Goal: Task Accomplishment & Management: Use online tool/utility

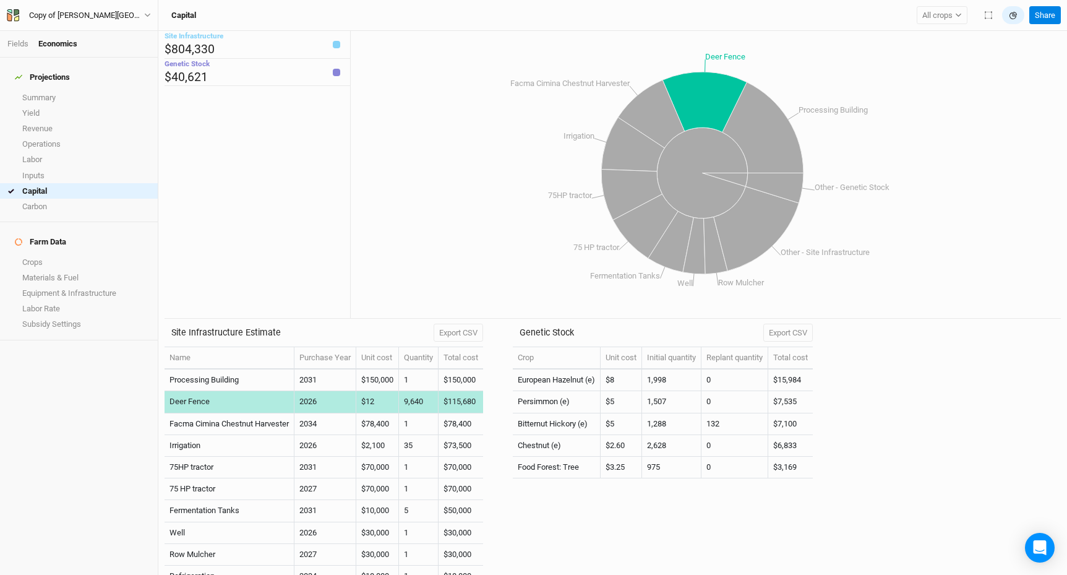
click at [379, 400] on td "$12" at bounding box center [377, 402] width 43 height 22
click at [378, 403] on td "$12" at bounding box center [377, 402] width 43 height 22
click at [378, 401] on td "$12" at bounding box center [377, 402] width 43 height 22
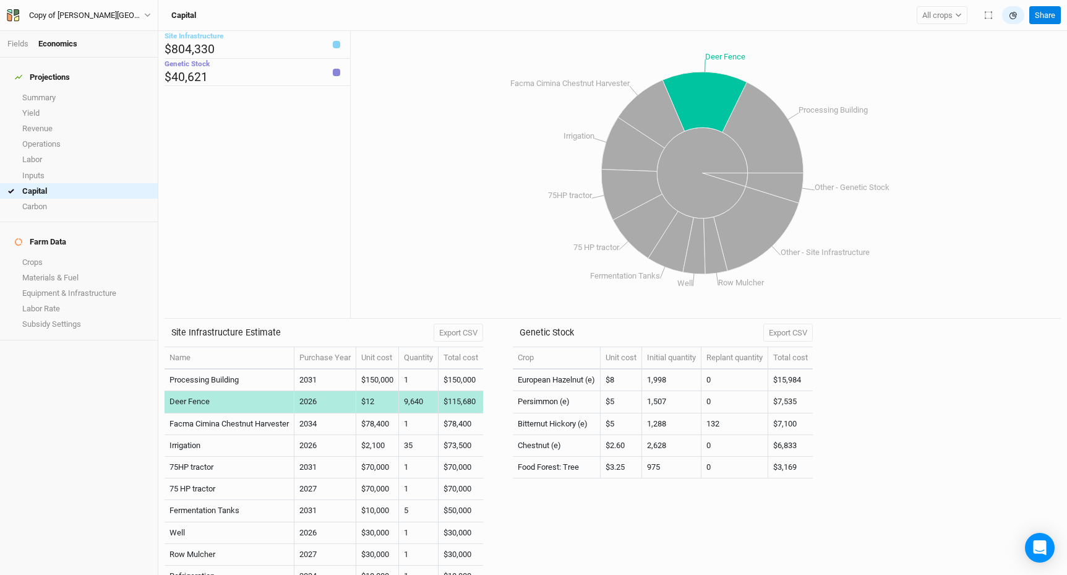
click at [375, 401] on td "$12" at bounding box center [377, 402] width 43 height 22
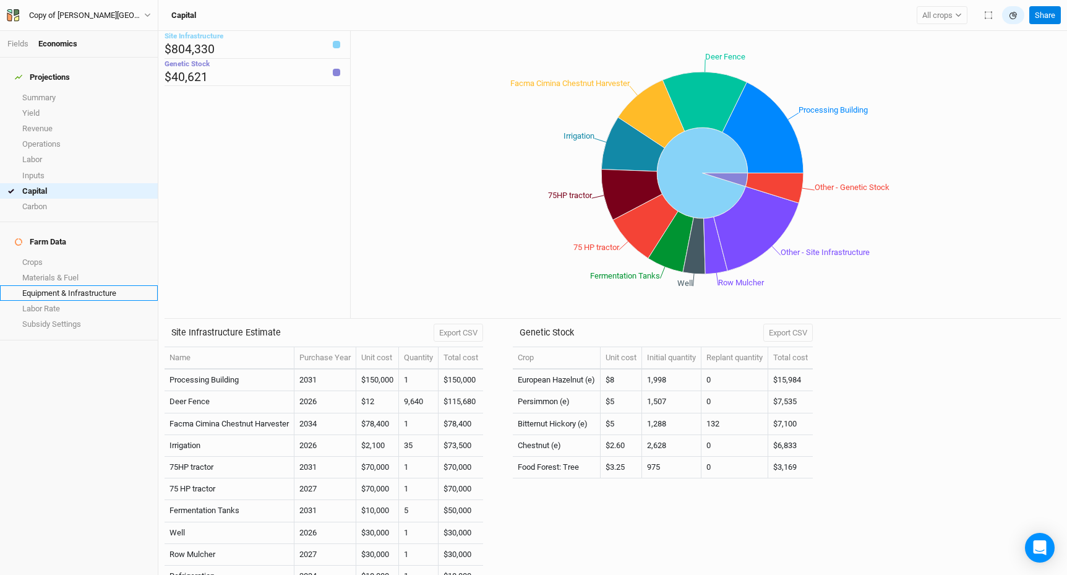
click at [69, 285] on link "Equipment & Infrastructure" at bounding box center [79, 292] width 158 height 15
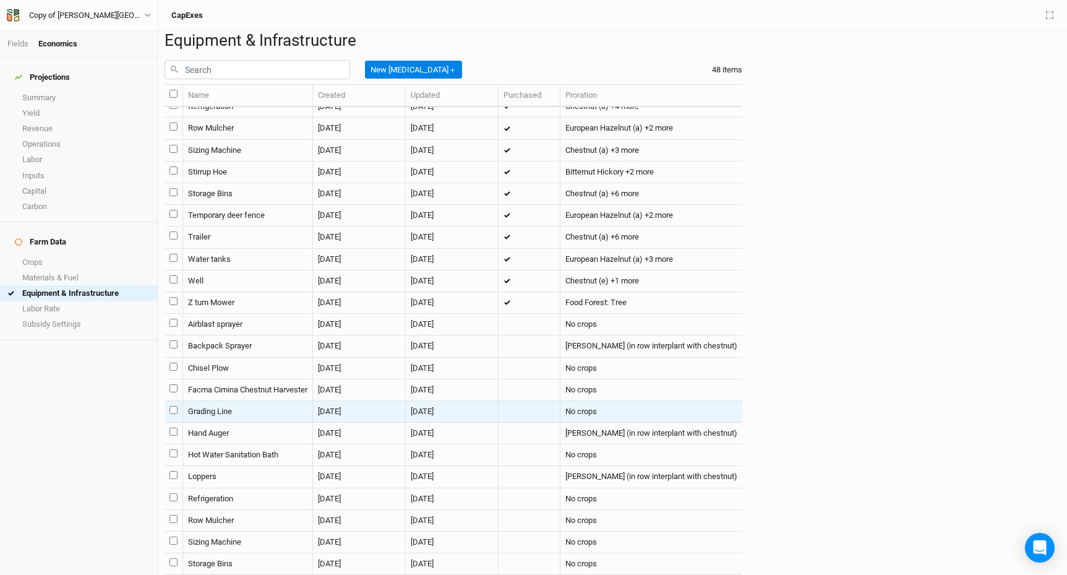
scroll to position [987, 0]
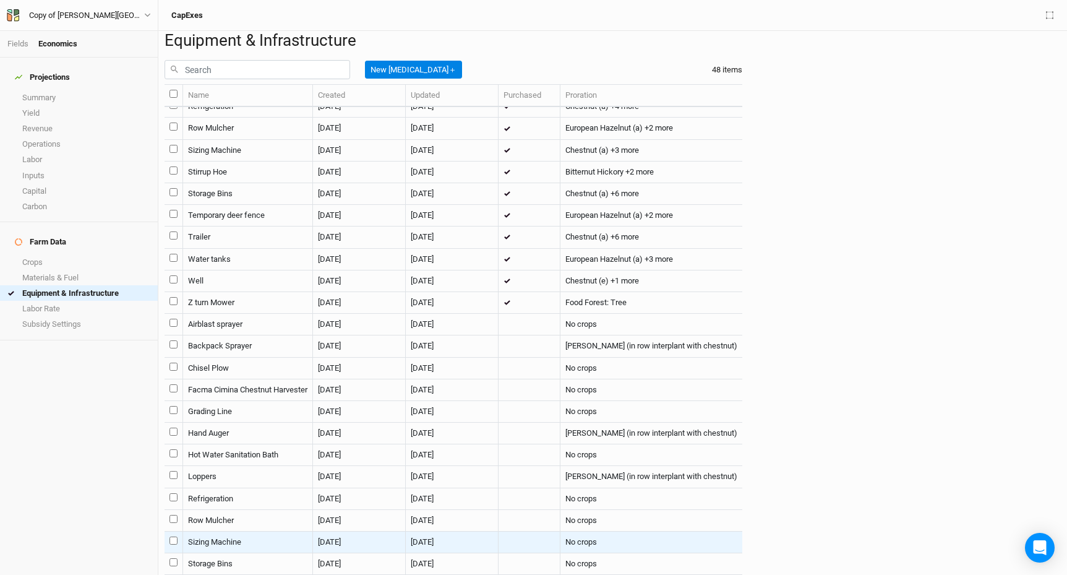
click at [233, 531] on td "Sizing Machine" at bounding box center [248, 542] width 130 height 22
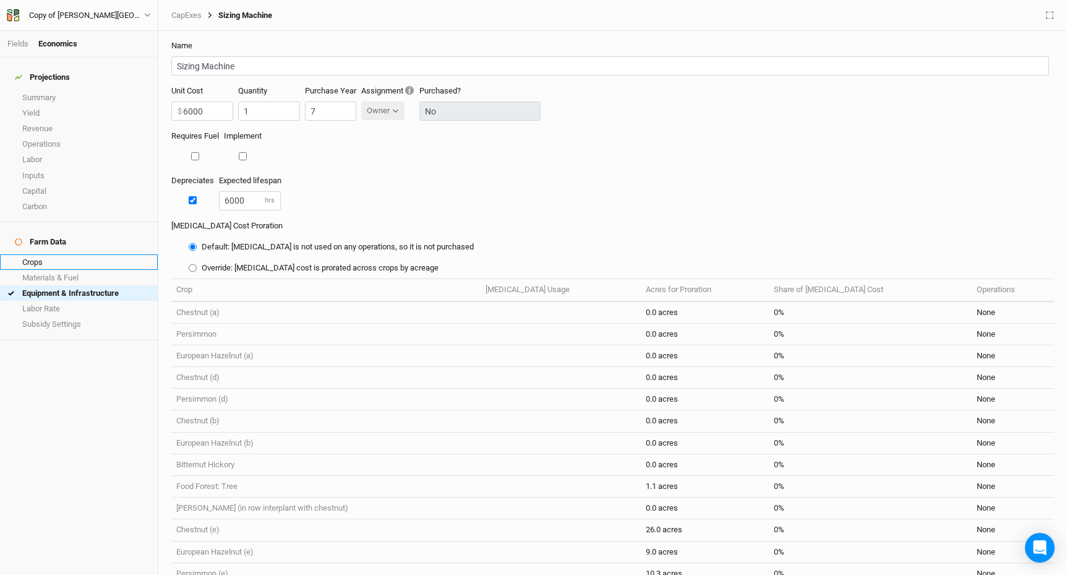
click at [56, 254] on link "Crops" at bounding box center [79, 261] width 158 height 15
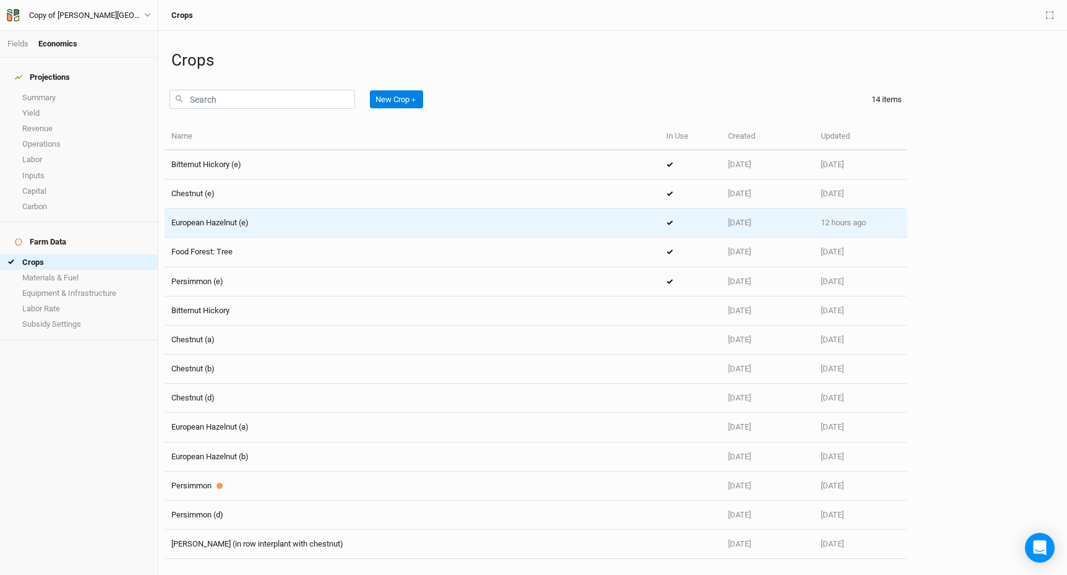
click at [255, 228] on div "European Hazelnut (e)" at bounding box center [411, 222] width 481 height 11
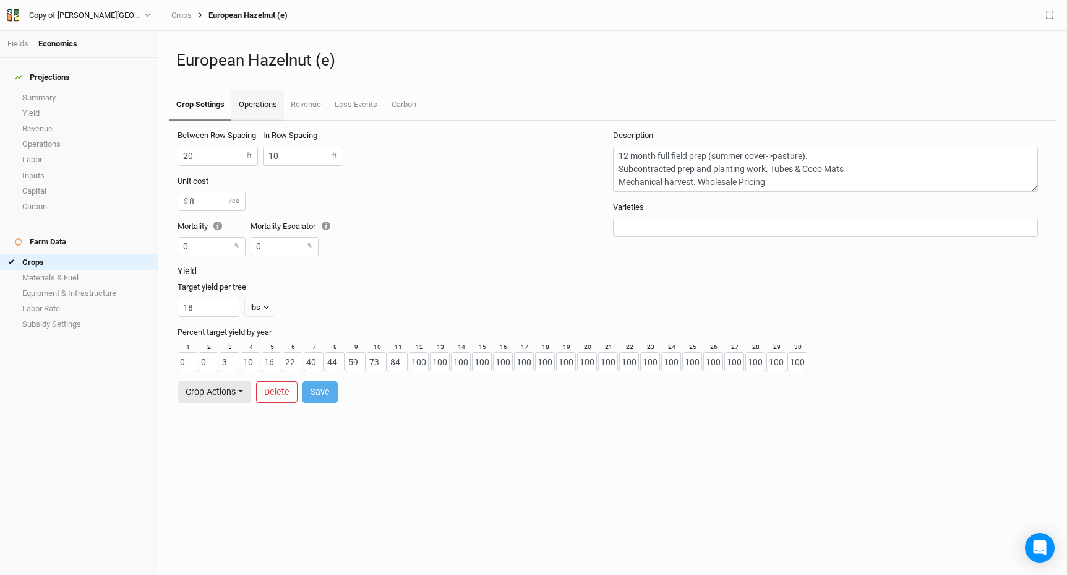
click at [251, 107] on link "Operations" at bounding box center [257, 105] width 52 height 31
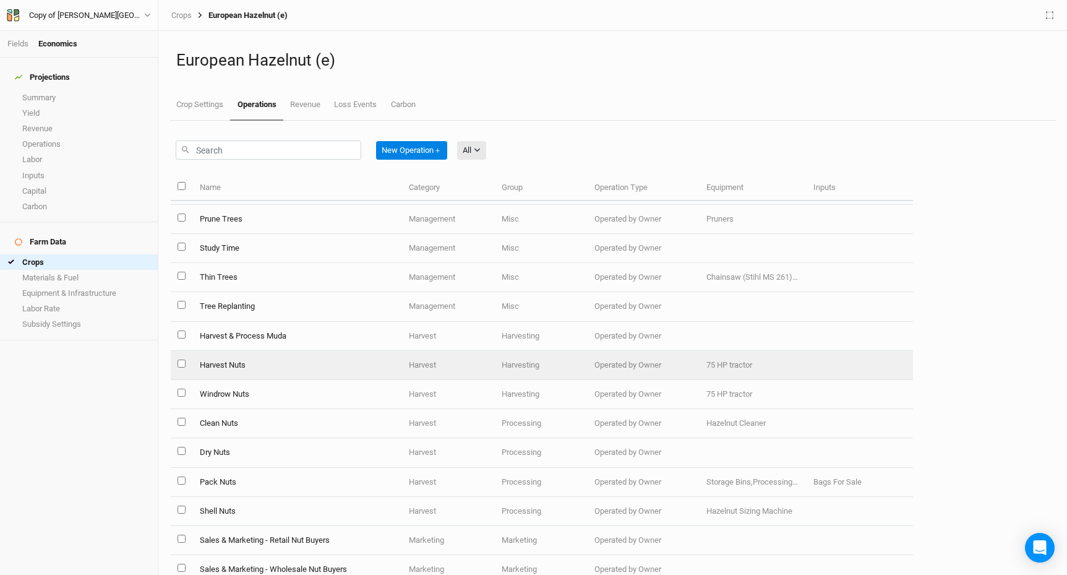
scroll to position [1095, 0]
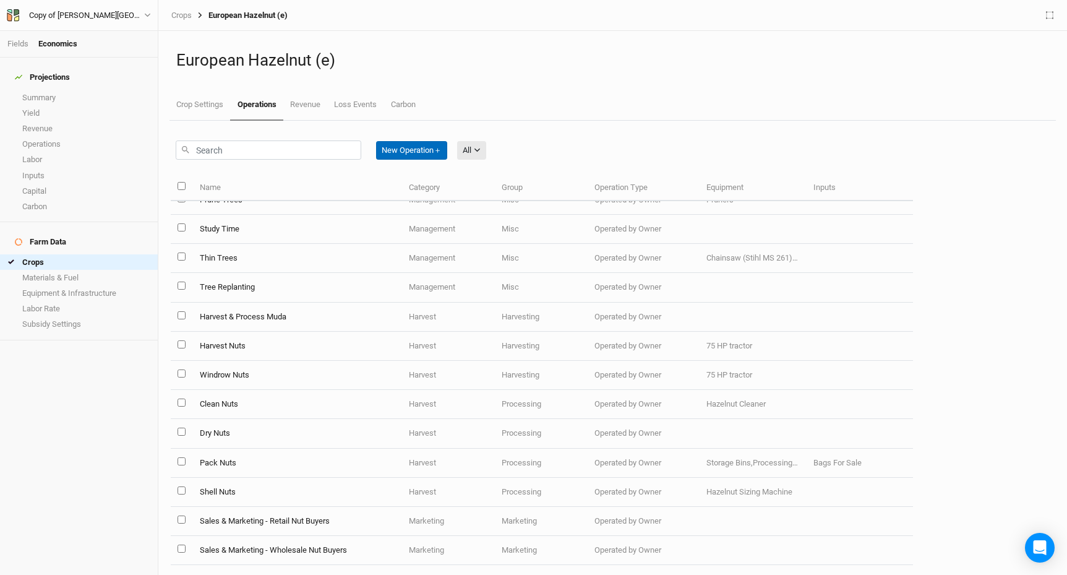
click at [443, 149] on button "New Operation ＋" at bounding box center [411, 150] width 71 height 19
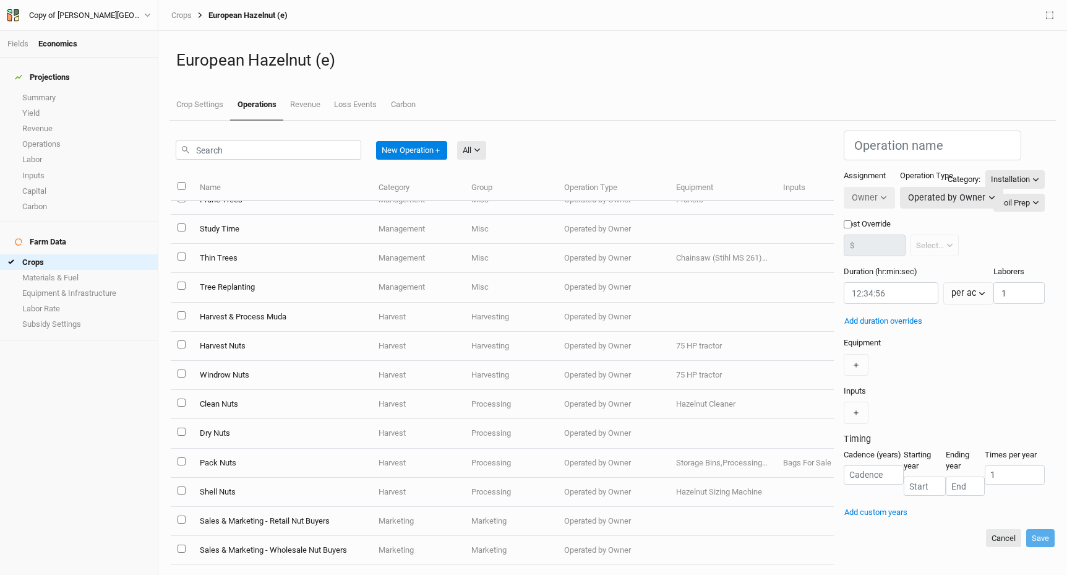
click at [136, 471] on div "Projections Summary Yield Revenue Operations Labor Inputs Capital Carbon Farm D…" at bounding box center [79, 316] width 158 height 517
click at [990, 547] on button "Cancel" at bounding box center [1003, 538] width 35 height 19
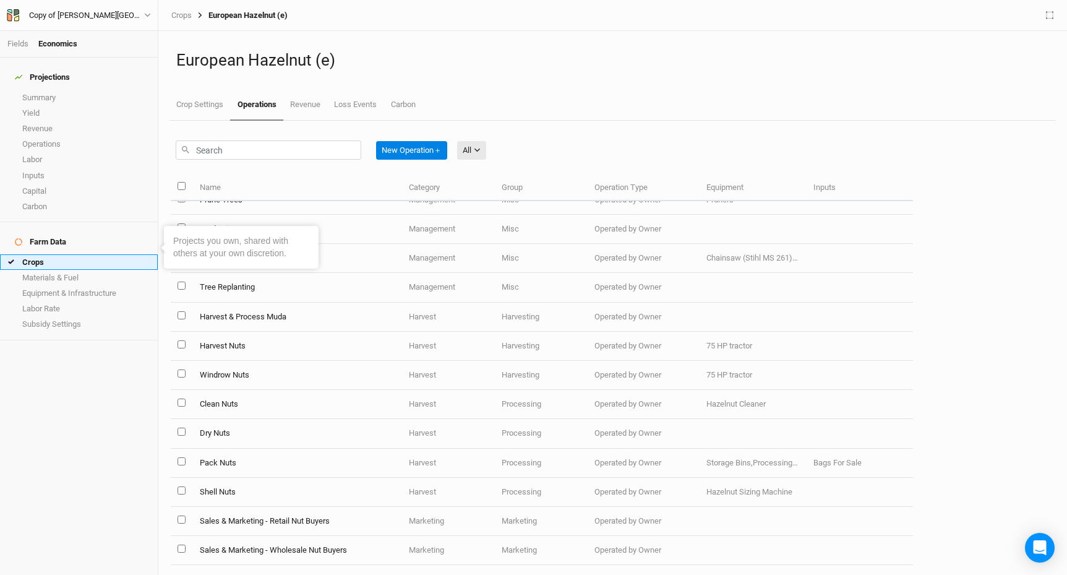
click at [53, 254] on link "Crops" at bounding box center [79, 261] width 158 height 15
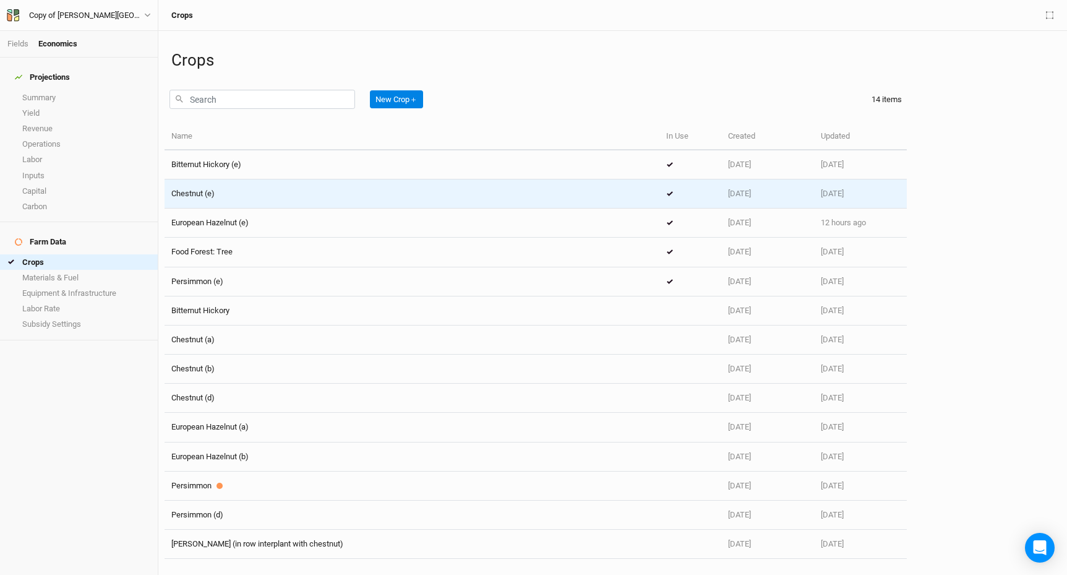
click at [208, 193] on span "Chestnut (e)" at bounding box center [192, 193] width 43 height 9
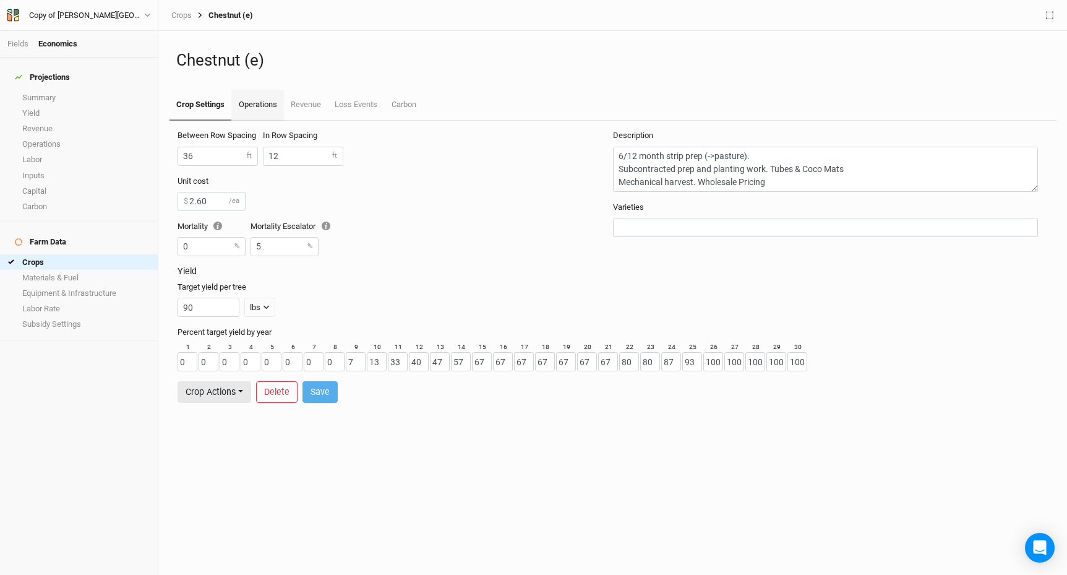
click at [273, 101] on link "Operations" at bounding box center [257, 105] width 52 height 31
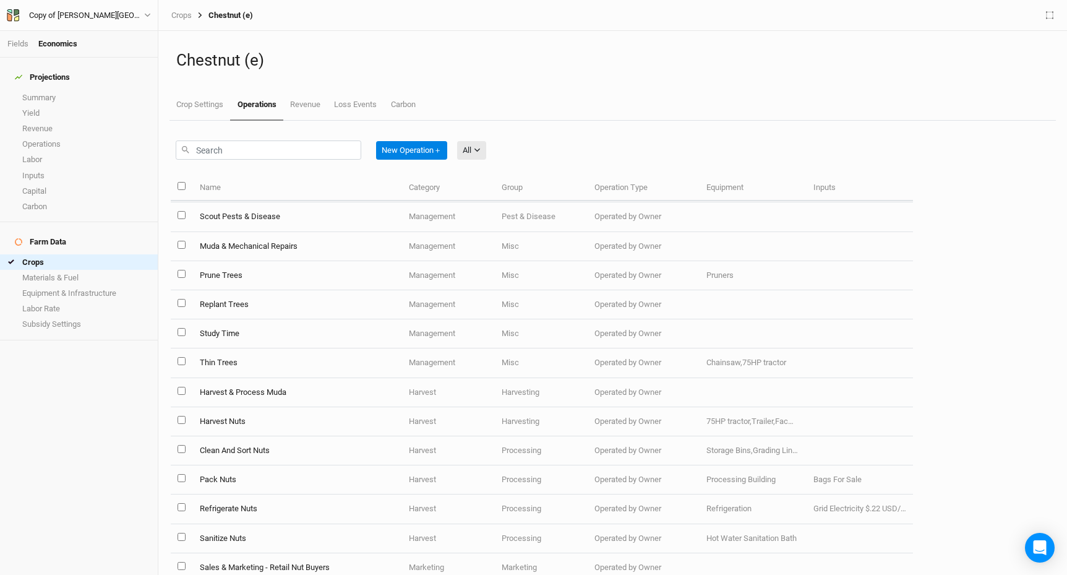
scroll to position [745, 0]
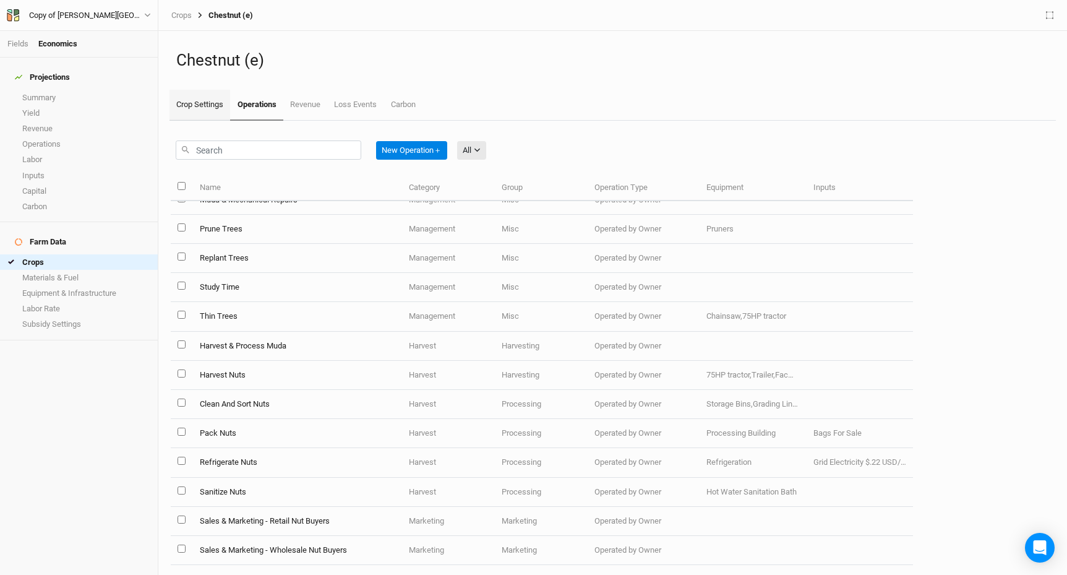
click at [192, 108] on link "Crop Settings" at bounding box center [199, 105] width 61 height 31
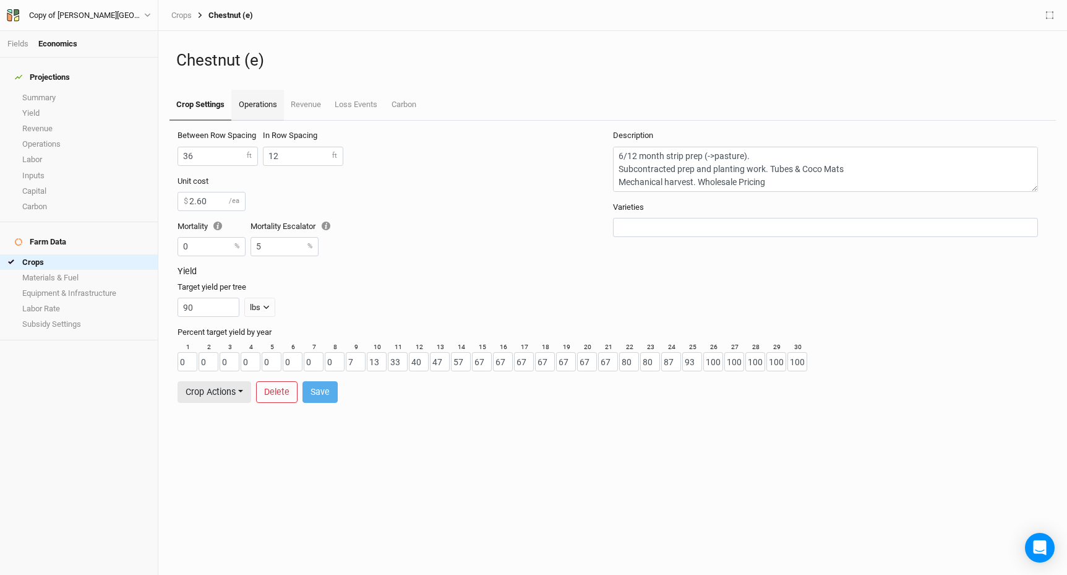
click at [262, 108] on link "Operations" at bounding box center [257, 105] width 52 height 31
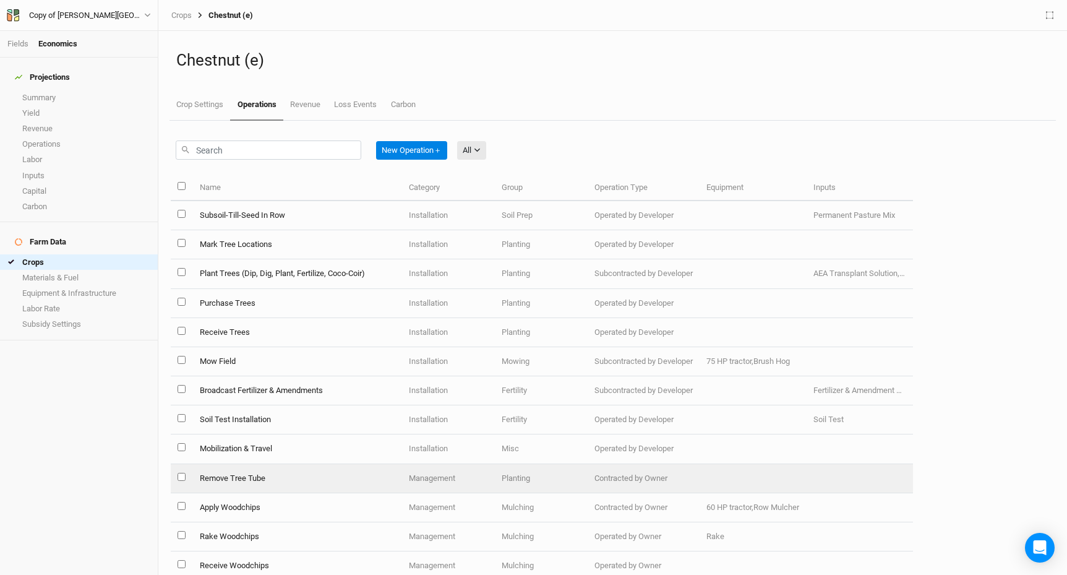
click at [179, 476] on input "select this item" at bounding box center [182, 477] width 8 height 8
click at [212, 480] on td "Remove Tree Tube" at bounding box center [297, 478] width 210 height 29
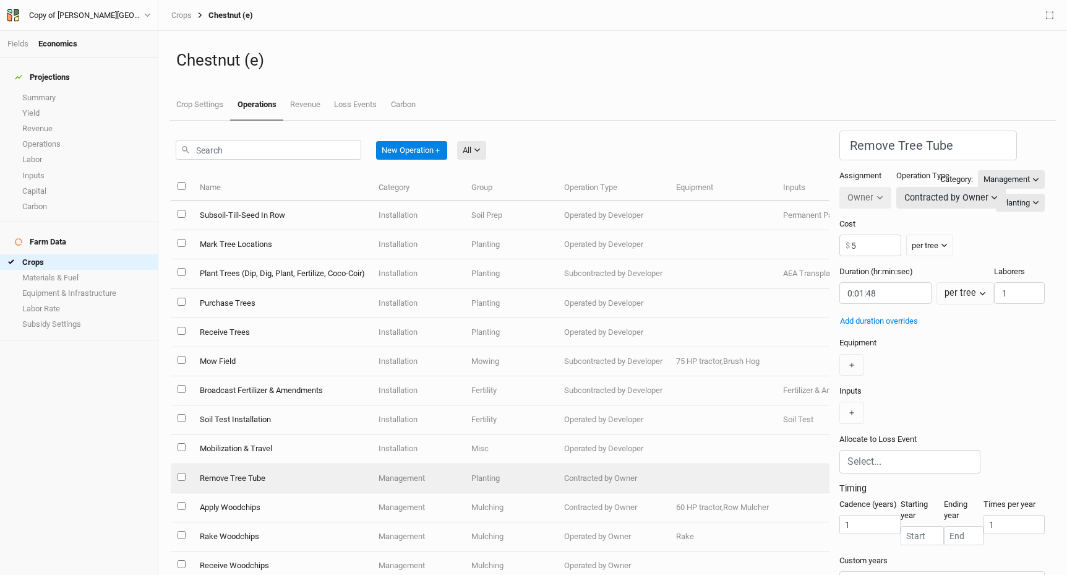
click at [69, 399] on div "Projections Summary Yield Revenue Operations Labor Inputs Capital Carbon Farm D…" at bounding box center [79, 316] width 158 height 517
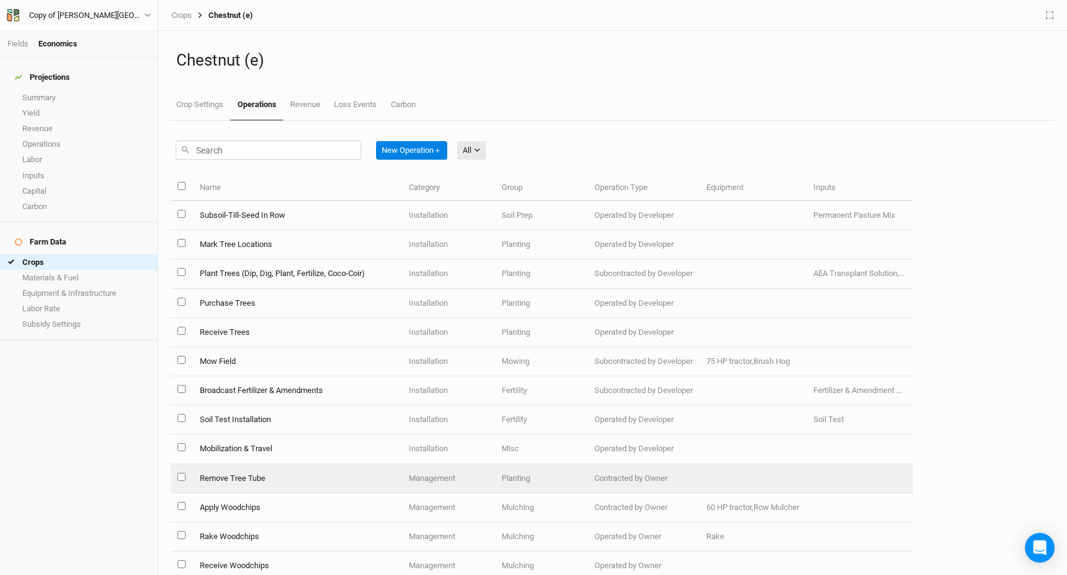
click at [181, 479] on input "select this item" at bounding box center [182, 477] width 8 height 8
checkbox input "true"
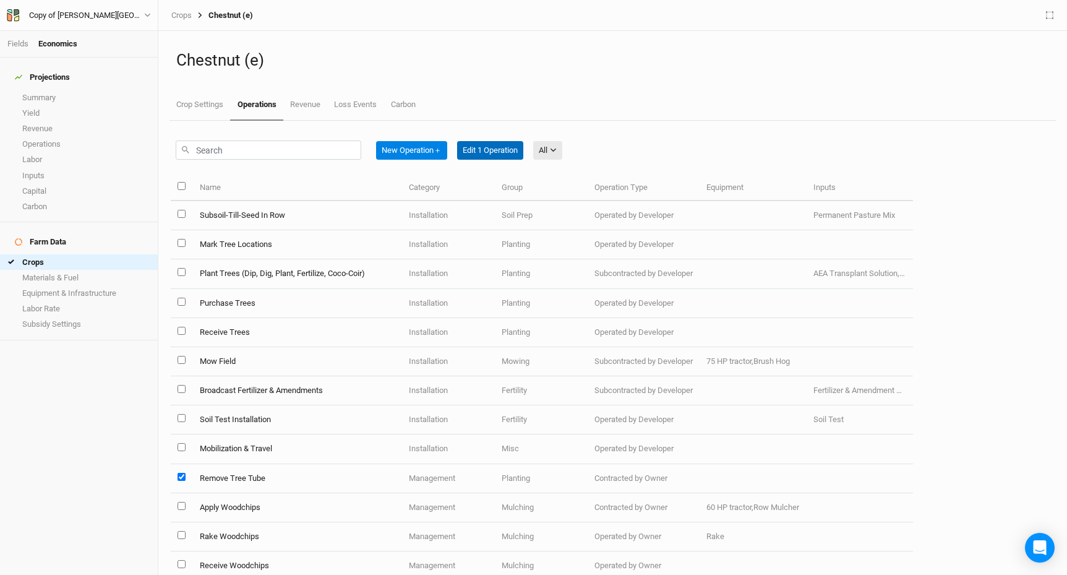
click at [509, 158] on button "Edit 1 Operation" at bounding box center [490, 150] width 66 height 19
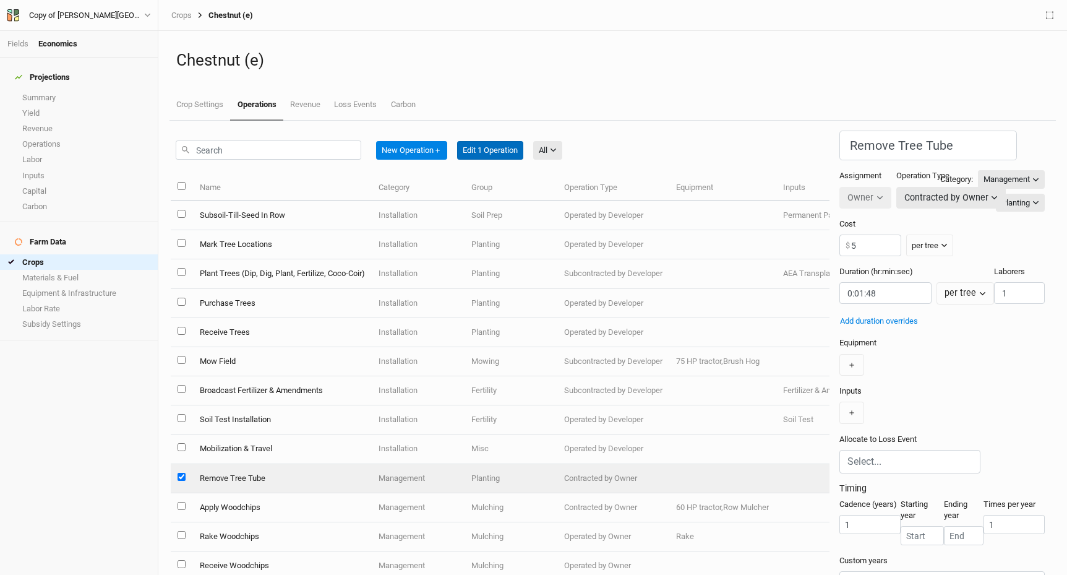
scroll to position [51, 0]
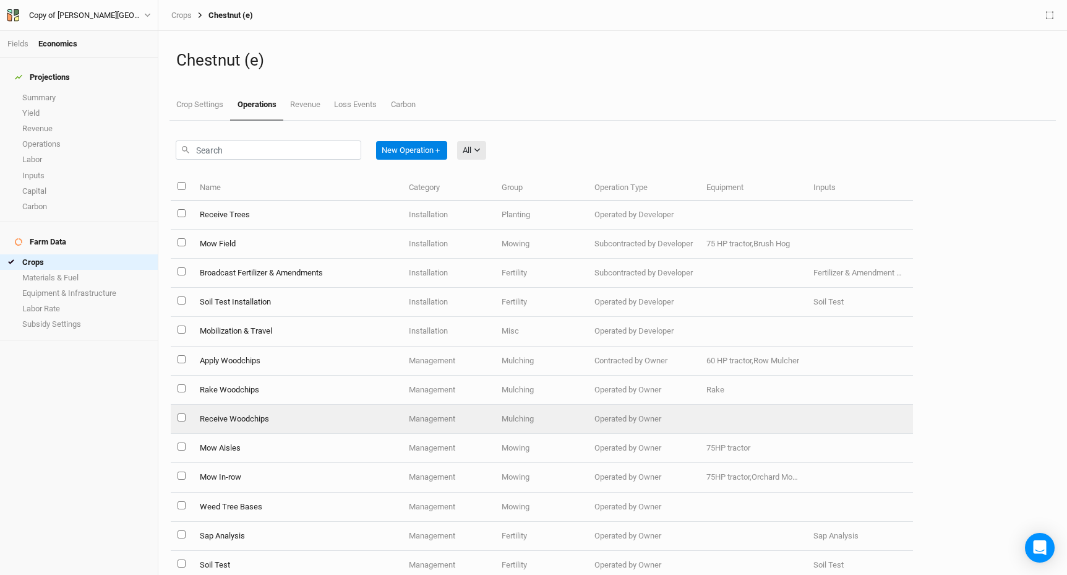
scroll to position [119, 0]
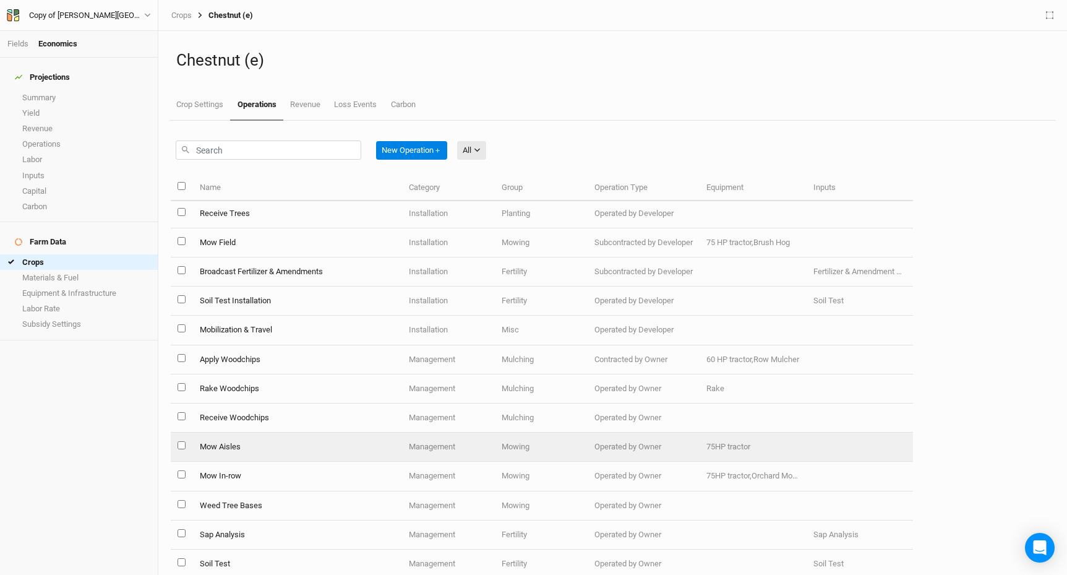
click at [215, 450] on td "Mow Aisles" at bounding box center [297, 446] width 210 height 29
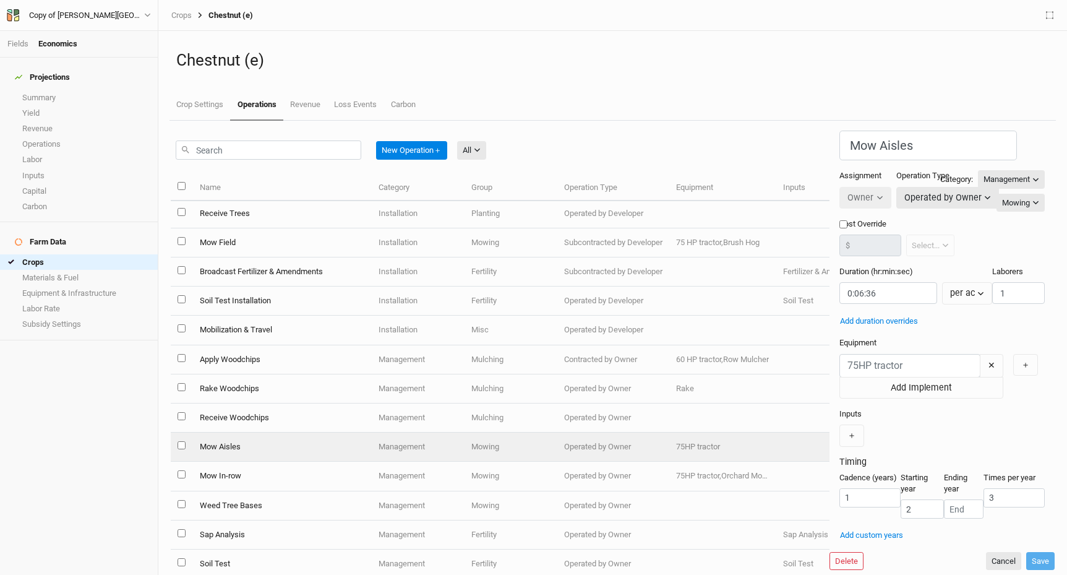
scroll to position [9, 0]
click at [93, 476] on div "Projections Summary Yield Revenue Operations Labor Inputs Capital Carbon Farm D…" at bounding box center [79, 316] width 158 height 517
click at [998, 552] on button "Cancel" at bounding box center [1003, 561] width 35 height 19
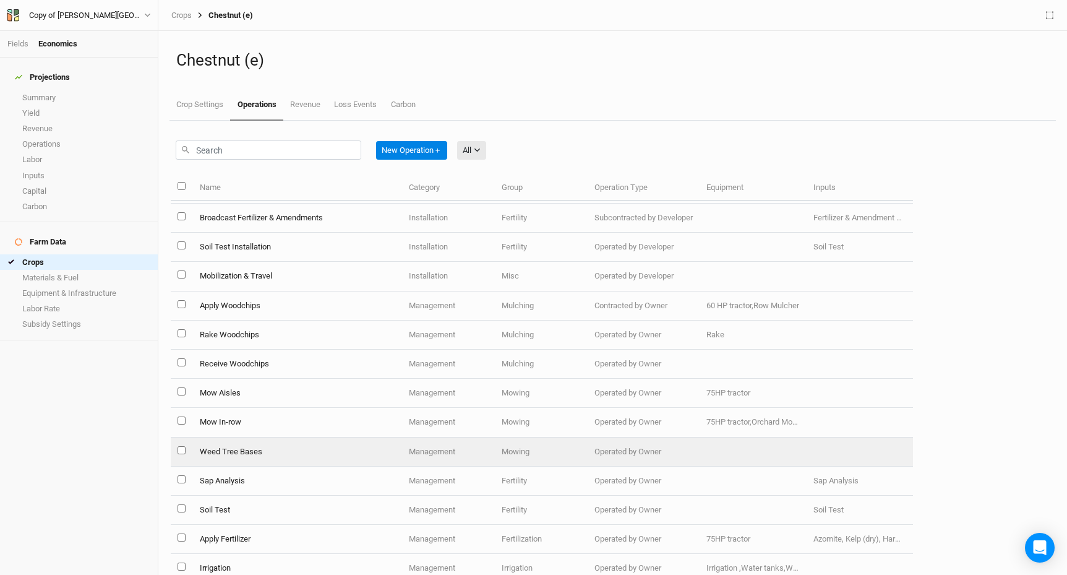
scroll to position [177, 0]
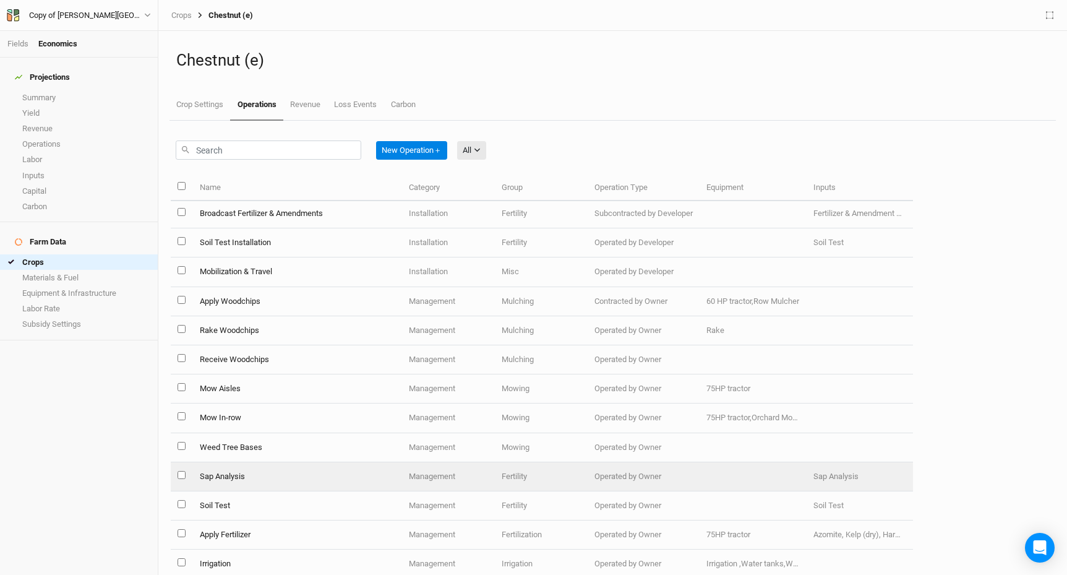
click at [231, 476] on td "Sap Analysis" at bounding box center [297, 476] width 210 height 29
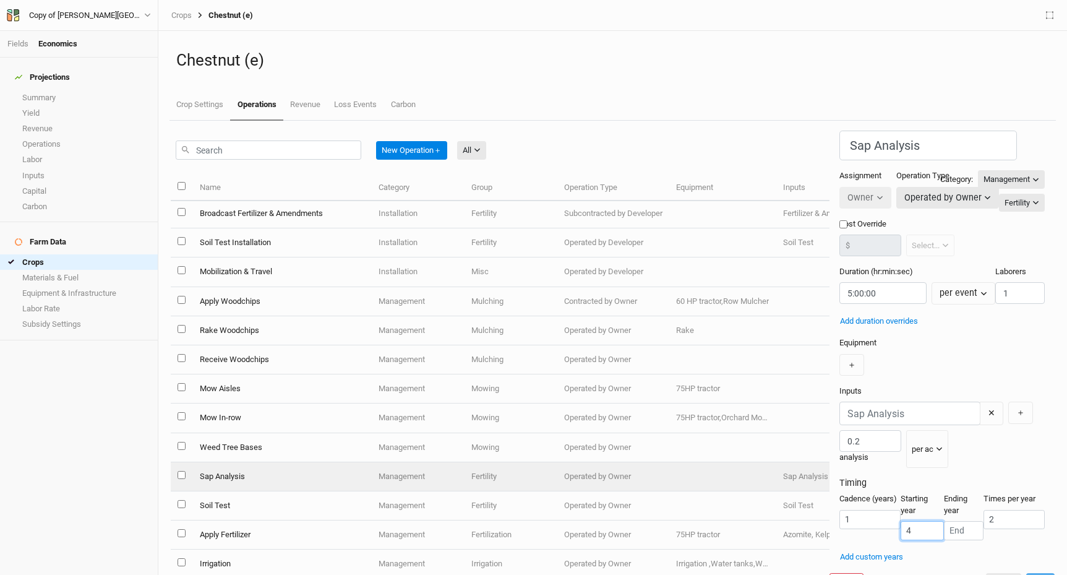
click at [901, 521] on input "4" at bounding box center [922, 530] width 43 height 19
type input "1"
click at [1032, 573] on button "Save" at bounding box center [1040, 582] width 28 height 19
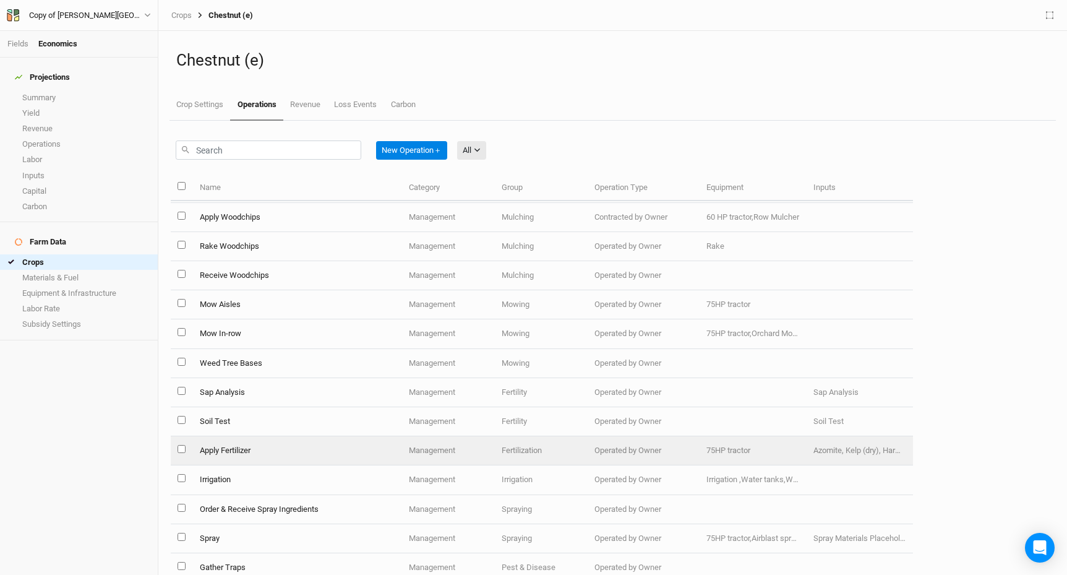
scroll to position [262, 0]
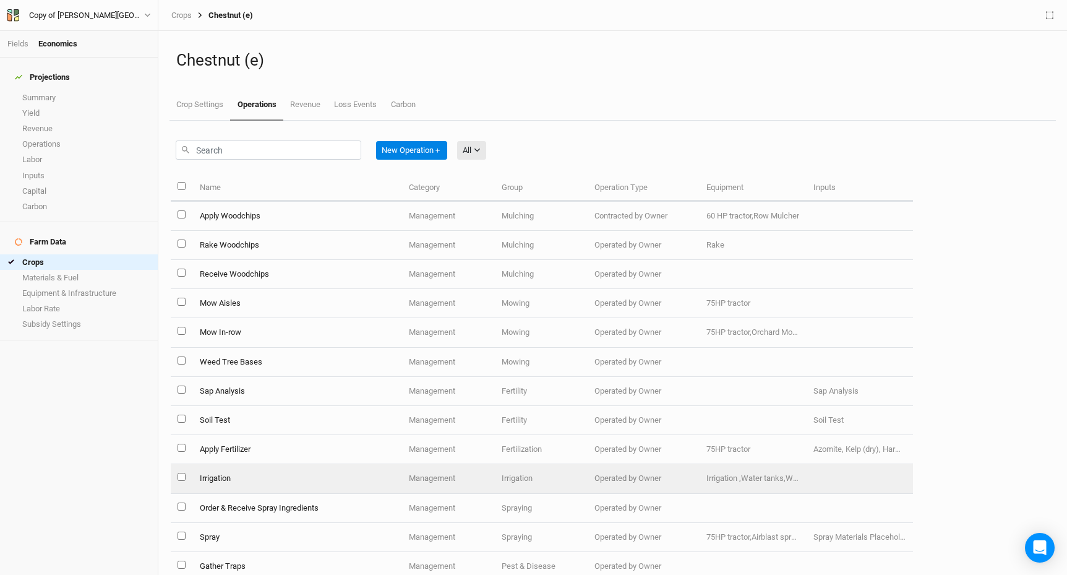
click at [216, 481] on td "Irrigation" at bounding box center [297, 478] width 210 height 29
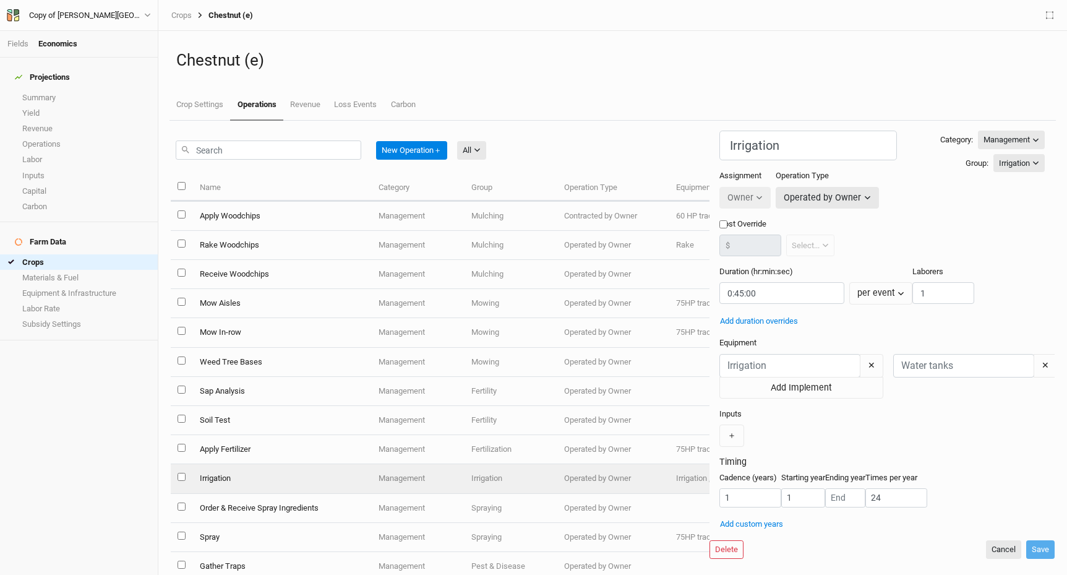
scroll to position [9, 0]
click at [119, 487] on div "Projections Summary Yield Revenue Operations Labor Inputs Capital Carbon Farm D…" at bounding box center [79, 316] width 158 height 517
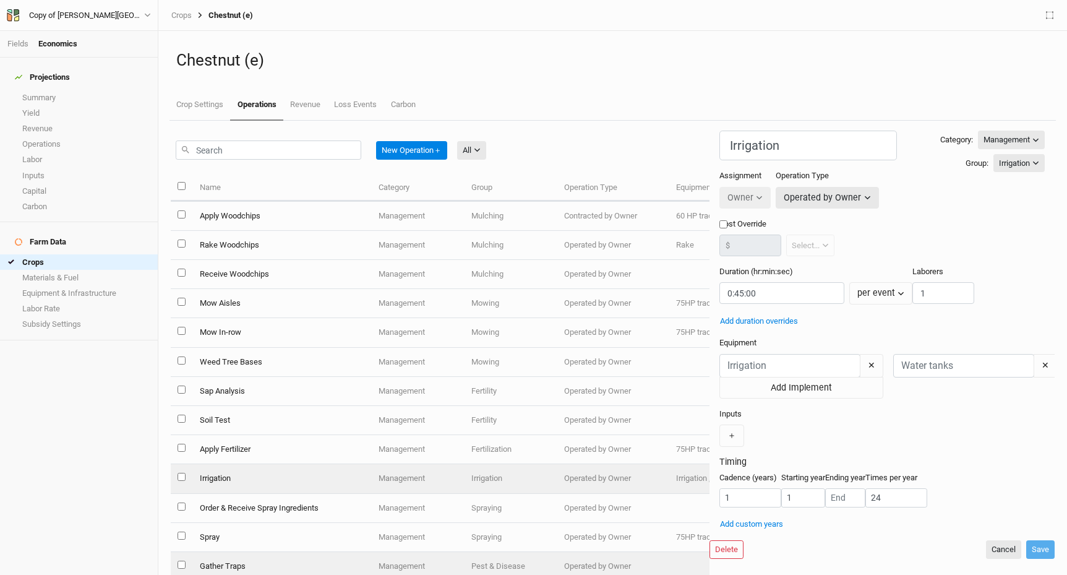
scroll to position [280, 0]
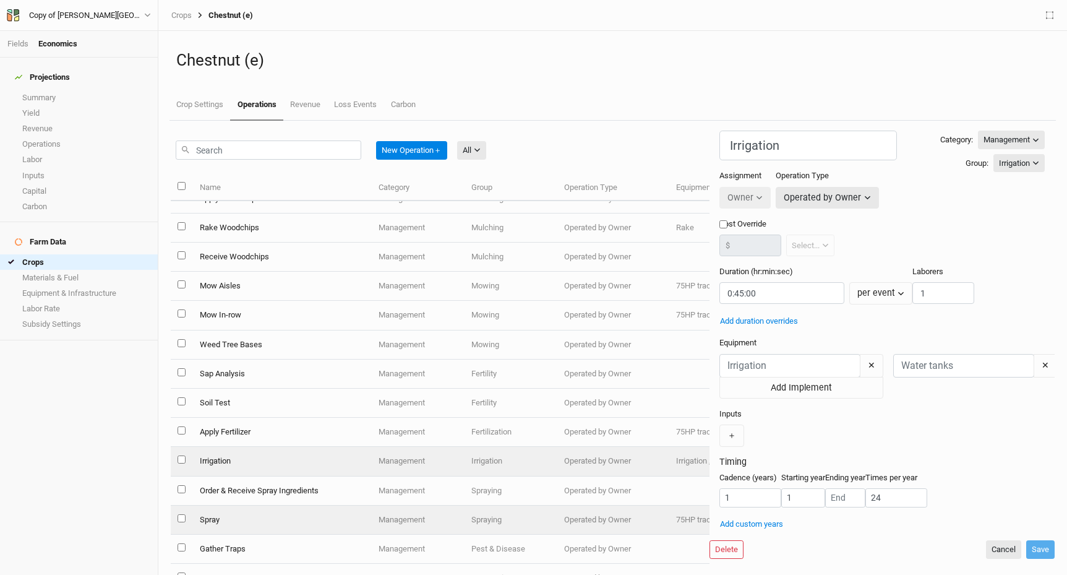
click at [210, 515] on td "Spray" at bounding box center [281, 519] width 179 height 29
type input "Spray"
type input "0:00:00.600"
type input "4"
type input "2"
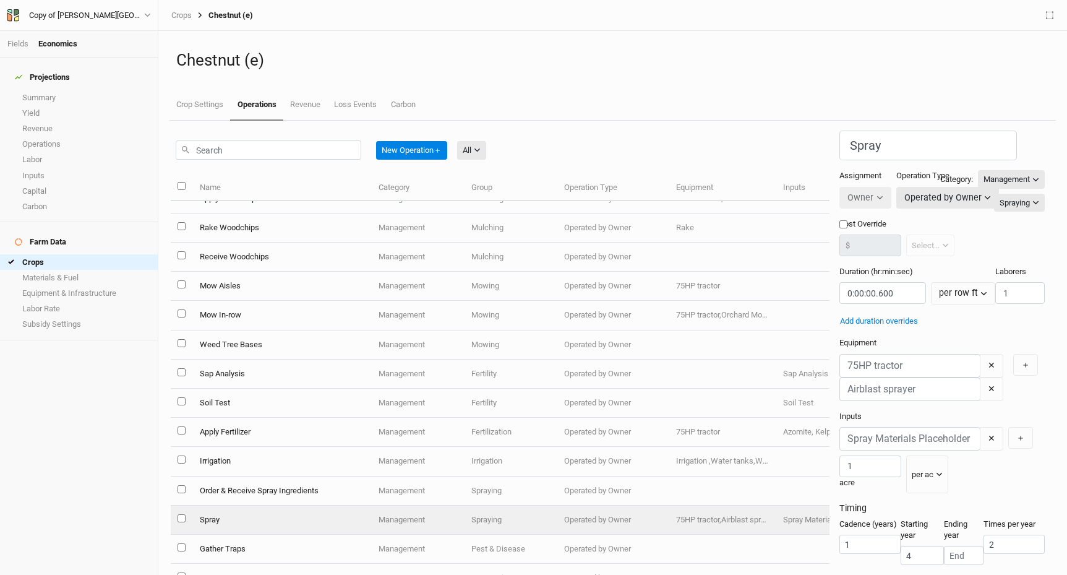
scroll to position [38, 0]
click at [901, 546] on input "4" at bounding box center [922, 555] width 43 height 19
type input "1"
click at [925, 518] on div "Cadence (years) 1 Starting year 1 Ending year Times per year 2" at bounding box center [941, 546] width 205 height 56
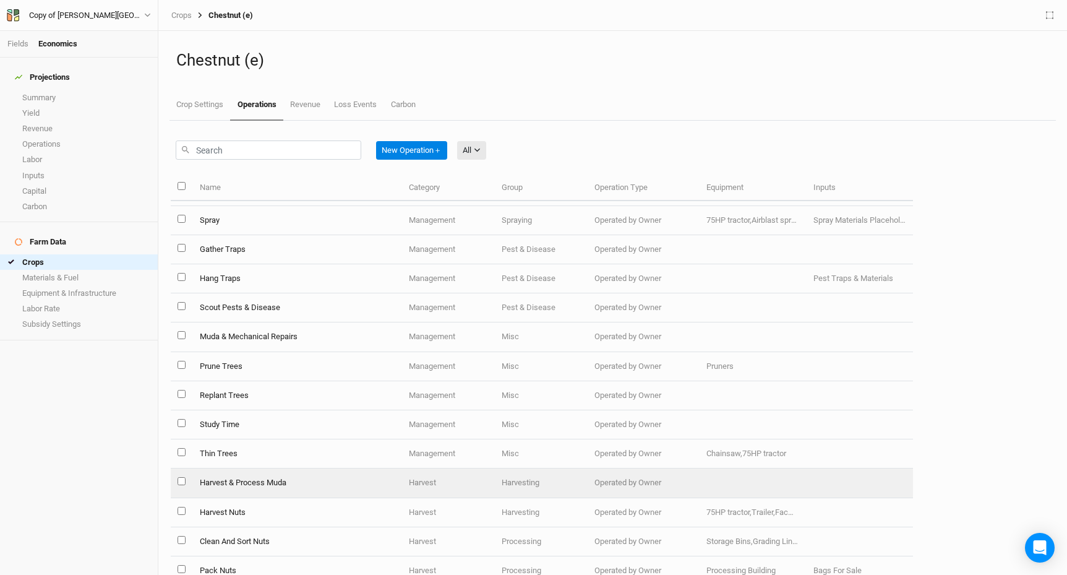
scroll to position [582, 0]
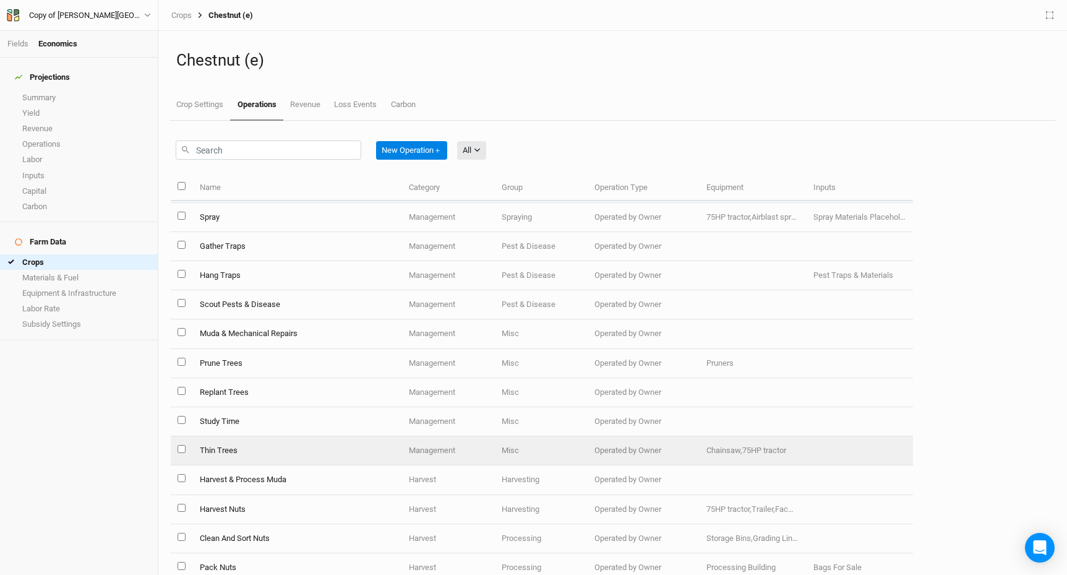
click at [204, 447] on td "Thin Trees" at bounding box center [297, 450] width 210 height 29
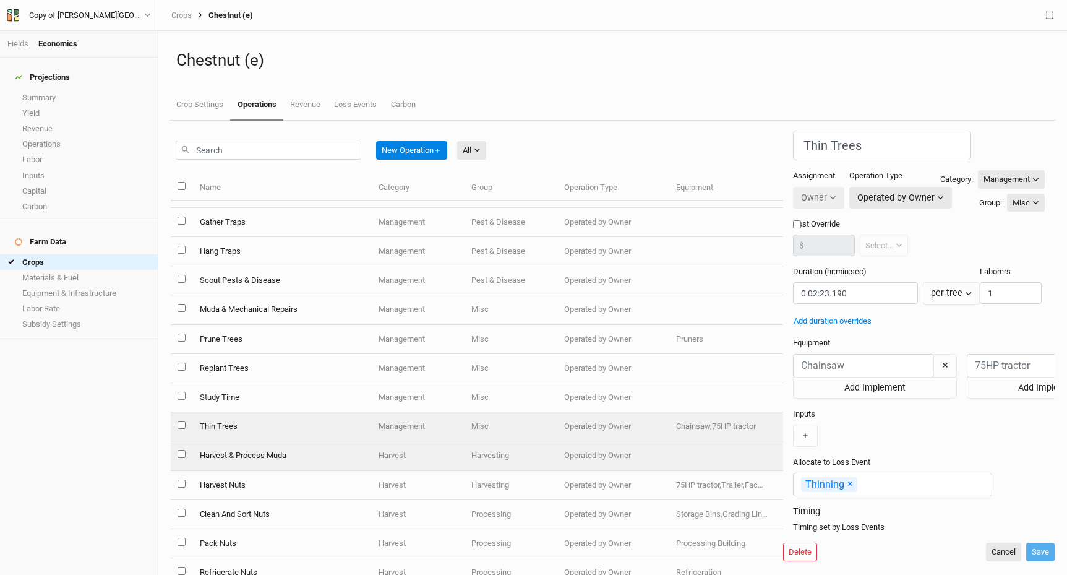
scroll to position [623, 0]
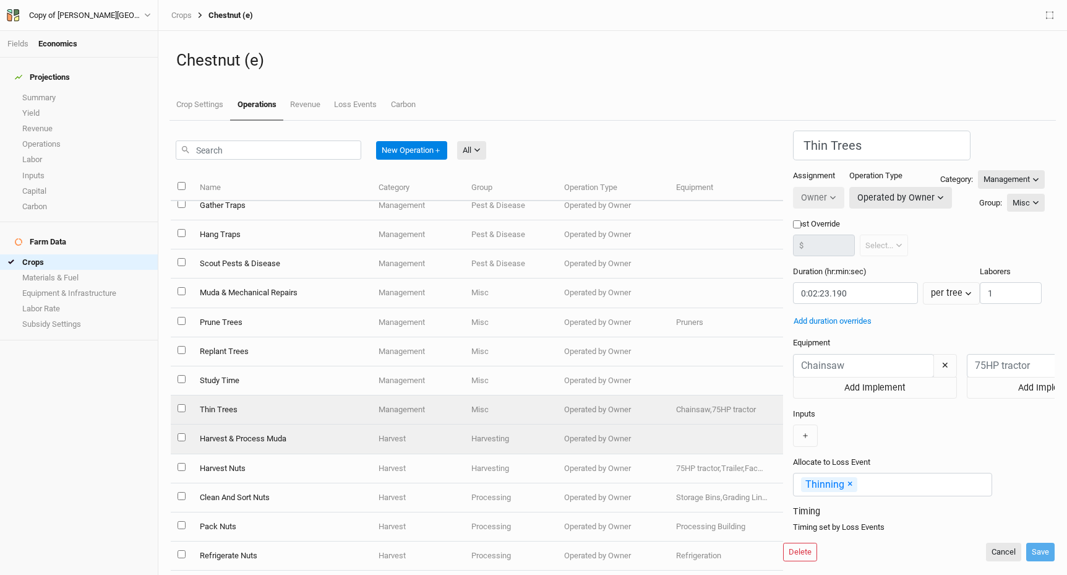
click at [265, 439] on td "Harvest & Process Muda" at bounding box center [281, 438] width 179 height 29
type input "Harvest & Process Muda"
type input "0:00:05"
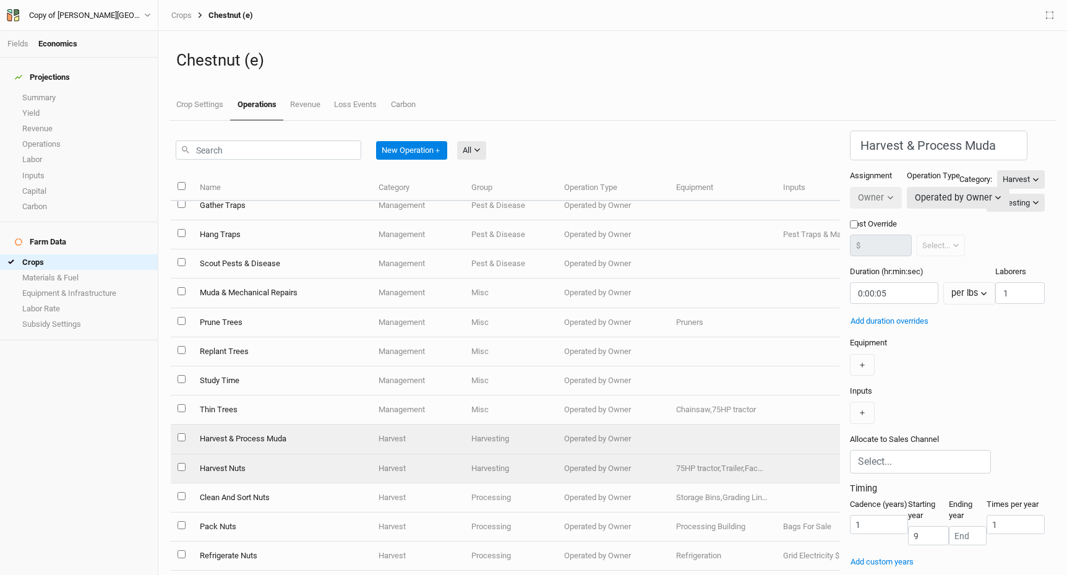
click at [246, 466] on td "Harvest Nuts" at bounding box center [281, 468] width 179 height 29
type input "Harvest Nuts"
type input "0:25:51.725"
type input "8"
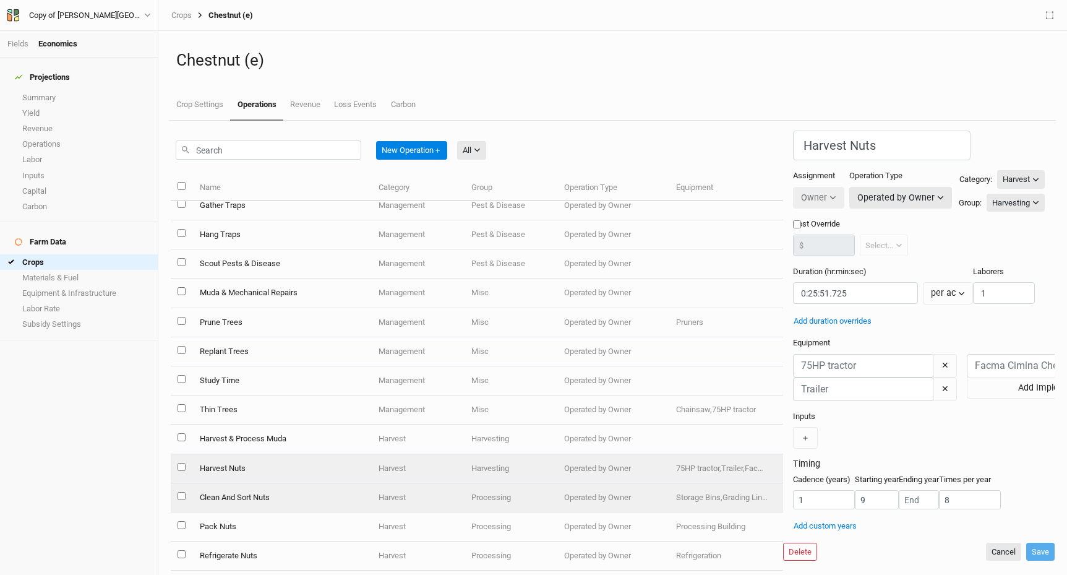
click at [259, 502] on td "Clean And Sort Nuts" at bounding box center [281, 497] width 179 height 29
type input "Clean And Sort Nuts"
type input "0:00:18"
type input "1"
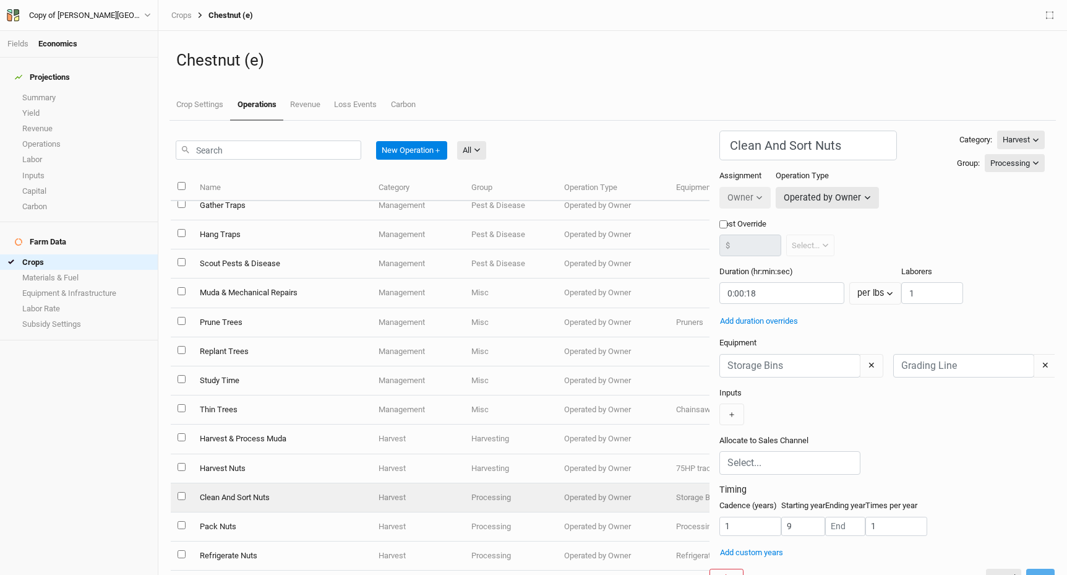
scroll to position [35, 0]
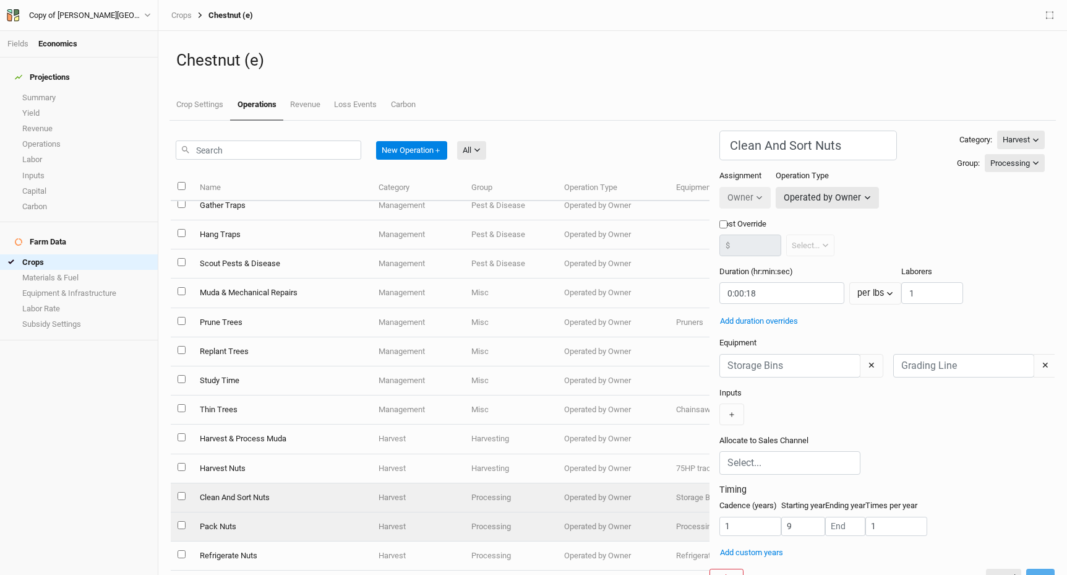
click at [226, 525] on td "Pack Nuts" at bounding box center [281, 526] width 179 height 29
type input "Pack Nuts"
type input "0:00:19.800"
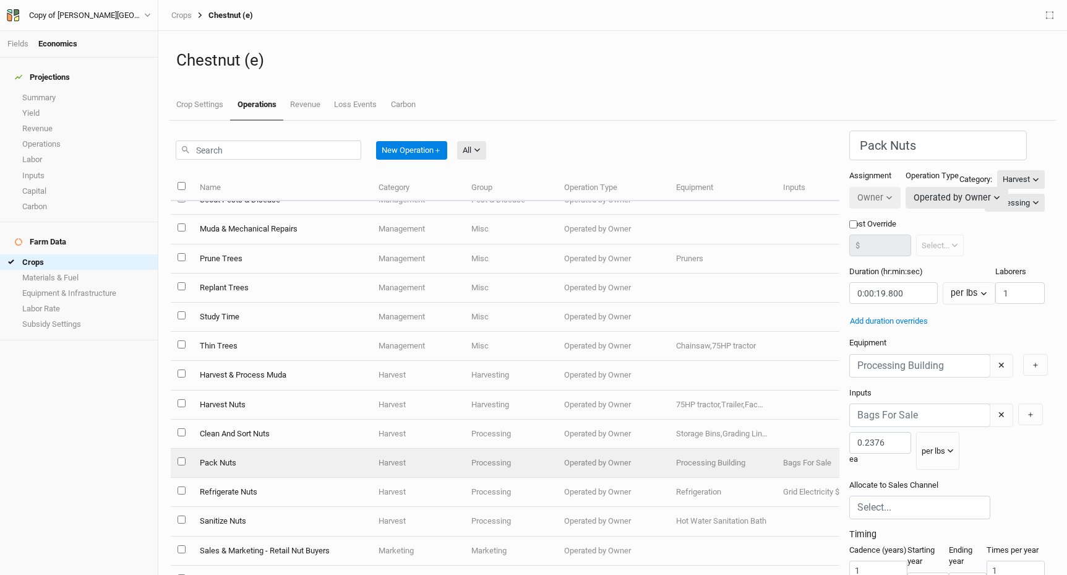
scroll to position [708, 0]
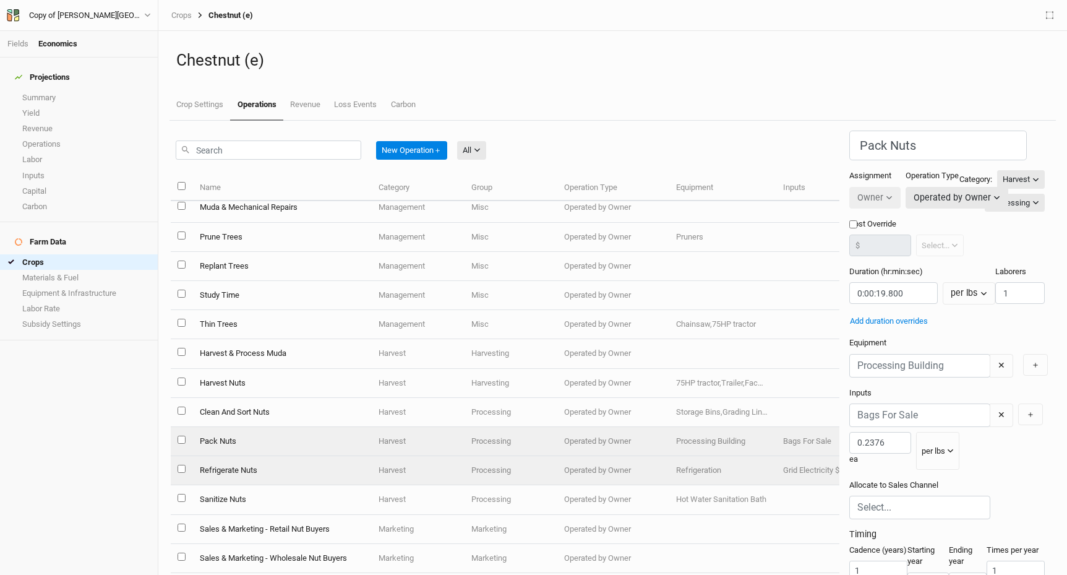
click at [251, 472] on td "Refrigerate Nuts" at bounding box center [281, 470] width 179 height 29
type input "Refrigerate Nuts"
type input "1:00:00"
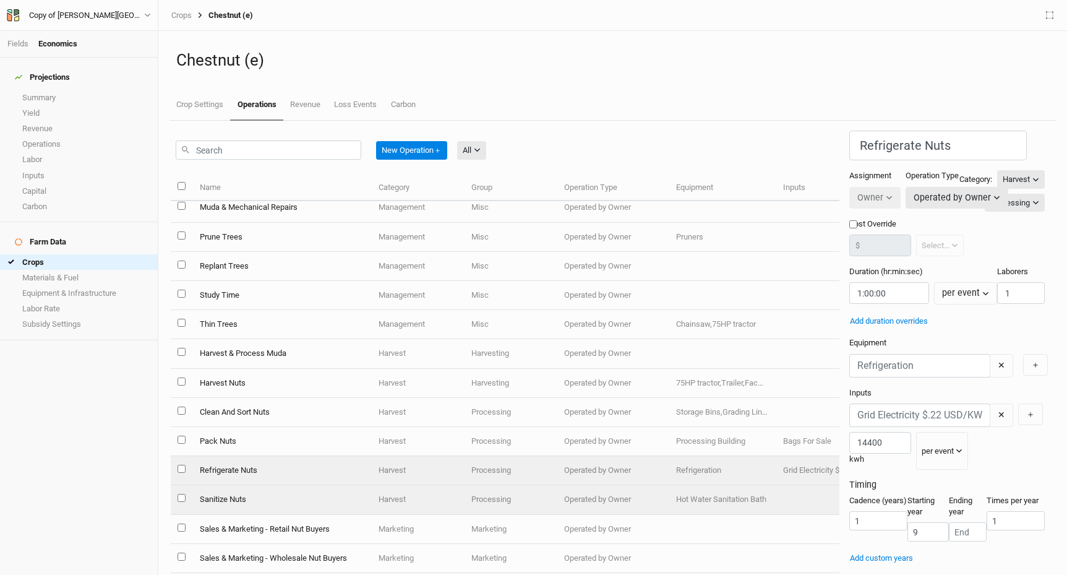
click at [243, 498] on td "Sanitize Nuts" at bounding box center [281, 499] width 179 height 29
type input "Sanitize Nuts"
type input "0:00:03.600"
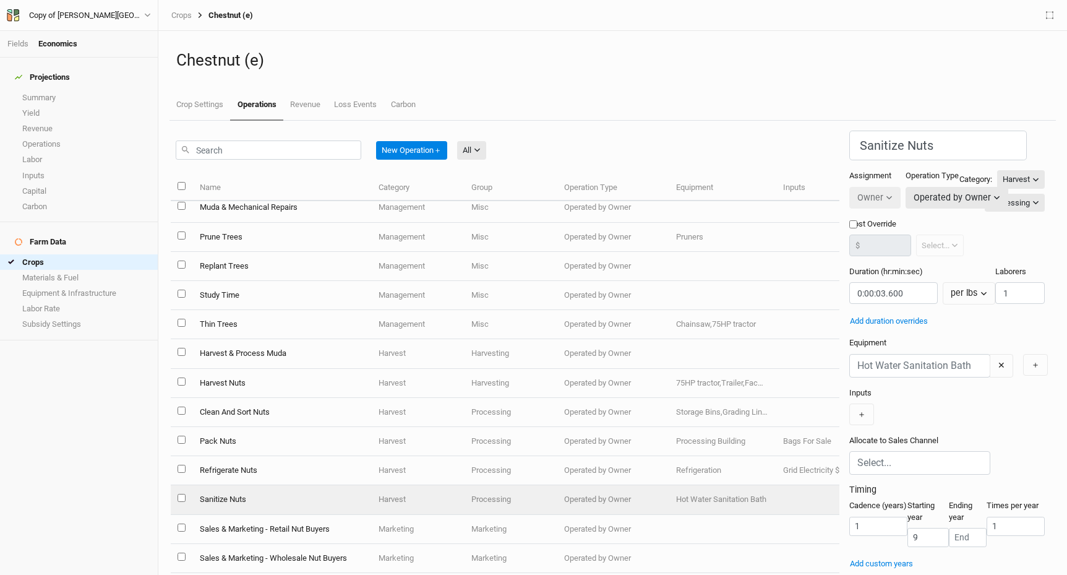
scroll to position [716, 0]
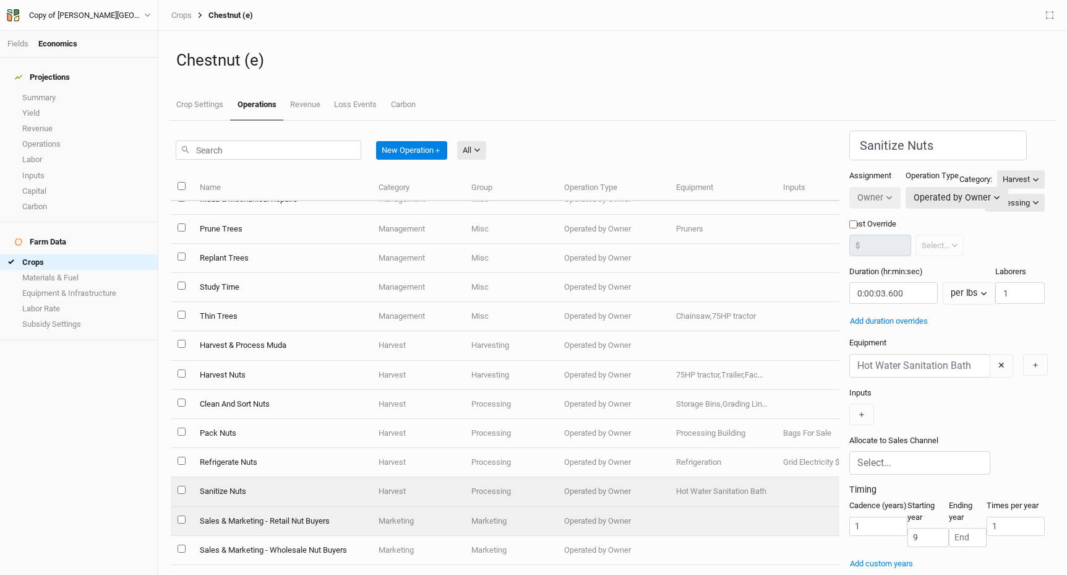
click at [243, 527] on td "Sales & Marketing - Retail Nut Buyers" at bounding box center [281, 521] width 179 height 29
type input "Sales & Marketing - Retail Nut Buyers"
type input "0:02:24"
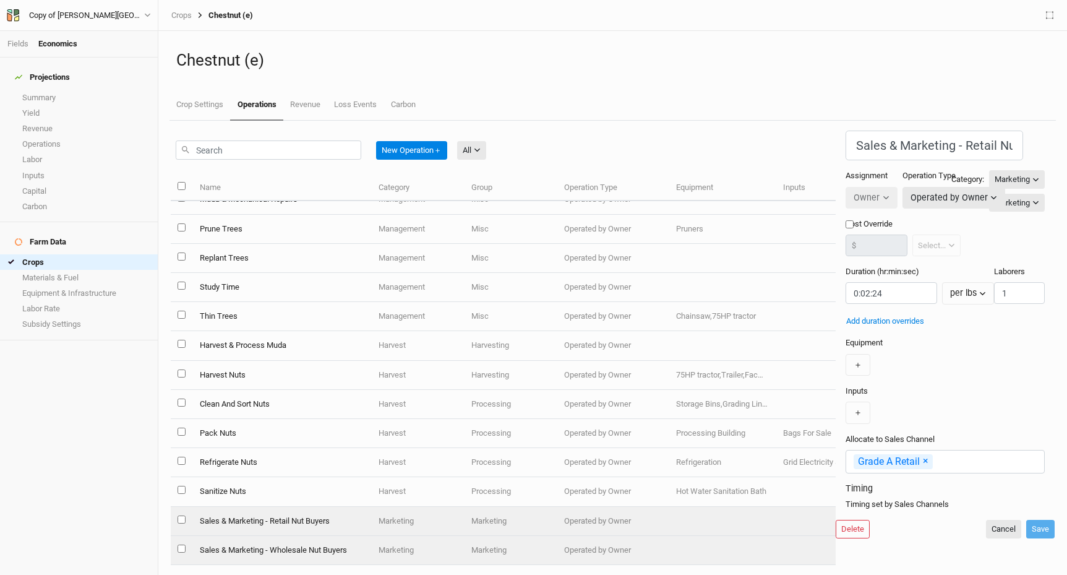
click at [230, 547] on td "Sales & Marketing - Wholesale Nut Buyers" at bounding box center [281, 550] width 179 height 29
type input "Sales & Marketing - Wholesale Nut Buyers"
type input "0:01:30"
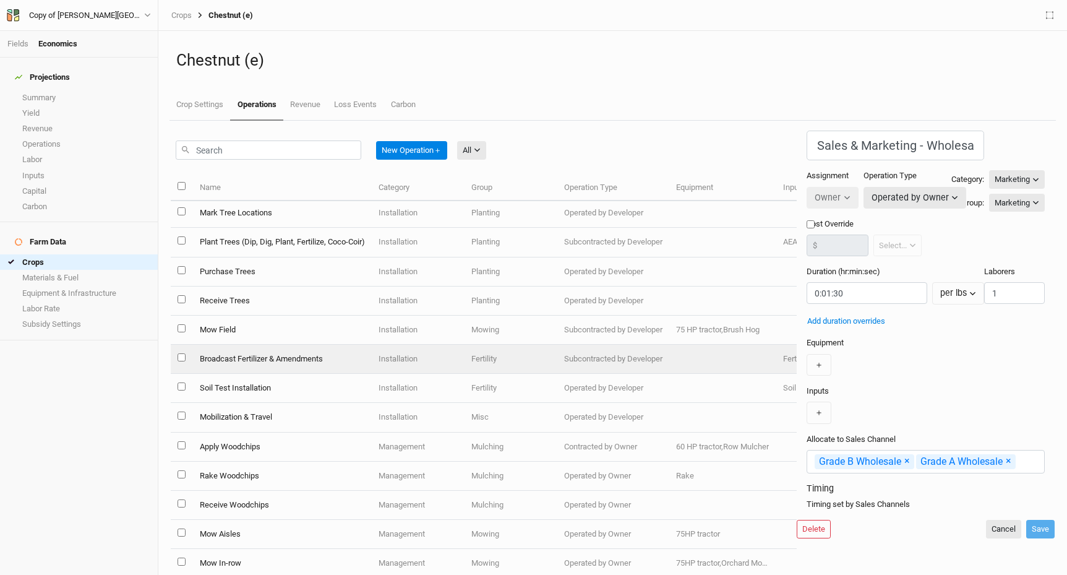
scroll to position [33, 0]
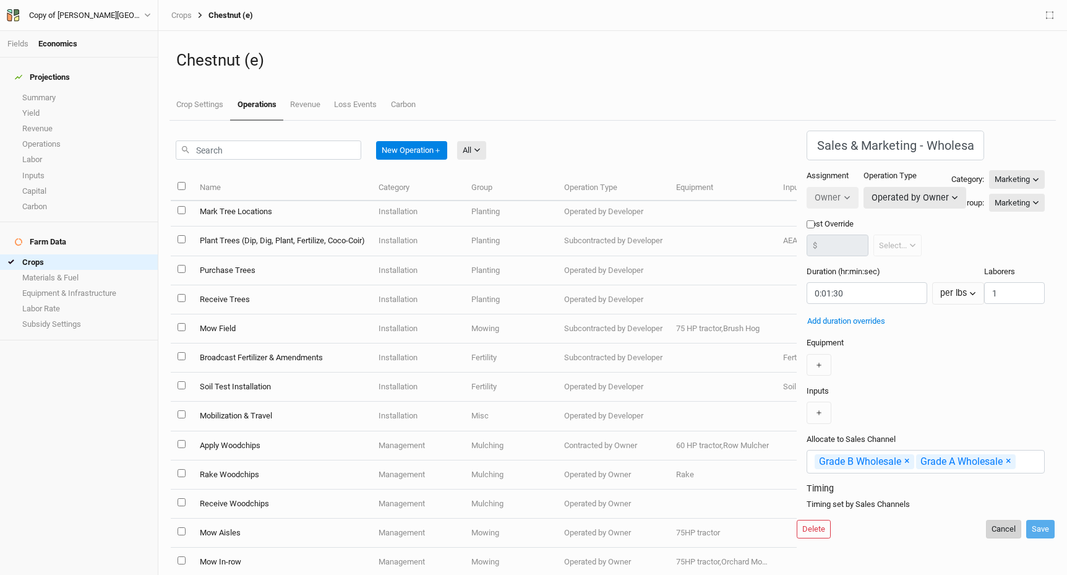
click at [994, 538] on button "Cancel" at bounding box center [1003, 529] width 35 height 19
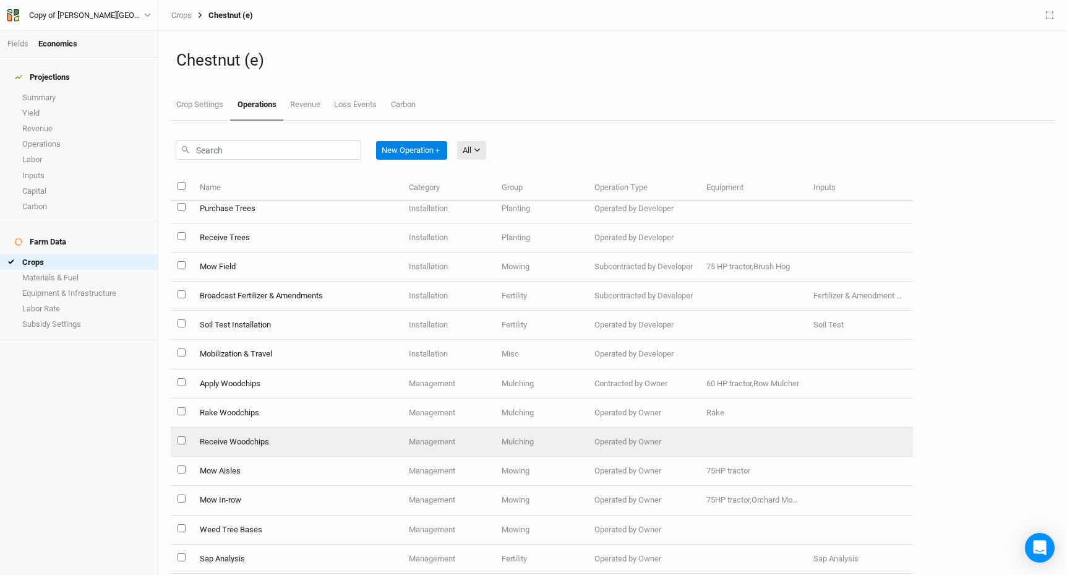
scroll to position [108, 0]
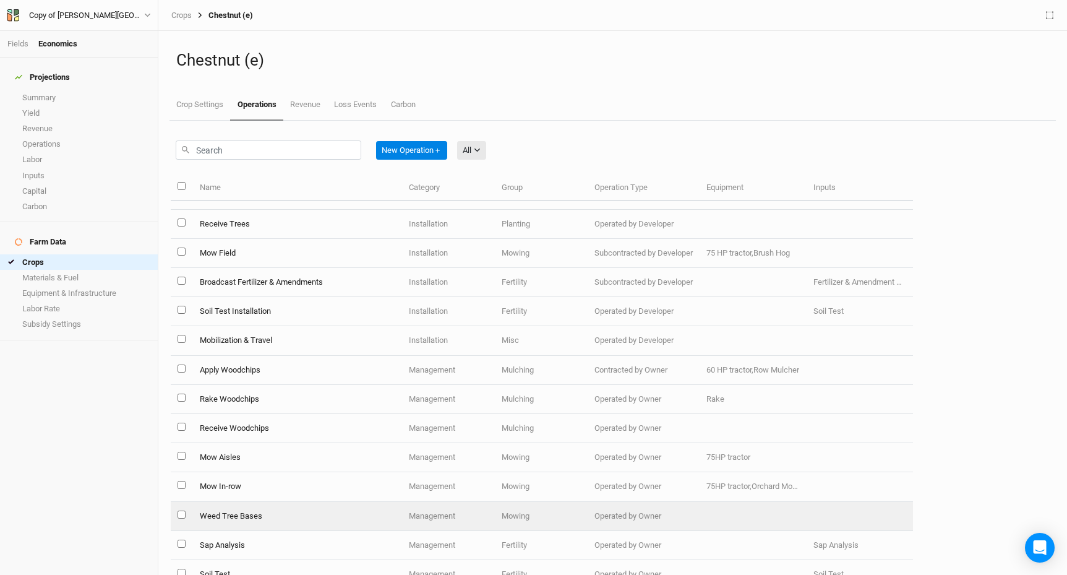
click at [227, 514] on td "Weed Tree Bases" at bounding box center [297, 516] width 210 height 29
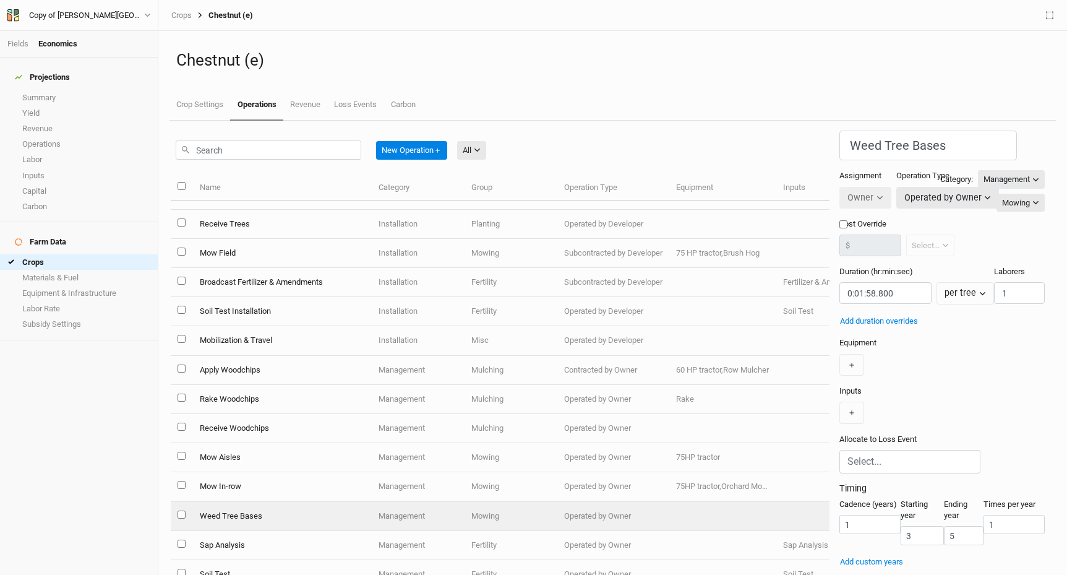
scroll to position [36, 0]
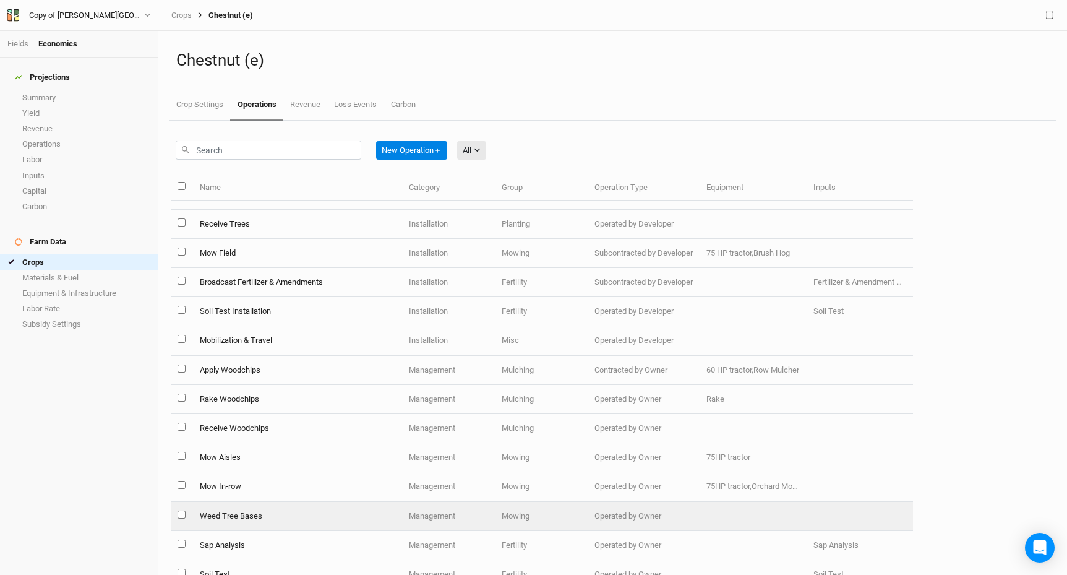
click at [226, 513] on td "Weed Tree Bases" at bounding box center [297, 516] width 210 height 29
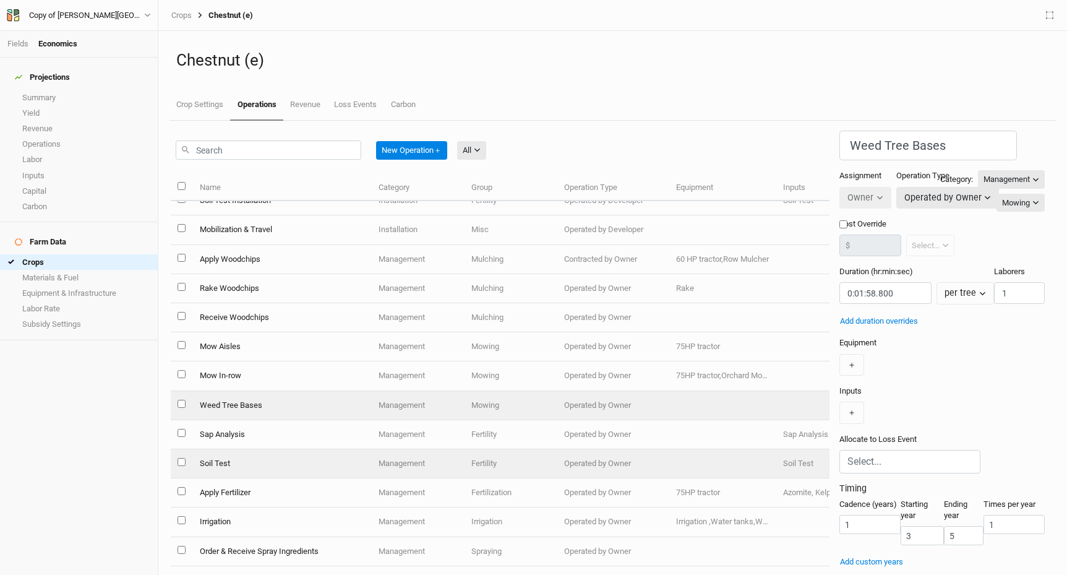
scroll to position [220, 0]
click at [221, 465] on td "Soil Test" at bounding box center [281, 462] width 179 height 29
type input "Soil Test"
type input "5:00:00"
type input "3"
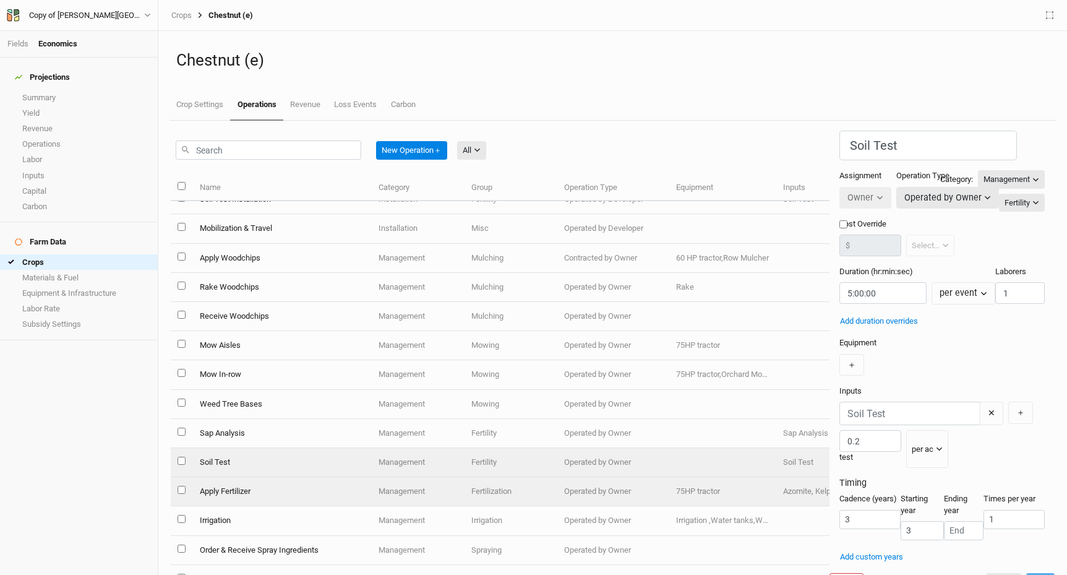
click at [221, 494] on td "Apply Fertilizer" at bounding box center [281, 491] width 179 height 29
type input "Apply Fertilizer"
type input "0:00:28"
type input "1"
type input "4"
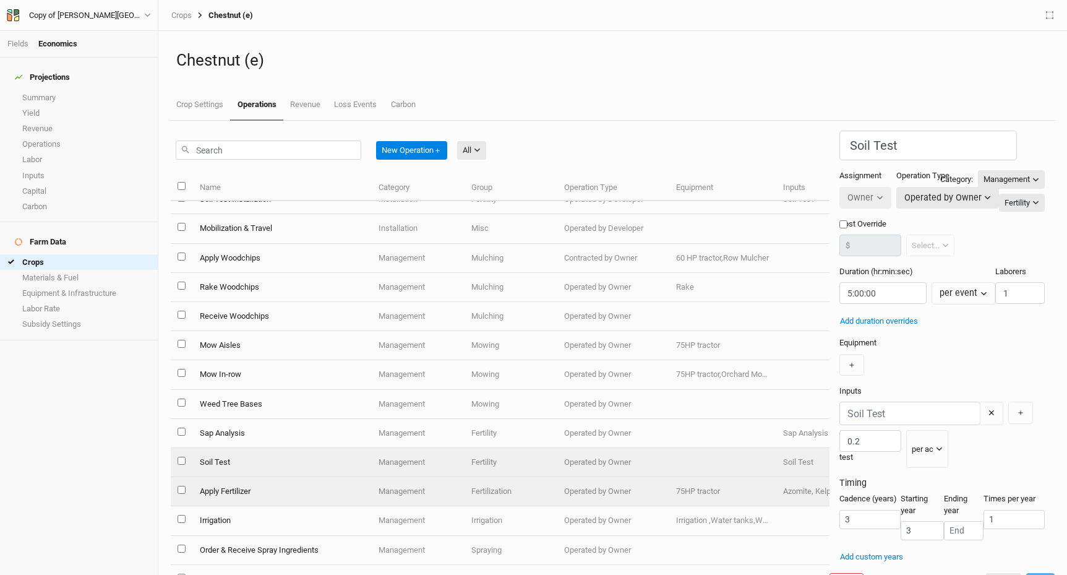
type input "9"
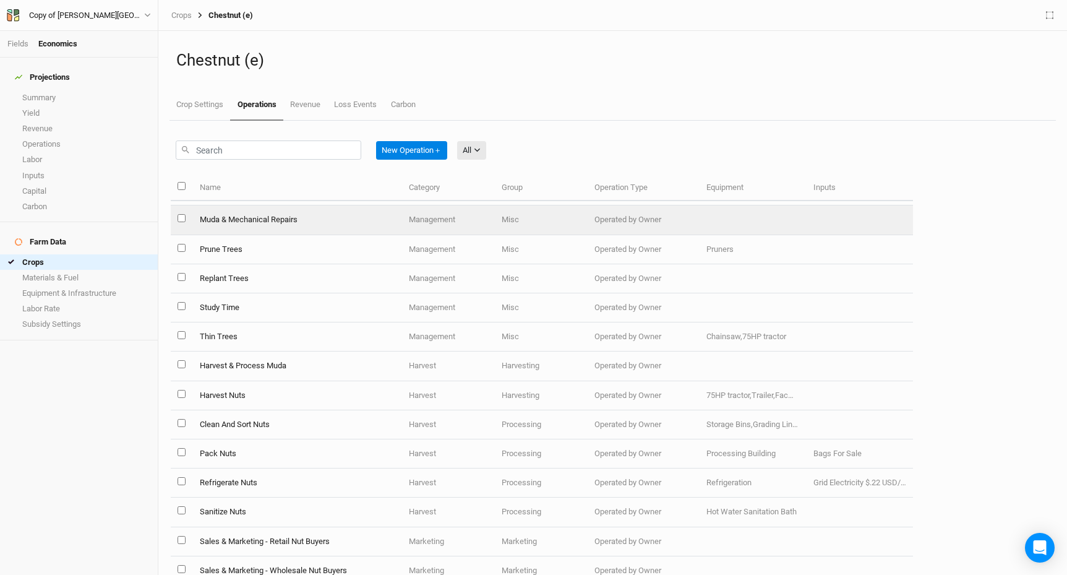
scroll to position [716, 0]
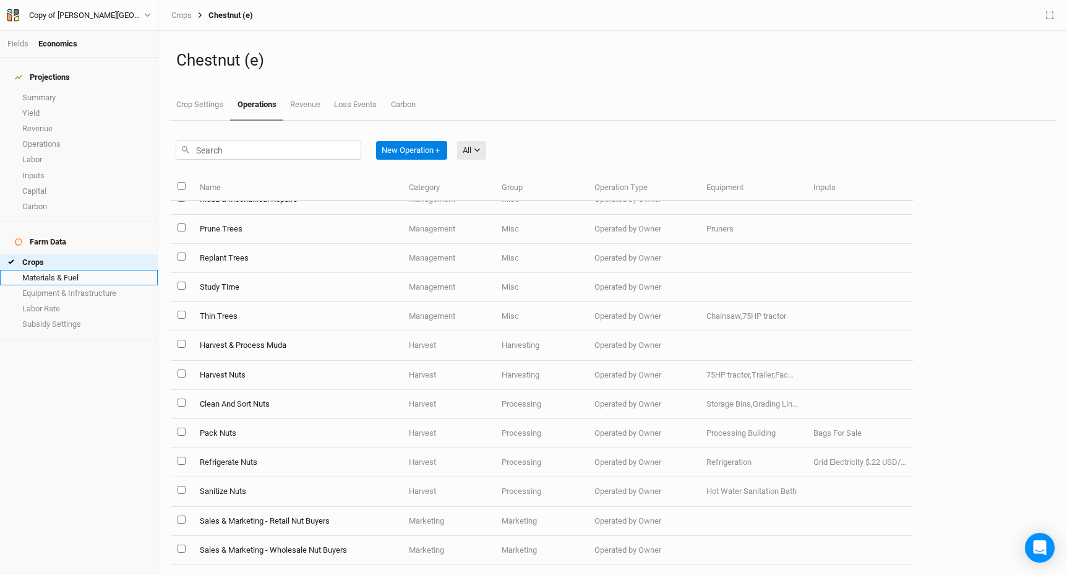
click at [67, 270] on link "Materials & Fuel" at bounding box center [79, 277] width 158 height 15
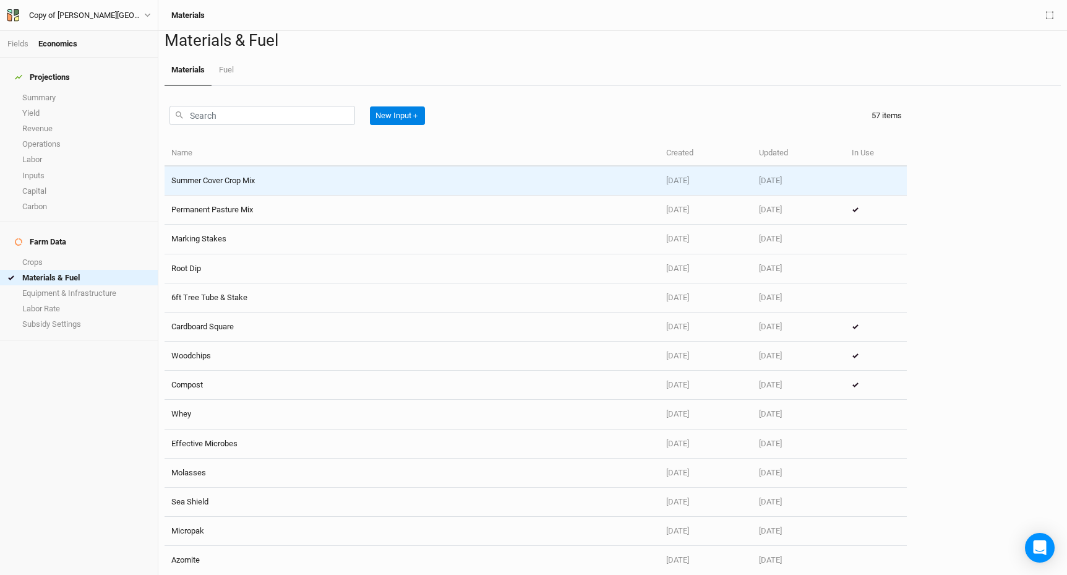
click at [241, 195] on td "Summer Cover Crop Mix" at bounding box center [412, 180] width 495 height 29
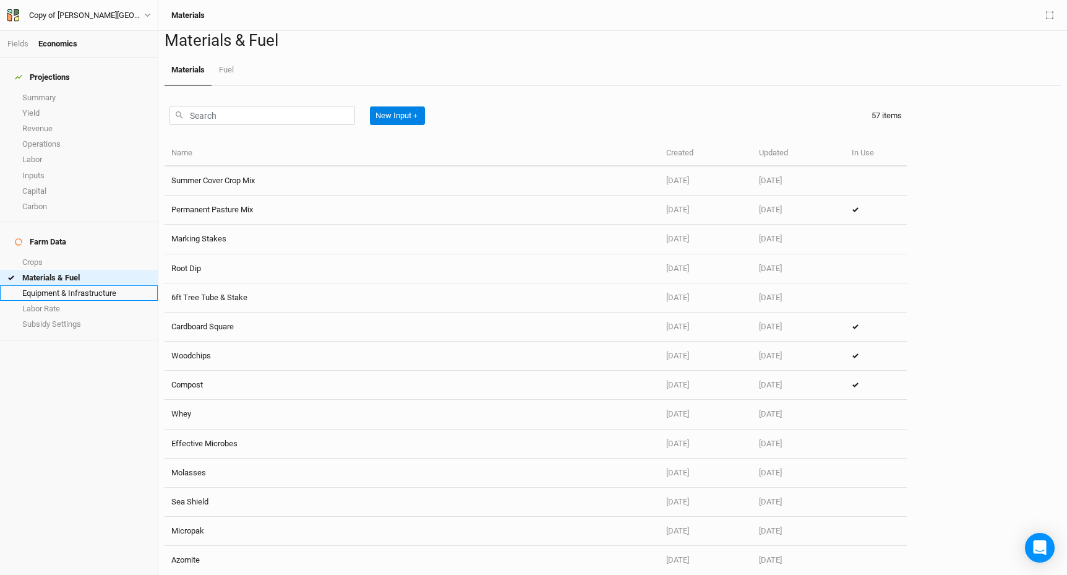
click at [95, 285] on link "Equipment & Infrastructure" at bounding box center [79, 292] width 158 height 15
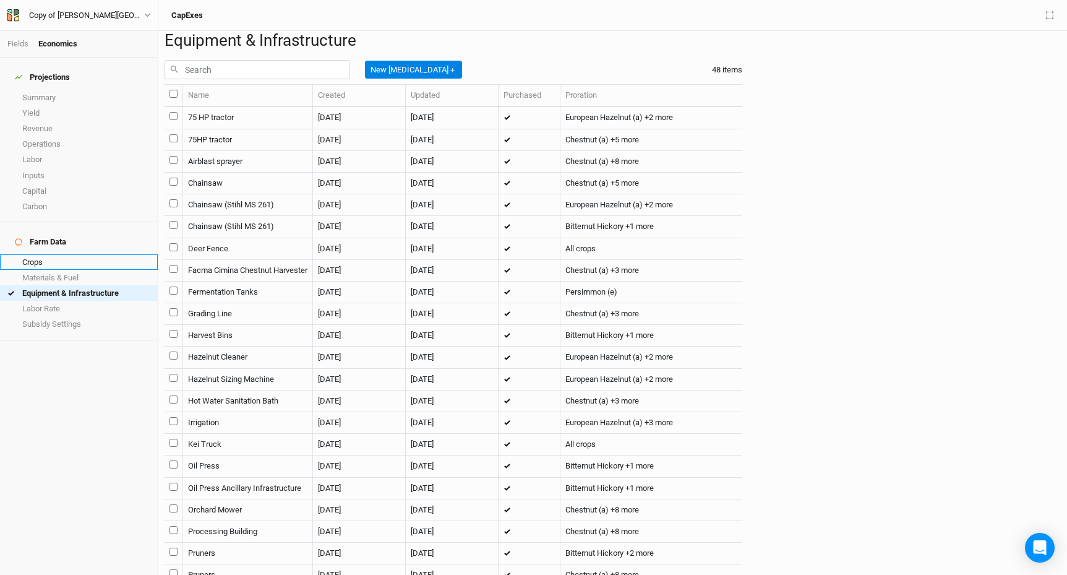
click at [46, 254] on link "Crops" at bounding box center [79, 261] width 158 height 15
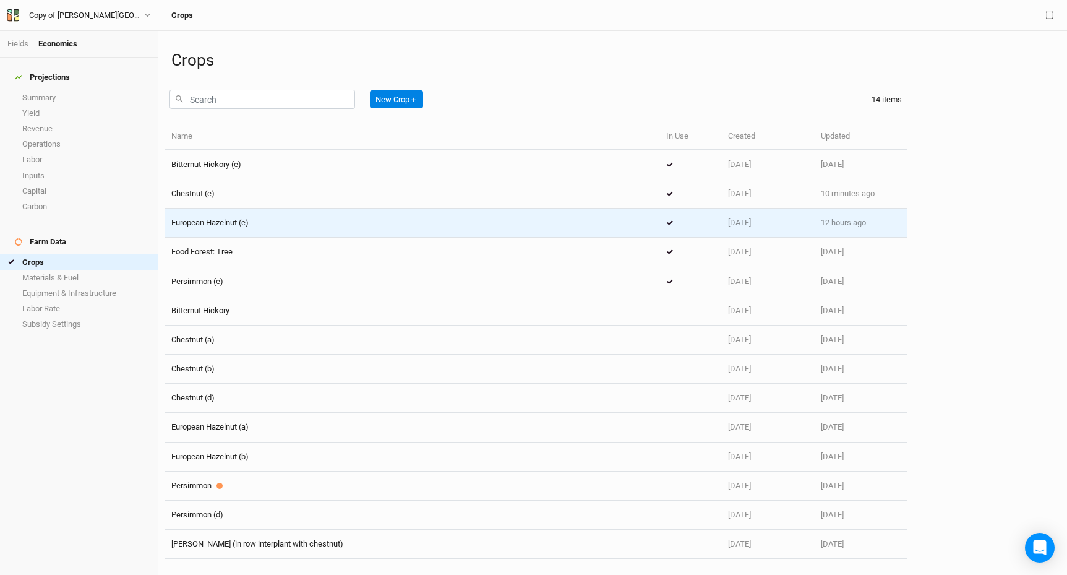
click at [247, 223] on span "European Hazelnut (e)" at bounding box center [209, 222] width 77 height 9
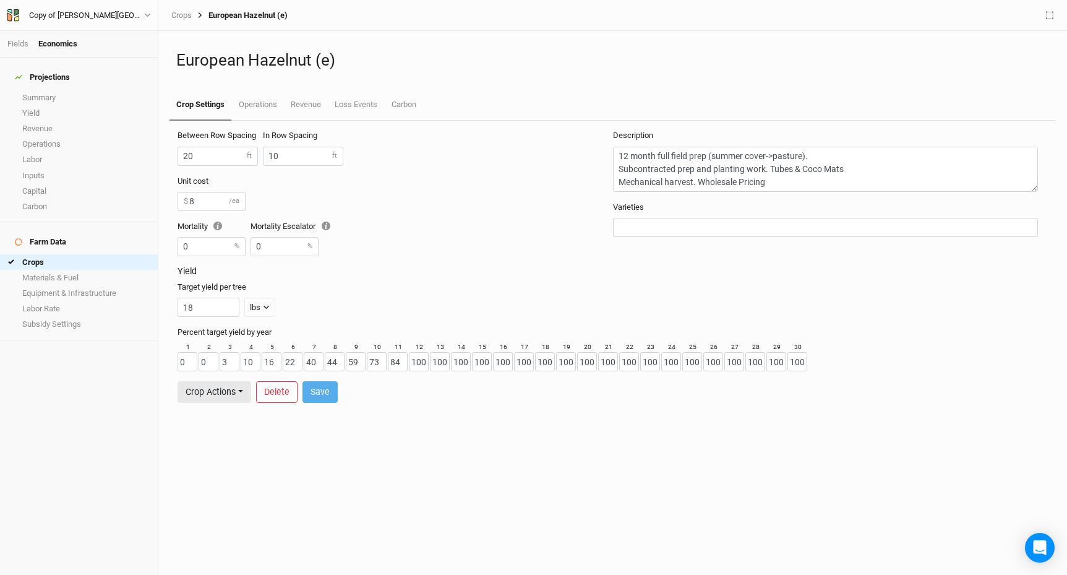
click at [320, 217] on div "Unit cost 8 $ /ea" at bounding box center [395, 198] width 435 height 45
click at [208, 203] on input "8" at bounding box center [212, 201] width 68 height 19
type input "30"
click at [315, 199] on div "Unit cost 30 $ /ea" at bounding box center [393, 193] width 430 height 35
click at [325, 396] on button "Save" at bounding box center [319, 392] width 35 height 22
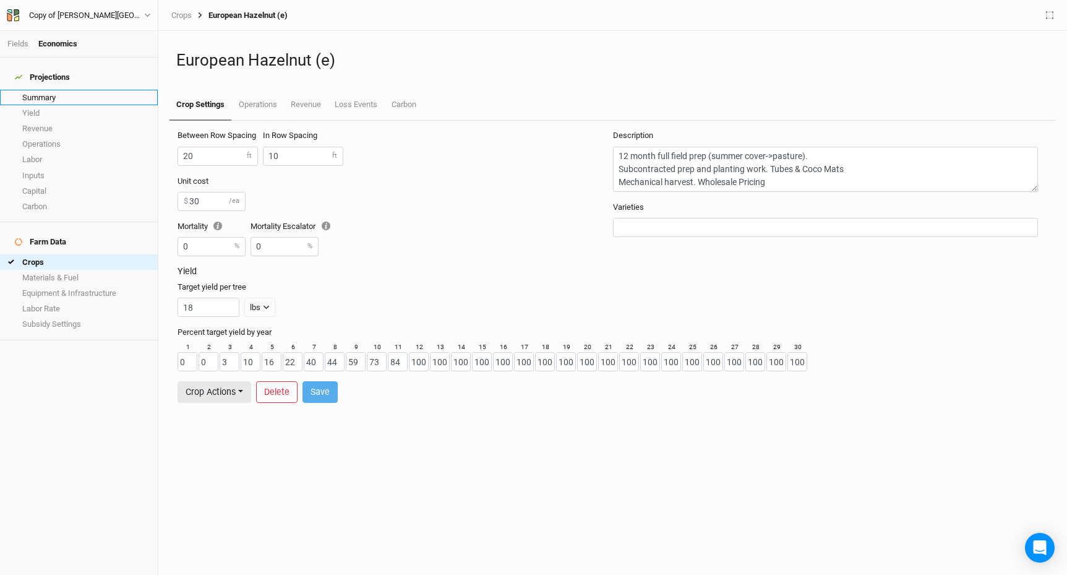
click at [41, 91] on link "Summary" at bounding box center [79, 97] width 158 height 15
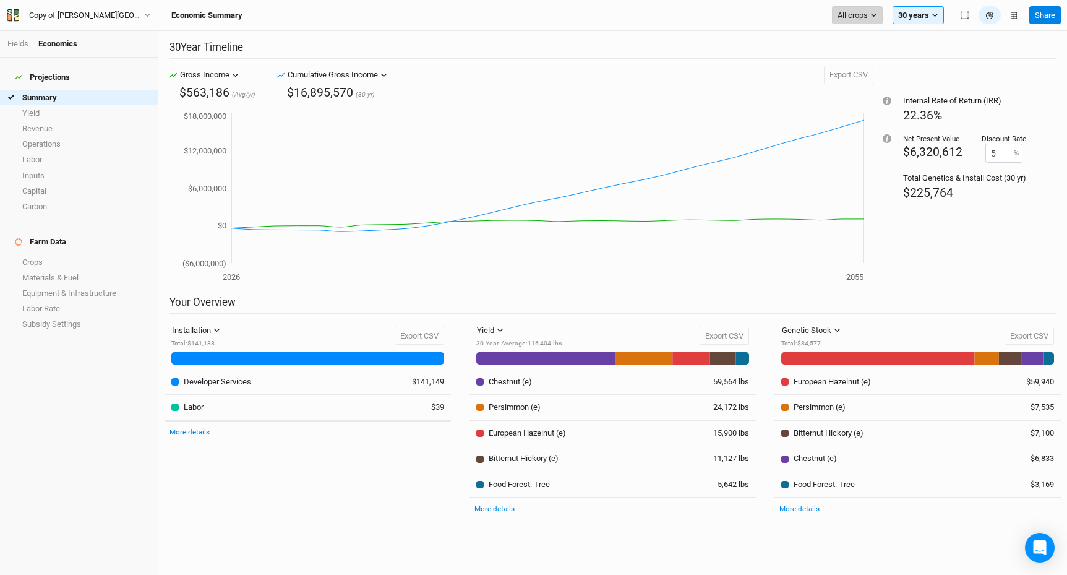
click at [878, 12] on button "All crops" at bounding box center [857, 15] width 51 height 19
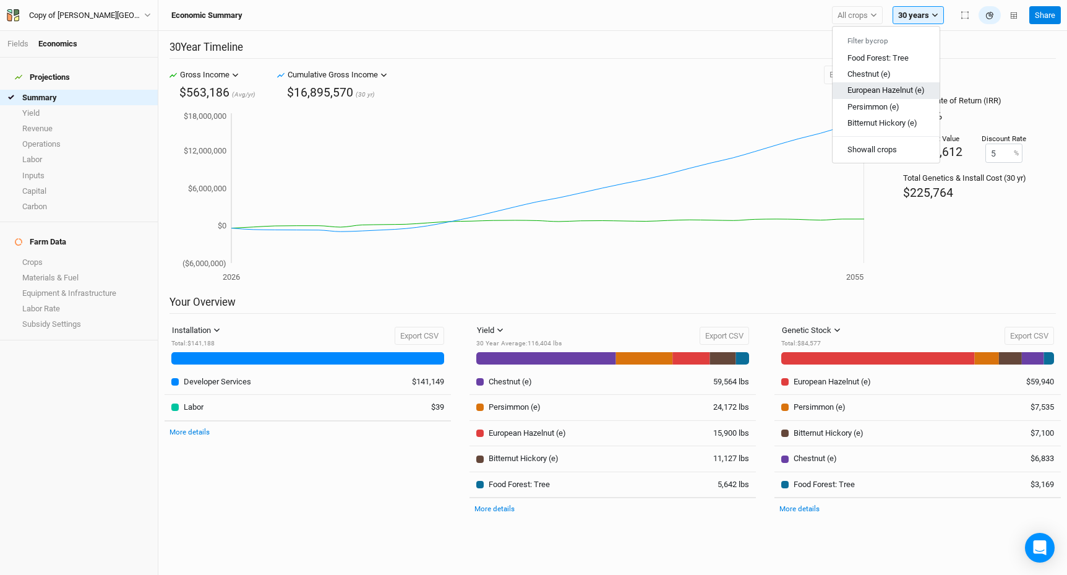
click at [869, 91] on span "European Hazelnut (e)" at bounding box center [885, 89] width 77 height 9
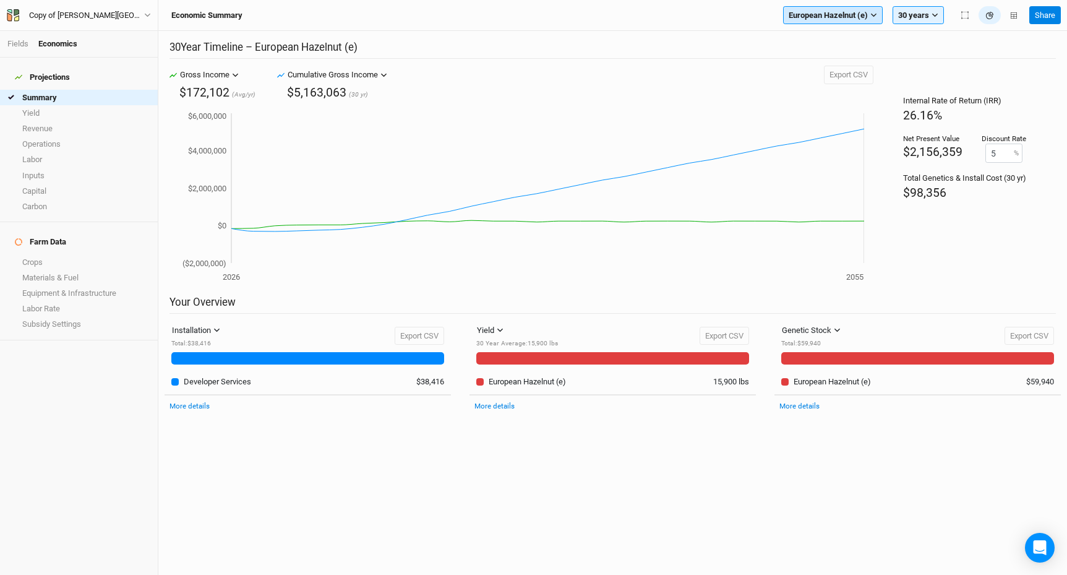
click at [864, 15] on span "European Hazelnut (e)" at bounding box center [828, 15] width 79 height 12
click at [832, 76] on span "Chestnut (e)" at bounding box center [820, 73] width 43 height 9
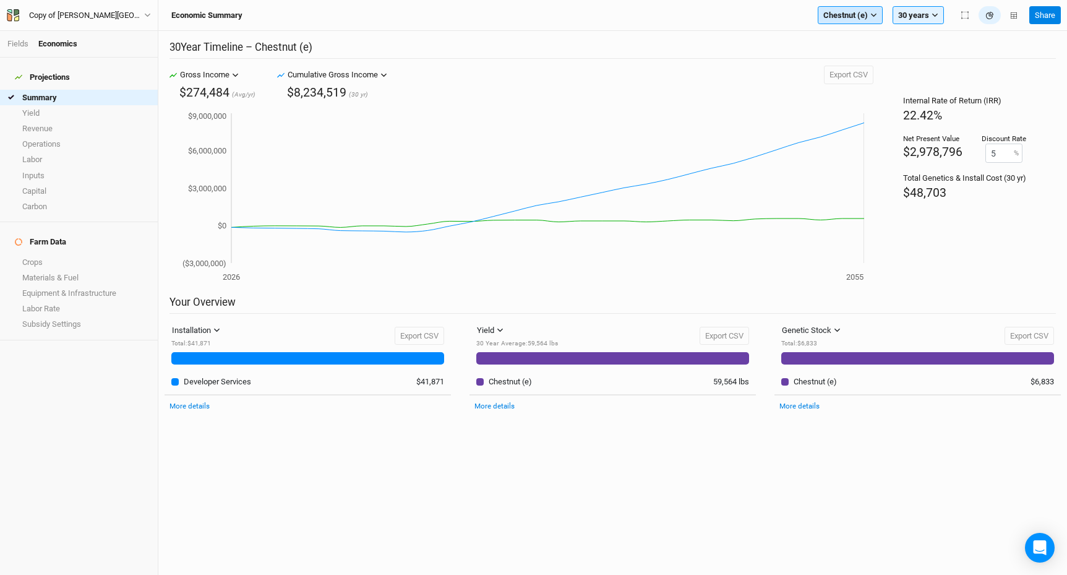
click at [872, 18] on icon "button" at bounding box center [873, 15] width 7 height 7
click at [864, 106] on span "Persimmon (e)" at bounding box center [859, 105] width 52 height 9
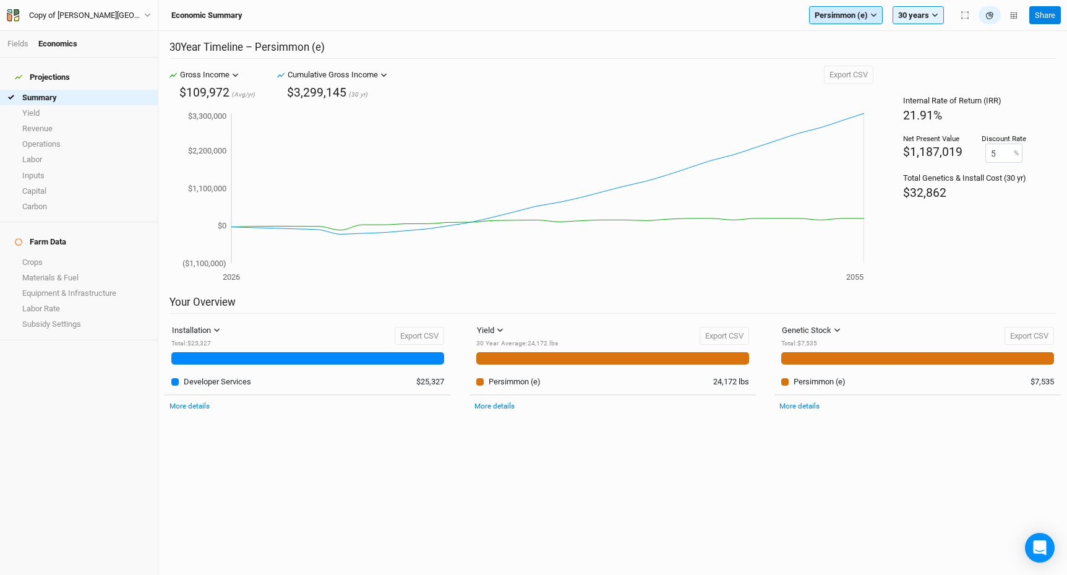
click at [875, 19] on button "Persimmon (e)" at bounding box center [846, 15] width 74 height 19
click at [855, 122] on span "Bitternut Hickory (e)" at bounding box center [859, 122] width 70 height 9
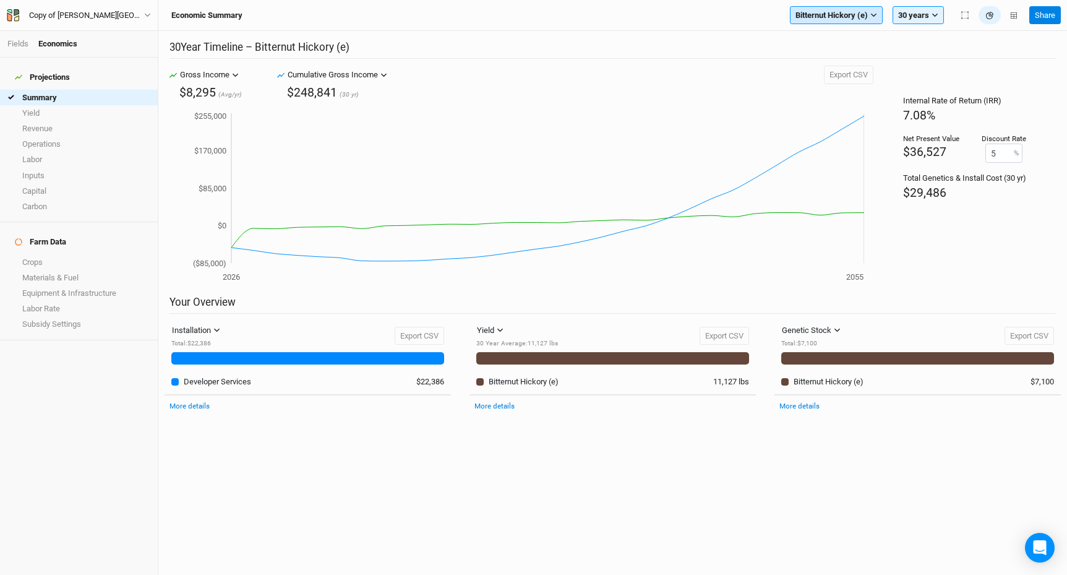
click at [879, 20] on button "Bitternut Hickory (e)" at bounding box center [836, 15] width 93 height 19
click at [870, 70] on button "Chestnut (e)" at bounding box center [843, 74] width 107 height 16
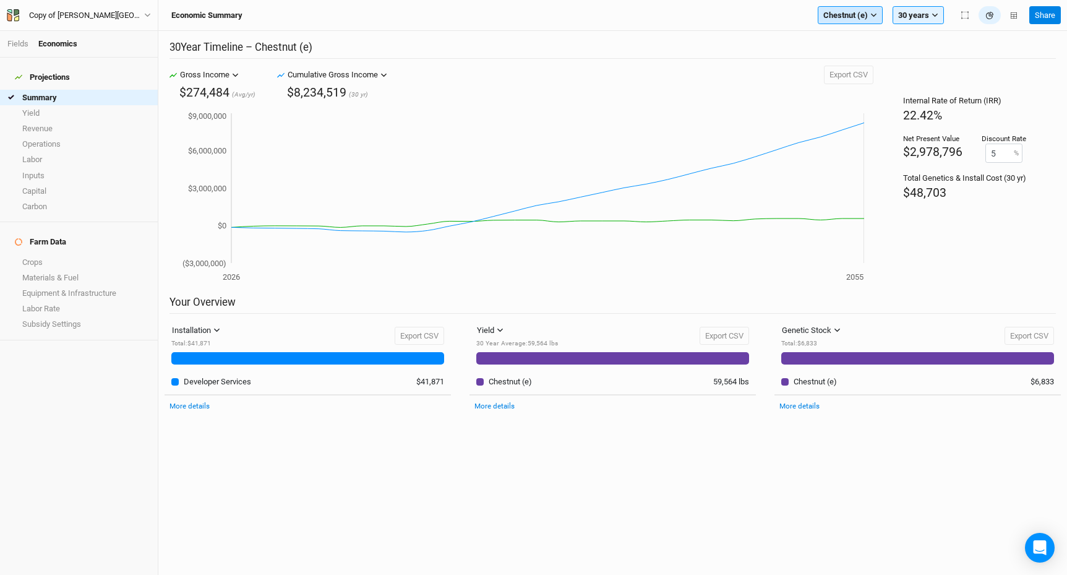
click at [878, 15] on button "Chestnut (e)" at bounding box center [850, 15] width 65 height 19
click at [873, 90] on span "European Hazelnut (e)" at bounding box center [871, 89] width 77 height 9
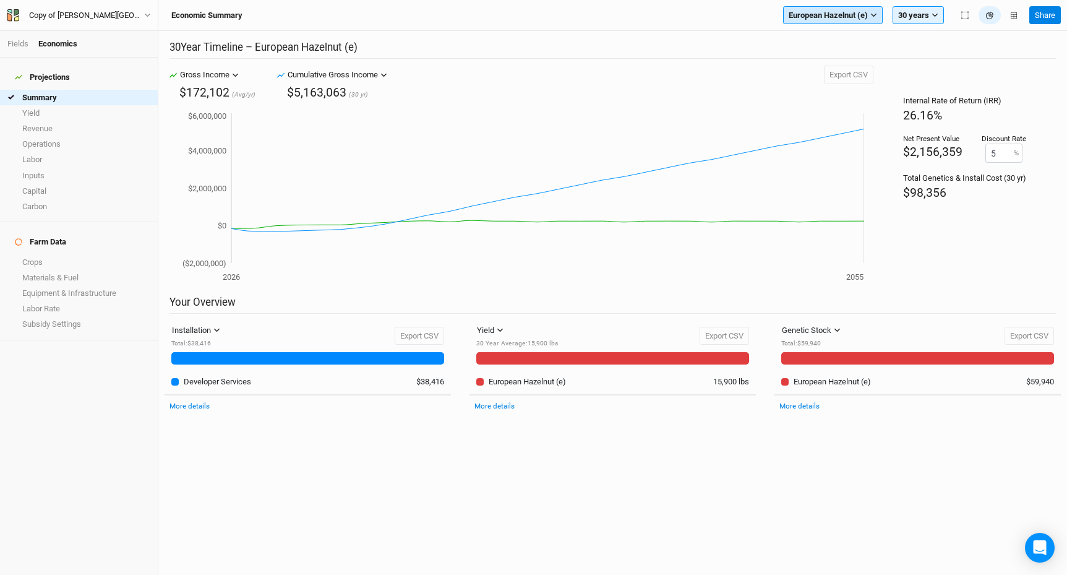
click at [875, 17] on icon "button" at bounding box center [873, 15] width 7 height 7
click at [862, 110] on button "Persimmon (e)" at bounding box center [838, 106] width 109 height 16
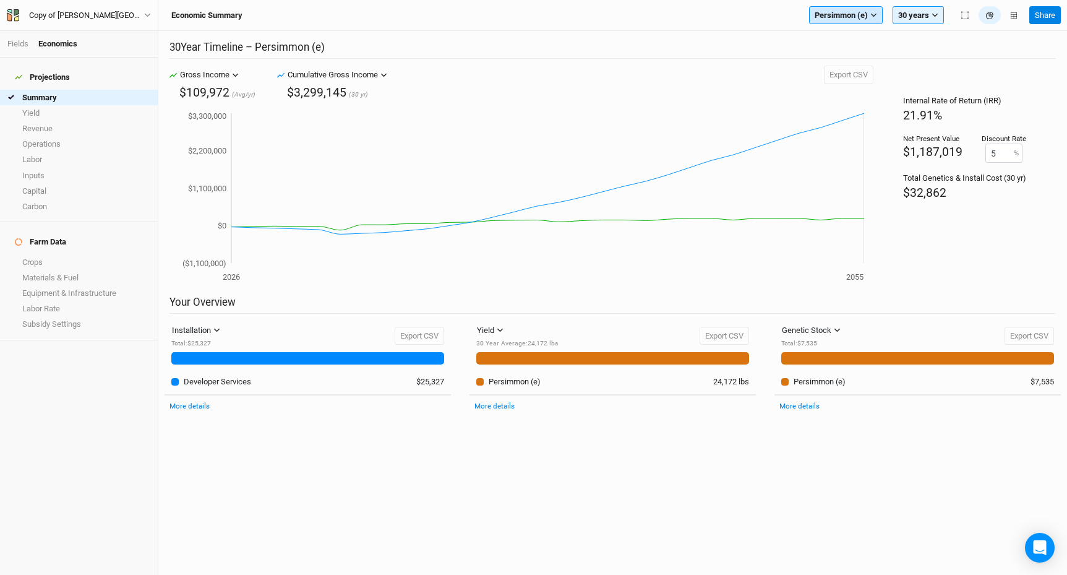
click at [876, 14] on icon "button" at bounding box center [873, 15] width 7 height 7
click at [905, 239] on div "Internal Rate of Return (IRR) 21.91% Net Present Value $1,187,019 Discount Rate…" at bounding box center [964, 181] width 182 height 230
click at [879, 19] on button "Persimmon (e)" at bounding box center [846, 15] width 74 height 19
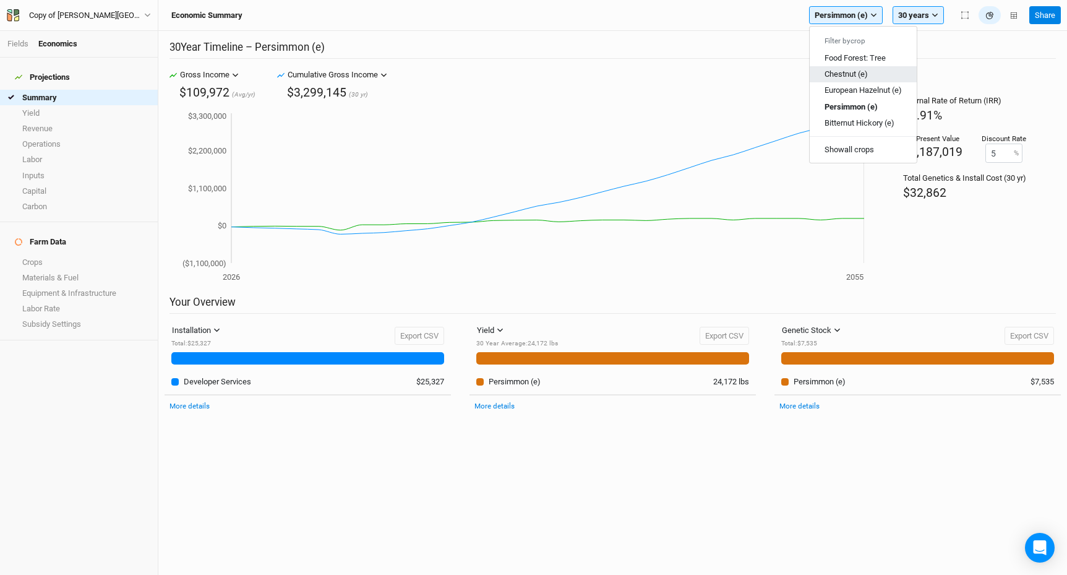
click at [850, 75] on span "Chestnut (e)" at bounding box center [845, 73] width 43 height 9
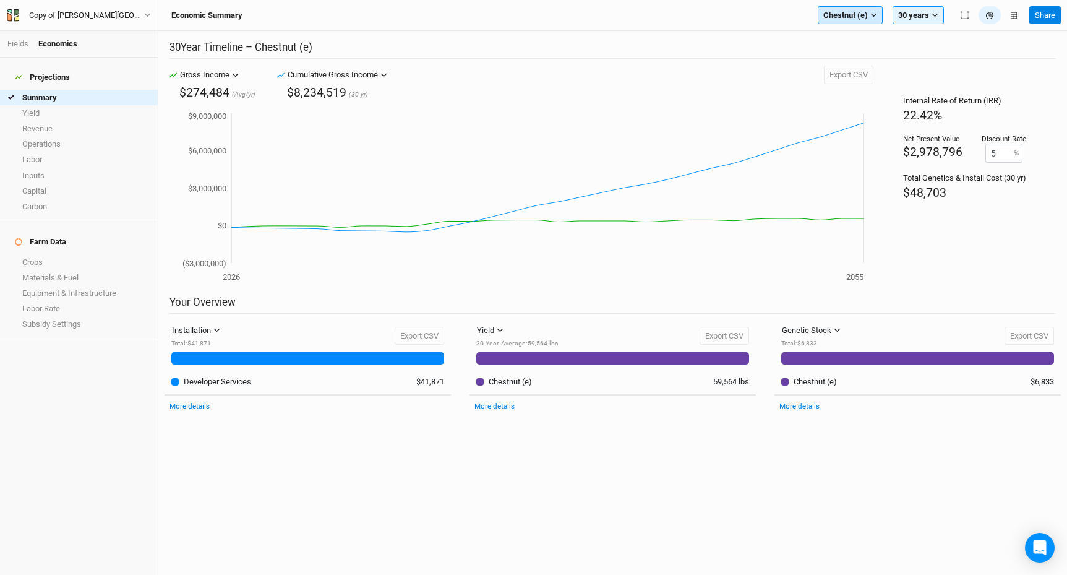
click at [873, 17] on icon "button" at bounding box center [873, 15] width 7 height 7
click at [872, 104] on span "Persimmon (e)" at bounding box center [859, 105] width 52 height 9
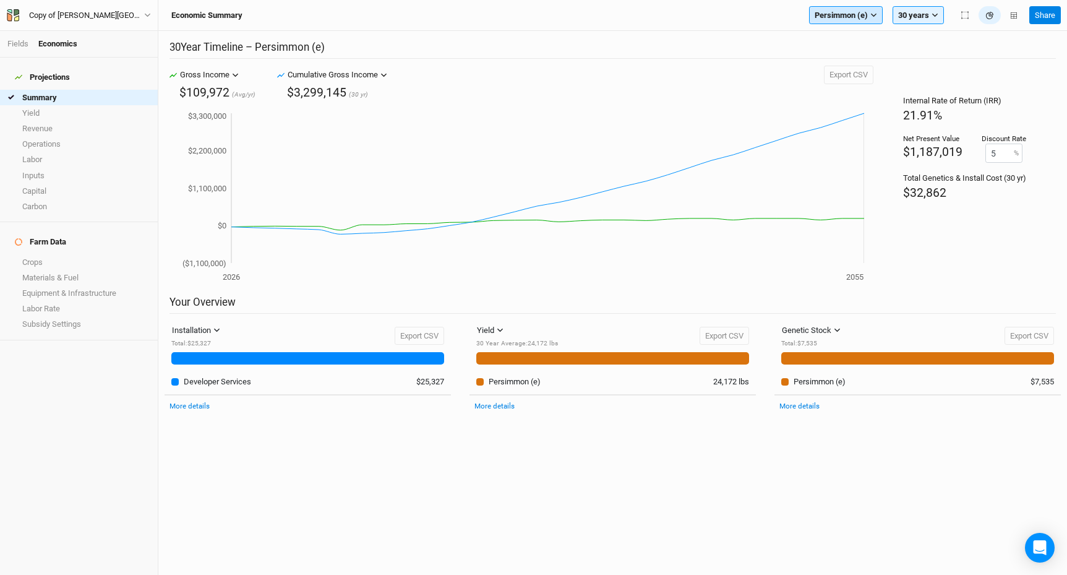
click at [875, 15] on icon "button" at bounding box center [874, 16] width 6 height 4
click at [857, 122] on span "Bitternut Hickory (e)" at bounding box center [859, 122] width 70 height 9
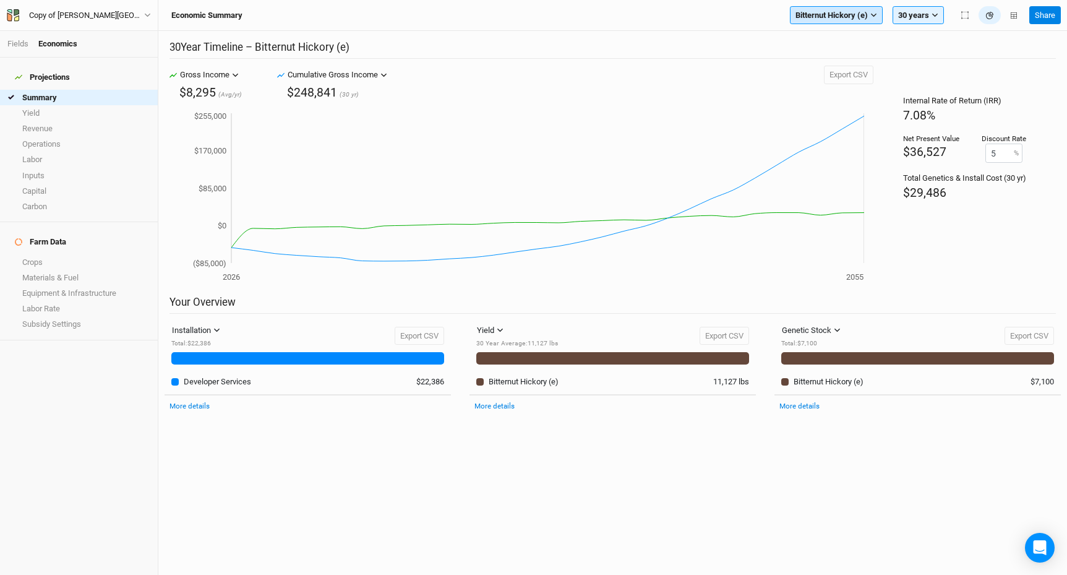
click at [876, 17] on icon "button" at bounding box center [873, 15] width 7 height 7
click at [859, 87] on span "European Hazelnut (e)" at bounding box center [843, 89] width 77 height 9
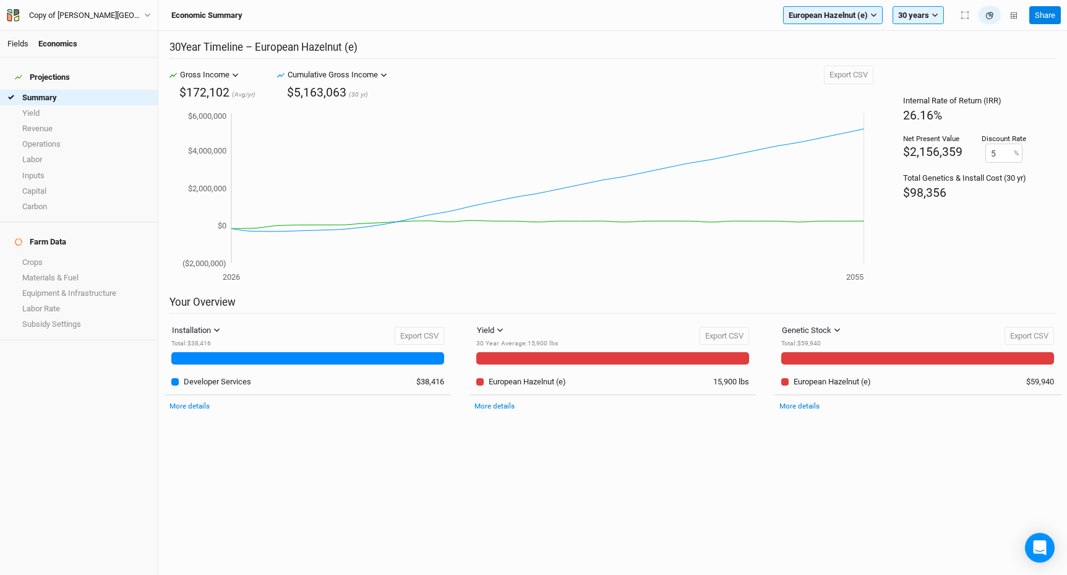
click at [21, 45] on link "Fields" at bounding box center [17, 43] width 21 height 9
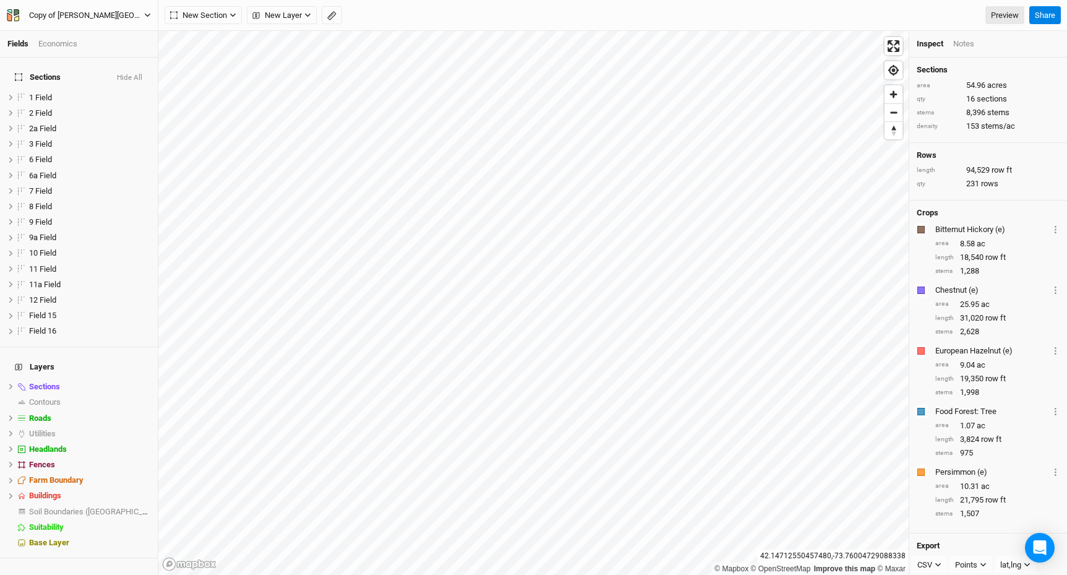
click at [84, 12] on div "Copy of [PERSON_NAME][GEOGRAPHIC_DATA]" at bounding box center [86, 15] width 115 height 12
click at [408, 18] on div "New Section Grid Line Keyline Beta Upload New Layer Custom Ridges Valleys [GEOG…" at bounding box center [595, 15] width 860 height 19
click at [144, 17] on icon "button" at bounding box center [147, 15] width 7 height 7
click at [420, 20] on div "New Section Grid Line Keyline Beta Upload New Layer Custom Ridges Valleys [GEOG…" at bounding box center [595, 15] width 860 height 19
click at [66, 38] on div "Economics" at bounding box center [57, 43] width 39 height 11
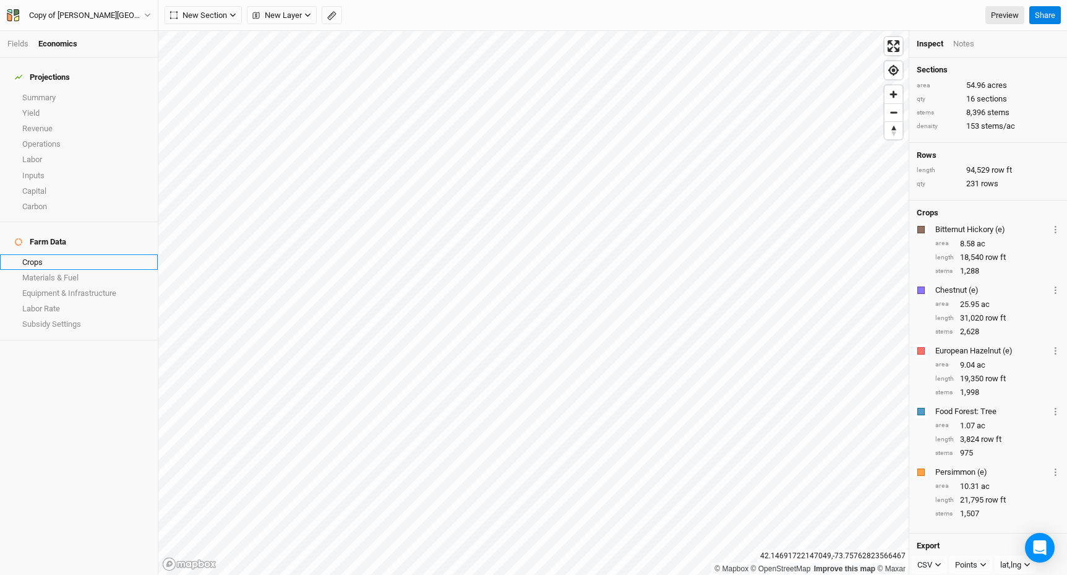
click at [30, 254] on link "Crops" at bounding box center [79, 261] width 158 height 15
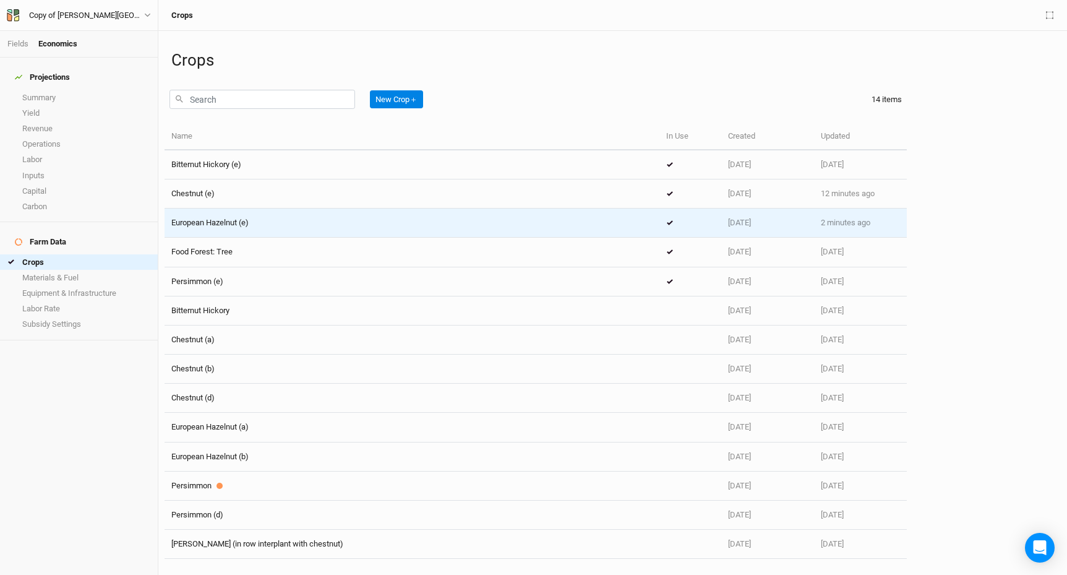
click at [224, 225] on span "European Hazelnut (e)" at bounding box center [209, 222] width 77 height 9
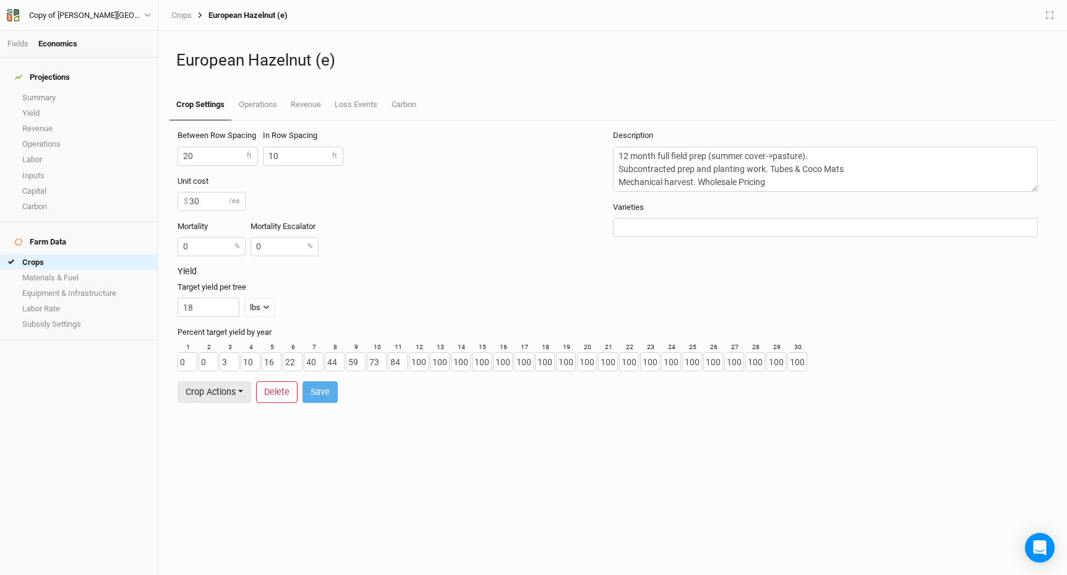
click at [338, 284] on div "Target yield per tree 18 lbs lbs bft" at bounding box center [610, 298] width 865 height 35
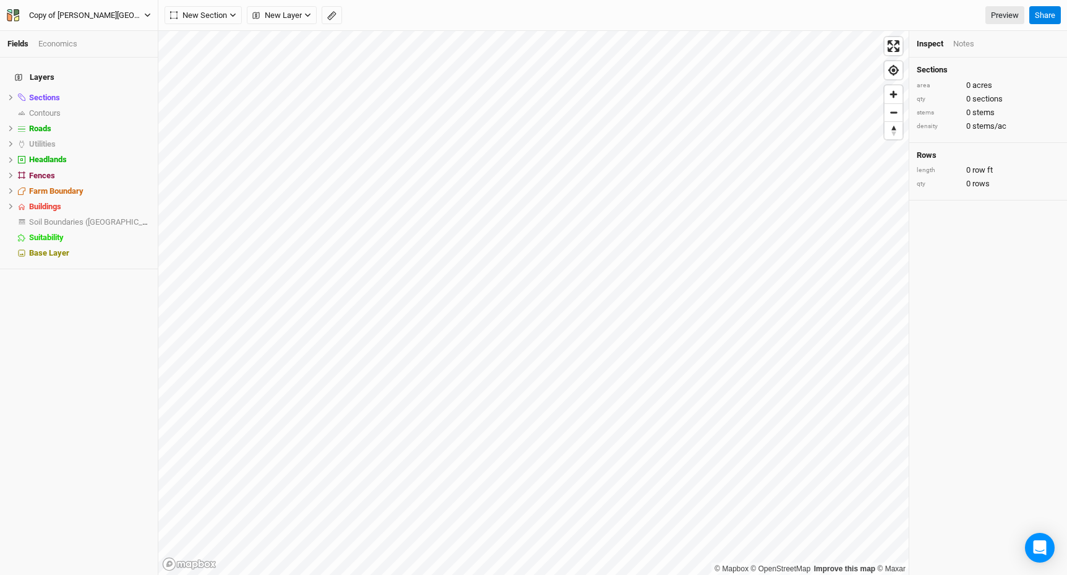
click at [121, 18] on div "Copy of [PERSON_NAME][GEOGRAPHIC_DATA]" at bounding box center [86, 15] width 135 height 12
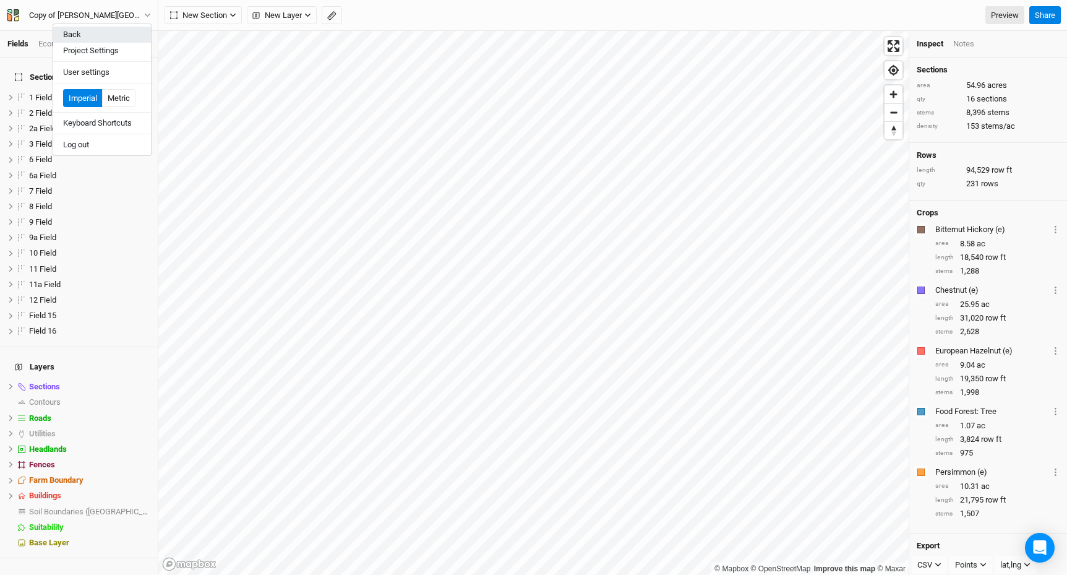
click at [82, 37] on button "Back" at bounding box center [102, 35] width 98 height 16
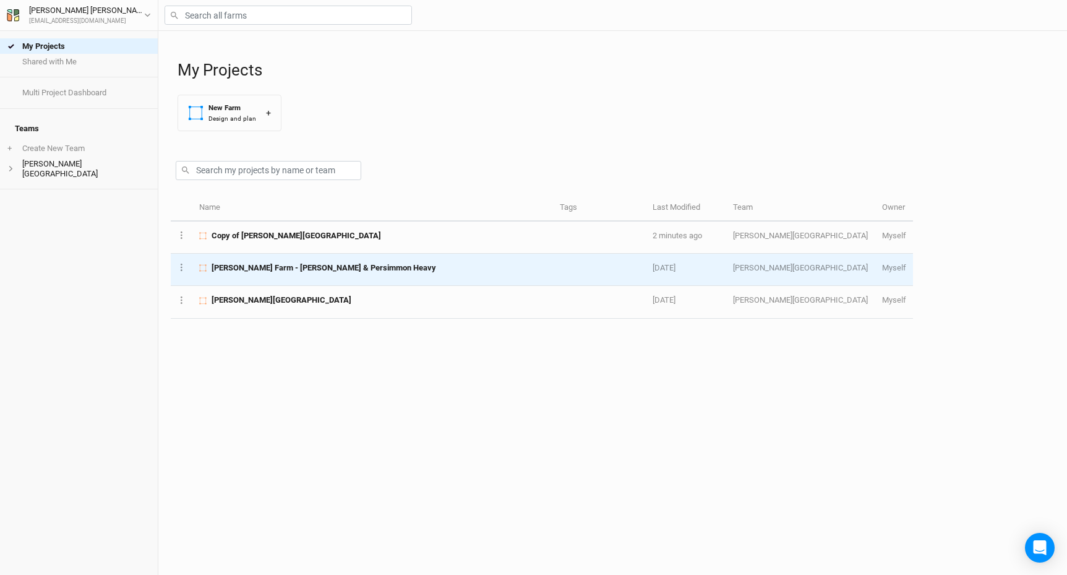
click at [259, 269] on span "[PERSON_NAME] Farm - [PERSON_NAME] & Persimmon Heavy" at bounding box center [324, 267] width 225 height 11
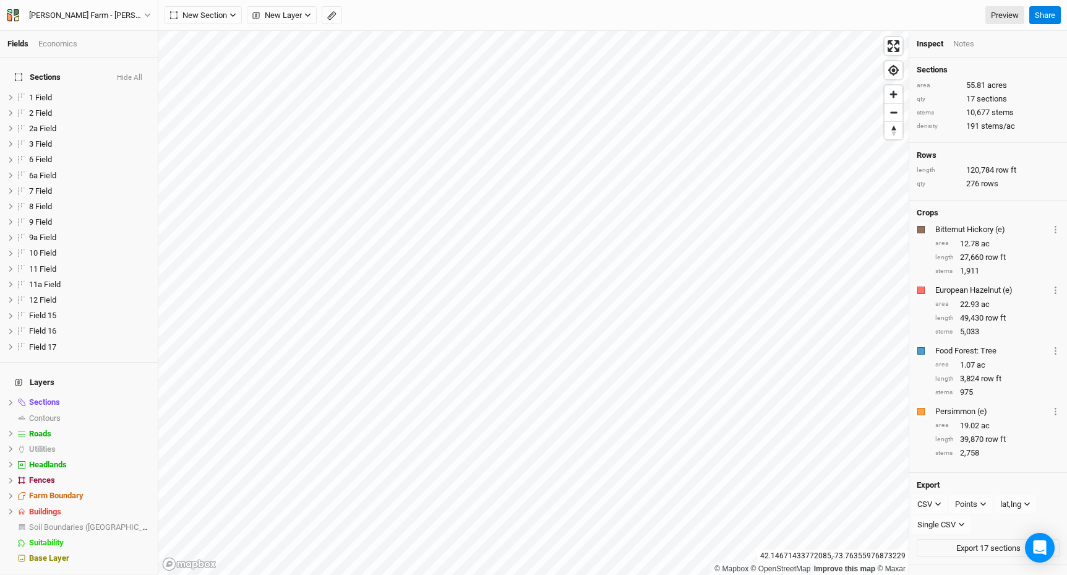
click at [59, 43] on div "Economics" at bounding box center [57, 43] width 39 height 11
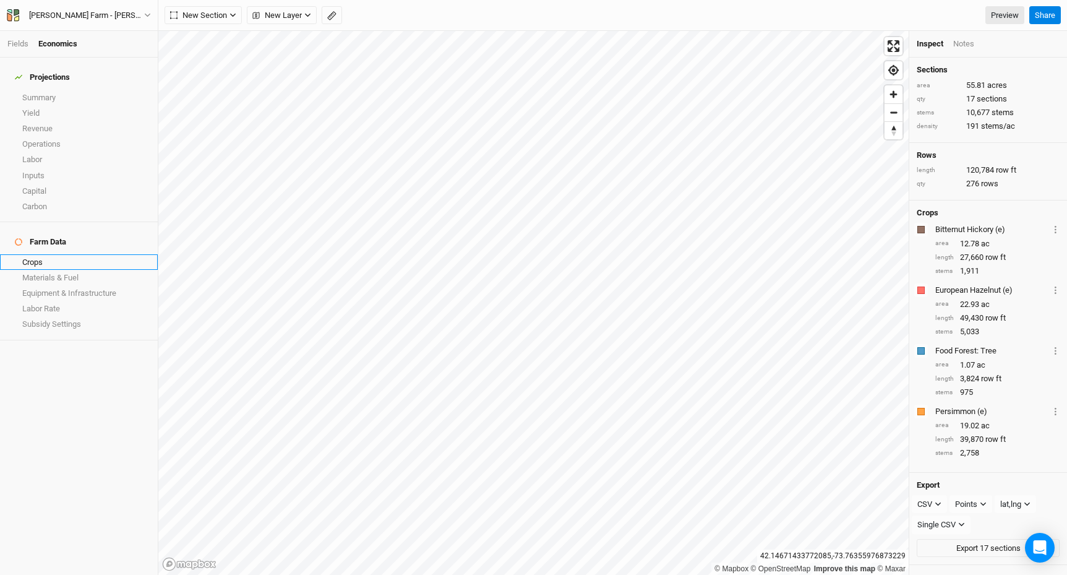
click at [79, 254] on link "Crops" at bounding box center [79, 261] width 158 height 15
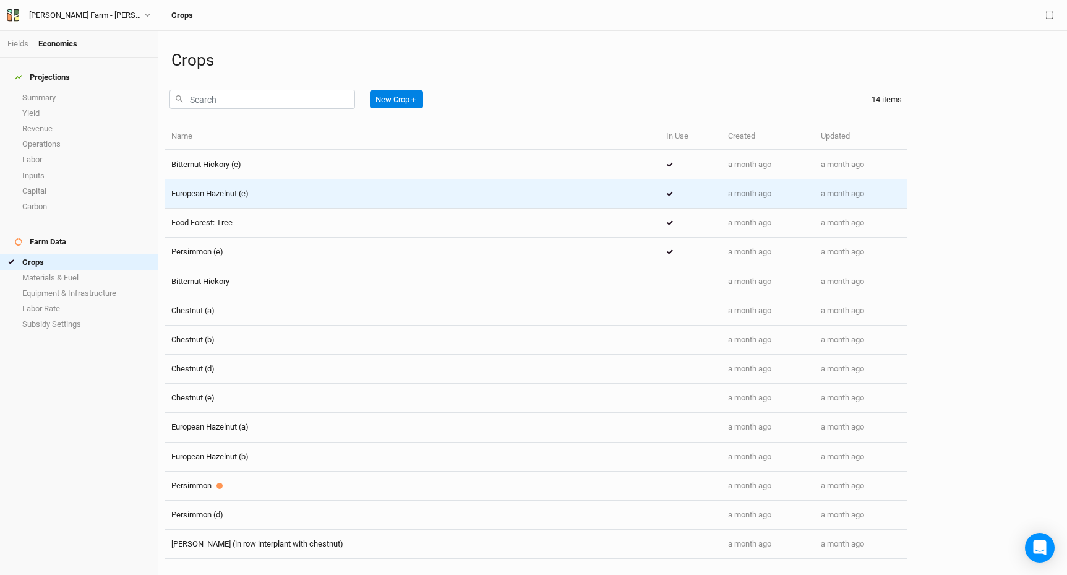
click at [259, 189] on div "European Hazelnut (e)" at bounding box center [411, 193] width 481 height 11
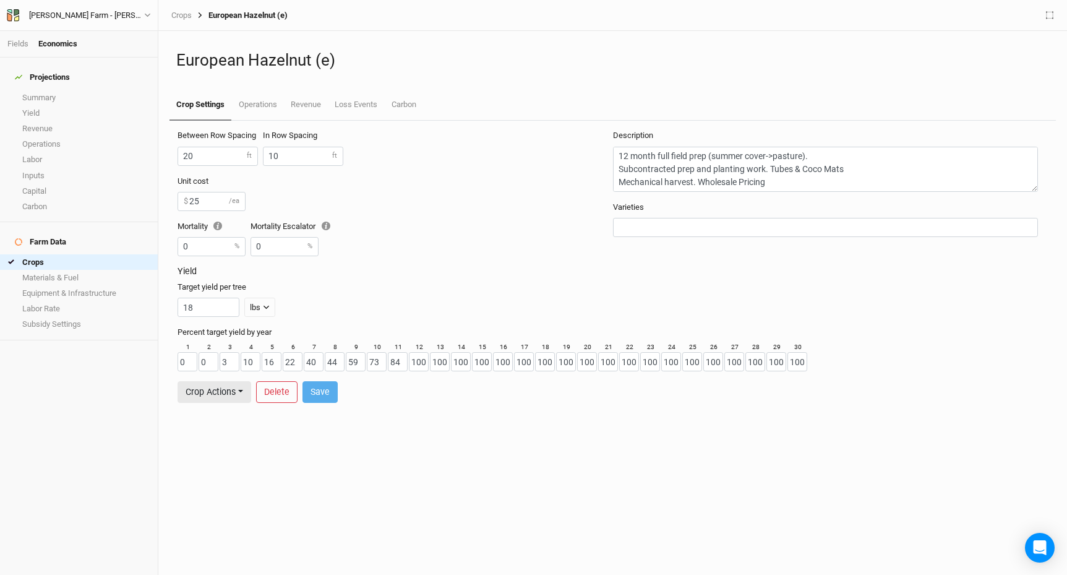
click at [309, 206] on div "Unit cost 25 $ /ea" at bounding box center [393, 193] width 430 height 35
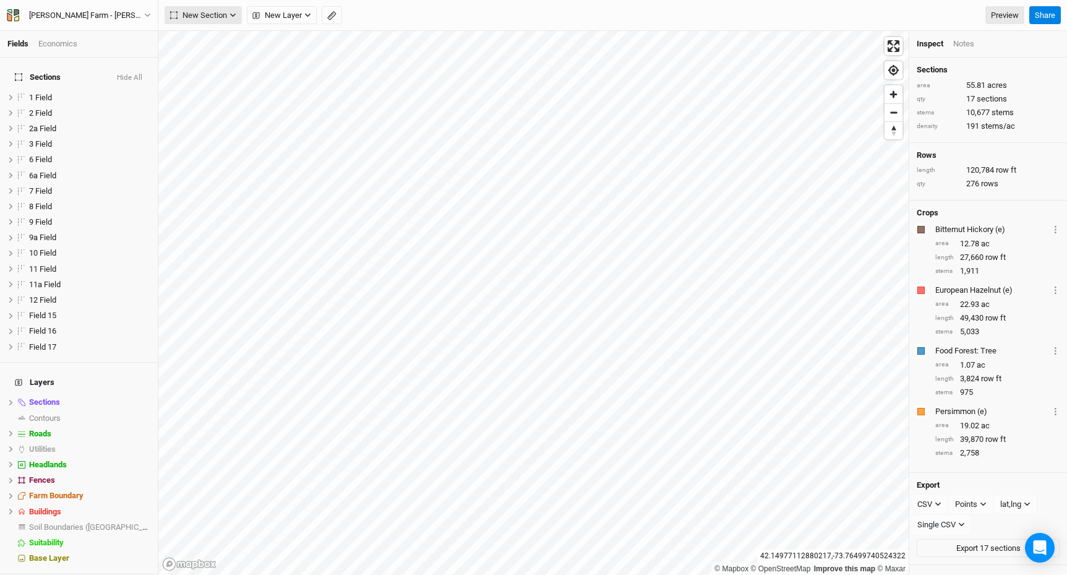
click at [231, 19] on button "New Section" at bounding box center [203, 15] width 77 height 19
click at [131, 46] on ul "Fields Economics" at bounding box center [78, 43] width 143 height 11
click at [147, 17] on icon "button" at bounding box center [147, 15] width 7 height 7
click at [107, 35] on button "Back" at bounding box center [102, 35] width 98 height 16
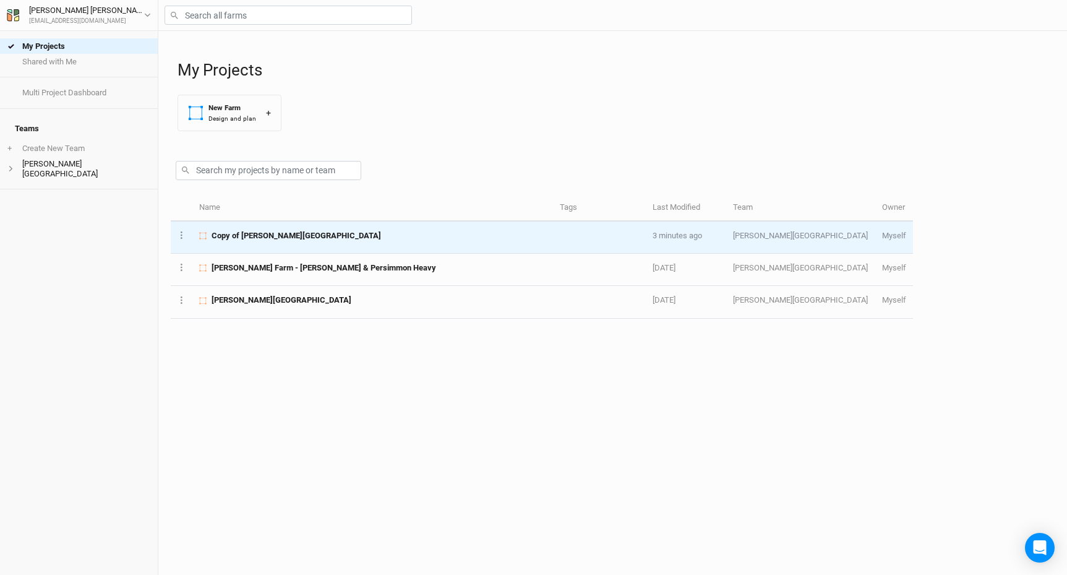
click at [283, 237] on span "Copy of [PERSON_NAME][GEOGRAPHIC_DATA]" at bounding box center [296, 235] width 169 height 11
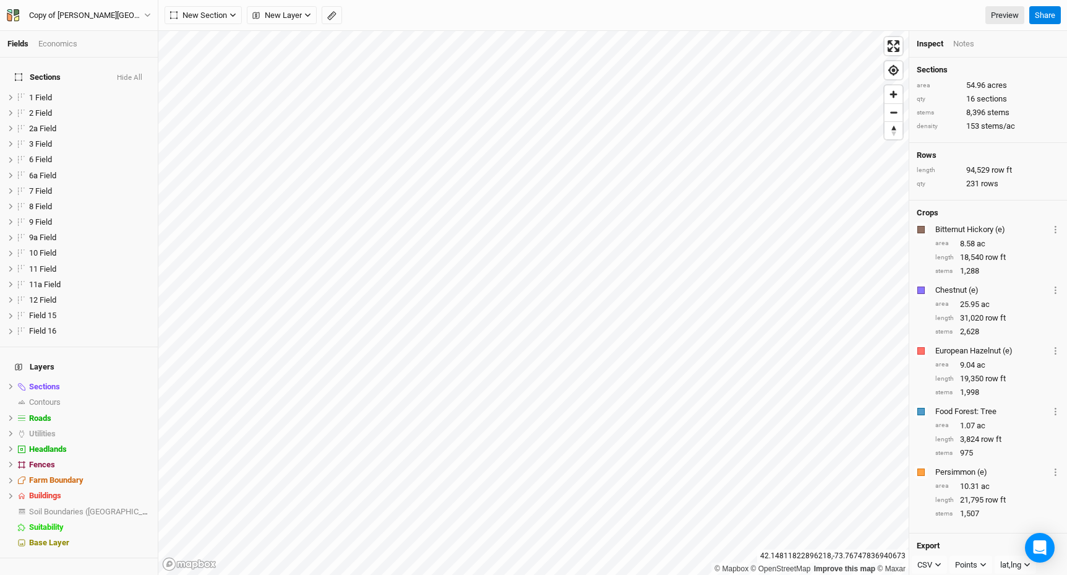
click at [64, 44] on div "Economics" at bounding box center [57, 43] width 39 height 11
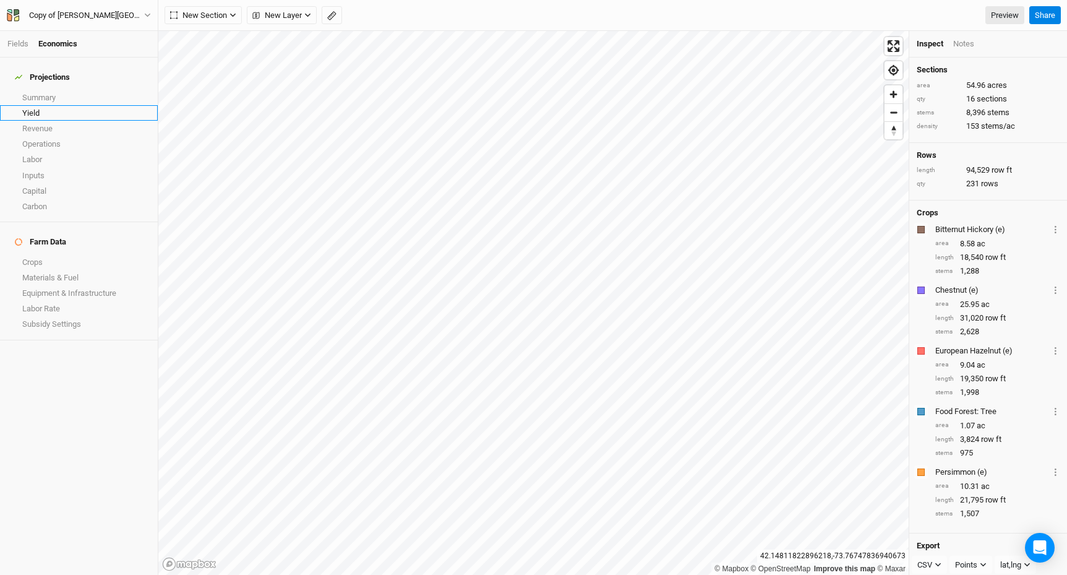
click at [56, 109] on link "Yield" at bounding box center [79, 112] width 158 height 15
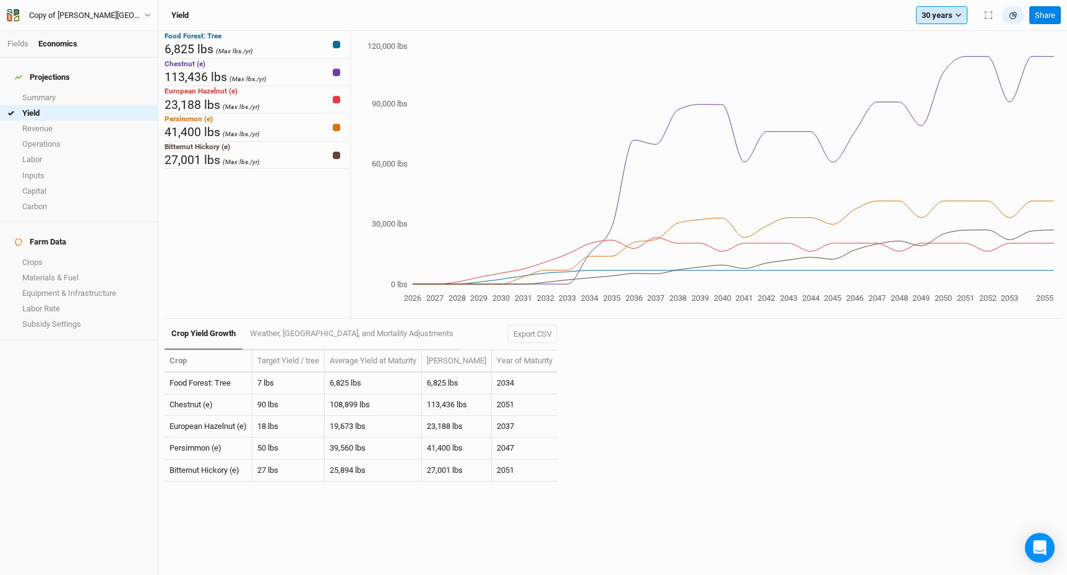
click at [957, 14] on icon "button" at bounding box center [958, 15] width 7 height 7
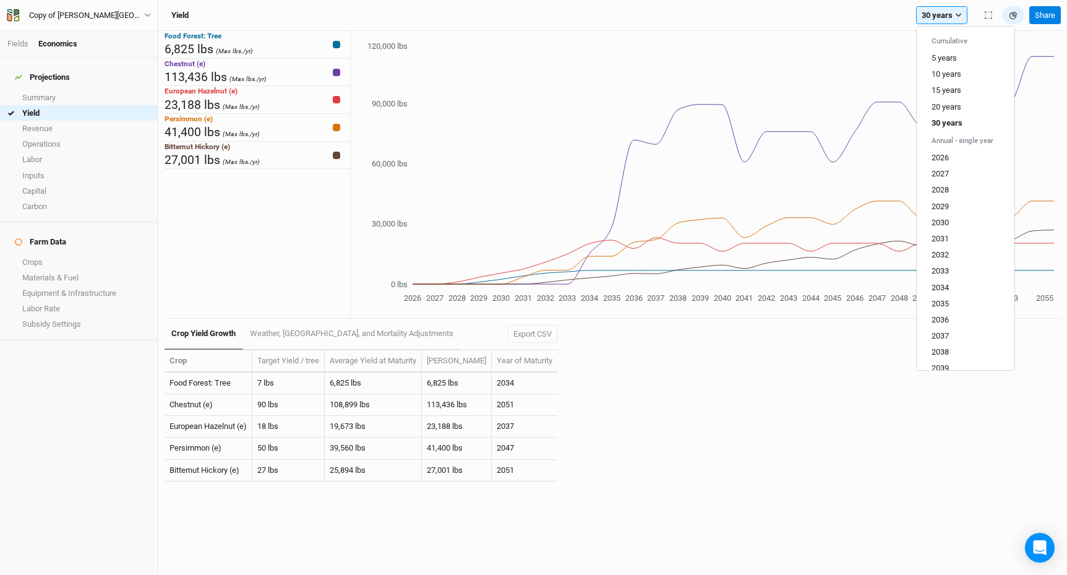
click at [746, 20] on div "Yield 30 years Cumulative 5 years 10 years 15 years 20 years 30 years Annual - …" at bounding box center [595, 15] width 860 height 19
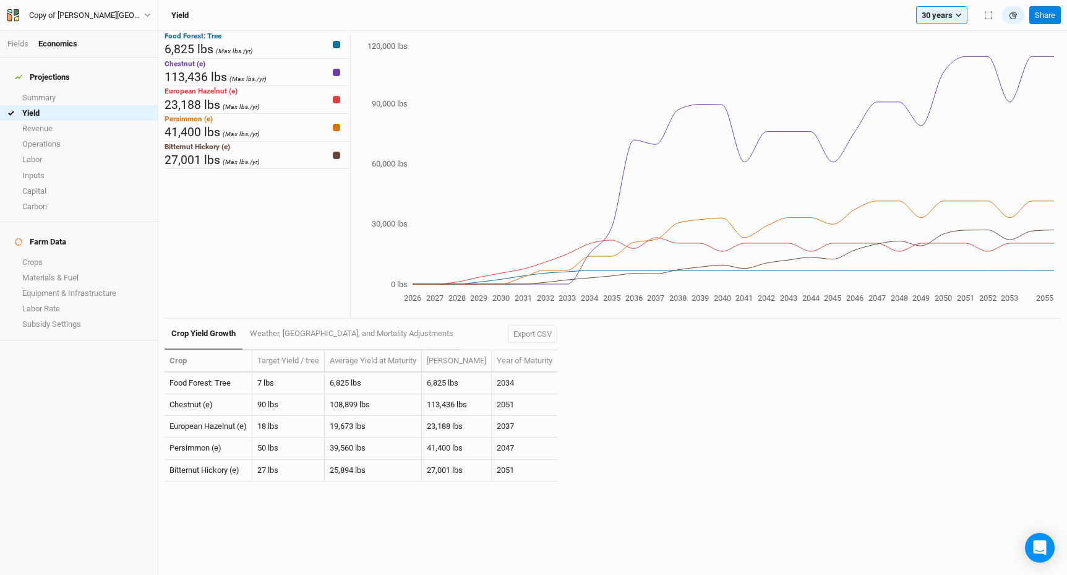
click at [128, 396] on div "Projections Summary Yield Revenue Operations Labor Inputs Capital Carbon Farm D…" at bounding box center [79, 316] width 158 height 517
click at [60, 136] on link "Operations" at bounding box center [79, 143] width 158 height 15
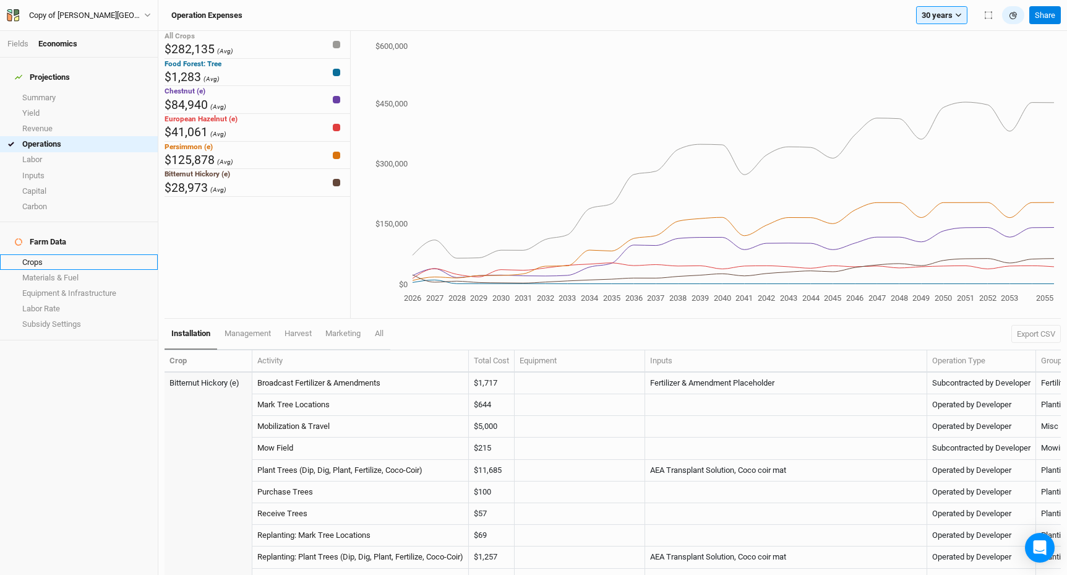
click at [45, 254] on link "Crops" at bounding box center [79, 261] width 158 height 15
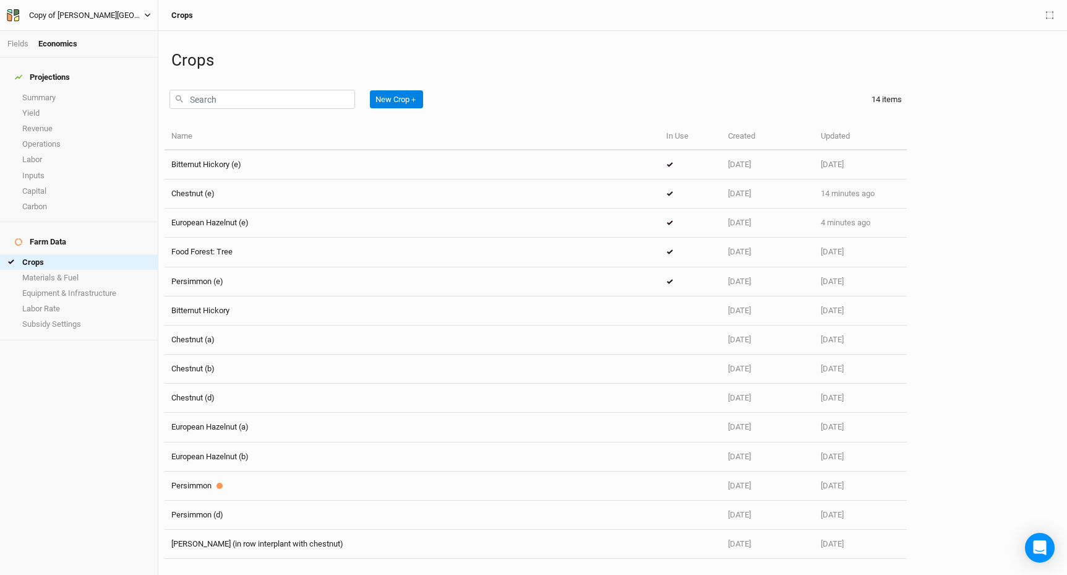
click at [149, 14] on icon "button" at bounding box center [148, 16] width 6 height 4
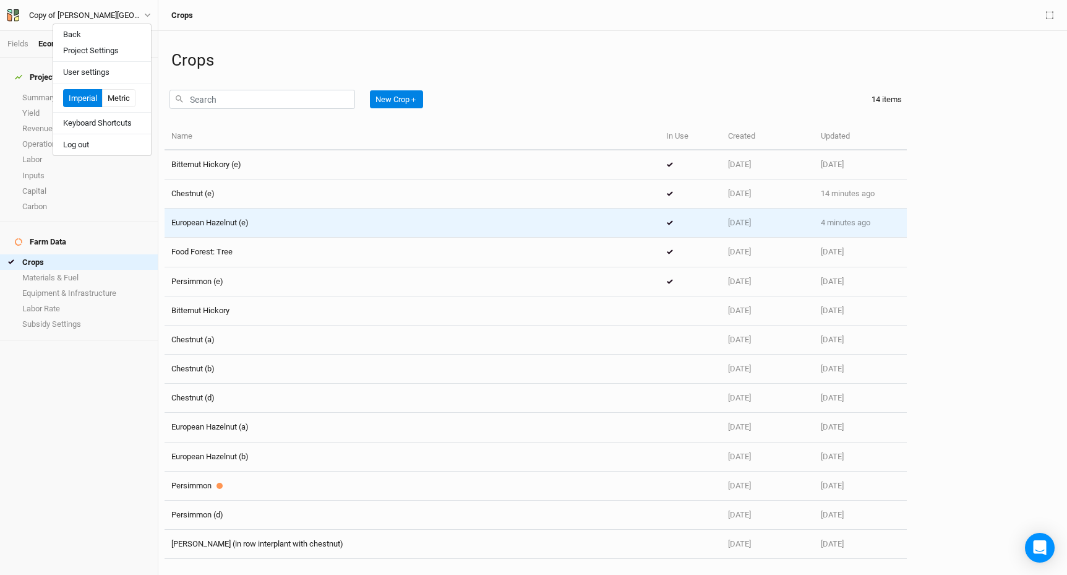
click at [231, 221] on span "European Hazelnut (e)" at bounding box center [209, 222] width 77 height 9
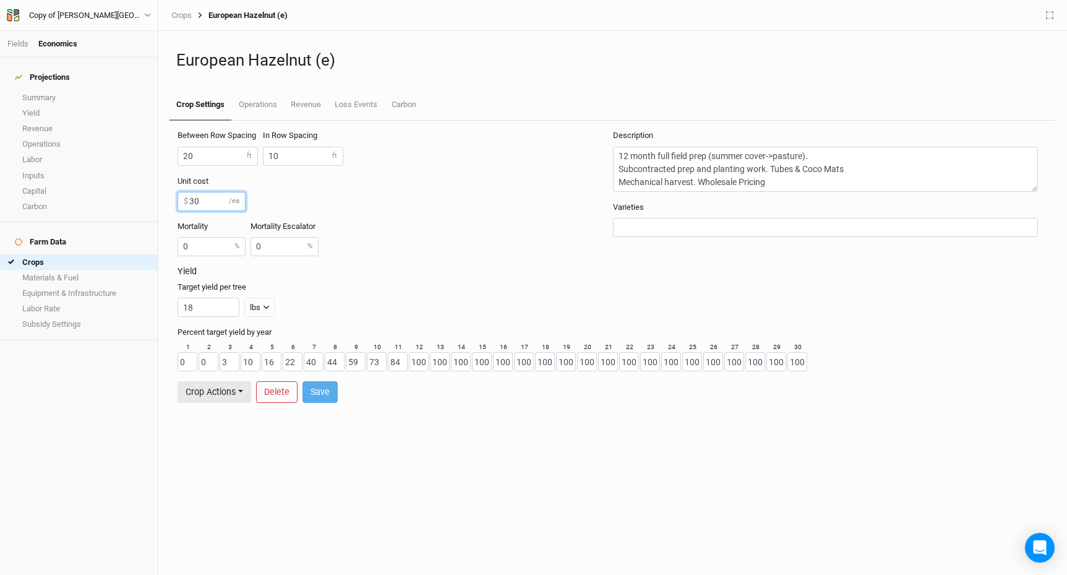
click at [220, 208] on input "30" at bounding box center [212, 201] width 68 height 19
type input "3"
type input "25"
click at [326, 386] on button "Save" at bounding box center [319, 392] width 35 height 22
click at [217, 421] on div "Between Row Spacing 20 ft In Row Spacing 10 ft Unit cost 25 $ /ea Mortality 0 %…" at bounding box center [613, 348] width 896 height 454
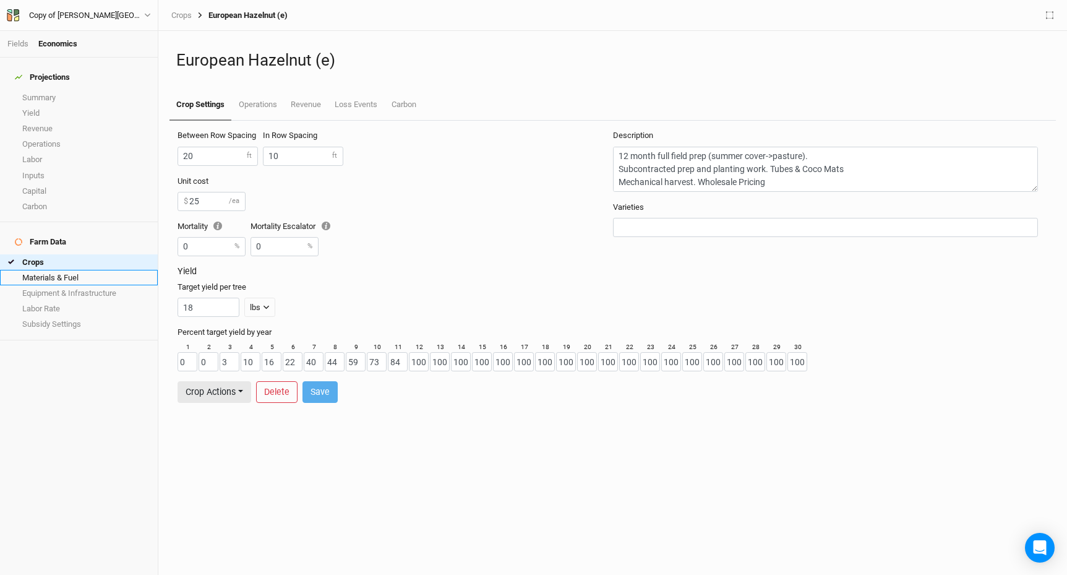
click at [70, 270] on link "Materials & Fuel" at bounding box center [79, 277] width 158 height 15
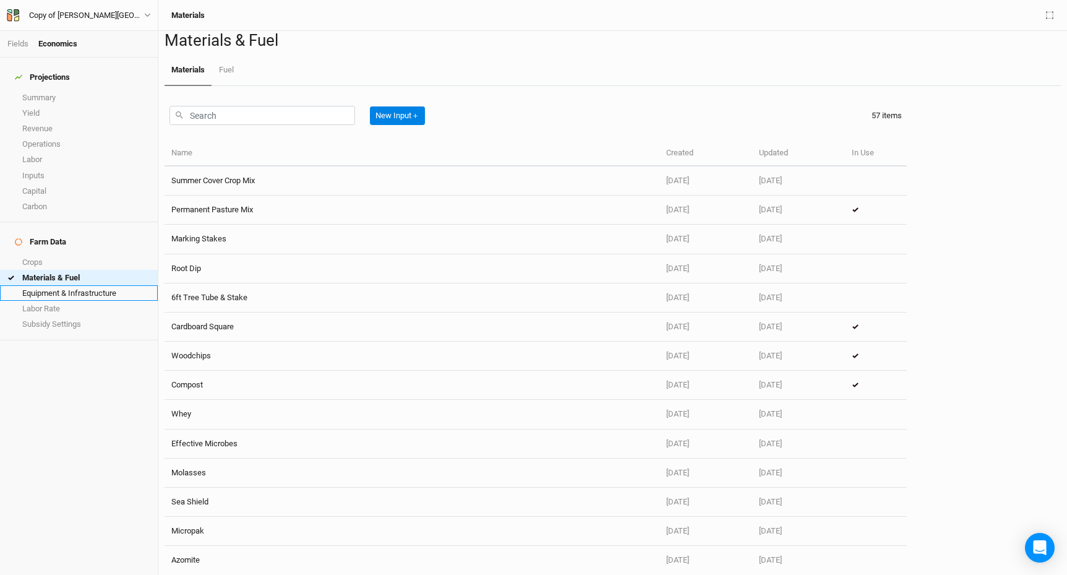
click at [67, 285] on link "Equipment & Infrastructure" at bounding box center [79, 292] width 158 height 15
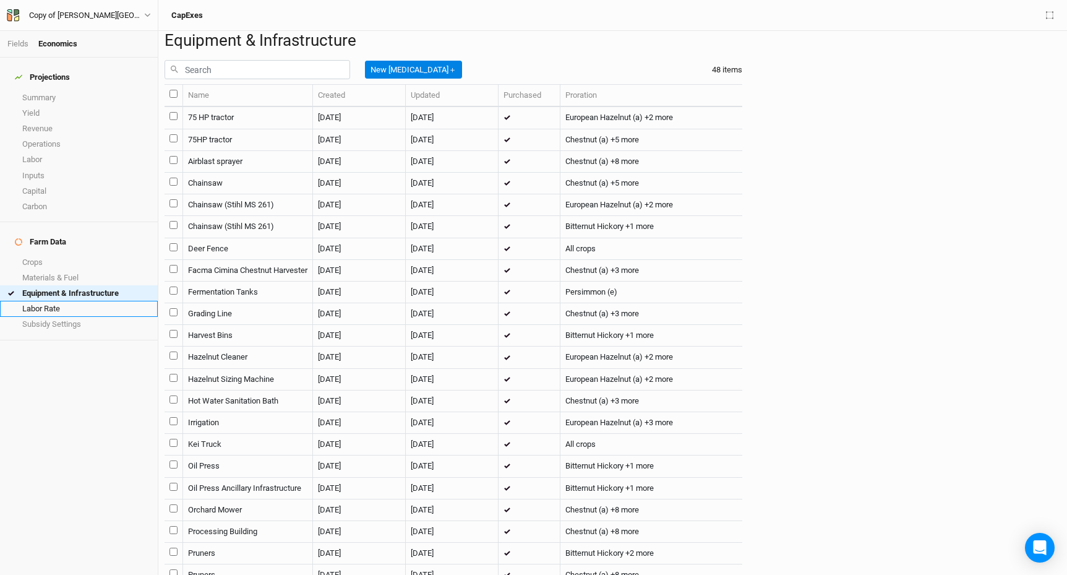
click at [72, 301] on link "Labor Rate" at bounding box center [79, 308] width 158 height 15
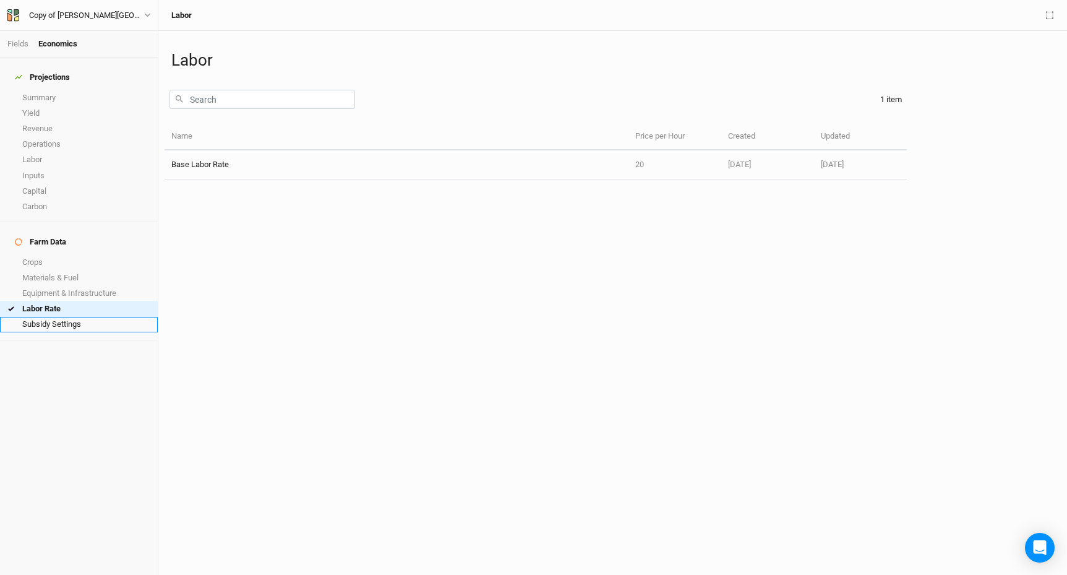
click at [50, 317] on link "Subsidy Settings" at bounding box center [79, 324] width 158 height 15
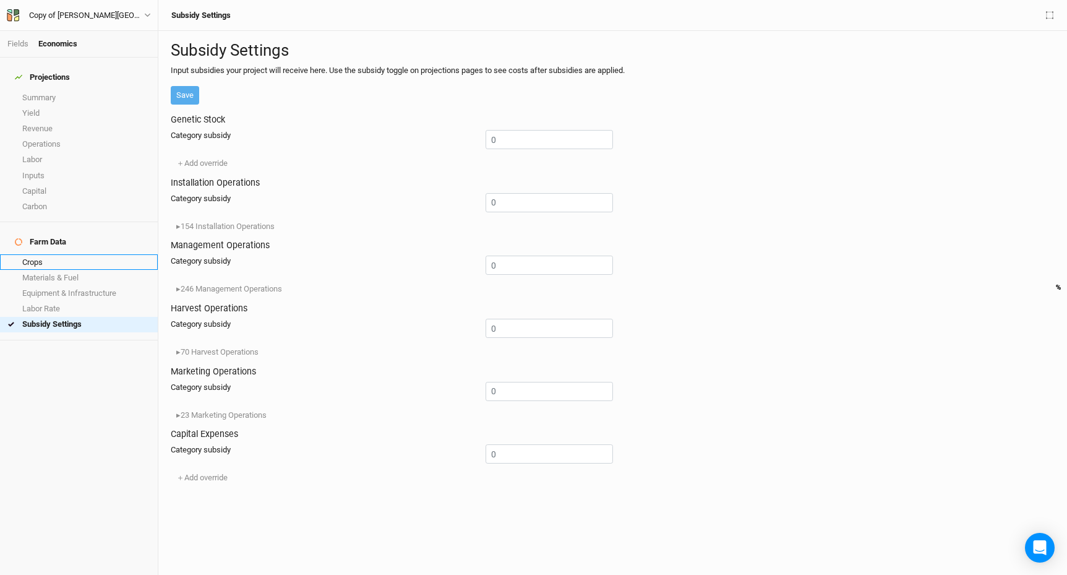
click at [44, 254] on link "Crops" at bounding box center [79, 261] width 158 height 15
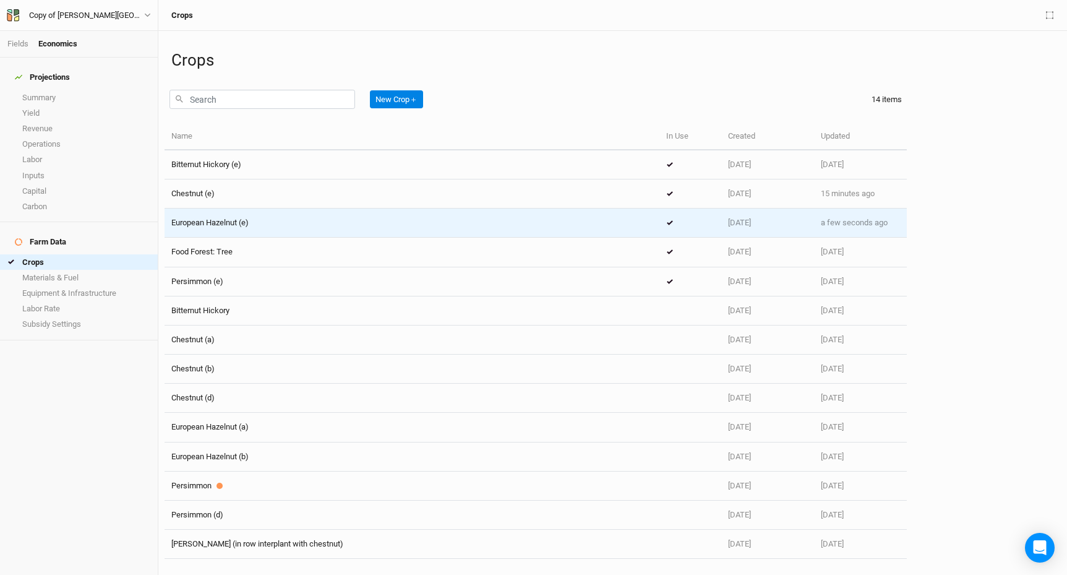
click at [222, 228] on div "European Hazelnut (e)" at bounding box center [209, 222] width 77 height 11
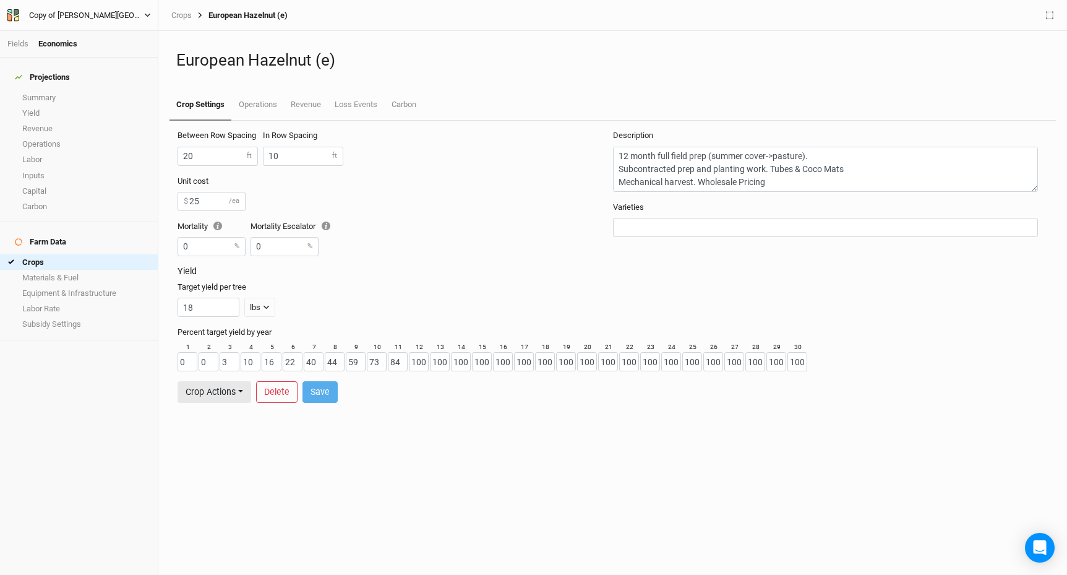
click at [67, 20] on div "Copy of [PERSON_NAME][GEOGRAPHIC_DATA]" at bounding box center [86, 15] width 115 height 12
click at [82, 35] on button "Back" at bounding box center [102, 35] width 98 height 16
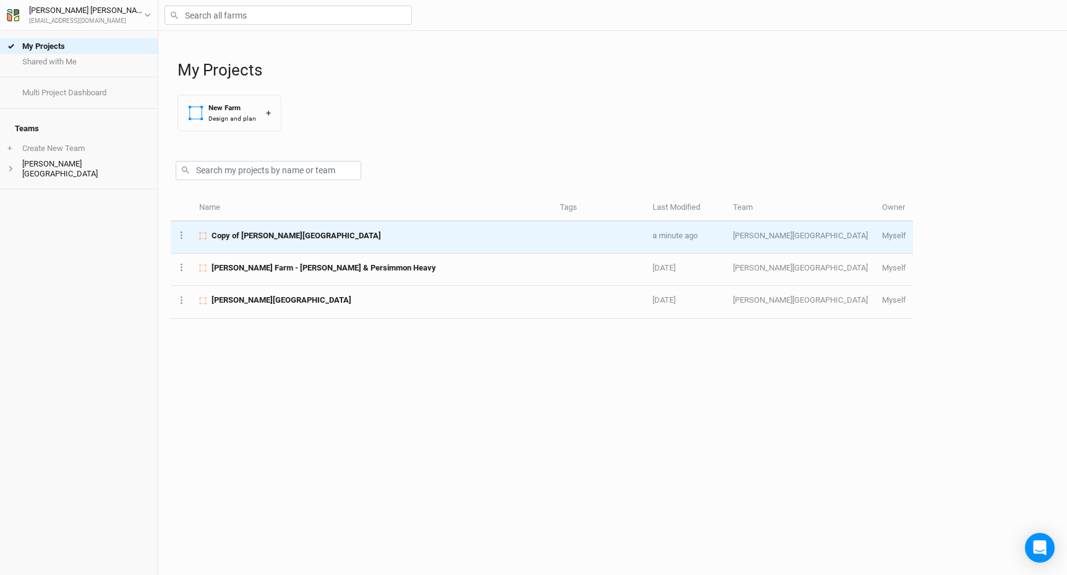
click at [286, 236] on span "Copy of [PERSON_NAME][GEOGRAPHIC_DATA]" at bounding box center [296, 235] width 169 height 11
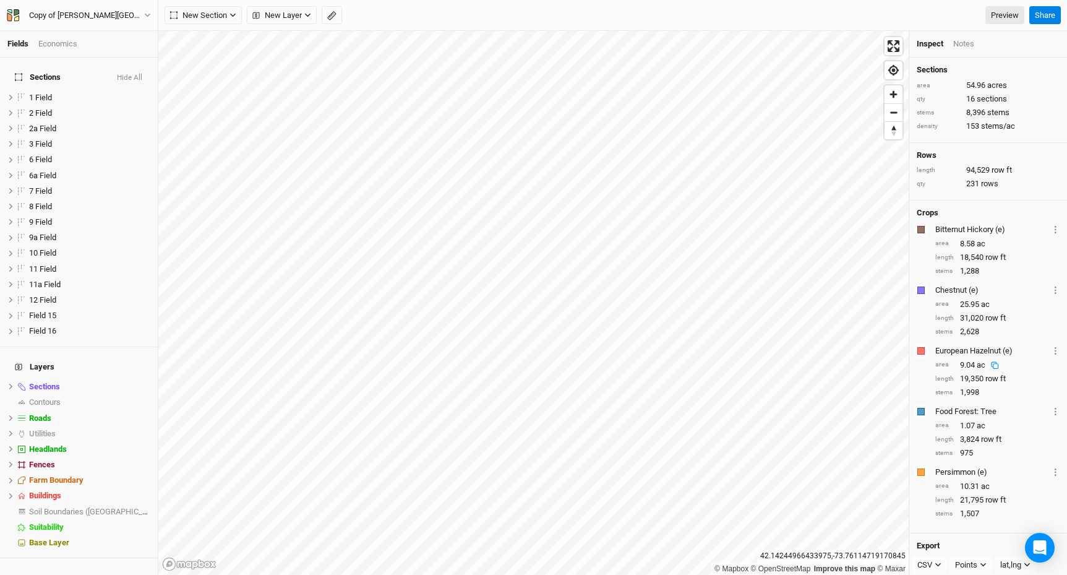
click at [75, 46] on div "Economics" at bounding box center [57, 43] width 39 height 11
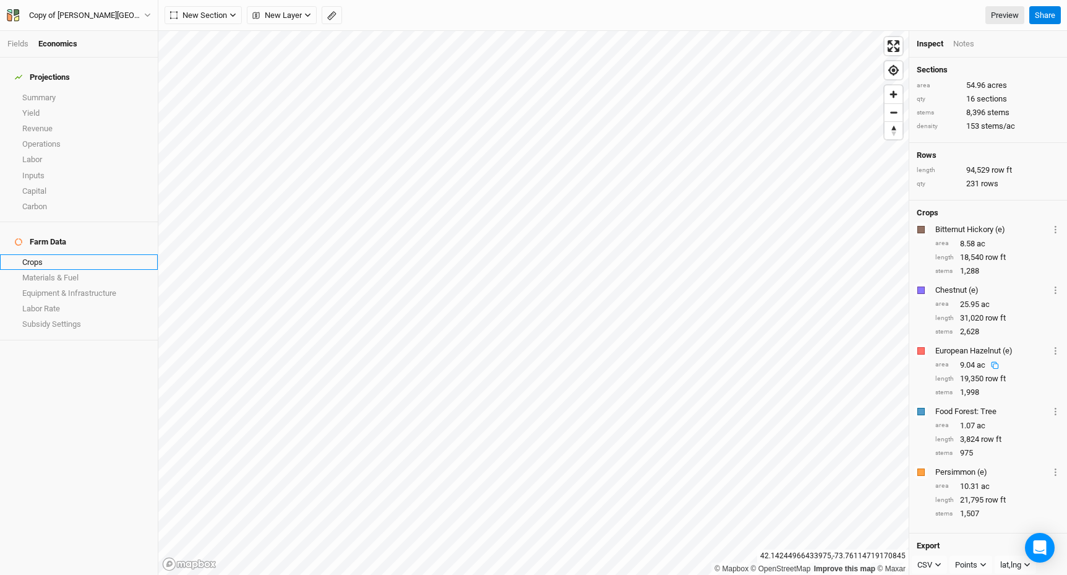
click at [82, 254] on link "Crops" at bounding box center [79, 261] width 158 height 15
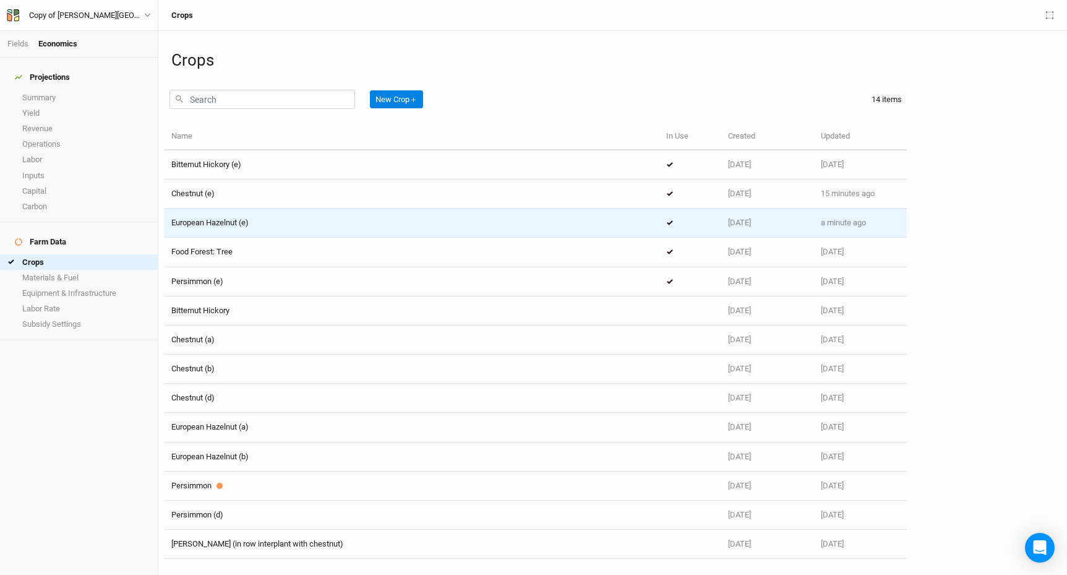
click at [227, 221] on span "European Hazelnut (e)" at bounding box center [209, 222] width 77 height 9
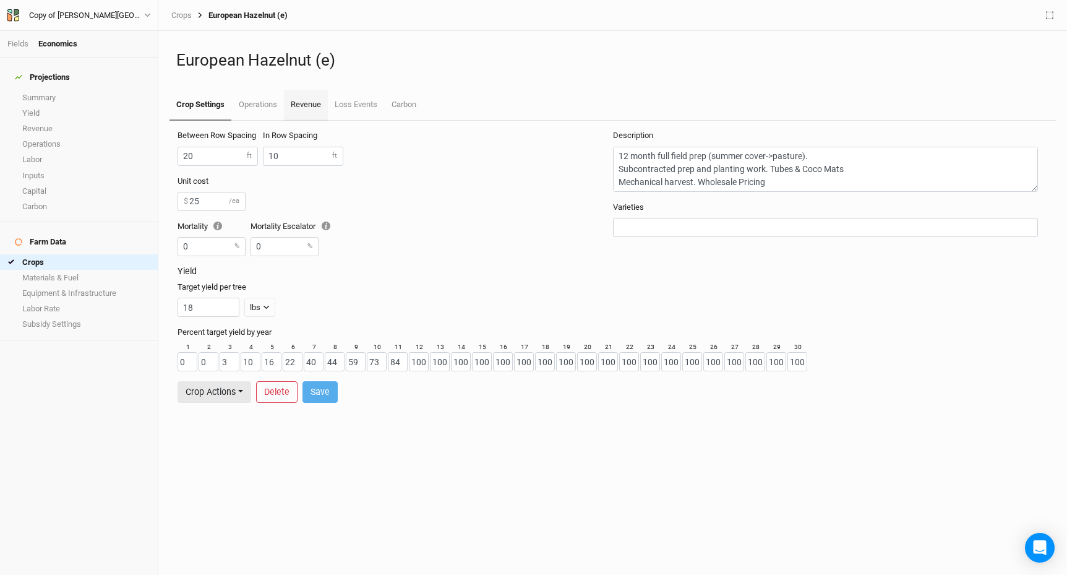
click at [306, 105] on link "Revenue" at bounding box center [306, 105] width 44 height 31
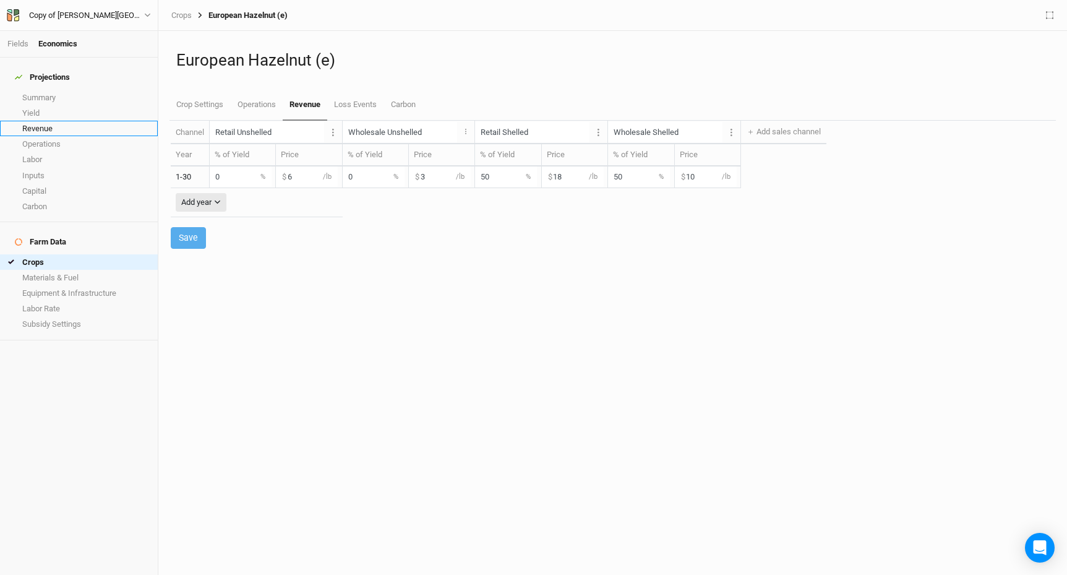
click at [39, 122] on link "Revenue" at bounding box center [79, 128] width 158 height 15
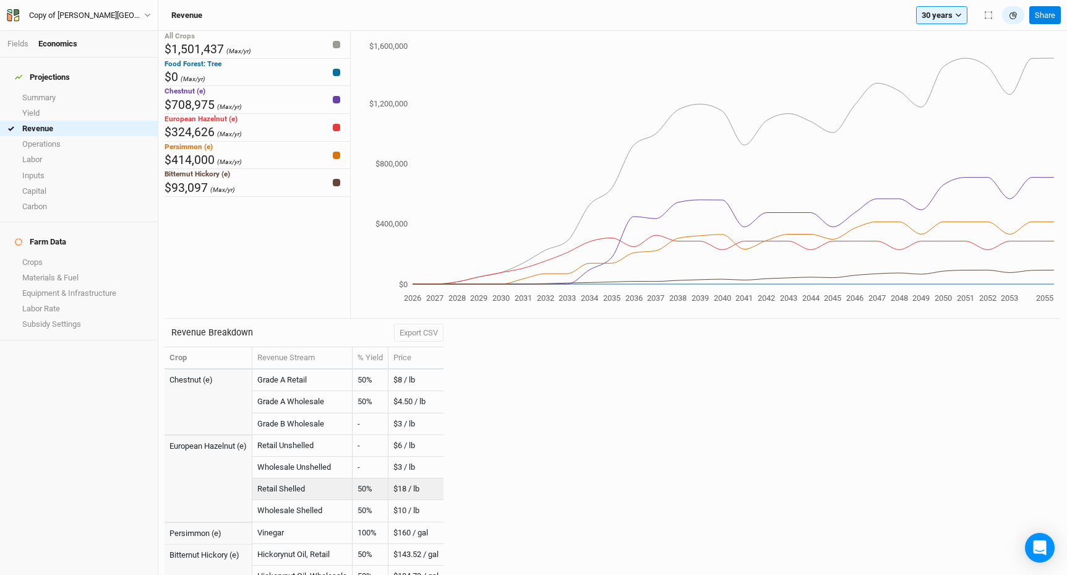
scroll to position [12, 0]
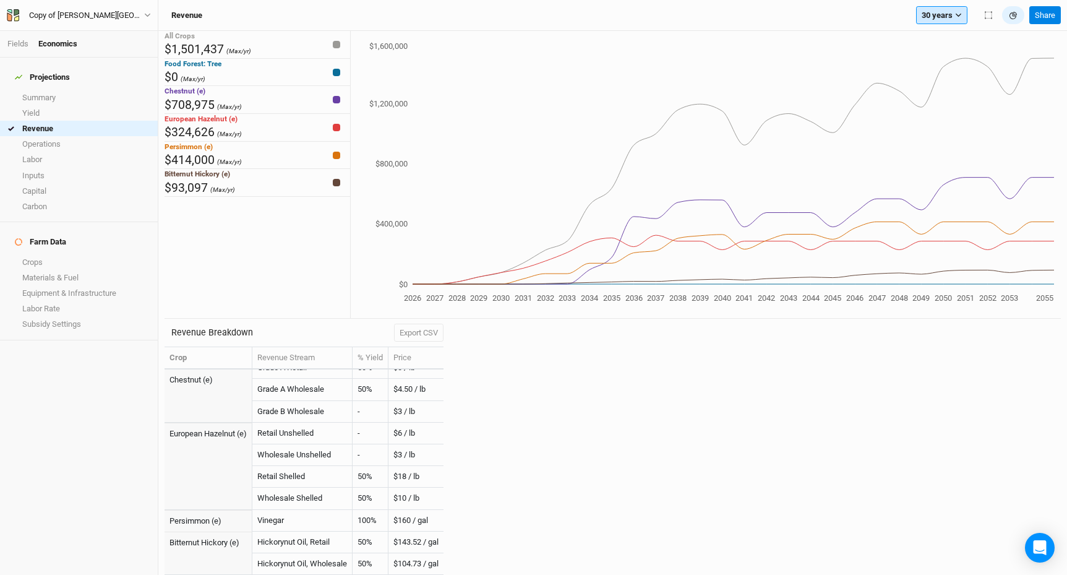
click at [959, 17] on icon "button" at bounding box center [958, 15] width 7 height 7
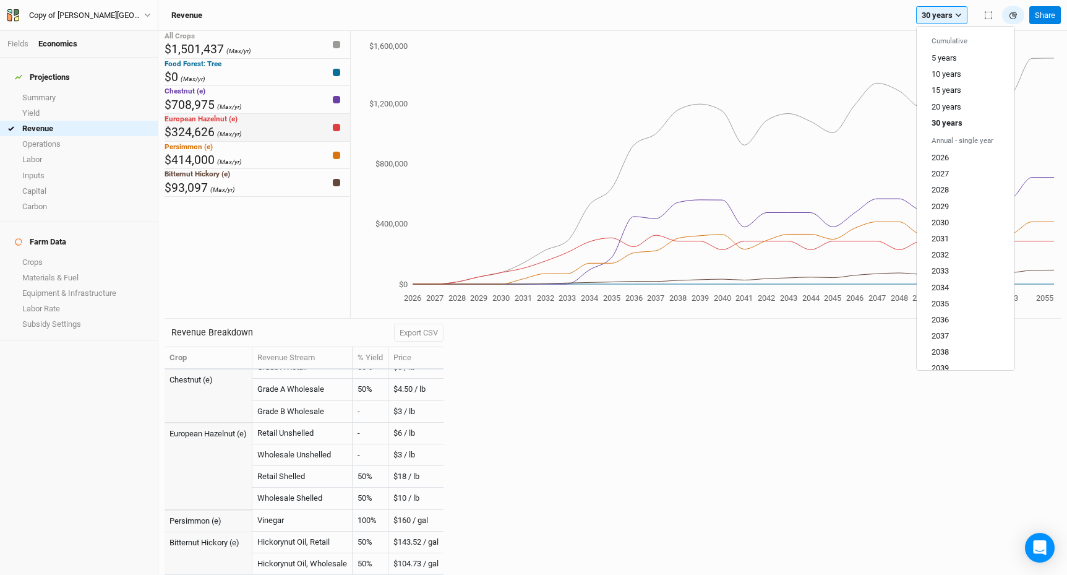
click at [296, 142] on div "European Hazelnut (e) $324,626 (Max/yr)" at bounding box center [258, 128] width 186 height 28
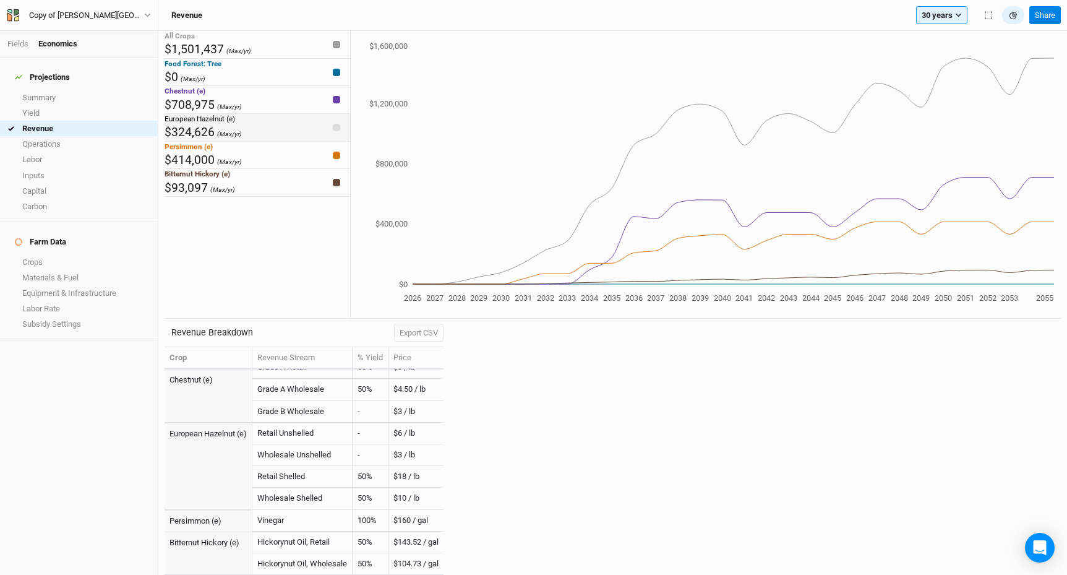
click at [296, 142] on div "European Hazelnut (e) $324,626 (Max/yr)" at bounding box center [258, 128] width 186 height 28
click at [316, 114] on div "Chestnut (e) $708,975 (Max/yr)" at bounding box center [258, 100] width 186 height 28
click at [332, 85] on div "Food Forest: Tree $0 (Max/yr)" at bounding box center [258, 73] width 186 height 28
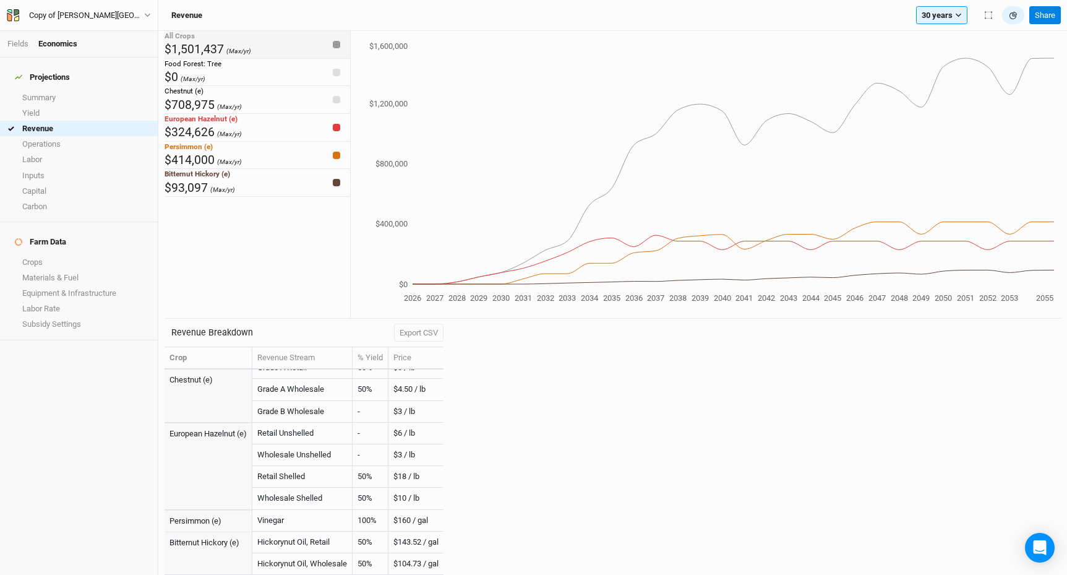
click at [330, 51] on div "All Crops $1,501,437 (Max/yr)" at bounding box center [258, 45] width 186 height 28
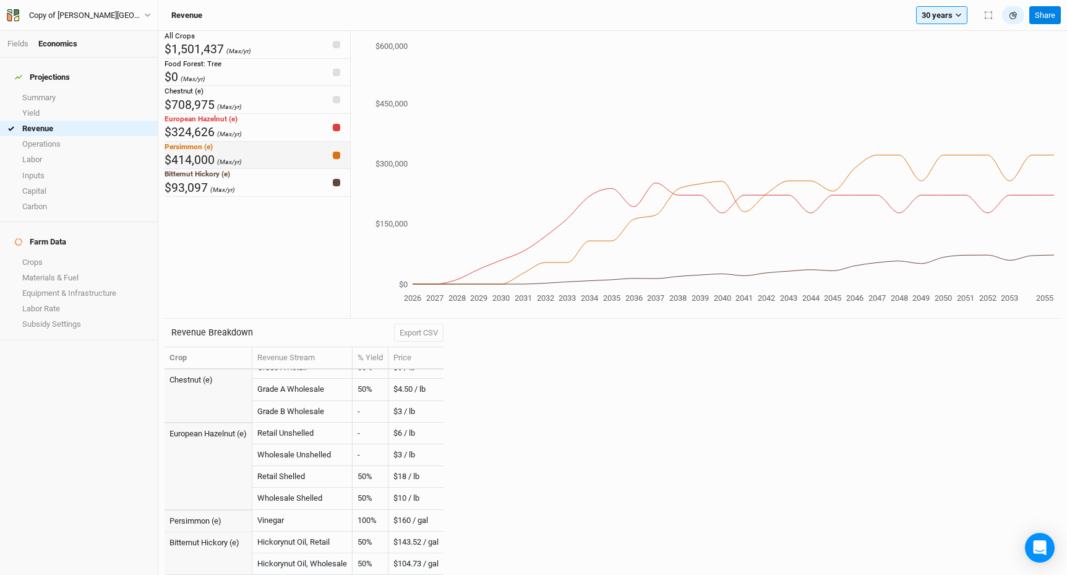
click at [317, 169] on div "Persimmon (e) $414,000 (Max/yr)" at bounding box center [258, 156] width 186 height 28
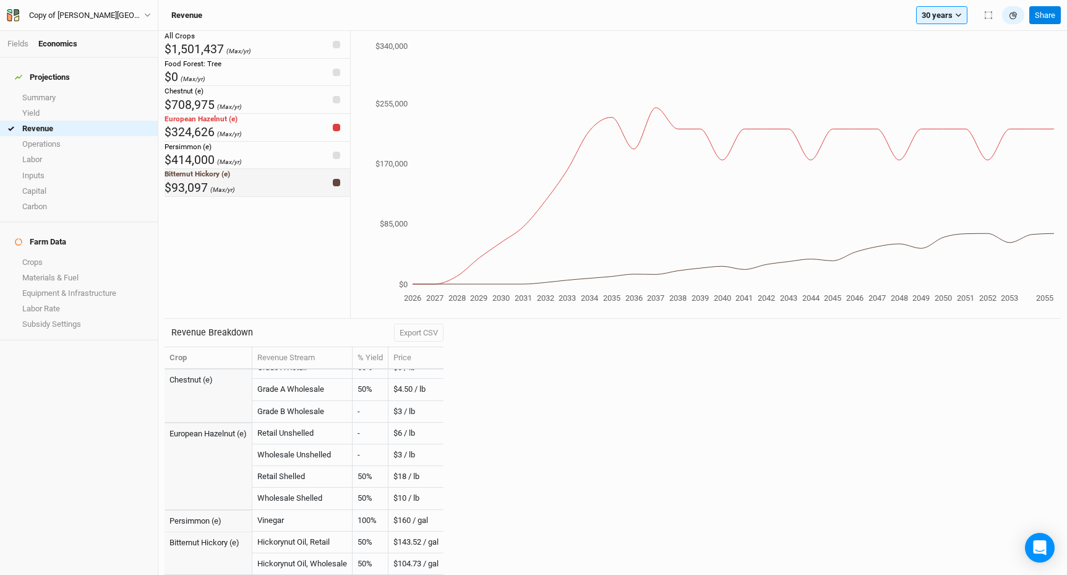
click at [320, 197] on div "Bitternut Hickory (e) $93,097 (Max/yr)" at bounding box center [258, 183] width 186 height 28
click at [20, 53] on div "Fields Economics" at bounding box center [79, 44] width 158 height 27
click at [20, 48] on li "Fields" at bounding box center [22, 43] width 31 height 11
click at [20, 42] on link "Fields" at bounding box center [17, 43] width 21 height 9
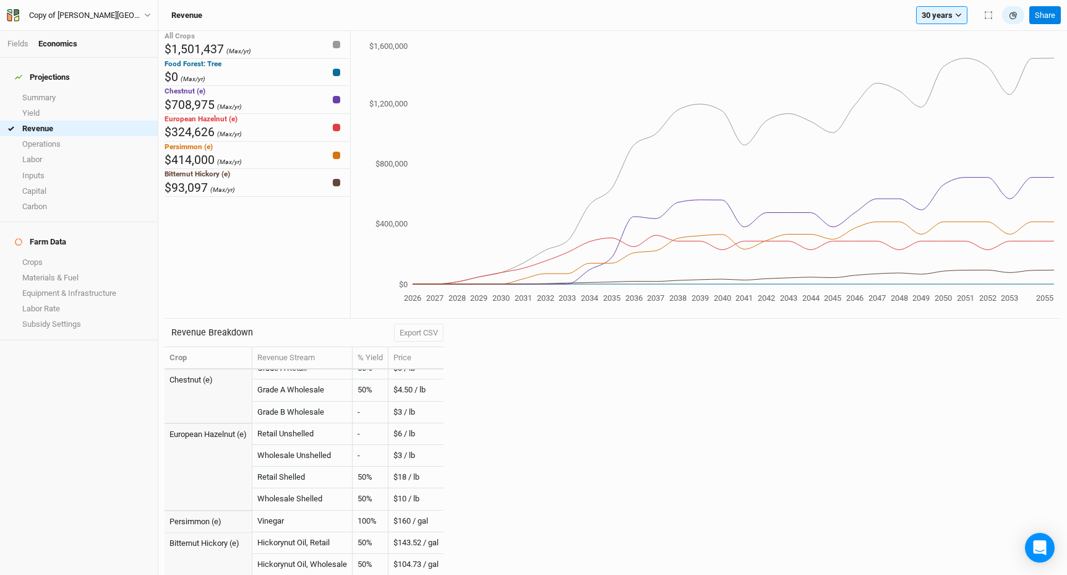
scroll to position [12, 0]
click at [146, 17] on icon "button" at bounding box center [147, 15] width 7 height 7
click at [96, 358] on div "Projections Summary Yield Revenue Operations Labor Inputs Capital Carbon Farm D…" at bounding box center [79, 316] width 158 height 517
click at [96, 254] on link "Crops" at bounding box center [79, 261] width 158 height 15
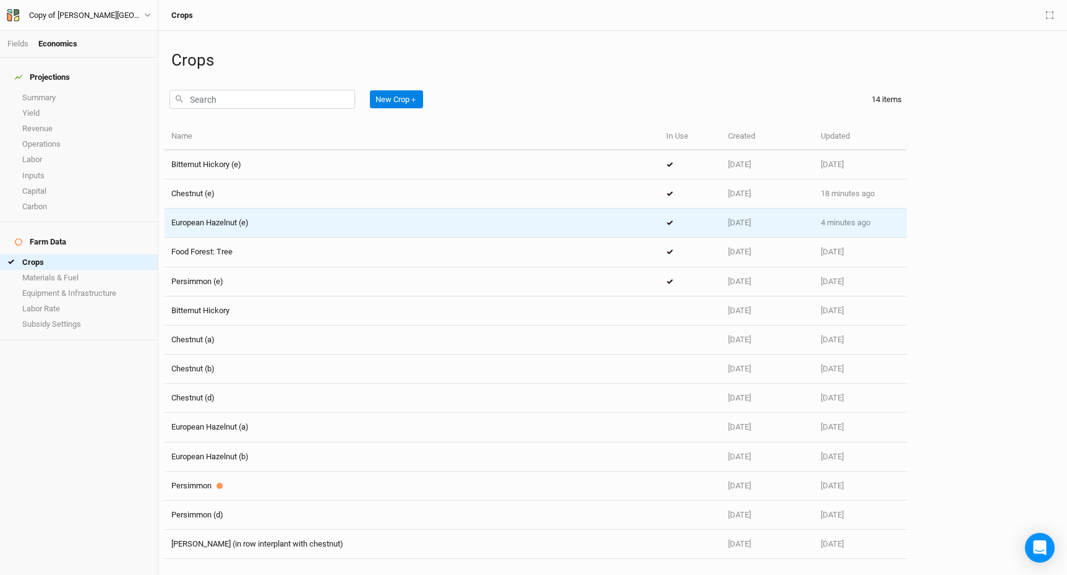
click at [228, 223] on span "European Hazelnut (e)" at bounding box center [209, 222] width 77 height 9
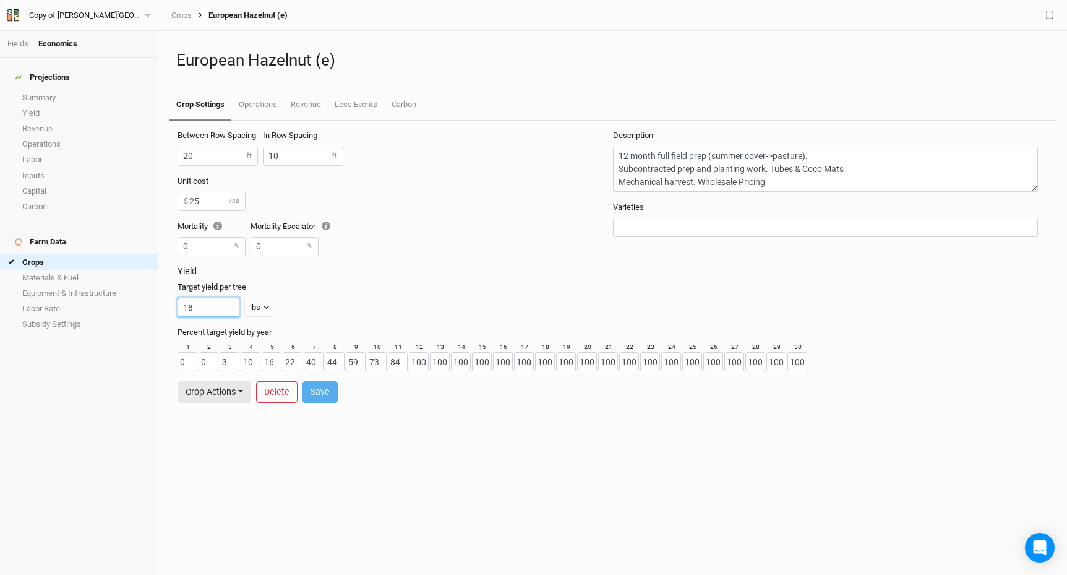
click at [207, 308] on input "18" at bounding box center [209, 307] width 62 height 19
click at [240, 393] on button "Crop Actions" at bounding box center [215, 392] width 74 height 22
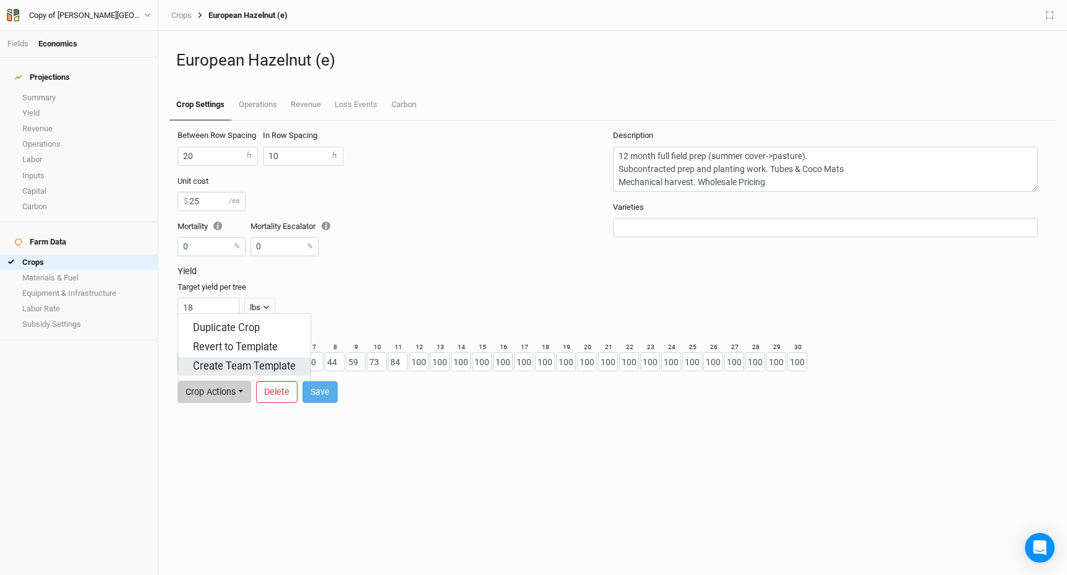
click at [259, 368] on button "Create Team Template" at bounding box center [244, 366] width 132 height 19
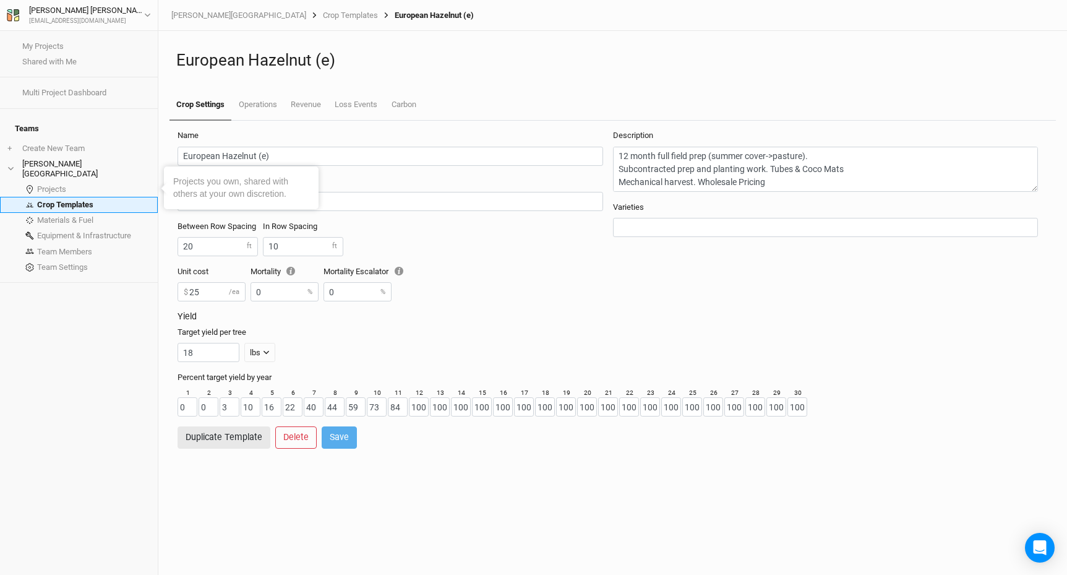
click at [74, 197] on link "Crop Templates" at bounding box center [79, 204] width 158 height 15
click at [654, 229] on input "text" at bounding box center [826, 227] width 414 height 13
click at [205, 355] on input "18" at bounding box center [209, 352] width 62 height 19
type input "12"
click at [372, 370] on div "Yield Target yield per tree 12 lbs lbs bft" at bounding box center [613, 341] width 870 height 61
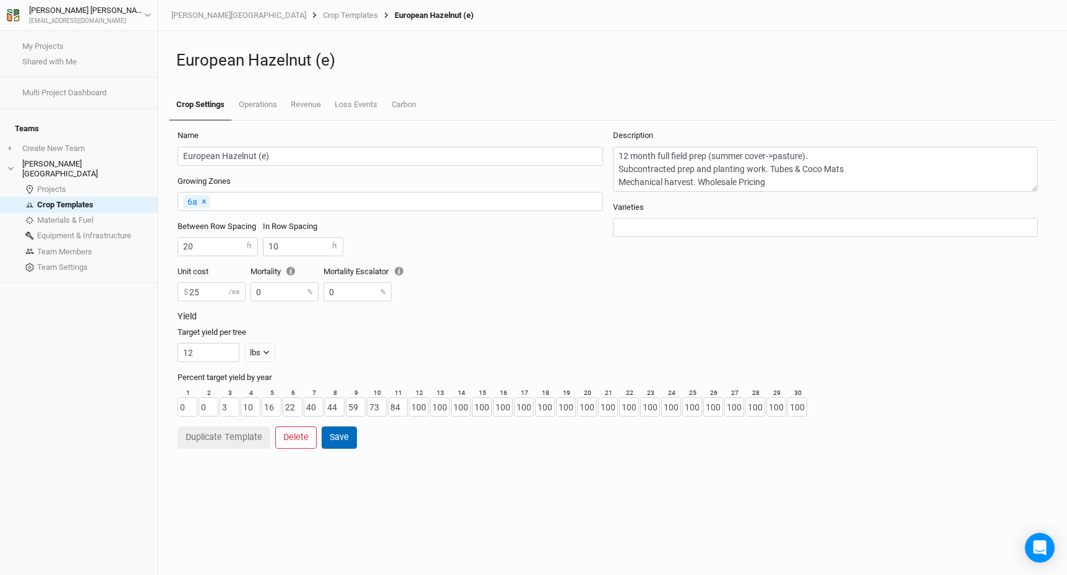
click at [337, 442] on button "Save" at bounding box center [339, 437] width 35 height 22
click at [456, 351] on div "12 lbs lbs bft" at bounding box center [610, 352] width 865 height 19
click at [370, 341] on div "Target yield per tree 12 lbs lbs bft" at bounding box center [610, 344] width 865 height 35
click at [339, 359] on div "12 lbs lbs bft" at bounding box center [610, 352] width 865 height 19
click at [335, 315] on h3 "Yield" at bounding box center [613, 316] width 870 height 11
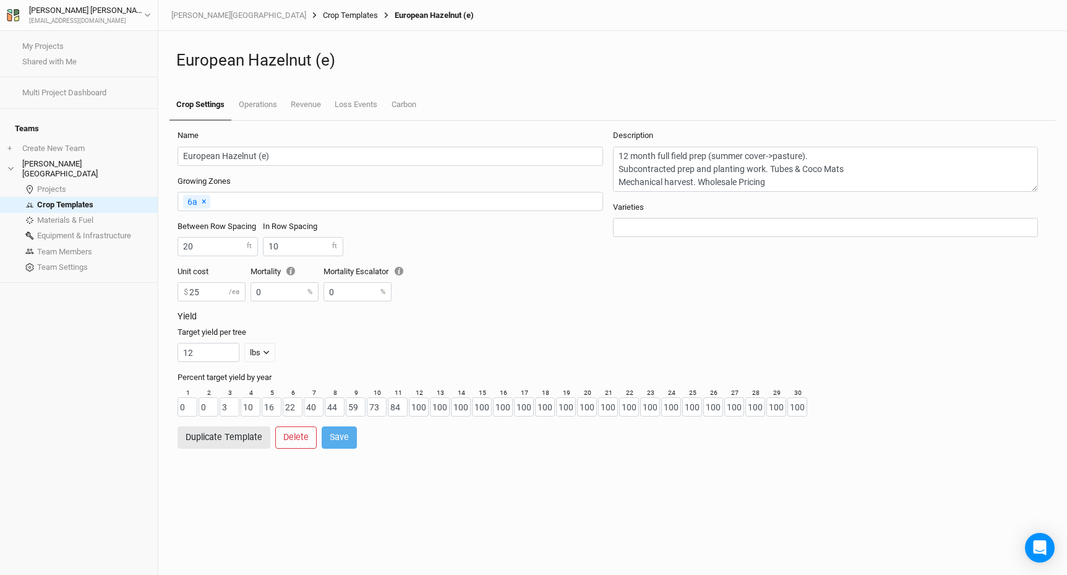
click at [323, 17] on link "Crop Templates" at bounding box center [350, 16] width 55 height 10
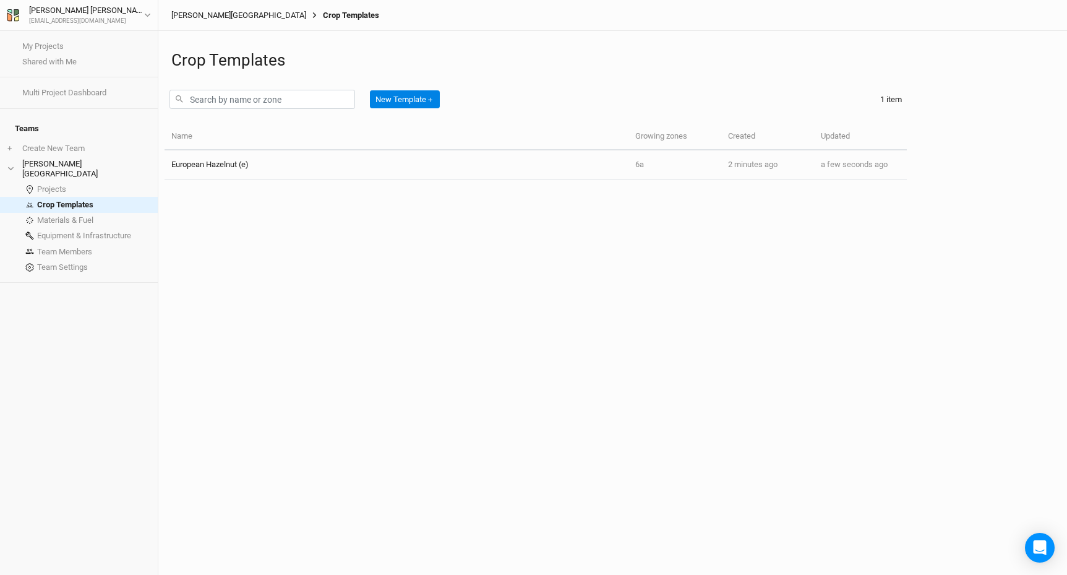
click at [209, 19] on link "[PERSON_NAME][GEOGRAPHIC_DATA]" at bounding box center [238, 16] width 135 height 10
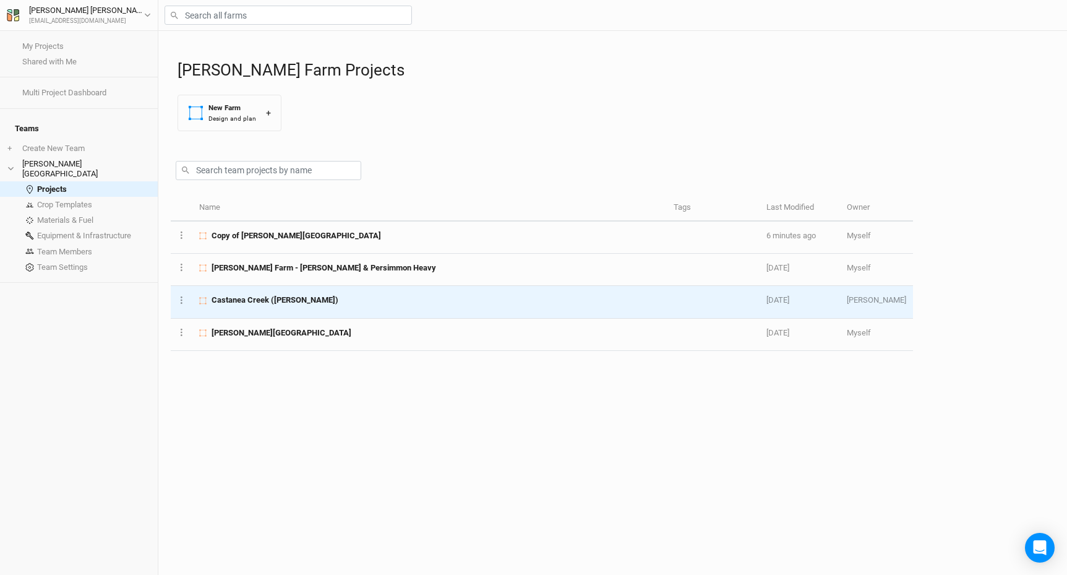
click at [261, 303] on span "Castanea Creek ([PERSON_NAME])" at bounding box center [275, 299] width 127 height 11
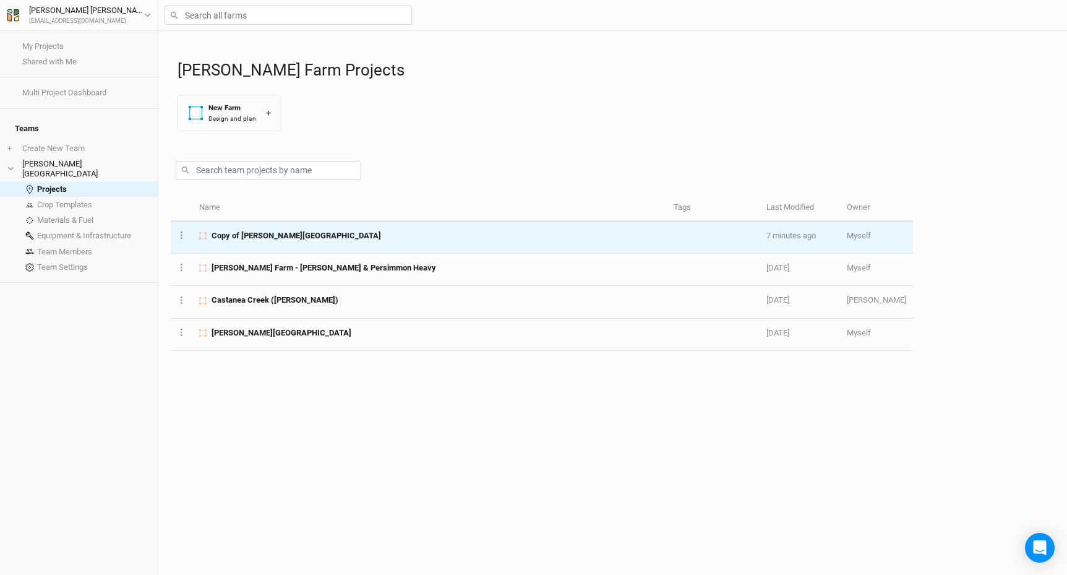
click at [242, 241] on td "Copy of [PERSON_NAME][GEOGRAPHIC_DATA]" at bounding box center [429, 237] width 474 height 32
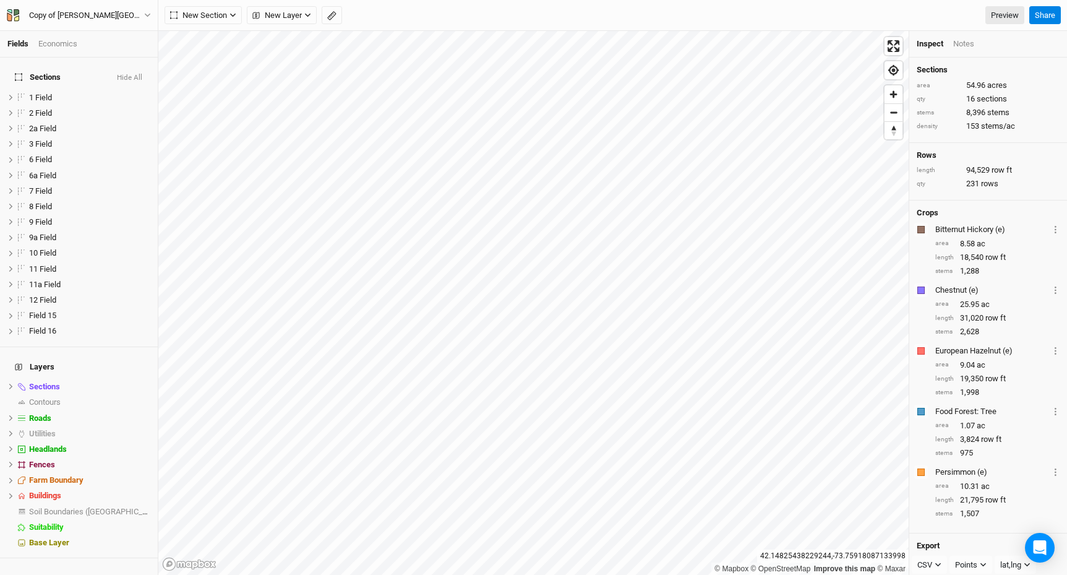
click at [50, 47] on div "Economics" at bounding box center [57, 43] width 39 height 11
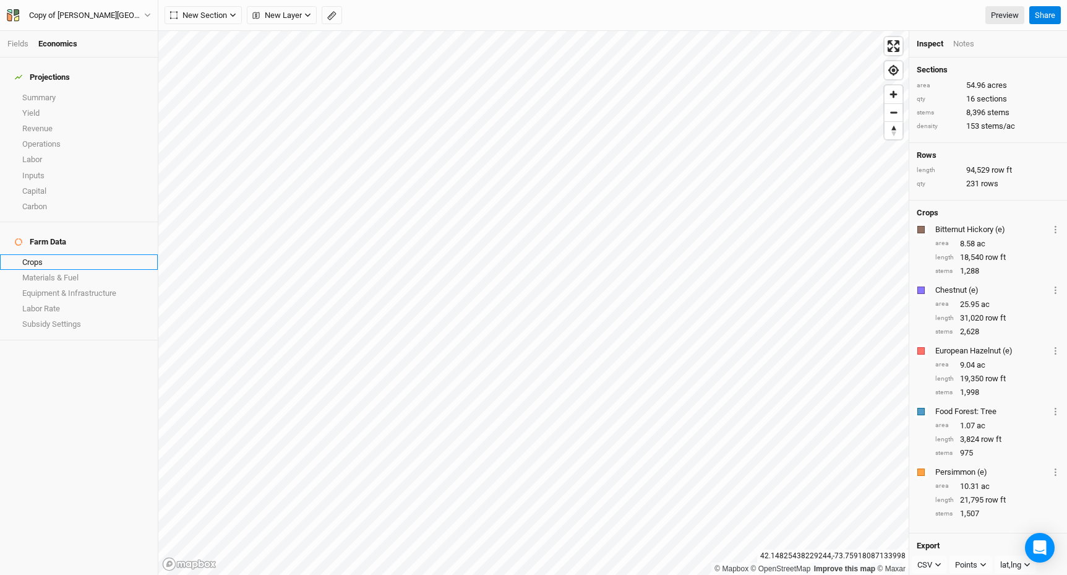
click at [53, 254] on link "Crops" at bounding box center [79, 261] width 158 height 15
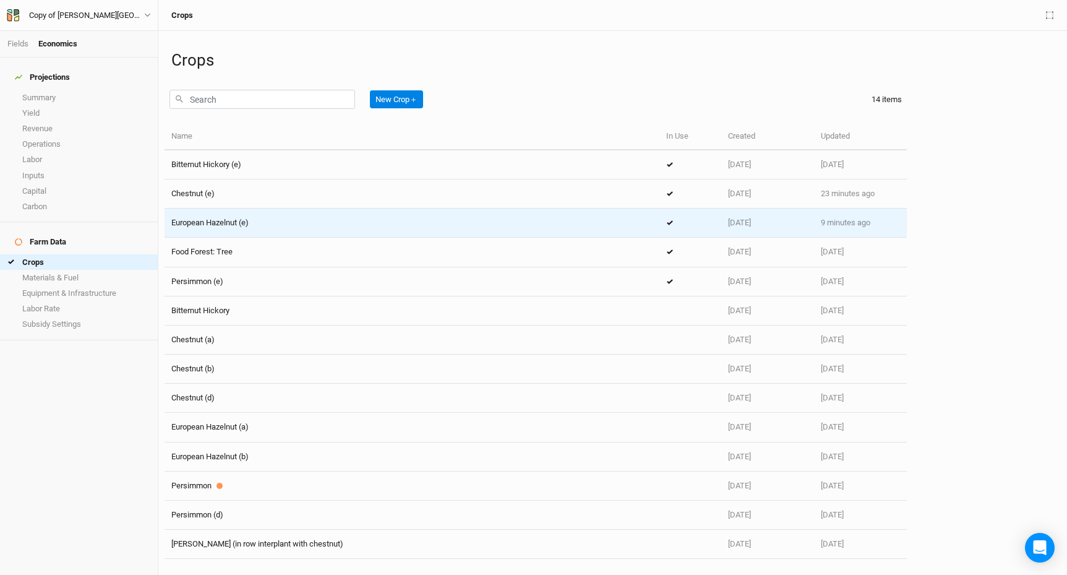
click at [224, 221] on span "European Hazelnut (e)" at bounding box center [209, 222] width 77 height 9
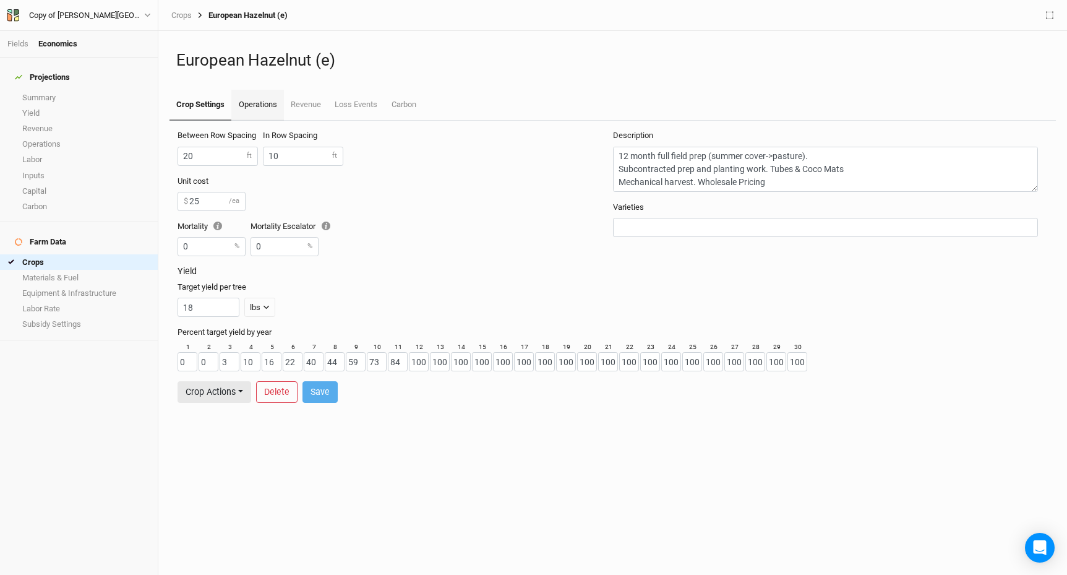
click at [265, 108] on link "Operations" at bounding box center [257, 105] width 52 height 31
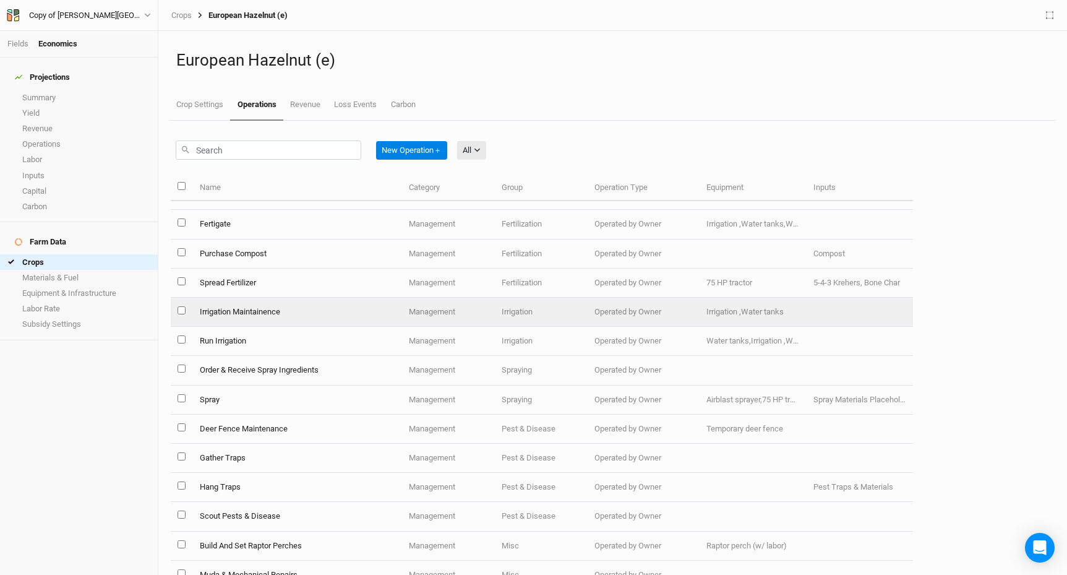
scroll to position [692, 0]
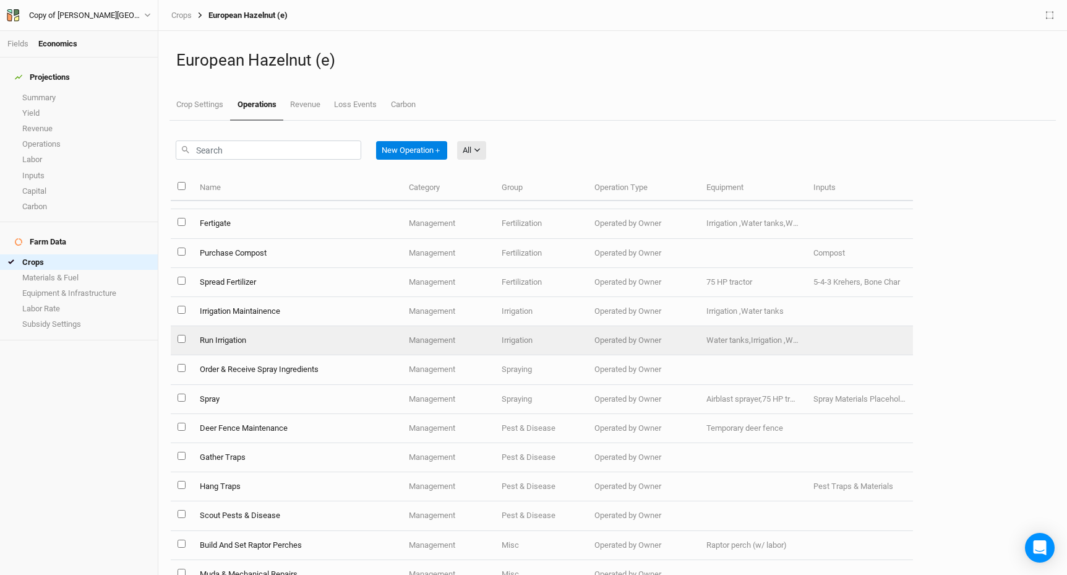
click at [226, 333] on td "Run Irrigation" at bounding box center [297, 340] width 210 height 29
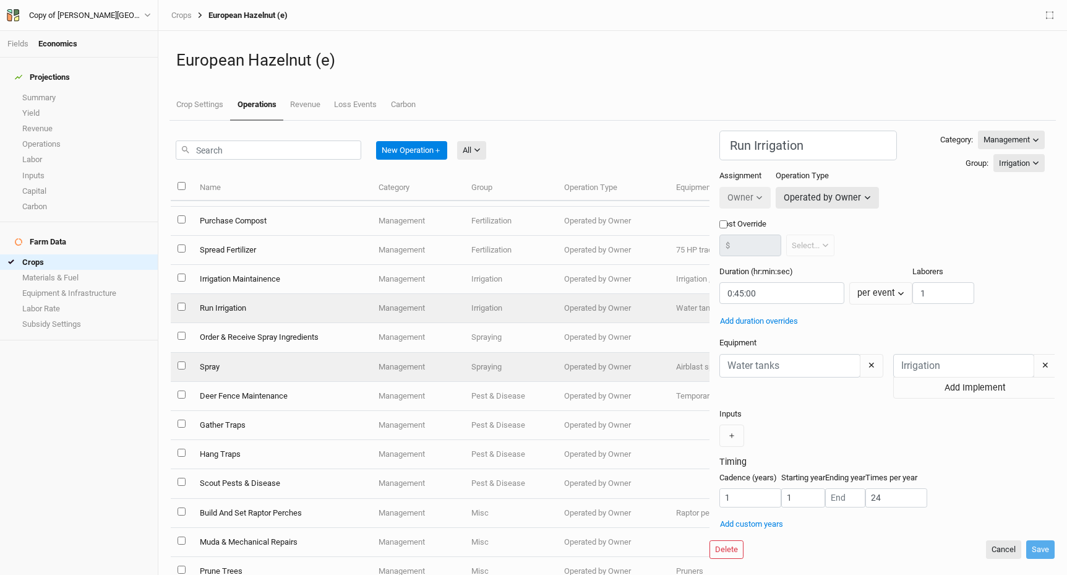
scroll to position [727, 0]
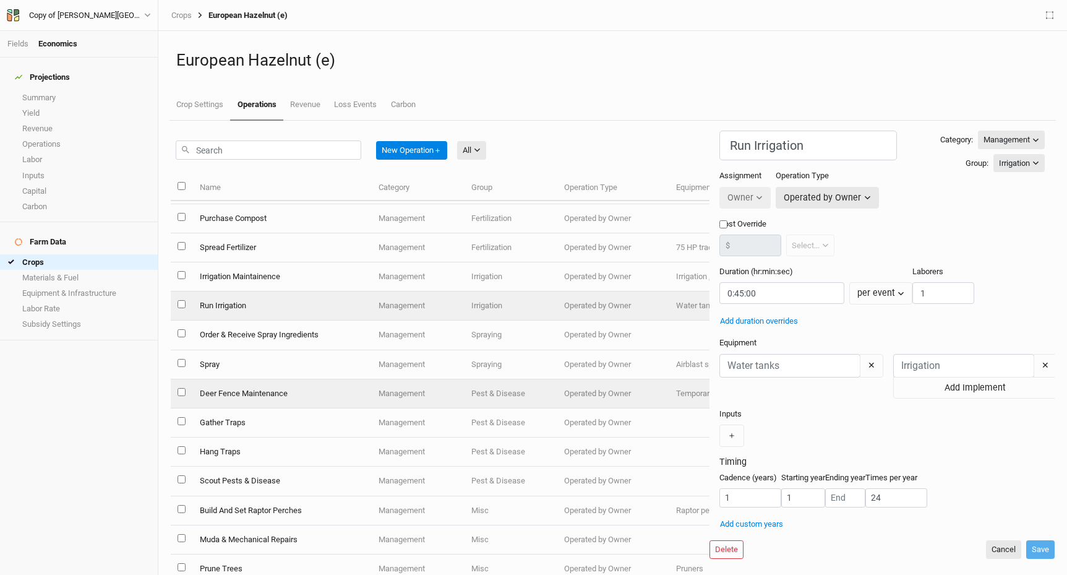
click at [230, 392] on td "Deer Fence Maintenance" at bounding box center [281, 393] width 179 height 29
type input "Deer Fence Maintenance"
type input "10:00:00"
type input "1"
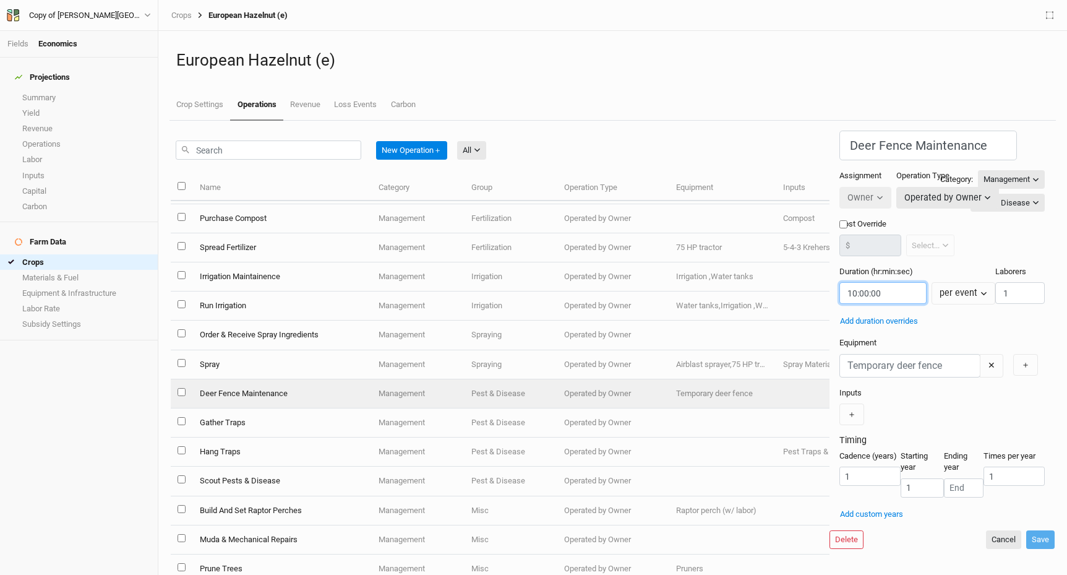
click at [839, 286] on input "string" at bounding box center [882, 293] width 87 height 22
type input "20:00:00"
click at [983, 483] on input "1" at bounding box center [1013, 475] width 61 height 19
type input "3"
click at [936, 456] on div "Cadence (years) 1 Starting year 1 Ending year Times per year 3" at bounding box center [941, 478] width 205 height 56
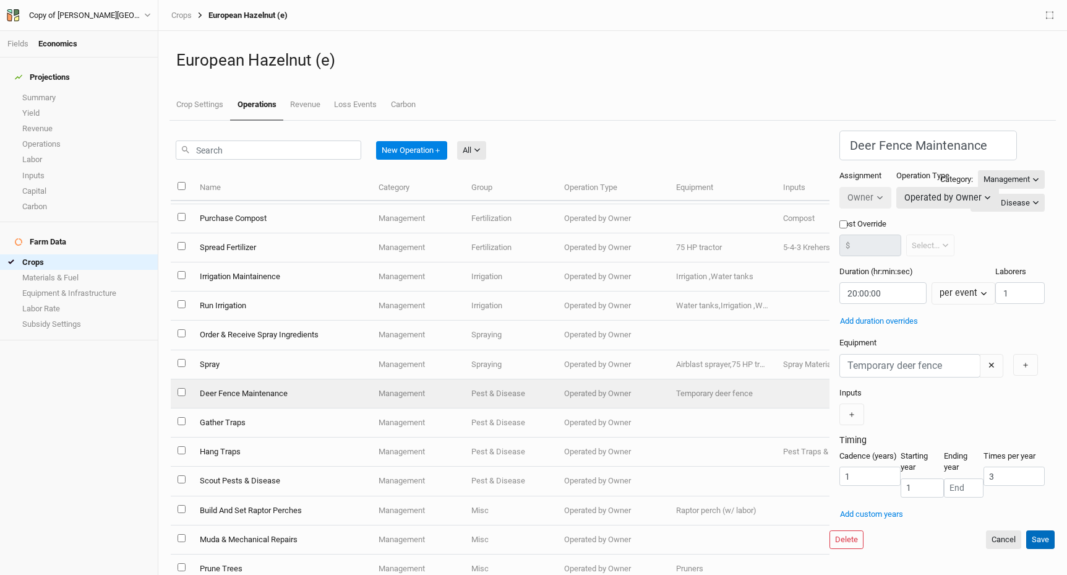
click at [1039, 549] on button "Save" at bounding box center [1040, 539] width 28 height 19
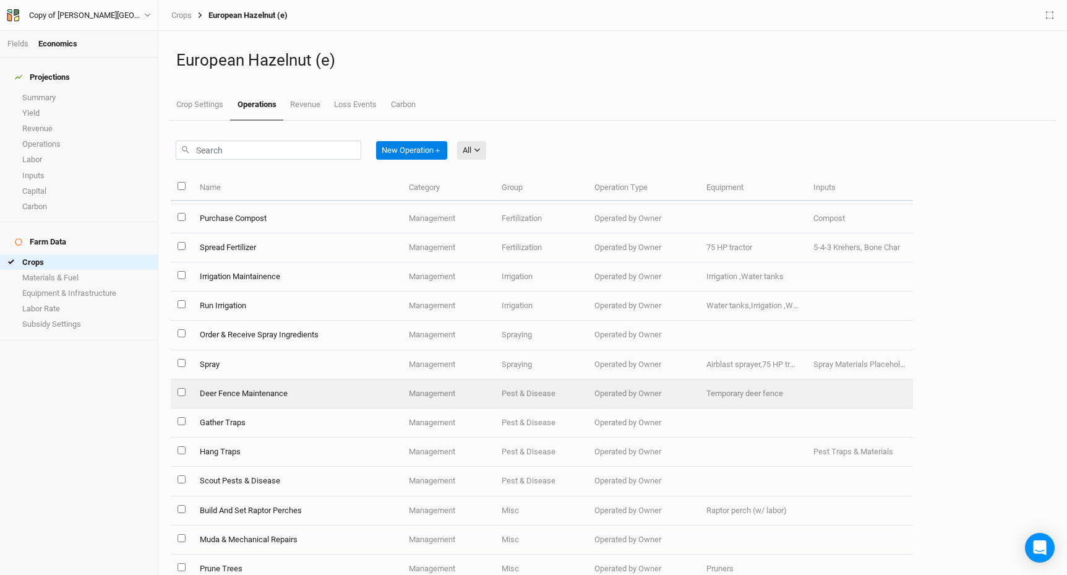
click at [277, 389] on td "Deer Fence Maintenance" at bounding box center [297, 393] width 210 height 29
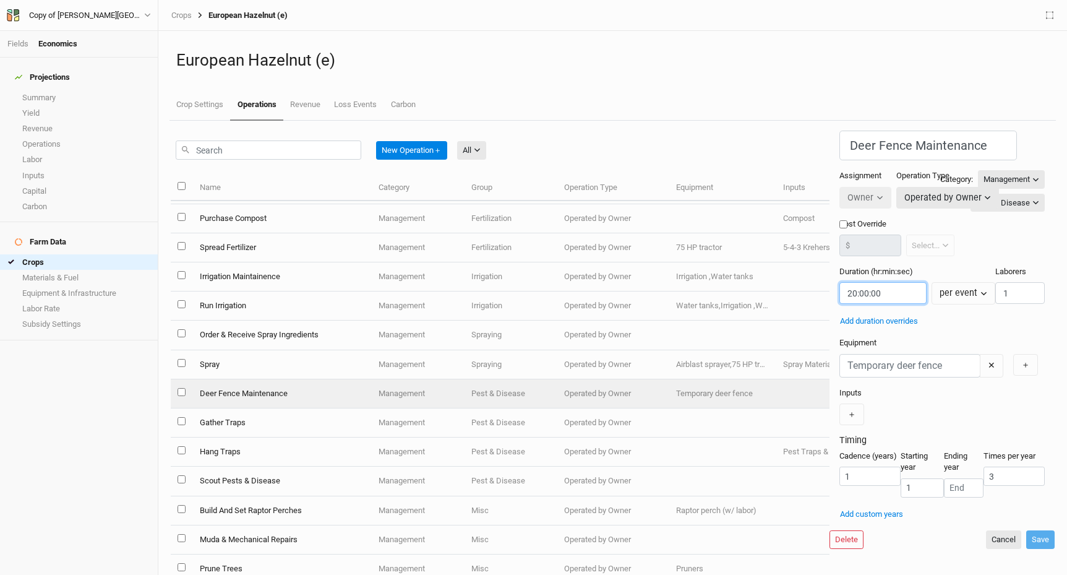
click at [839, 286] on input "string" at bounding box center [882, 293] width 87 height 22
type input "10:00:00"
click at [869, 360] on div "✕ ＋" at bounding box center [941, 366] width 205 height 24
click at [983, 471] on input "3" at bounding box center [1013, 475] width 61 height 19
type input "1"
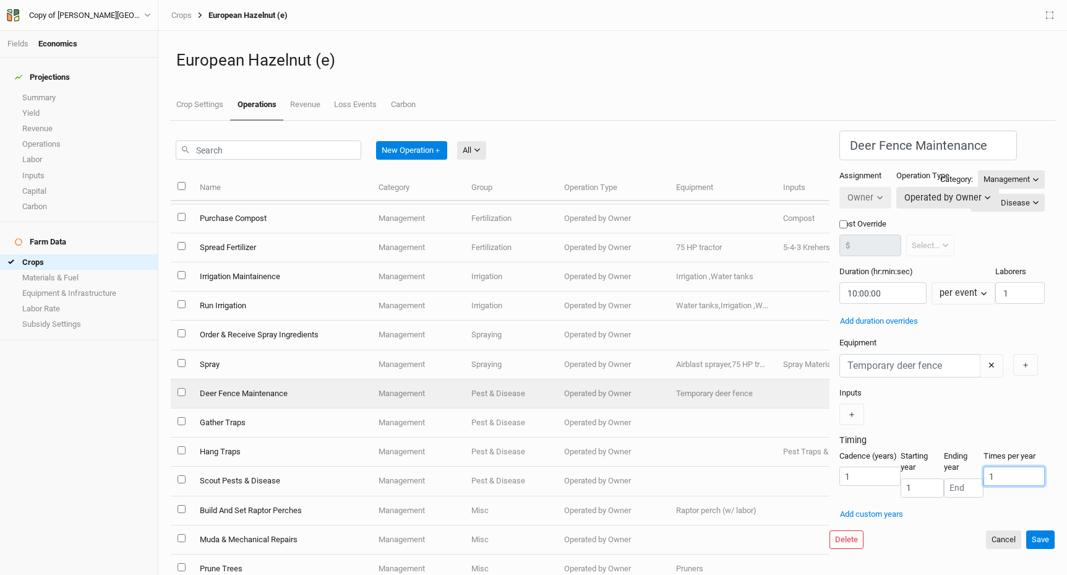
click at [927, 495] on div "Cadence (years) 1 Starting year 1 Ending year Times per year 1" at bounding box center [941, 478] width 205 height 56
click at [839, 137] on div "Deer Fence Maintenance Category: Management Installation Management Harvest Mar…" at bounding box center [941, 326] width 205 height 390
click at [839, 142] on input "Deer Fence Maintenance" at bounding box center [928, 146] width 178 height 30
type input "Deer Fence Maintenancee"
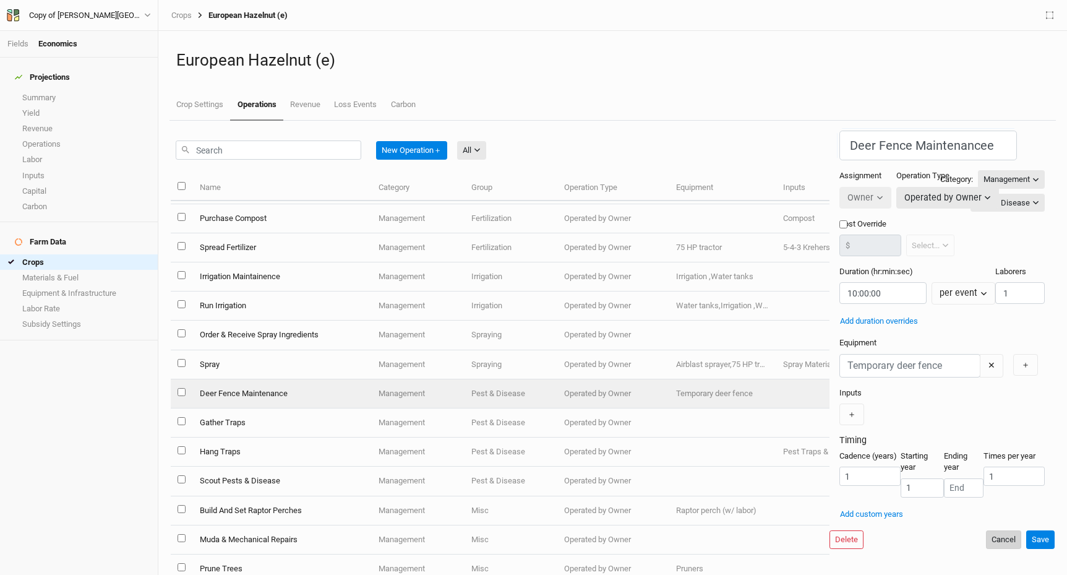
scroll to position [0, 0]
click at [995, 549] on button "Cancel" at bounding box center [1003, 539] width 35 height 19
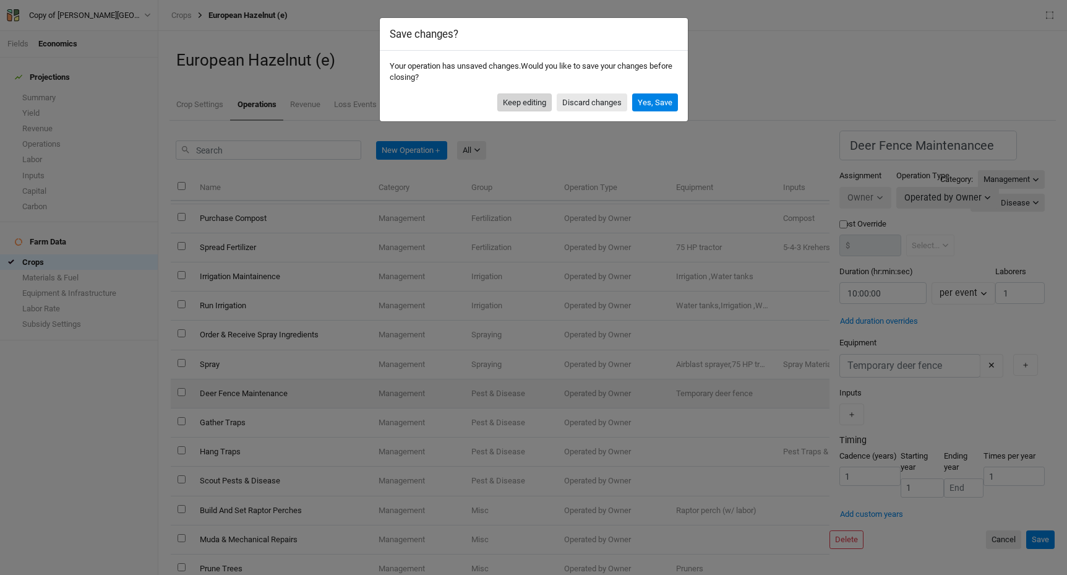
click at [532, 111] on button "Keep editing" at bounding box center [524, 102] width 54 height 19
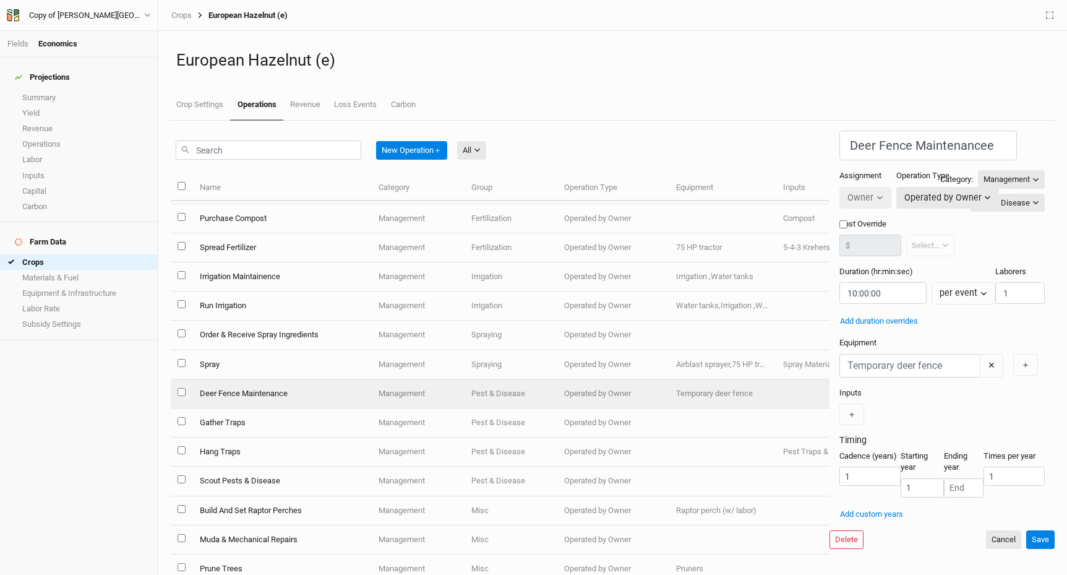
click at [896, 170] on div "Operation Type Operated by Owner Operated by Owner Contracted by Owner Equipmen…" at bounding box center [950, 189] width 108 height 38
click at [1031, 549] on button "Save" at bounding box center [1040, 539] width 28 height 19
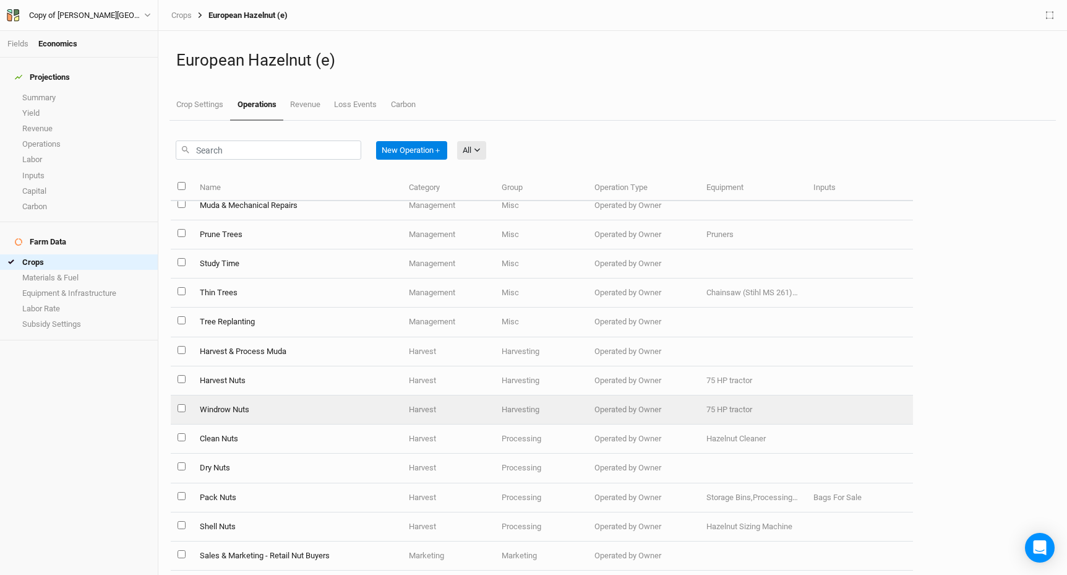
scroll to position [1095, 0]
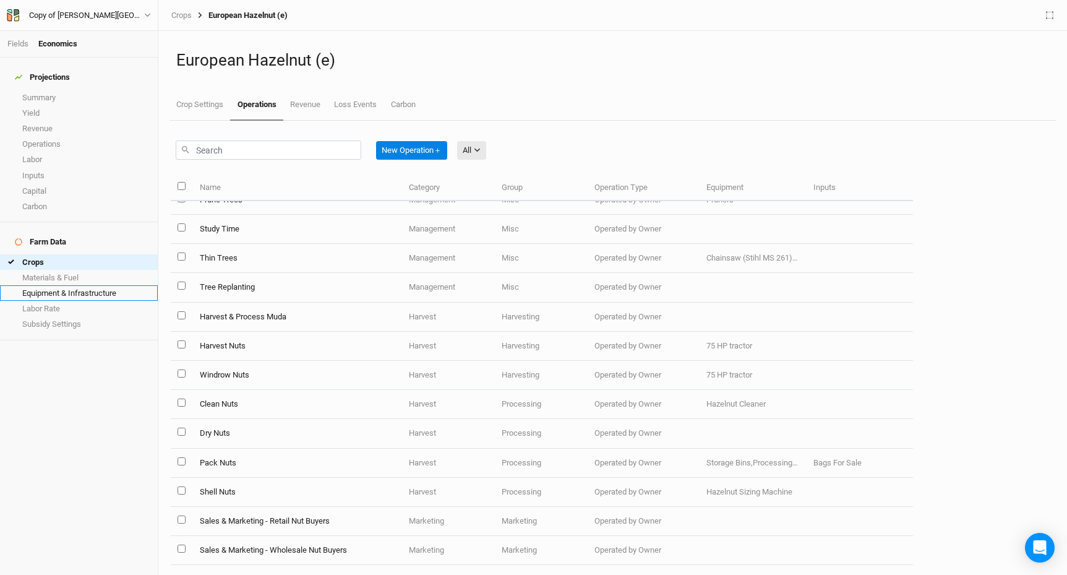
click at [70, 285] on link "Equipment & Infrastructure" at bounding box center [79, 292] width 158 height 15
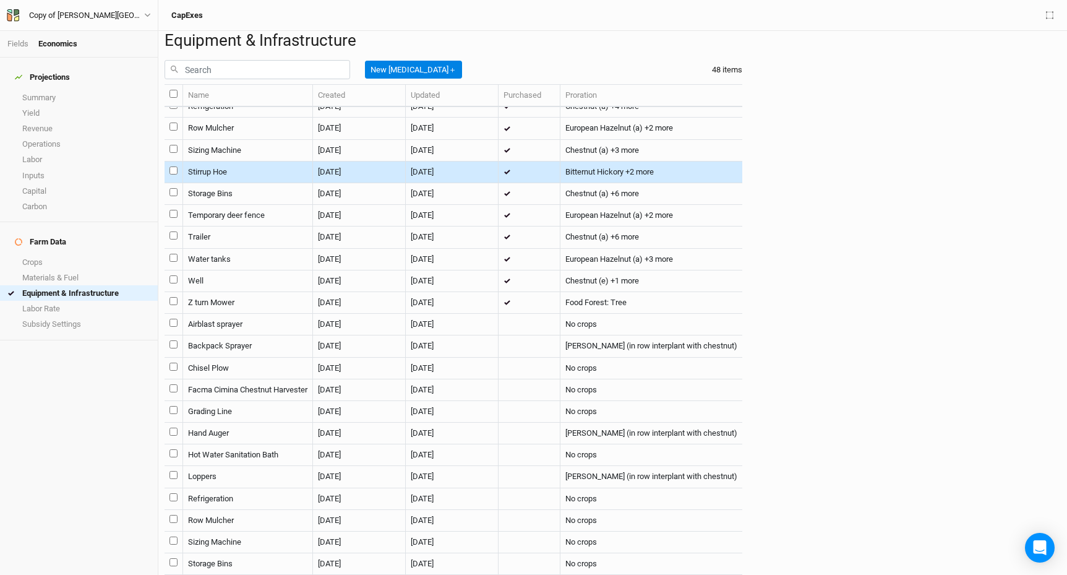
scroll to position [987, 0]
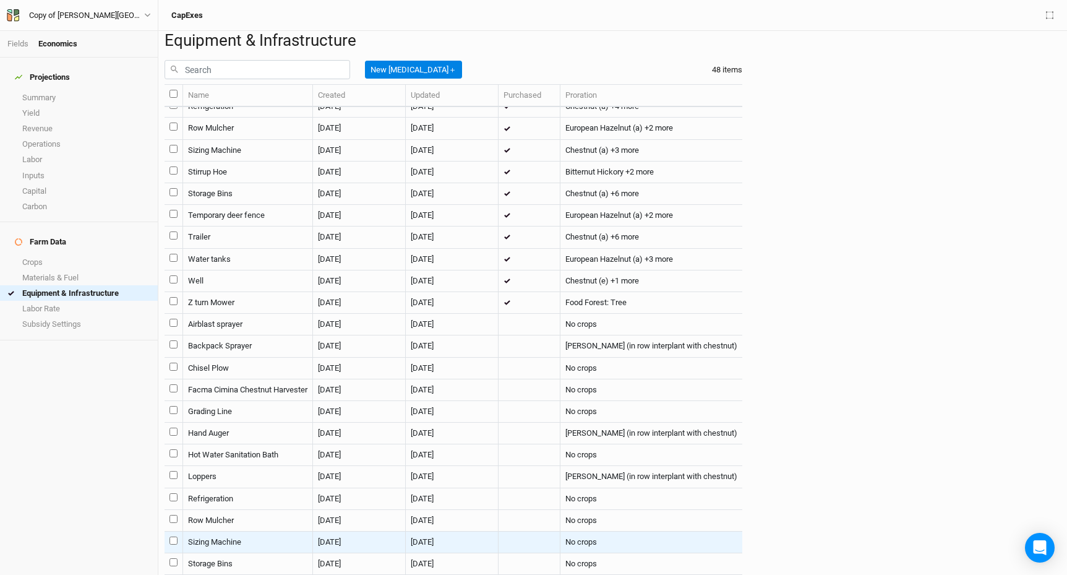
click at [174, 536] on input "select this item" at bounding box center [173, 540] width 8 height 8
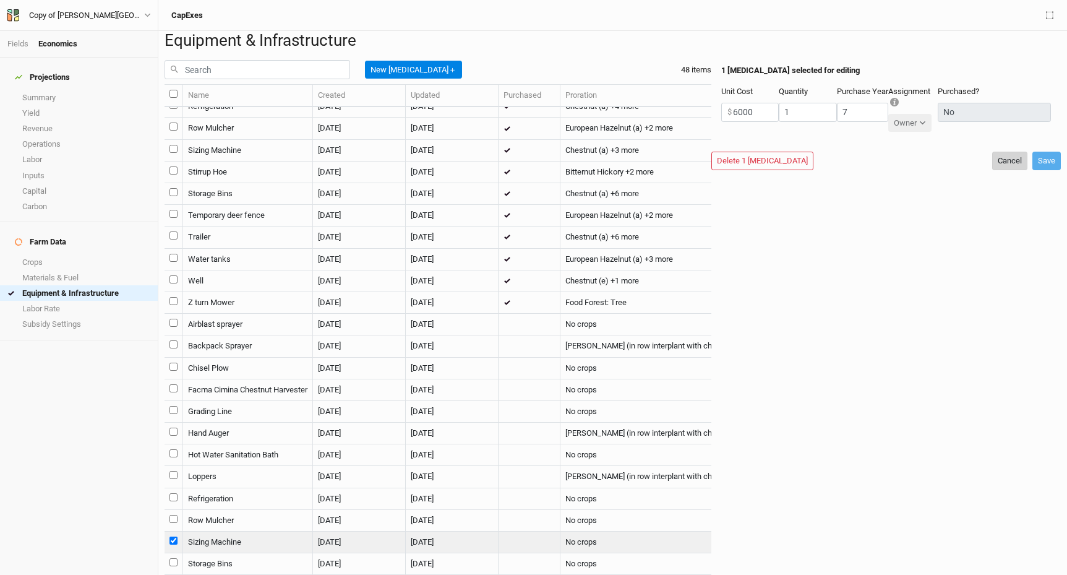
click at [999, 170] on button "Cancel" at bounding box center [1009, 161] width 35 height 19
checkbox input "false"
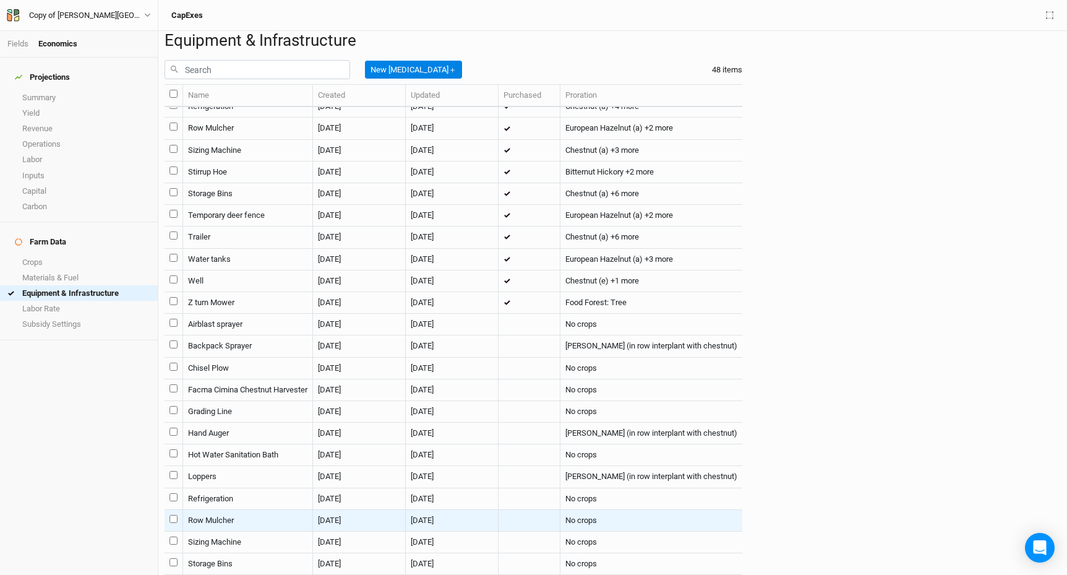
scroll to position [903, 0]
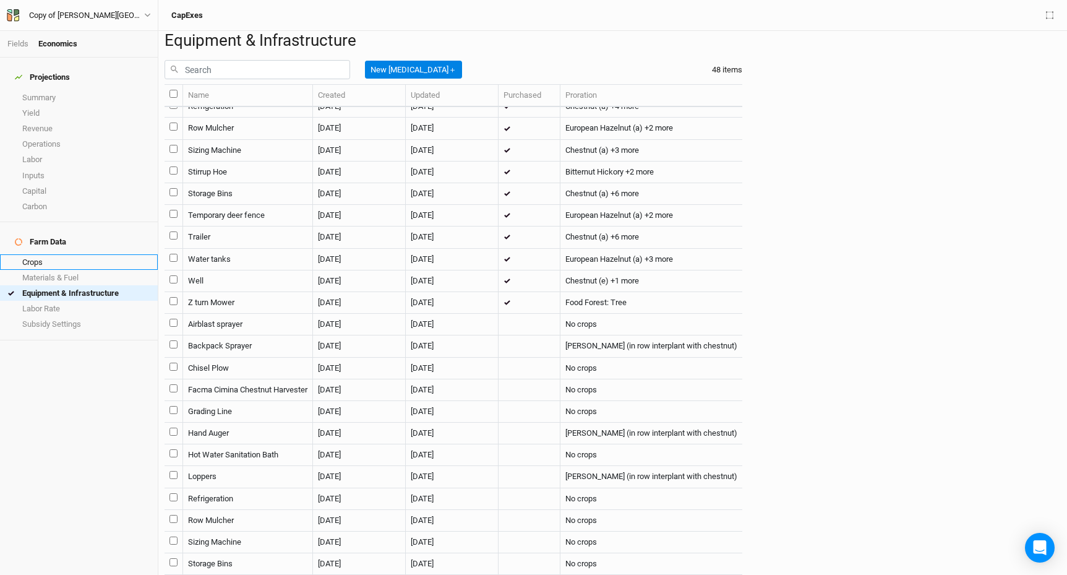
click at [54, 254] on link "Crops" at bounding box center [79, 261] width 158 height 15
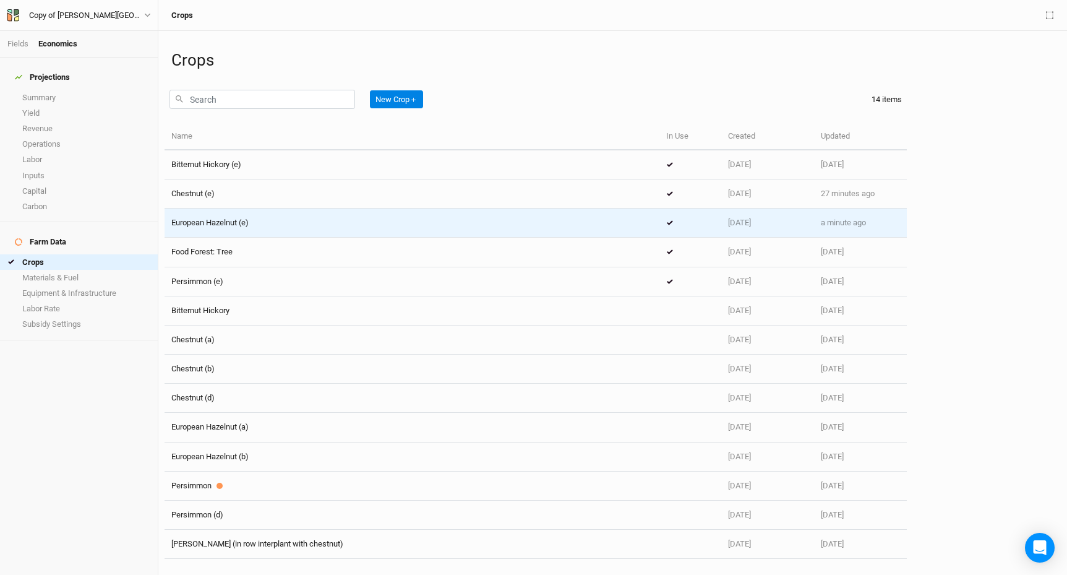
click at [228, 230] on td "European Hazelnut (e)" at bounding box center [412, 222] width 495 height 29
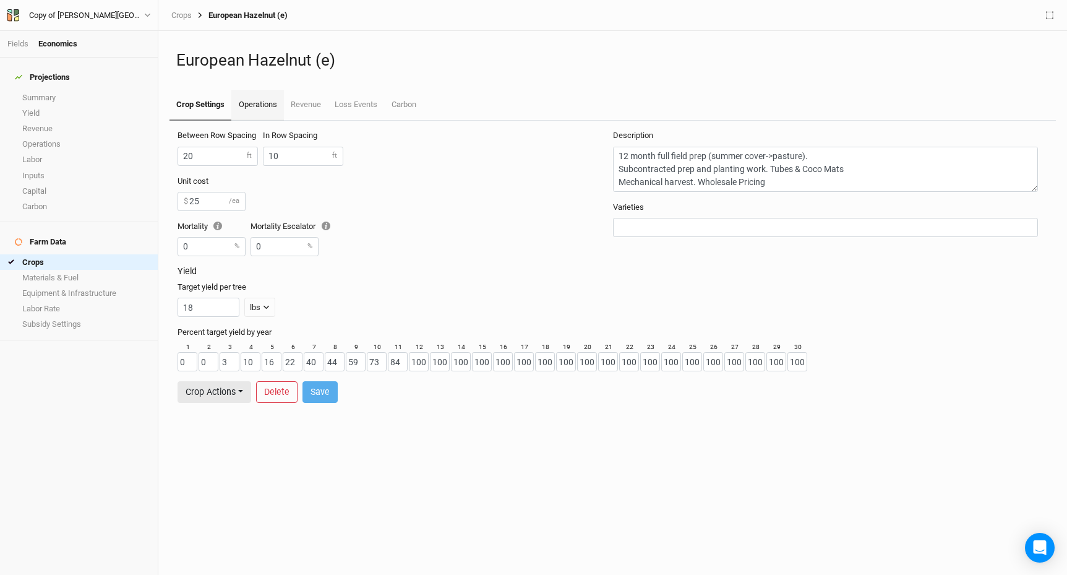
click at [267, 108] on link "Operations" at bounding box center [257, 105] width 52 height 31
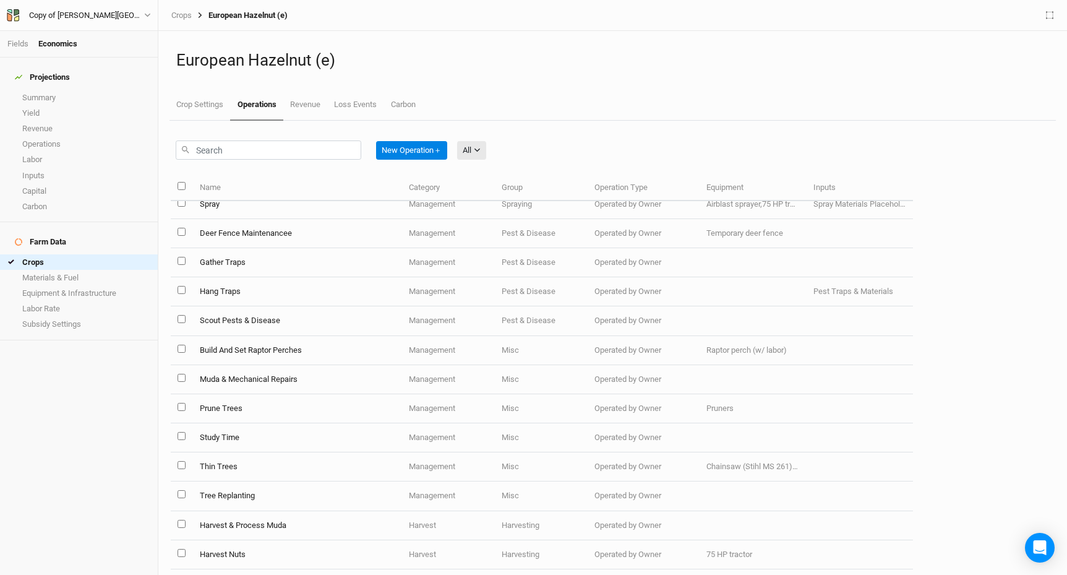
scroll to position [1095, 0]
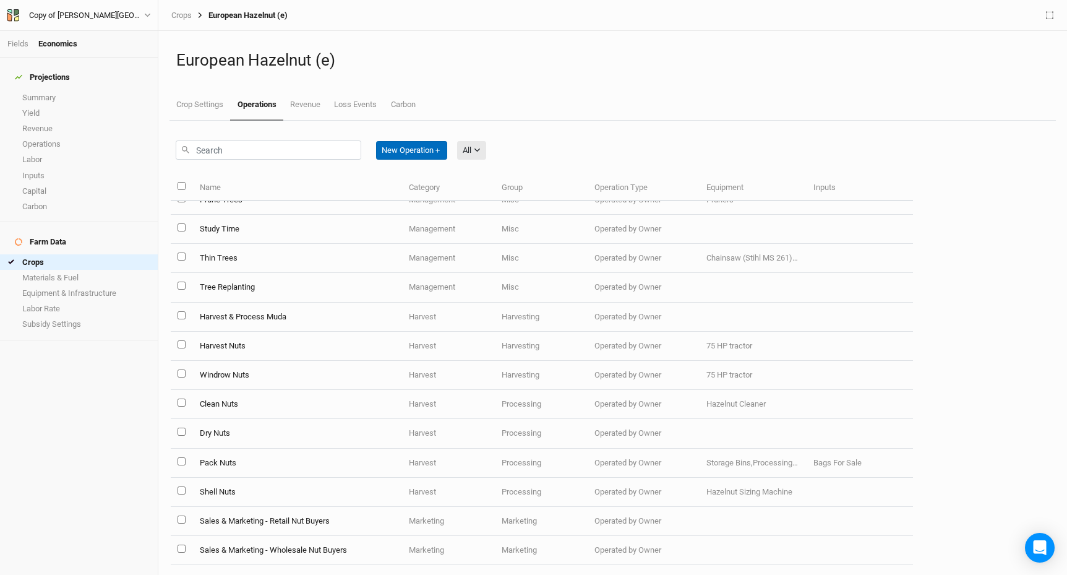
click at [436, 147] on button "New Operation ＋" at bounding box center [411, 150] width 71 height 19
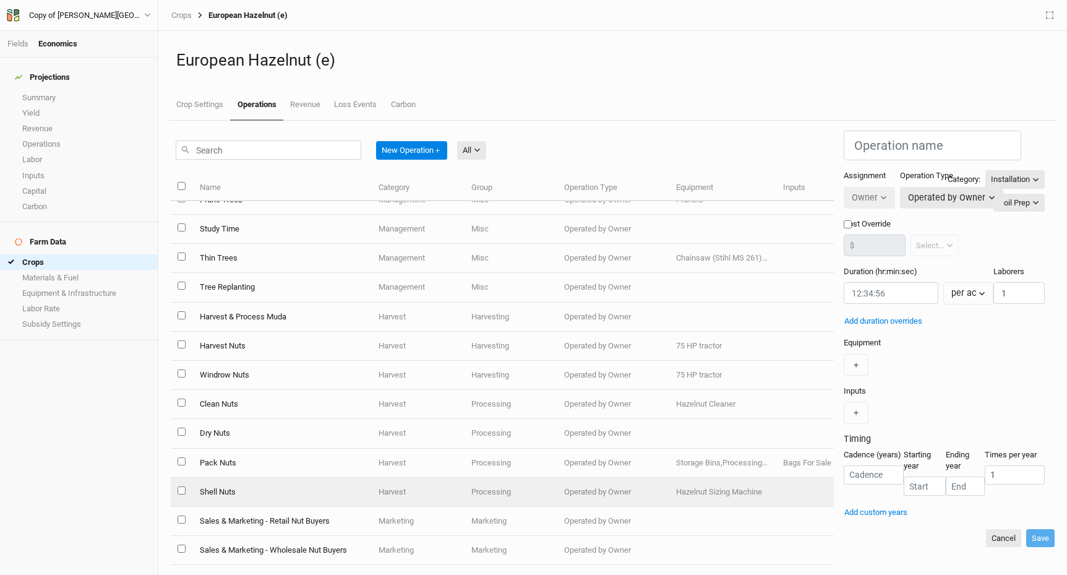
click at [227, 494] on td "Shell Nuts" at bounding box center [281, 492] width 179 height 29
type input "Shell Nuts"
type input "0:00:00.540"
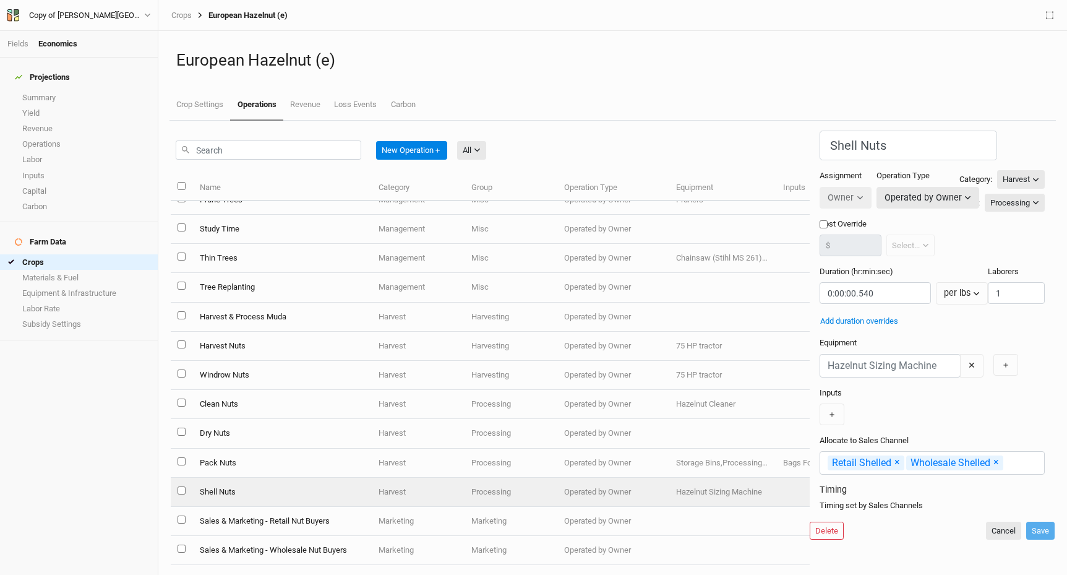
click at [988, 531] on div "Delete Cancel Save" at bounding box center [932, 530] width 245 height 19
click at [993, 540] on button "Cancel" at bounding box center [1003, 530] width 35 height 19
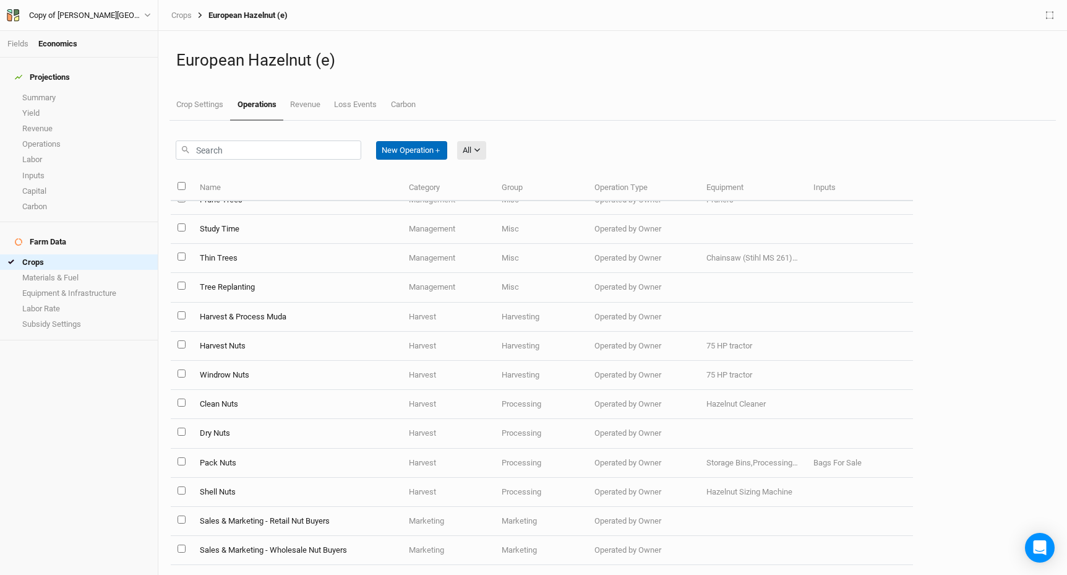
click at [428, 156] on button "New Operation ＋" at bounding box center [411, 150] width 71 height 19
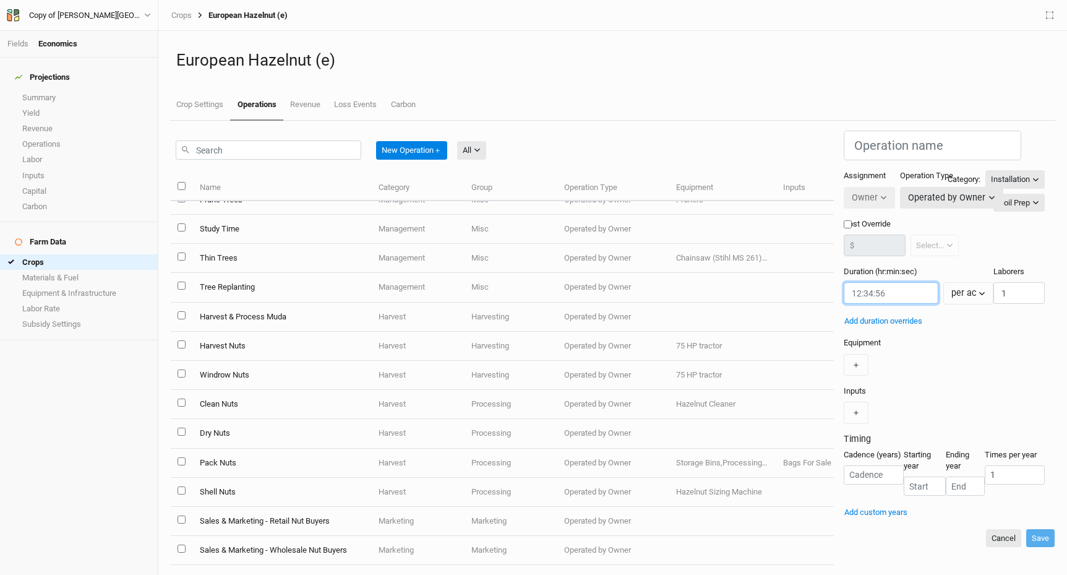
click at [844, 283] on input "string" at bounding box center [891, 293] width 95 height 22
click at [844, 285] on input "string" at bounding box center [891, 293] width 95 height 22
click at [844, 282] on input "string" at bounding box center [891, 293] width 95 height 22
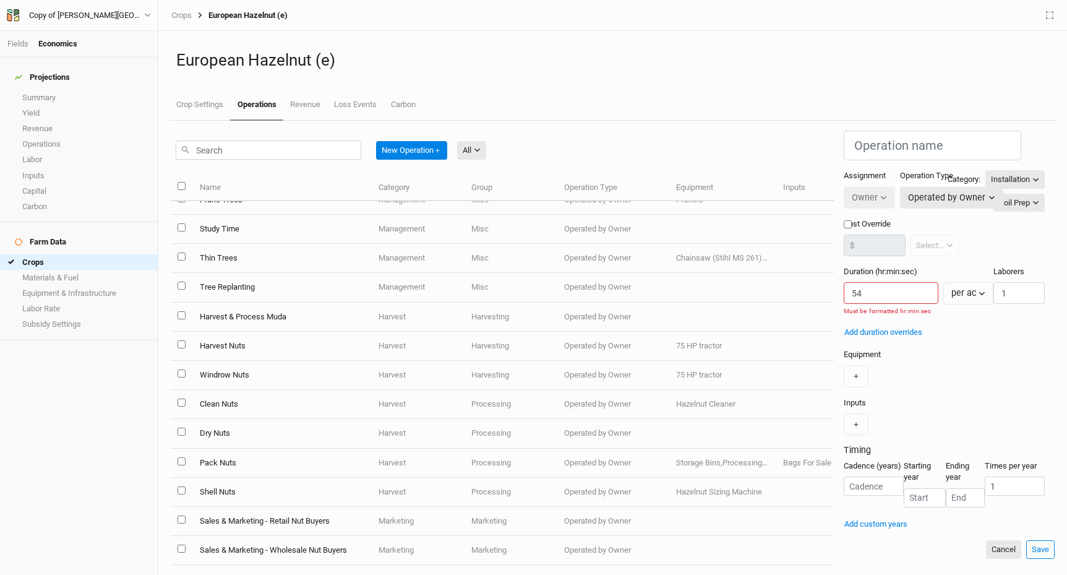
click at [844, 349] on div "Equipment ＋" at bounding box center [944, 368] width 201 height 38
click at [979, 291] on icon "button" at bounding box center [982, 293] width 6 height 4
click at [789, 361] on span "per lbs" at bounding box center [779, 367] width 30 height 14
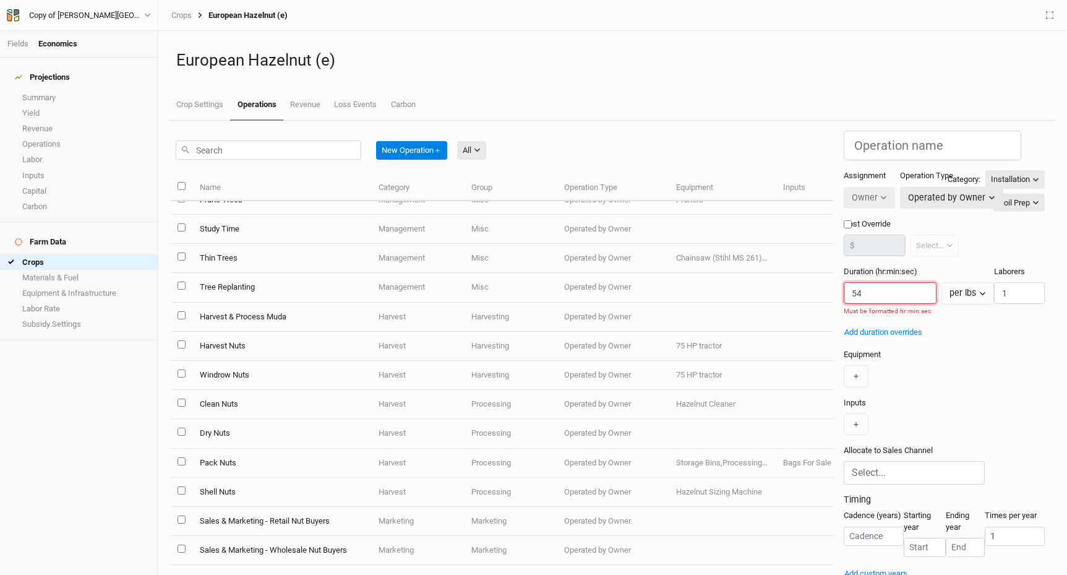
click at [844, 286] on input "string" at bounding box center [890, 293] width 93 height 22
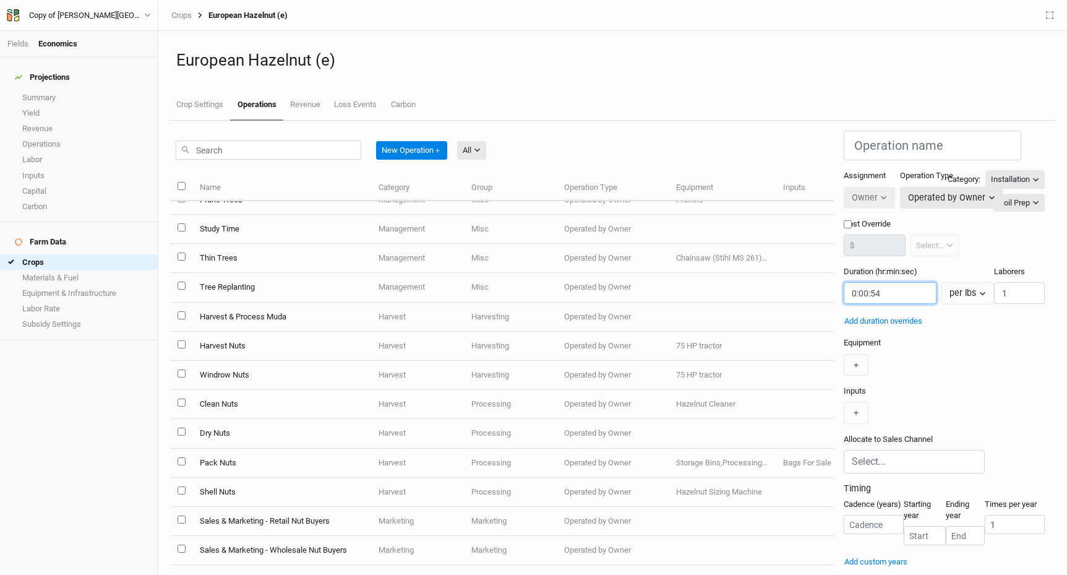
type input "0:00:54"
click at [844, 337] on div "Equipment ＋" at bounding box center [944, 356] width 201 height 38
click at [844, 354] on button "＋" at bounding box center [856, 365] width 25 height 22
click at [844, 354] on input "text" at bounding box center [914, 366] width 141 height 24
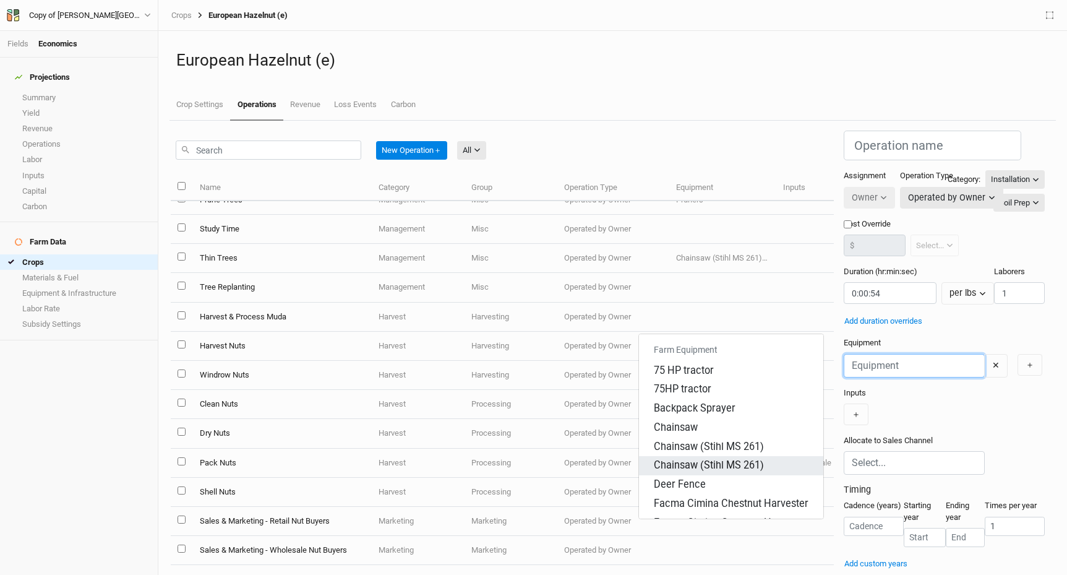
scroll to position [510, 0]
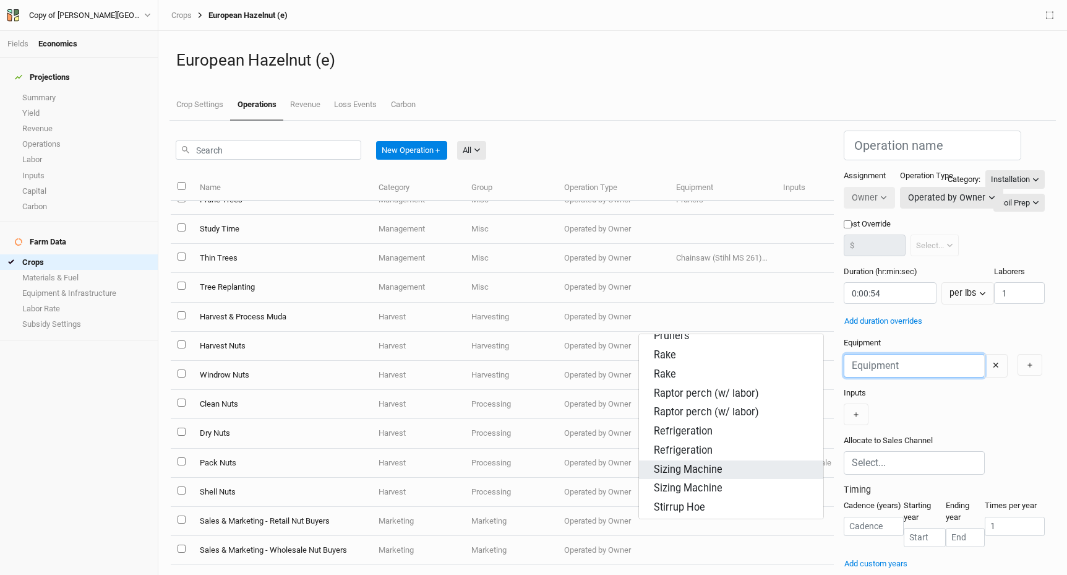
click at [704, 463] on div "Sizing Machine" at bounding box center [688, 470] width 69 height 14
type input "Sizing Machine"
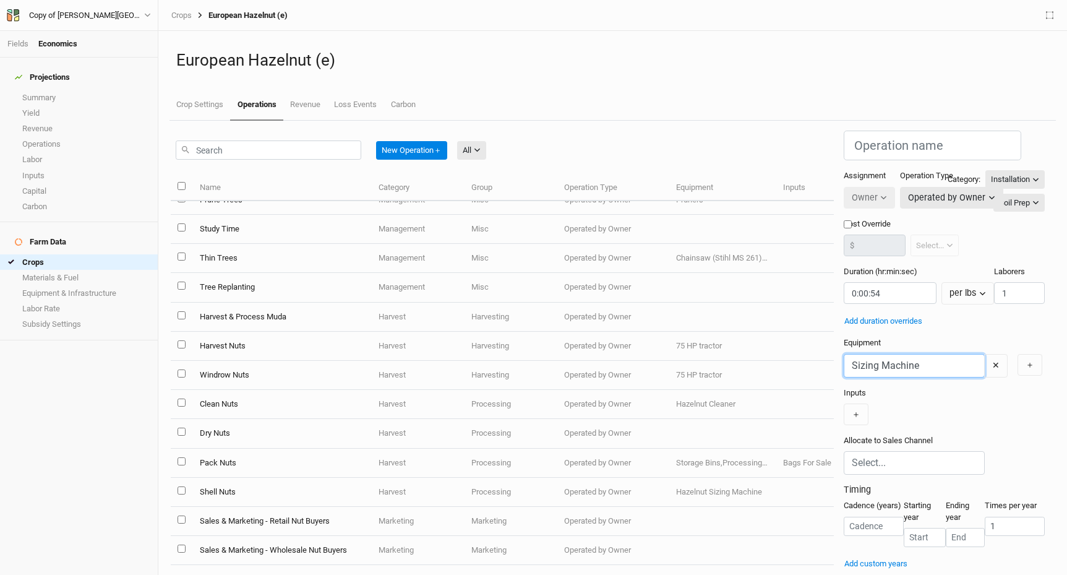
click at [844, 354] on input "Sizing Machine" at bounding box center [914, 366] width 141 height 24
click at [696, 384] on mark "Sizing Machine" at bounding box center [688, 389] width 68 height 12
click at [844, 403] on div "＋" at bounding box center [944, 414] width 201 height 22
click at [852, 455] on input "text" at bounding box center [914, 462] width 125 height 15
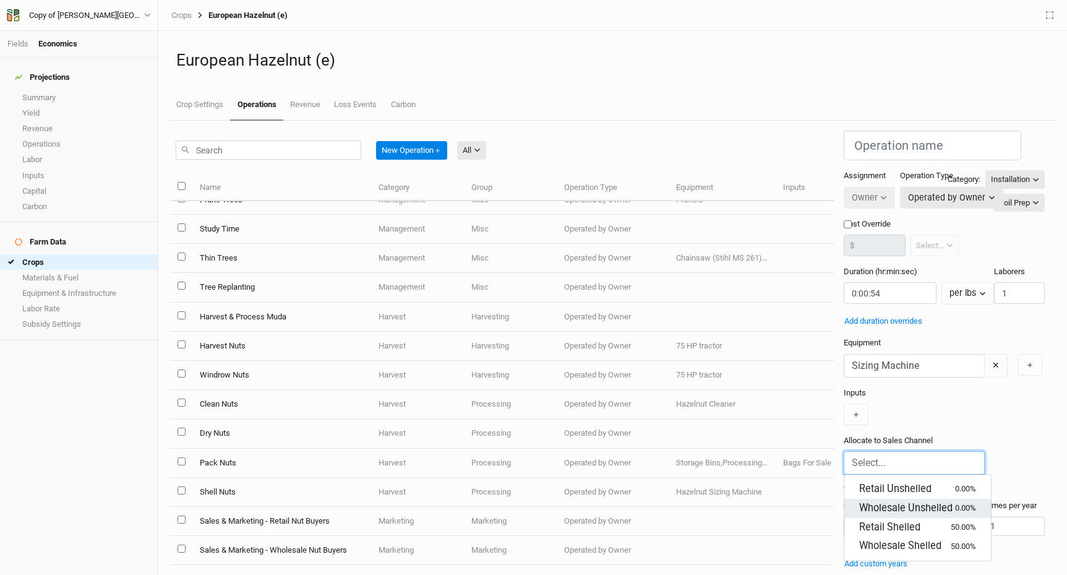
scroll to position [36, 0]
click at [859, 520] on div "Retail Shelled 50.00%" at bounding box center [917, 527] width 117 height 14
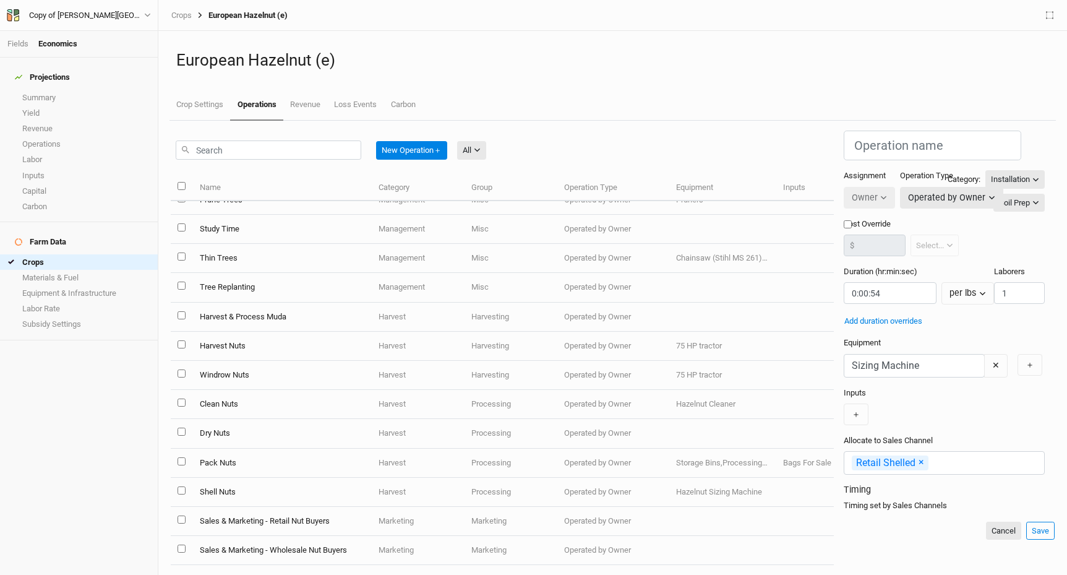
click at [844, 487] on h3 "Timing" at bounding box center [944, 489] width 201 height 11
click at [919, 466] on span "×" at bounding box center [922, 462] width 6 height 12
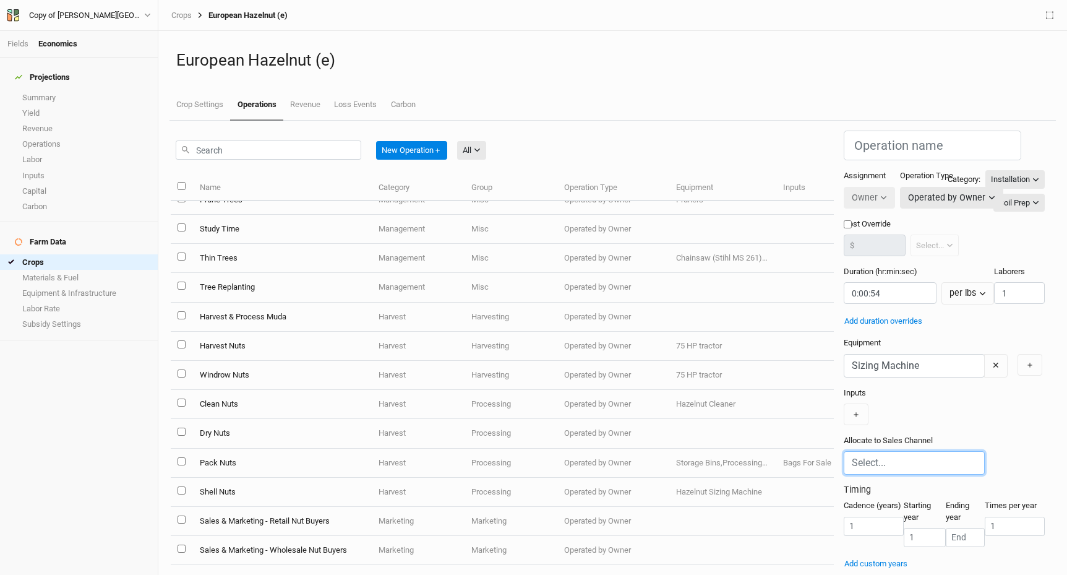
scroll to position [36, 0]
click at [904, 528] on input "1" at bounding box center [925, 537] width 43 height 19
type input "1"
type input "5"
click at [956, 503] on div "Cadence (years) 1 Starting year 5 Ending year Times per year 1" at bounding box center [944, 528] width 201 height 56
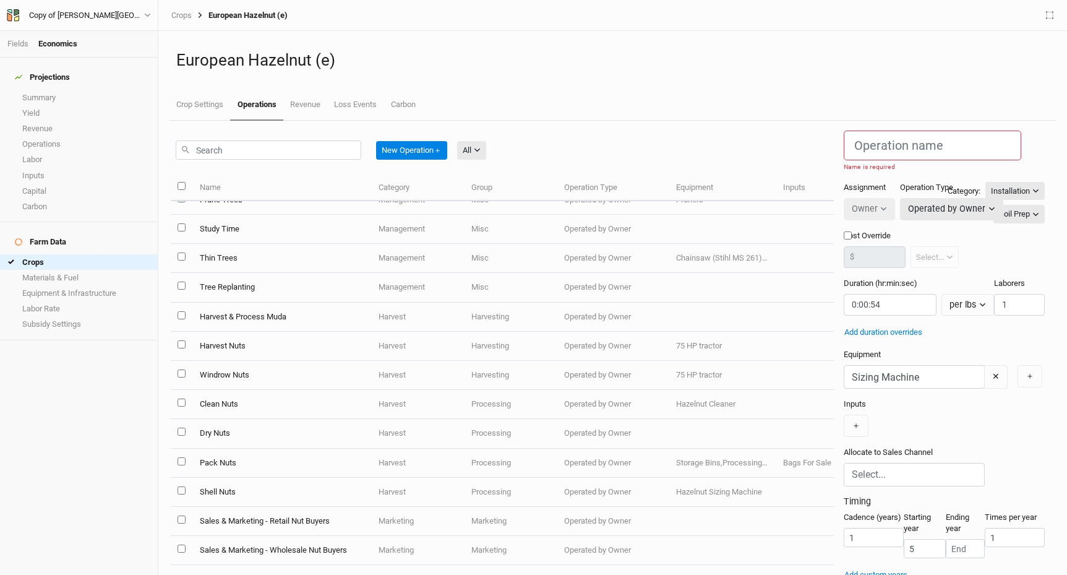
click at [126, 524] on div "Projections Summary Yield Revenue Operations Labor Inputs Capital Carbon Farm D…" at bounding box center [79, 316] width 158 height 517
click at [844, 137] on input "text" at bounding box center [933, 146] width 178 height 30
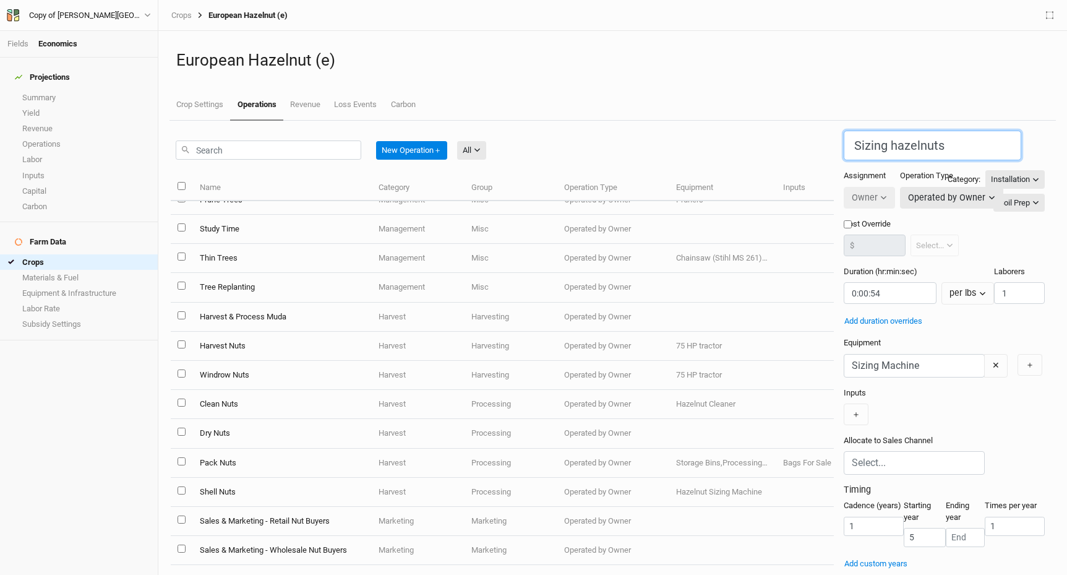
click at [844, 139] on input "Sizing hazelnuts" at bounding box center [933, 146] width 178 height 30
type input "Size hazelnuts"
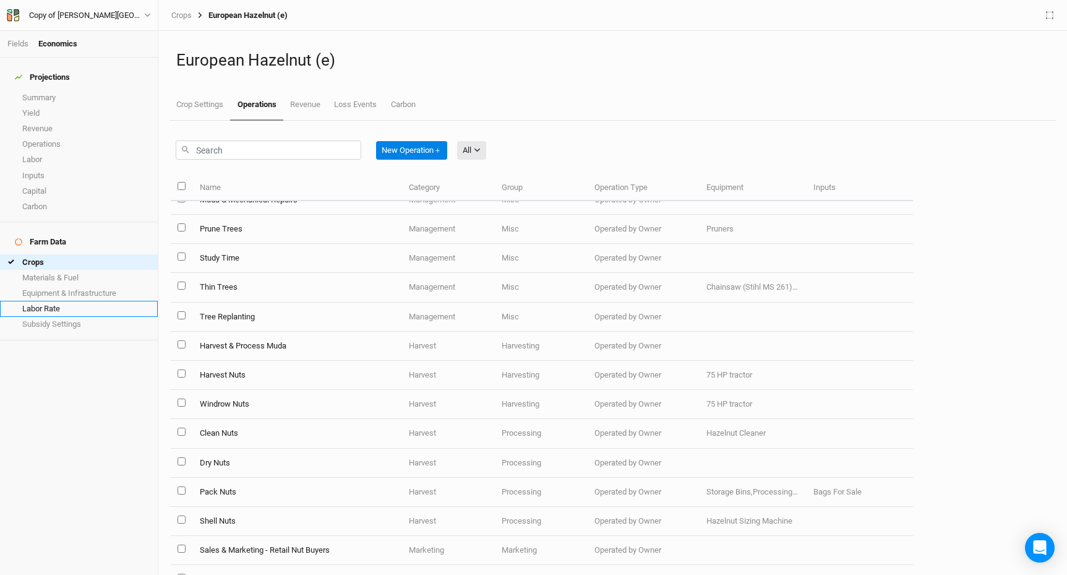
scroll to position [1124, 0]
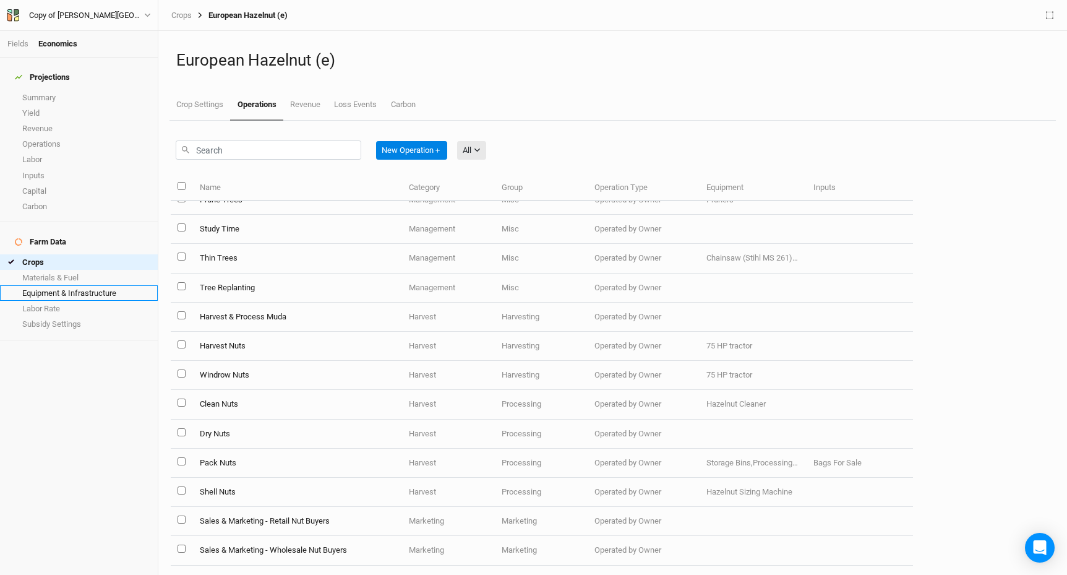
click at [87, 285] on link "Equipment & Infrastructure" at bounding box center [79, 292] width 158 height 15
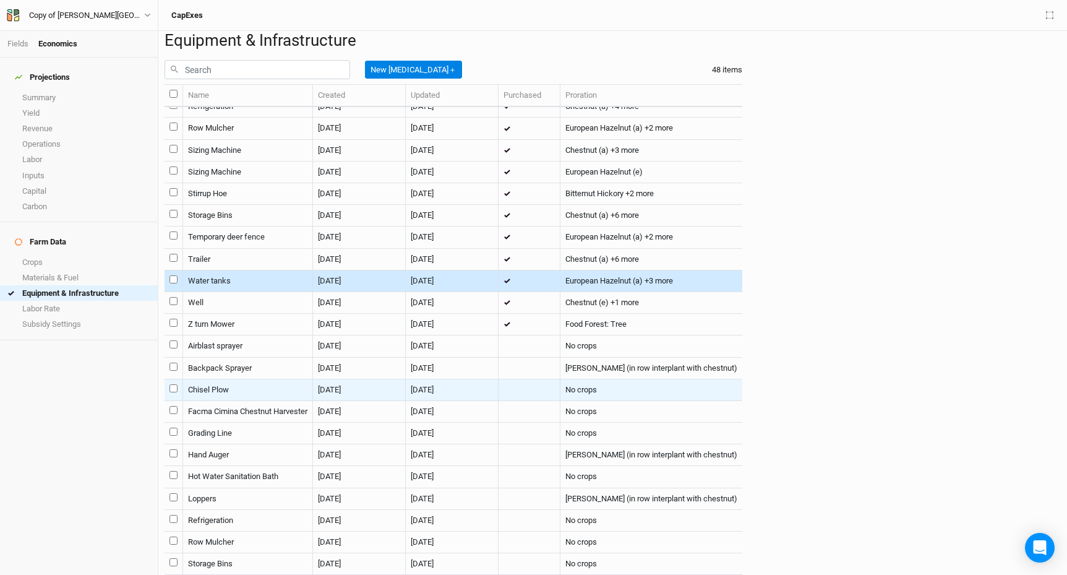
scroll to position [709, 0]
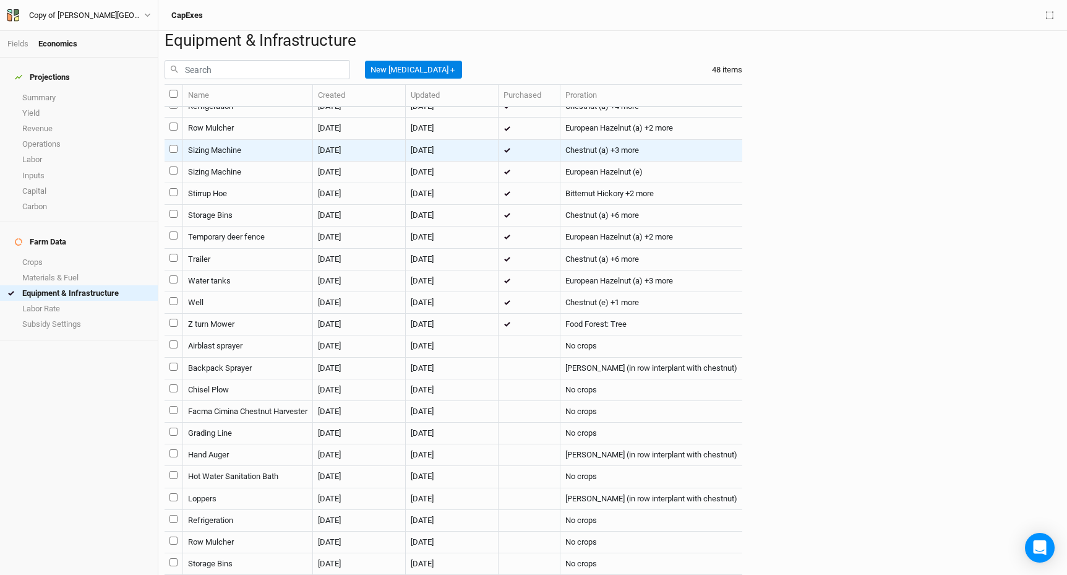
click at [218, 161] on td "Sizing Machine" at bounding box center [248, 151] width 130 height 22
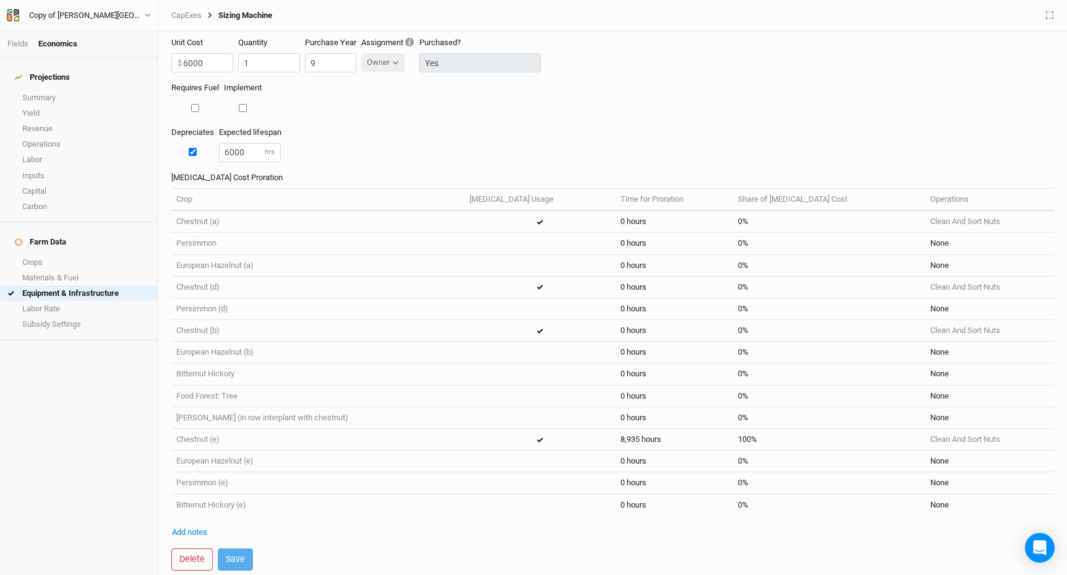
scroll to position [56, 0]
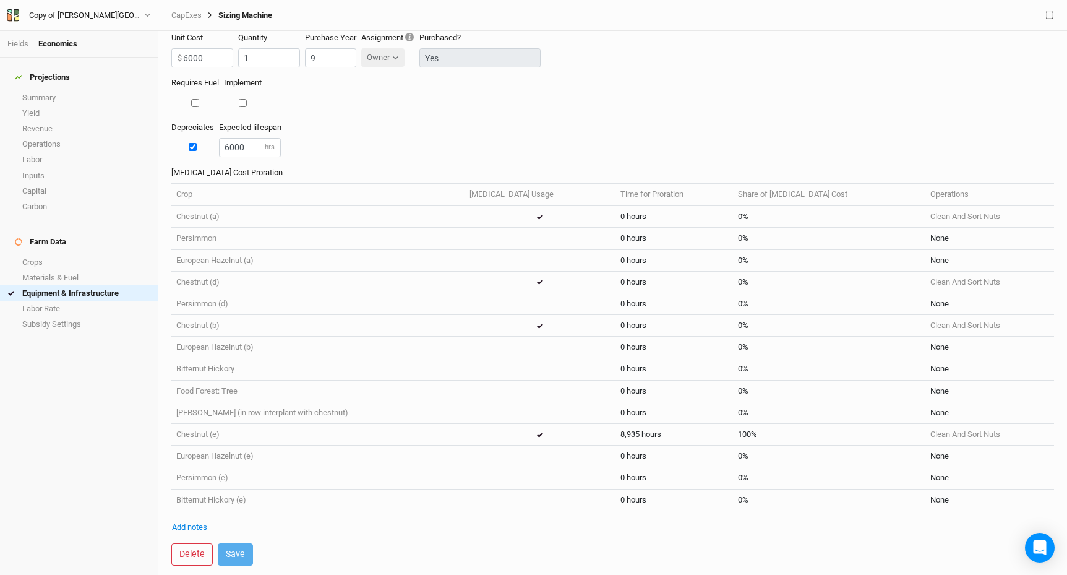
click at [392, 540] on form "Name Sizing Machine Unit Cost 6000 $ Quantity 1 Purchase Year 9 Assignment Owne…" at bounding box center [613, 303] width 896 height 544
click at [260, 543] on form "Name Sizing Machine Unit Cost 6000 $ Quantity 1 Purchase Year 9 Assignment Owne…" at bounding box center [613, 303] width 896 height 544
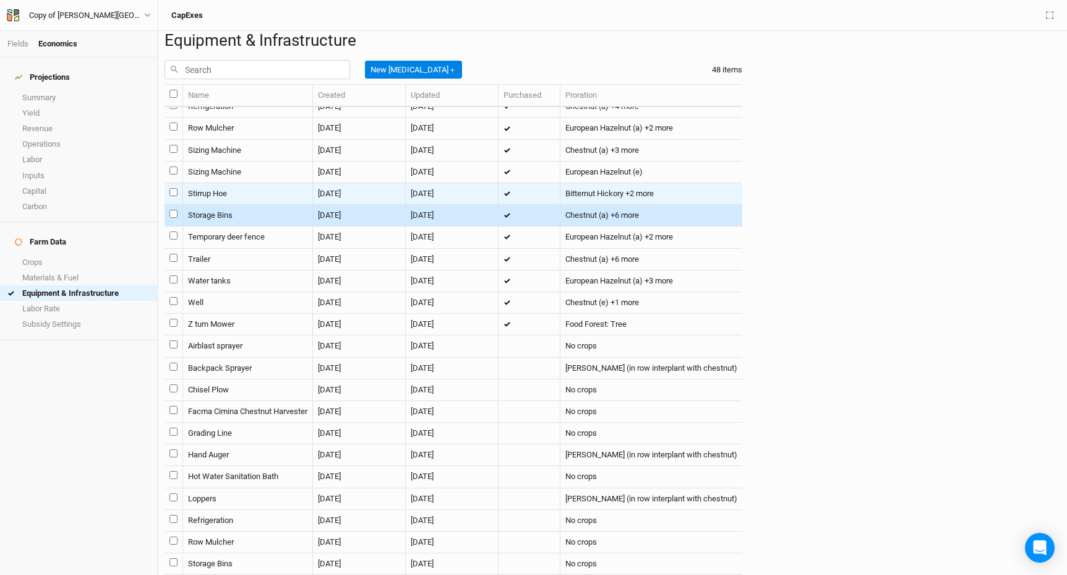
scroll to position [691, 0]
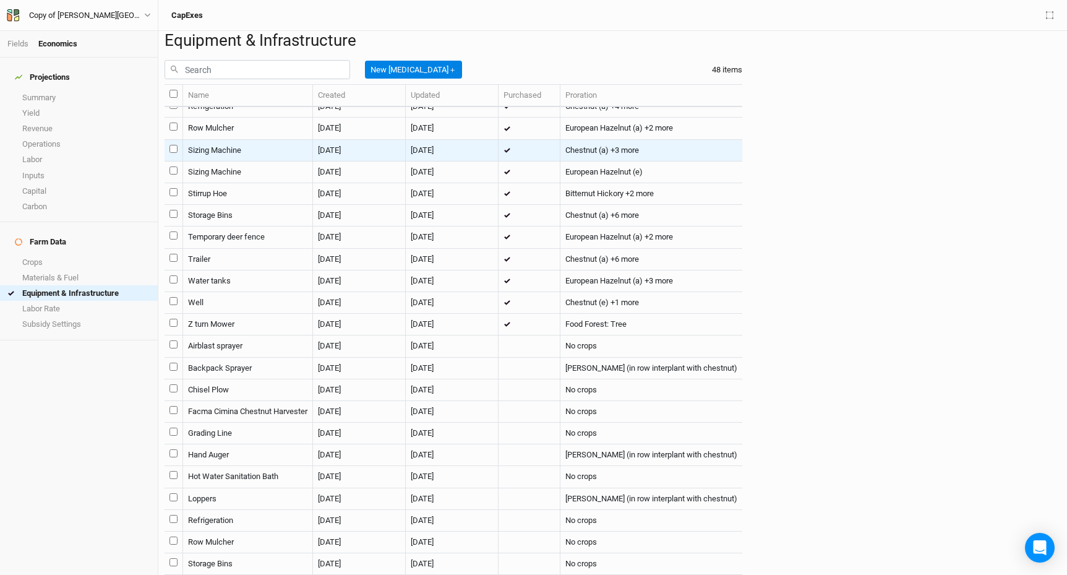
click at [233, 161] on td "Sizing Machine" at bounding box center [248, 151] width 130 height 22
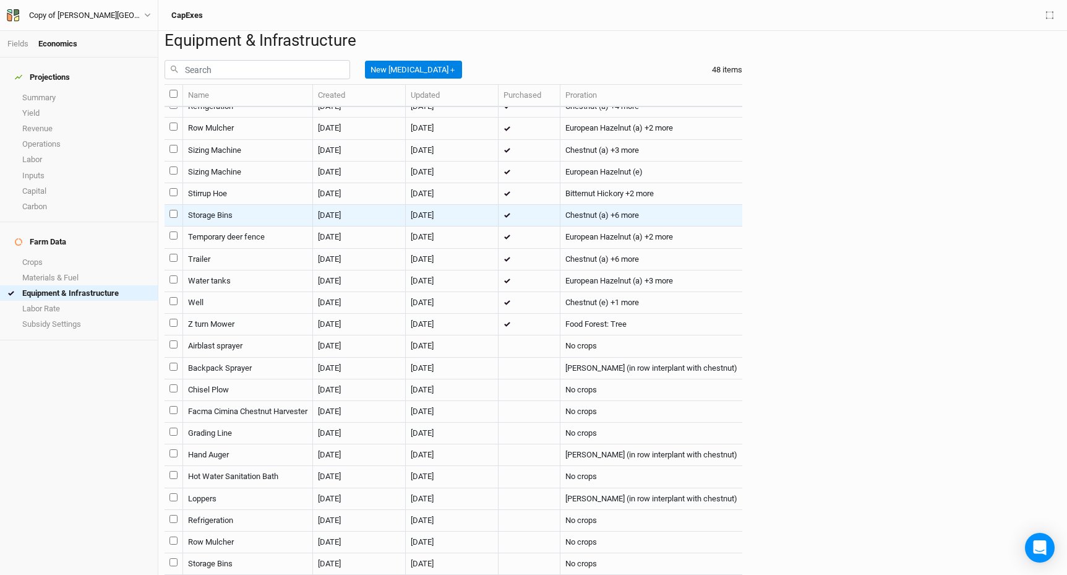
scroll to position [768, 0]
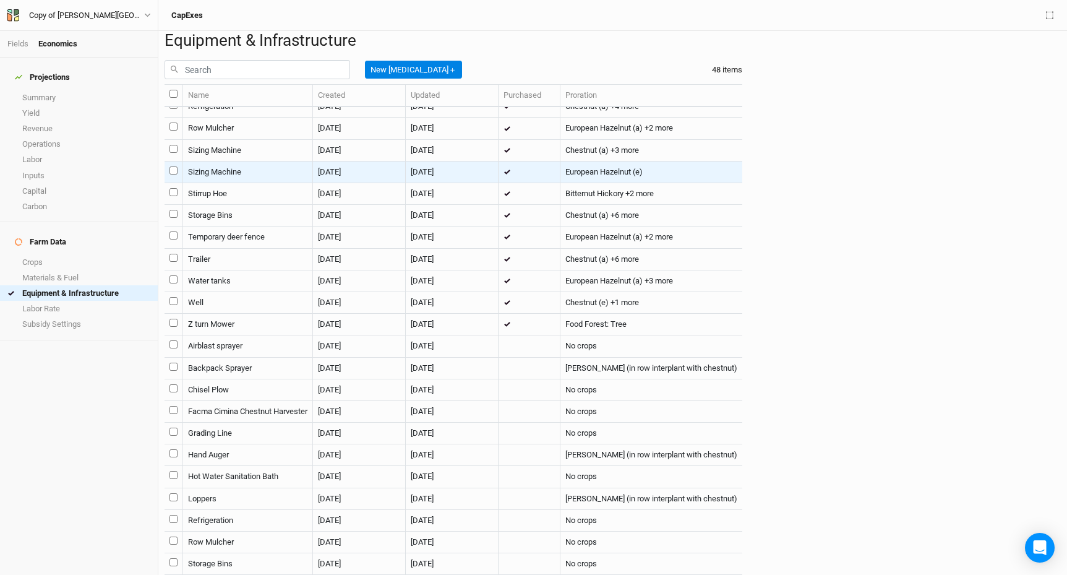
click at [191, 183] on td "Sizing Machine" at bounding box center [248, 172] width 130 height 22
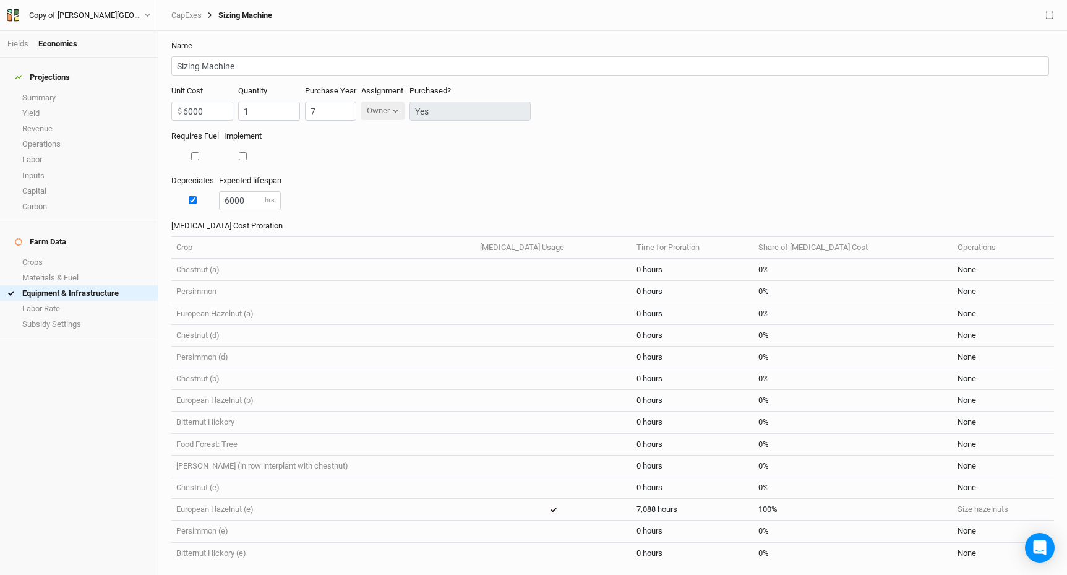
scroll to position [56, 0]
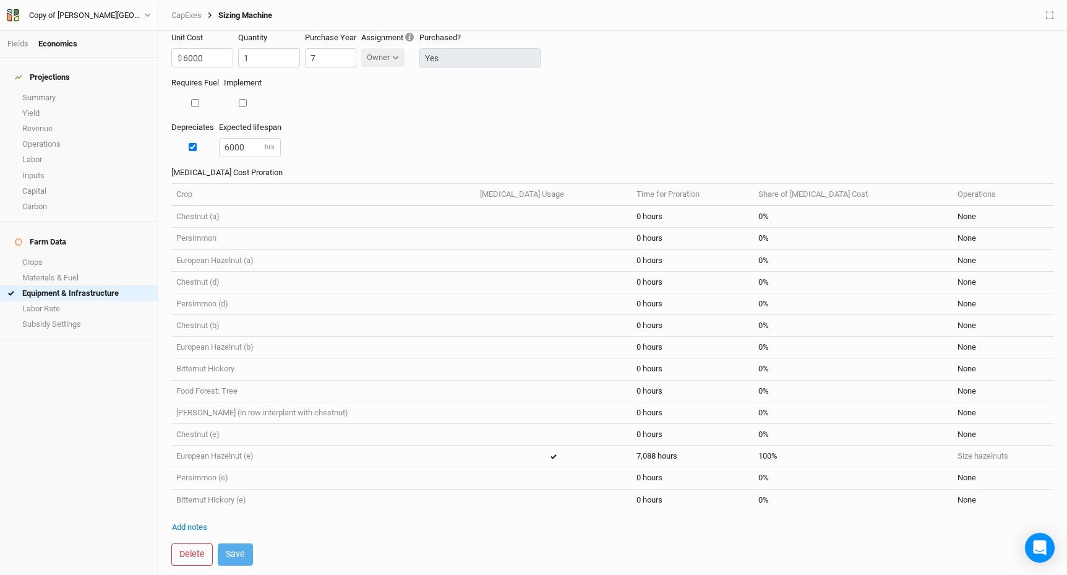
click at [721, 288] on div "[MEDICAL_DATA] Cost Proration Crop [MEDICAL_DATA] Usage Time for Proration Shar…" at bounding box center [612, 338] width 883 height 343
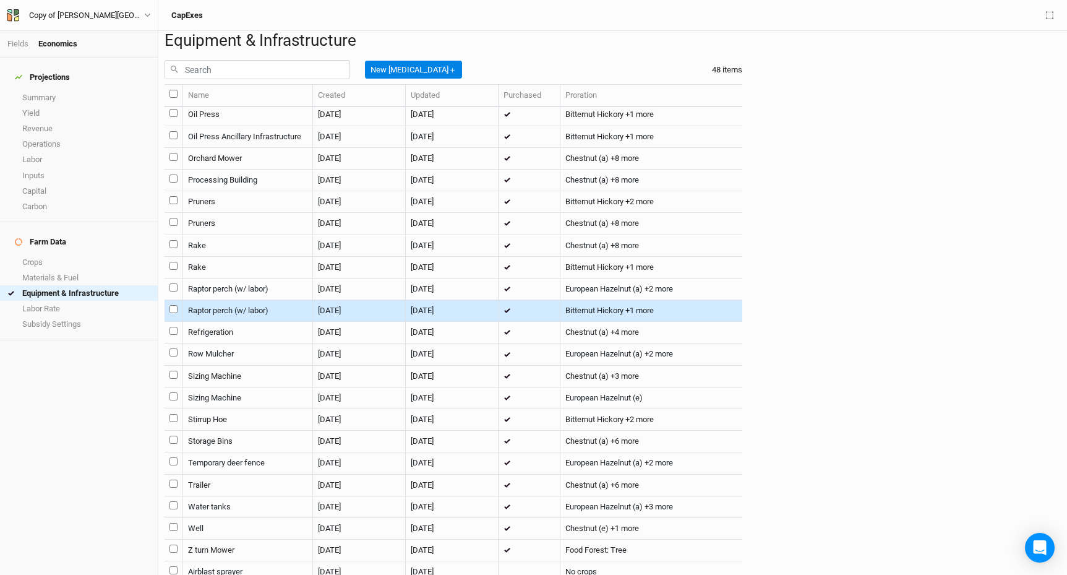
scroll to position [347, 0]
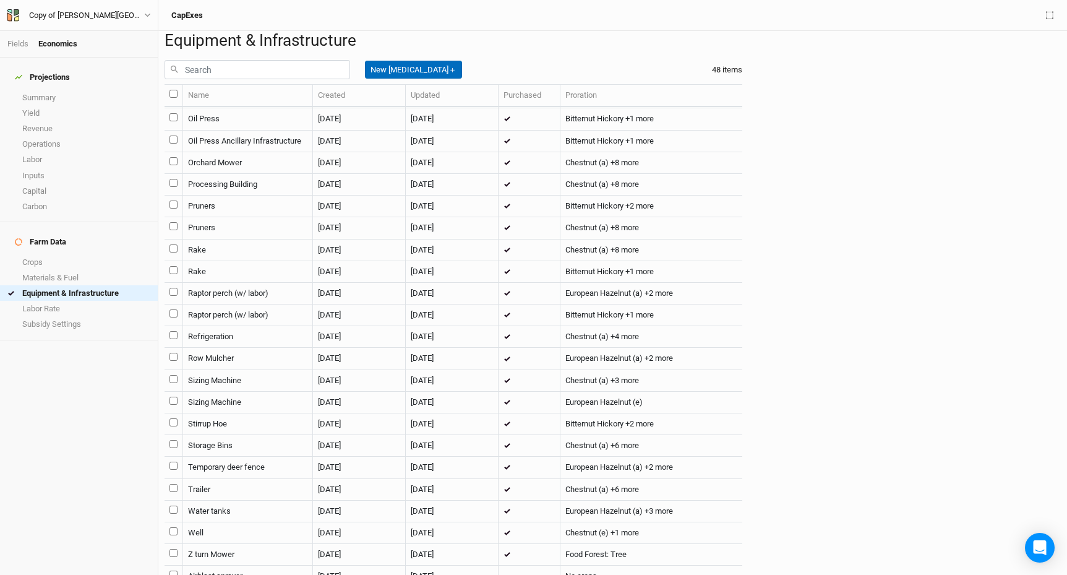
click at [408, 79] on button "New [MEDICAL_DATA] ＋" at bounding box center [413, 70] width 97 height 19
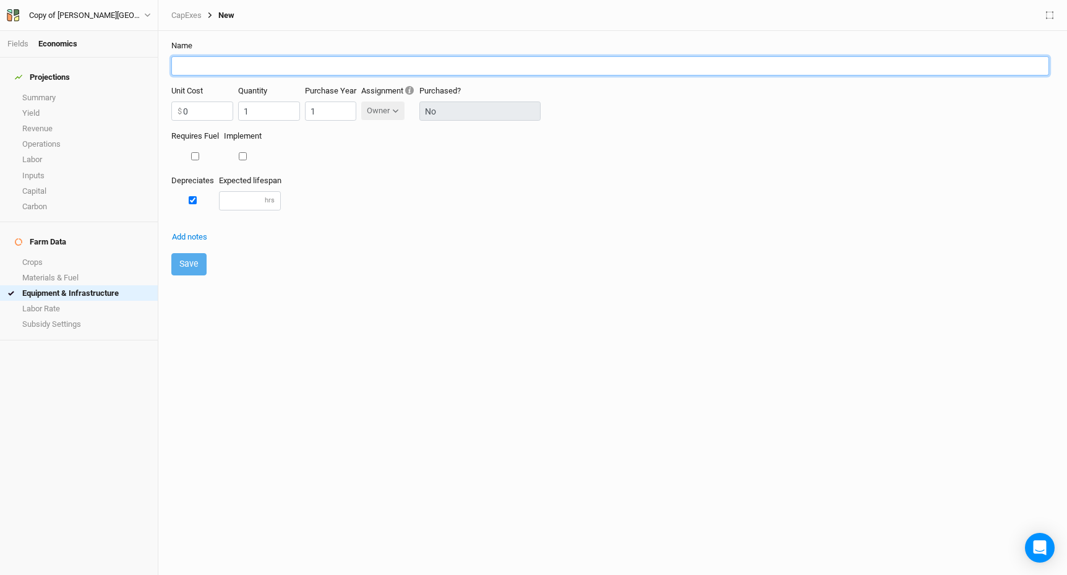
click at [207, 66] on input "text" at bounding box center [610, 65] width 878 height 19
type input "r"
type input "Roast Nuts"
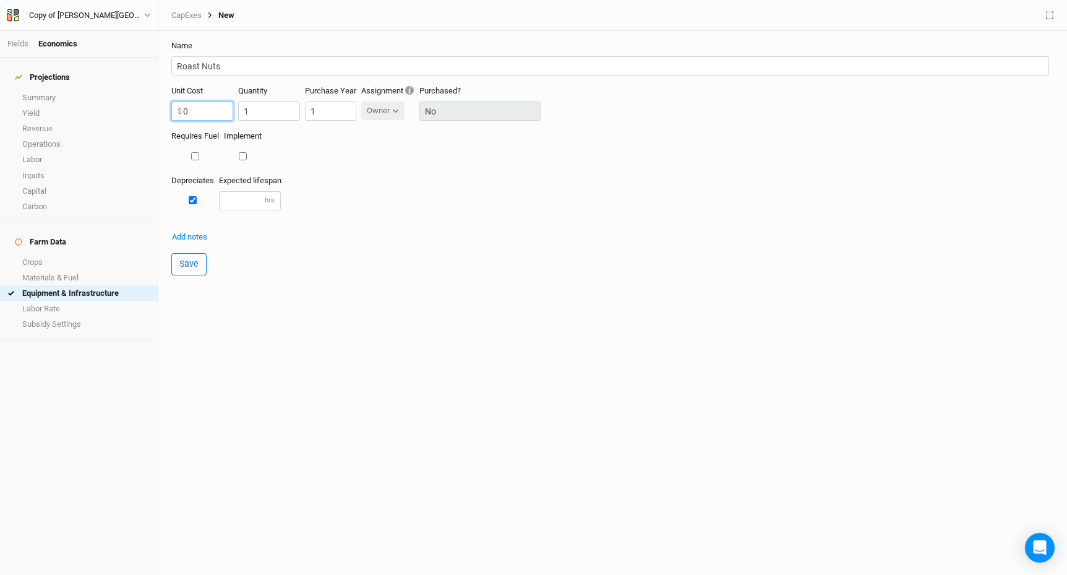
click at [212, 110] on input "0" at bounding box center [202, 110] width 62 height 19
type input "5000"
click at [327, 112] on input "1" at bounding box center [330, 110] width 51 height 19
type input "5"
click at [318, 236] on form "Name Roast Nuts Unit Cost 5000 $ Quantity 1 Purchase Year 5 Assignment Owner Ow…" at bounding box center [613, 158] width 896 height 254
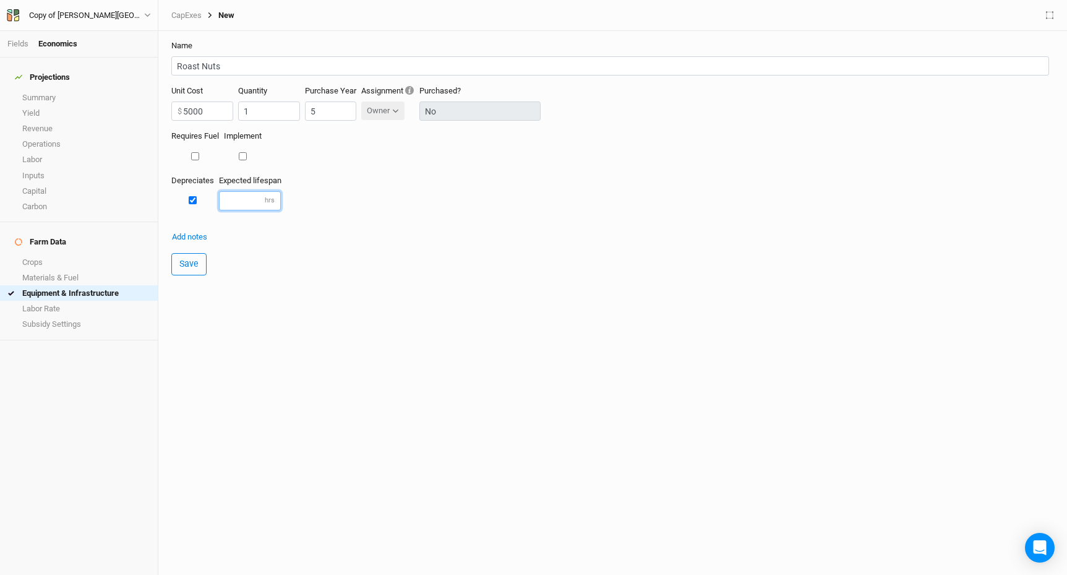
click at [237, 203] on input "number" at bounding box center [250, 200] width 62 height 19
type input "6000"
click at [255, 277] on form "Name Roast Nuts Unit Cost 5000 $ Quantity 1 Purchase Year 5 Assignment Owner Ow…" at bounding box center [613, 158] width 896 height 254
click at [191, 273] on button "Save" at bounding box center [188, 264] width 35 height 22
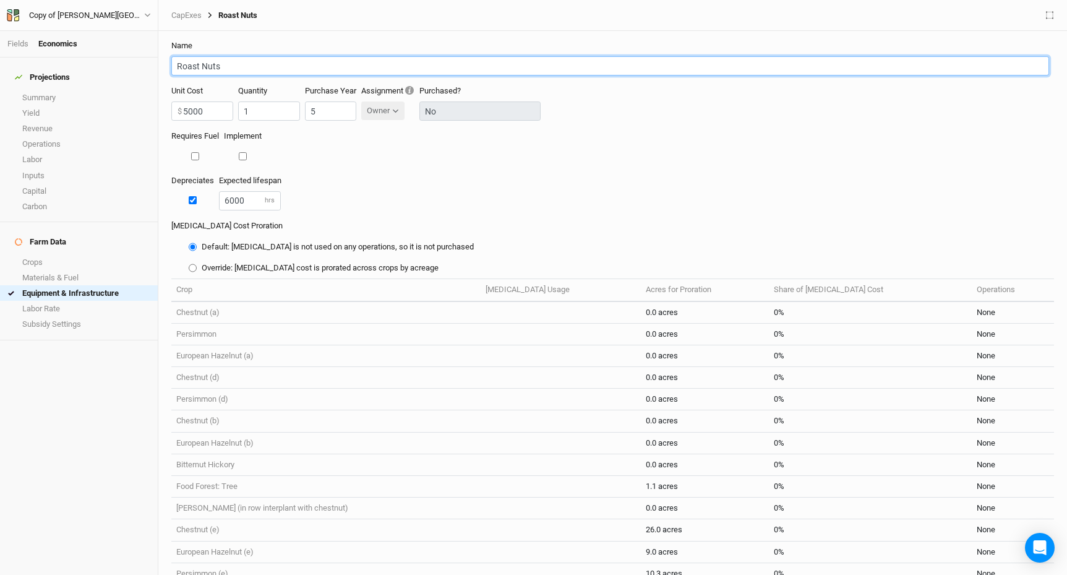
drag, startPoint x: 236, startPoint y: 64, endPoint x: 149, endPoint y: 65, distance: 86.6
click at [148, 64] on div "Fields Economics Projections Summary Yield Revenue Operations Labor Inputs Capi…" at bounding box center [533, 287] width 1067 height 575
type input "Nut roaster"
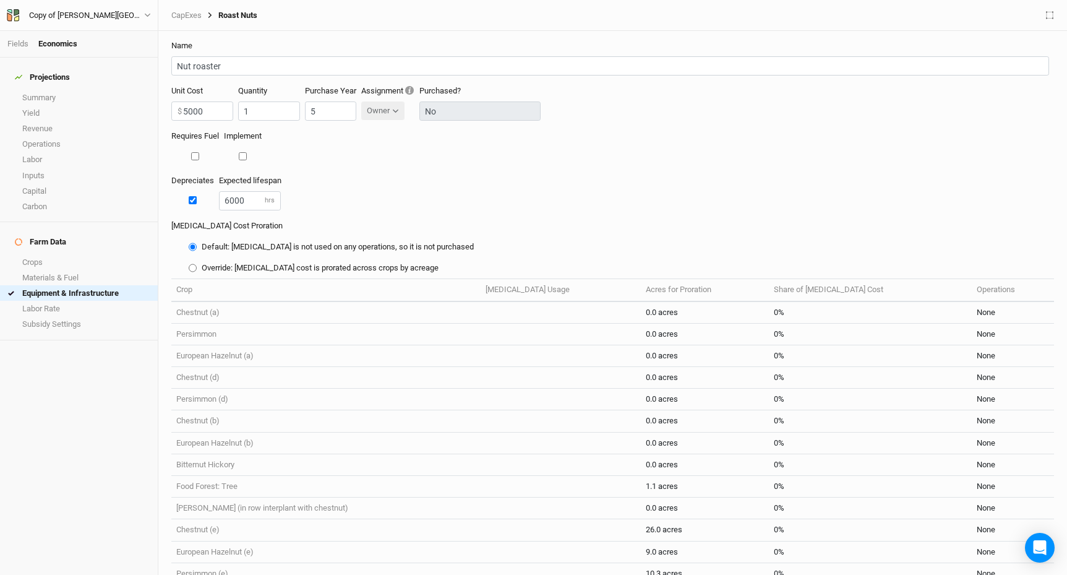
click at [326, 186] on div "Depreciates Expected lifespan 6000 hrs" at bounding box center [612, 197] width 883 height 45
click at [361, 197] on div "Depreciates Expected lifespan 6000 hrs" at bounding box center [612, 197] width 883 height 45
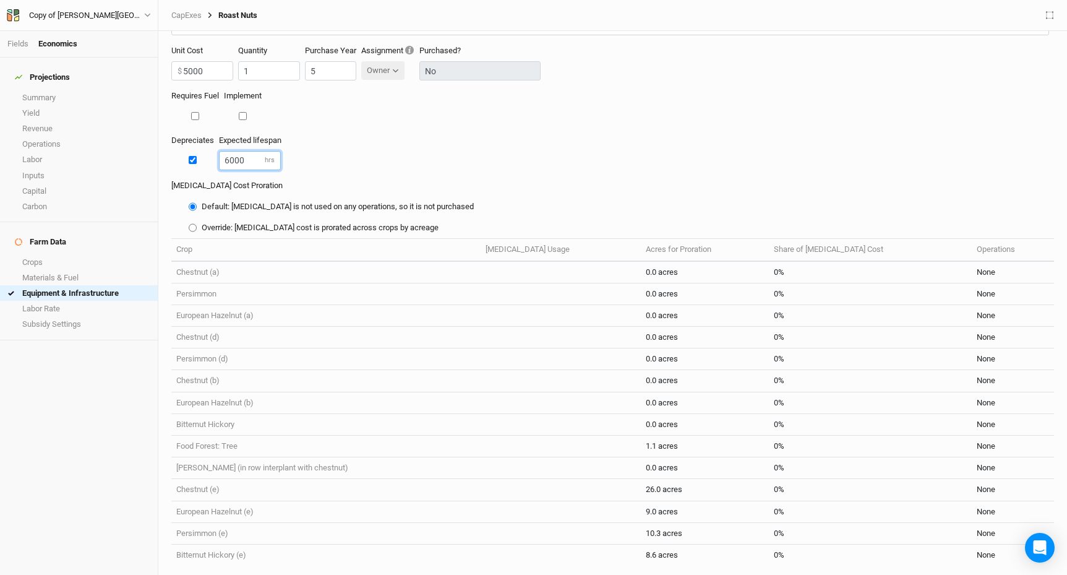
scroll to position [98, 0]
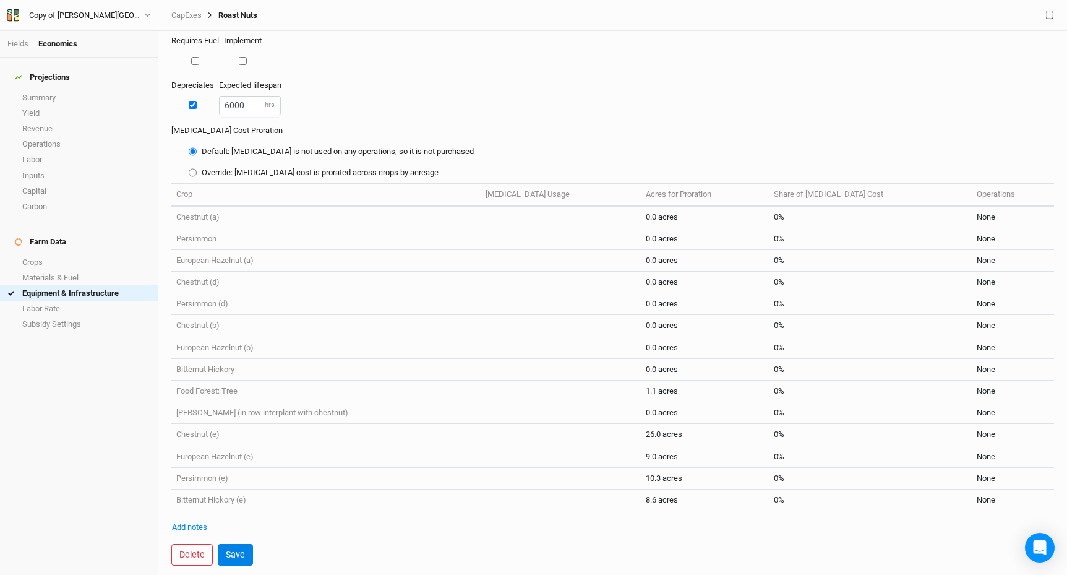
click at [285, 260] on td "European Hazelnut (a)" at bounding box center [325, 260] width 309 height 22
click at [234, 257] on link "European Hazelnut (a)" at bounding box center [214, 259] width 77 height 9
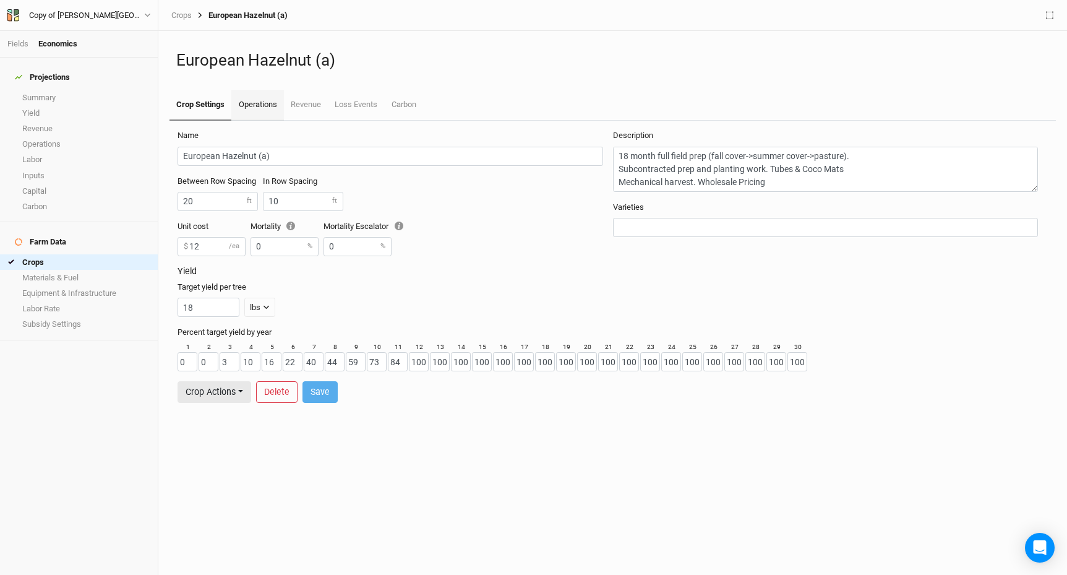
click at [264, 105] on link "Operations" at bounding box center [257, 105] width 52 height 31
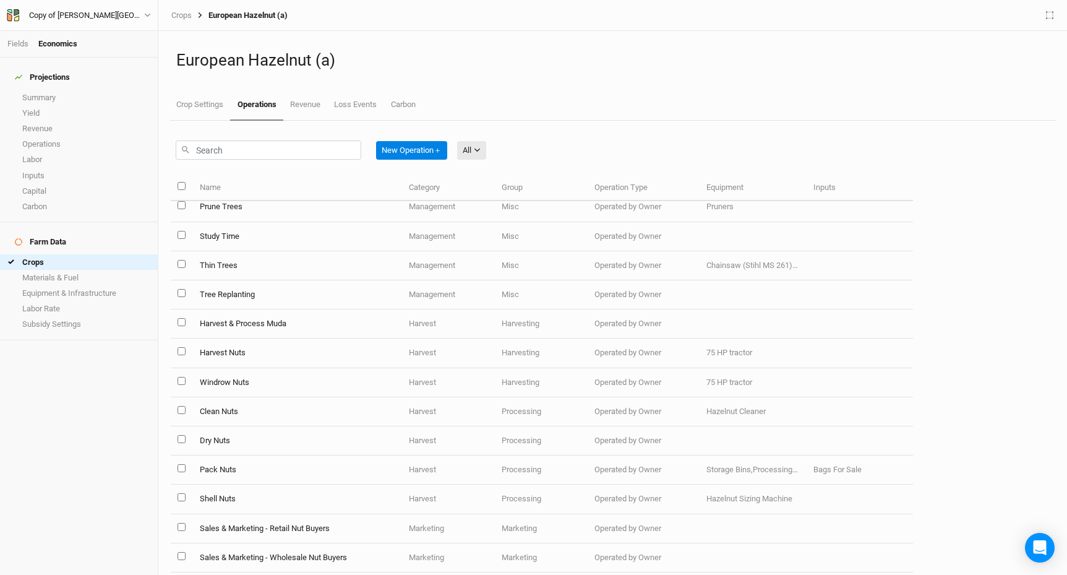
scroll to position [1183, 0]
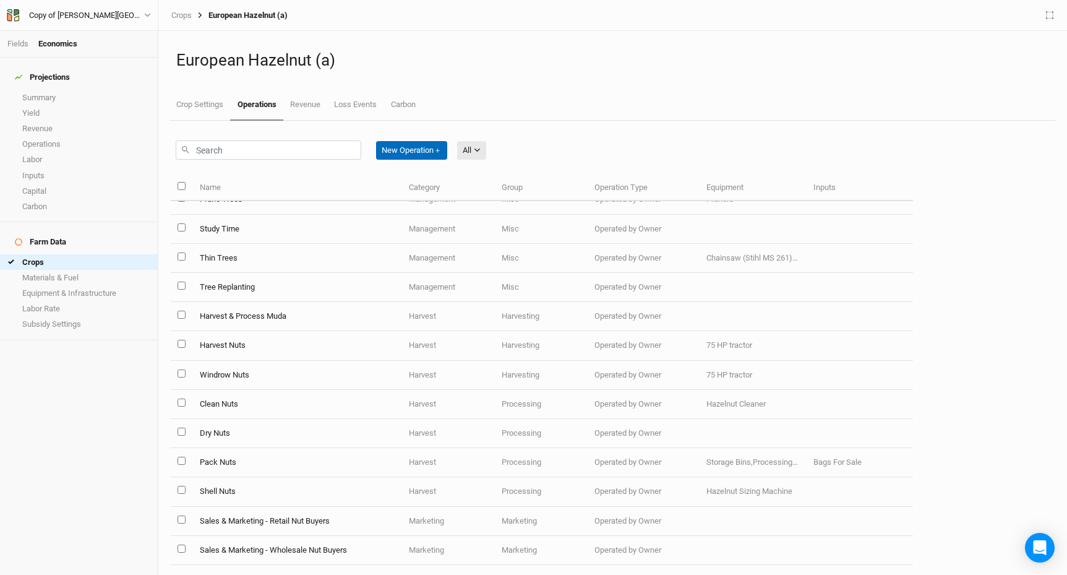
click at [439, 153] on button "New Operation ＋" at bounding box center [411, 150] width 71 height 19
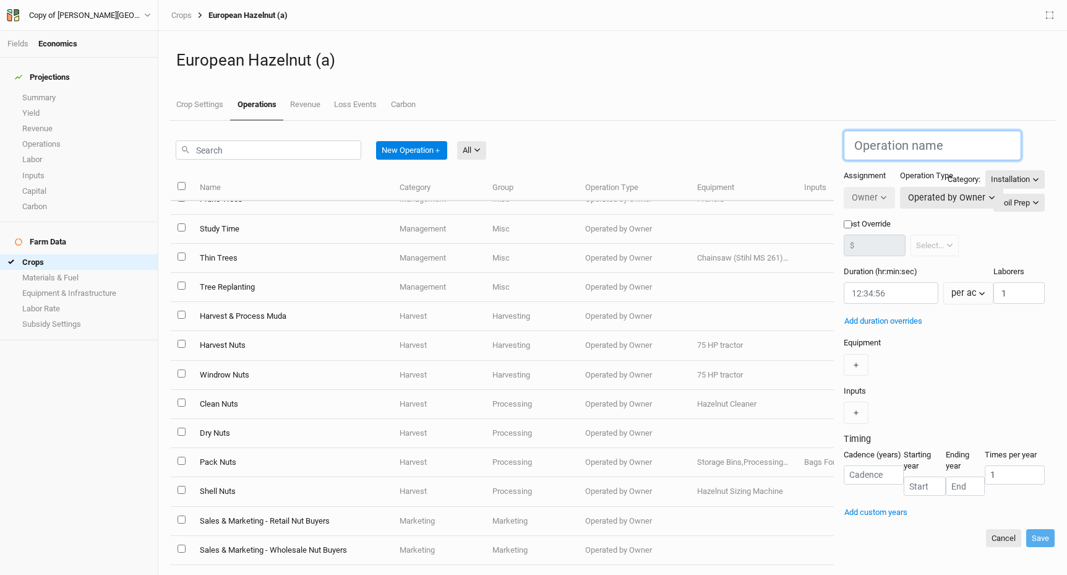
click at [844, 138] on input "text" at bounding box center [933, 146] width 178 height 30
type input "Roast Nuts"
click at [844, 285] on input "string" at bounding box center [891, 293] width 95 height 22
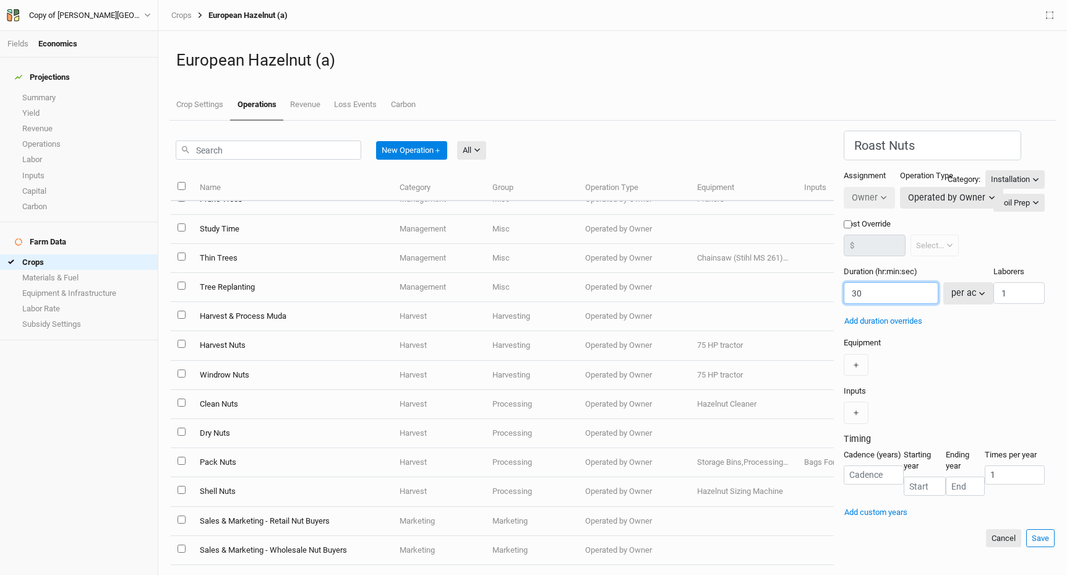
type input "30"
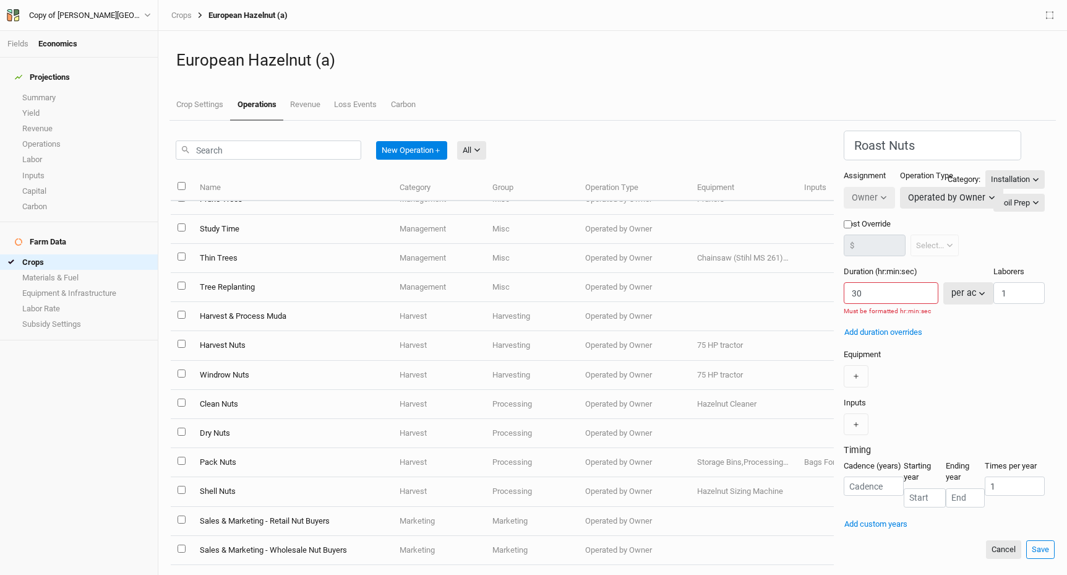
click at [979, 290] on icon "button" at bounding box center [982, 293] width 7 height 7
click at [775, 364] on span "per lbs" at bounding box center [779, 367] width 30 height 14
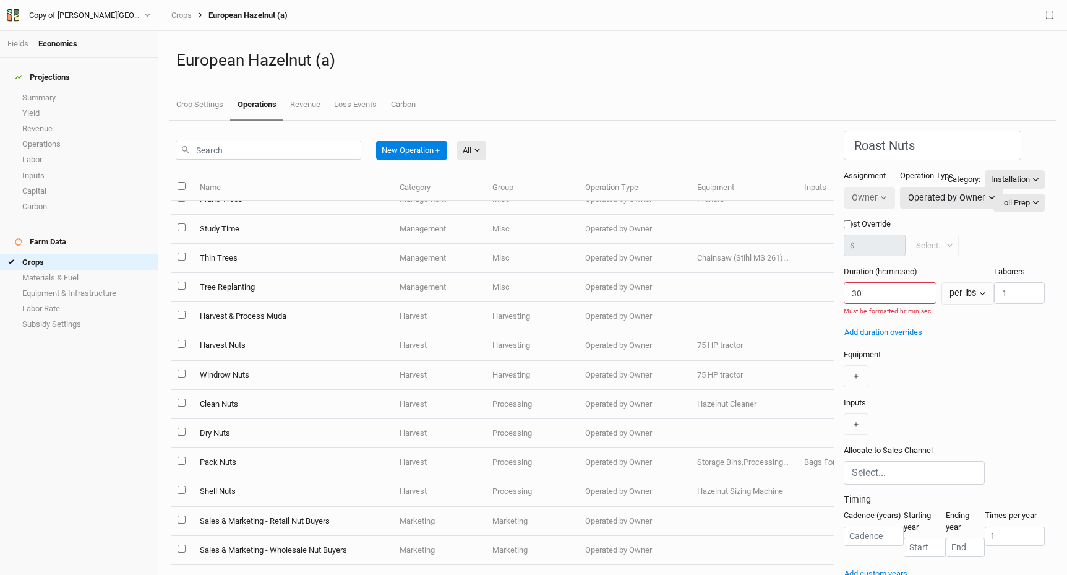
scroll to position [48, 0]
click at [844, 365] on button "＋" at bounding box center [856, 376] width 25 height 22
click at [844, 365] on input "text" at bounding box center [914, 377] width 141 height 24
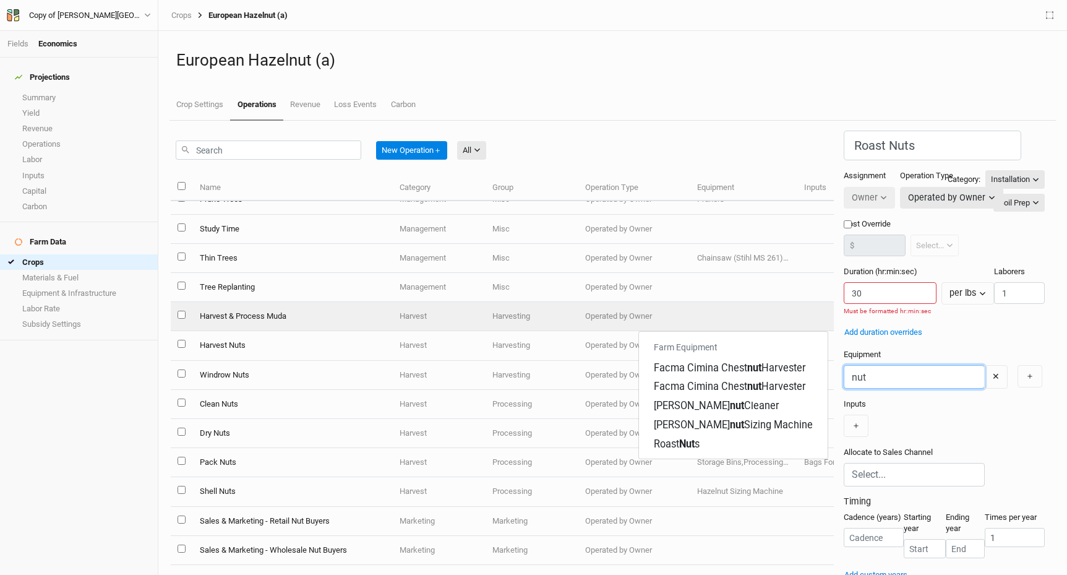
type input "nut"
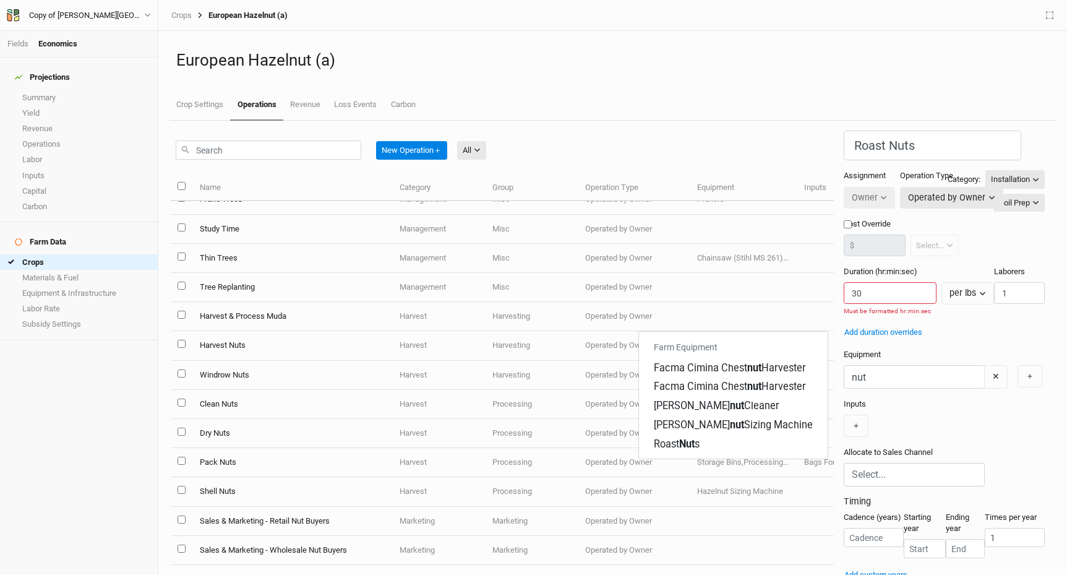
click at [114, 376] on div "Projections Summary Yield Revenue Operations Labor Inputs Capital Carbon Farm D…" at bounding box center [79, 316] width 158 height 517
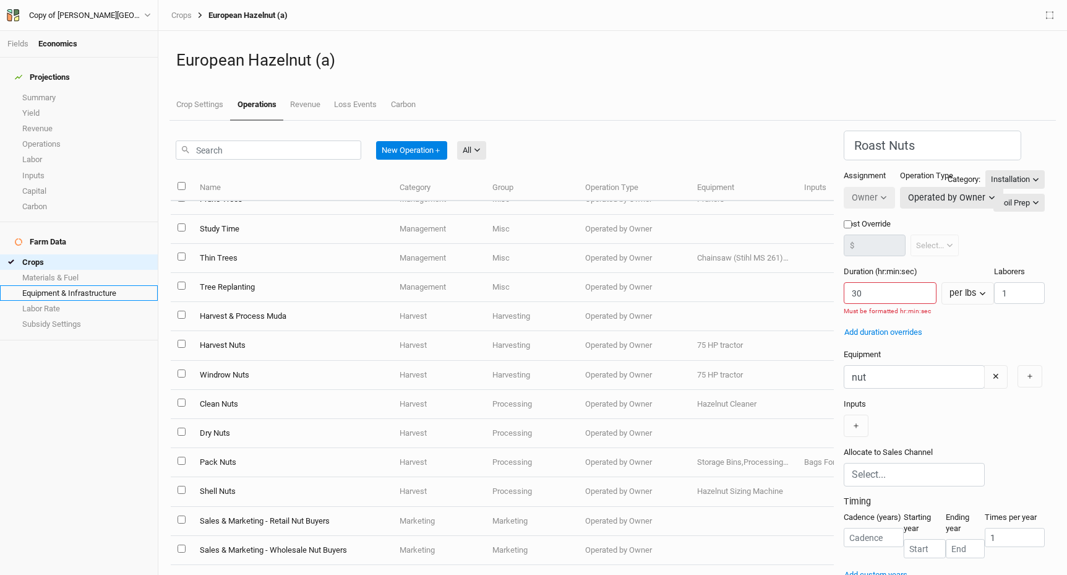
click at [79, 285] on link "Equipment & Infrastructure" at bounding box center [79, 292] width 158 height 15
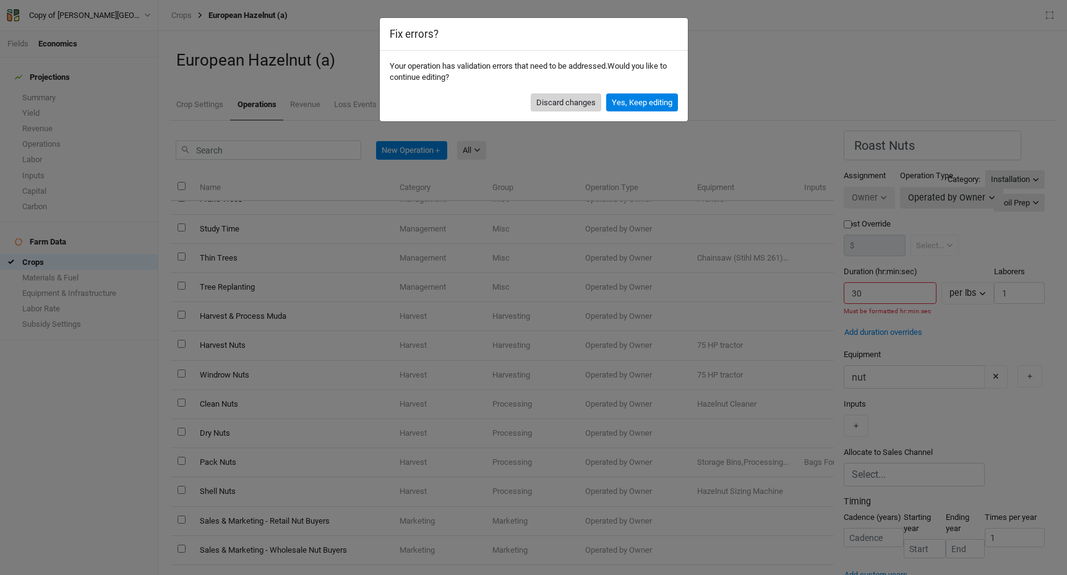
click at [582, 100] on button "Discard changes" at bounding box center [566, 102] width 71 height 19
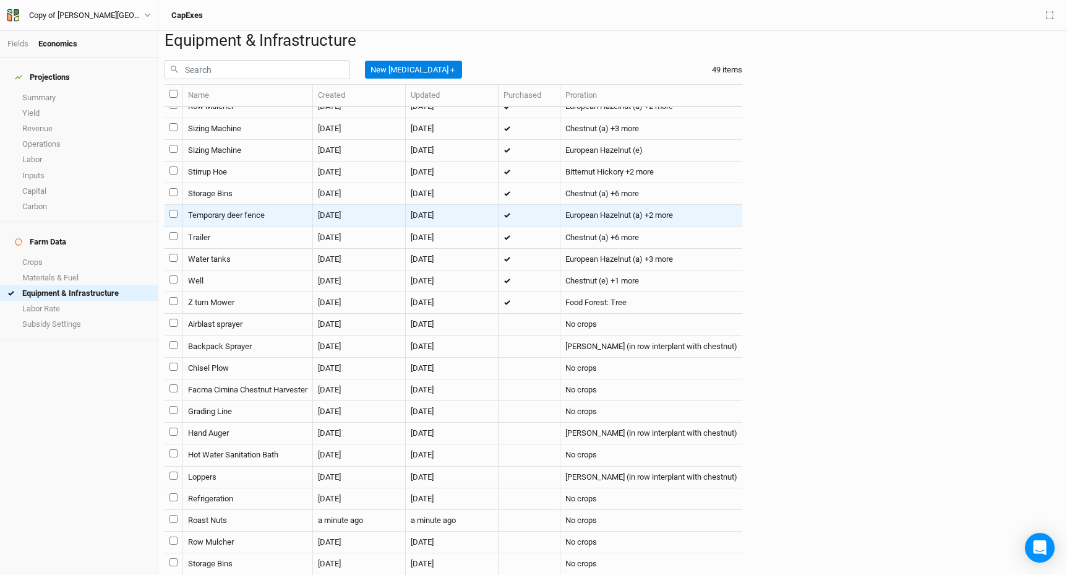
scroll to position [590, 0]
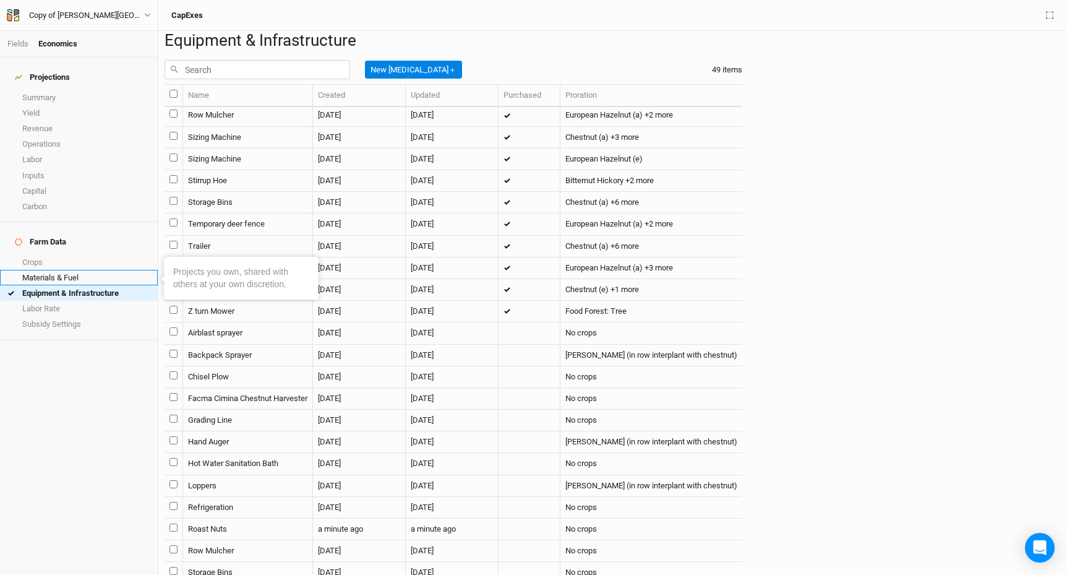
click at [55, 270] on link "Materials & Fuel" at bounding box center [79, 277] width 158 height 15
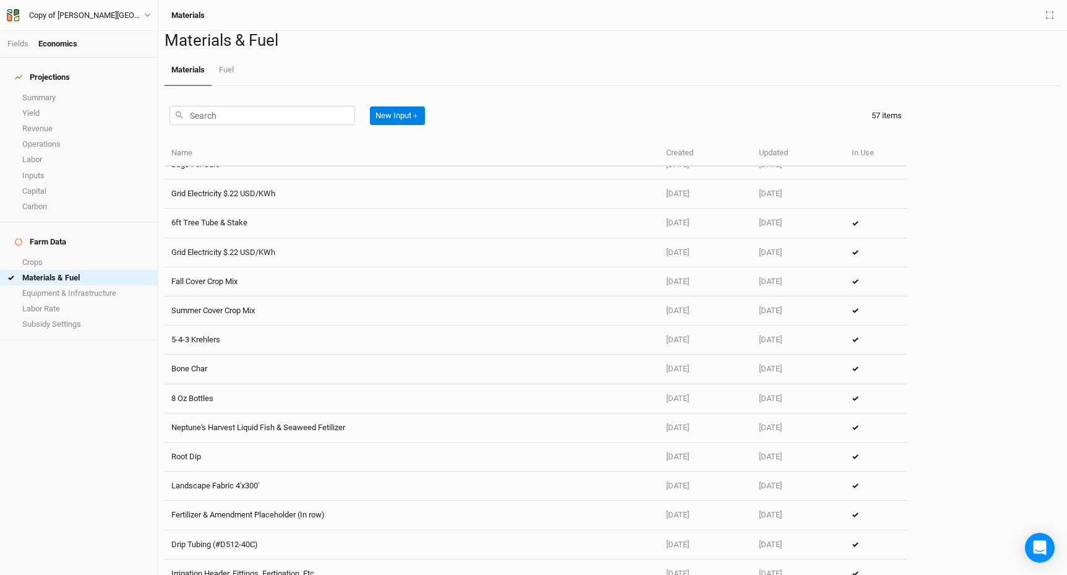
scroll to position [497, 0]
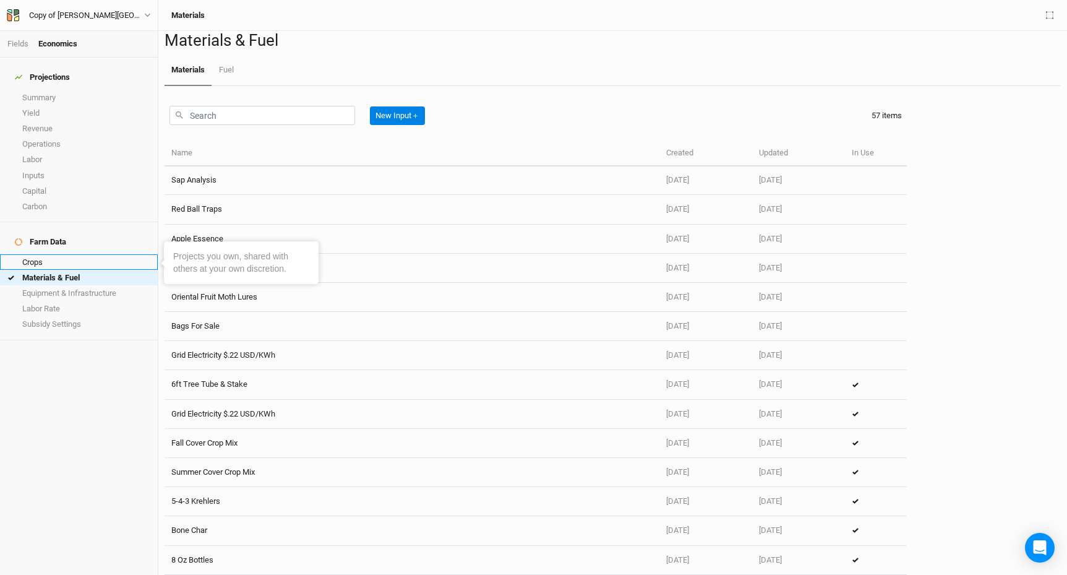
click at [40, 254] on link "Crops" at bounding box center [79, 261] width 158 height 15
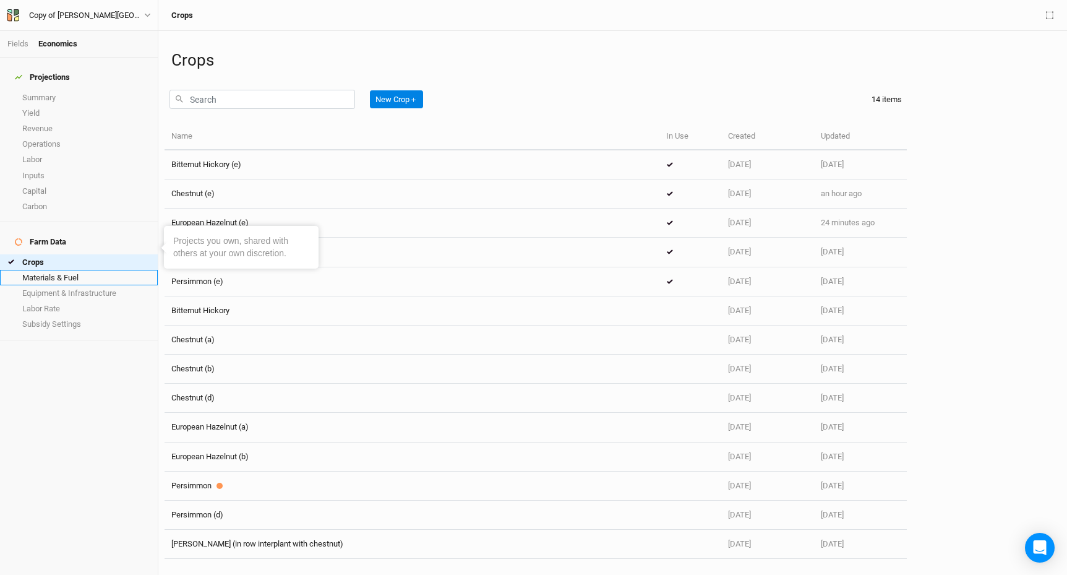
click at [53, 270] on link "Materials & Fuel" at bounding box center [79, 277] width 158 height 15
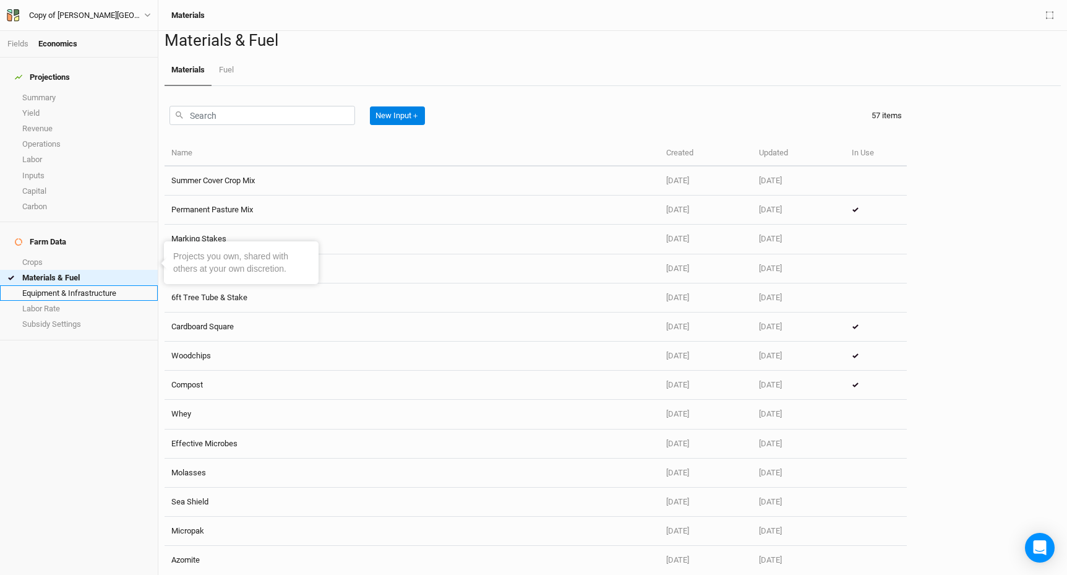
click at [88, 285] on link "Equipment & Infrastructure" at bounding box center [79, 292] width 158 height 15
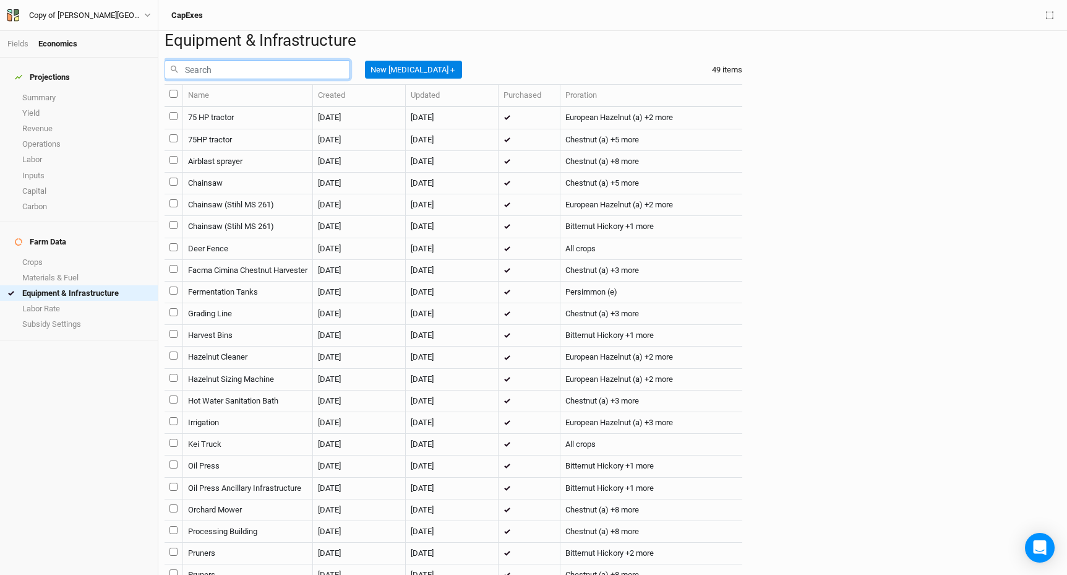
click at [265, 79] on input "text" at bounding box center [258, 69] width 186 height 19
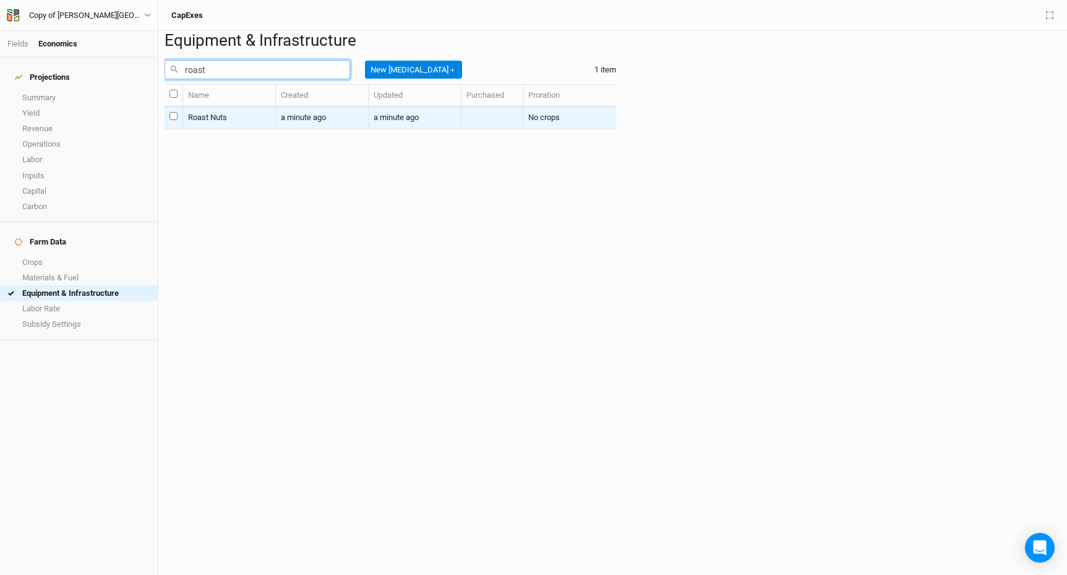
type input "roast"
click at [204, 129] on td "Roast Nuts" at bounding box center [229, 118] width 93 height 22
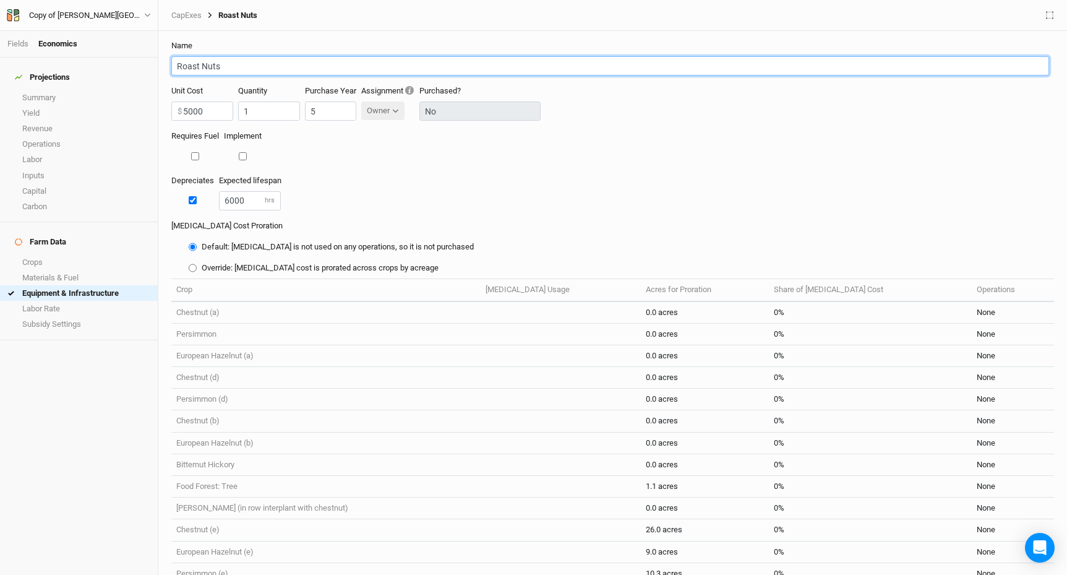
drag, startPoint x: 233, startPoint y: 66, endPoint x: 146, endPoint y: 64, distance: 87.2
click at [145, 63] on div "Fields Economics Projections Summary Yield Revenue Operations Labor Inputs Capi…" at bounding box center [533, 287] width 1067 height 575
type input "Nut Roaster"
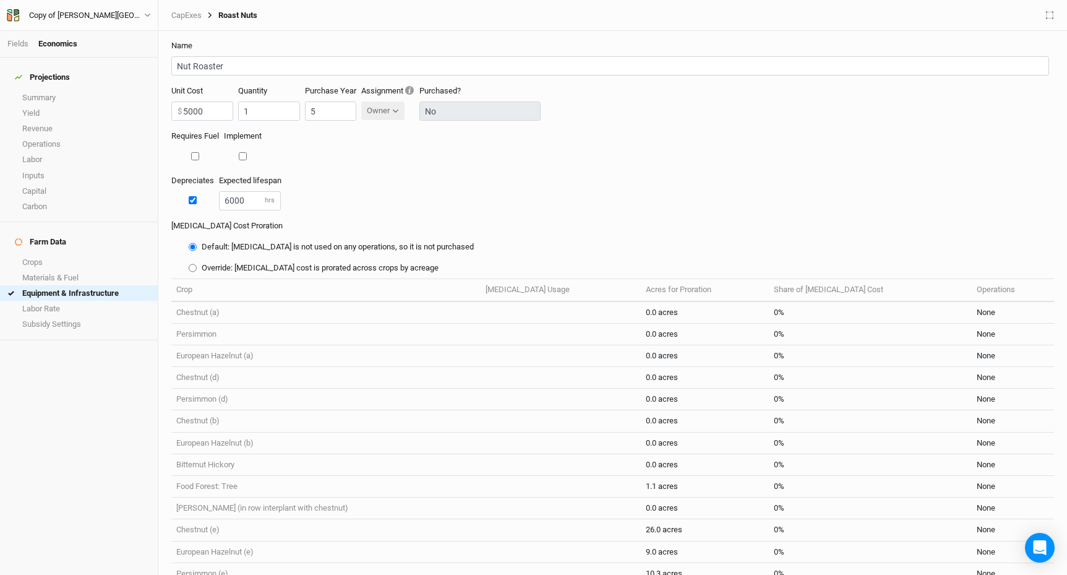
click at [505, 169] on div "Requires Fuel Implement" at bounding box center [612, 153] width 883 height 44
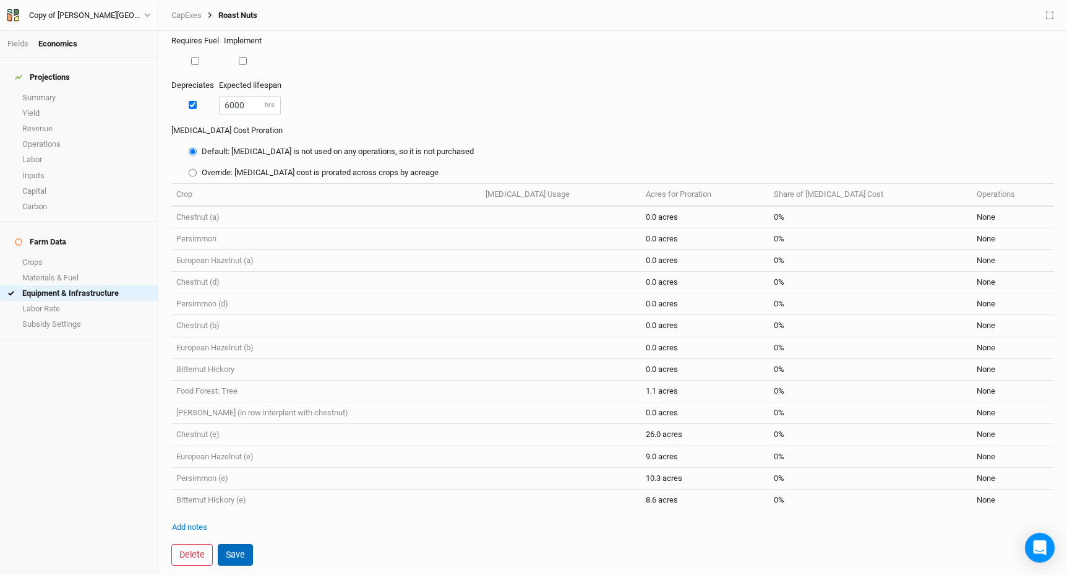
click at [231, 549] on button "Save" at bounding box center [235, 555] width 35 height 22
click at [327, 531] on form "Name Nut Roaster Unit Cost 5000 $ Quantity 1 Purchase Year 5 Assignment Owner O…" at bounding box center [613, 303] width 896 height 544
click at [312, 527] on form "Name Nut Roaster Unit Cost 5000 $ Quantity 1 Purchase Year 5 Assignment Owner O…" at bounding box center [613, 303] width 896 height 544
click at [641, 388] on td "1.1 acres" at bounding box center [705, 391] width 128 height 22
click at [641, 389] on td "1.1 acres" at bounding box center [705, 391] width 128 height 22
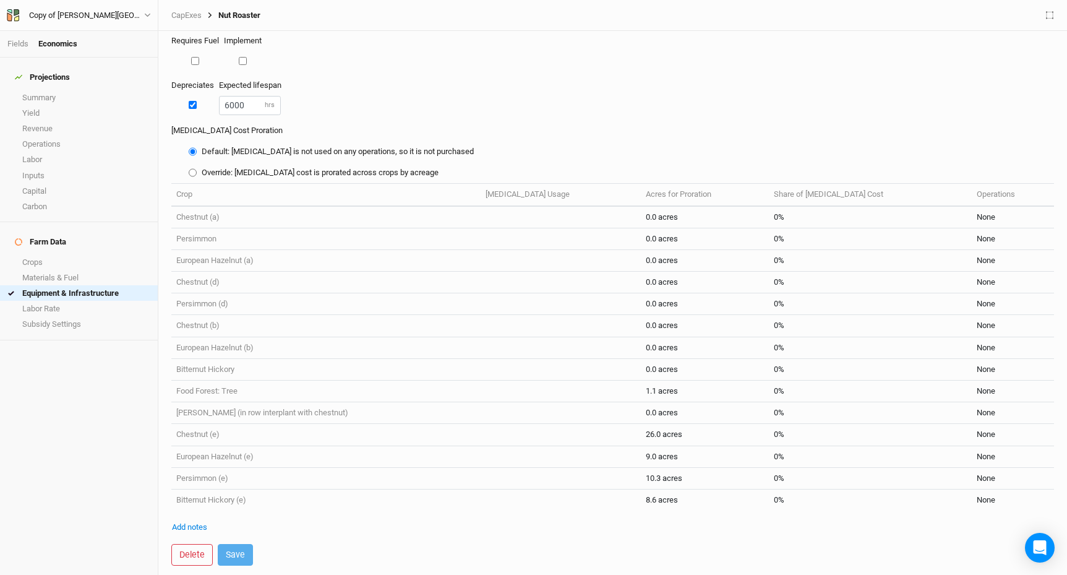
click at [145, 398] on div "Projections Summary Yield Revenue Operations Labor Inputs Capital Carbon Farm D…" at bounding box center [79, 316] width 158 height 517
click at [83, 136] on link "Operations" at bounding box center [79, 143] width 158 height 15
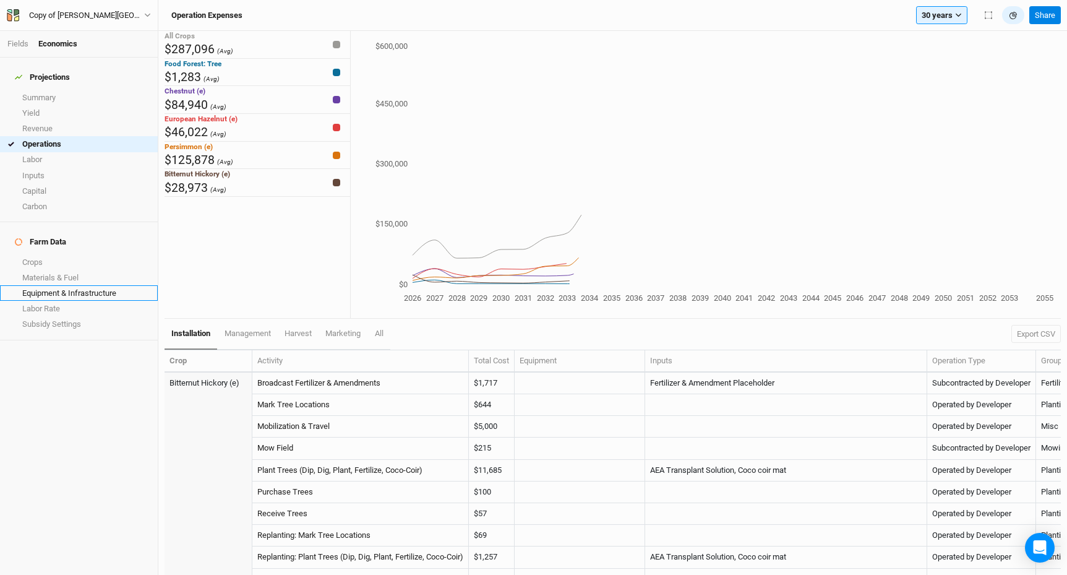
click at [101, 285] on link "Equipment & Infrastructure" at bounding box center [79, 292] width 158 height 15
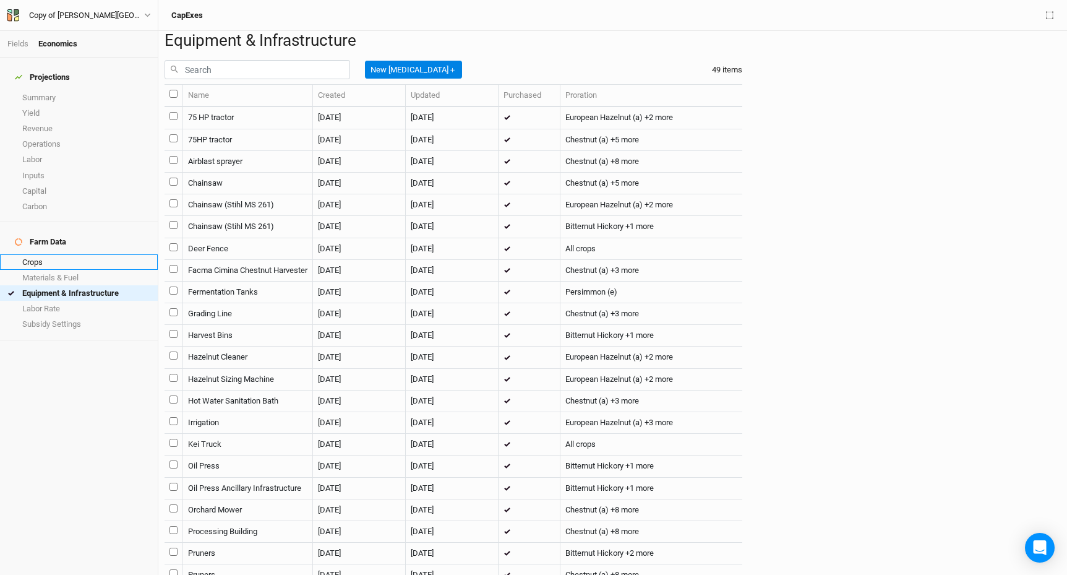
click at [54, 254] on link "Crops" at bounding box center [79, 261] width 158 height 15
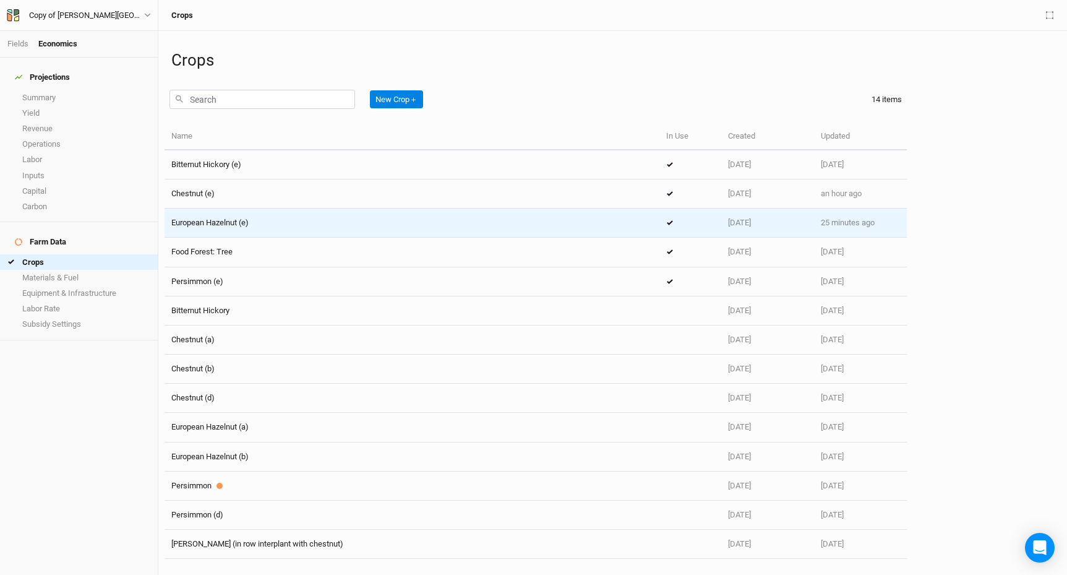
click at [225, 222] on span "European Hazelnut (e)" at bounding box center [209, 222] width 77 height 9
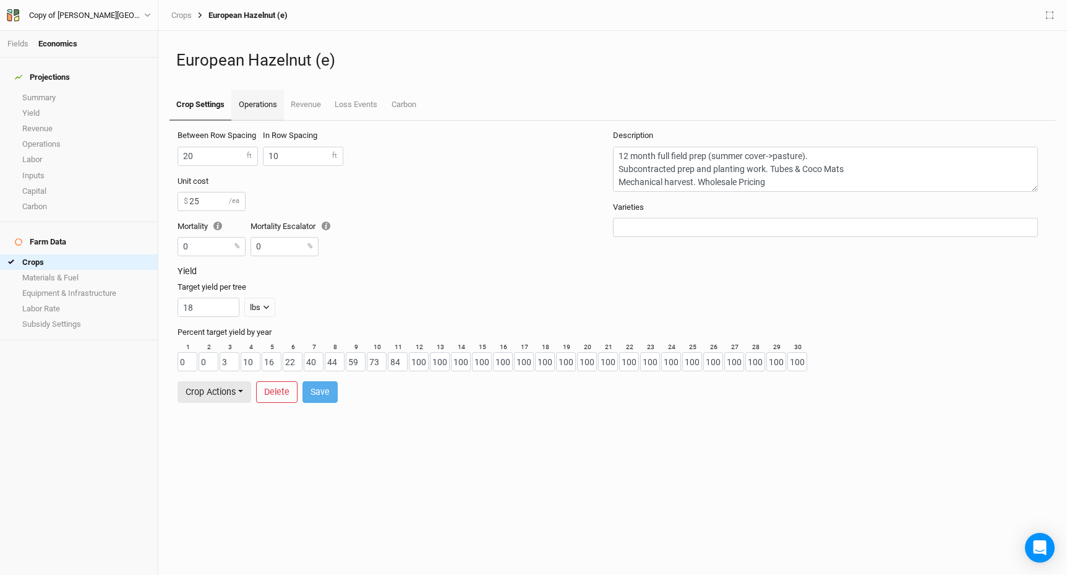
click at [259, 96] on link "Operations" at bounding box center [257, 105] width 52 height 31
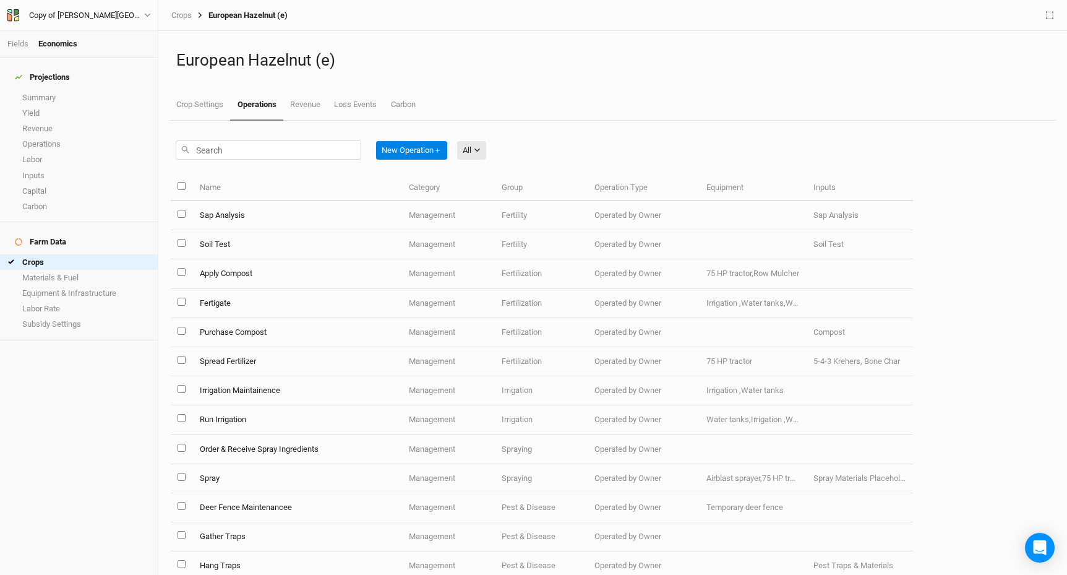
scroll to position [1124, 0]
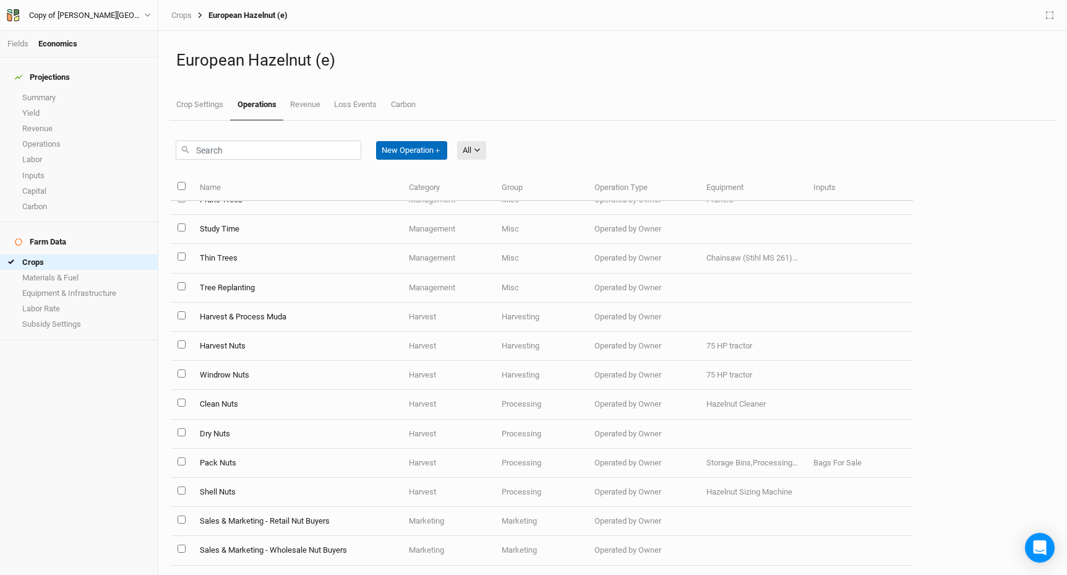
click at [429, 148] on button "New Operation ＋" at bounding box center [411, 150] width 71 height 19
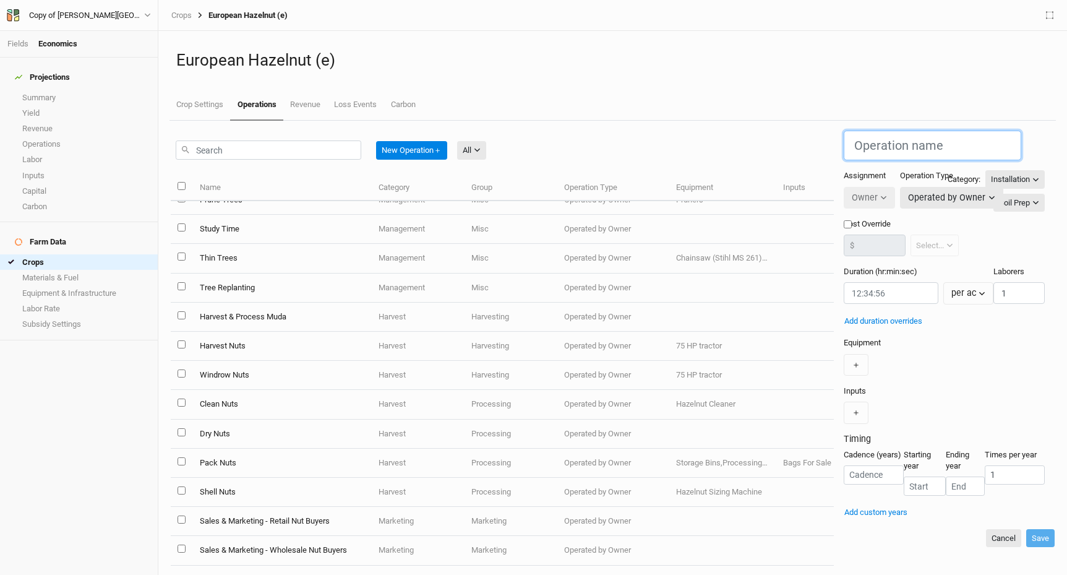
click at [844, 142] on input "text" at bounding box center [933, 146] width 178 height 30
type input "r"
type input "Roast Nuts"
click at [844, 367] on div "＋" at bounding box center [944, 365] width 201 height 22
click at [844, 284] on input "string" at bounding box center [891, 293] width 95 height 22
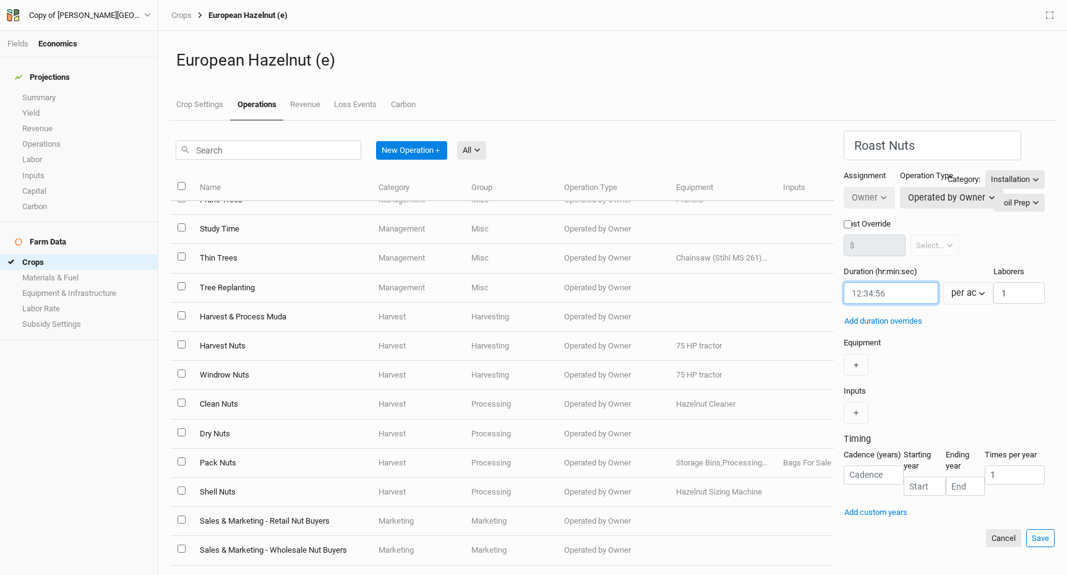
type input "00:00:30"
click at [943, 282] on button "per ac" at bounding box center [968, 293] width 50 height 22
click at [774, 367] on span "per lbs" at bounding box center [779, 367] width 30 height 14
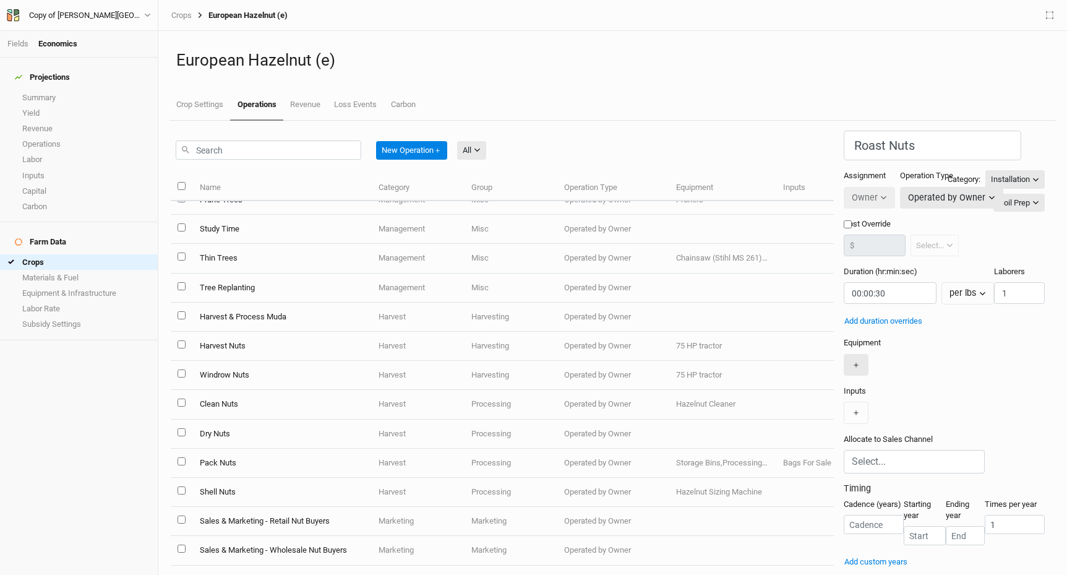
click at [844, 354] on button "＋" at bounding box center [856, 365] width 25 height 22
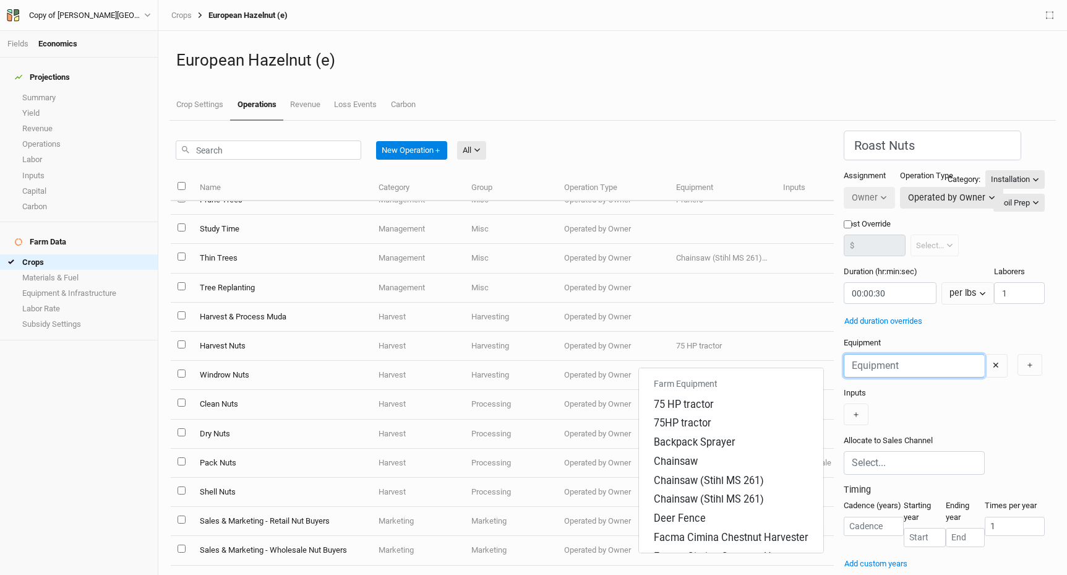
click at [844, 356] on input "text" at bounding box center [914, 366] width 141 height 24
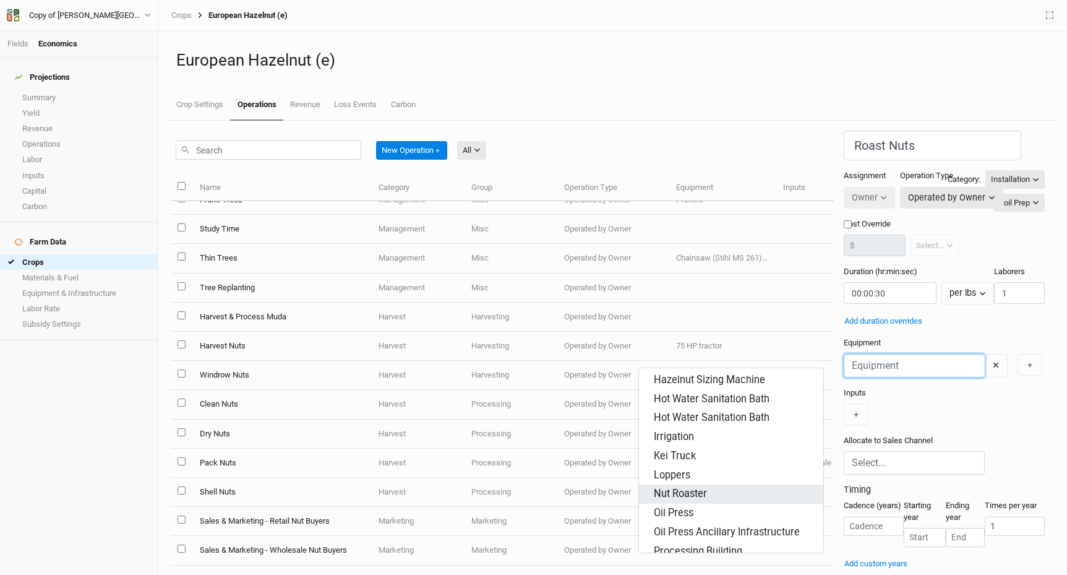
scroll to position [311, 0]
click at [683, 468] on div "Loppers" at bounding box center [731, 475] width 155 height 14
type input "Loppers"
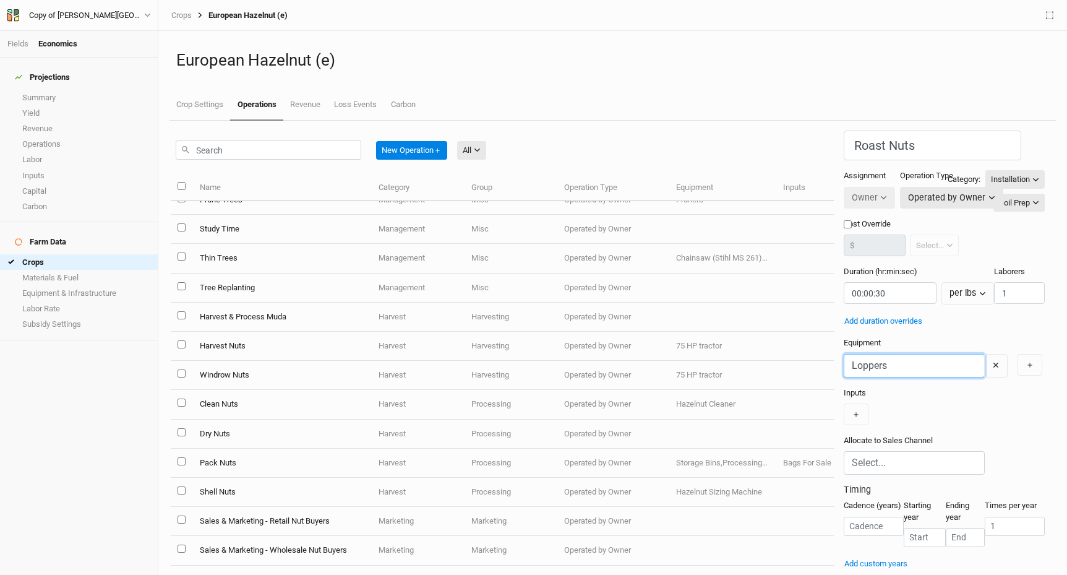
click at [844, 358] on input "Loppers" at bounding box center [914, 366] width 141 height 24
click at [984, 354] on button "✕" at bounding box center [996, 366] width 24 height 24
click at [844, 360] on button "＋" at bounding box center [856, 365] width 25 height 22
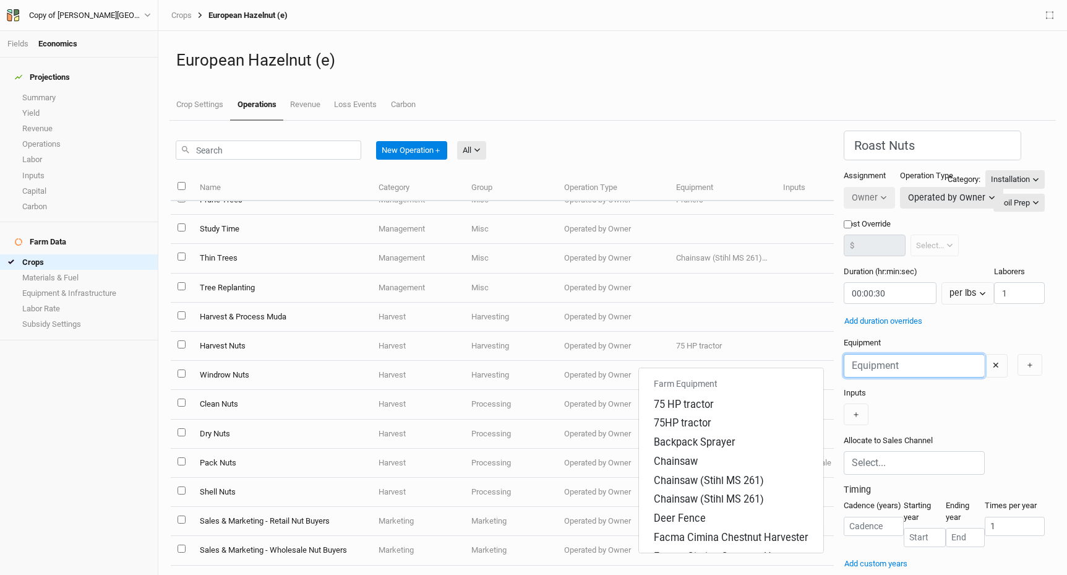
click at [844, 354] on input "text" at bounding box center [914, 366] width 141 height 24
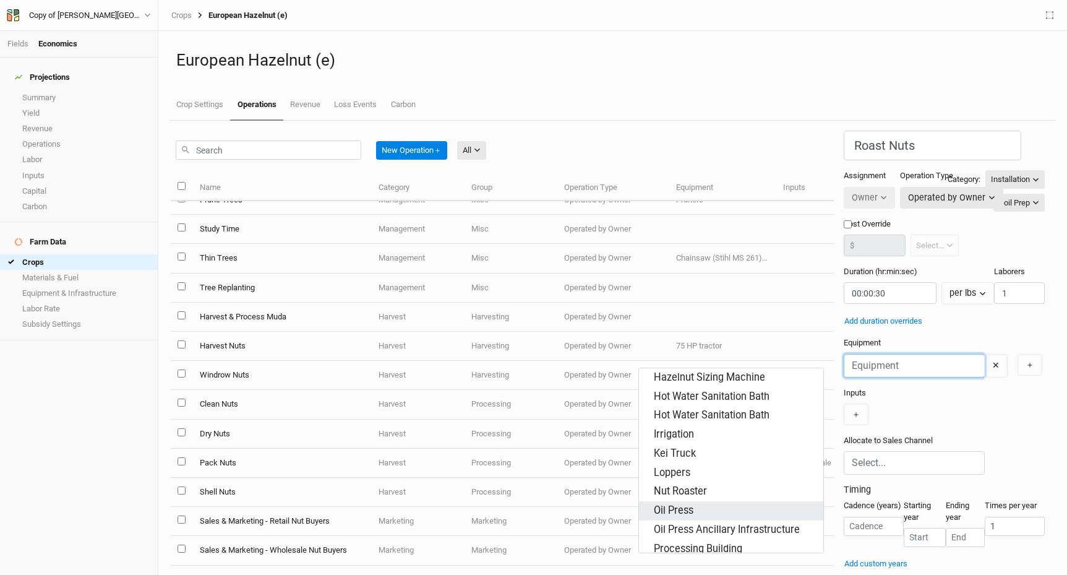
scroll to position [313, 0]
click at [680, 484] on div "Nut Roaster" at bounding box center [680, 491] width 53 height 14
type input "Nut Roaster"
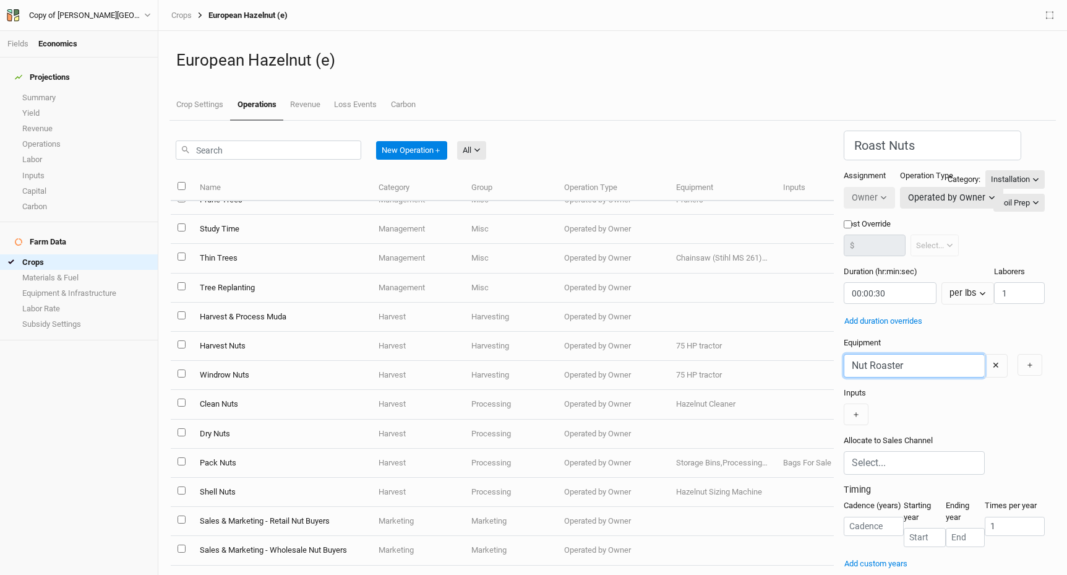
scroll to position [36, 0]
click at [844, 516] on input "number" at bounding box center [874, 525] width 60 height 19
type input "1"
click at [904, 528] on input "number" at bounding box center [925, 537] width 43 height 19
type input "5"
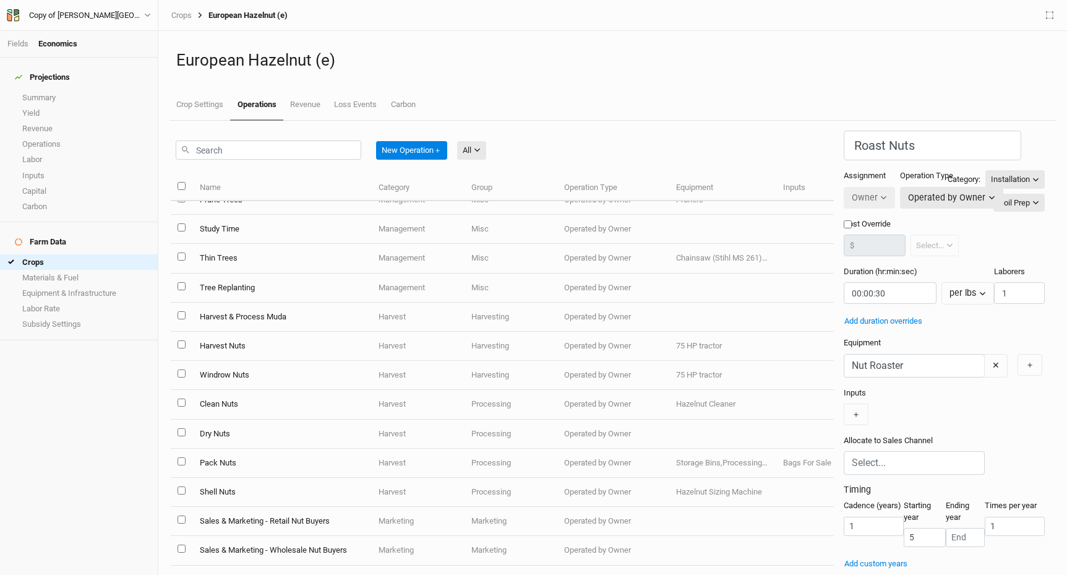
click at [980, 515] on div "Roast Nuts Category: Installation Installation Management Harvest Marketing Gro…" at bounding box center [944, 350] width 201 height 439
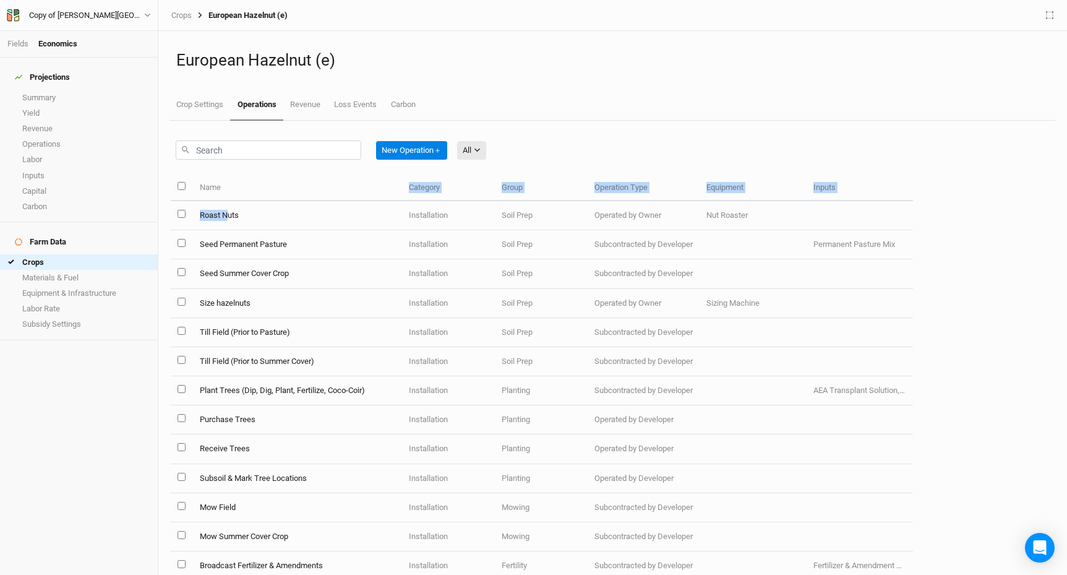
drag, startPoint x: 228, startPoint y: 214, endPoint x: 223, endPoint y: 191, distance: 23.9
click at [223, 191] on table "Name Category Group Operation Type Equipment Inputs Roast Nuts Installation Soi…" at bounding box center [542, 374] width 742 height 400
click at [307, 178] on th "Name" at bounding box center [297, 187] width 210 height 27
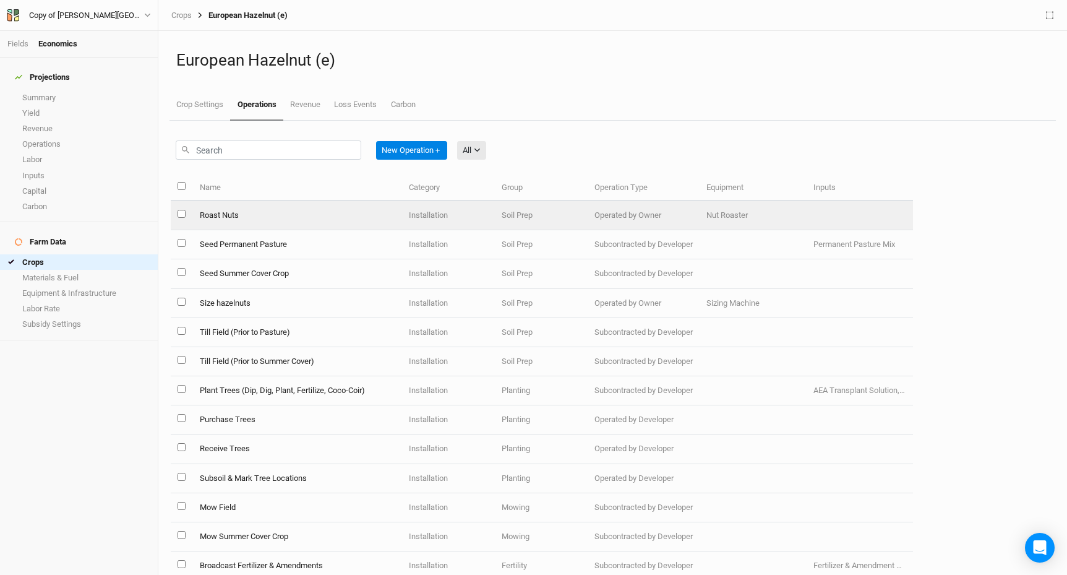
click at [182, 213] on input "select this item" at bounding box center [182, 214] width 8 height 8
drag, startPoint x: 226, startPoint y: 217, endPoint x: 251, endPoint y: 211, distance: 26.1
click at [251, 211] on td "Roast Nuts" at bounding box center [297, 215] width 210 height 29
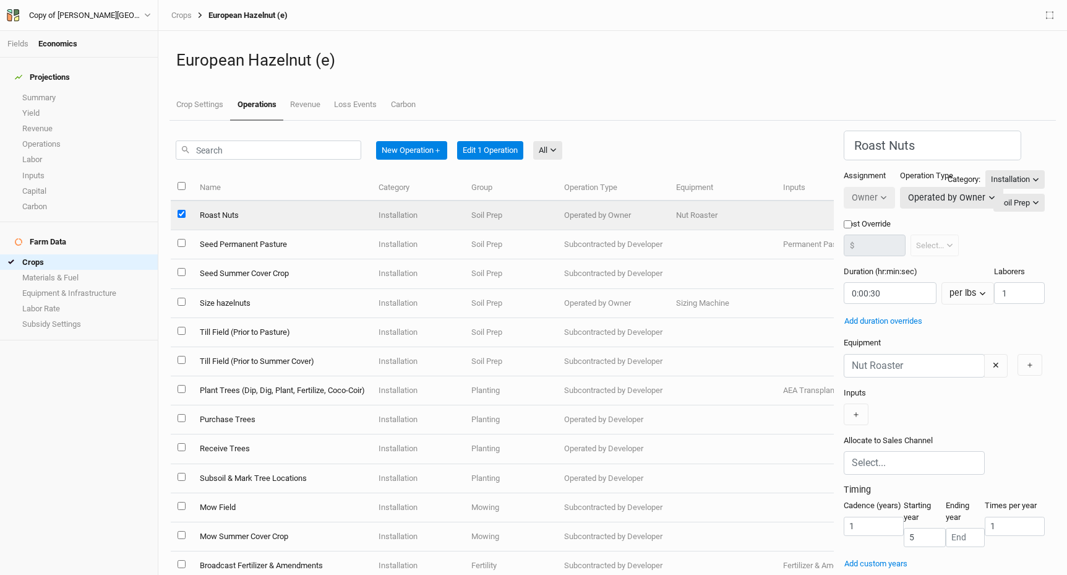
click at [263, 211] on td "Roast Nuts" at bounding box center [281, 215] width 179 height 29
checkbox input "false"
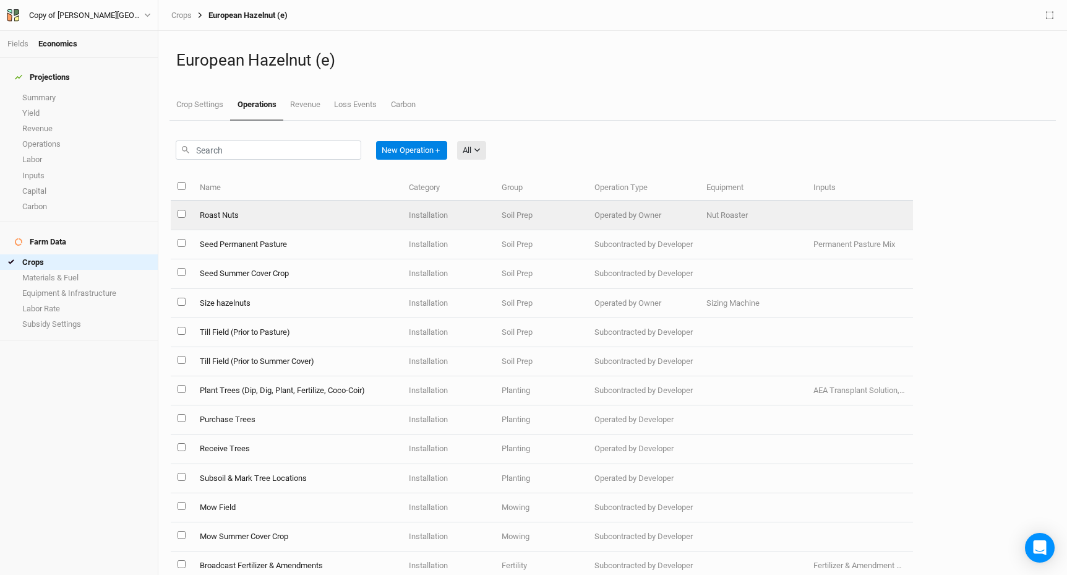
click at [215, 215] on td "Roast Nuts" at bounding box center [297, 215] width 210 height 29
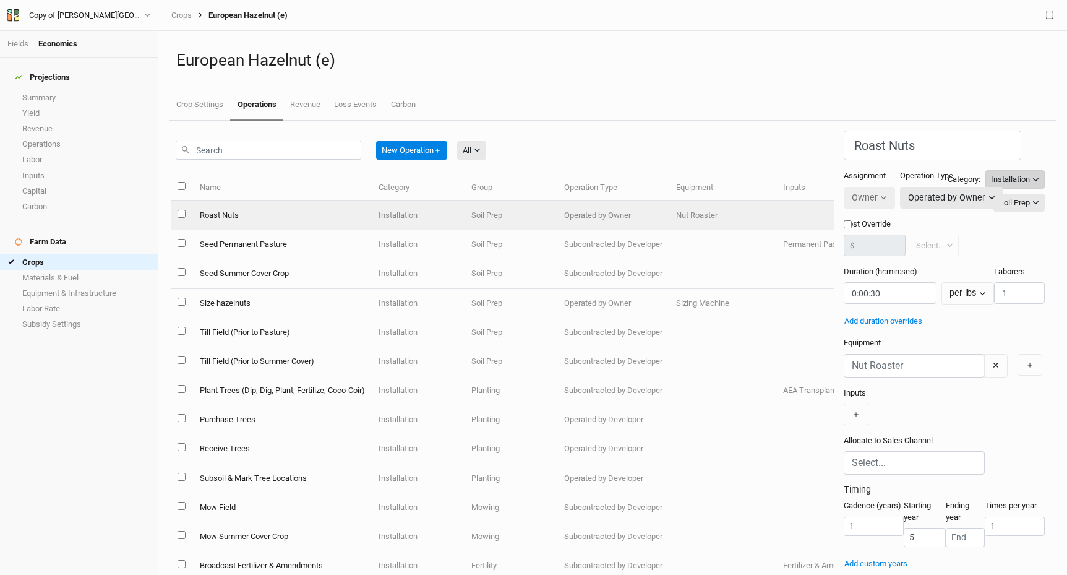
click at [1036, 170] on button "Installation" at bounding box center [1014, 179] width 59 height 19
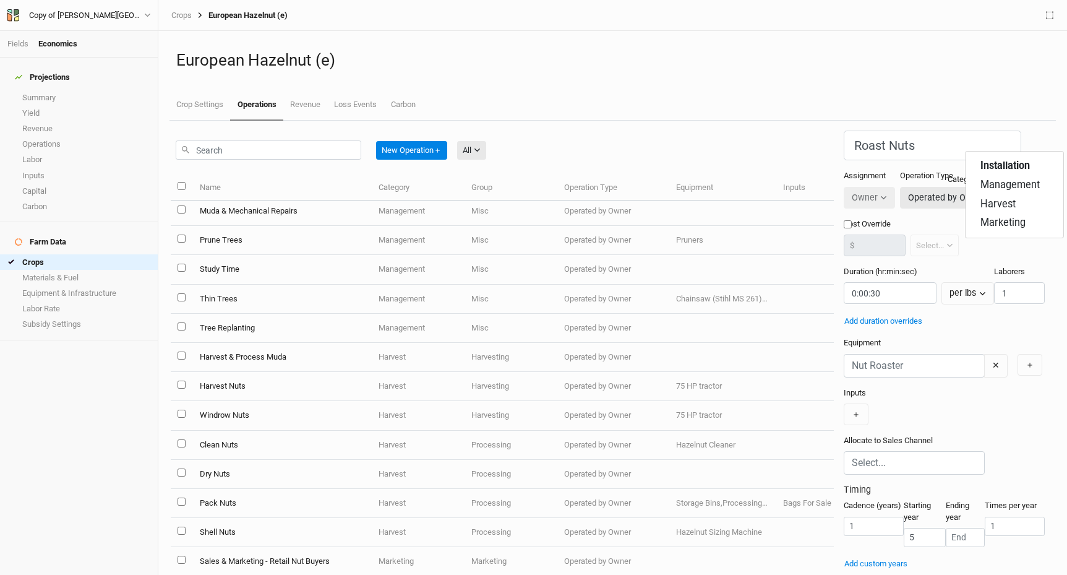
scroll to position [1154, 0]
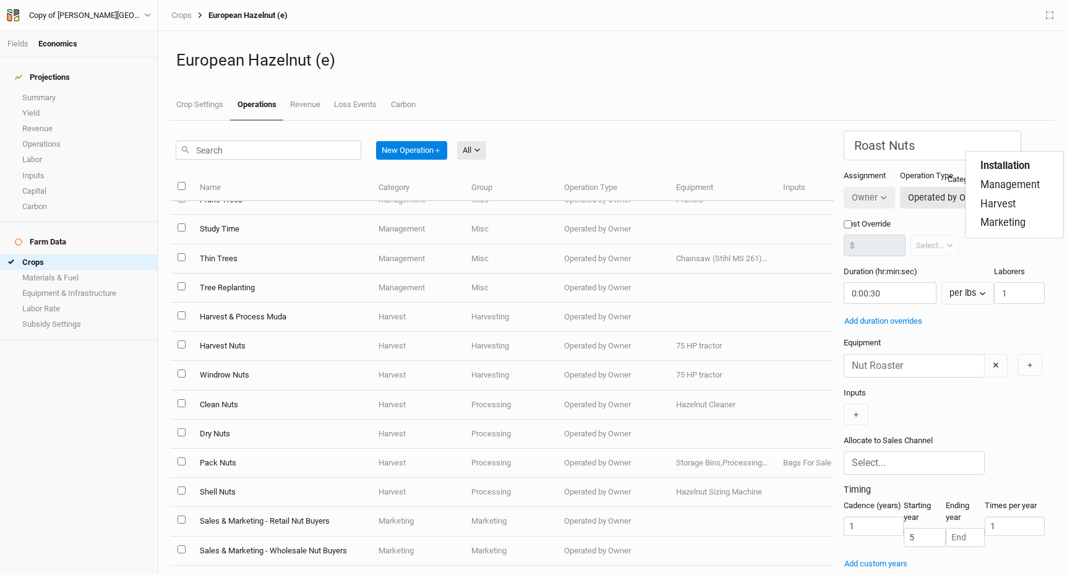
click at [892, 247] on div "Cost Override $ Select... per ac per tree per row ft per lbs per event" at bounding box center [944, 242] width 201 height 48
click at [1036, 199] on icon "button" at bounding box center [1035, 202] width 7 height 7
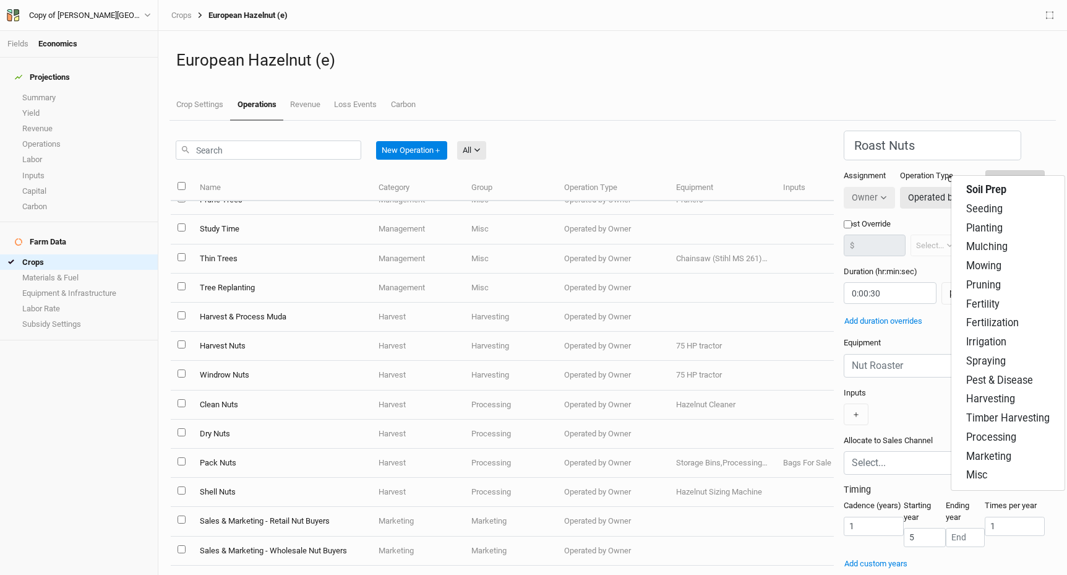
click at [1031, 170] on button "Installation" at bounding box center [1014, 179] width 59 height 19
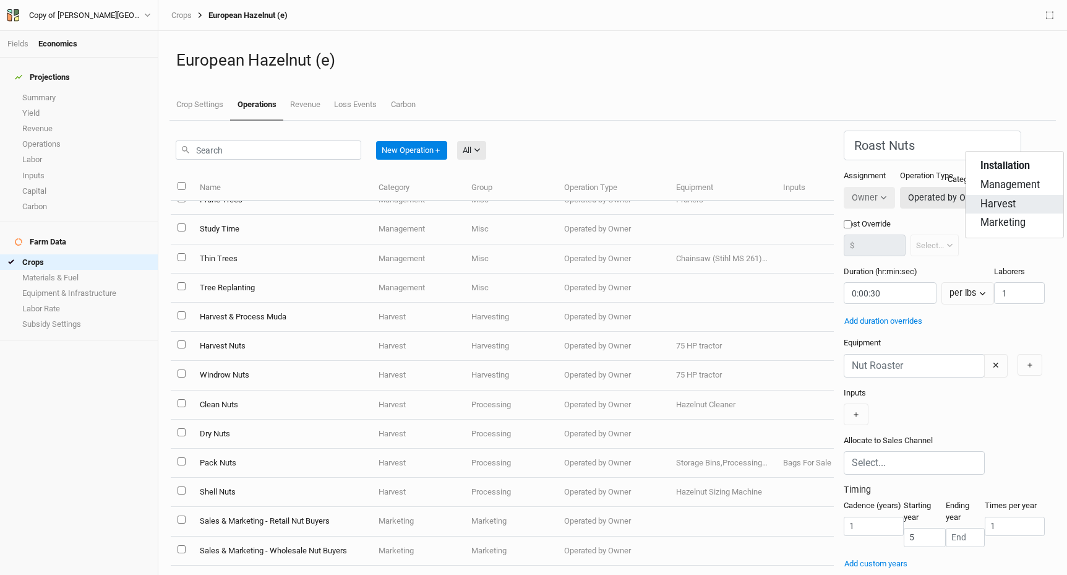
click at [1007, 207] on span "Harvest" at bounding box center [997, 204] width 35 height 14
click at [1039, 194] on button "Soil Prep" at bounding box center [1018, 203] width 51 height 19
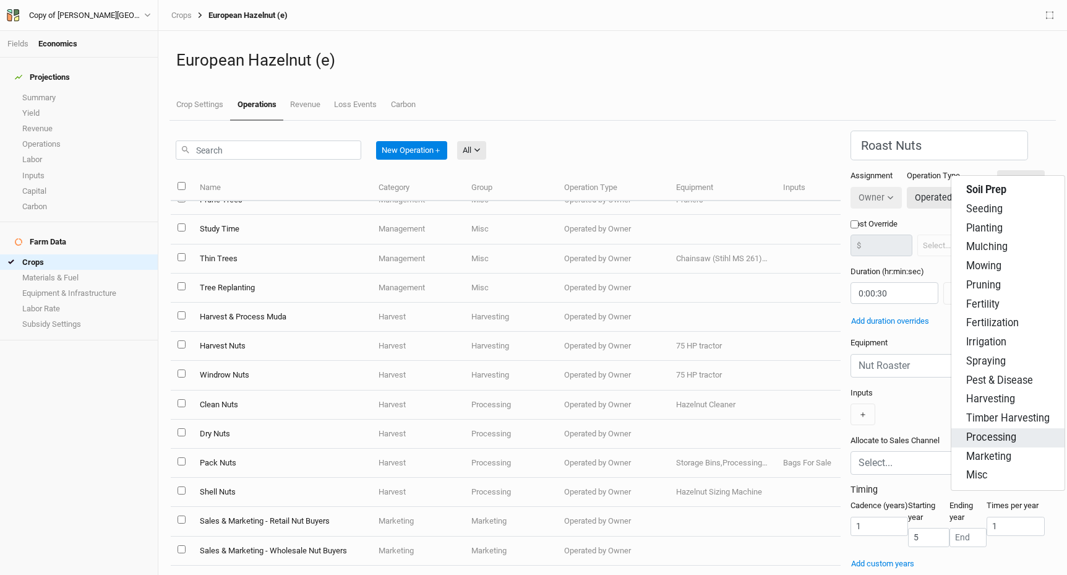
click at [990, 435] on span "Processing" at bounding box center [991, 437] width 50 height 14
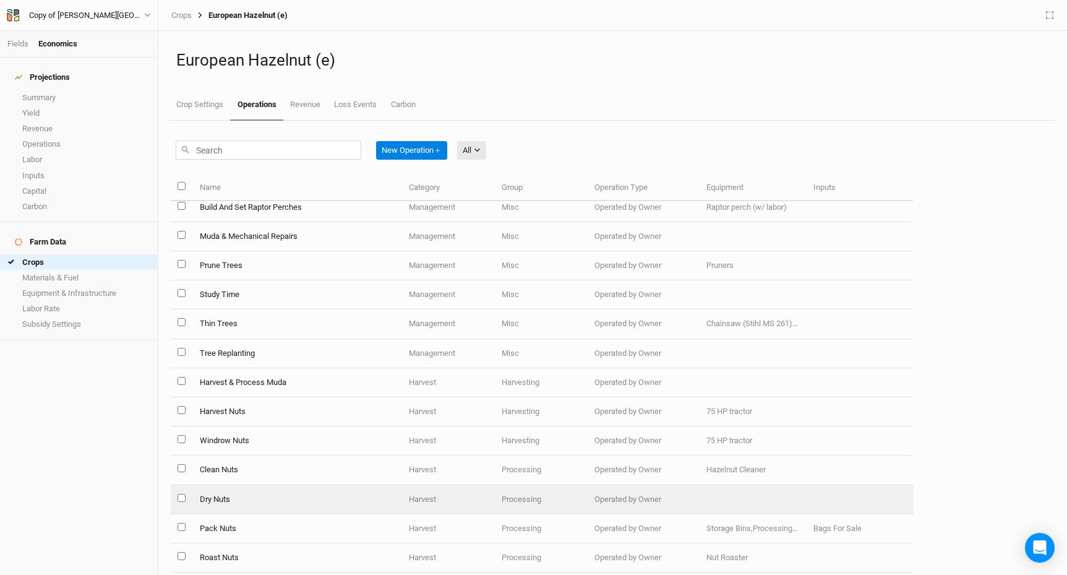
scroll to position [893, 0]
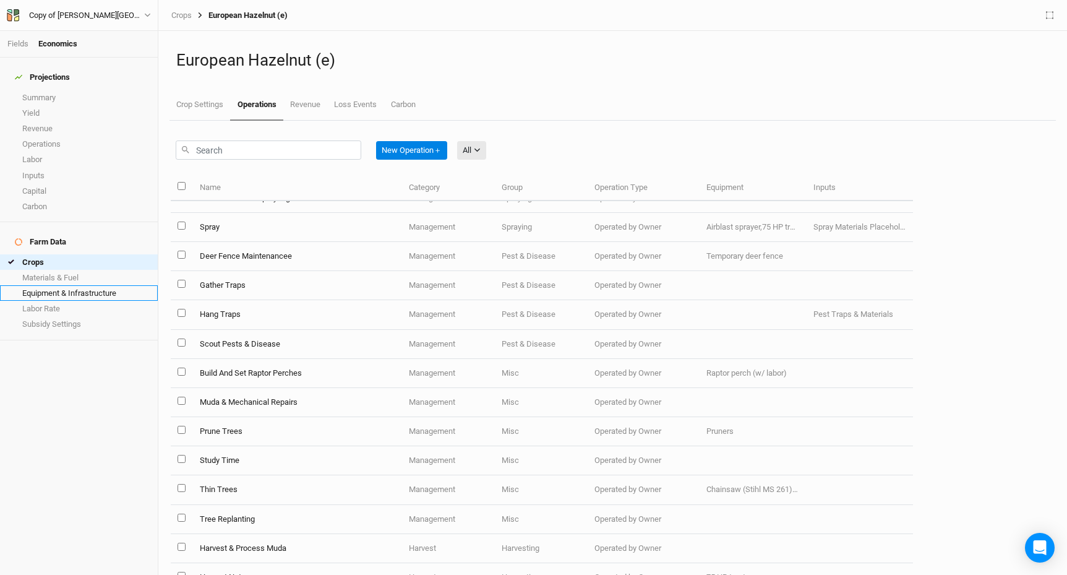
click at [105, 285] on link "Equipment & Infrastructure" at bounding box center [79, 292] width 158 height 15
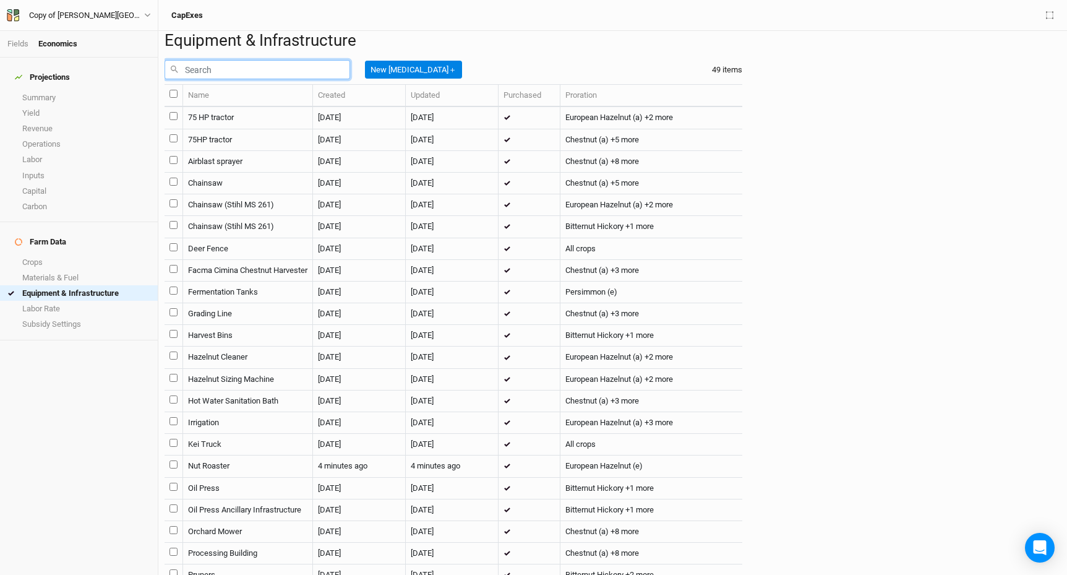
click at [303, 79] on input "text" at bounding box center [258, 69] width 186 height 19
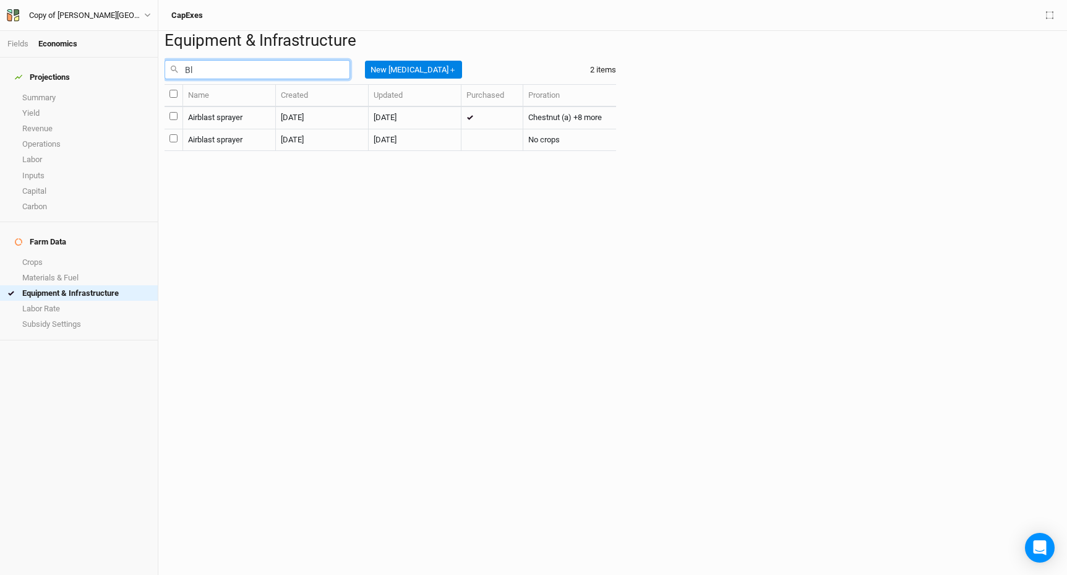
type input "B"
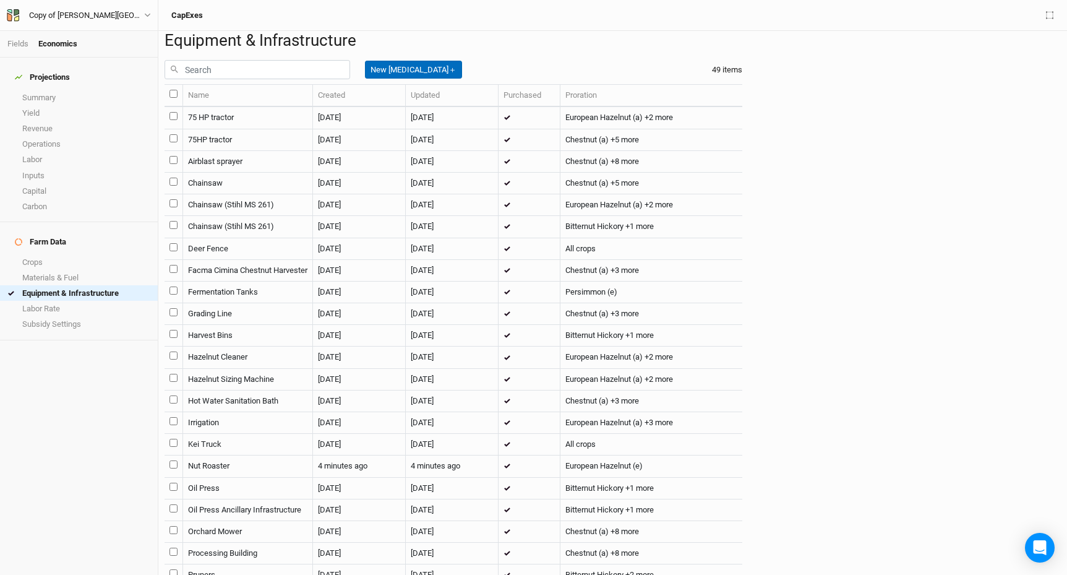
click at [418, 79] on button "New [MEDICAL_DATA] ＋" at bounding box center [413, 70] width 97 height 19
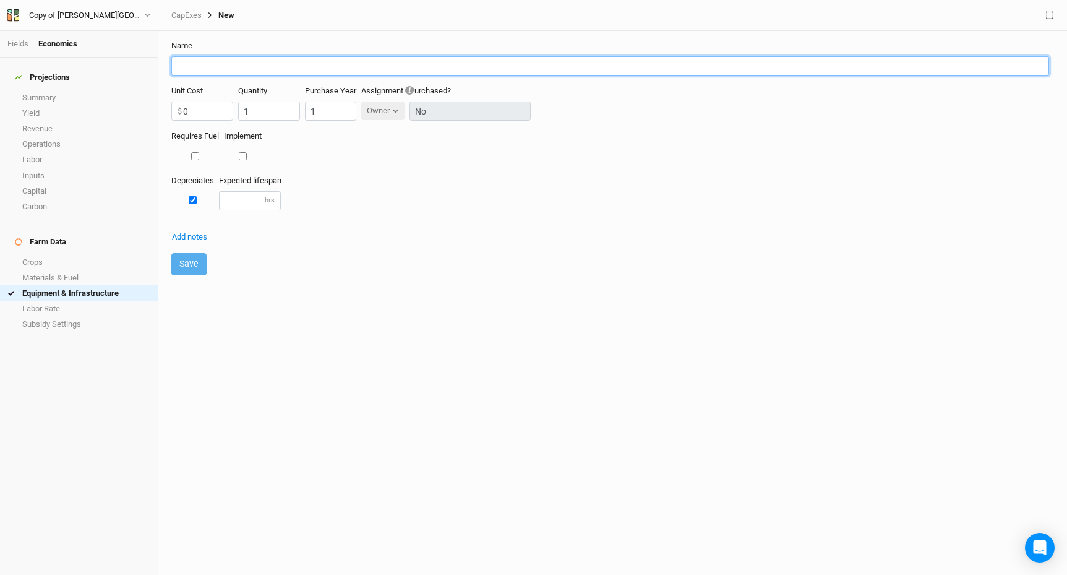
click at [259, 69] on input "text" at bounding box center [610, 65] width 878 height 19
type input "Nut [PERSON_NAME]"
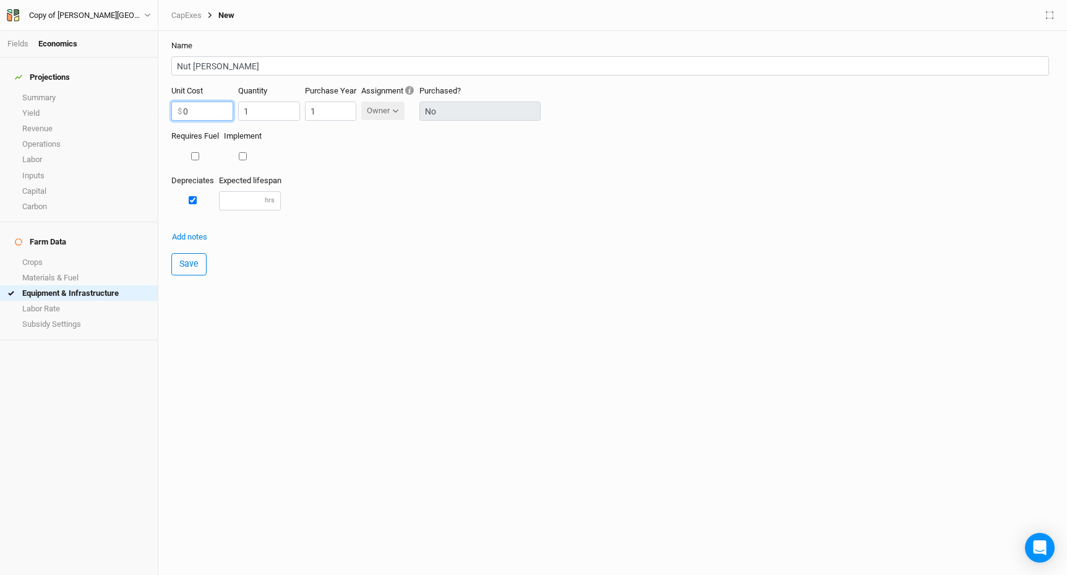
click at [213, 116] on input "0" at bounding box center [202, 110] width 62 height 19
type input "6000"
click at [377, 181] on div "Depreciates Expected lifespan hrs" at bounding box center [612, 197] width 883 height 45
click at [335, 112] on input "1" at bounding box center [330, 110] width 51 height 19
type input "1"
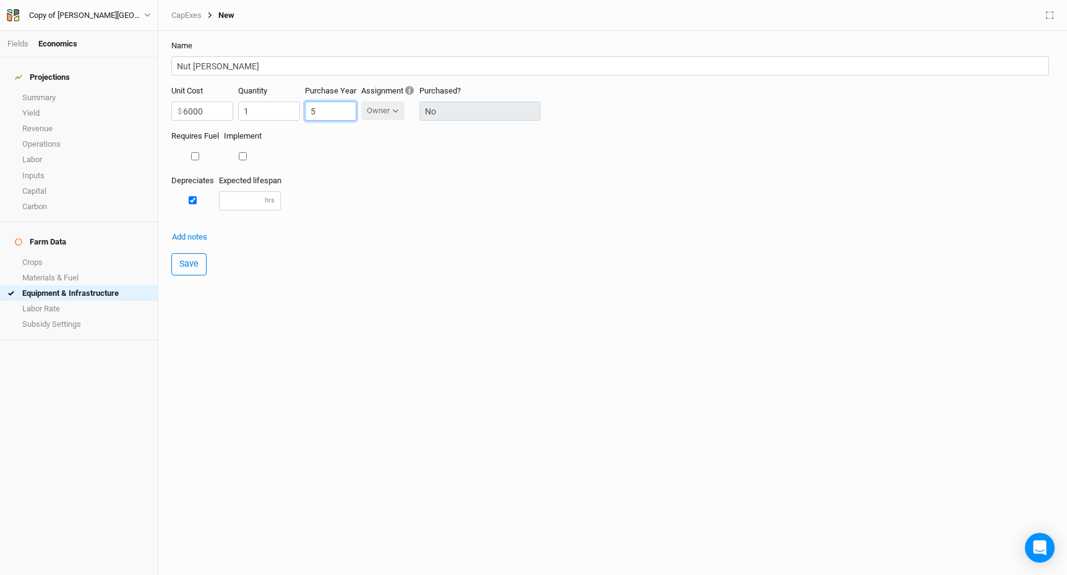
type input "5"
click at [306, 234] on form "Name Nut [PERSON_NAME] Unit Cost 6000 $ Quantity 1 Purchase Year 5 Assignment O…" at bounding box center [613, 158] width 896 height 254
click at [242, 201] on input "number" at bounding box center [250, 200] width 62 height 19
type input "6000"
click at [241, 272] on form "Name Nut [PERSON_NAME] Unit Cost 6000 $ Quantity 1 Purchase Year 5 Assignment O…" at bounding box center [613, 158] width 896 height 254
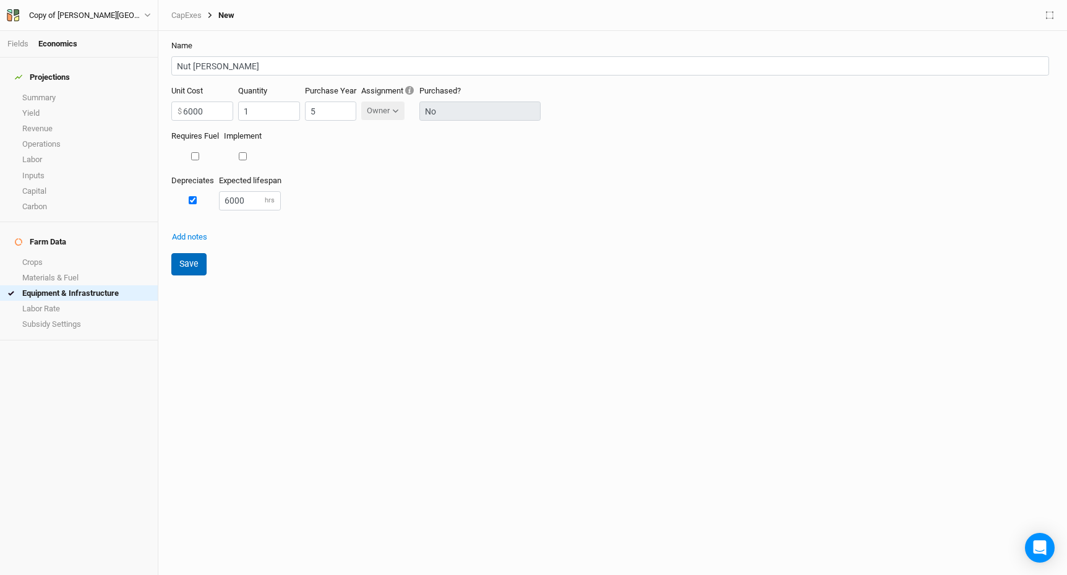
click at [194, 261] on button "Save" at bounding box center [188, 264] width 35 height 22
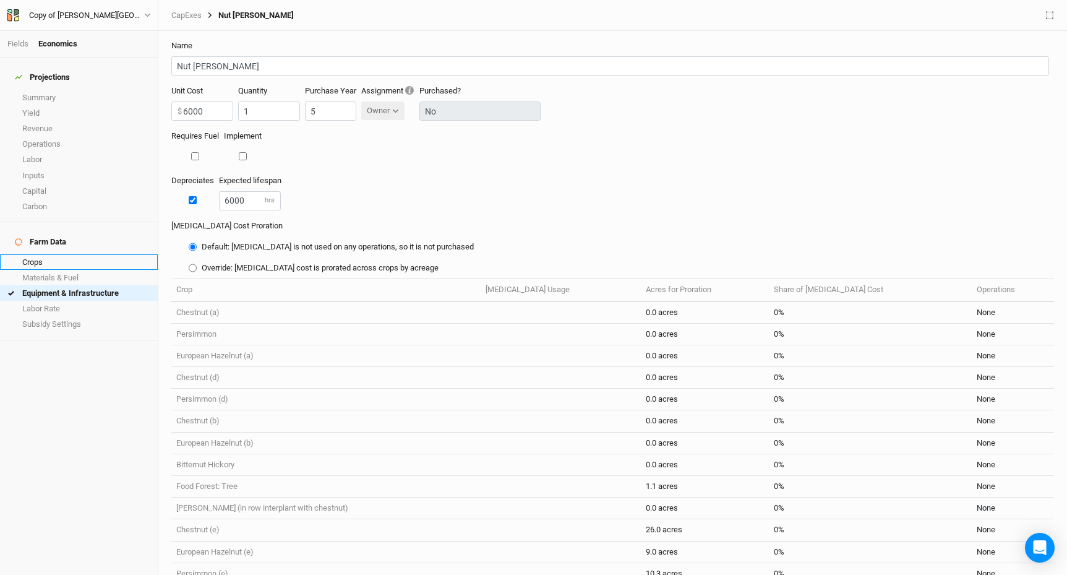
click at [51, 254] on link "Crops" at bounding box center [79, 261] width 158 height 15
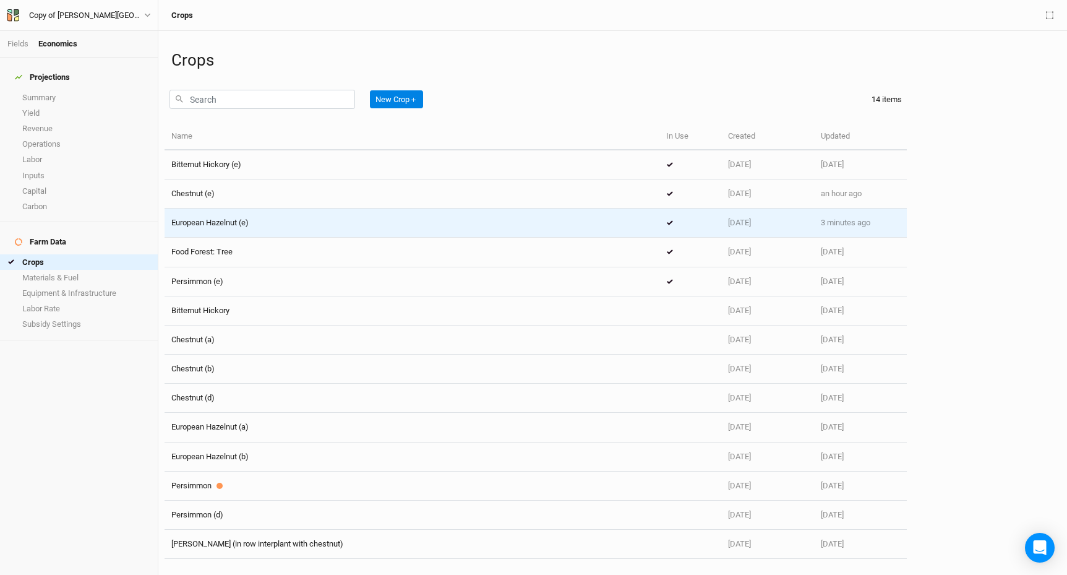
click at [247, 227] on div "European Hazelnut (e)" at bounding box center [209, 222] width 77 height 11
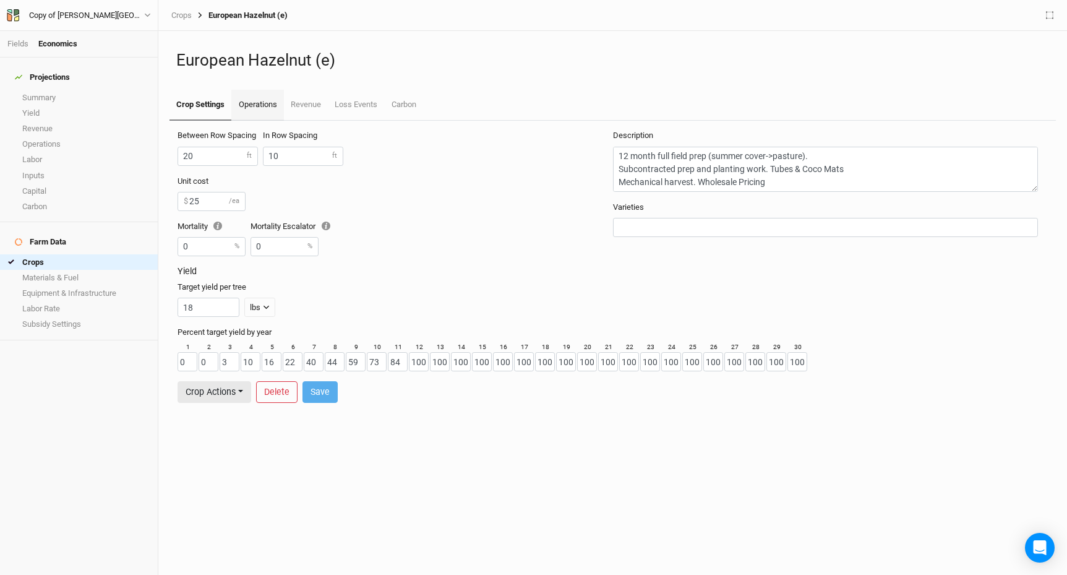
click at [272, 107] on link "Operations" at bounding box center [257, 105] width 52 height 31
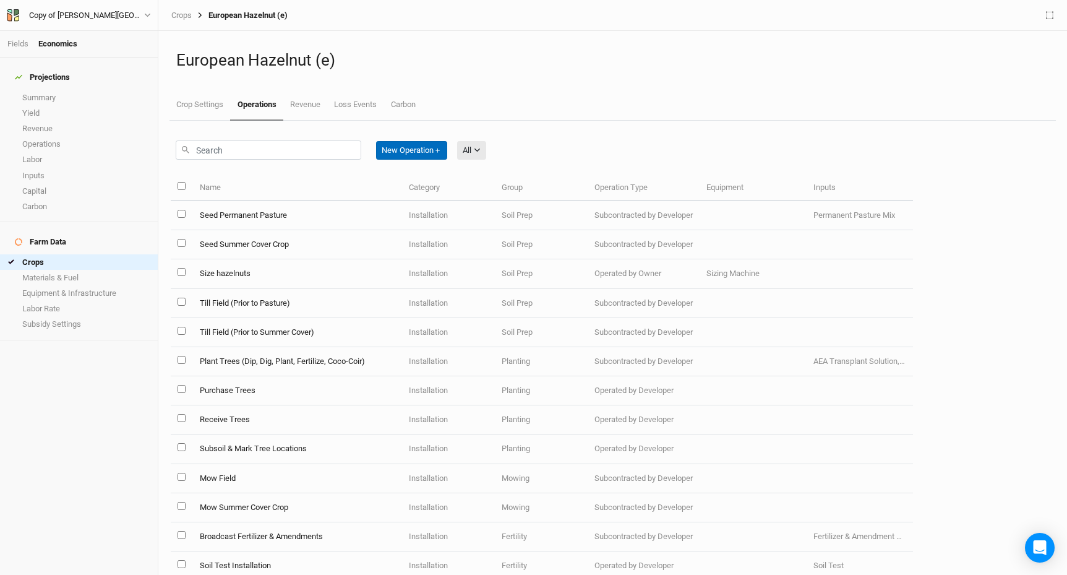
click at [414, 154] on button "New Operation ＋" at bounding box center [411, 150] width 71 height 19
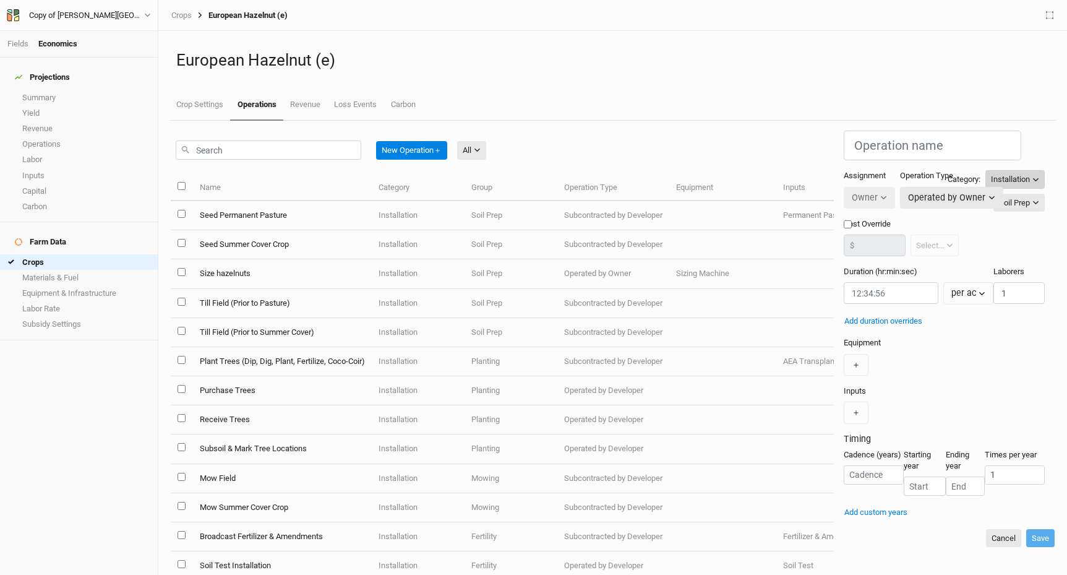
click at [1009, 173] on div "Installation" at bounding box center [1010, 179] width 39 height 12
click at [991, 207] on span "Harvest" at bounding box center [997, 204] width 35 height 14
click at [1014, 197] on div "Soil Prep" at bounding box center [1014, 203] width 31 height 12
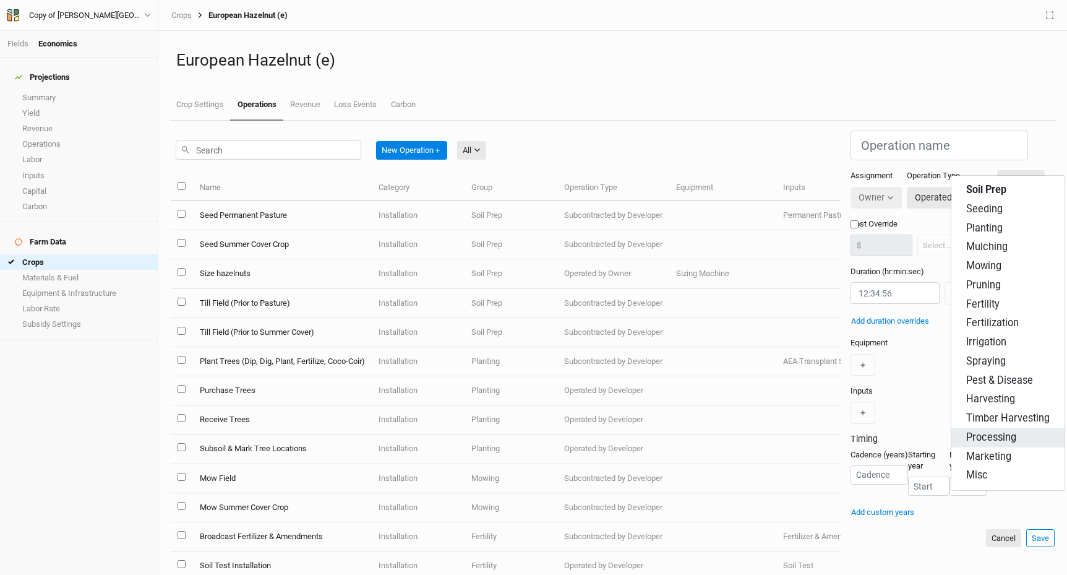
click at [982, 434] on span "Processing" at bounding box center [991, 437] width 50 height 14
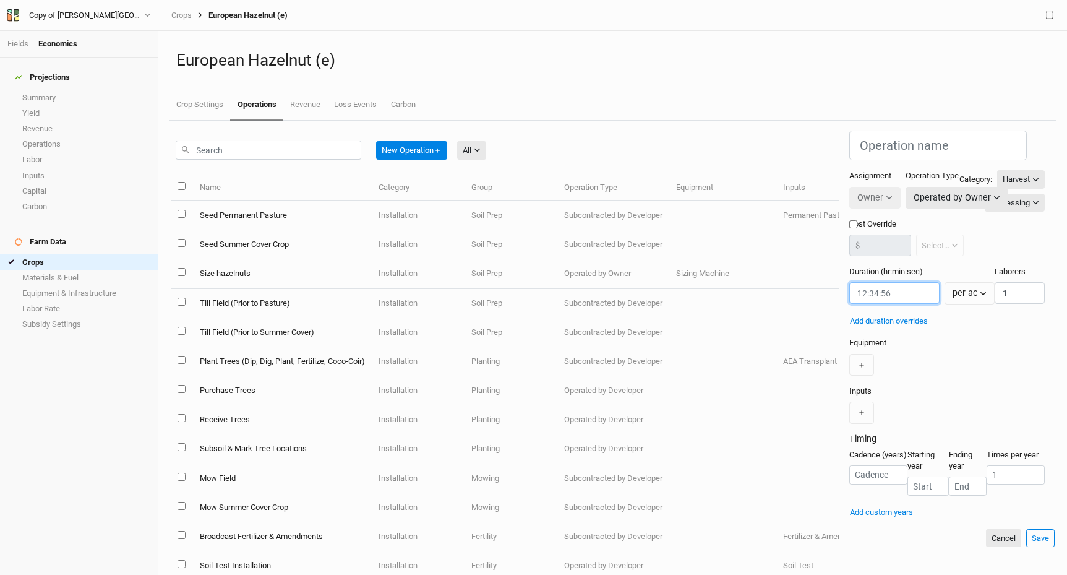
click at [849, 282] on input "string" at bounding box center [894, 293] width 90 height 22
type input "30"
click at [980, 291] on icon "button" at bounding box center [983, 293] width 6 height 4
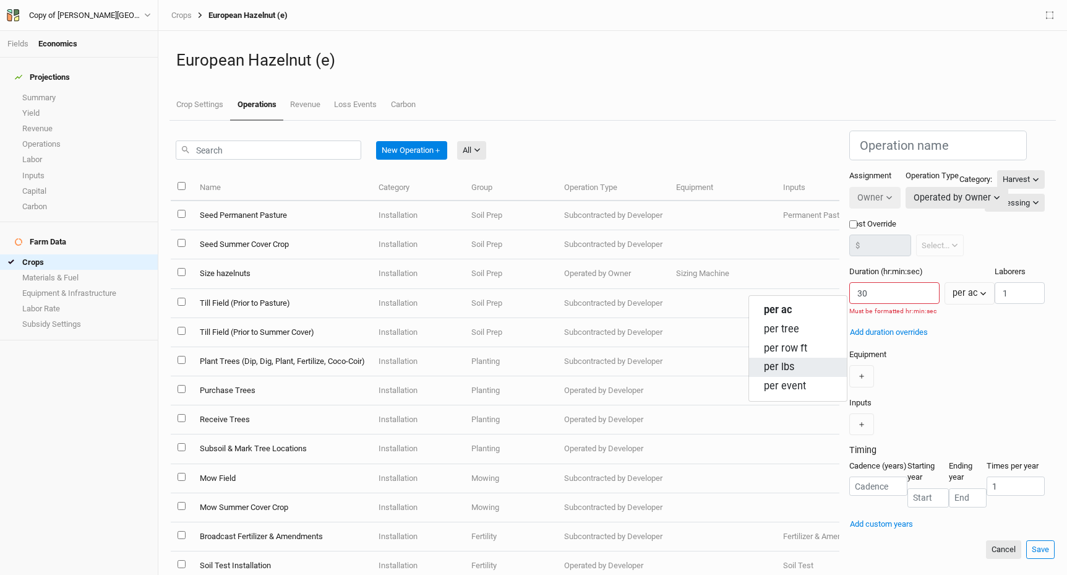
click at [782, 364] on span "per lbs" at bounding box center [779, 367] width 30 height 14
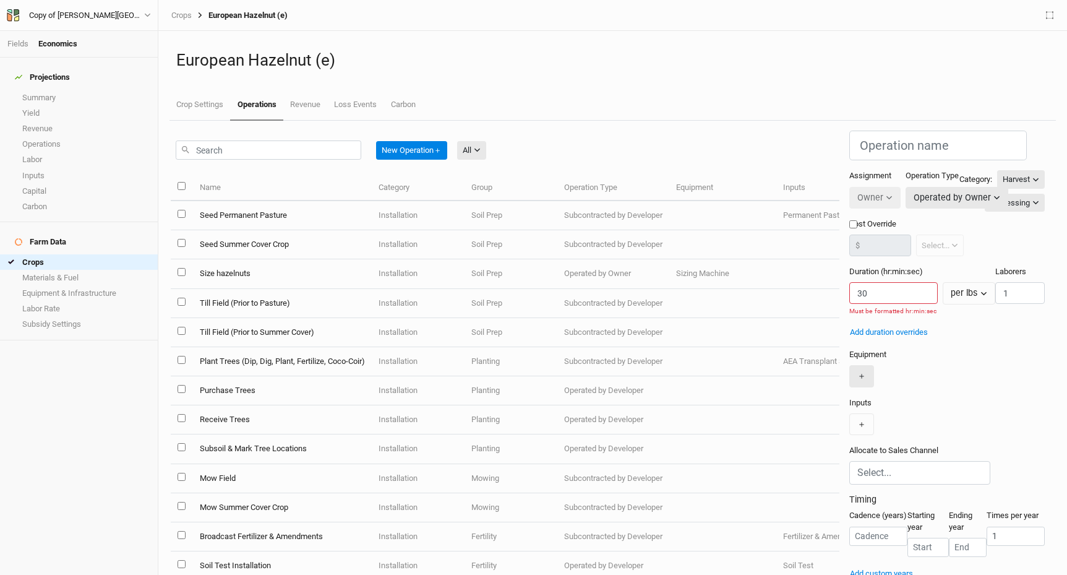
click at [849, 365] on button "＋" at bounding box center [861, 376] width 25 height 22
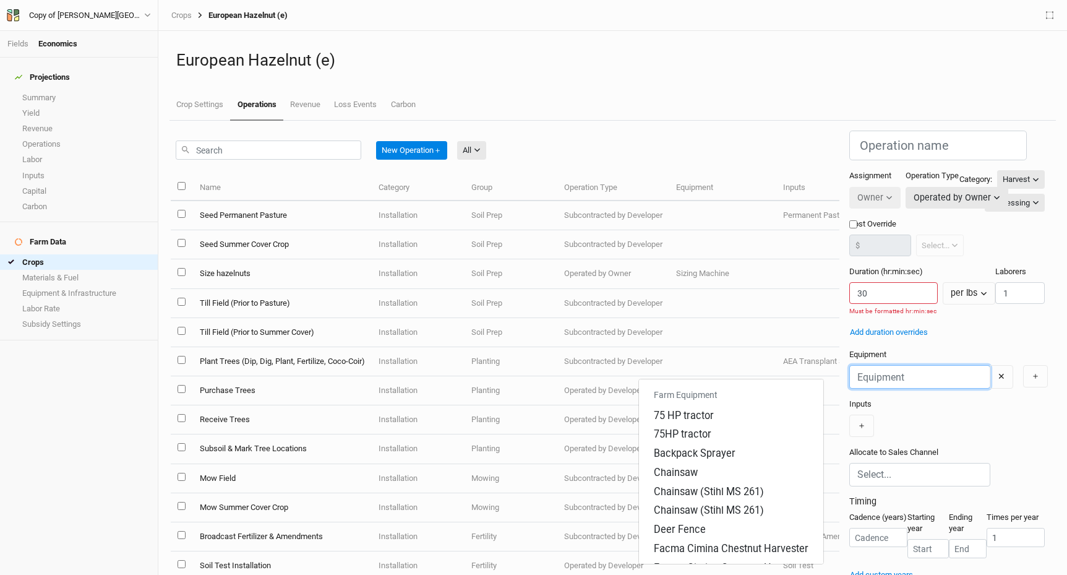
click at [849, 365] on input "text" at bounding box center [919, 377] width 141 height 24
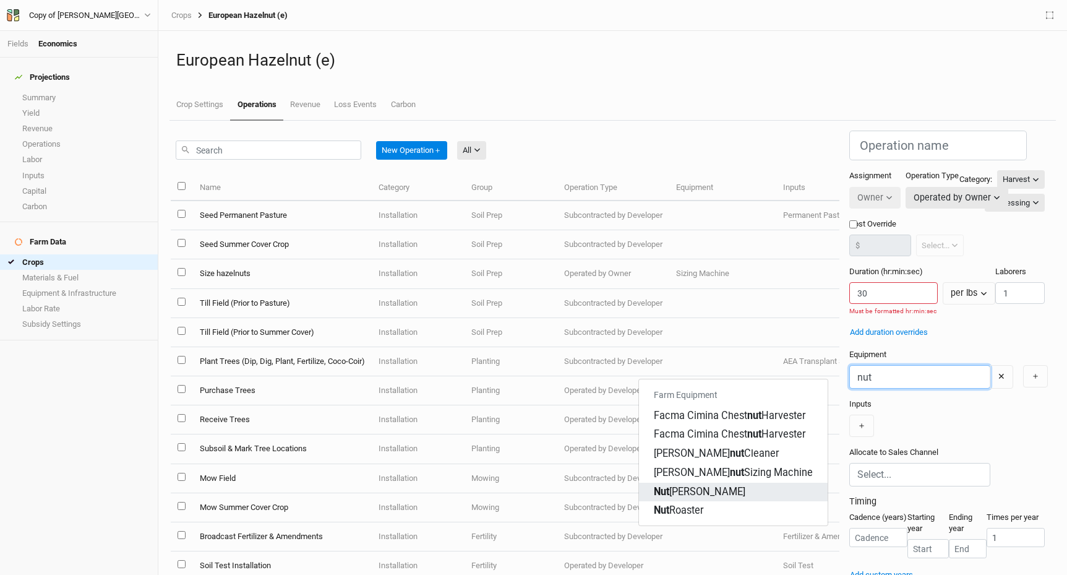
click at [681, 485] on div "Nut [PERSON_NAME]" at bounding box center [700, 492] width 92 height 14
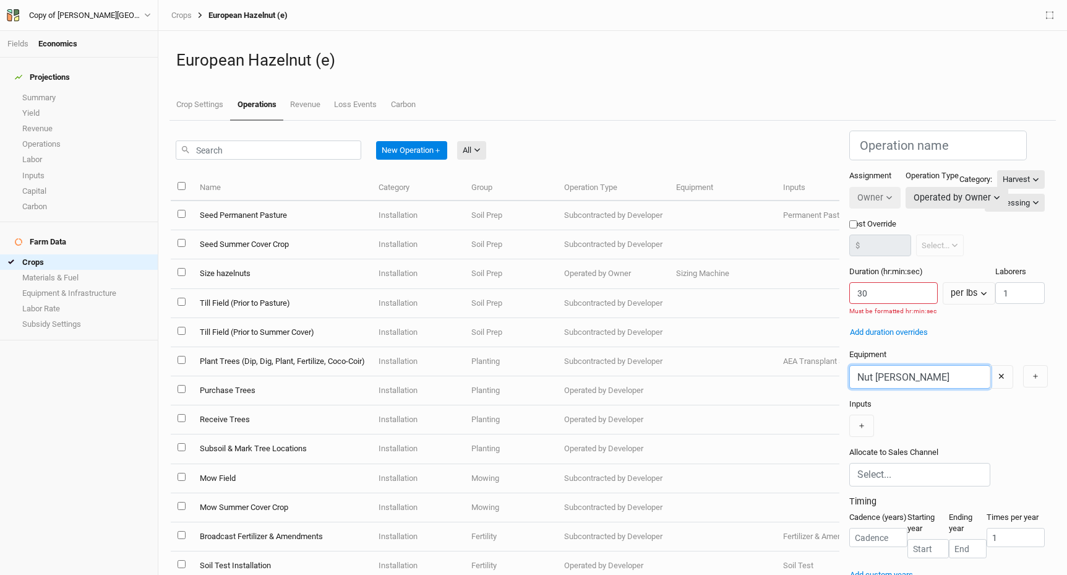
scroll to position [48, 0]
type input "Nut [PERSON_NAME]"
click at [849, 528] on input "number" at bounding box center [878, 537] width 58 height 19
type input "1"
click at [907, 539] on input "number" at bounding box center [927, 548] width 41 height 19
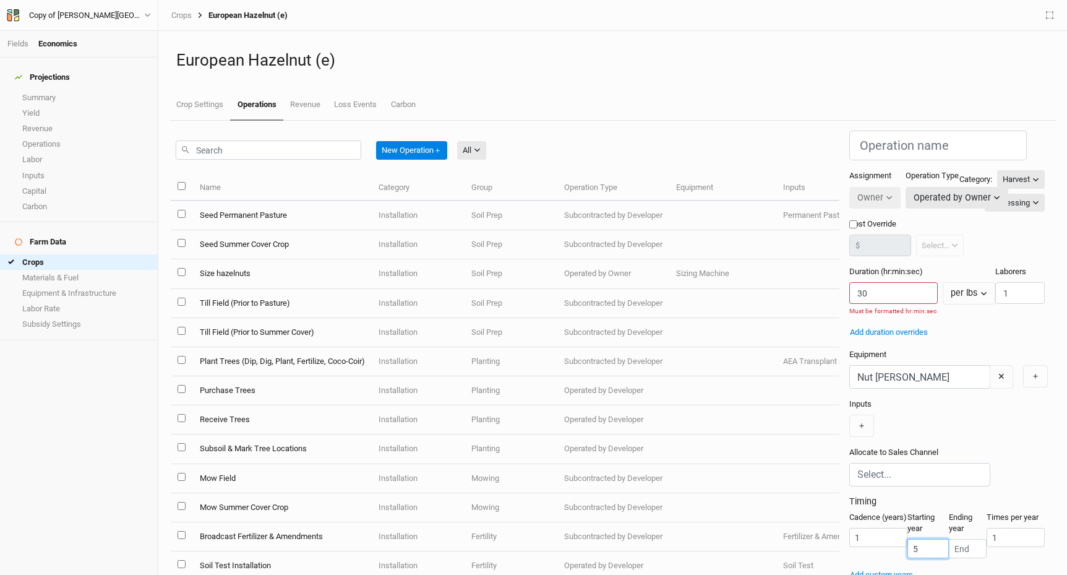
type input "5"
click at [849, 568] on div "Add custom years" at bounding box center [947, 575] width 196 height 14
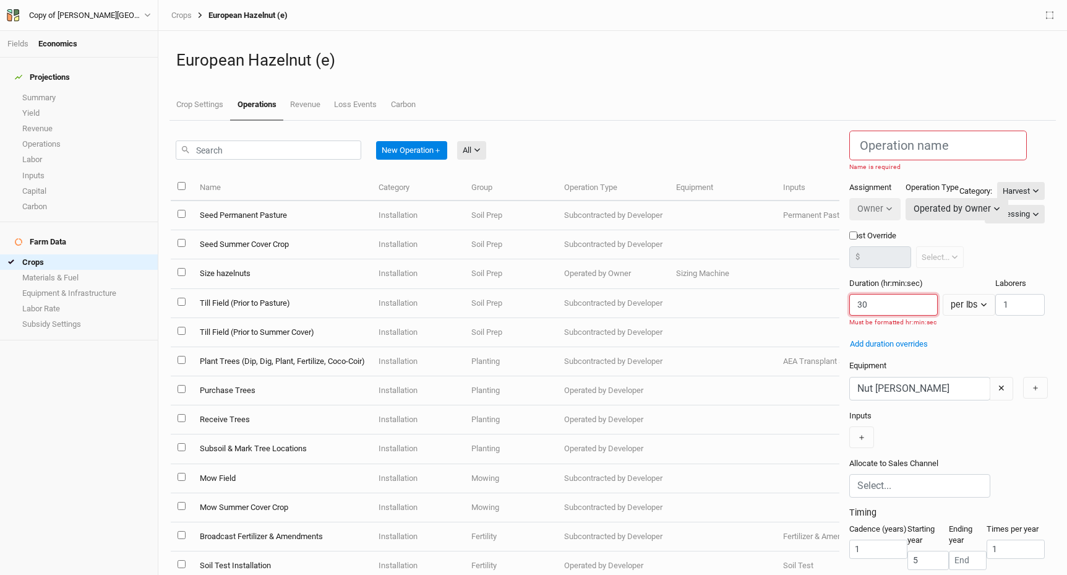
click at [849, 294] on input "string" at bounding box center [893, 305] width 89 height 22
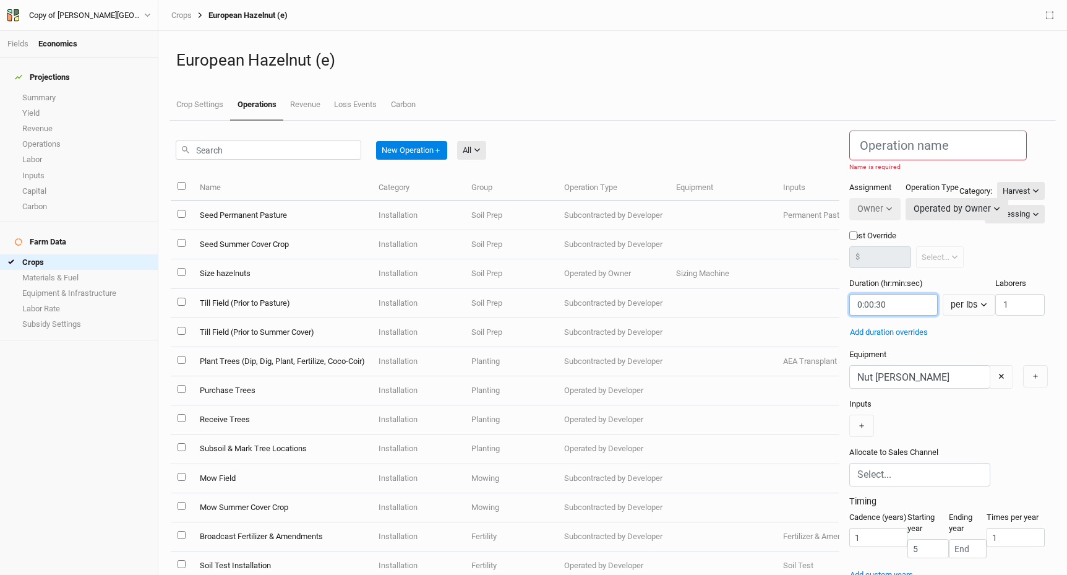
type input "0:00:30"
click at [849, 365] on div "Nut [PERSON_NAME] ✕ ＋" at bounding box center [947, 377] width 196 height 24
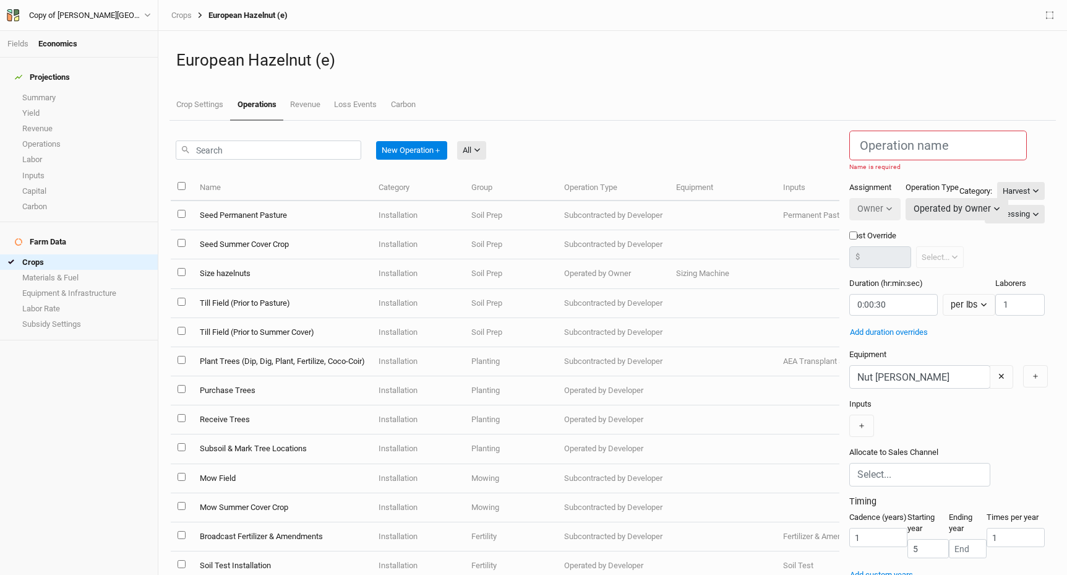
click at [570, 152] on div "New Operation ＋ All All Harvest Installation Management Marketing" at bounding box center [505, 148] width 669 height 54
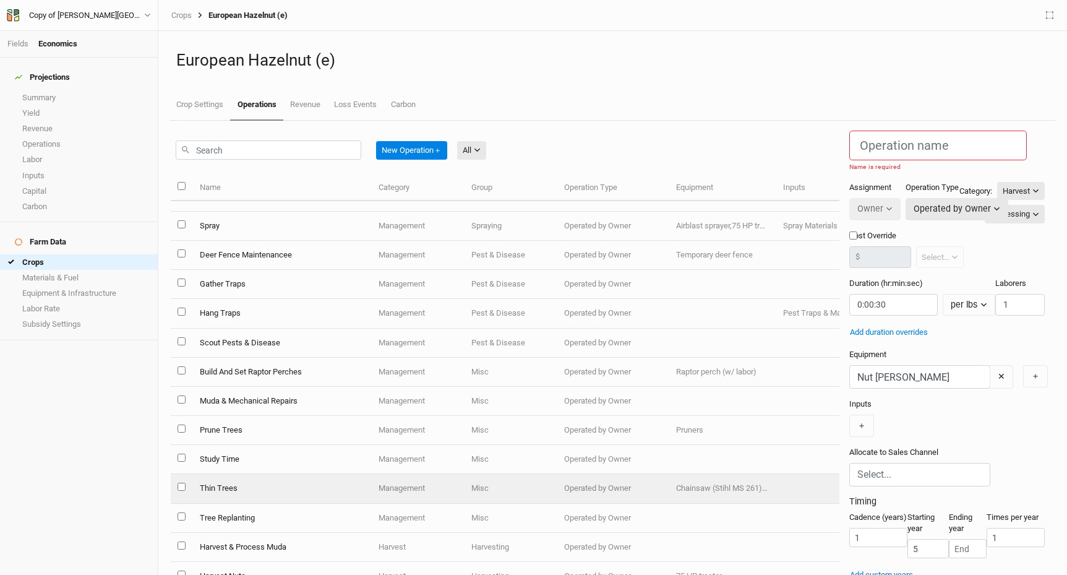
scroll to position [1154, 0]
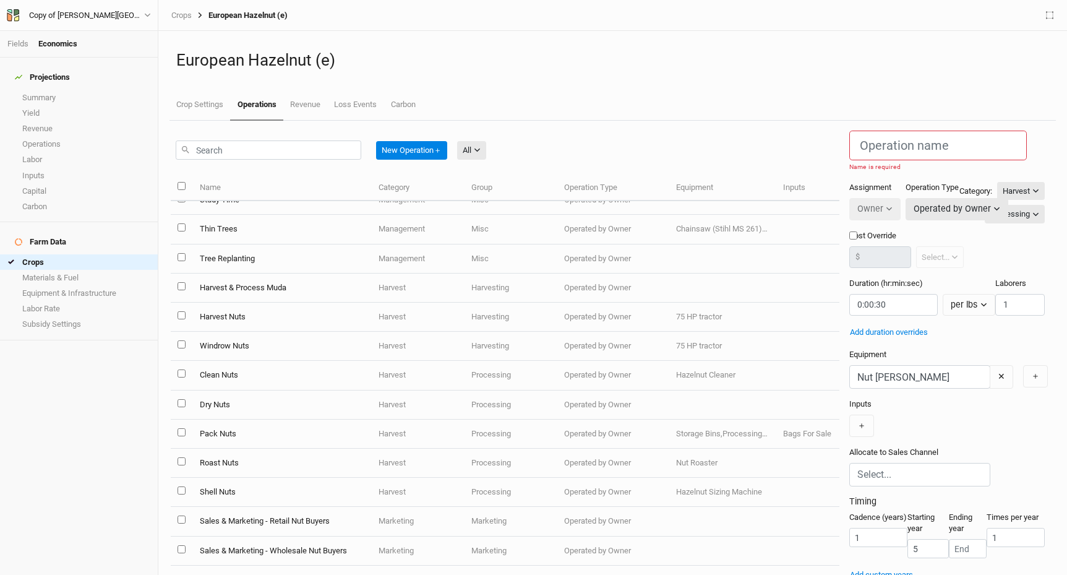
click at [136, 410] on div "Projections Summary Yield Revenue Operations Labor Inputs Capital Carbon Farm D…" at bounding box center [79, 316] width 158 height 517
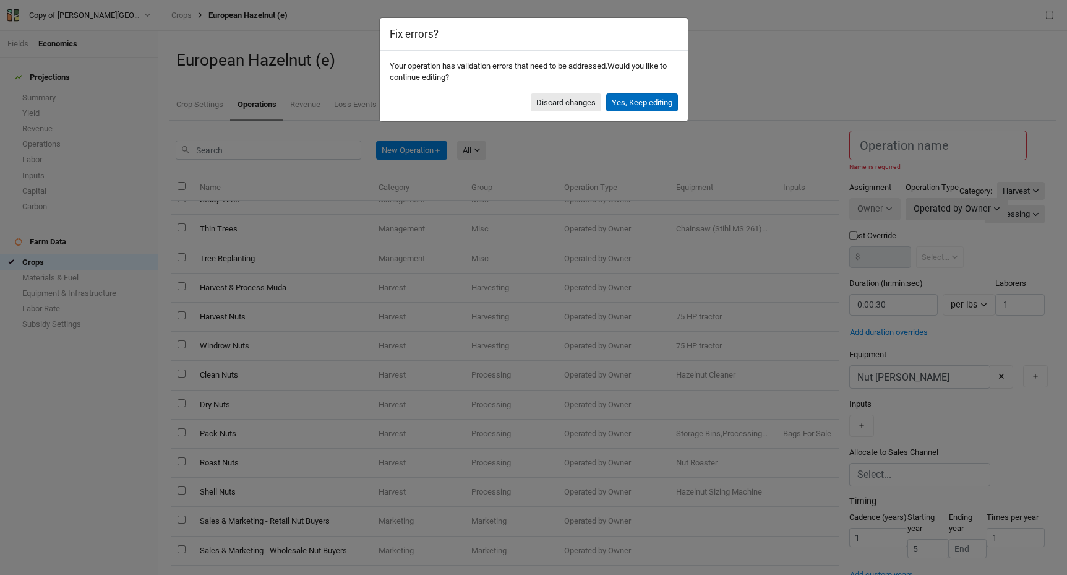
click at [620, 107] on button "Yes, Keep editing" at bounding box center [642, 102] width 72 height 19
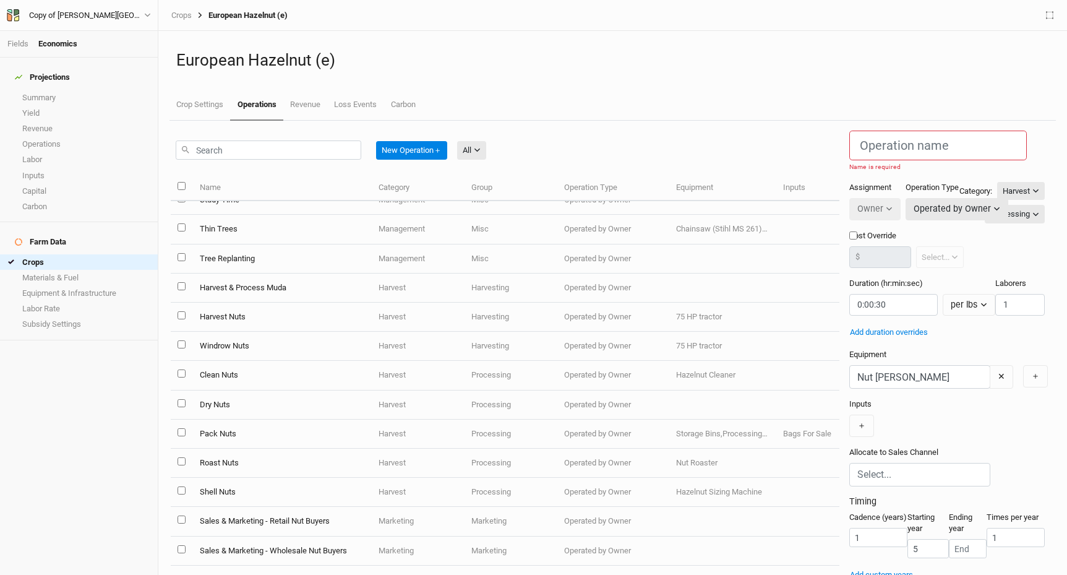
scroll to position [0, 0]
click at [849, 134] on input "text" at bounding box center [938, 146] width 178 height 30
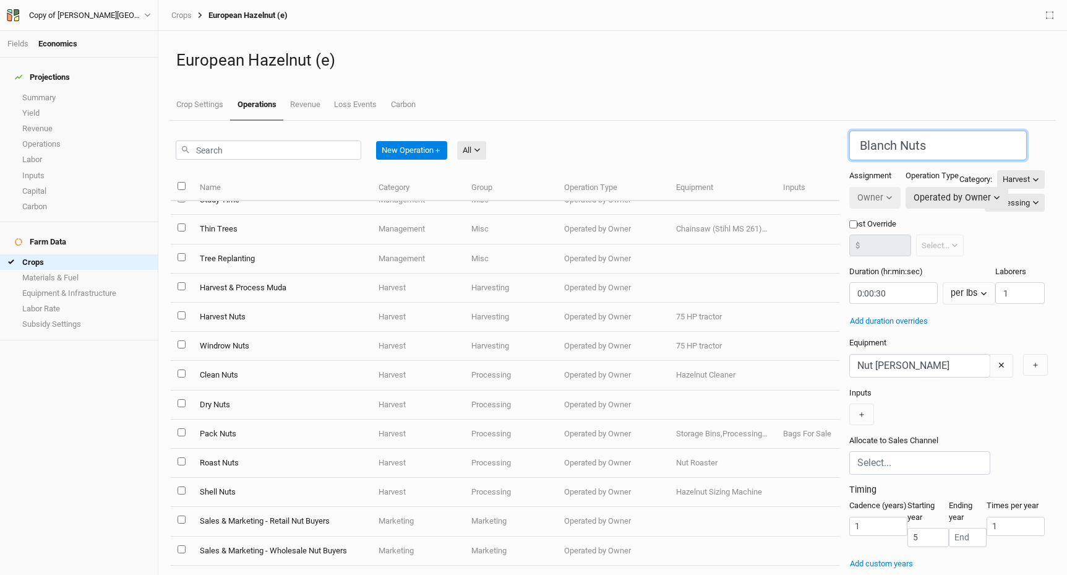
type input "Blanch Nuts"
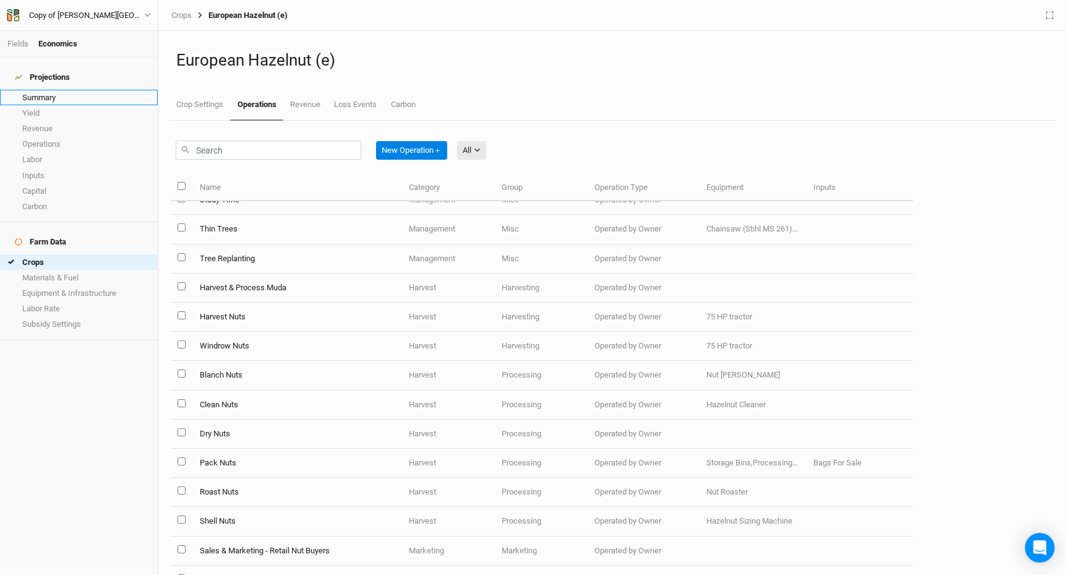
click at [49, 92] on link "Summary" at bounding box center [79, 97] width 158 height 15
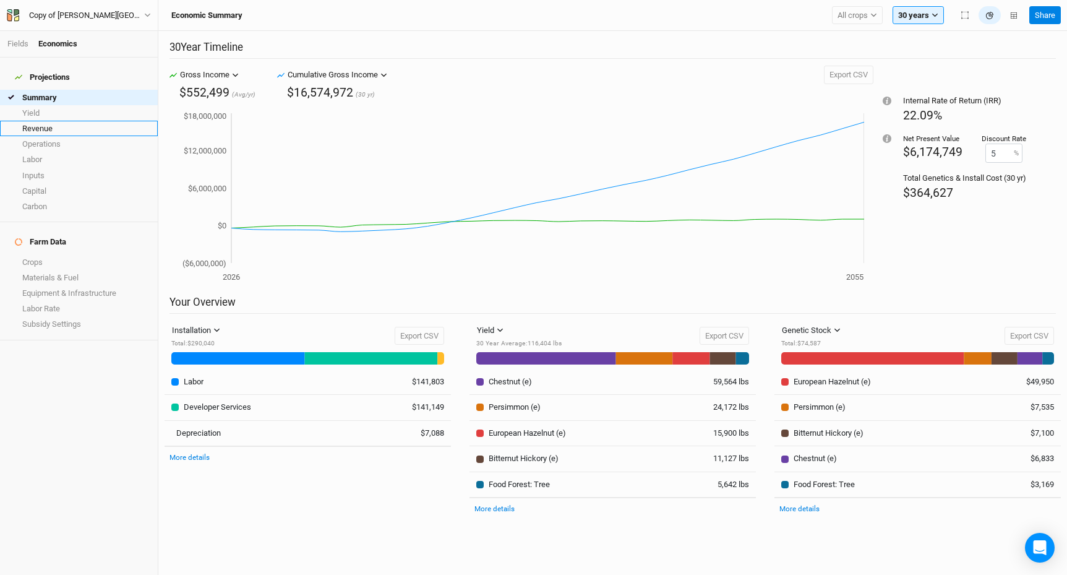
click at [77, 122] on link "Revenue" at bounding box center [79, 128] width 158 height 15
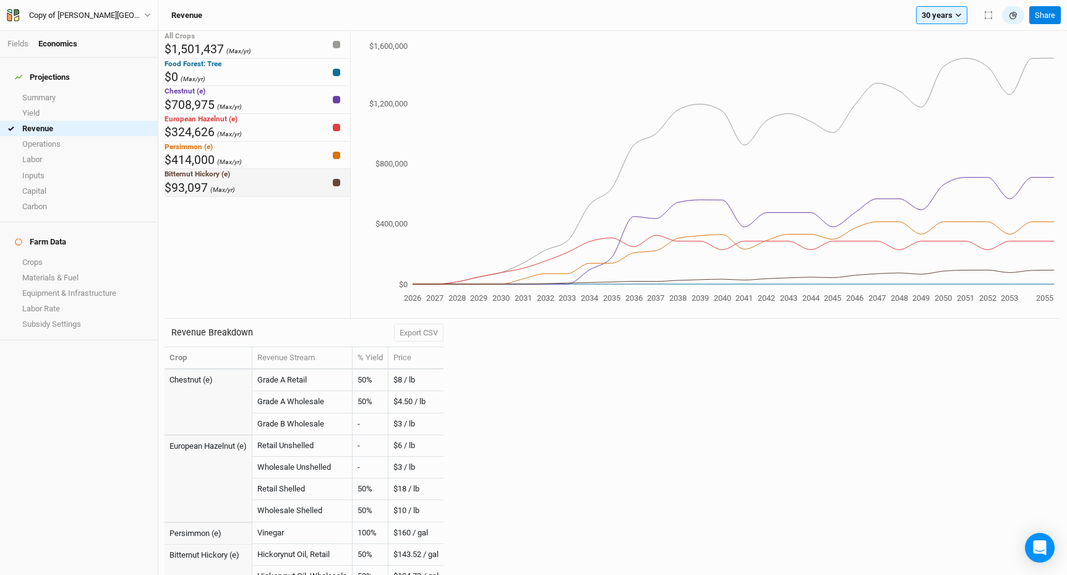
click at [302, 197] on div "Bitternut Hickory (e) $93,097 (Max/yr)" at bounding box center [258, 183] width 186 height 28
click at [301, 169] on div "Persimmon (e) $414,000 (Max/yr)" at bounding box center [258, 156] width 186 height 28
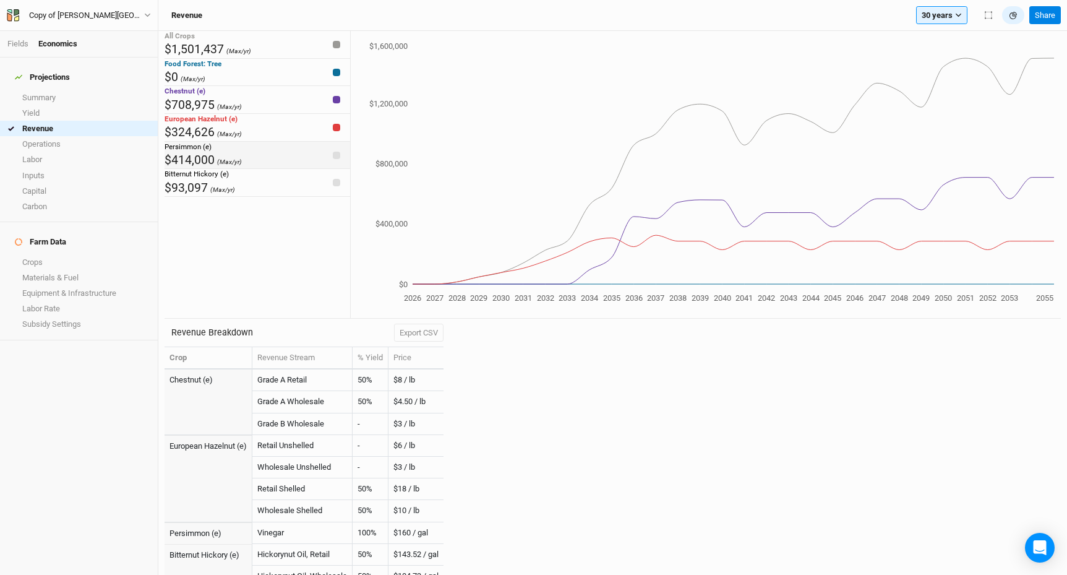
click at [314, 169] on div "Persimmon (e) $414,000 (Max/yr)" at bounding box center [258, 156] width 186 height 28
click at [309, 197] on div "Bitternut Hickory (e) $93,097 (Max/yr)" at bounding box center [258, 183] width 186 height 28
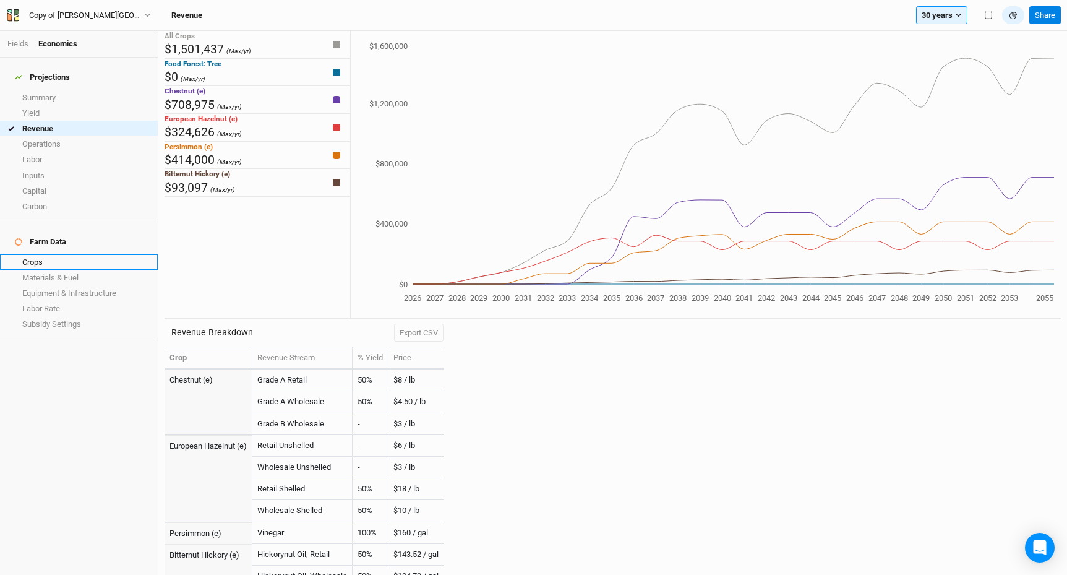
click at [47, 254] on link "Crops" at bounding box center [79, 261] width 158 height 15
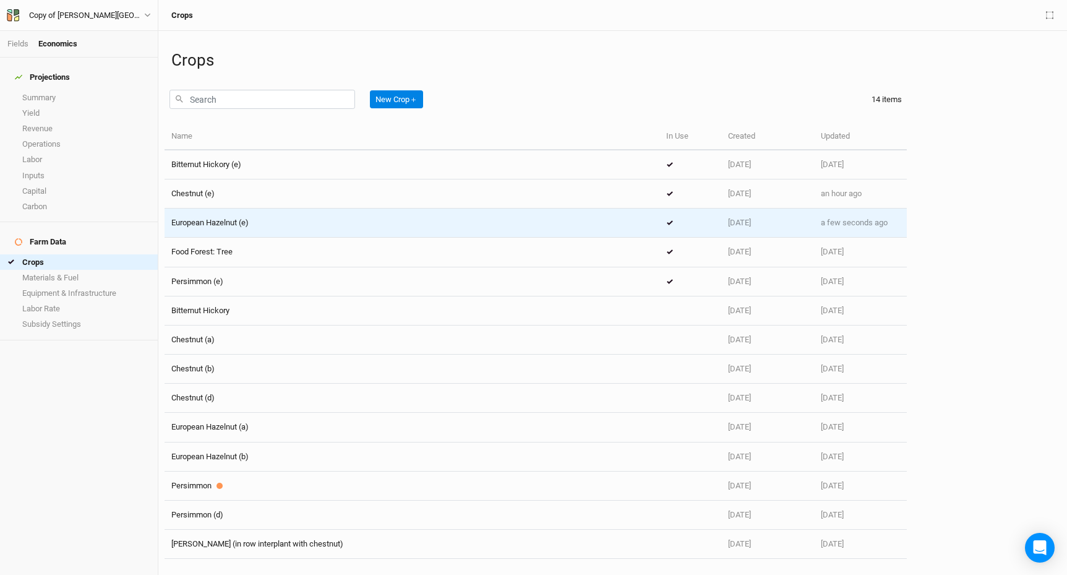
click at [262, 231] on td "European Hazelnut (e)" at bounding box center [412, 222] width 495 height 29
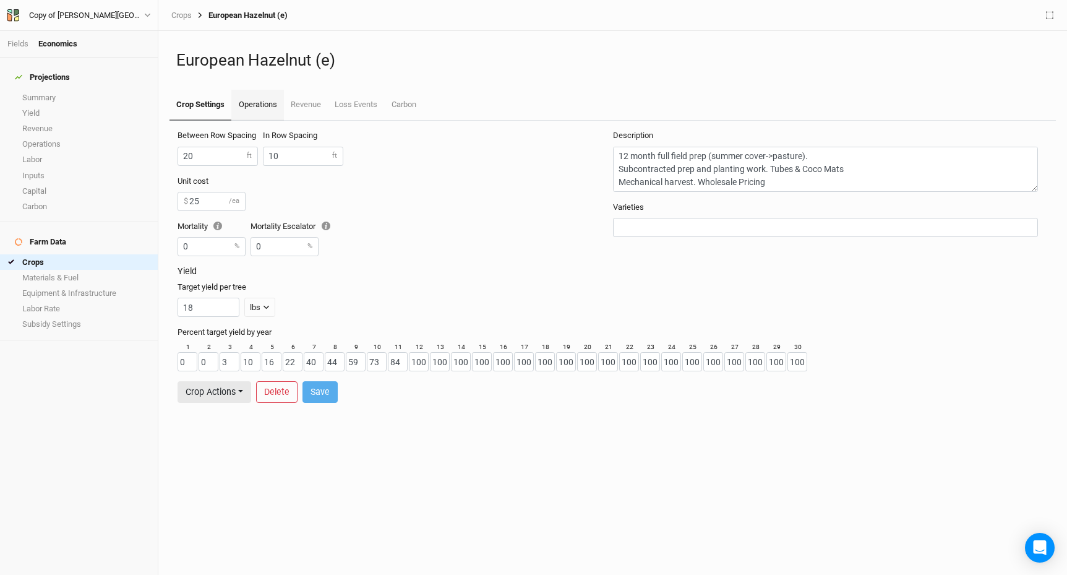
click at [265, 109] on link "Operations" at bounding box center [257, 105] width 52 height 31
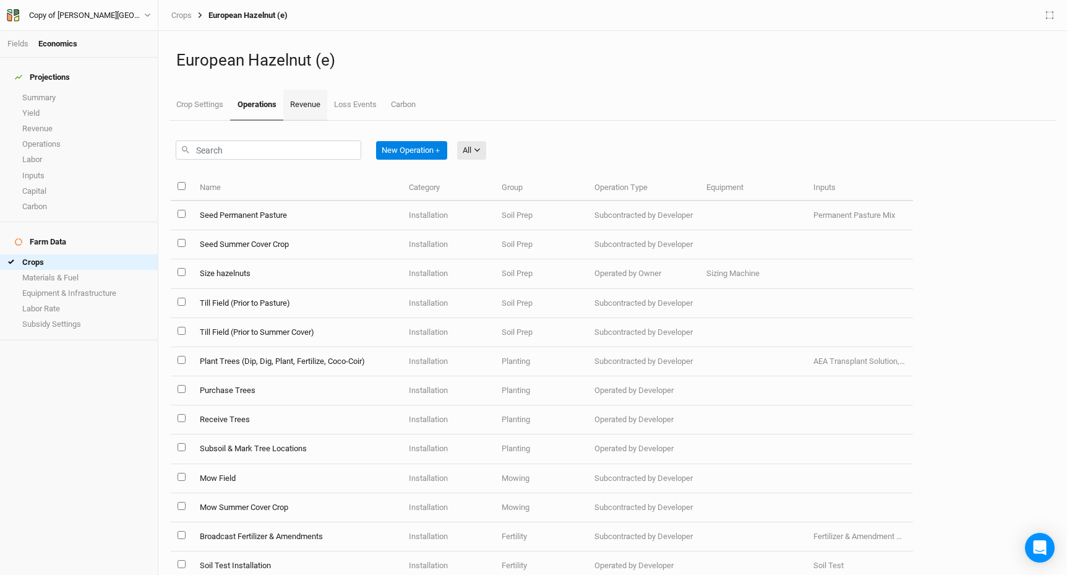
click at [303, 104] on link "Revenue" at bounding box center [305, 105] width 44 height 31
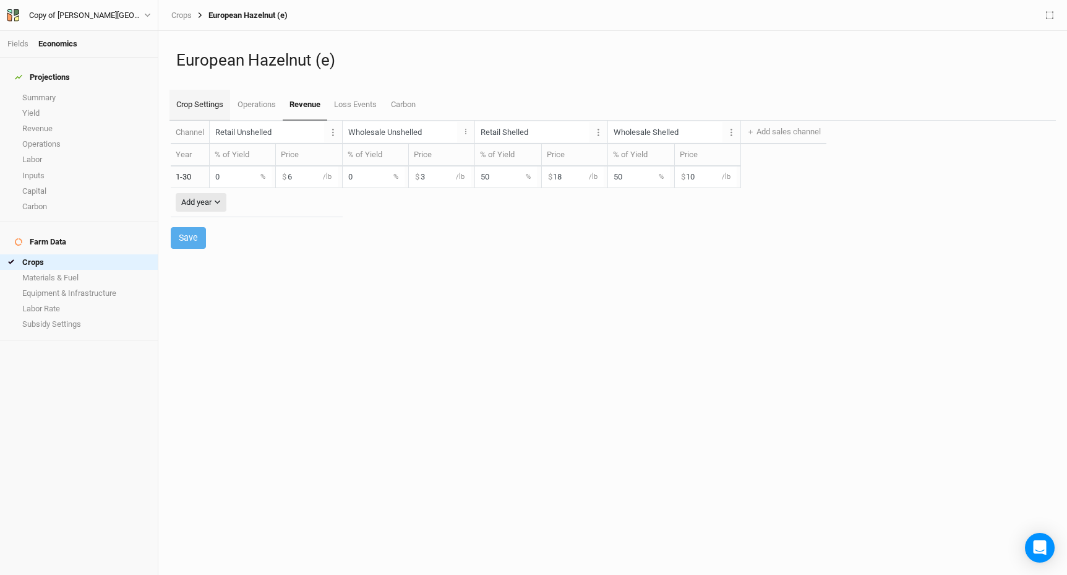
click at [212, 105] on link "Crop Settings" at bounding box center [199, 105] width 61 height 31
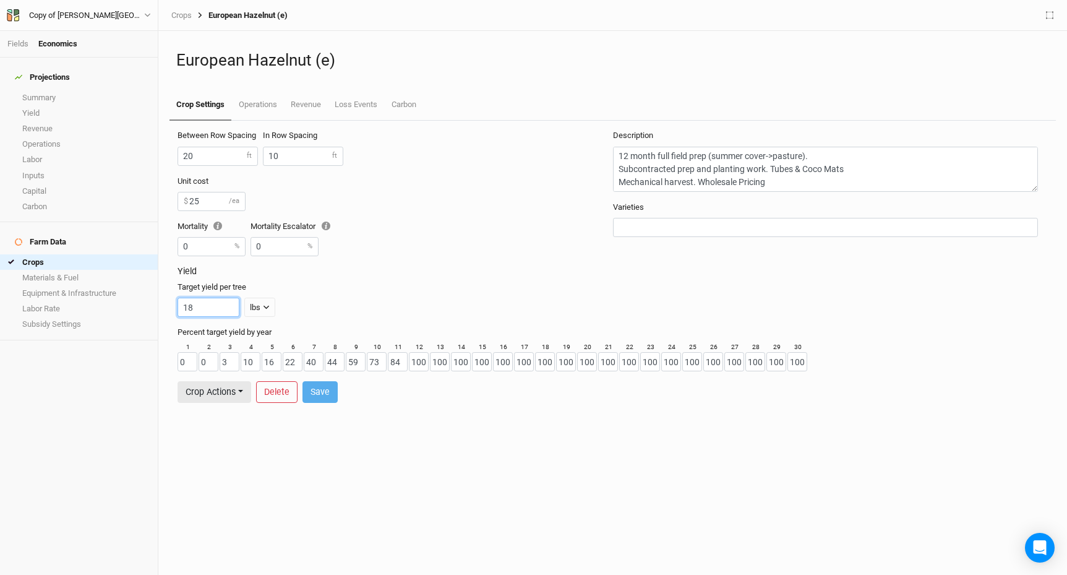
click at [212, 312] on input "18" at bounding box center [209, 307] width 62 height 19
type input "12"
click at [317, 396] on button "Save" at bounding box center [319, 392] width 35 height 22
click at [67, 270] on link "Materials & Fuel" at bounding box center [79, 277] width 158 height 15
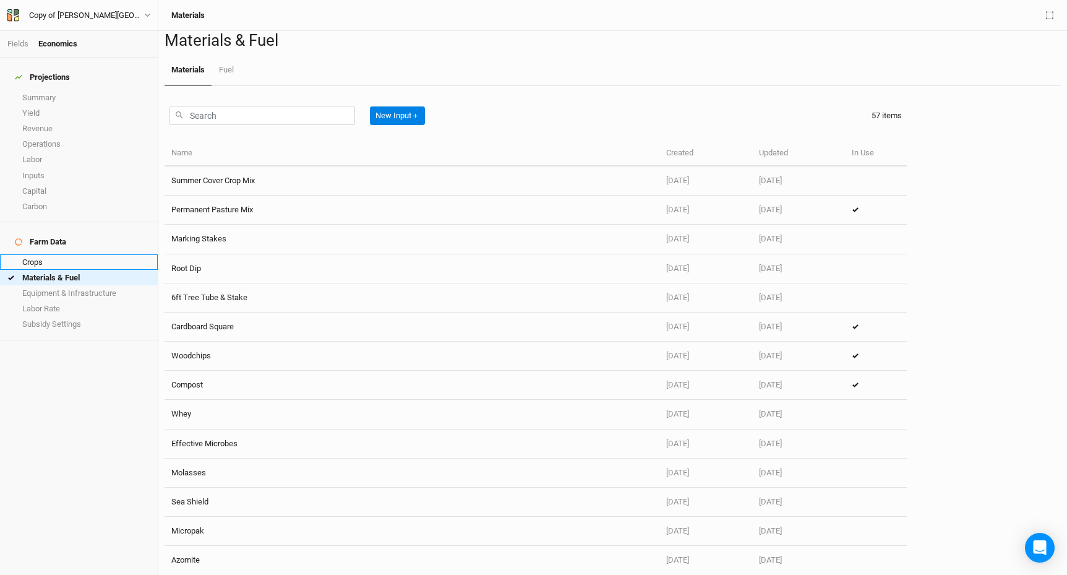
click at [49, 254] on link "Crops" at bounding box center [79, 261] width 158 height 15
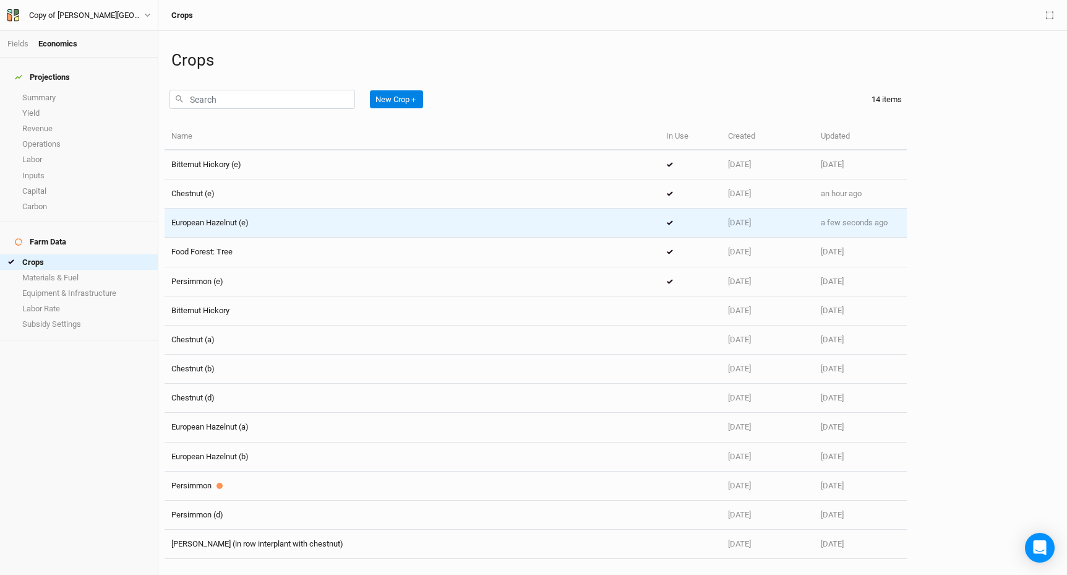
click at [242, 223] on span "European Hazelnut (e)" at bounding box center [209, 222] width 77 height 9
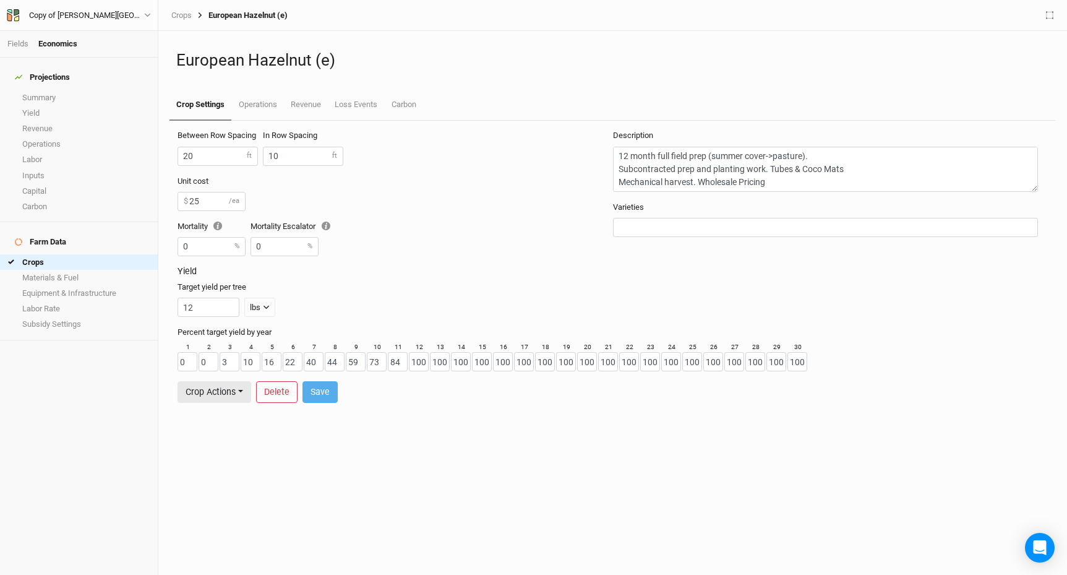
click at [476, 419] on div "Between Row Spacing 20 ft In Row Spacing 10 ft Unit cost 25 $ /ea Mortality 0 %…" at bounding box center [613, 348] width 896 height 454
click at [61, 90] on link "Summary" at bounding box center [79, 97] width 158 height 15
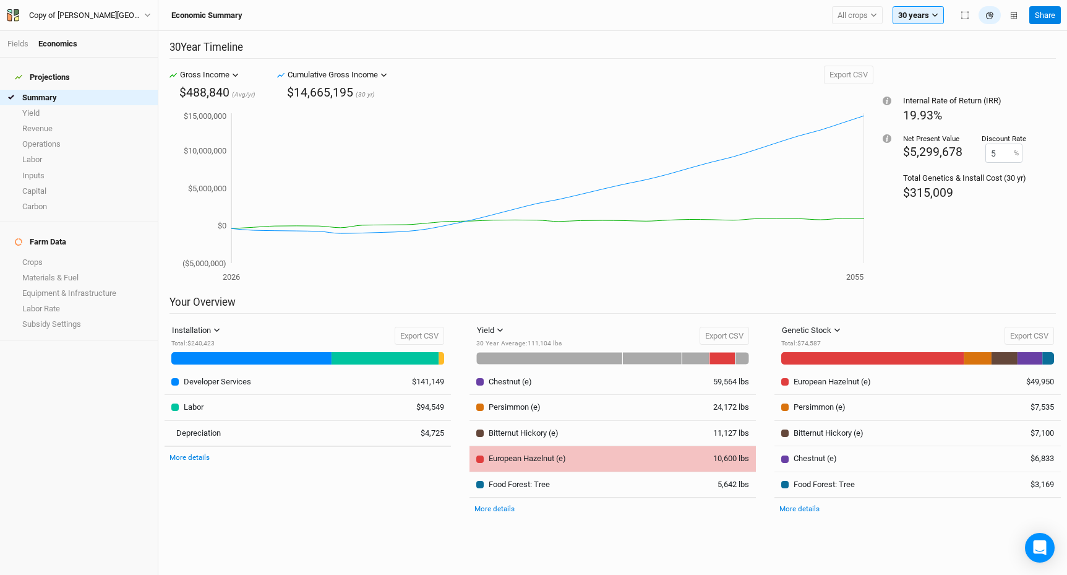
click at [539, 455] on div "European Hazelnut (e)" at bounding box center [527, 458] width 77 height 11
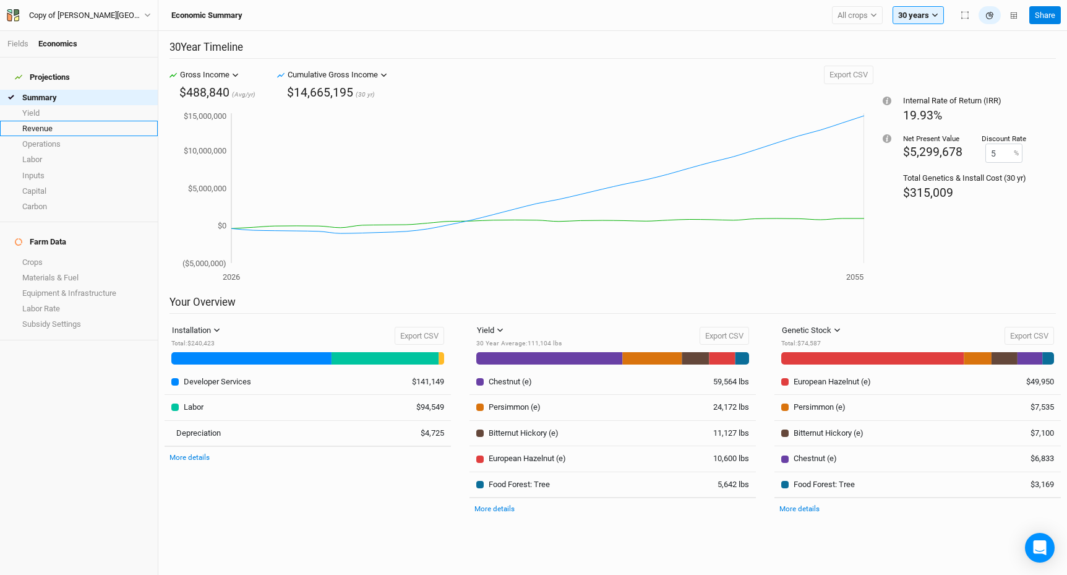
click at [74, 122] on link "Revenue" at bounding box center [79, 128] width 158 height 15
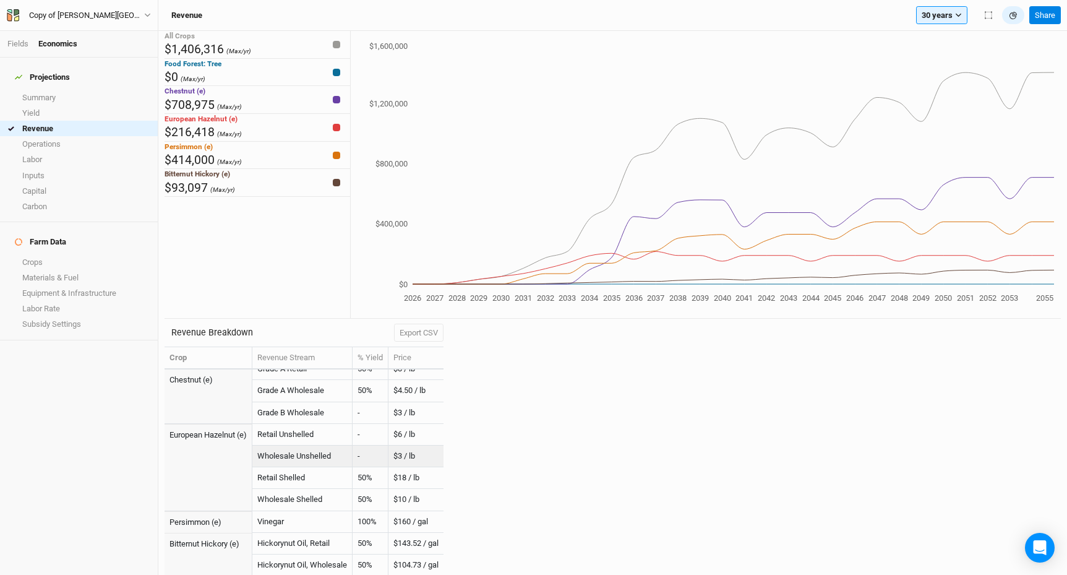
scroll to position [12, 0]
click at [605, 349] on div "Revenue Breakdown Export CSV Crop Revenue Stream % Yield Price Chestnut (e) Gra…" at bounding box center [613, 447] width 896 height 257
click at [108, 20] on div "Copy of [PERSON_NAME][GEOGRAPHIC_DATA]" at bounding box center [86, 15] width 115 height 12
click at [128, 437] on div "Projections Summary Yield Revenue Operations Labor Inputs Capital Carbon Farm D…" at bounding box center [79, 316] width 158 height 517
click at [51, 254] on link "Crops" at bounding box center [79, 261] width 158 height 15
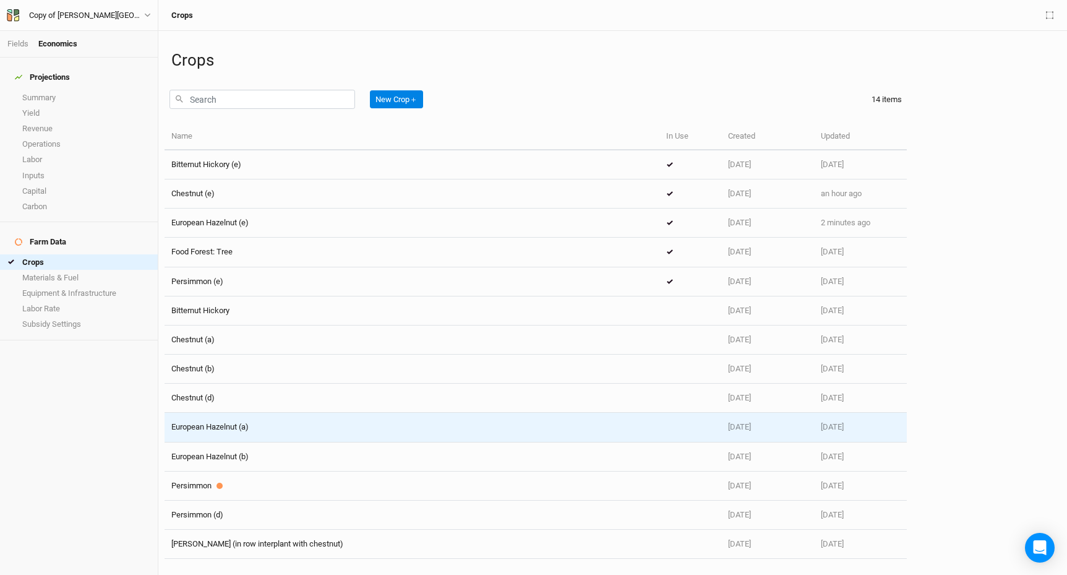
click at [242, 425] on span "European Hazelnut (a)" at bounding box center [209, 426] width 77 height 9
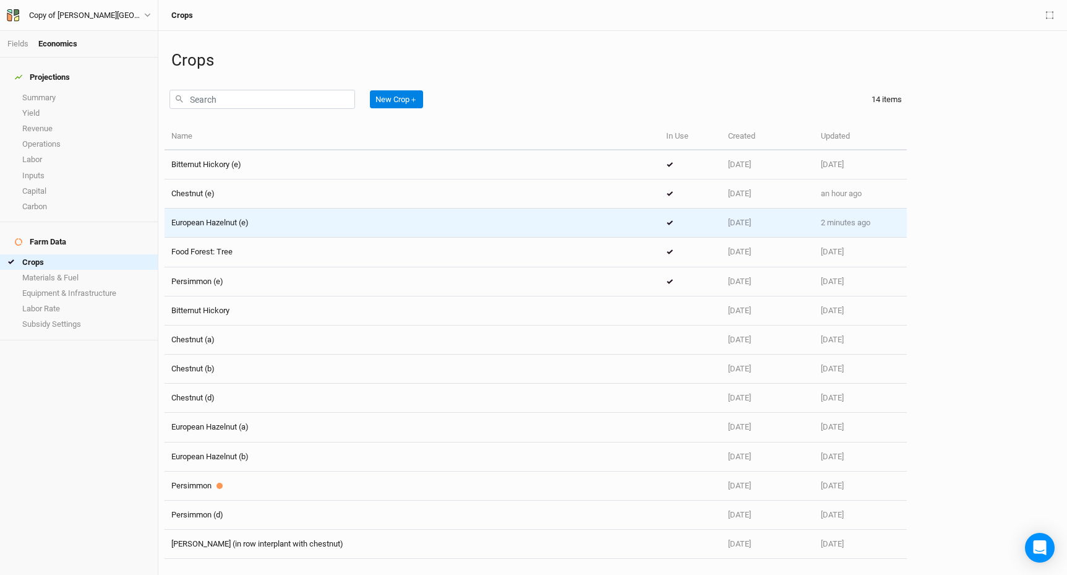
click at [247, 226] on span "European Hazelnut (e)" at bounding box center [209, 222] width 77 height 9
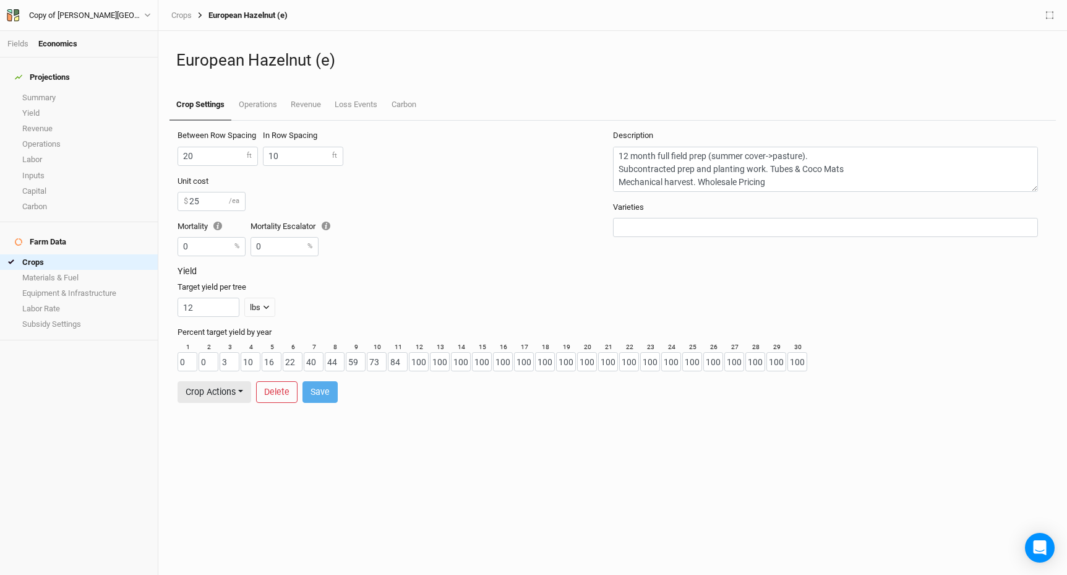
click at [338, 309] on div "12 lbs lbs bft" at bounding box center [610, 307] width 865 height 19
click at [275, 106] on link "Operations" at bounding box center [257, 105] width 52 height 31
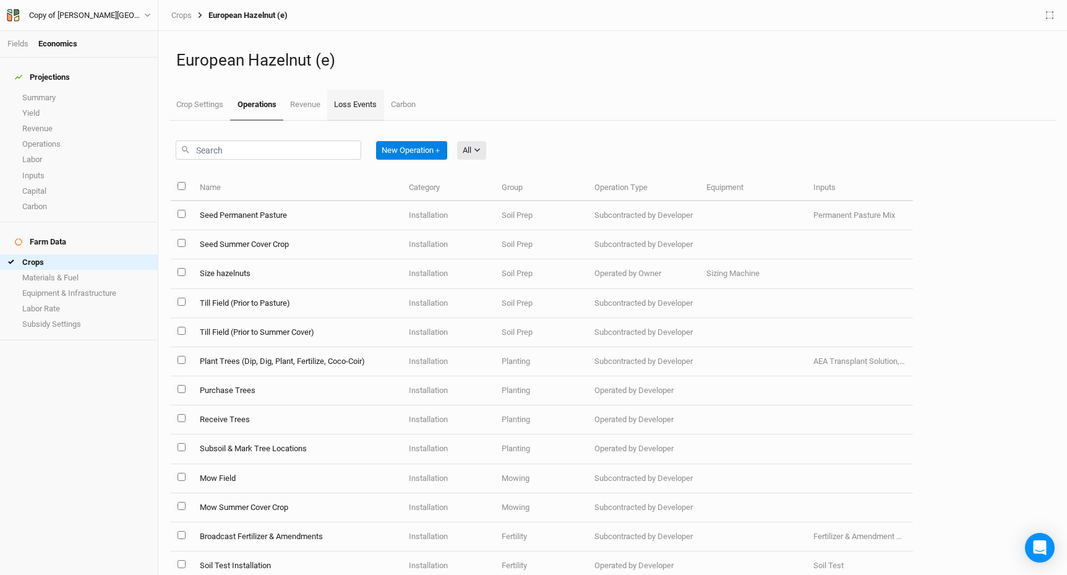
click at [348, 108] on link "Loss Events" at bounding box center [355, 105] width 56 height 31
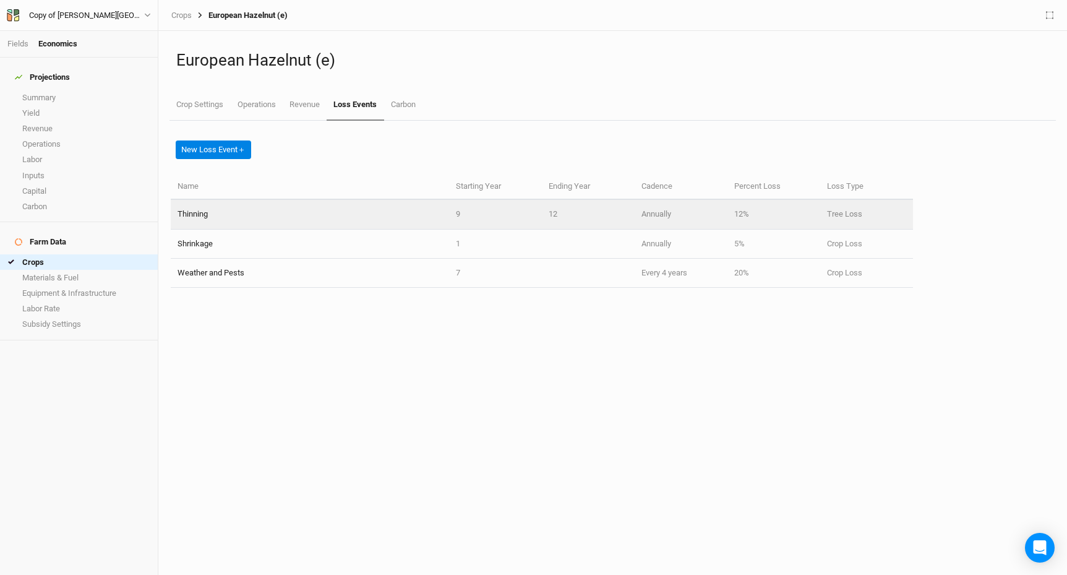
click at [741, 216] on td "12%" at bounding box center [773, 214] width 93 height 29
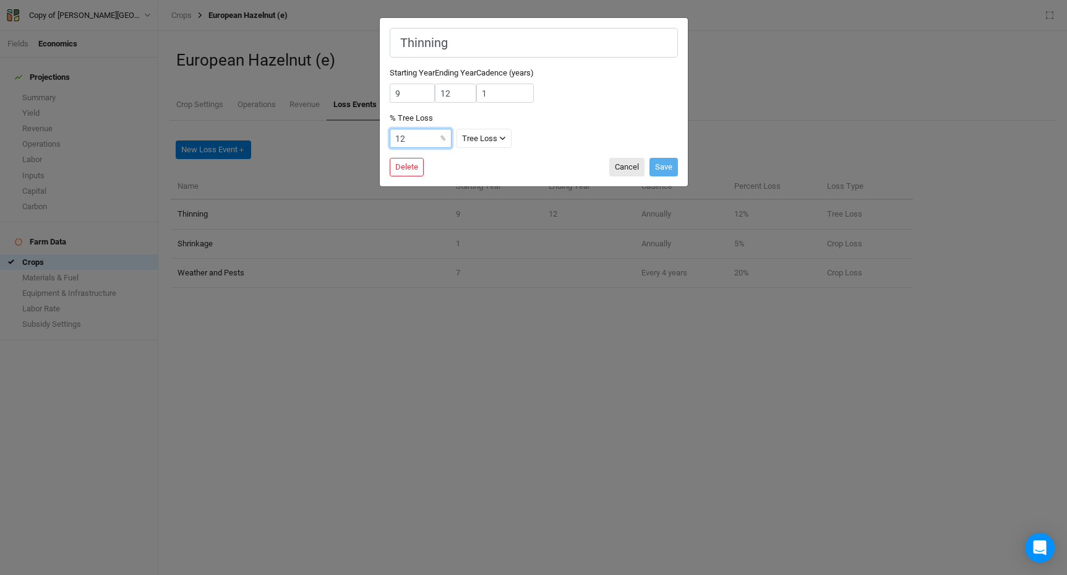
click at [438, 130] on input "12" at bounding box center [421, 138] width 62 height 19
click at [601, 304] on div "Thinning Starting Year 9 Ending Year 12 Cadence (years) 1 % Tree Loss 12 % Tree…" at bounding box center [533, 287] width 1067 height 575
click at [631, 158] on button "Cancel" at bounding box center [626, 167] width 35 height 19
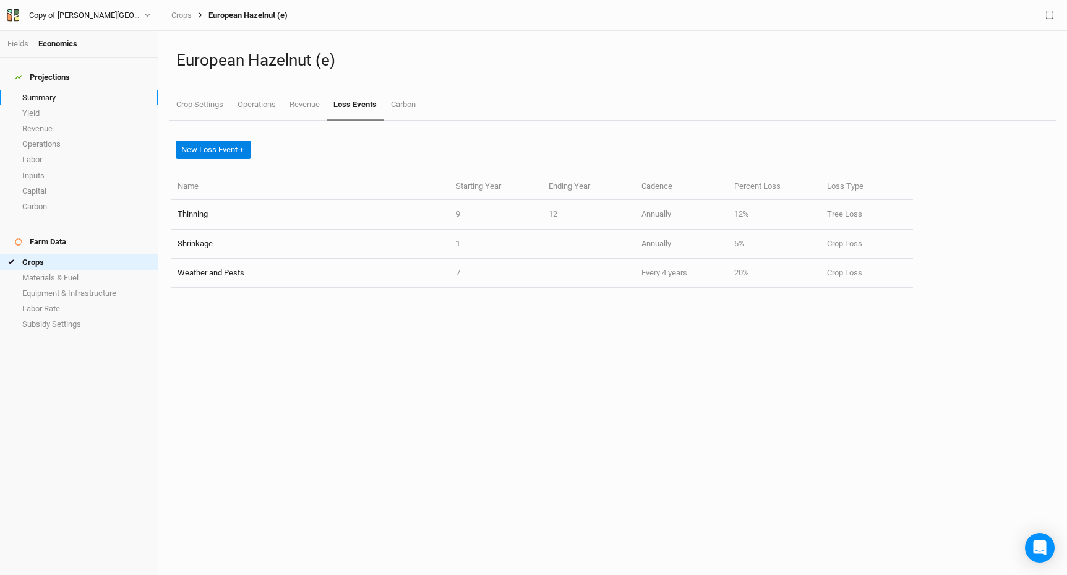
click at [53, 93] on link "Summary" at bounding box center [79, 97] width 158 height 15
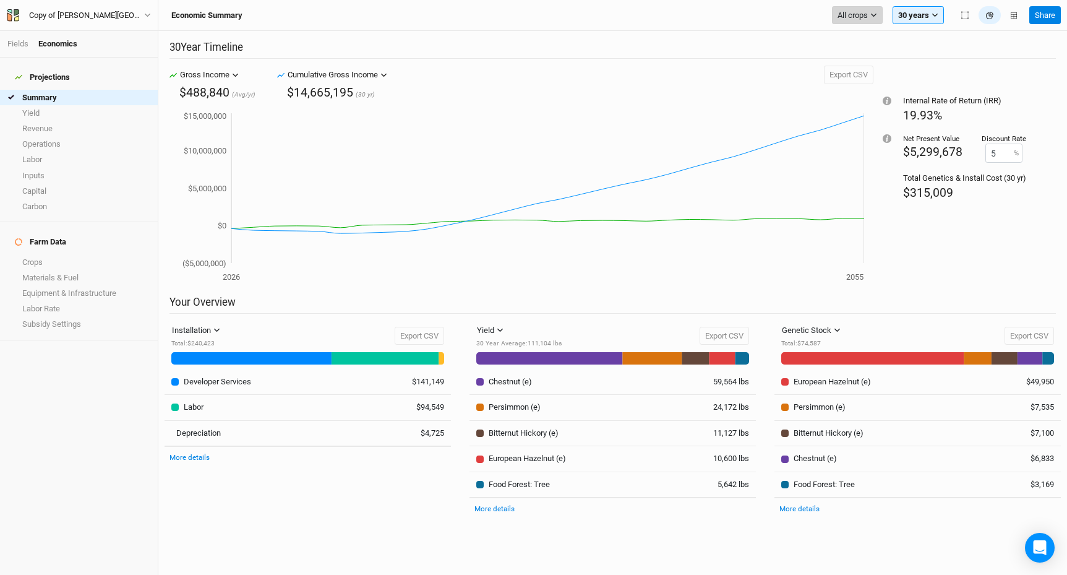
click at [872, 17] on icon "button" at bounding box center [873, 15] width 7 height 7
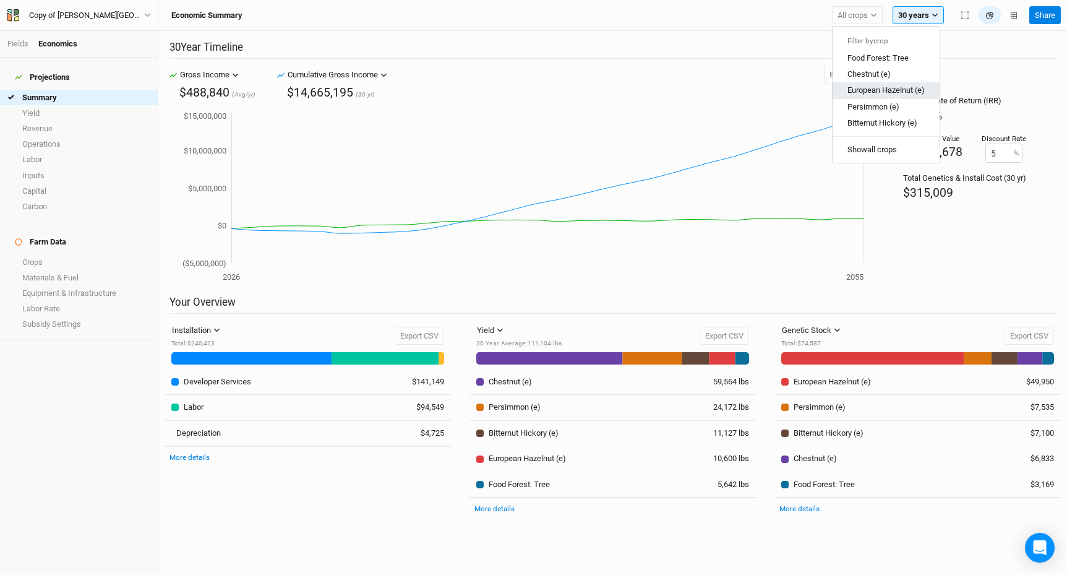
click at [860, 89] on span "European Hazelnut (e)" at bounding box center [885, 89] width 77 height 9
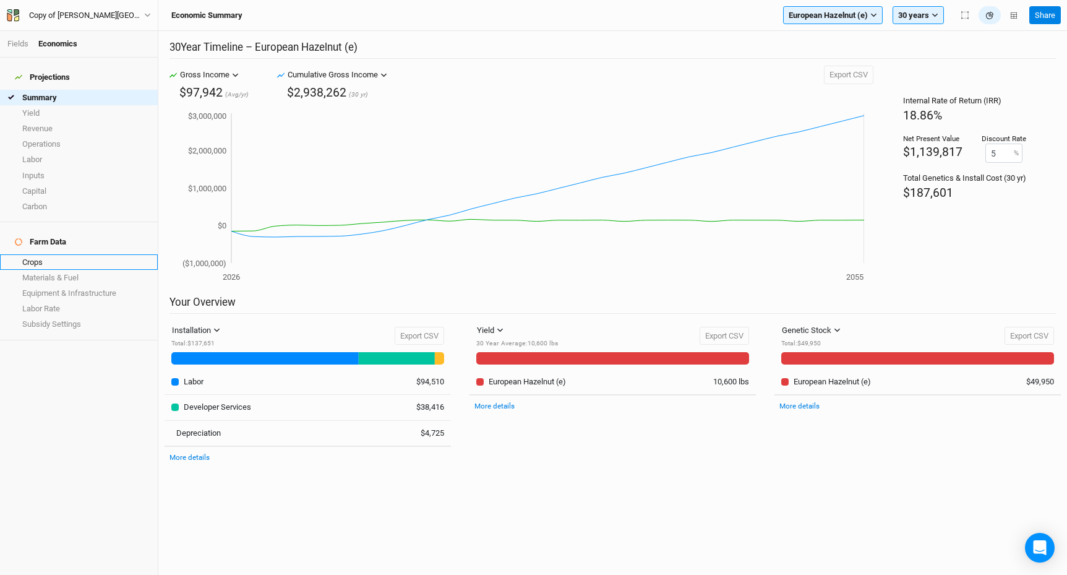
click at [65, 254] on link "Crops" at bounding box center [79, 261] width 158 height 15
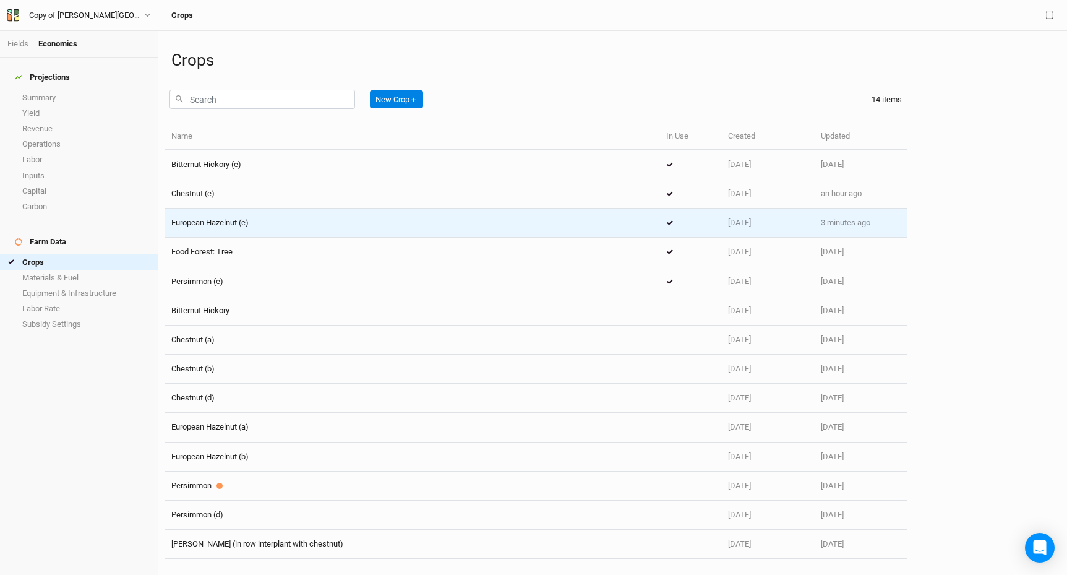
click at [312, 227] on div "European Hazelnut (e)" at bounding box center [411, 222] width 481 height 11
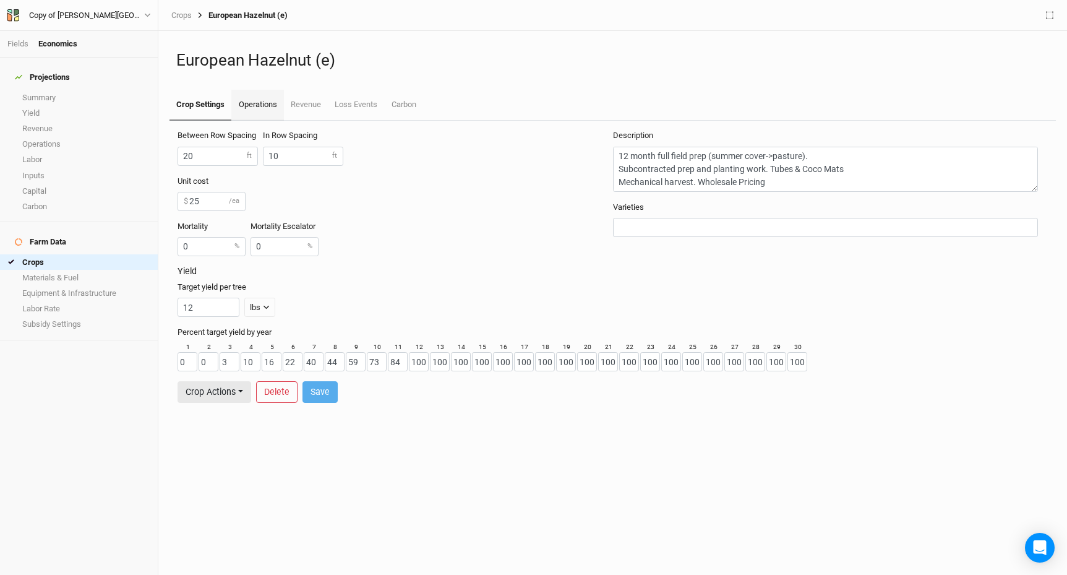
click at [264, 106] on link "Operations" at bounding box center [257, 105] width 52 height 31
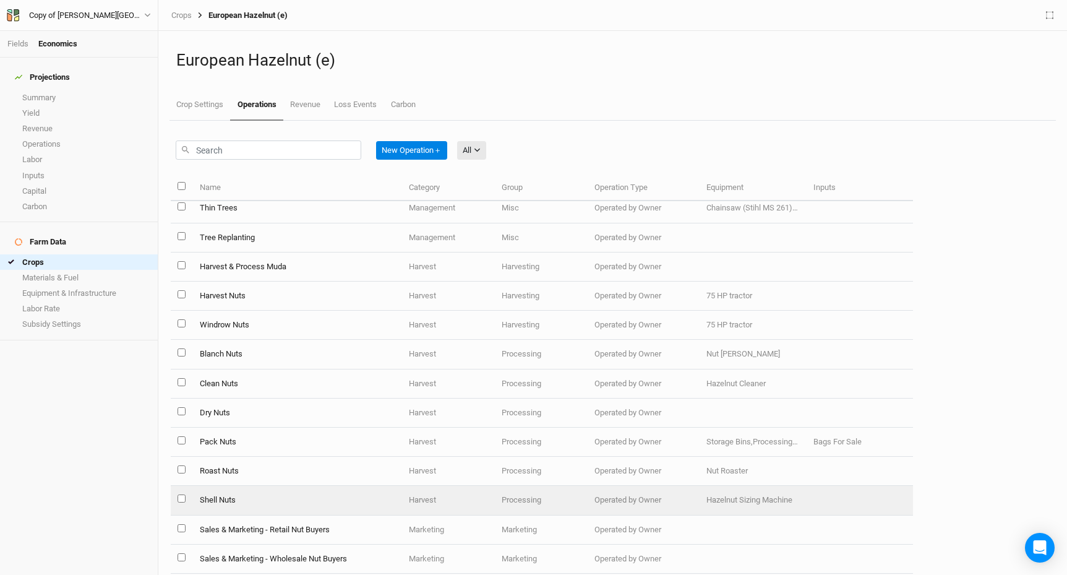
scroll to position [1173, 0]
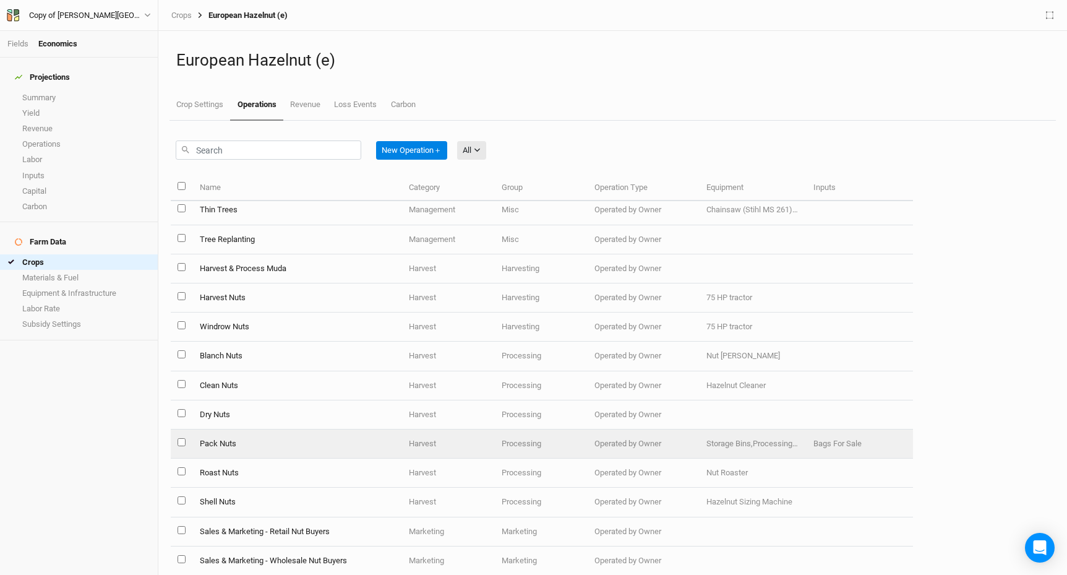
click at [225, 439] on td "Pack Nuts" at bounding box center [297, 443] width 210 height 29
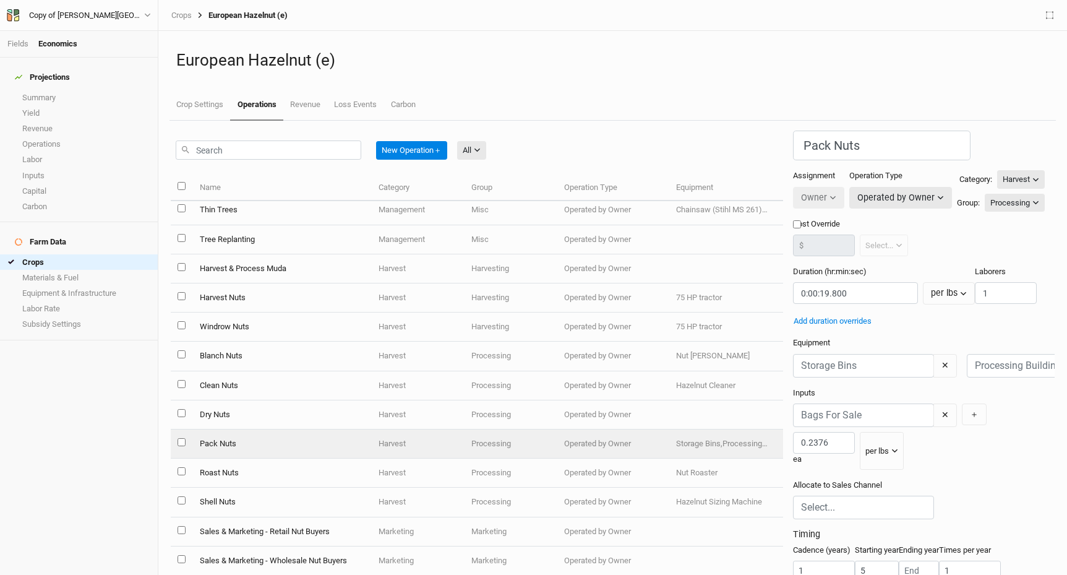
scroll to position [10, 0]
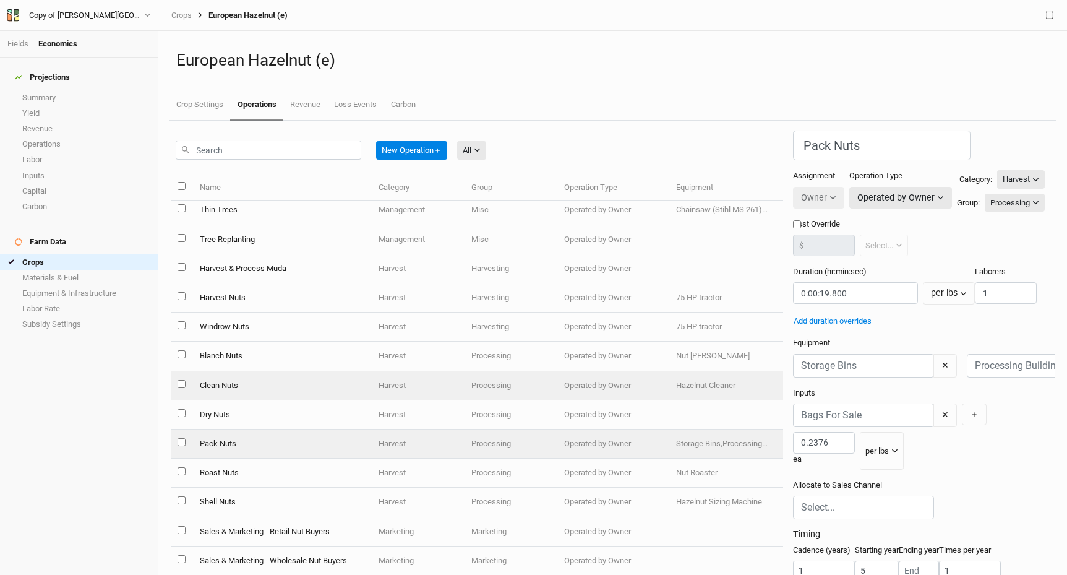
click at [230, 386] on td "Clean Nuts" at bounding box center [281, 385] width 179 height 29
type input "Clean Nuts"
type input "0:00:18"
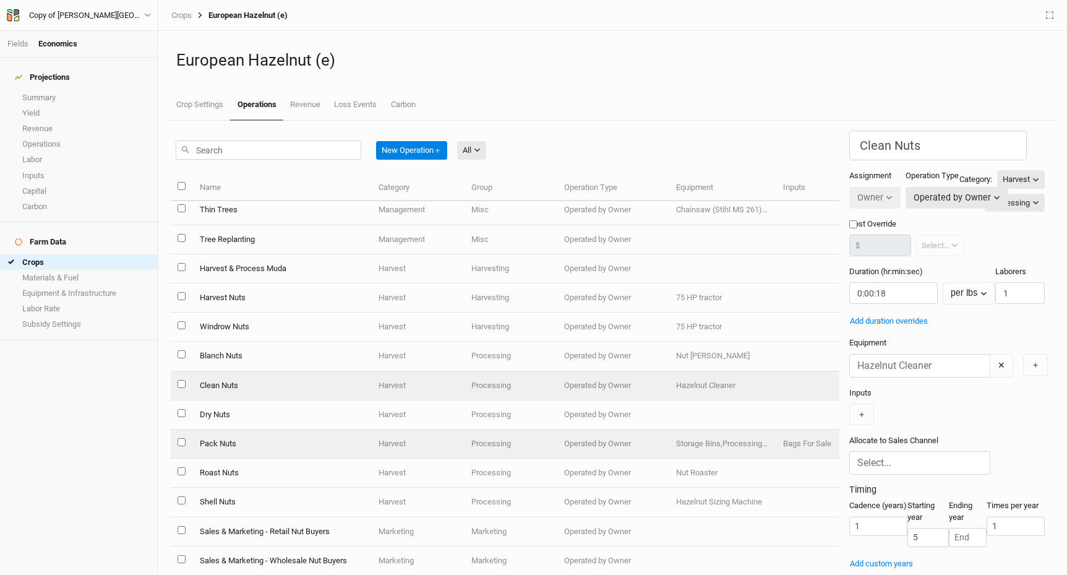
click at [207, 447] on td "Pack Nuts" at bounding box center [281, 443] width 179 height 29
type input "Pack Nuts"
type input "0:00:19.800"
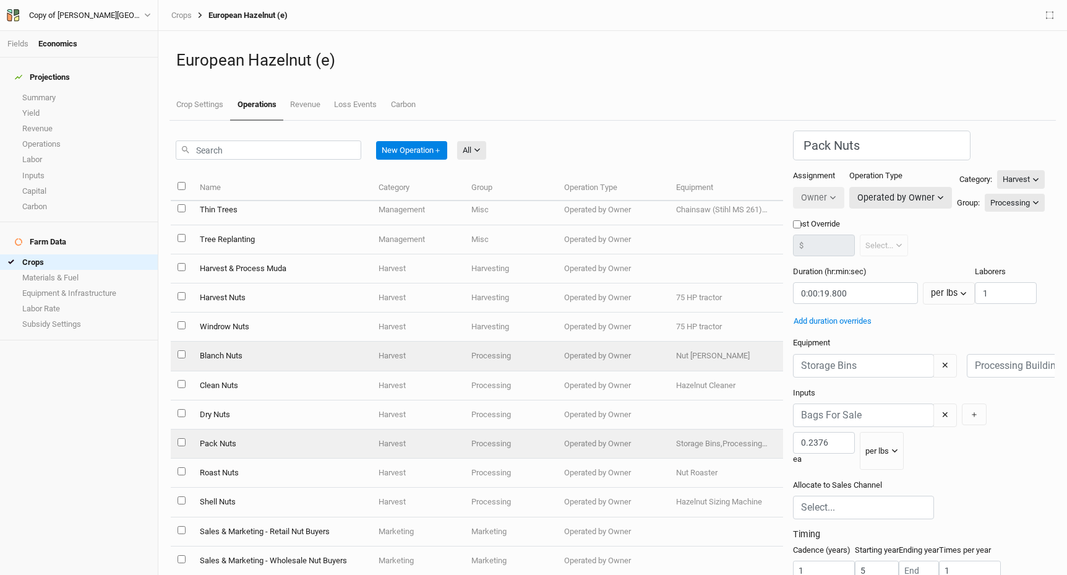
click at [229, 359] on td "Blanch Nuts" at bounding box center [281, 355] width 179 height 29
type input "Blanch Nuts"
type input "0:00:30"
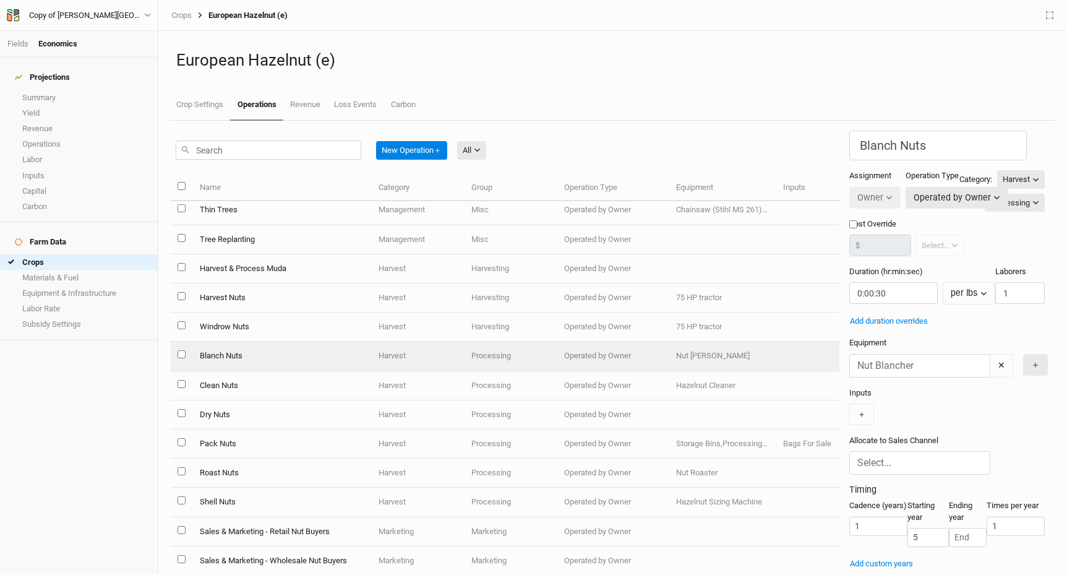
click at [1023, 354] on button "＋" at bounding box center [1035, 365] width 25 height 22
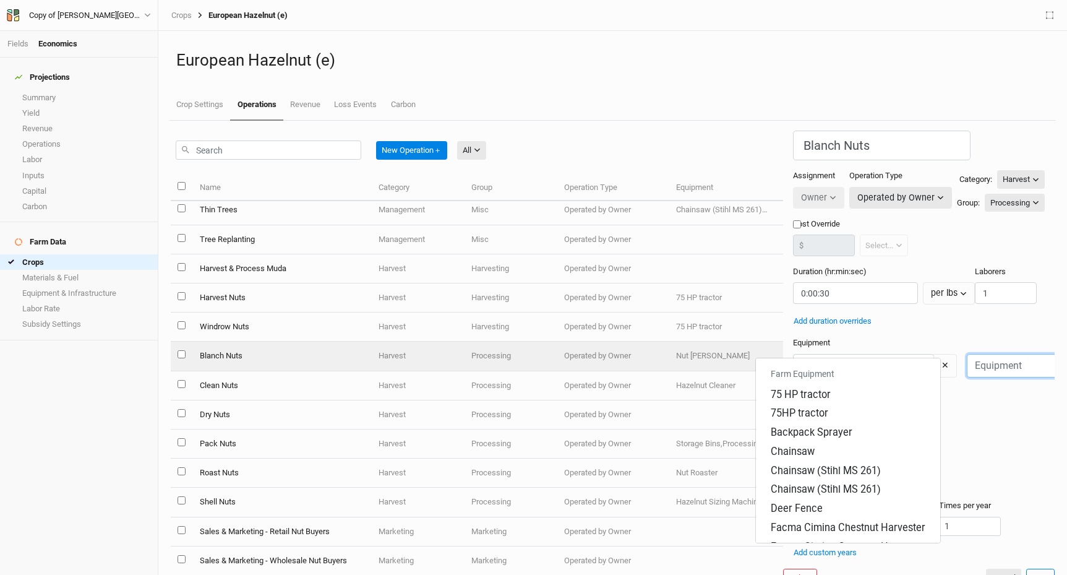
click at [967, 354] on input "text" at bounding box center [1037, 366] width 141 height 24
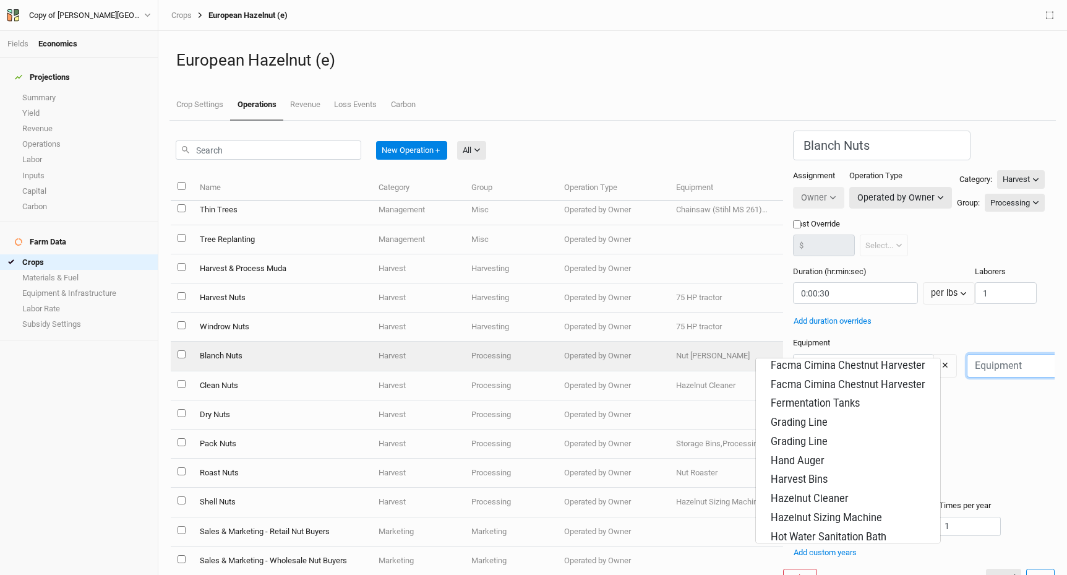
scroll to position [327, 0]
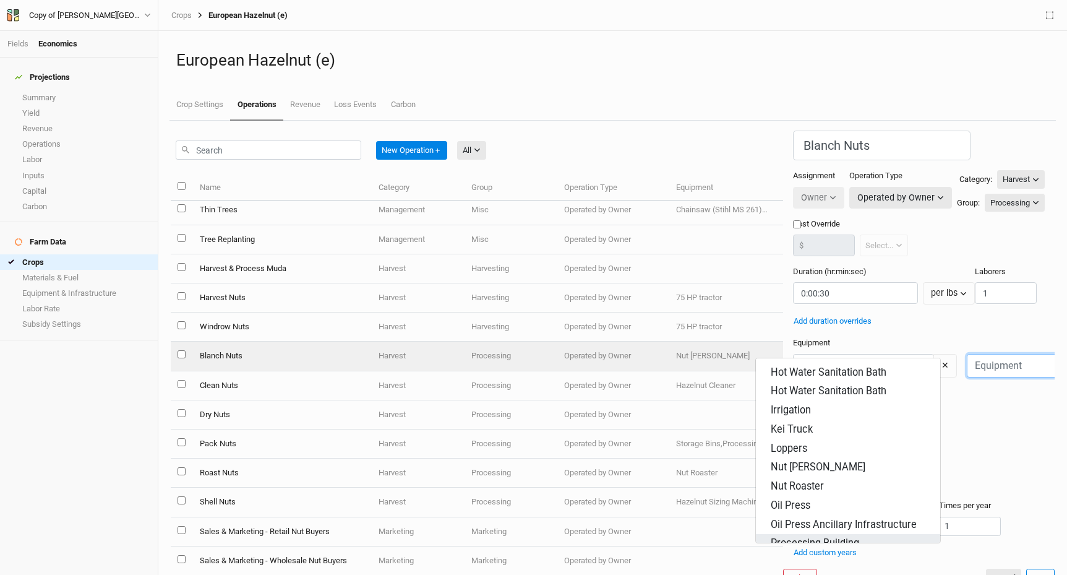
click at [792, 536] on div "Processing Building" at bounding box center [815, 543] width 88 height 14
type input "Processing Building"
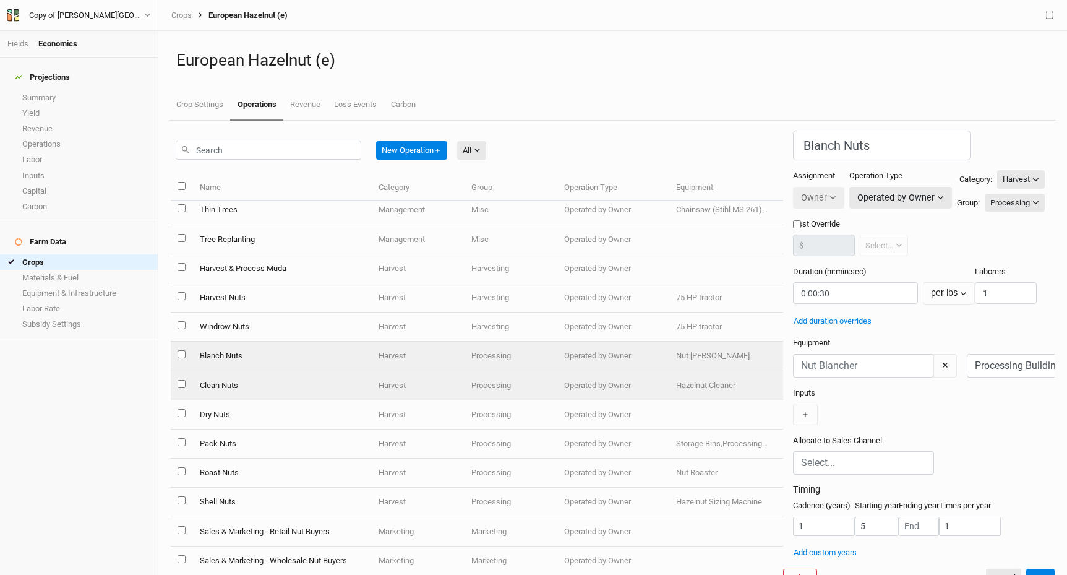
click at [205, 388] on td "Clean Nuts" at bounding box center [281, 385] width 179 height 29
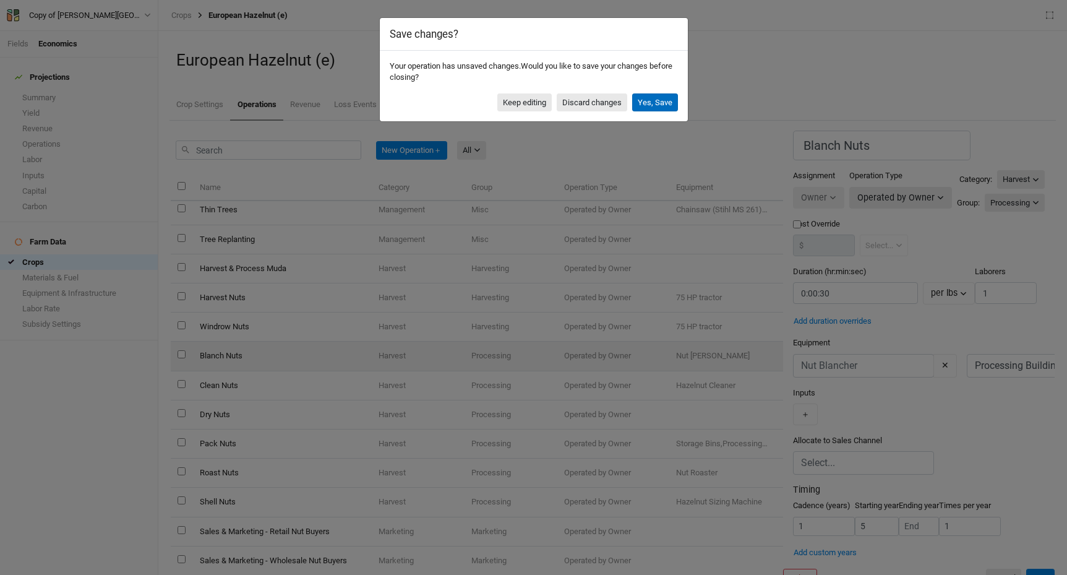
click at [664, 103] on button "Yes, Save" at bounding box center [655, 102] width 46 height 19
type input "Clean Nuts"
type input "0:00:18"
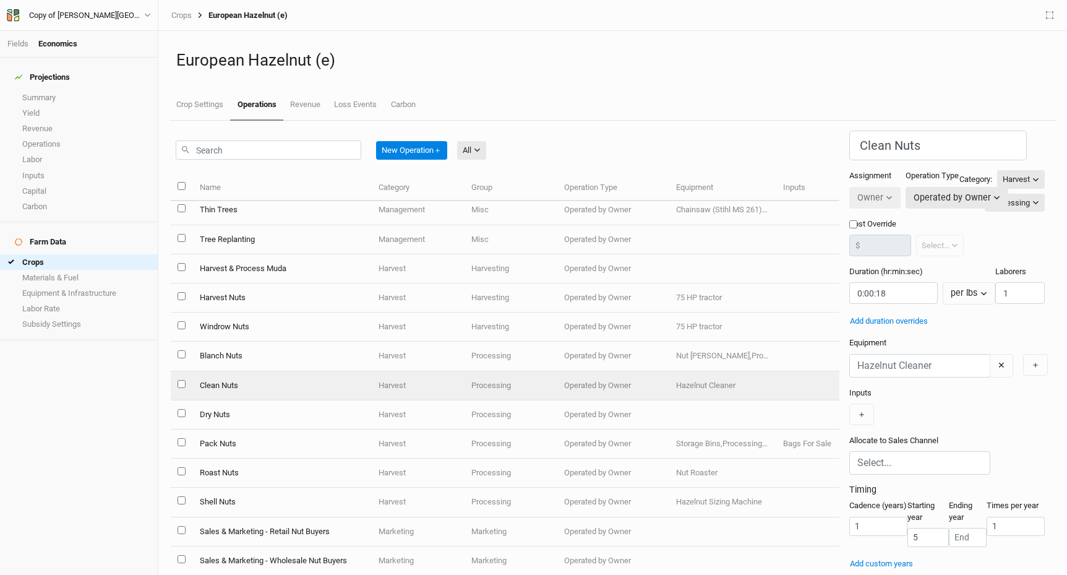
click at [222, 380] on td "Clean Nuts" at bounding box center [281, 385] width 179 height 29
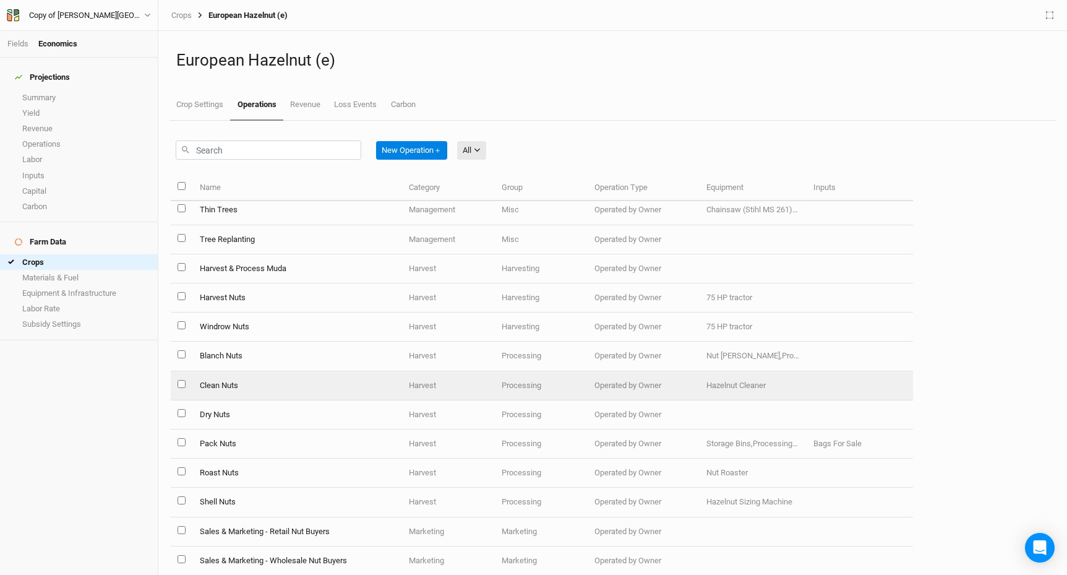
click at [223, 387] on td "Clean Nuts" at bounding box center [297, 385] width 210 height 29
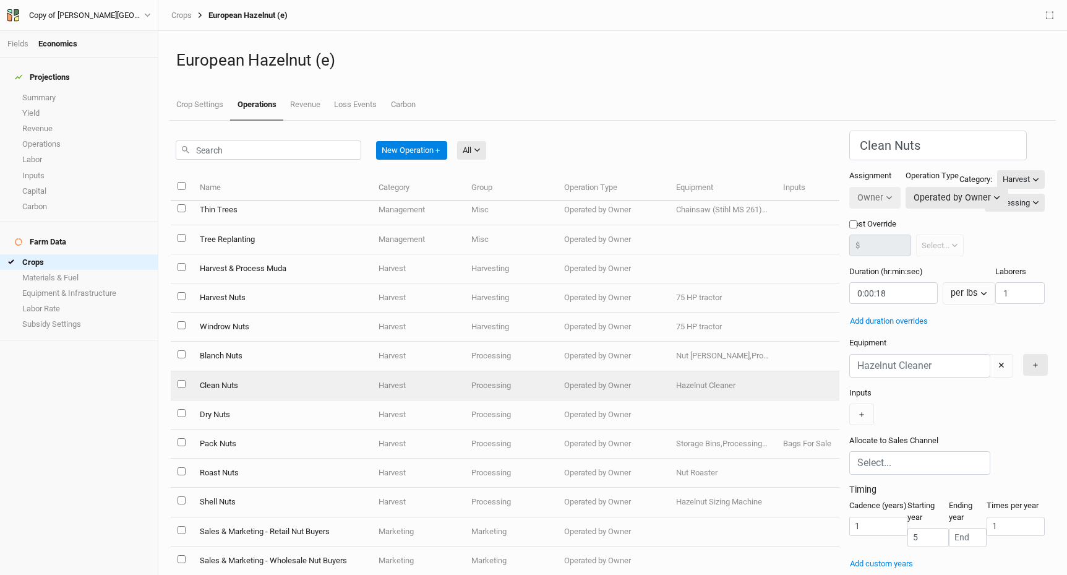
click at [1023, 358] on button "＋" at bounding box center [1035, 365] width 25 height 22
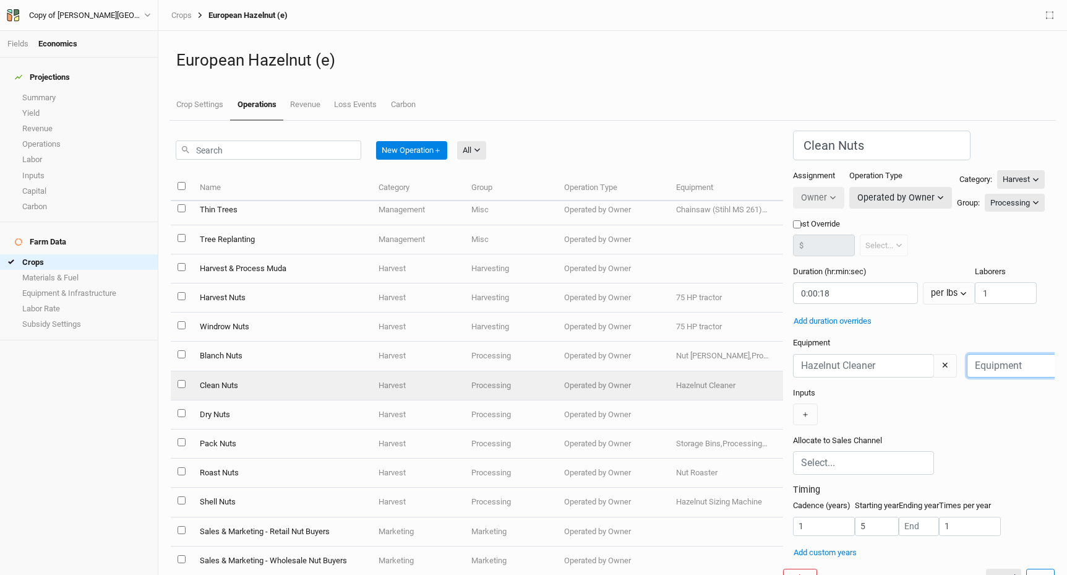
click at [967, 356] on input "text" at bounding box center [1037, 366] width 141 height 24
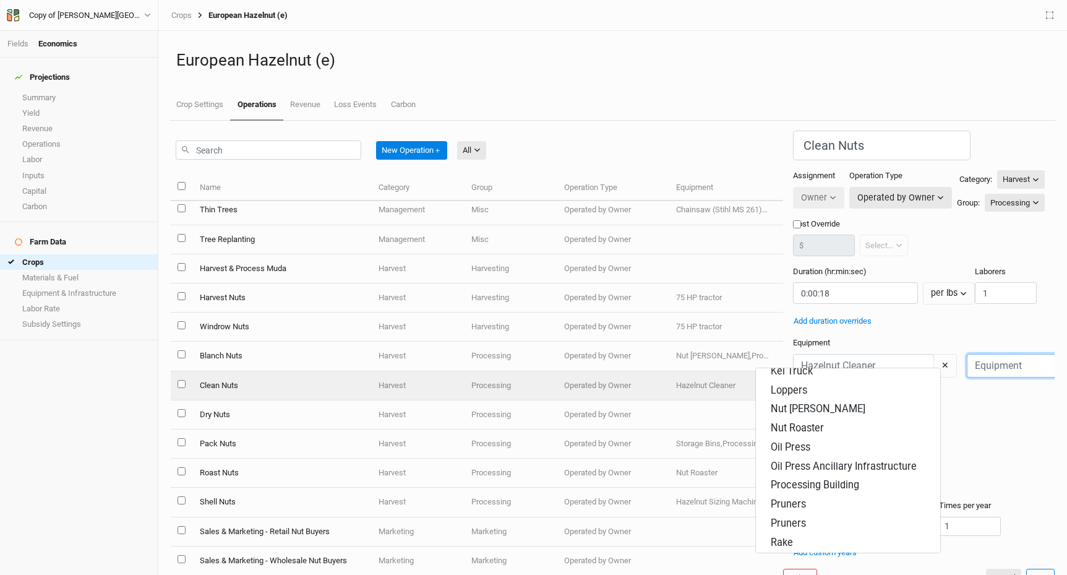
scroll to position [393, 0]
click at [812, 479] on div "Processing Building" at bounding box center [815, 486] width 88 height 14
type input "Processing Building"
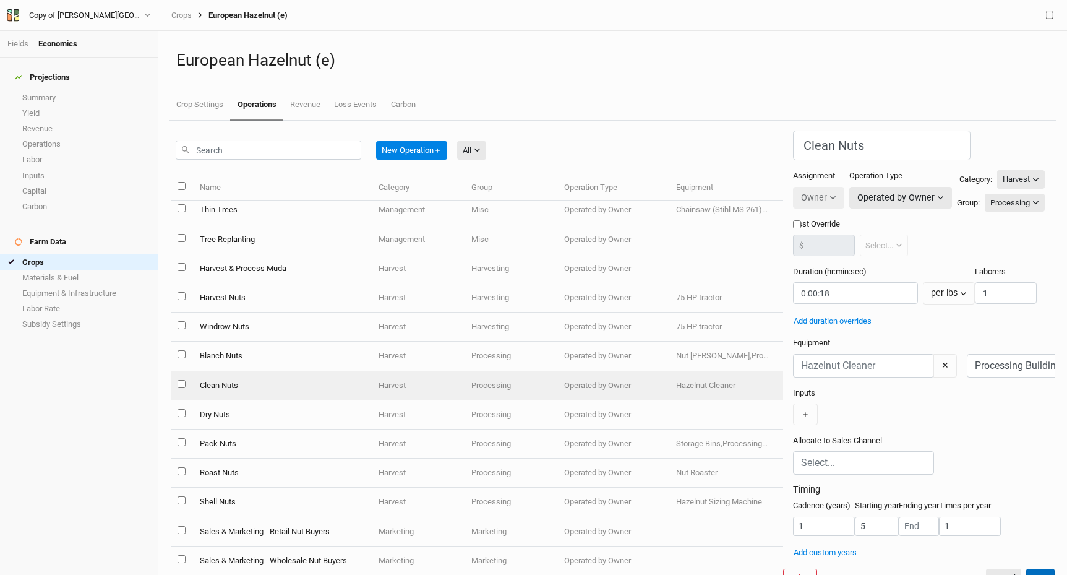
click at [1033, 568] on button "Save" at bounding box center [1040, 577] width 28 height 19
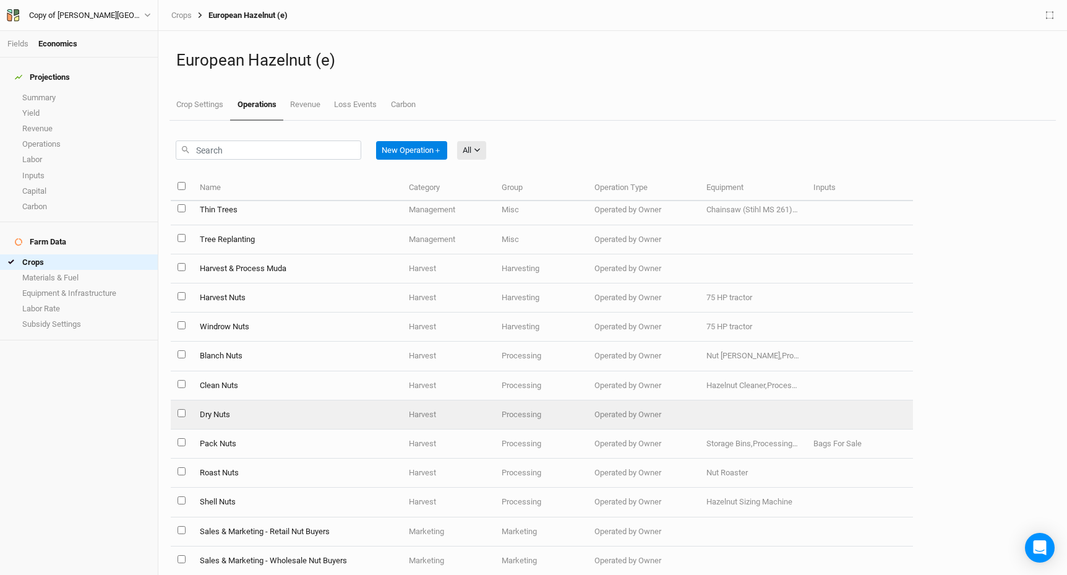
click at [215, 415] on td "Dry Nuts" at bounding box center [297, 414] width 210 height 29
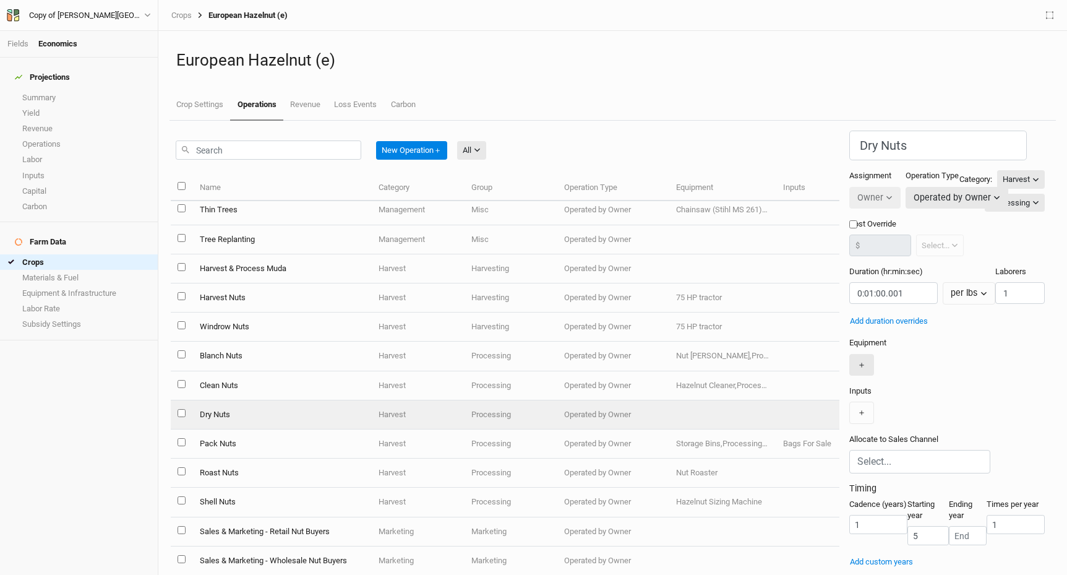
click at [849, 354] on button "＋" at bounding box center [861, 365] width 25 height 22
click at [109, 437] on div "Projections Summary Yield Revenue Operations Labor Inputs Capital Carbon Farm D…" at bounding box center [79, 316] width 158 height 517
click at [132, 348] on div "Projections Summary Yield Revenue Operations Labor Inputs Capital Carbon Farm D…" at bounding box center [79, 316] width 158 height 517
click at [126, 285] on link "Equipment & Infrastructure" at bounding box center [79, 292] width 158 height 15
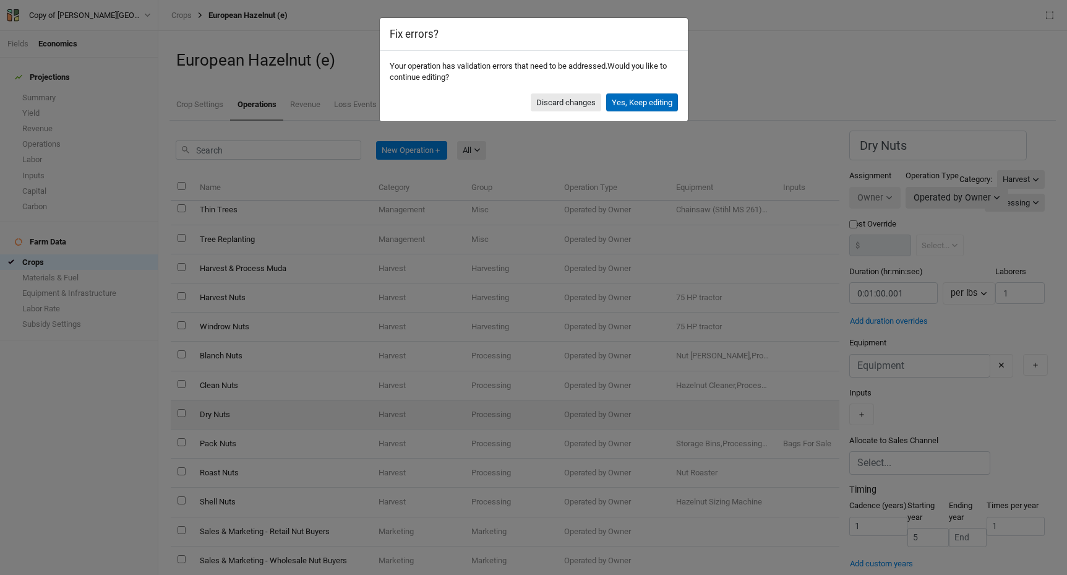
click at [628, 107] on button "Yes, Keep editing" at bounding box center [642, 102] width 72 height 19
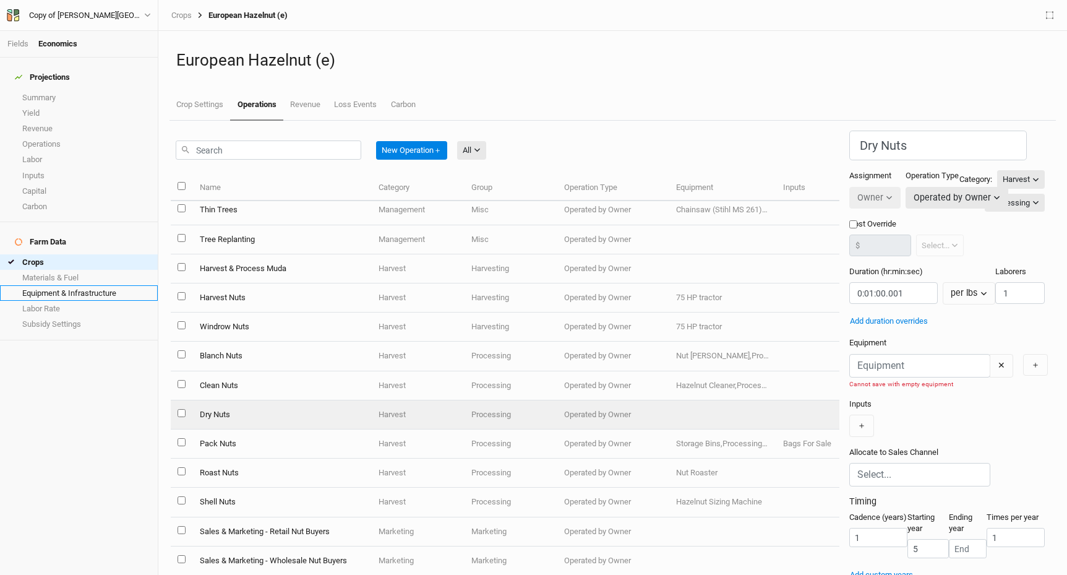
click at [58, 285] on link "Equipment & Infrastructure" at bounding box center [79, 292] width 158 height 15
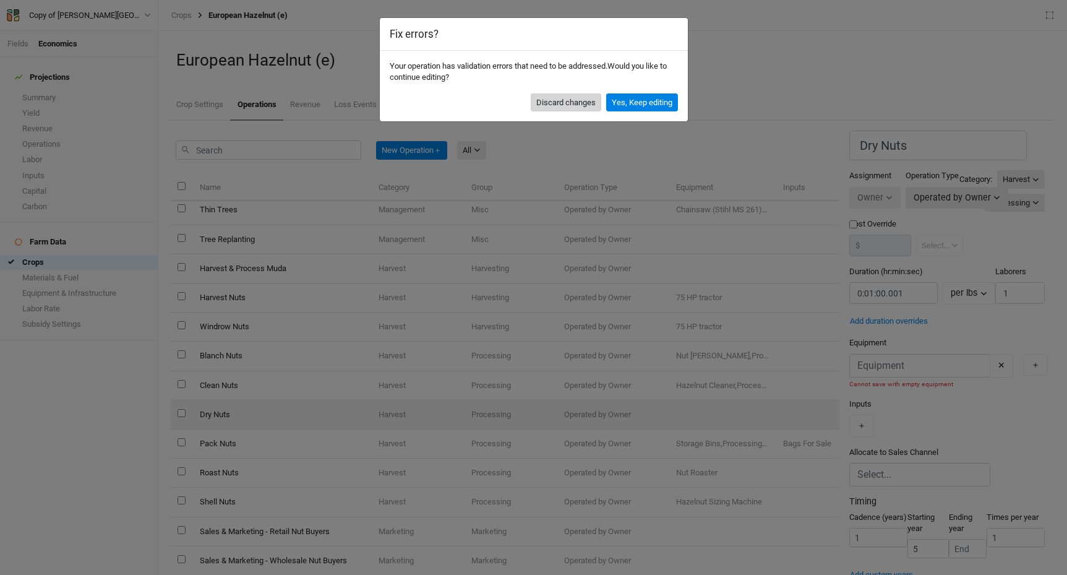
click at [581, 103] on button "Discard changes" at bounding box center [566, 102] width 71 height 19
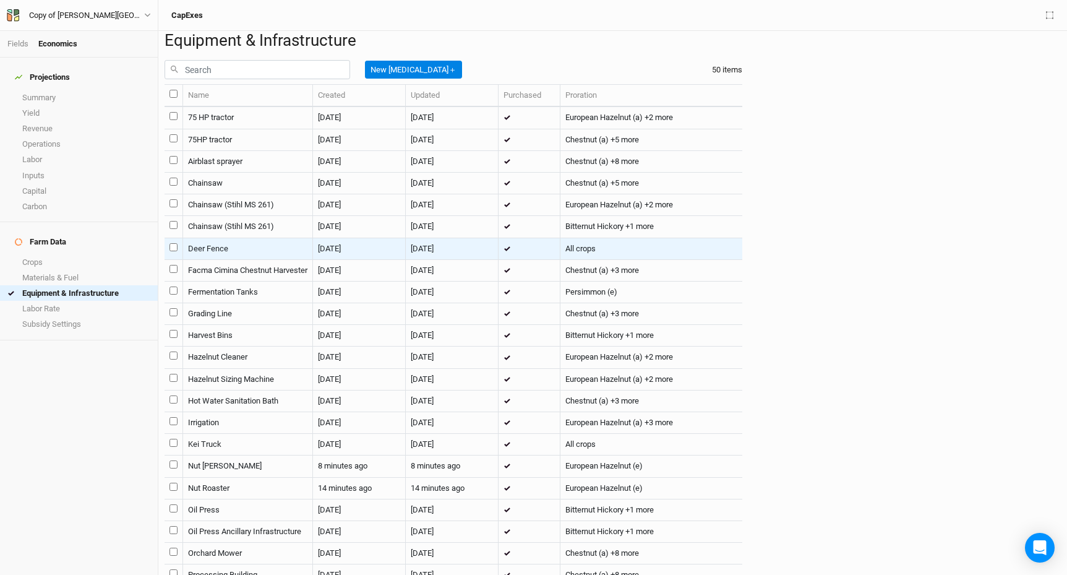
scroll to position [6, 0]
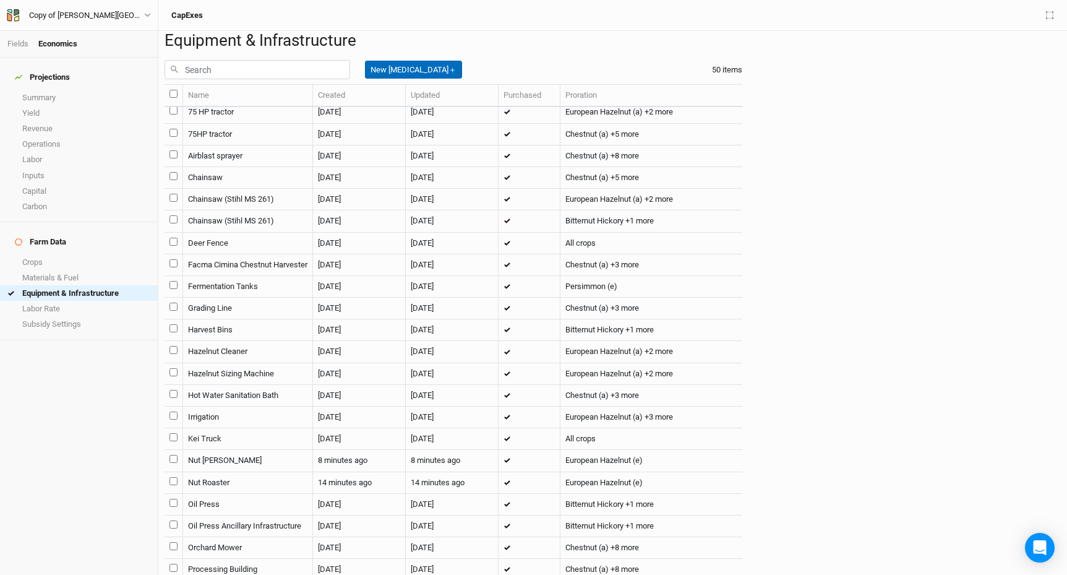
click at [402, 79] on button "New [MEDICAL_DATA] ＋" at bounding box center [413, 70] width 97 height 19
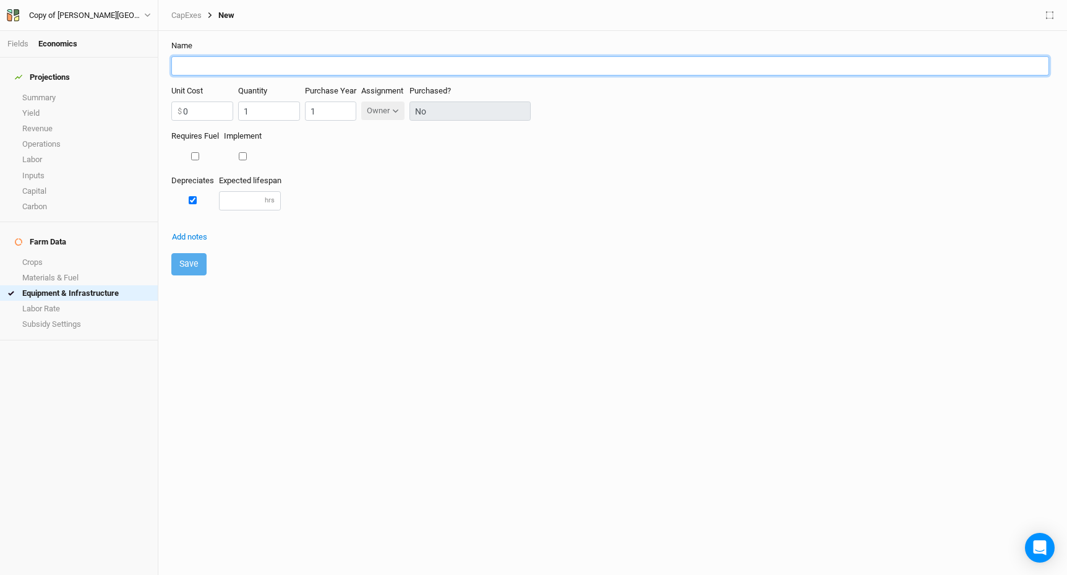
click at [263, 66] on input "text" at bounding box center [610, 65] width 878 height 19
type input "Nut Dryer"
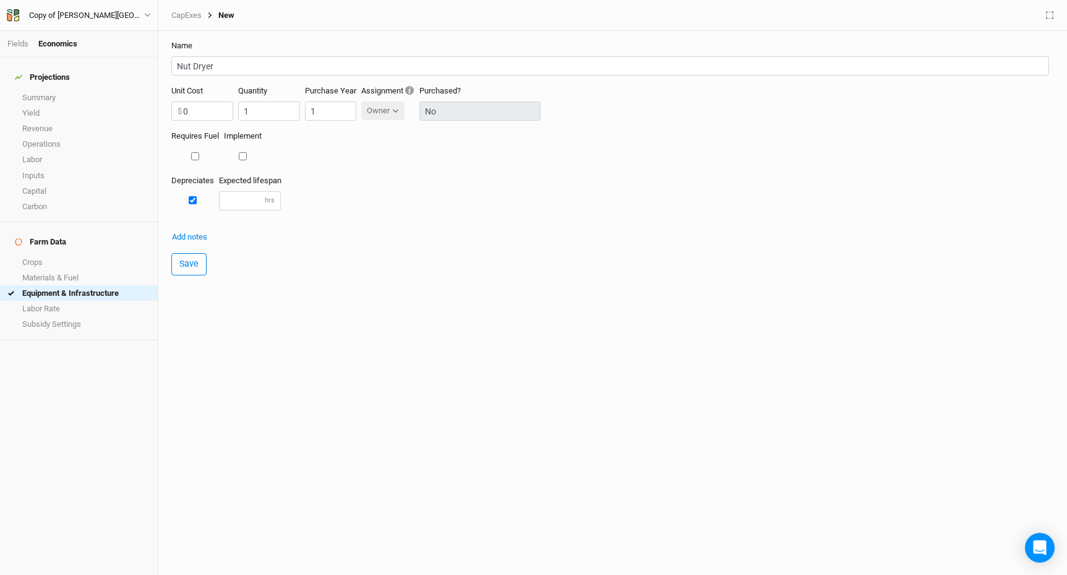
click at [327, 220] on div "Depreciates Expected lifespan hrs" at bounding box center [612, 197] width 883 height 45
click at [212, 110] on input "0" at bounding box center [202, 110] width 62 height 19
type input "10000"
click at [327, 107] on input "1" at bounding box center [330, 110] width 51 height 19
type input "5"
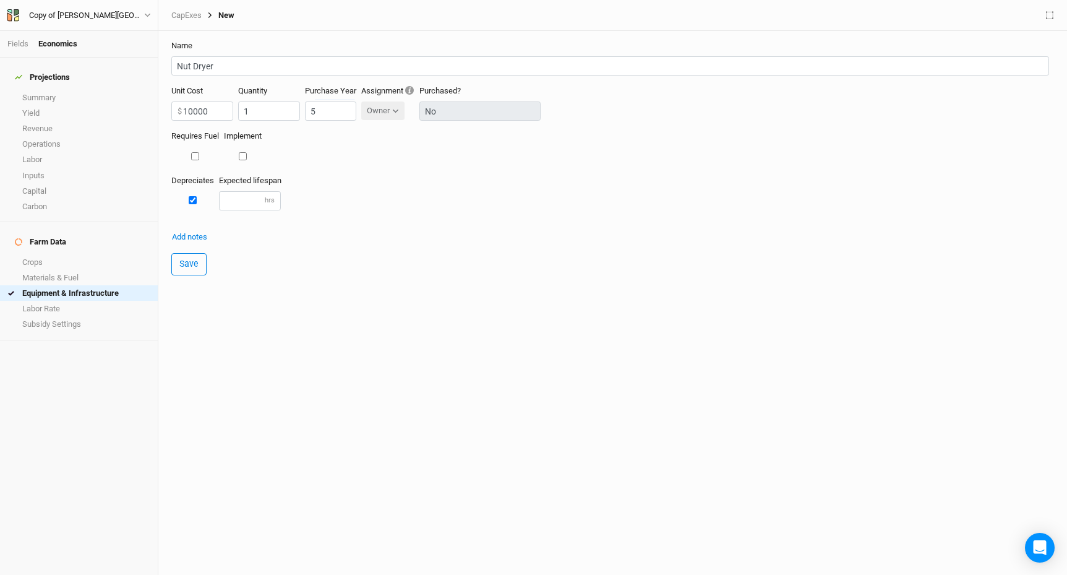
click at [299, 274] on form "Name Nut Dryer Unit Cost 10000 $ Quantity 1 Purchase Year 5 Assignment Owner Ow…" at bounding box center [613, 158] width 896 height 254
click at [247, 194] on input "number" at bounding box center [250, 200] width 62 height 19
type input "6000"
click at [193, 266] on button "Save" at bounding box center [188, 264] width 35 height 22
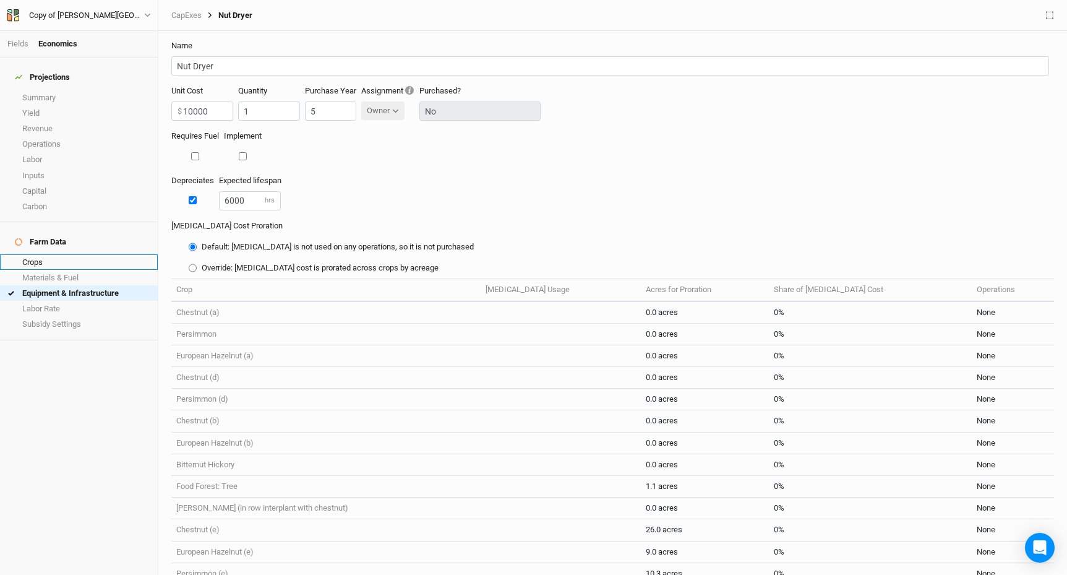
click at [64, 254] on link "Crops" at bounding box center [79, 261] width 158 height 15
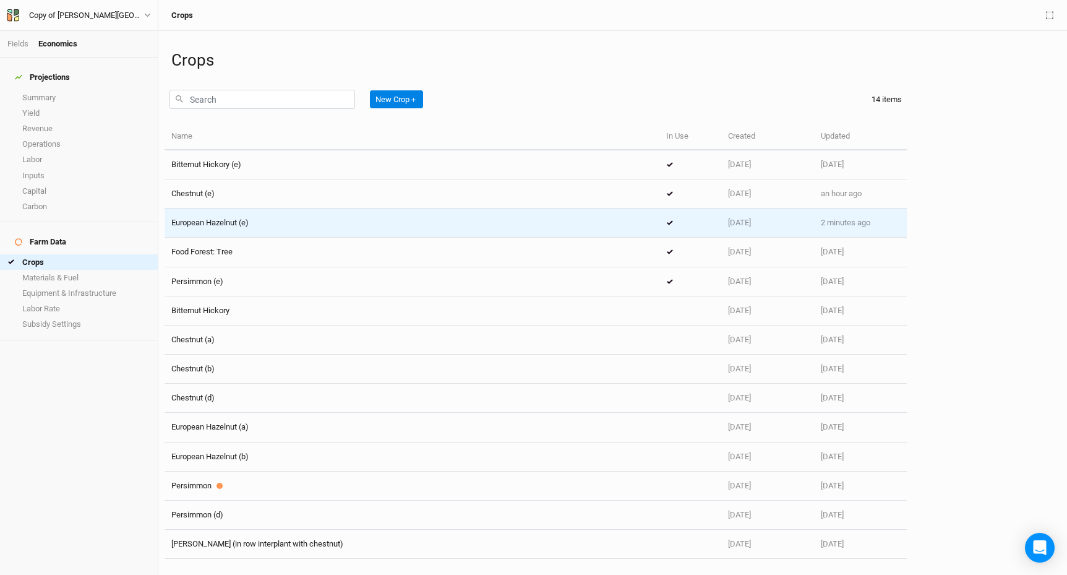
click at [257, 229] on td "European Hazelnut (e)" at bounding box center [412, 222] width 495 height 29
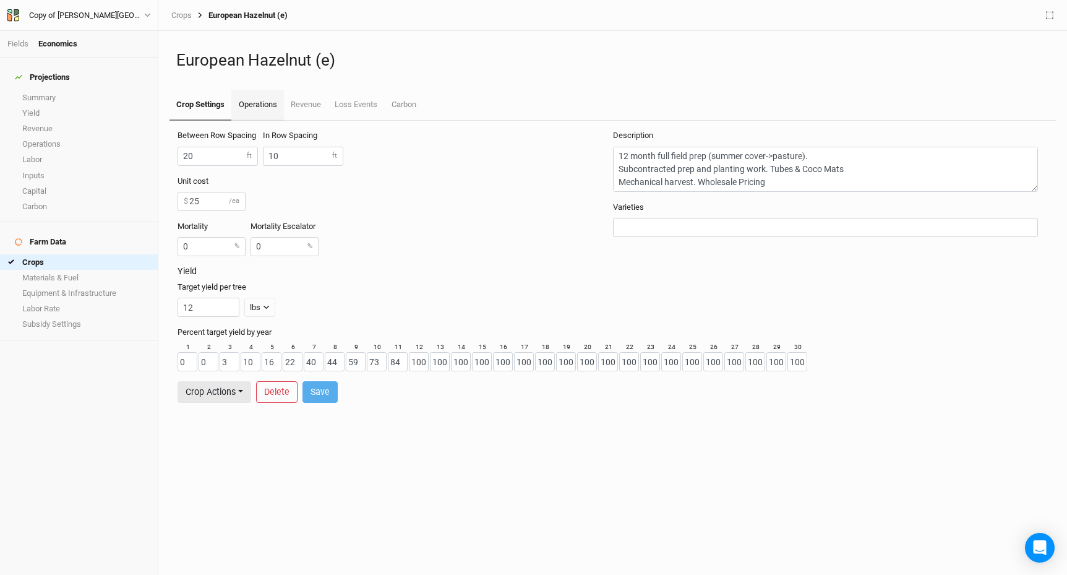
click at [262, 106] on link "Operations" at bounding box center [257, 105] width 52 height 31
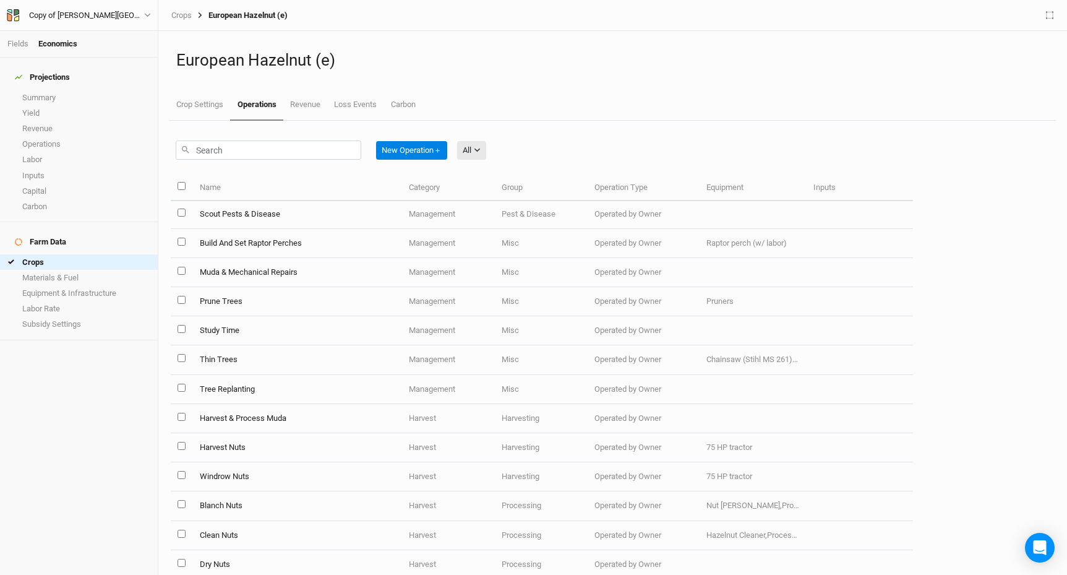
scroll to position [1183, 0]
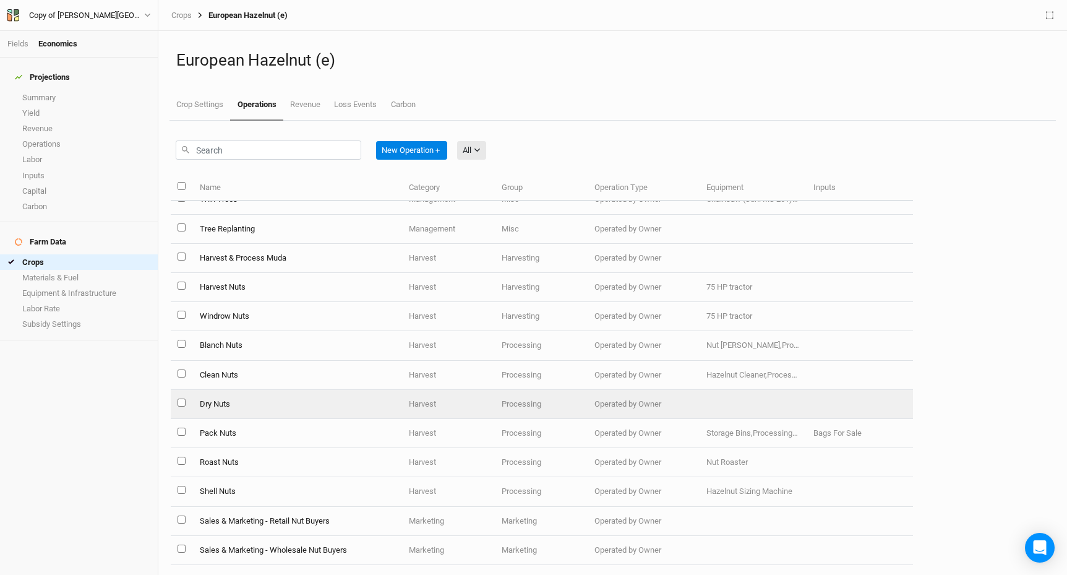
click at [224, 404] on td "Dry Nuts" at bounding box center [297, 404] width 210 height 29
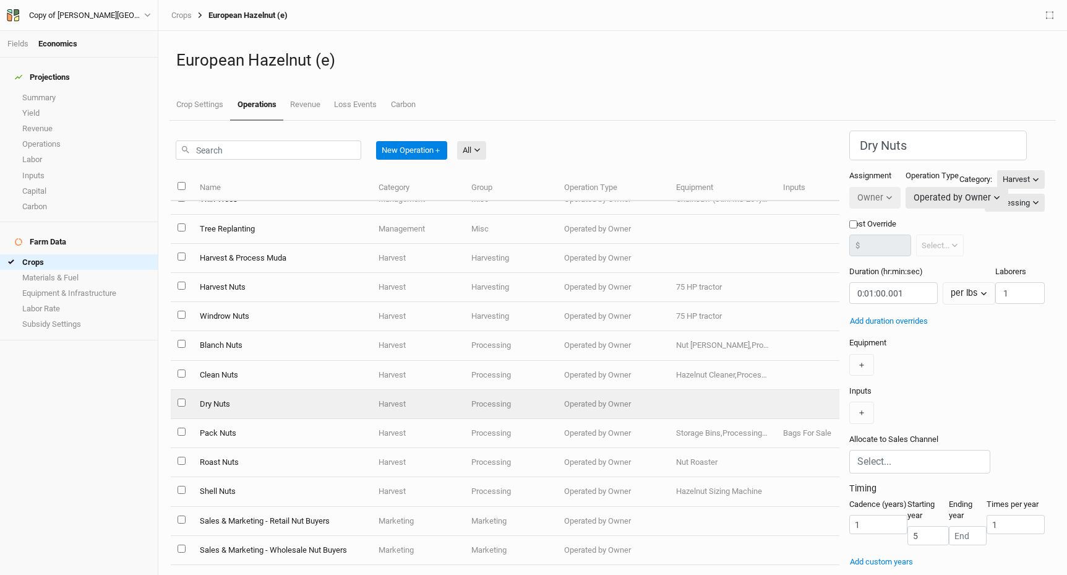
click at [849, 337] on label "Equipment" at bounding box center [867, 342] width 37 height 11
click at [849, 358] on button "＋" at bounding box center [861, 365] width 25 height 22
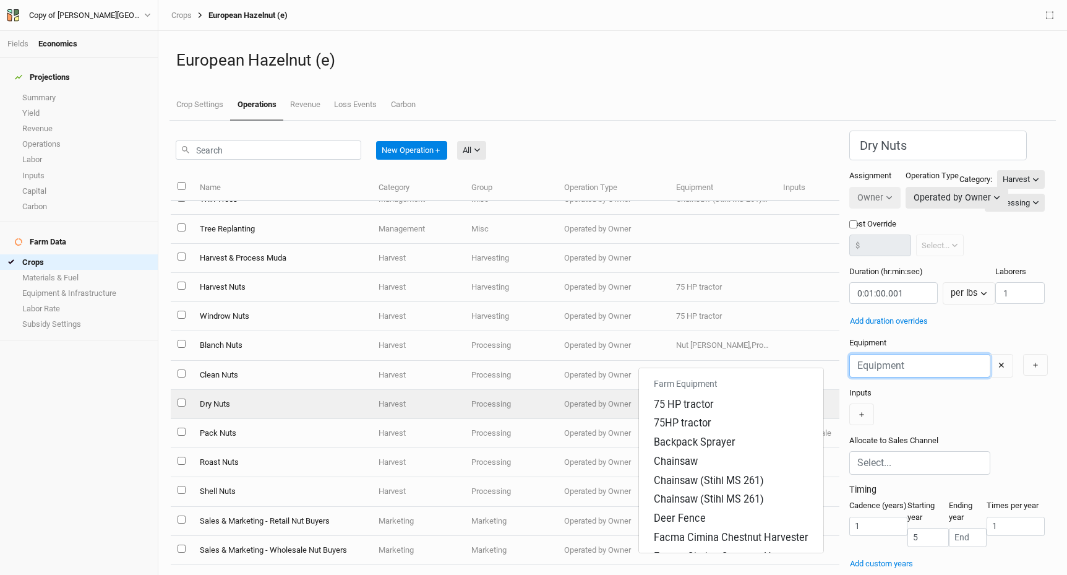
click at [849, 360] on input "text" at bounding box center [919, 366] width 141 height 24
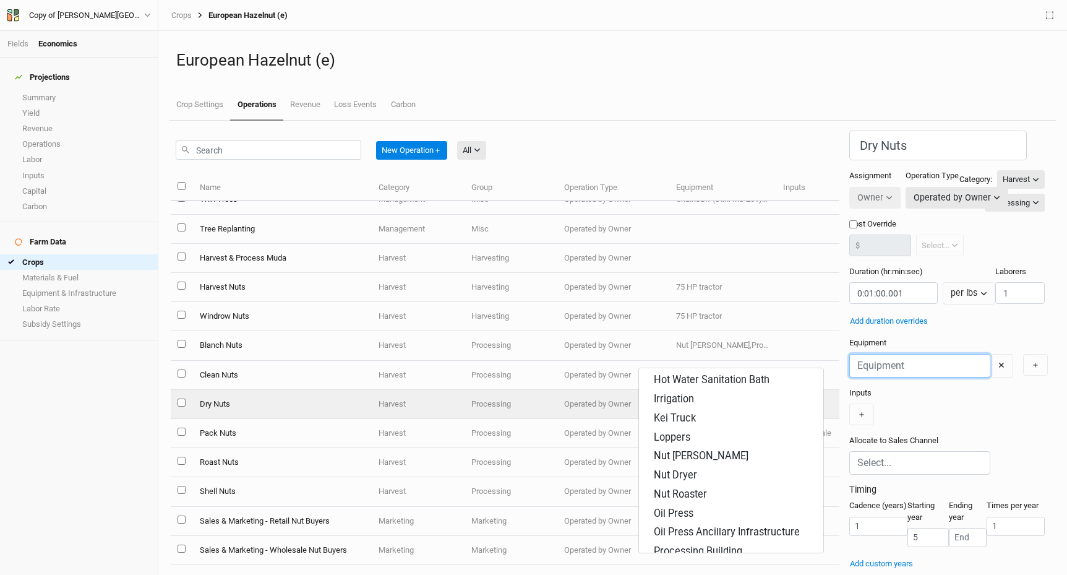
scroll to position [344, 0]
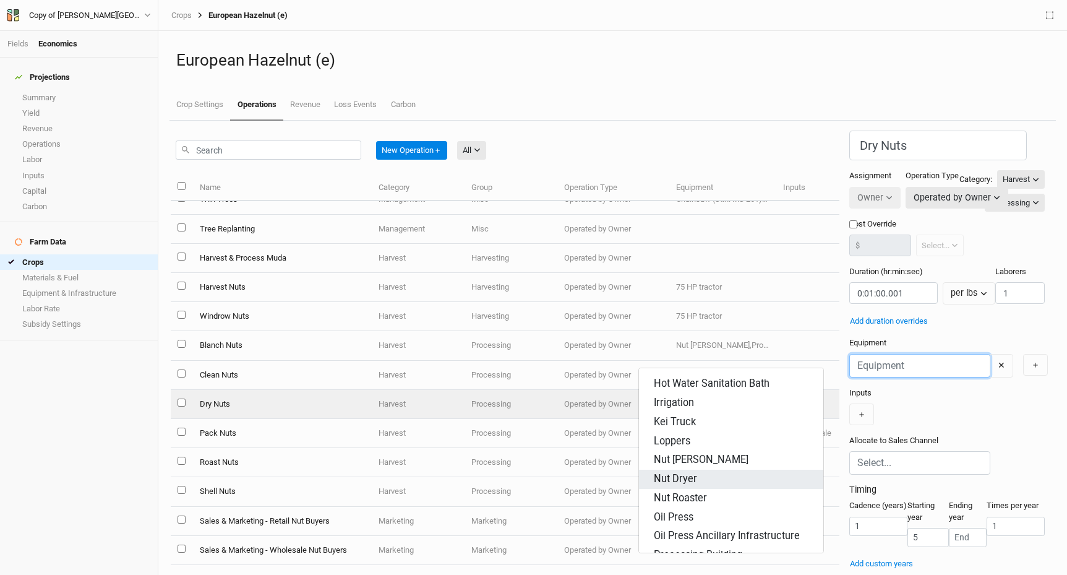
click at [683, 472] on div "Nut Dryer" at bounding box center [675, 479] width 43 height 14
type input "Nut Dryer"
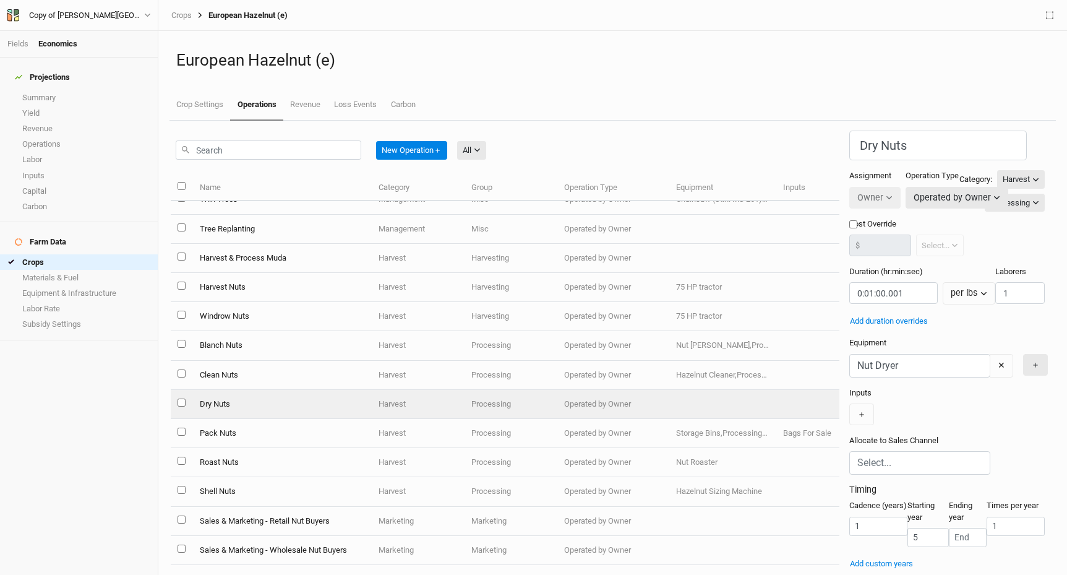
click at [1023, 359] on button "＋" at bounding box center [1035, 365] width 25 height 22
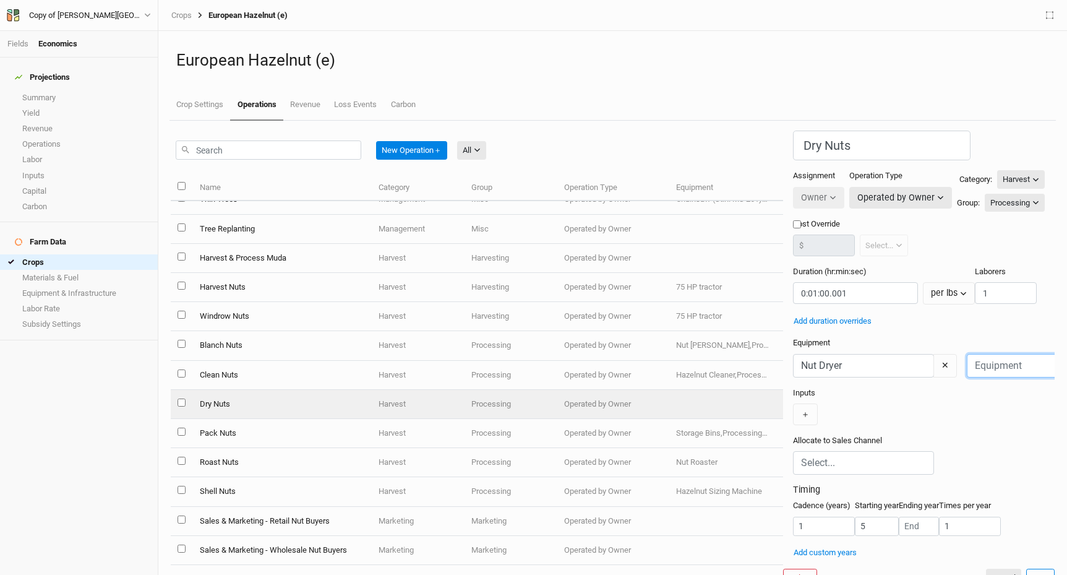
click at [967, 354] on input "text" at bounding box center [1037, 366] width 141 height 24
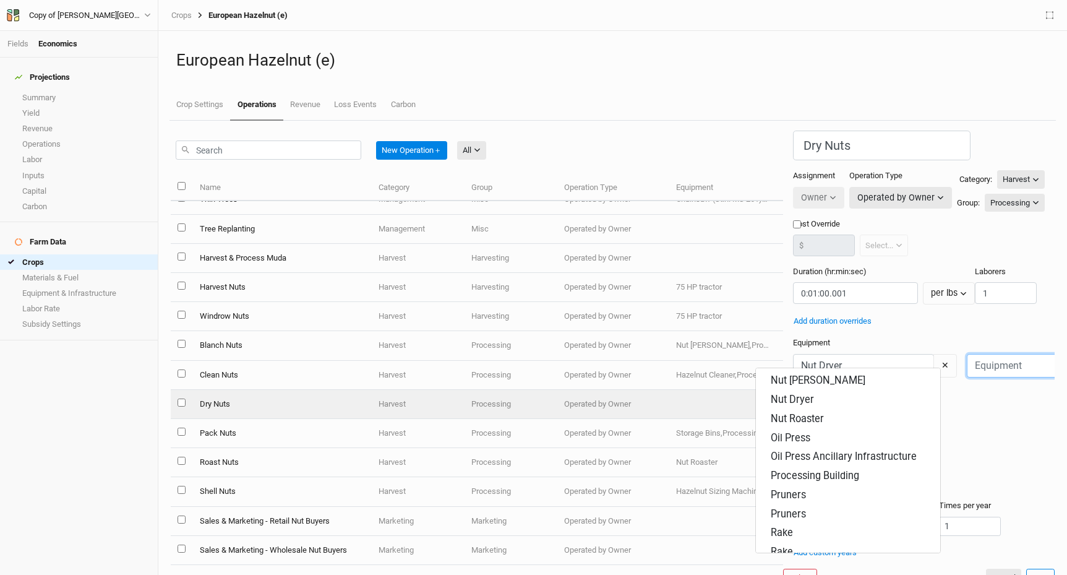
scroll to position [419, 0]
click at [810, 473] on div "Processing Building" at bounding box center [815, 480] width 88 height 14
type input "Processing Building"
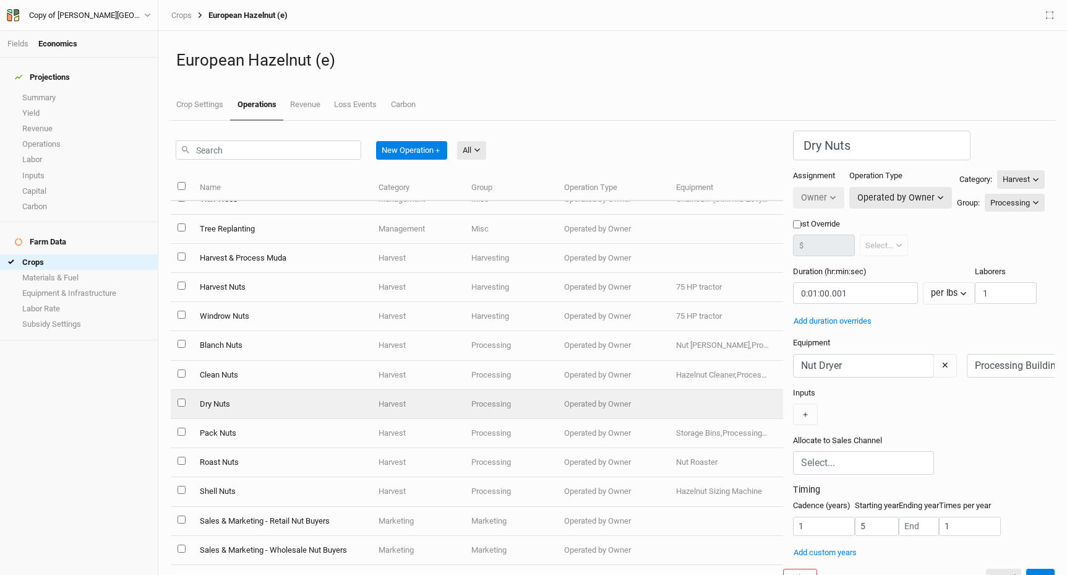
click at [829, 419] on div "＋" at bounding box center [919, 414] width 252 height 22
click at [793, 403] on button "＋" at bounding box center [805, 414] width 25 height 22
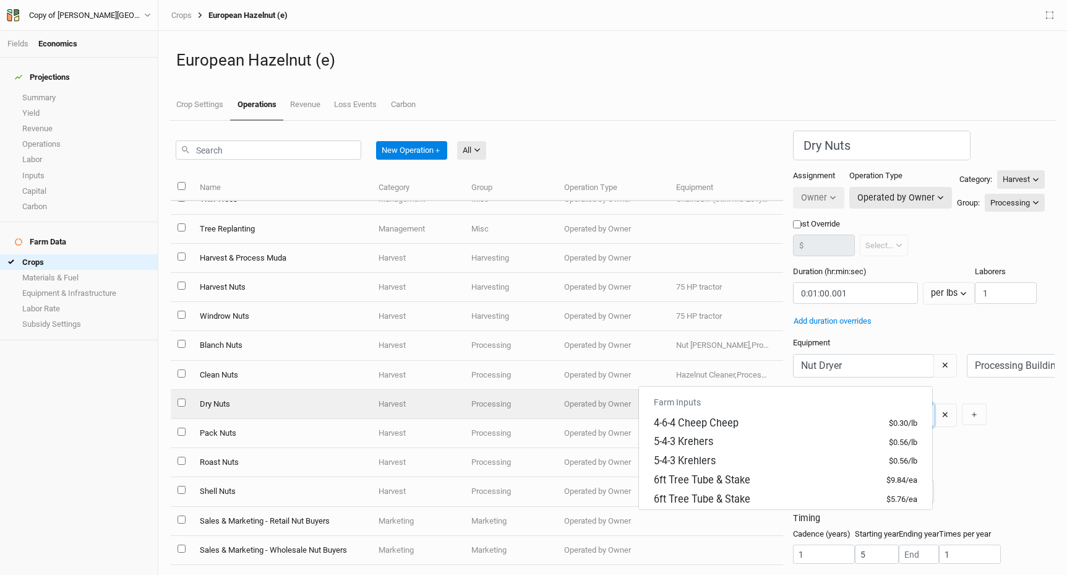
click at [793, 403] on input "text" at bounding box center [863, 415] width 141 height 24
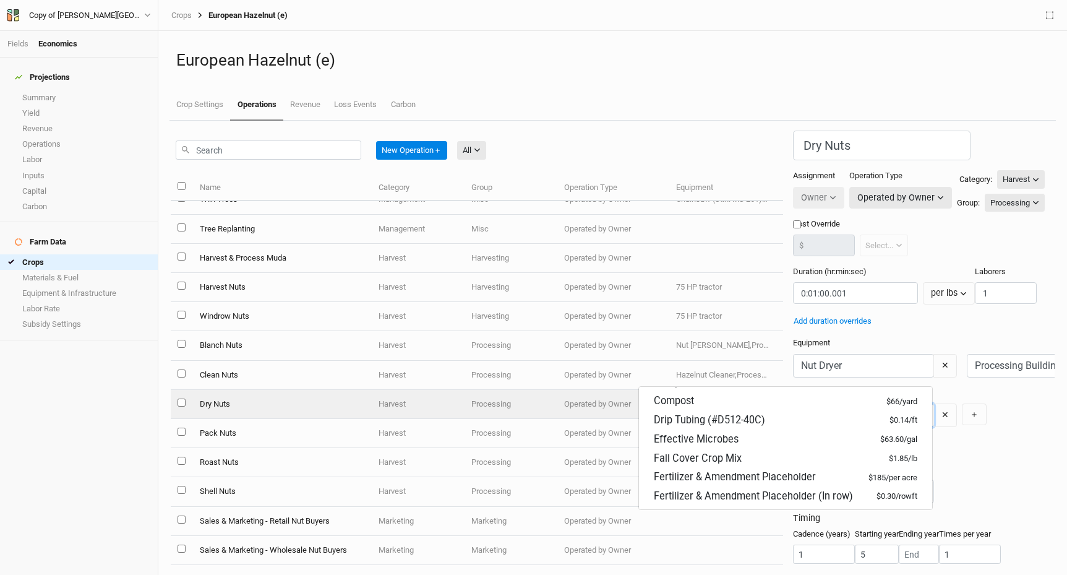
scroll to position [348, 0]
click at [696, 525] on div "Grid Electricity $.22 USD/KWh" at bounding box center [721, 532] width 134 height 14
type input "Grid Electricity $.22 USD/KWh"
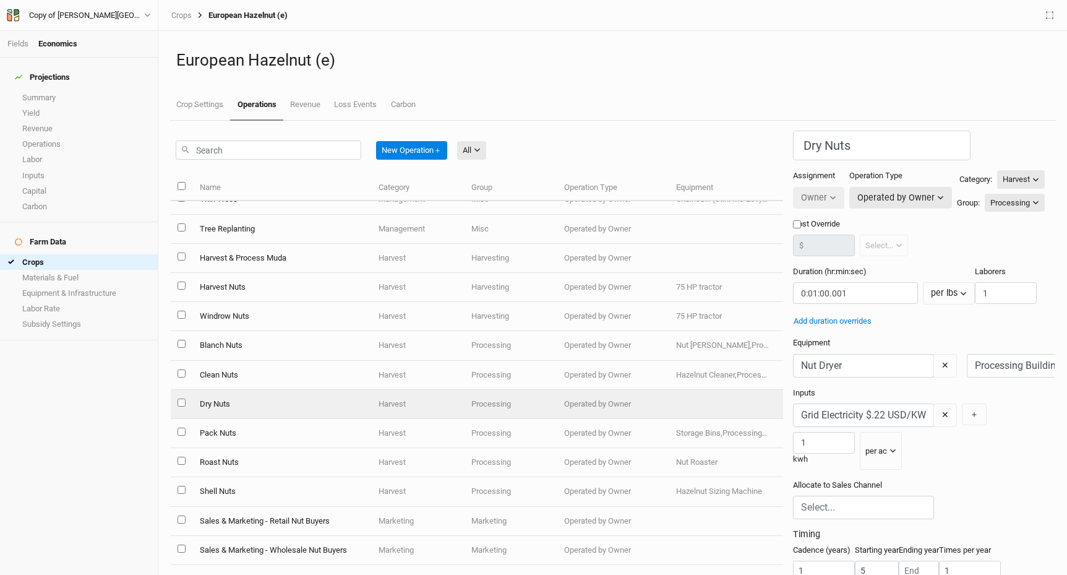
click at [839, 479] on div "Allocate to Sales Channel" at bounding box center [919, 503] width 252 height 49
click at [933, 403] on button "✕" at bounding box center [945, 415] width 24 height 24
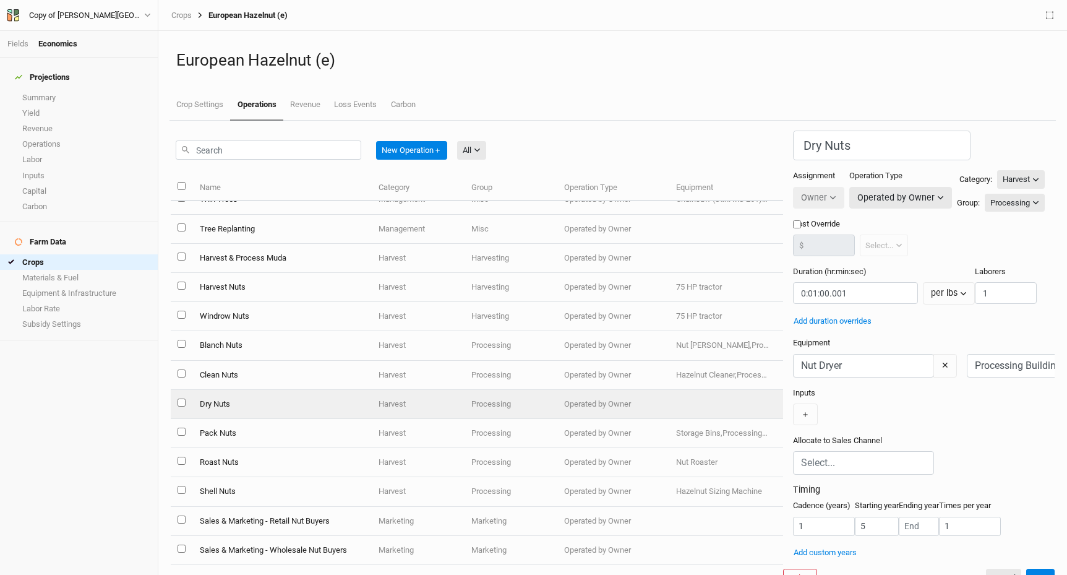
click at [793, 390] on div "Inputs ＋" at bounding box center [919, 406] width 252 height 38
click at [1032, 568] on button "Save" at bounding box center [1040, 577] width 28 height 19
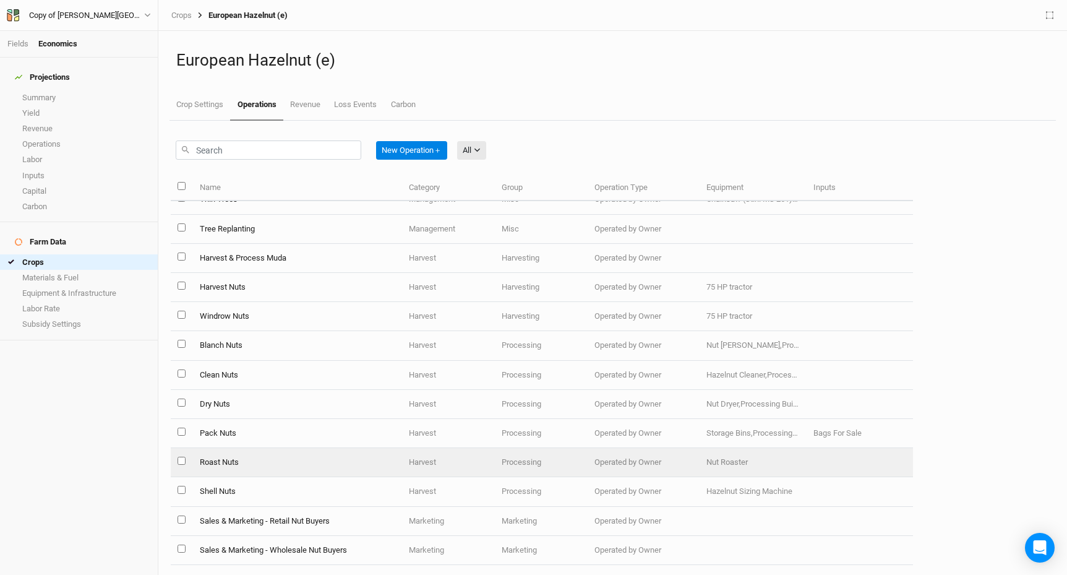
click at [219, 464] on td "Roast Nuts" at bounding box center [297, 462] width 210 height 29
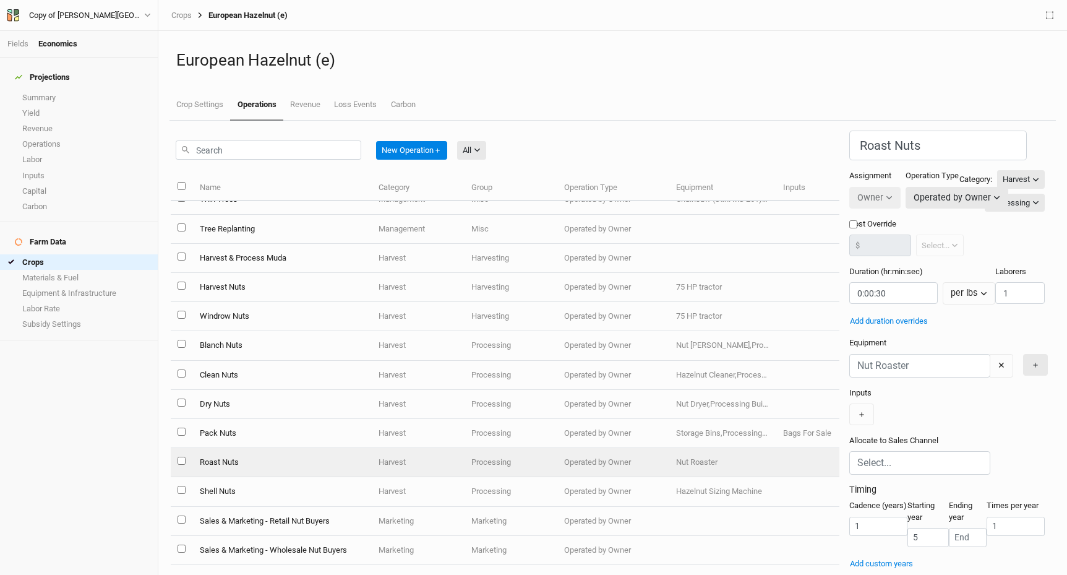
click at [1023, 354] on button "＋" at bounding box center [1035, 365] width 25 height 22
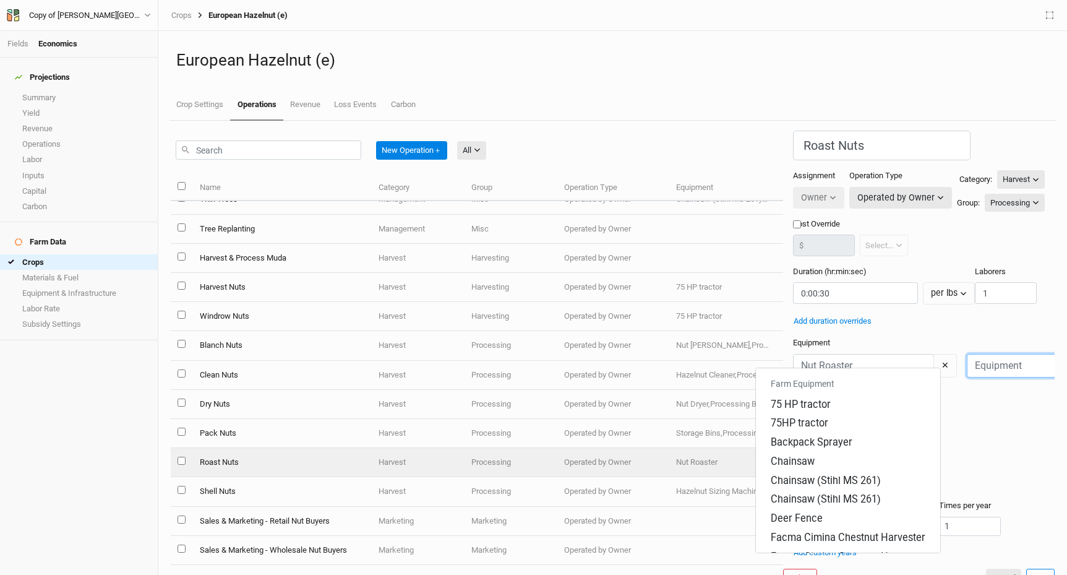
click at [967, 359] on input "text" at bounding box center [1037, 366] width 141 height 24
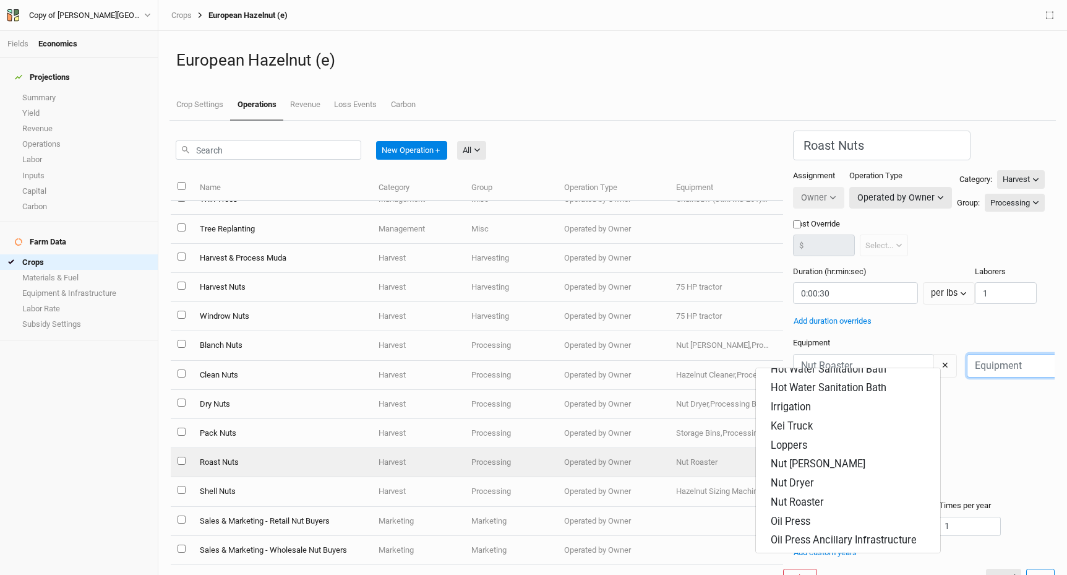
scroll to position [358, 0]
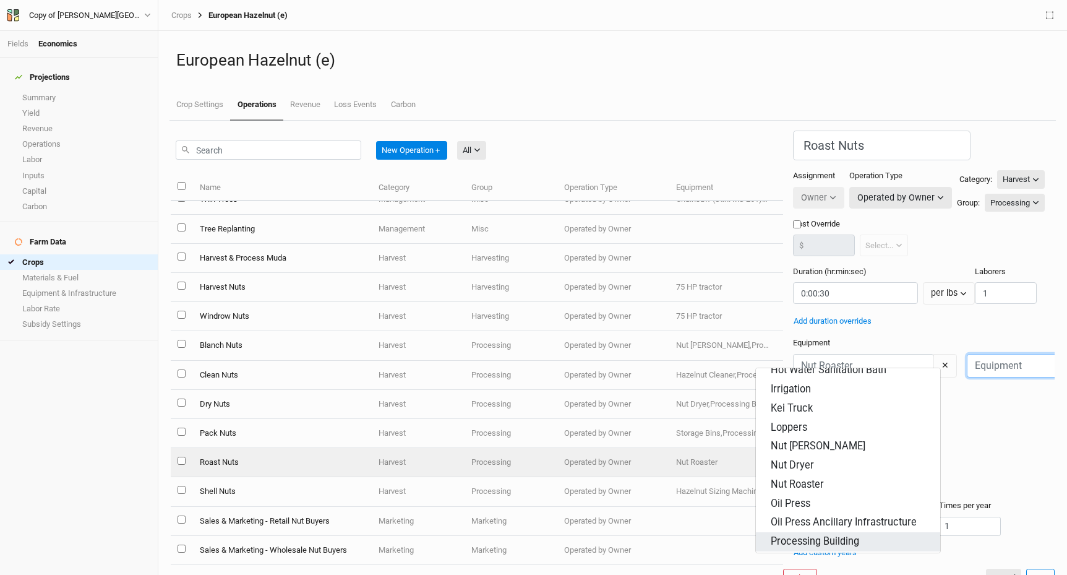
click at [824, 534] on div "Processing Building" at bounding box center [815, 541] width 88 height 14
type input "Processing Building"
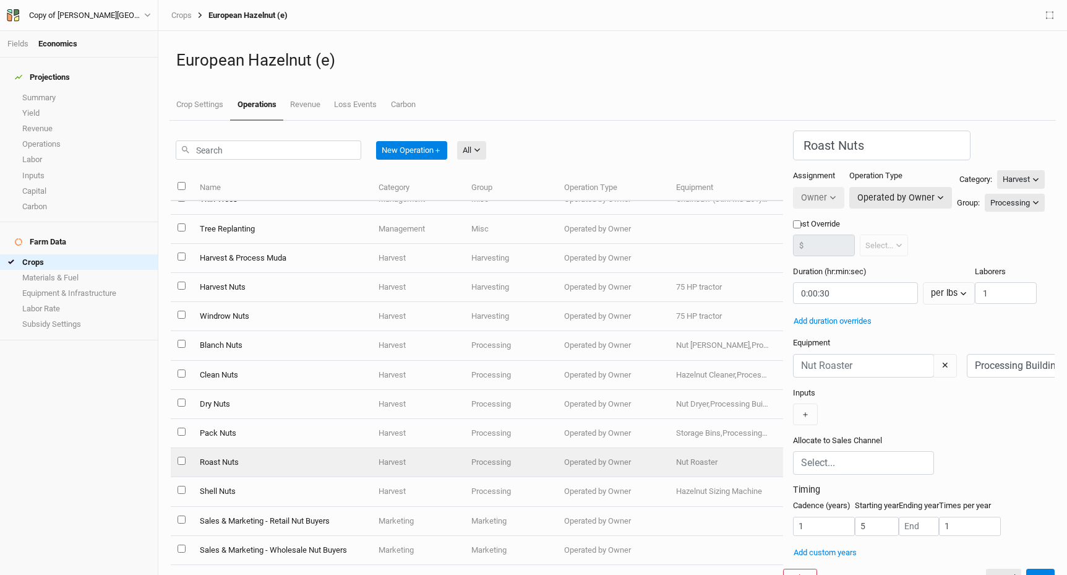
click at [263, 455] on td "Roast Nuts" at bounding box center [281, 462] width 179 height 29
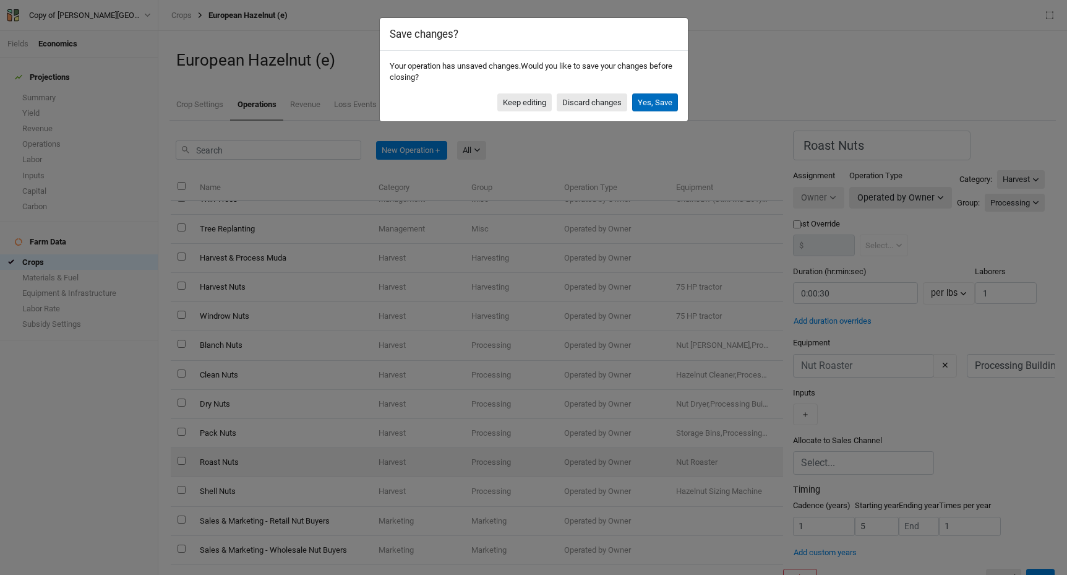
click at [651, 101] on button "Yes, Save" at bounding box center [655, 102] width 46 height 19
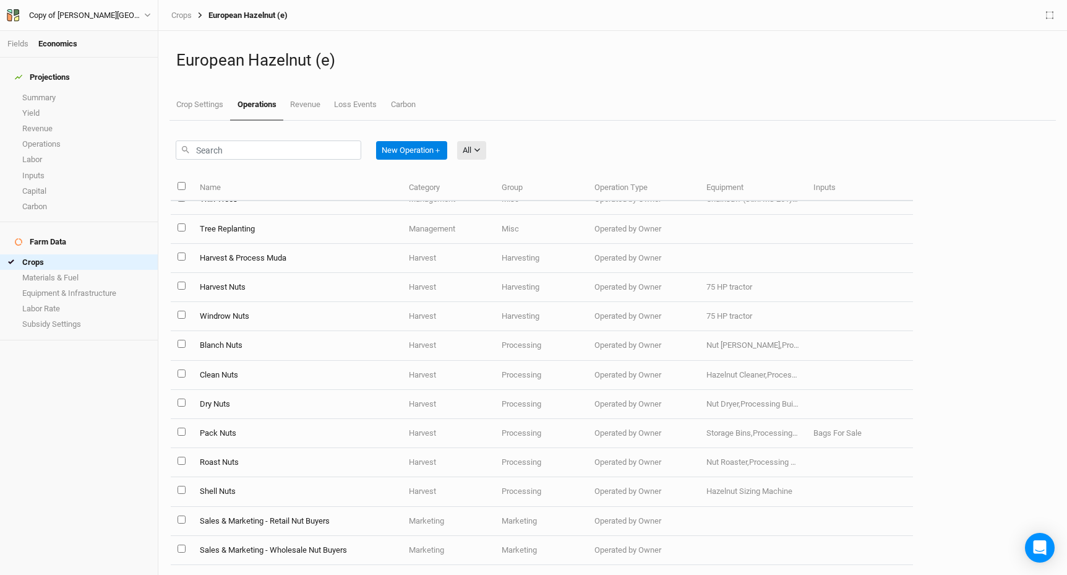
click at [220, 489] on td "Shell Nuts" at bounding box center [297, 491] width 210 height 29
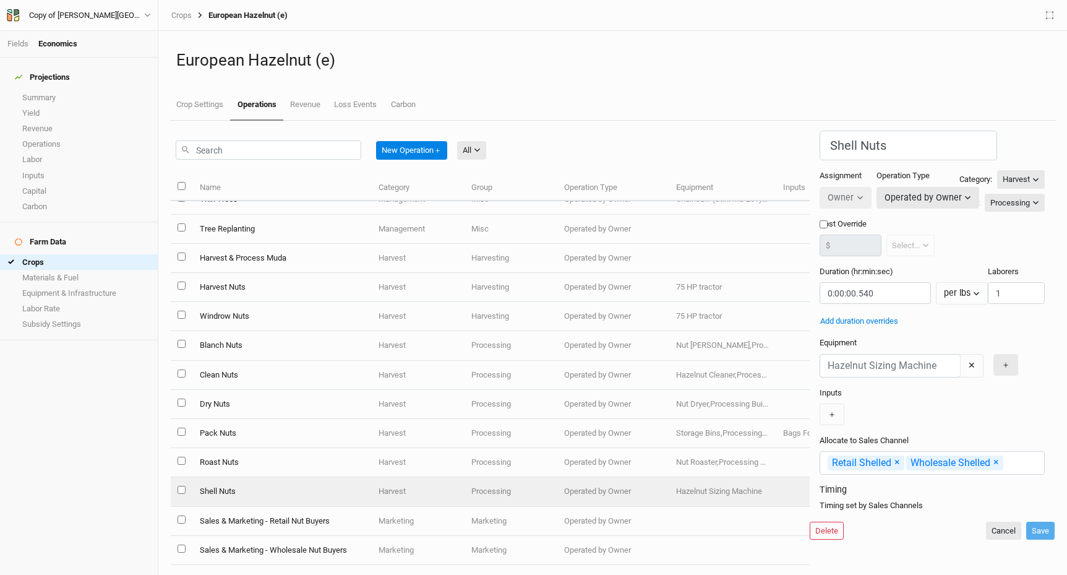
click at [993, 354] on button "＋" at bounding box center [1005, 365] width 25 height 22
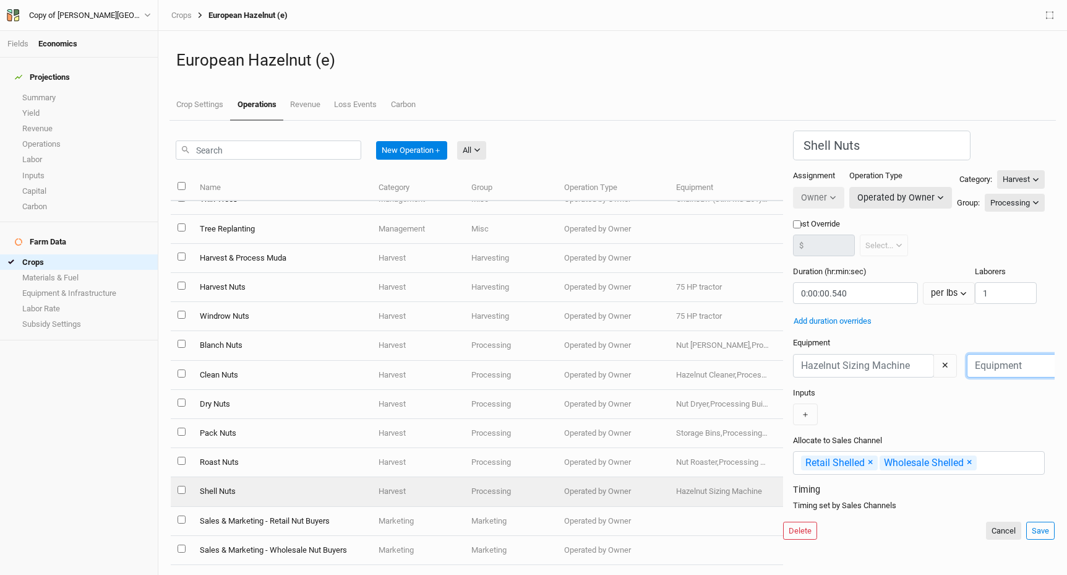
click at [967, 361] on input "text" at bounding box center [1037, 366] width 141 height 24
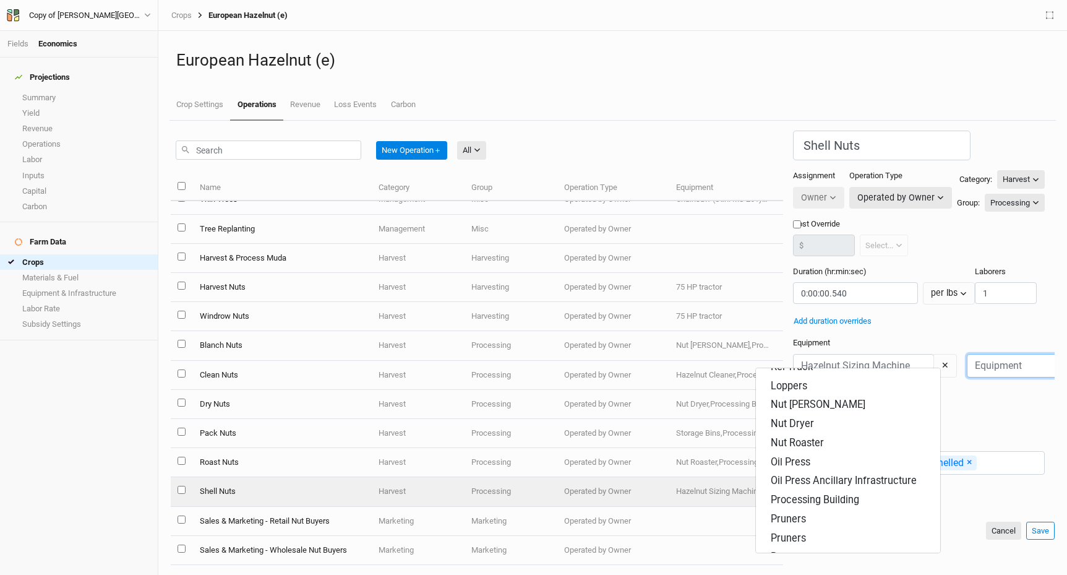
scroll to position [393, 0]
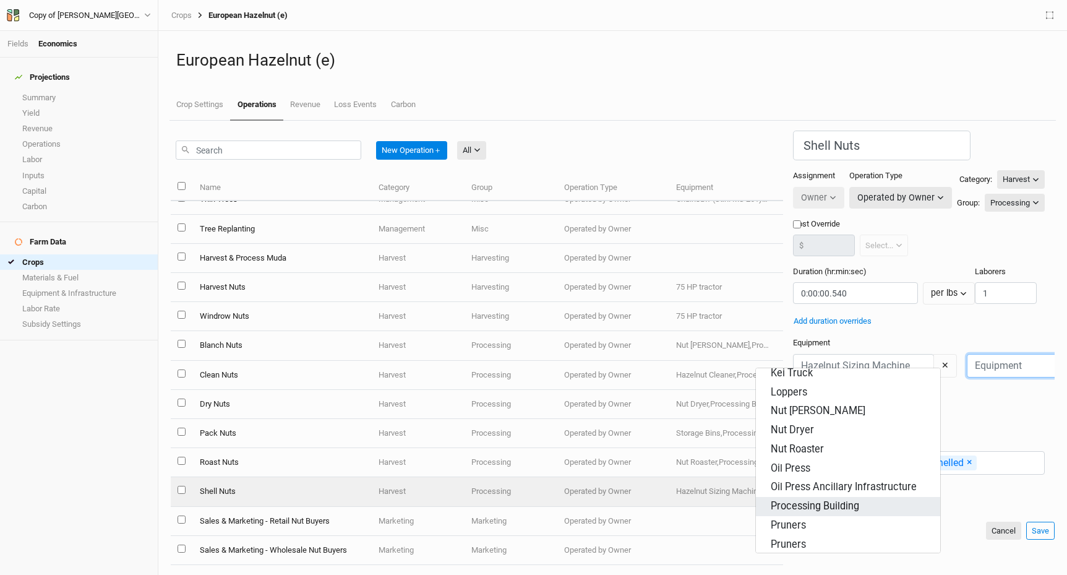
click at [823, 499] on div "Processing Building" at bounding box center [815, 506] width 88 height 14
type input "Processing Building"
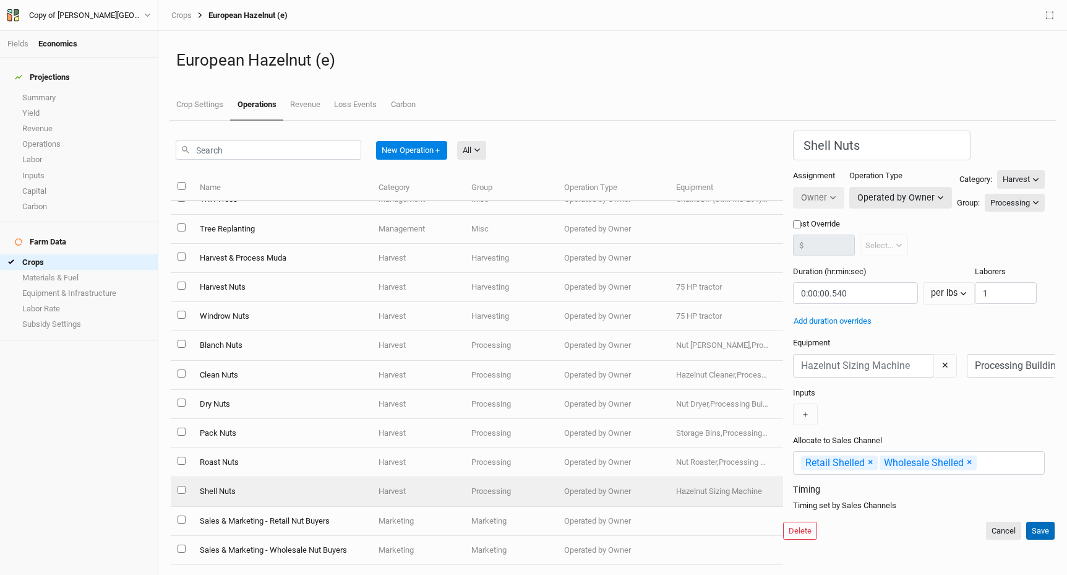
click at [1040, 540] on button "Save" at bounding box center [1040, 530] width 28 height 19
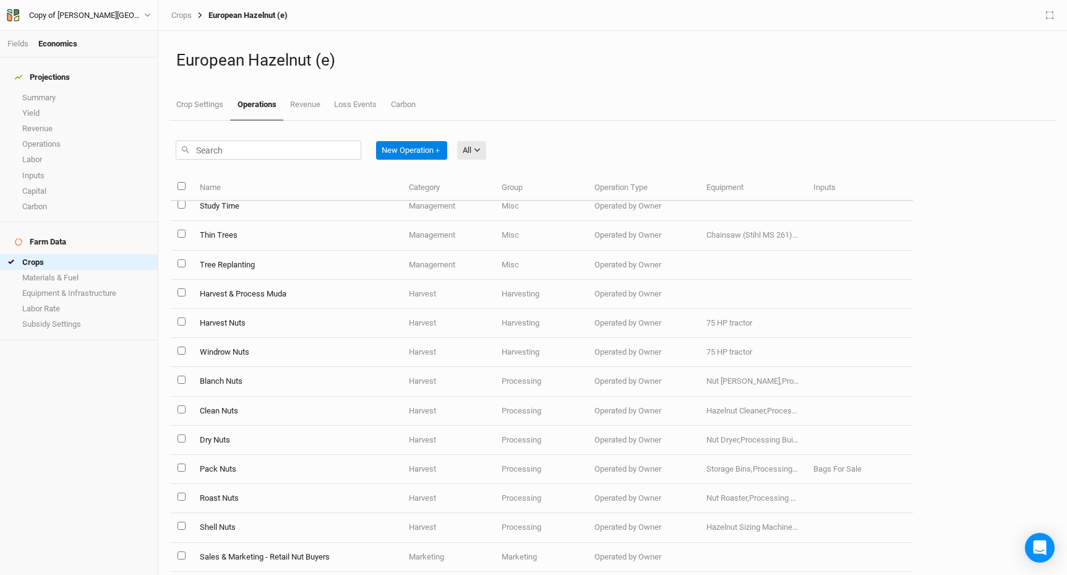
scroll to position [1183, 0]
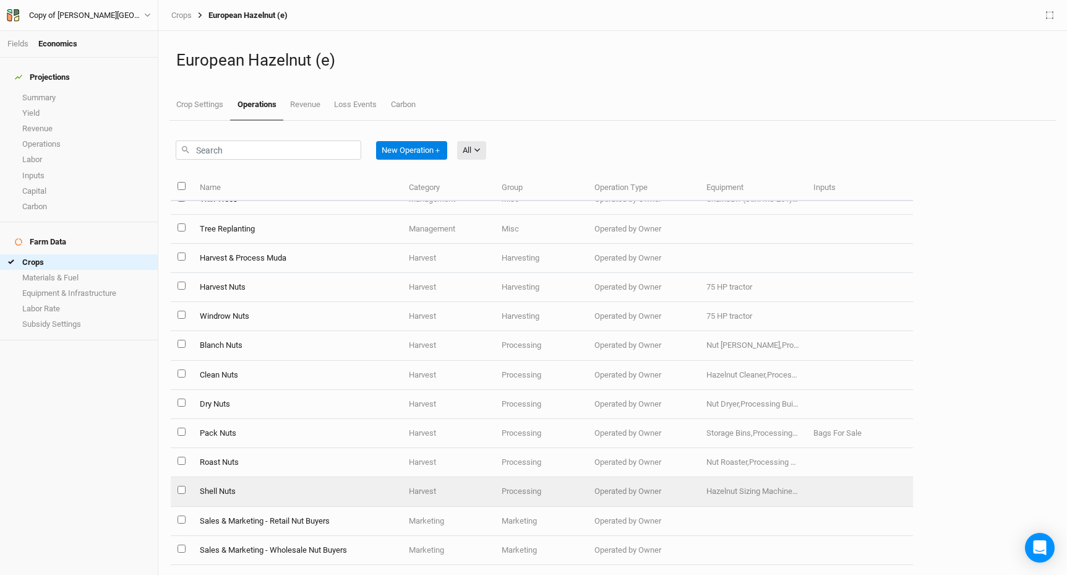
click at [226, 488] on td "Shell Nuts" at bounding box center [297, 491] width 210 height 29
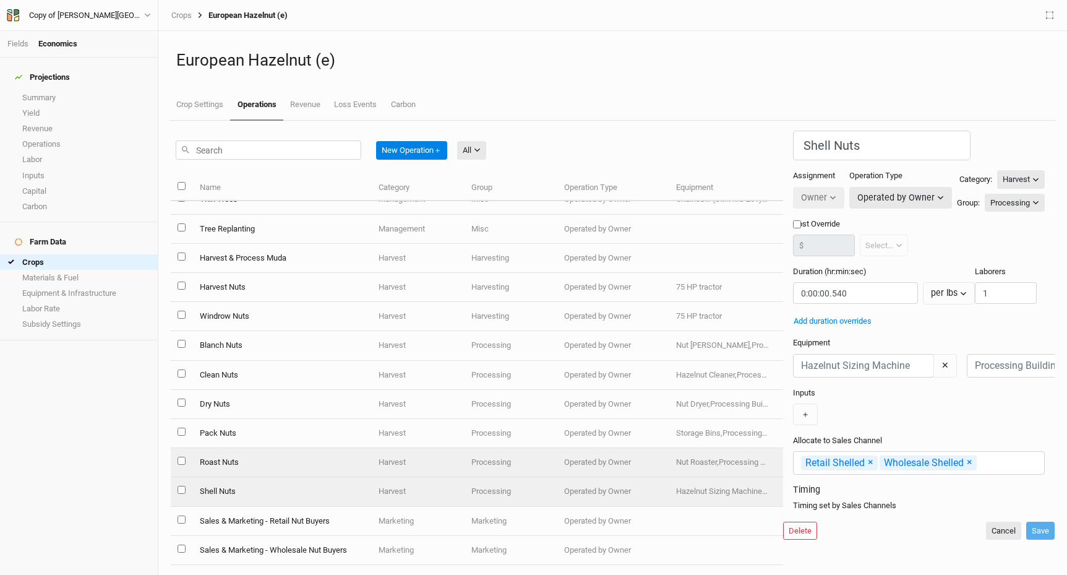
click at [228, 464] on td "Roast Nuts" at bounding box center [281, 462] width 179 height 29
type input "Roast Nuts"
type input "0:00:30"
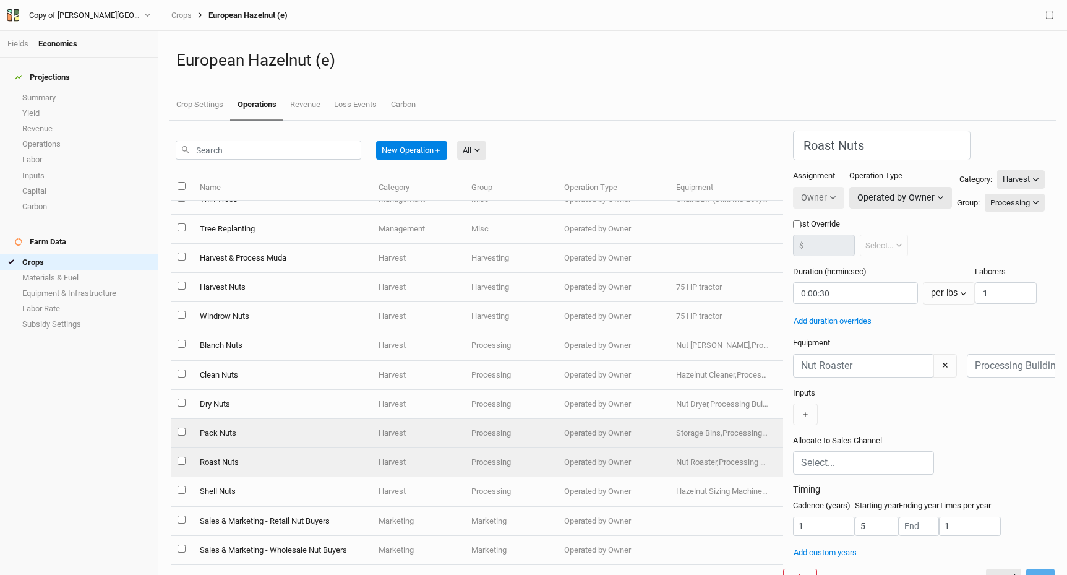
click at [225, 432] on td "Pack Nuts" at bounding box center [281, 433] width 179 height 29
type input "Pack Nuts"
type input "0:00:19.800"
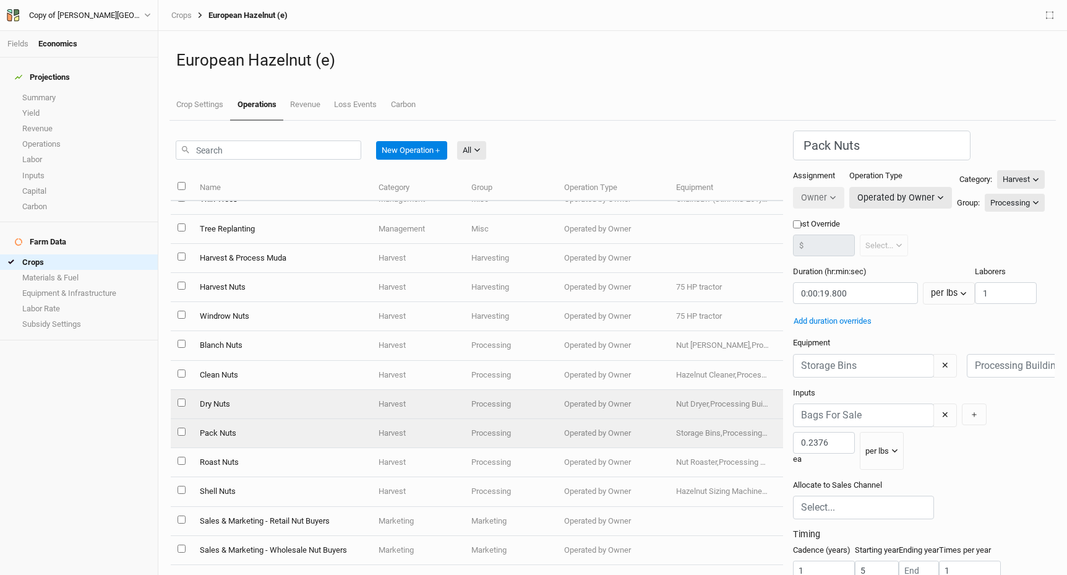
click at [229, 403] on td "Dry Nuts" at bounding box center [281, 404] width 179 height 29
type input "Dry Nuts"
type input "0:01:00.001"
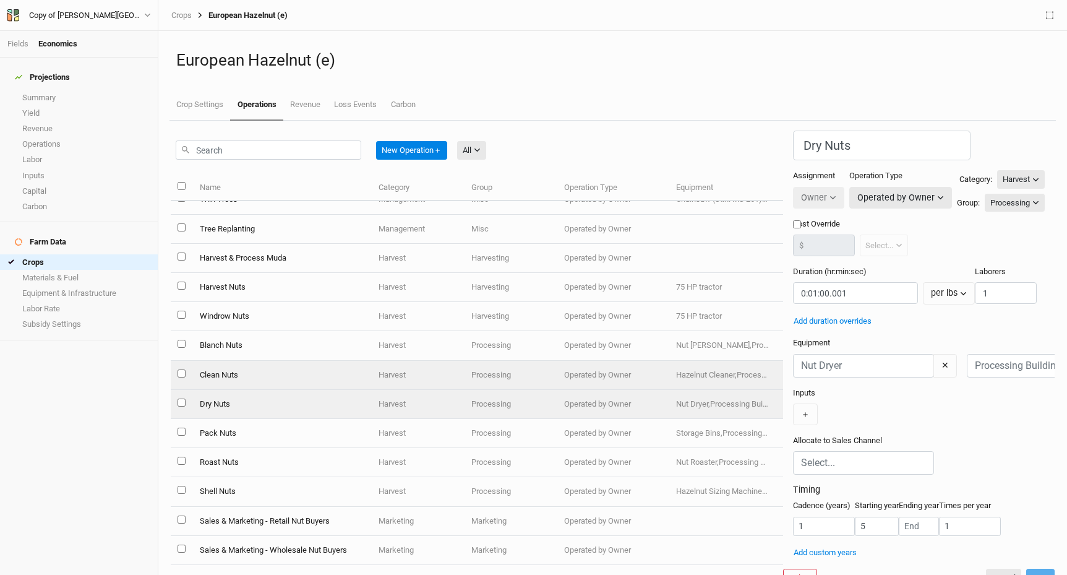
click at [232, 366] on td "Clean Nuts" at bounding box center [281, 375] width 179 height 29
type input "Clean Nuts"
type input "0:00:18"
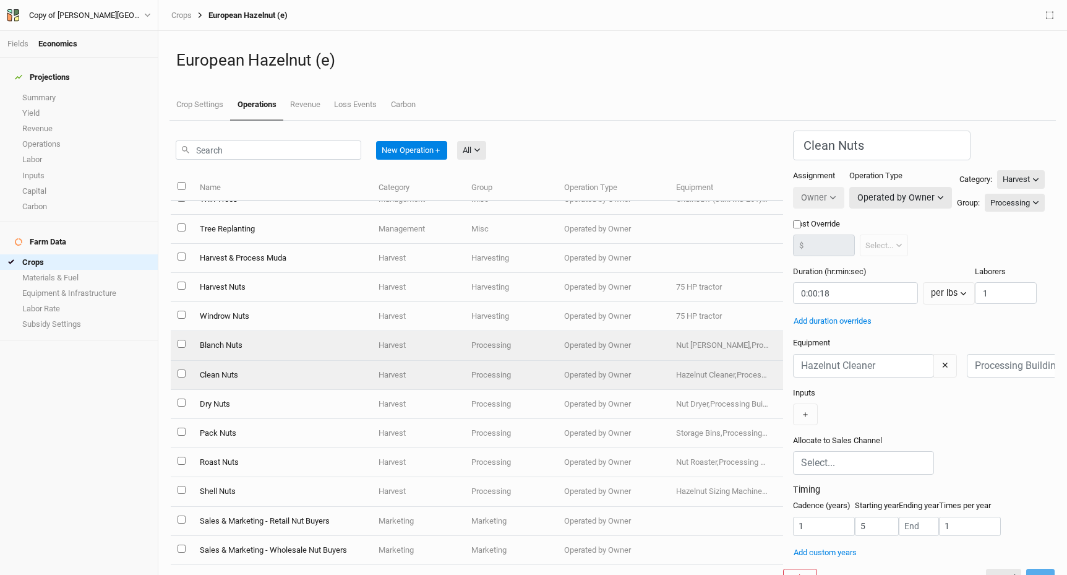
click at [235, 345] on td "Blanch Nuts" at bounding box center [281, 345] width 179 height 29
type input "Blanch Nuts"
type input "0:00:30"
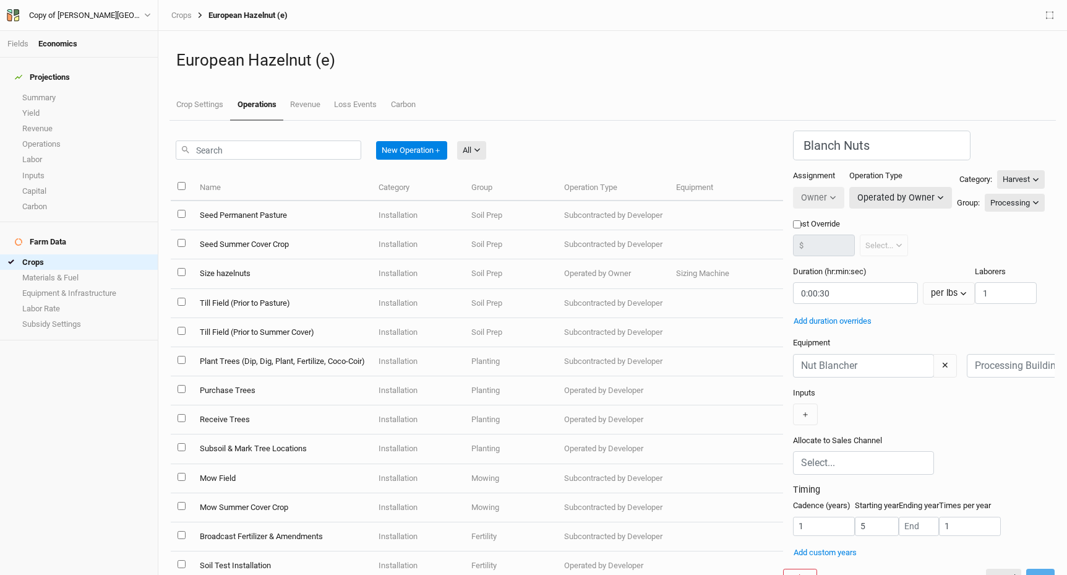
click at [416, 60] on h1 "European Hazelnut (e)" at bounding box center [612, 60] width 873 height 19
click at [783, 568] on div "Delete Cancel Save" at bounding box center [919, 577] width 272 height 19
click at [140, 433] on div "Projections Summary Yield Revenue Operations Labor Inputs Capital Carbon Farm D…" at bounding box center [79, 316] width 158 height 517
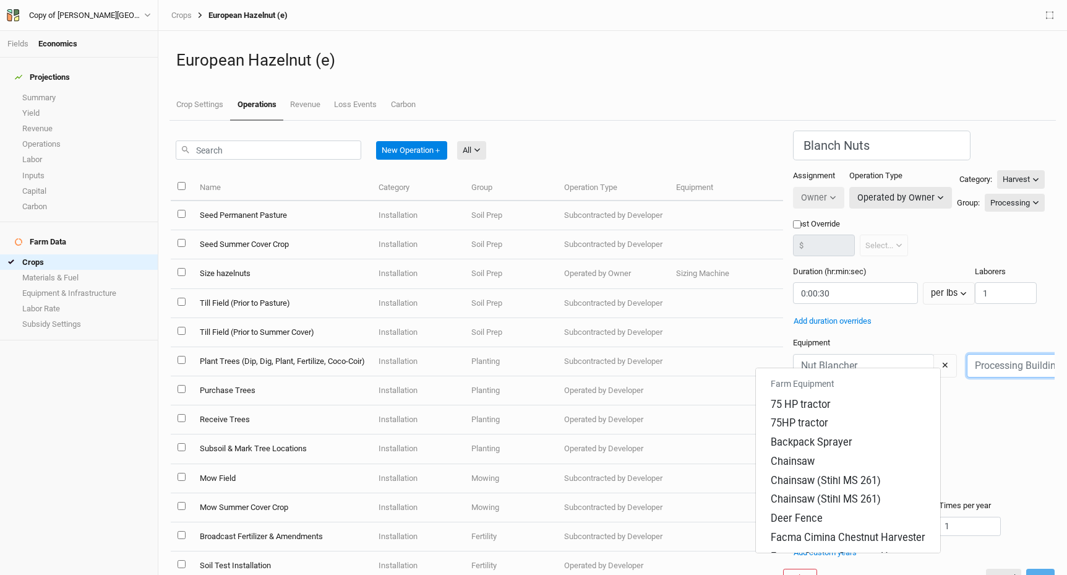
click at [967, 361] on input "text" at bounding box center [1037, 366] width 141 height 24
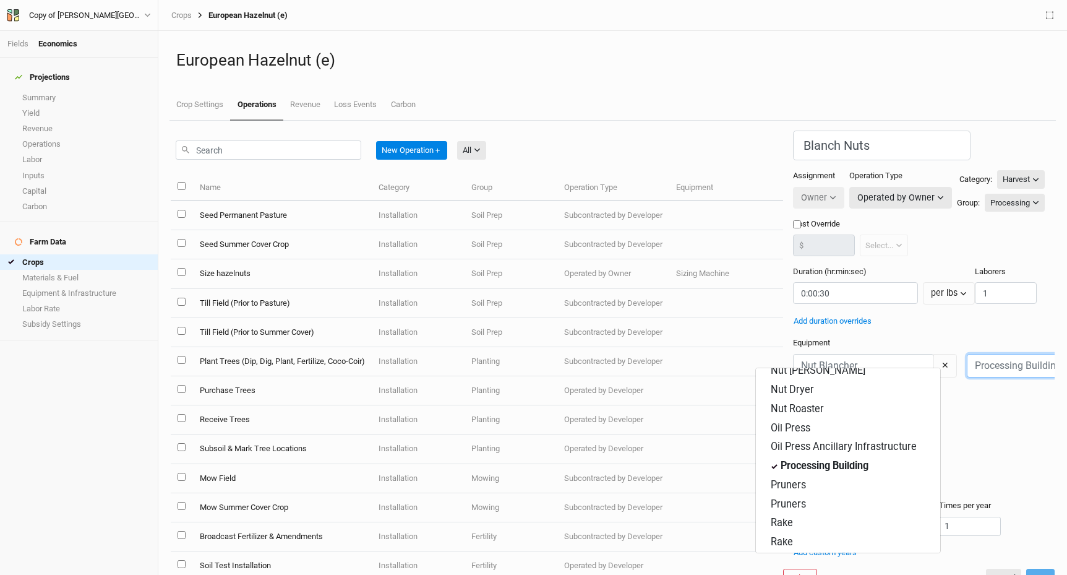
scroll to position [418, 0]
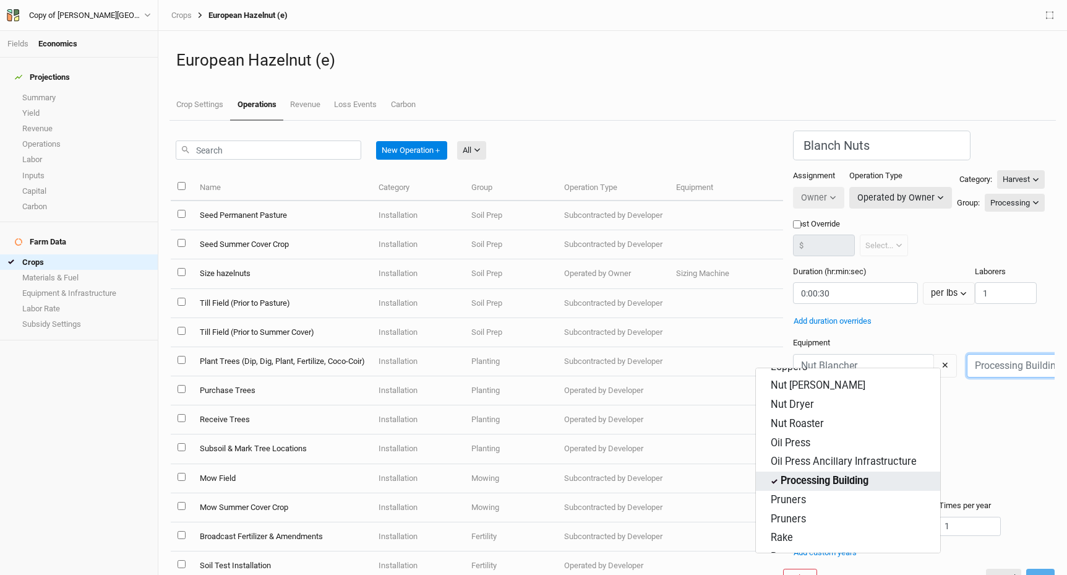
click at [829, 474] on div "Processing Building" at bounding box center [825, 481] width 88 height 14
type input "Processing Building"
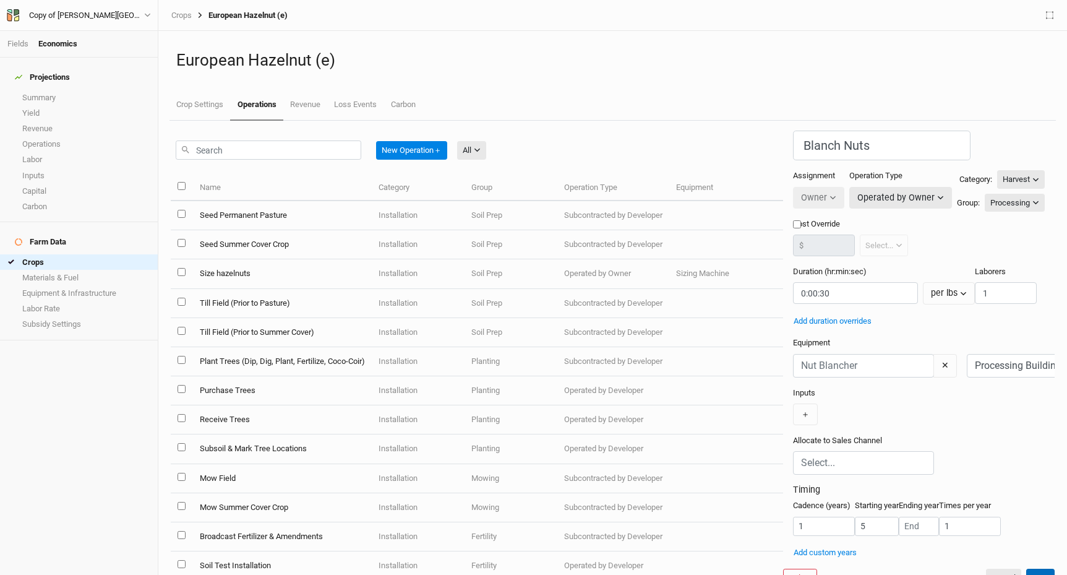
click at [1026, 568] on button "Save" at bounding box center [1040, 577] width 28 height 19
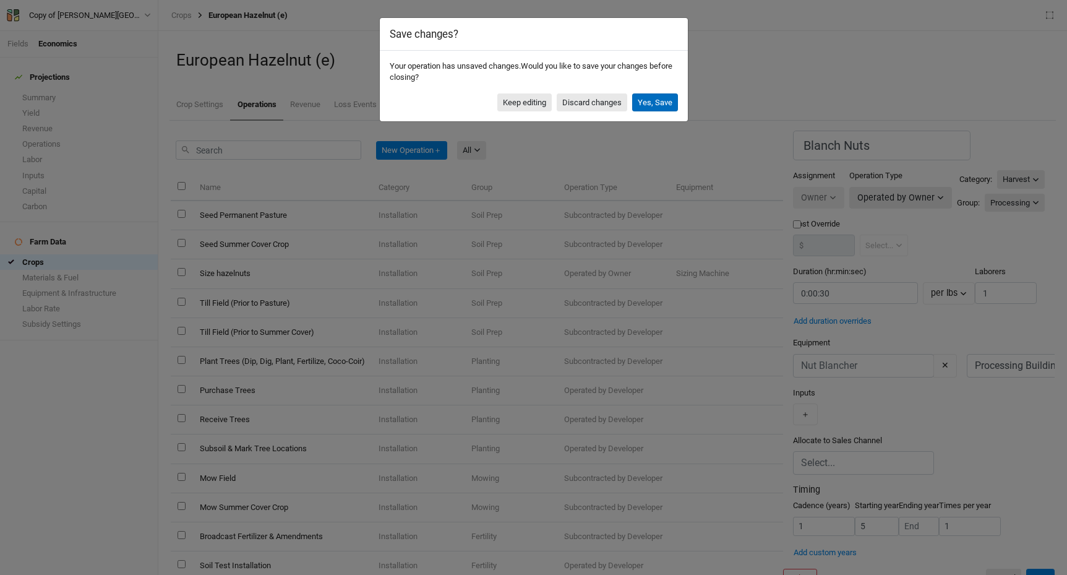
click at [661, 106] on button "Yes, Save" at bounding box center [655, 102] width 46 height 19
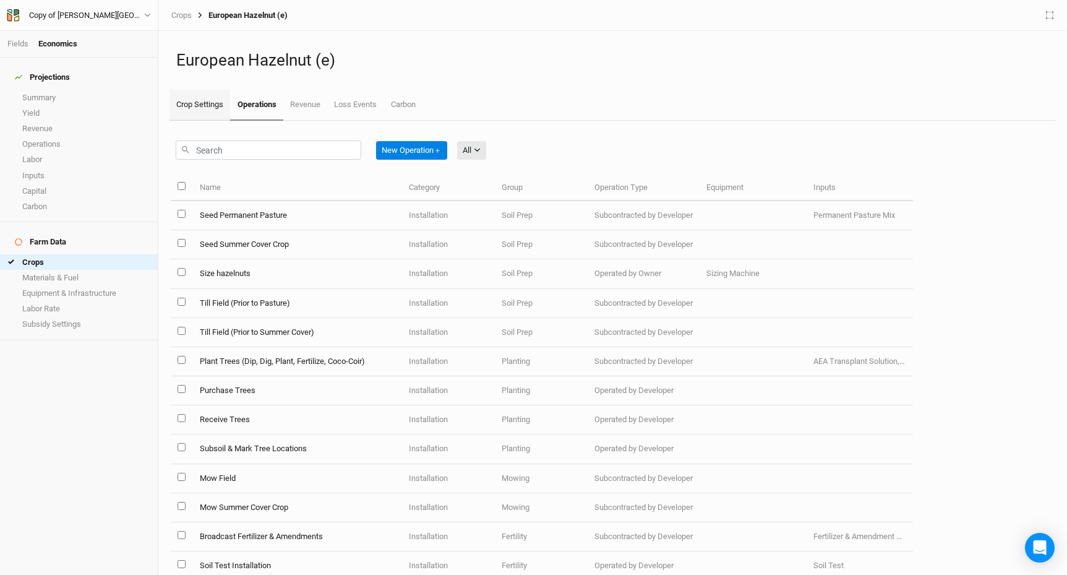
click at [203, 112] on link "Crop Settings" at bounding box center [199, 105] width 61 height 31
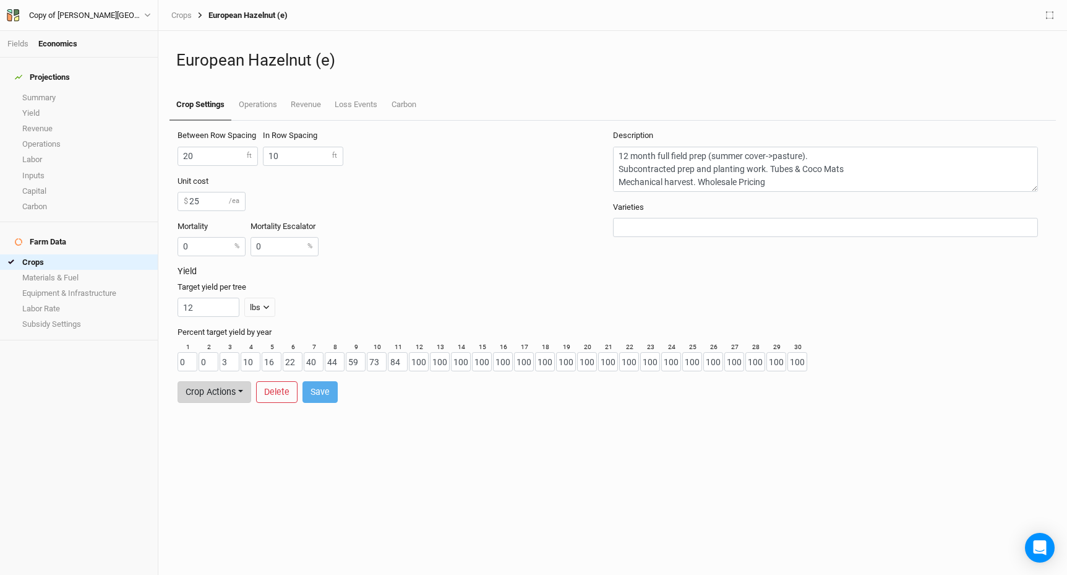
click at [238, 393] on button "Crop Actions" at bounding box center [215, 392] width 74 height 22
click at [249, 367] on button "Create Team Template" at bounding box center [244, 366] width 132 height 19
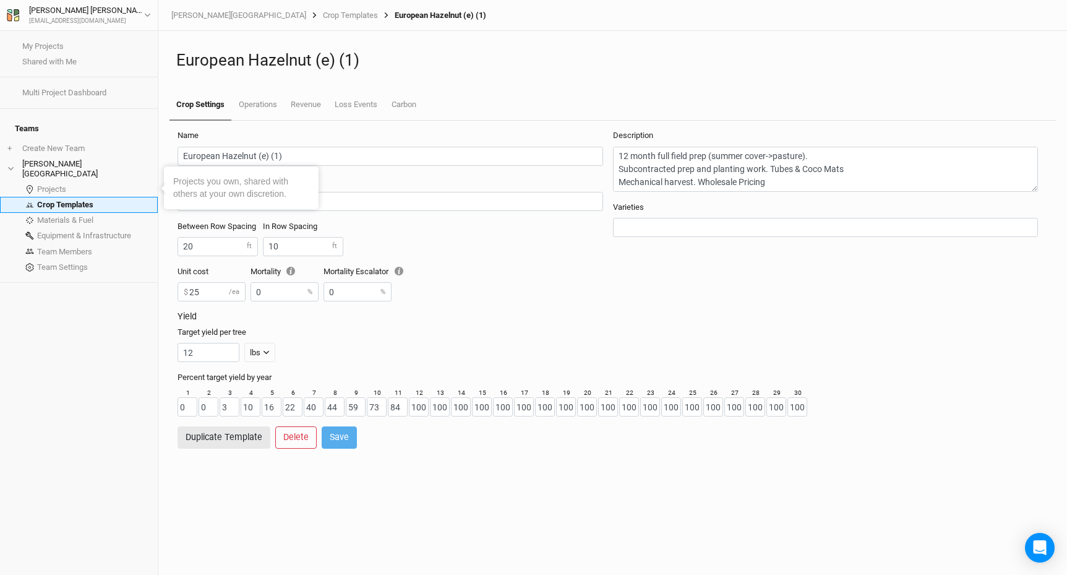
click at [72, 197] on link "Crop Templates" at bounding box center [79, 204] width 158 height 15
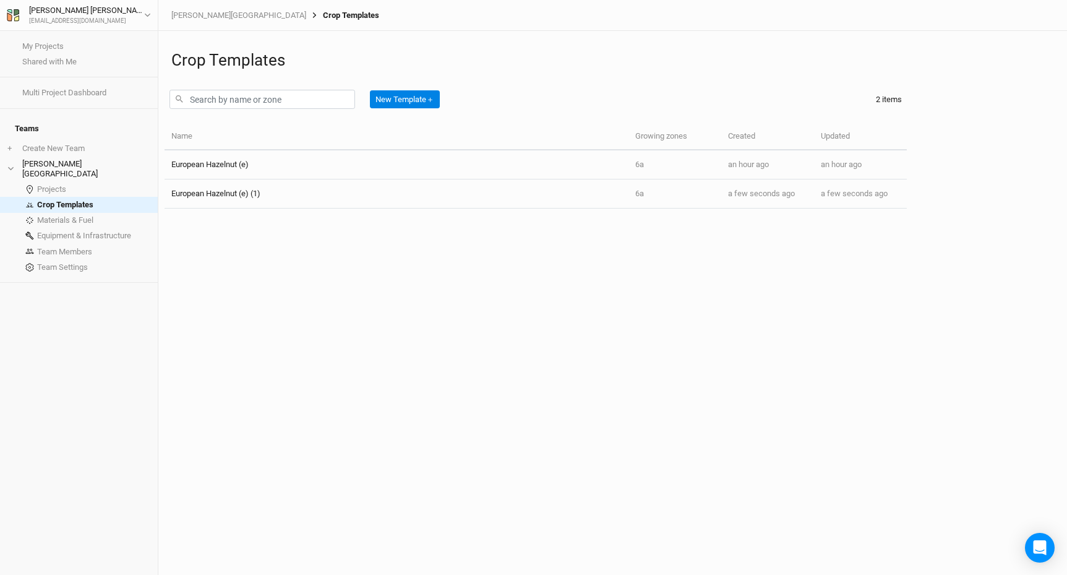
click at [298, 240] on div "Crop Templates New Template ＋ 2 items Name Growing zones Created Updated Europe…" at bounding box center [612, 303] width 909 height 544
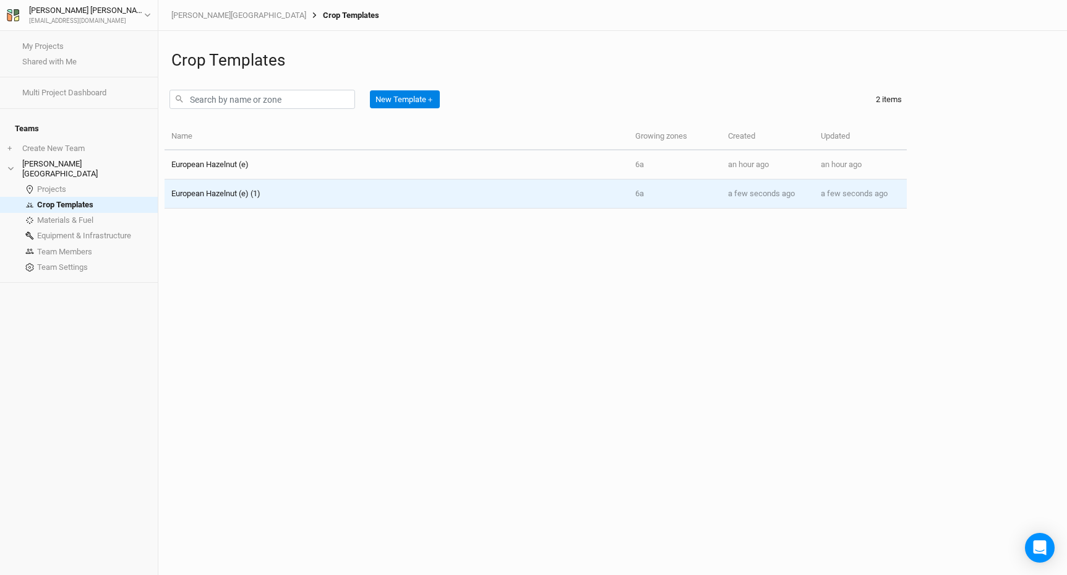
click at [219, 192] on span "European Hazelnut (e) (1)" at bounding box center [215, 193] width 89 height 9
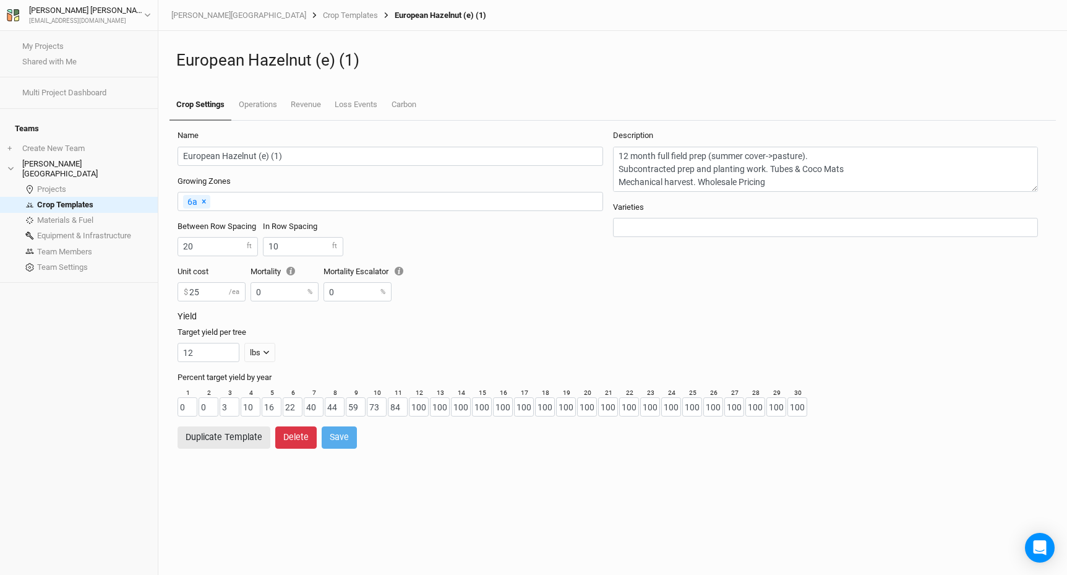
click at [278, 440] on button "Delete" at bounding box center [295, 437] width 41 height 22
click at [390, 443] on button "Delete" at bounding box center [397, 437] width 41 height 22
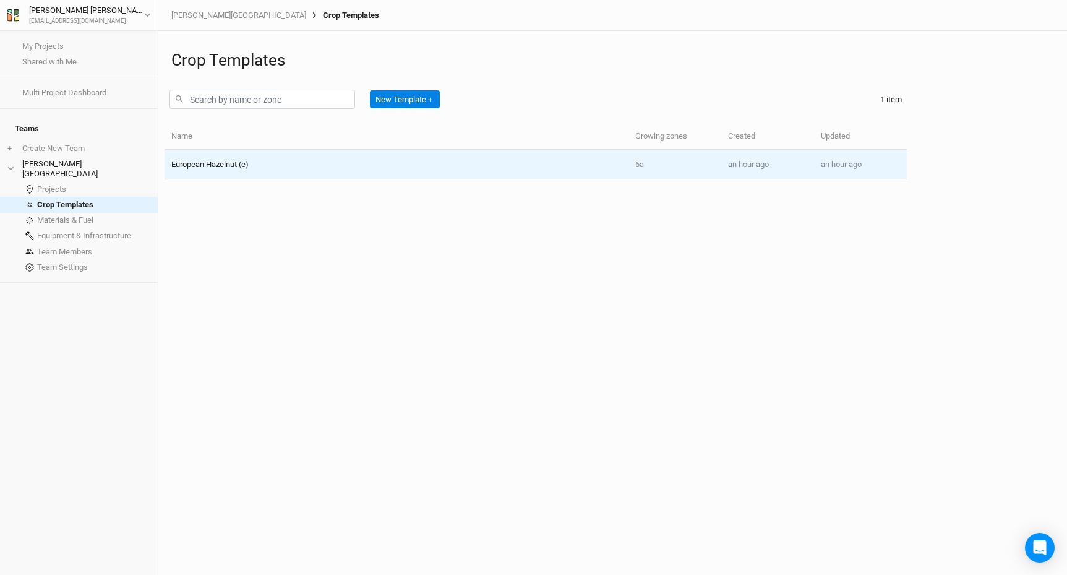
click at [216, 177] on td "European Hazelnut (e)" at bounding box center [397, 164] width 464 height 29
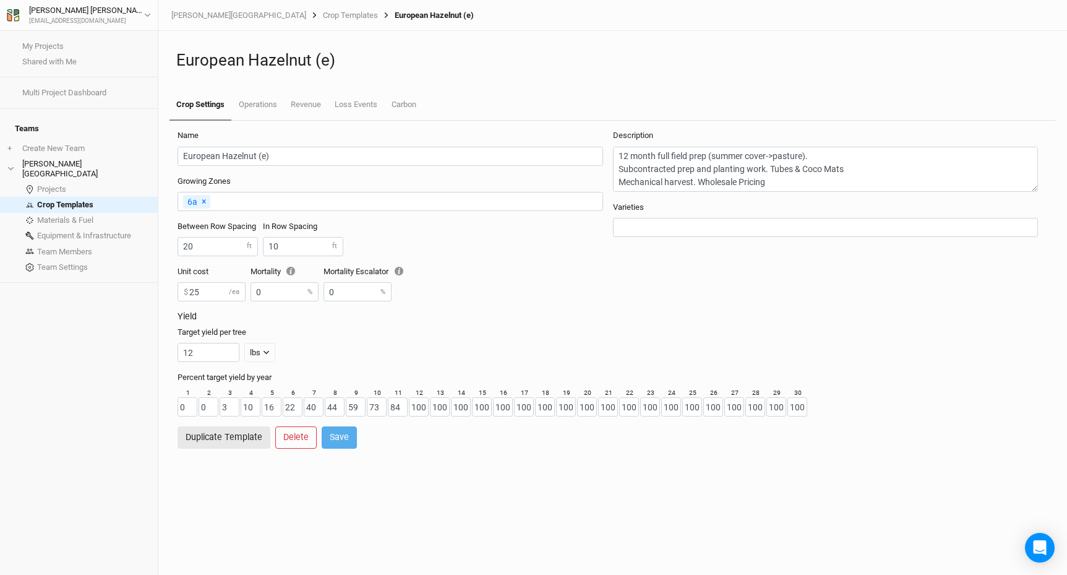
click at [453, 320] on h3 "Yield" at bounding box center [613, 316] width 870 height 11
click at [262, 106] on link "Operations" at bounding box center [257, 105] width 52 height 31
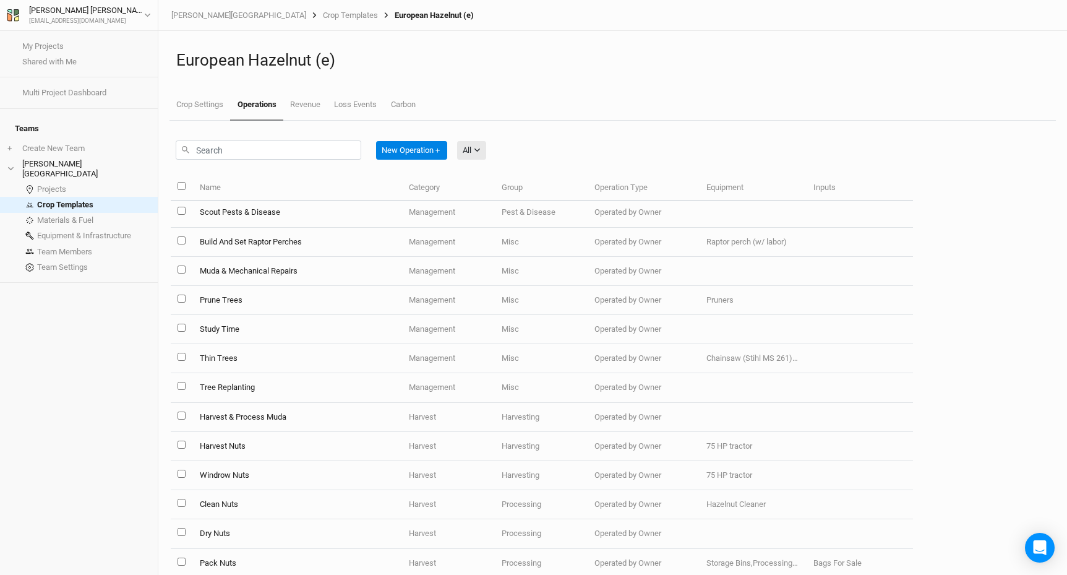
scroll to position [1095, 0]
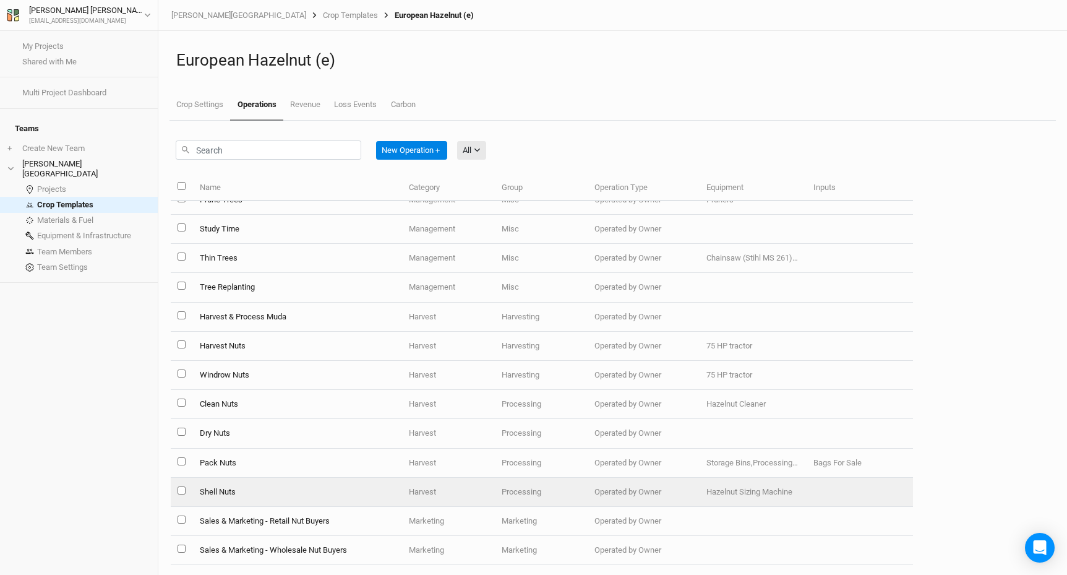
click at [212, 489] on td "Shell Nuts" at bounding box center [297, 492] width 210 height 29
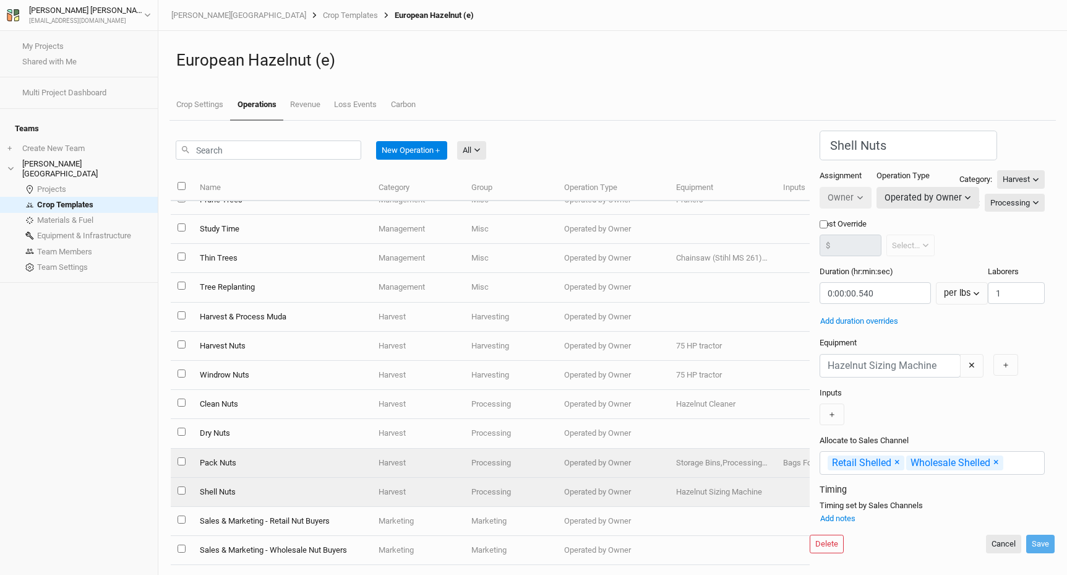
click at [222, 455] on td "Pack Nuts" at bounding box center [281, 462] width 179 height 29
type input "Pack Nuts"
type input "0:00:19.800"
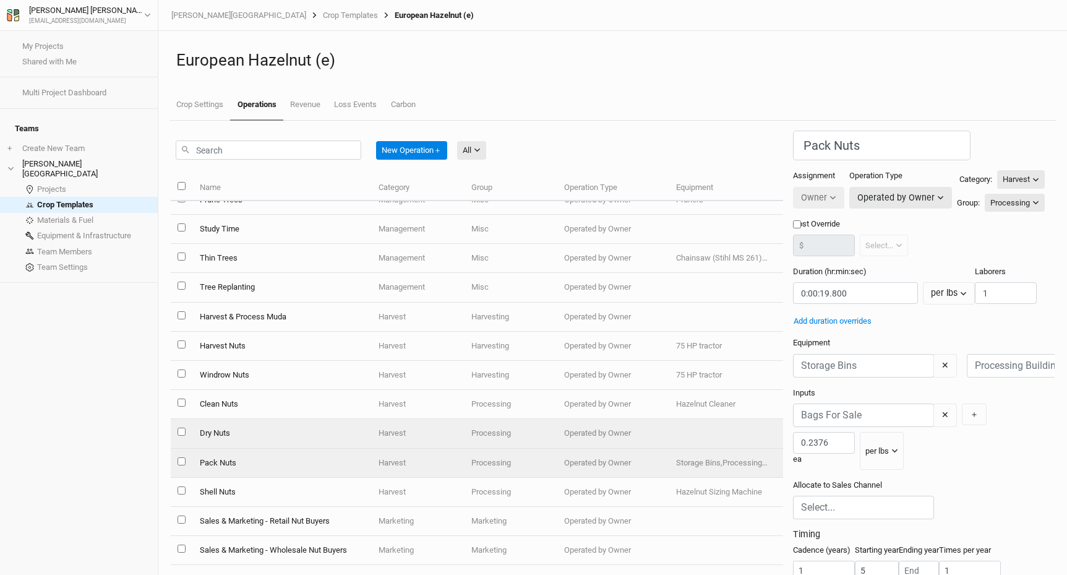
click at [222, 430] on td "Dry Nuts" at bounding box center [281, 433] width 179 height 29
type input "Dry Nuts"
type input "0:01:00.001"
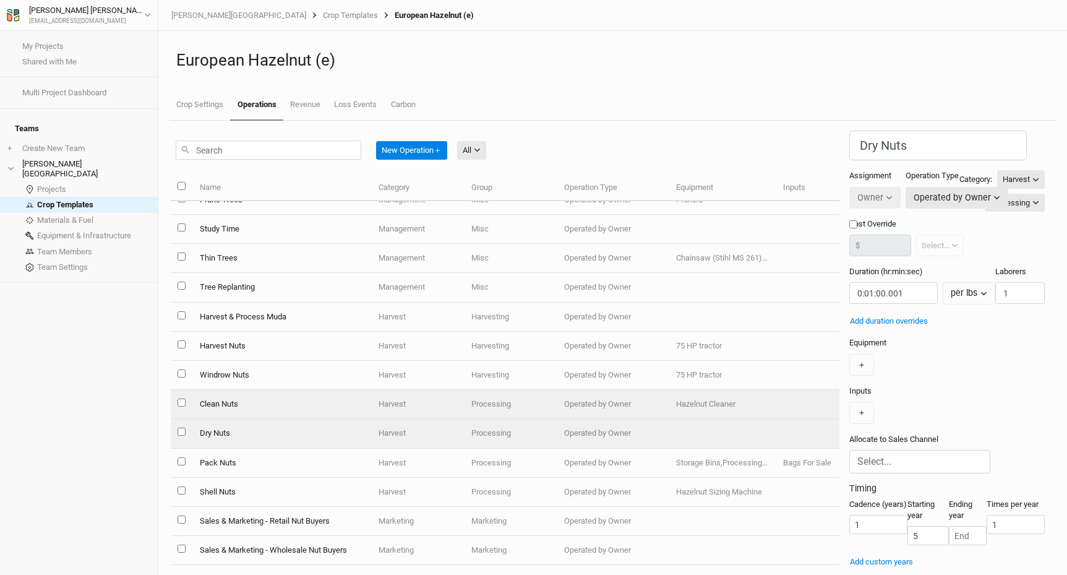
click at [222, 403] on td "Clean Nuts" at bounding box center [281, 404] width 179 height 29
type input "Clean Nuts"
type input "0:00:18"
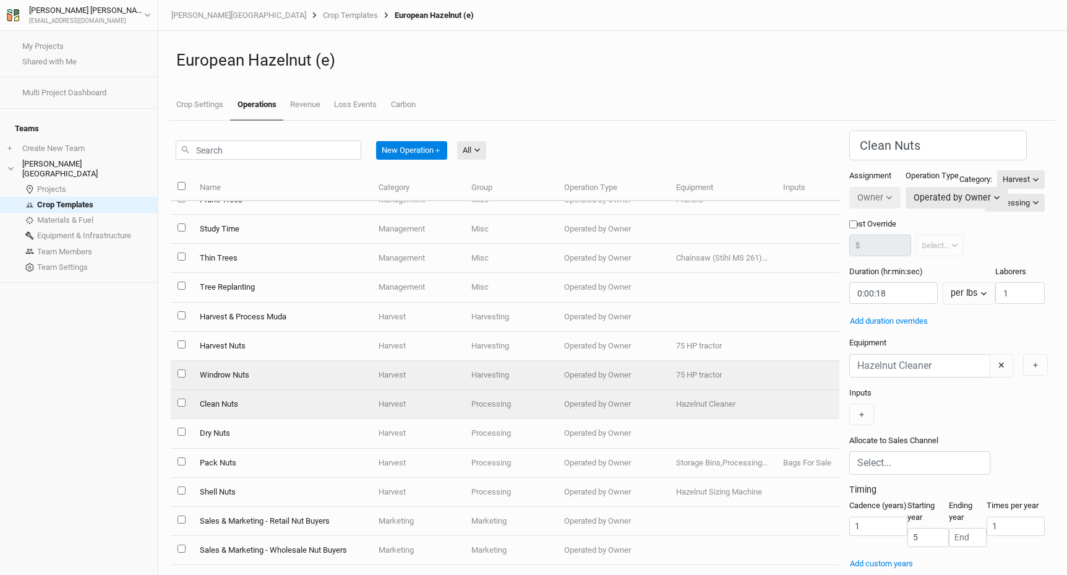
click at [229, 377] on td "Windrow Nuts" at bounding box center [281, 375] width 179 height 29
type input "Windrow Nuts"
type input "0:01:00.001"
type input "5"
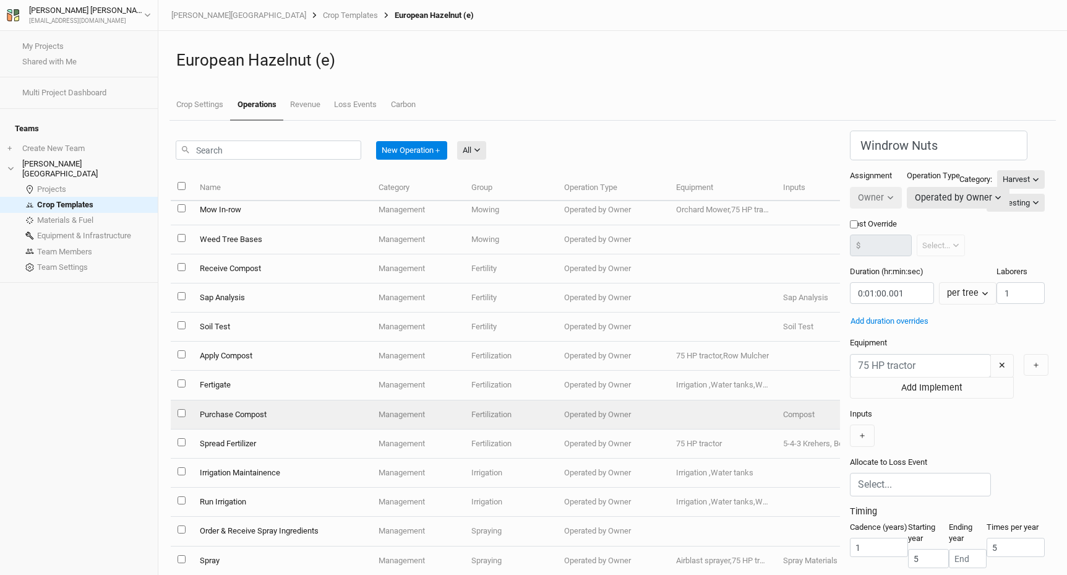
scroll to position [238, 0]
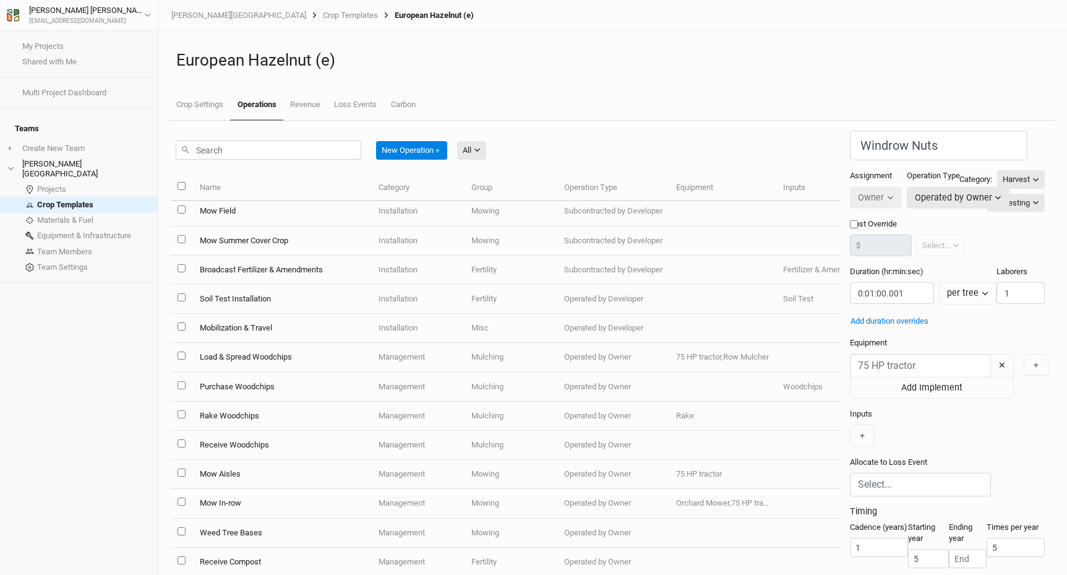
click at [419, 55] on h1 "European Hazelnut (e)" at bounding box center [612, 60] width 873 height 19
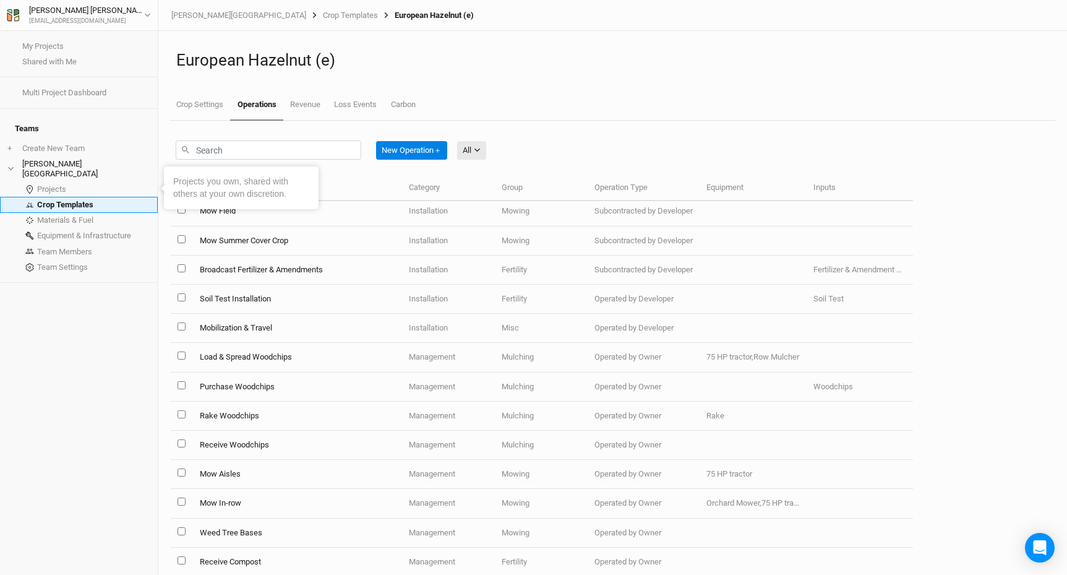
click at [68, 197] on link "Crop Templates" at bounding box center [79, 204] width 158 height 15
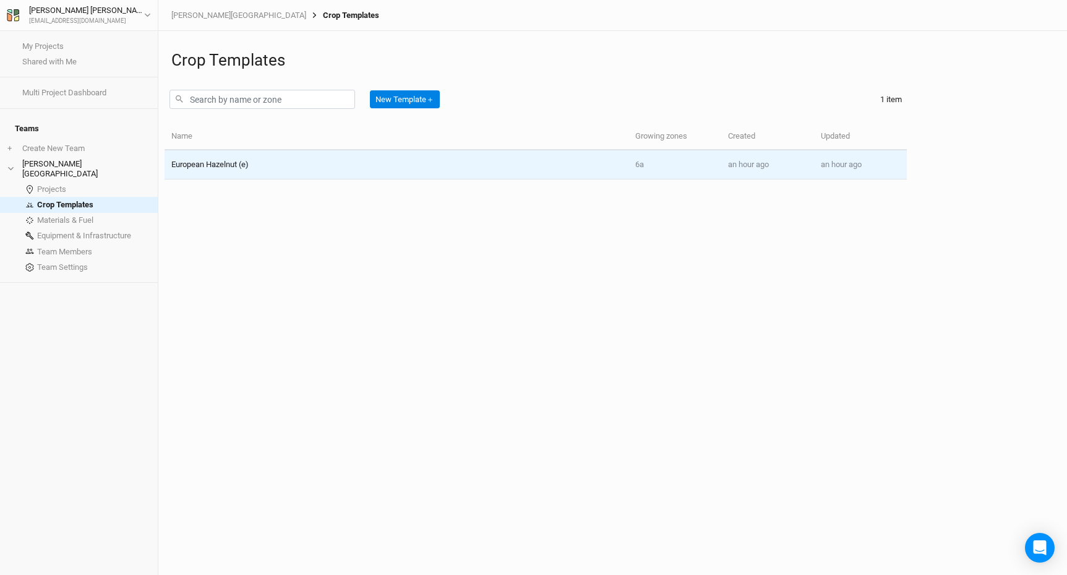
click at [221, 168] on div "European Hazelnut (e)" at bounding box center [209, 164] width 77 height 11
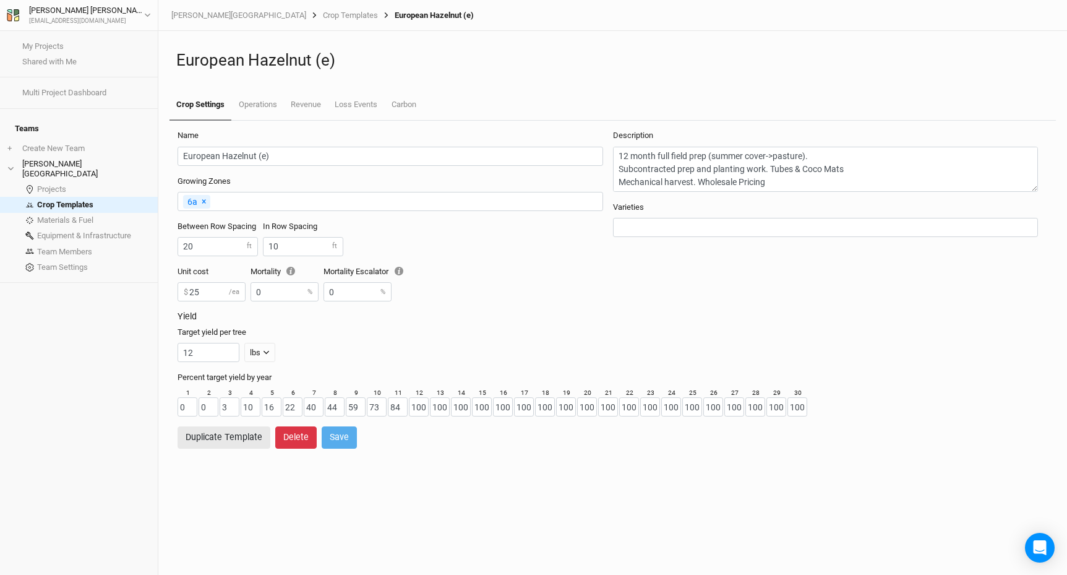
click at [284, 443] on button "Delete" at bounding box center [295, 437] width 41 height 22
click at [118, 445] on div "My Projects Shared with Me Multi Project Dashboard Teams + Create New Team [PER…" at bounding box center [79, 303] width 158 height 544
click at [418, 77] on div "European Hazelnut (e) Crop Settings Operations Revenue Loss Events Carbon" at bounding box center [612, 76] width 886 height 90
click at [341, 436] on button "Cancel" at bounding box center [351, 437] width 43 height 22
click at [108, 427] on div "My Projects Shared with Me Multi Project Dashboard Teams + Create New Team [PER…" at bounding box center [79, 303] width 158 height 544
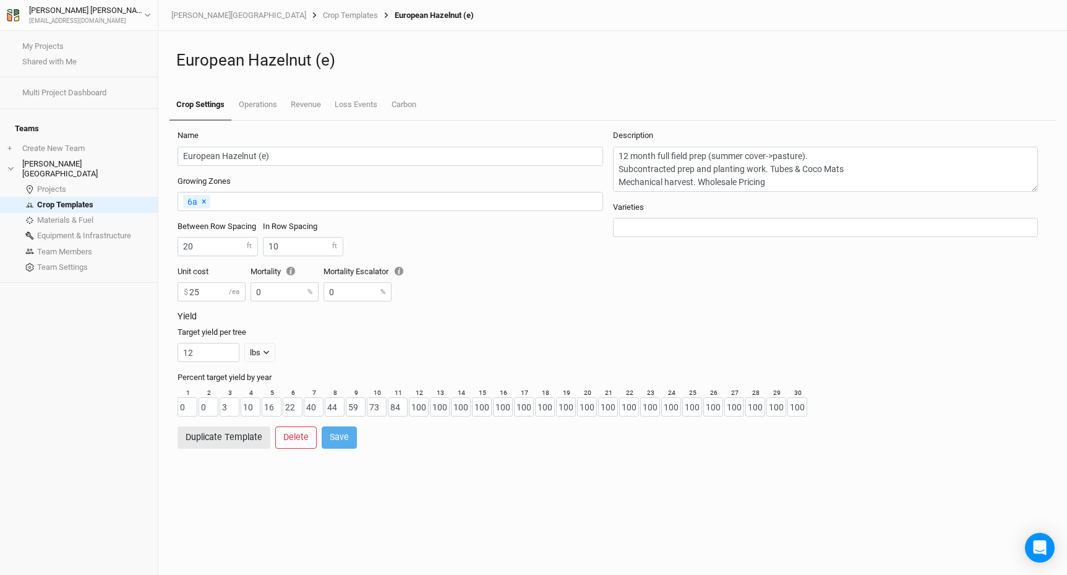
click at [191, 465] on div "Name European Hazelnut (e) Growing Zones 6a × Remove Between Row Spacing 20 ft …" at bounding box center [613, 348] width 896 height 454
click at [51, 156] on li "[PERSON_NAME][GEOGRAPHIC_DATA]" at bounding box center [79, 168] width 158 height 25
click at [43, 160] on li "[PERSON_NAME][GEOGRAPHIC_DATA]" at bounding box center [79, 168] width 158 height 25
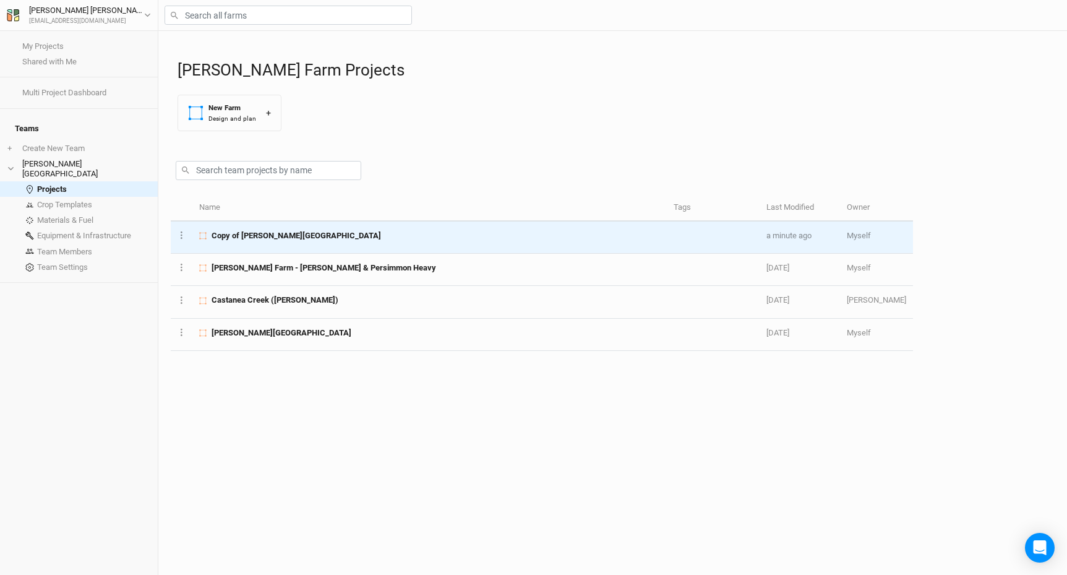
click at [251, 236] on span "Copy of [PERSON_NAME][GEOGRAPHIC_DATA]" at bounding box center [296, 235] width 169 height 11
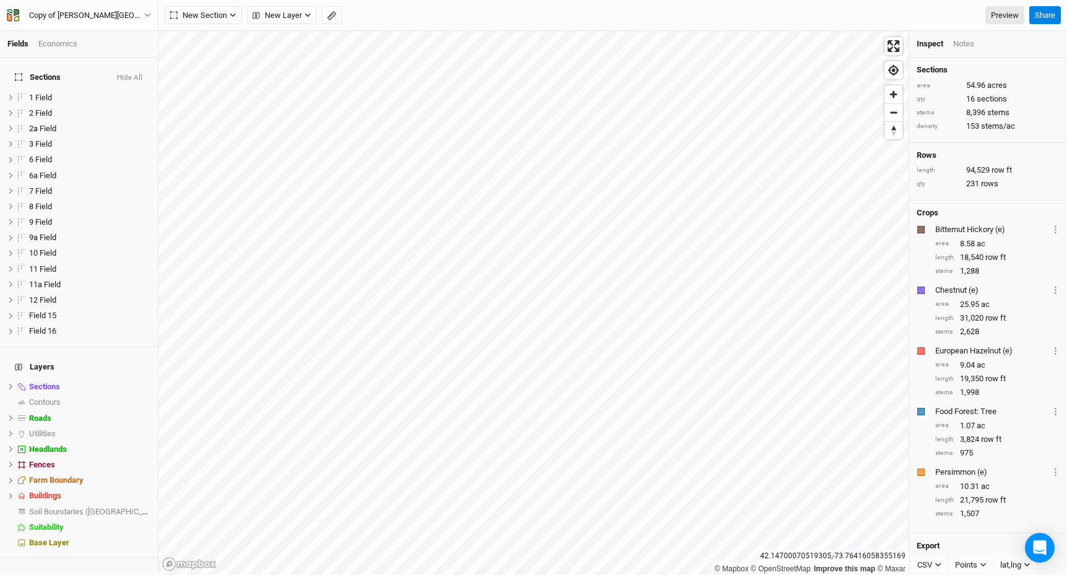
click at [56, 42] on div "Economics" at bounding box center [57, 43] width 39 height 11
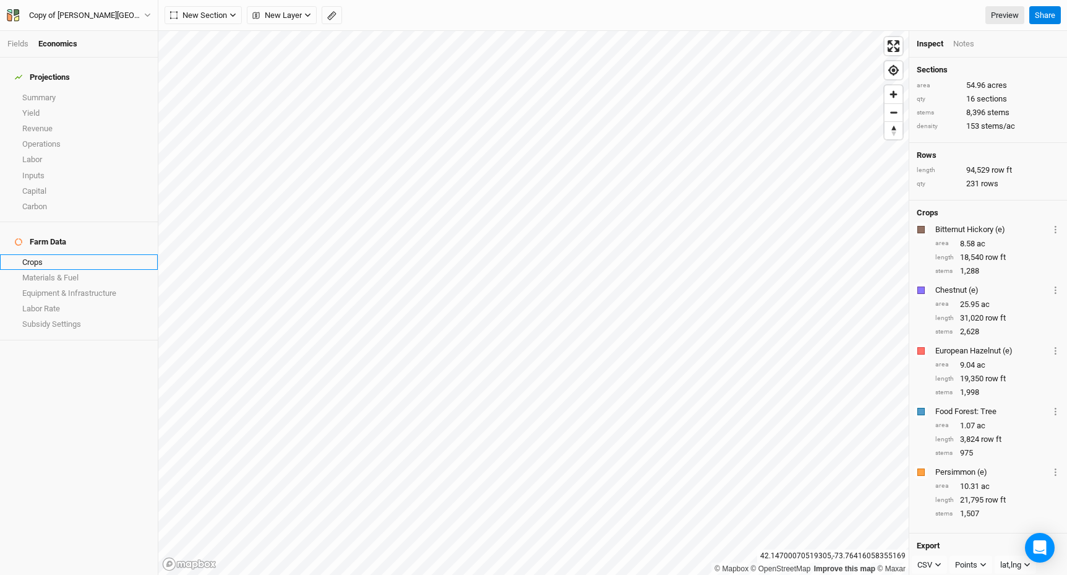
click at [77, 254] on link "Crops" at bounding box center [79, 261] width 158 height 15
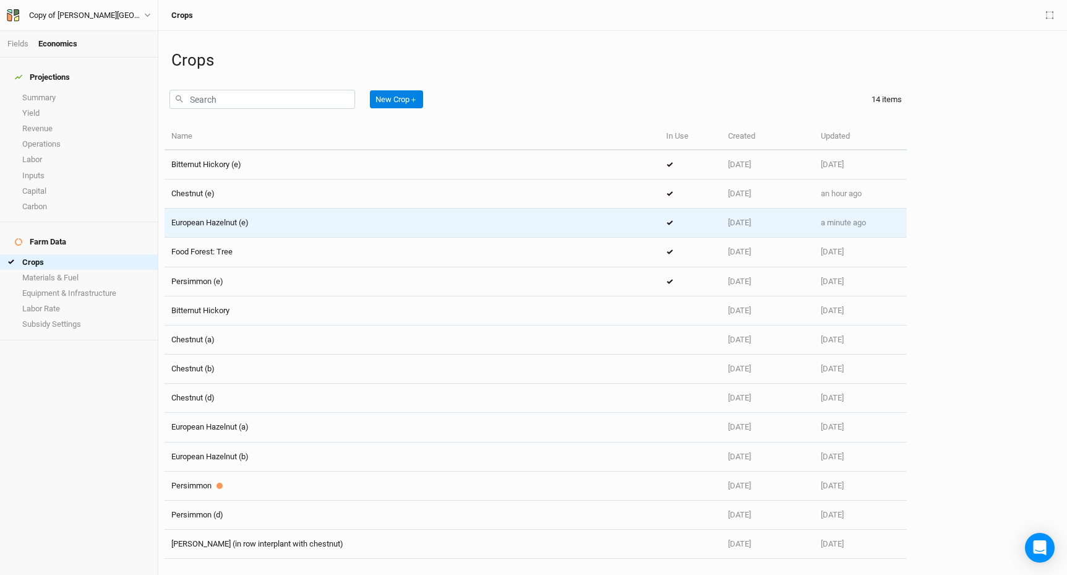
click at [222, 217] on div "European Hazelnut (e)" at bounding box center [209, 222] width 77 height 11
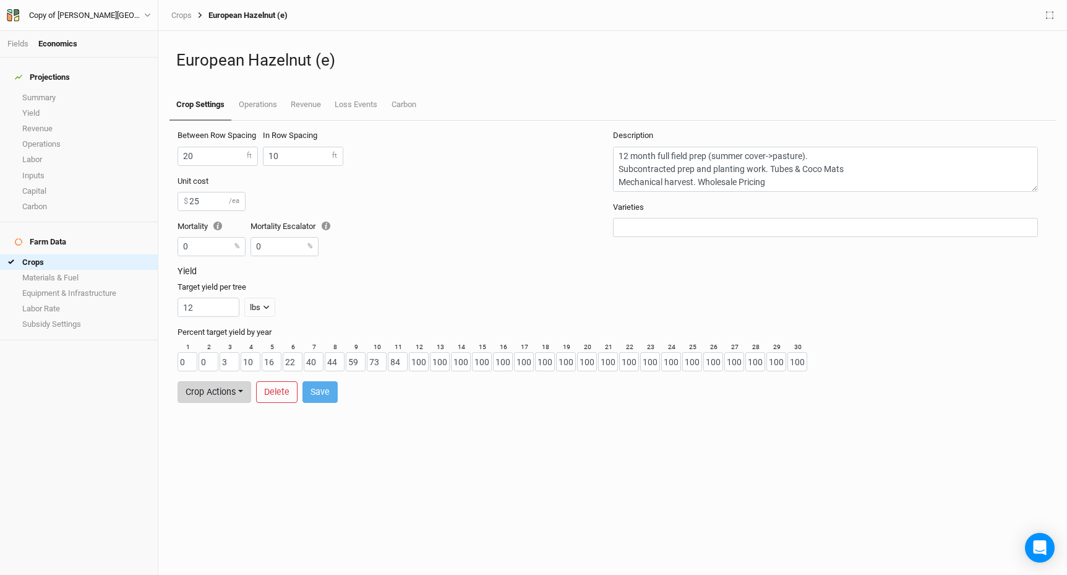
click at [241, 388] on button "Crop Actions" at bounding box center [215, 392] width 74 height 22
click at [243, 367] on button "Create Team Template" at bounding box center [244, 366] width 132 height 19
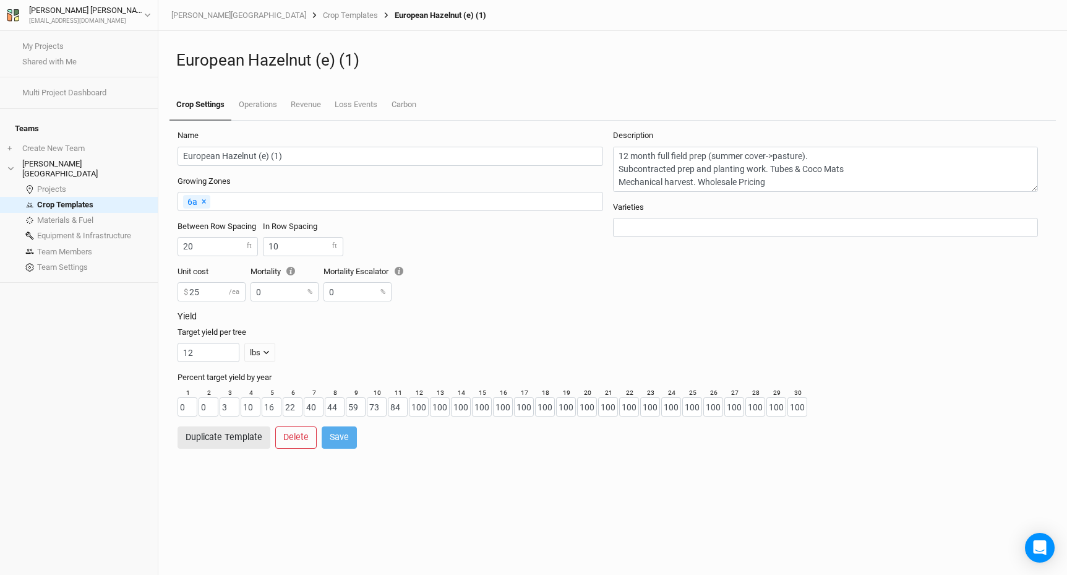
click at [287, 62] on h1 "European Hazelnut (e) (1)" at bounding box center [612, 60] width 873 height 19
click at [61, 197] on link "Crop Templates" at bounding box center [79, 204] width 158 height 15
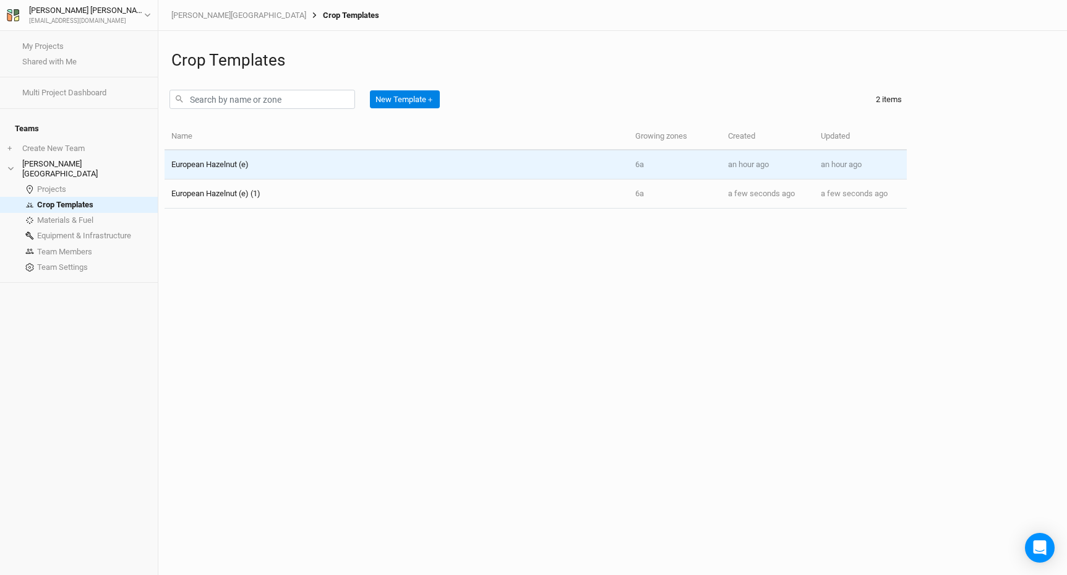
click at [241, 157] on td "European Hazelnut (e)" at bounding box center [397, 164] width 464 height 29
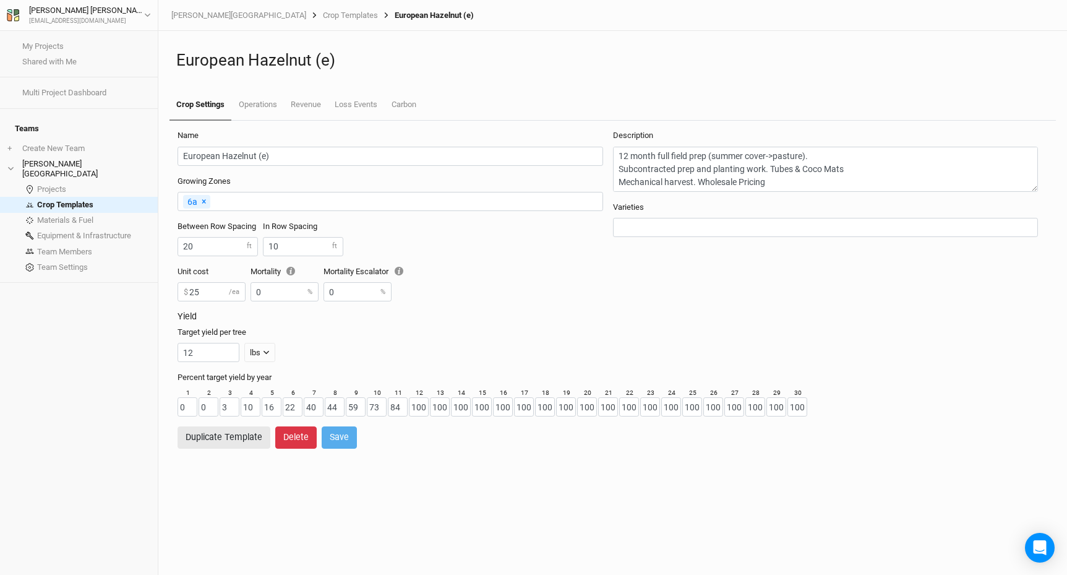
click at [296, 437] on button "Delete" at bounding box center [295, 437] width 41 height 22
click at [400, 439] on button "Delete" at bounding box center [397, 437] width 41 height 22
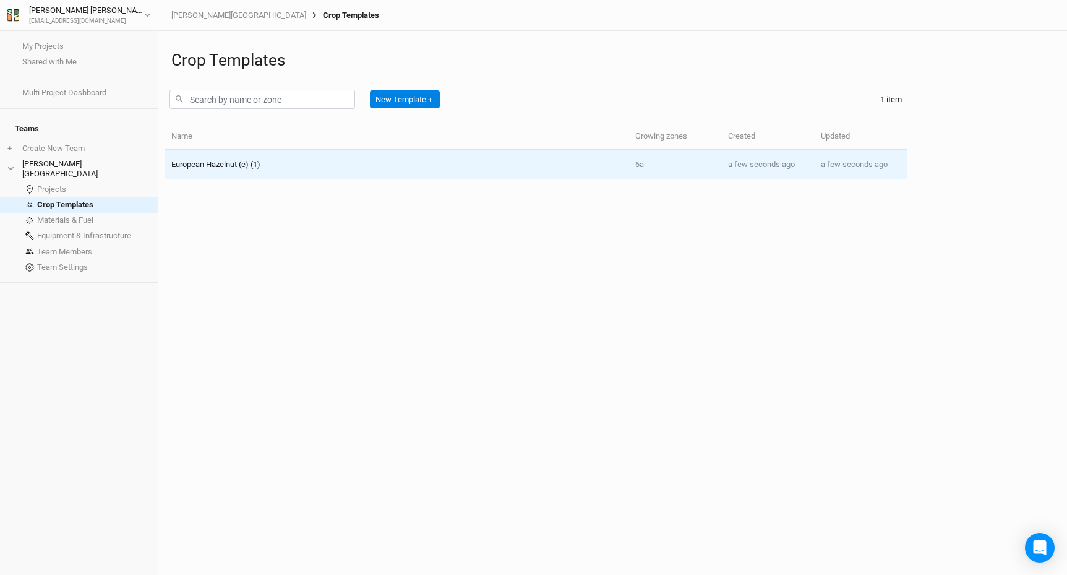
click at [226, 169] on div "European Hazelnut (e) (1)" at bounding box center [215, 164] width 89 height 11
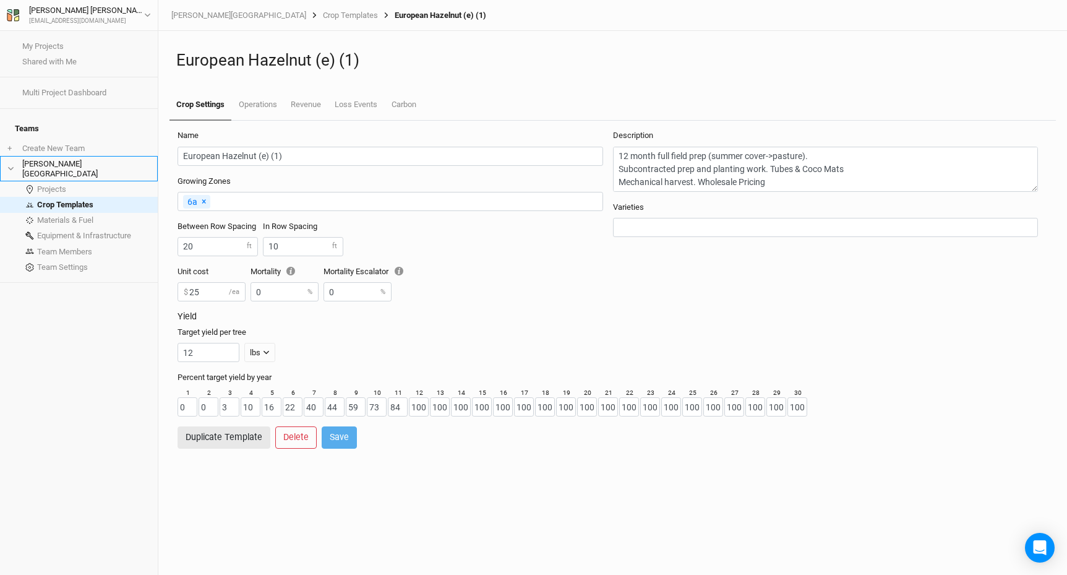
click at [49, 156] on li "[PERSON_NAME][GEOGRAPHIC_DATA]" at bounding box center [79, 168] width 158 height 25
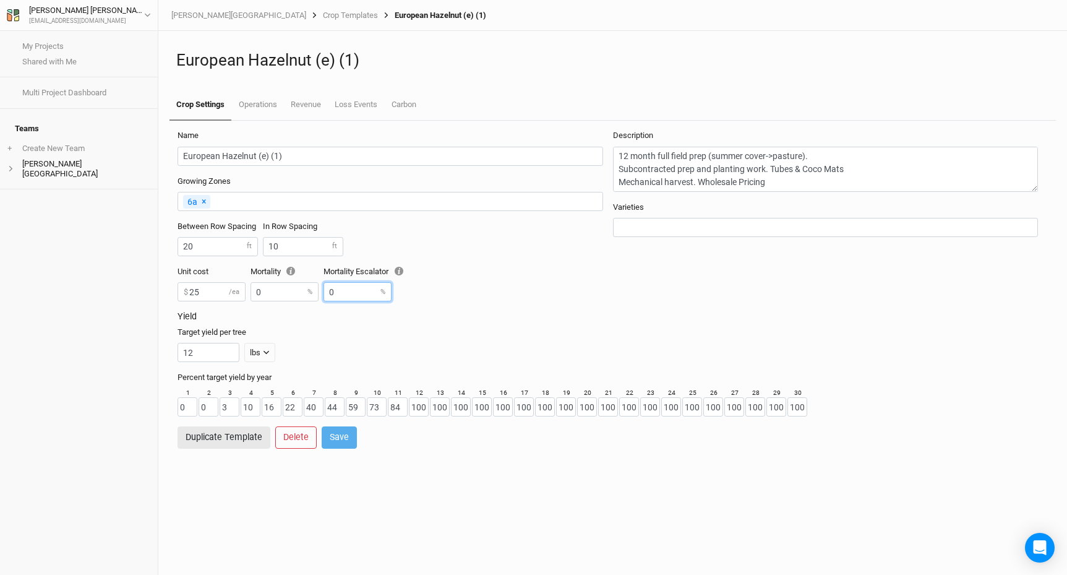
click at [484, 298] on div "Unit cost 25 $ /ea Mortality 0 % Mortality Escalator 0 %" at bounding box center [395, 288] width 435 height 45
click at [70, 157] on li "[PERSON_NAME][GEOGRAPHIC_DATA]" at bounding box center [79, 168] width 158 height 25
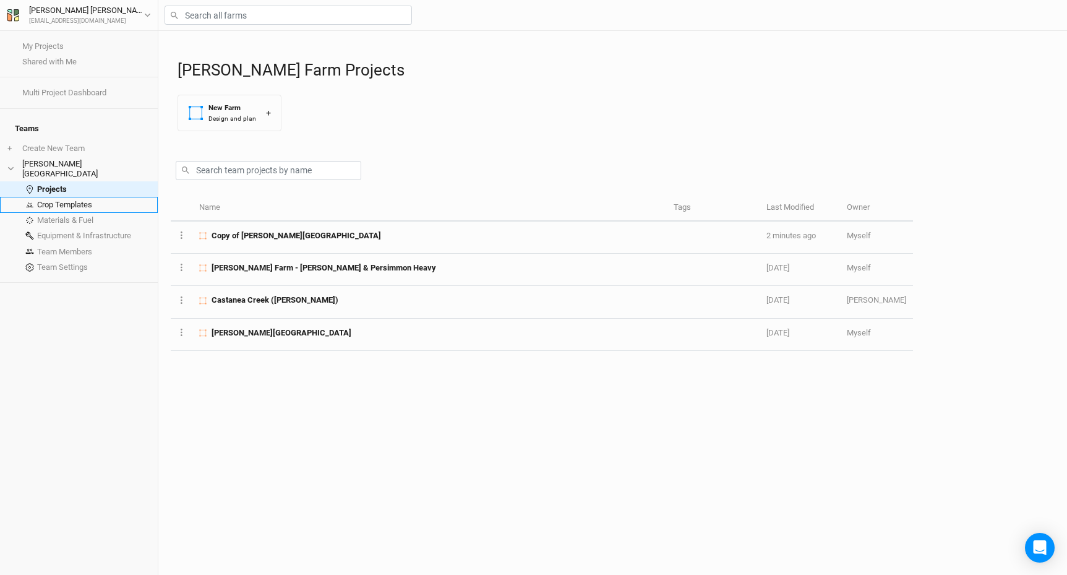
click at [63, 197] on link "Crop Templates" at bounding box center [79, 204] width 158 height 15
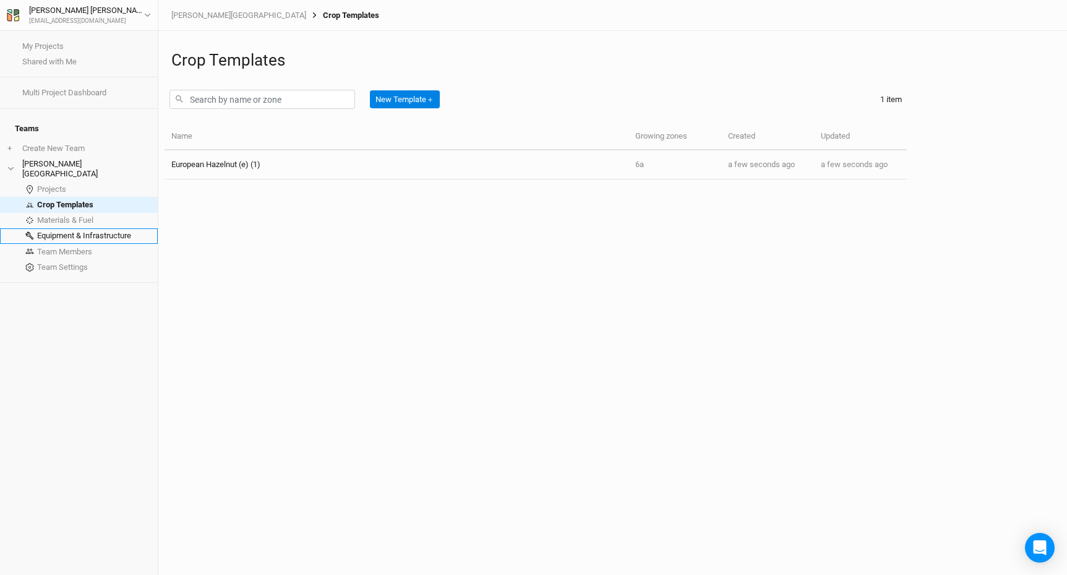
click at [77, 228] on link "Equipment & Infrastructure" at bounding box center [79, 235] width 158 height 15
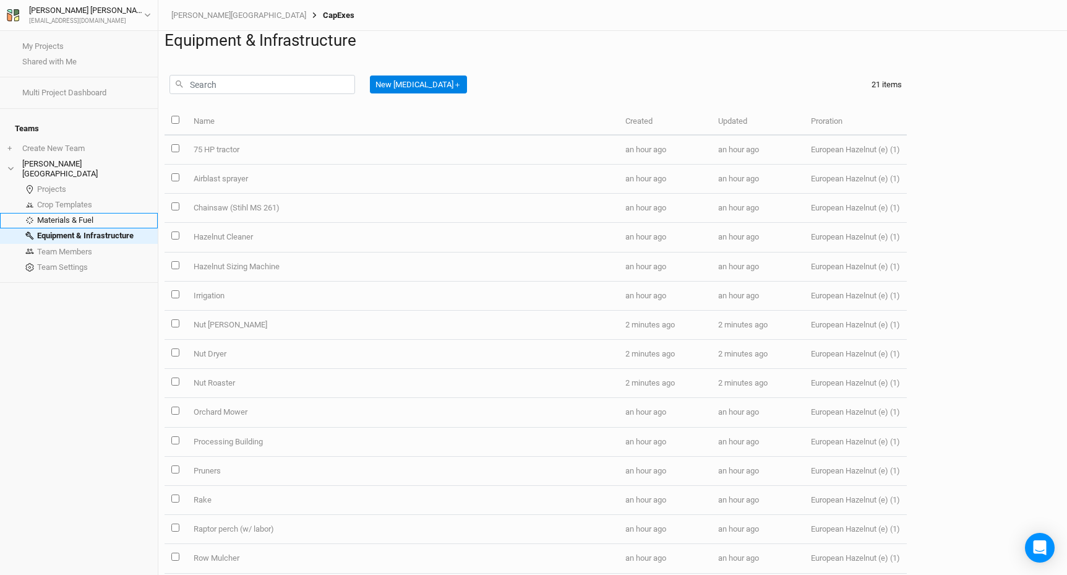
click at [70, 213] on link "Materials & Fuel" at bounding box center [79, 220] width 158 height 15
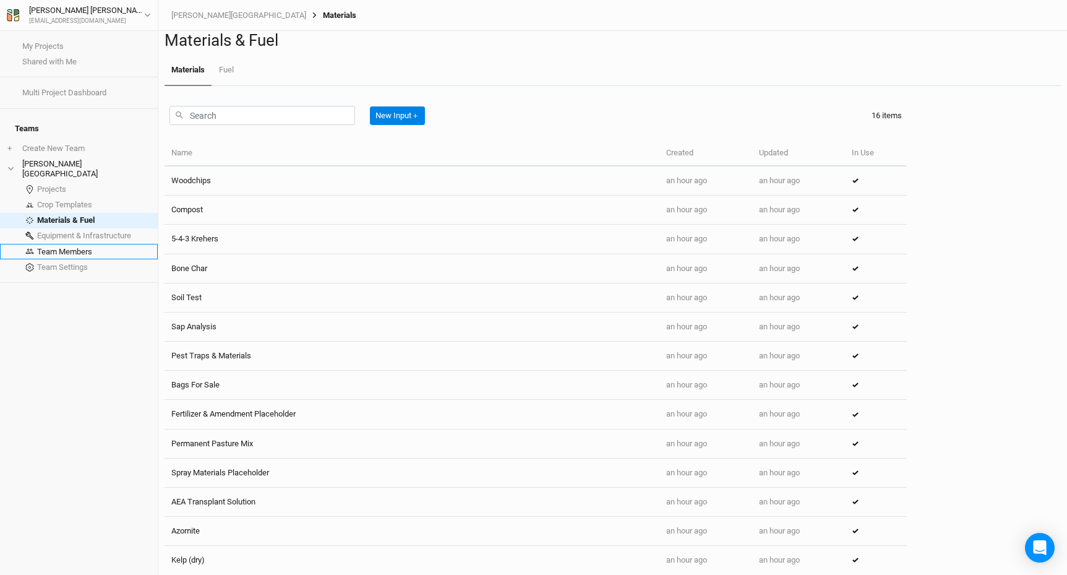
click at [69, 244] on link "Team Members" at bounding box center [79, 251] width 158 height 15
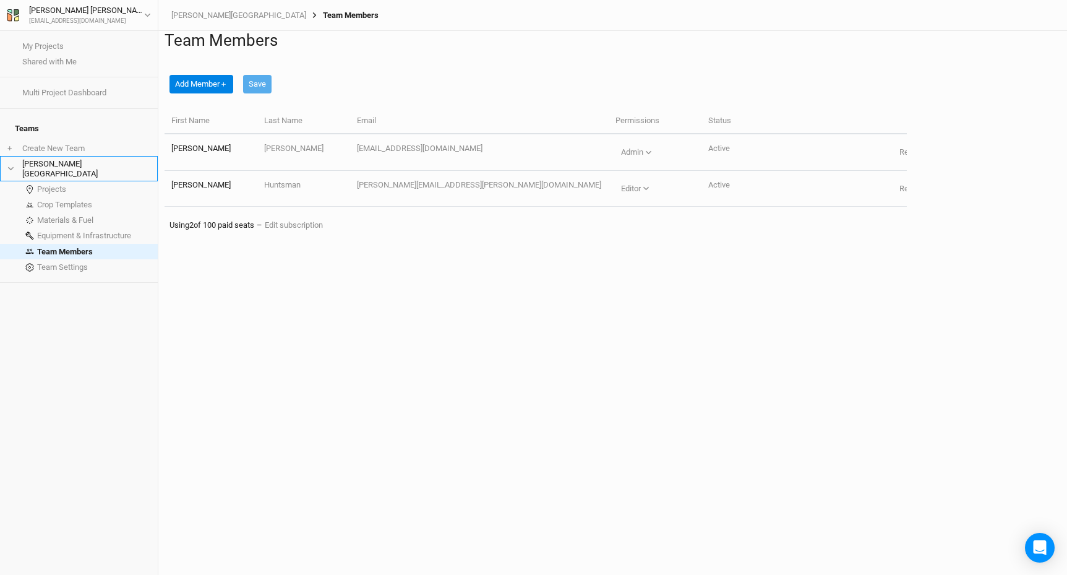
click at [49, 156] on li "[PERSON_NAME][GEOGRAPHIC_DATA]" at bounding box center [79, 168] width 158 height 25
click at [36, 156] on li "[PERSON_NAME][GEOGRAPHIC_DATA]" at bounding box center [79, 168] width 158 height 25
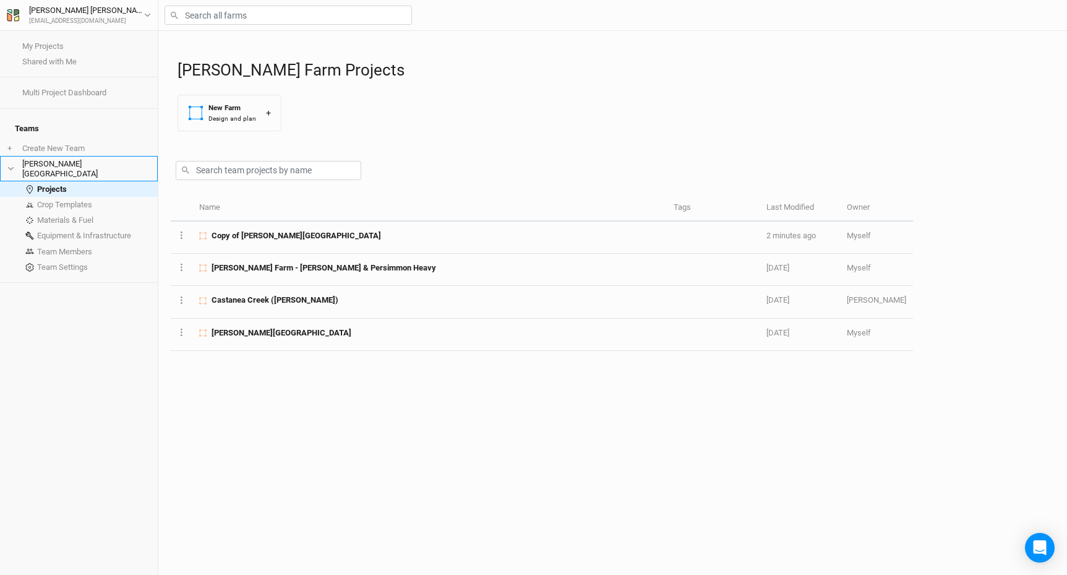
click at [20, 165] on span at bounding box center [14, 168] width 15 height 7
click at [54, 156] on li "[PERSON_NAME][GEOGRAPHIC_DATA]" at bounding box center [79, 168] width 158 height 25
click at [58, 244] on link "Team Members" at bounding box center [79, 251] width 158 height 15
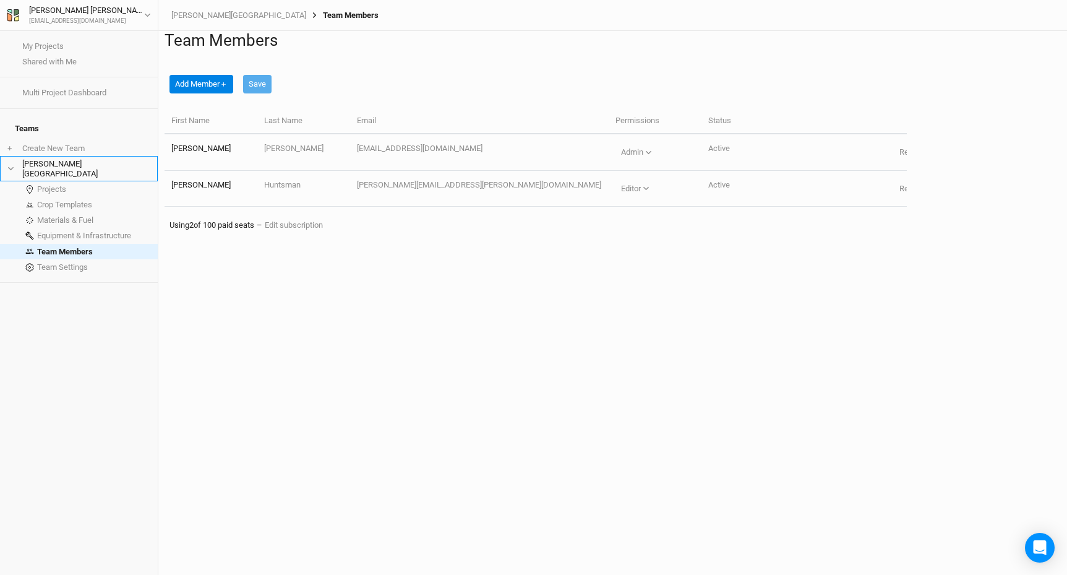
click at [14, 165] on span at bounding box center [14, 168] width 15 height 7
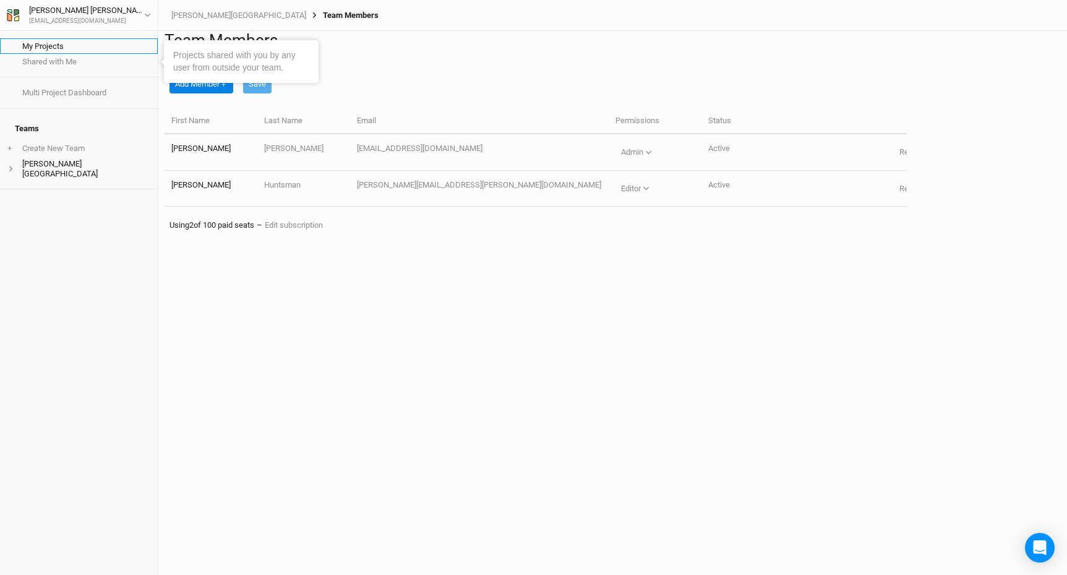
click at [46, 42] on link "My Projects" at bounding box center [79, 45] width 158 height 15
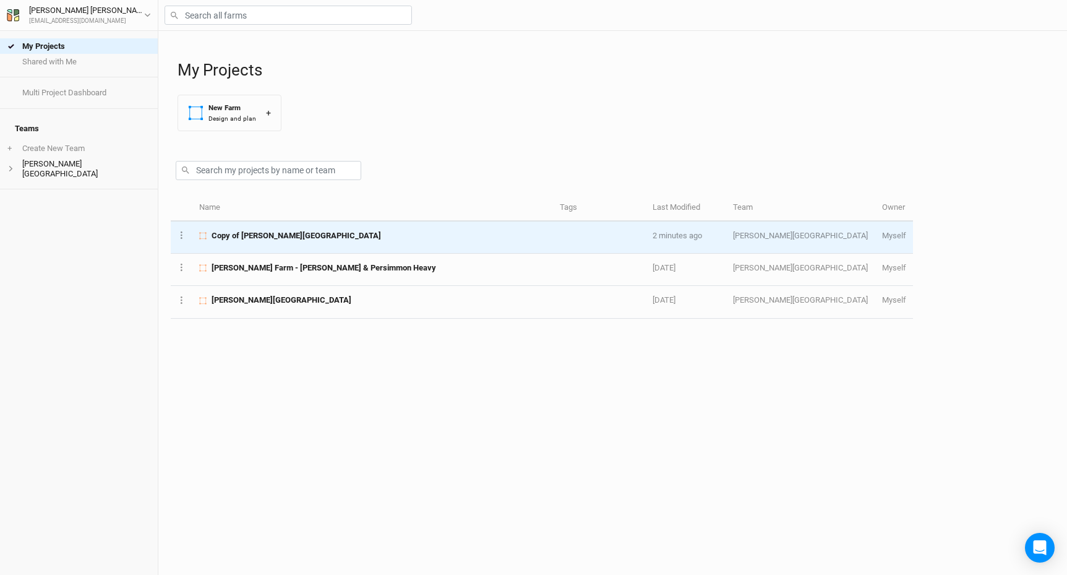
click at [278, 232] on span "Copy of [PERSON_NAME][GEOGRAPHIC_DATA]" at bounding box center [296, 235] width 169 height 11
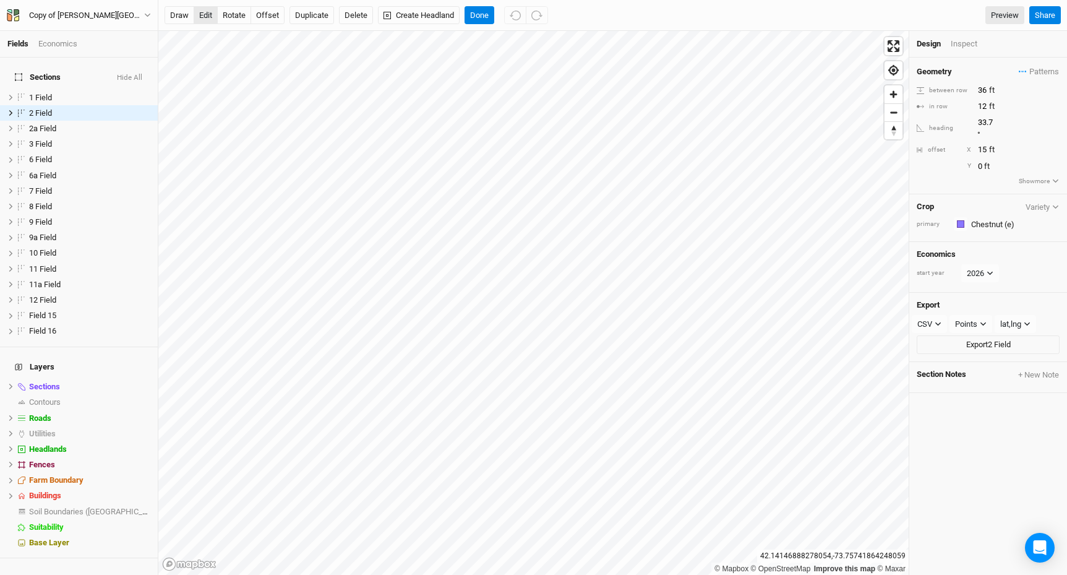
click at [207, 17] on button "edit" at bounding box center [206, 15] width 24 height 19
click at [358, 16] on button "Delete" at bounding box center [356, 15] width 34 height 19
click at [317, 18] on button "Cancel" at bounding box center [322, 15] width 35 height 19
click at [206, 15] on button "edit" at bounding box center [206, 15] width 24 height 19
click at [47, 124] on span "2a Field" at bounding box center [42, 128] width 27 height 9
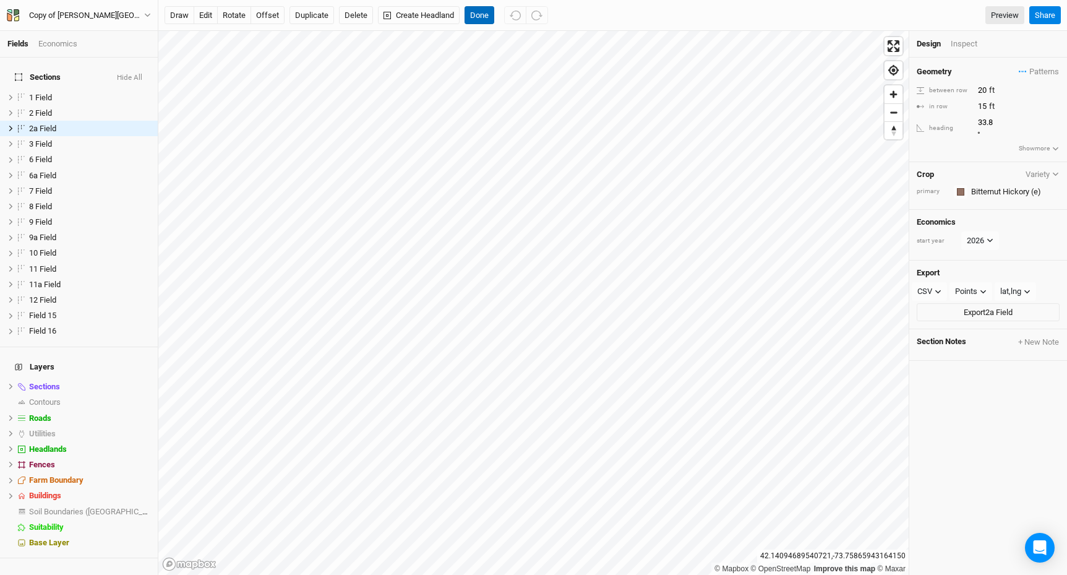
click at [479, 17] on button "Done" at bounding box center [480, 15] width 30 height 19
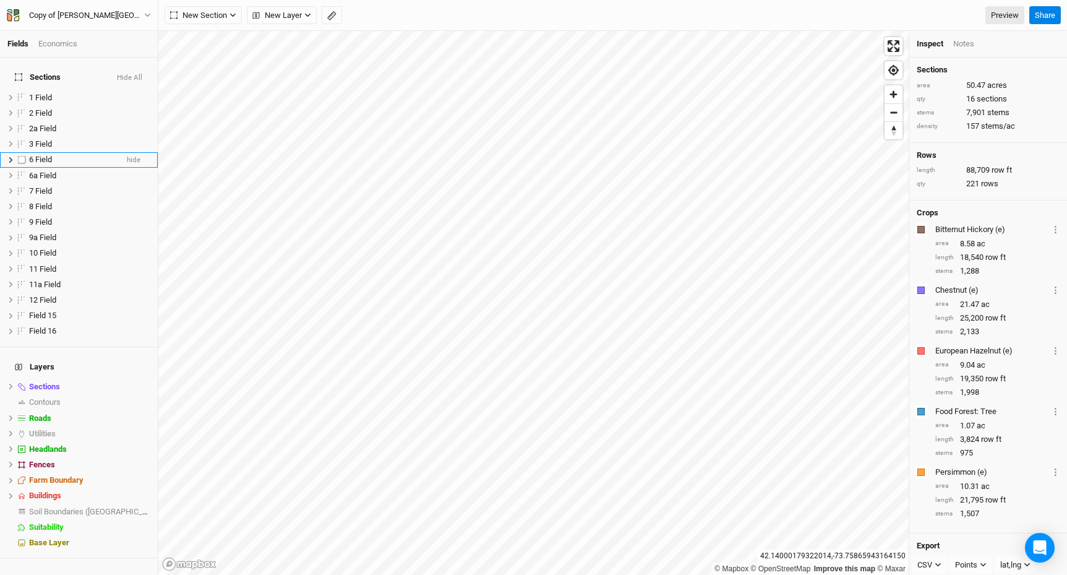
click at [105, 157] on li "6 Field hide" at bounding box center [79, 159] width 158 height 15
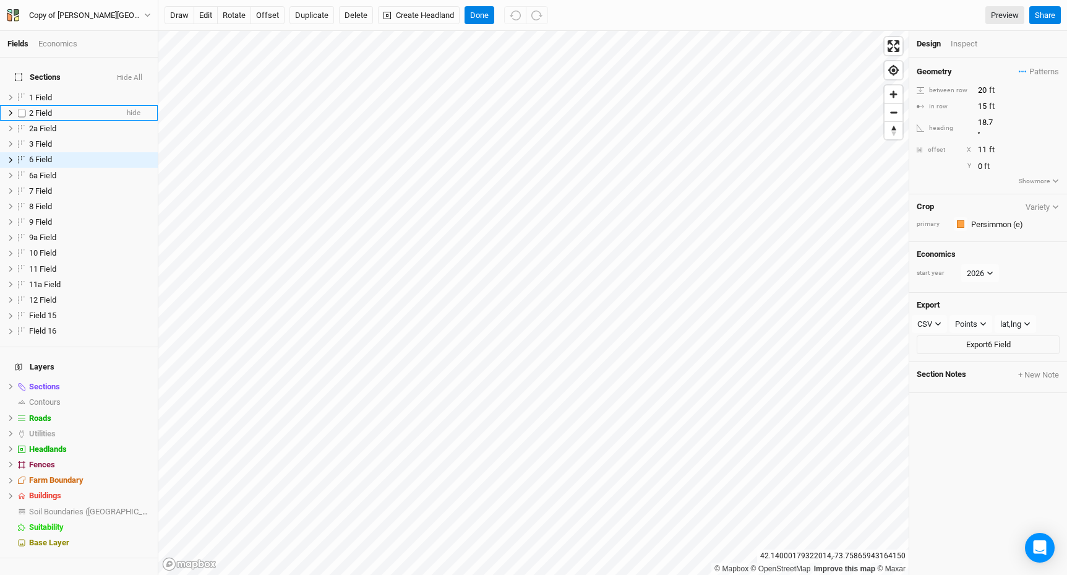
click at [40, 108] on span "2 Field" at bounding box center [40, 112] width 23 height 9
click at [136, 74] on button "Hide All" at bounding box center [129, 78] width 27 height 9
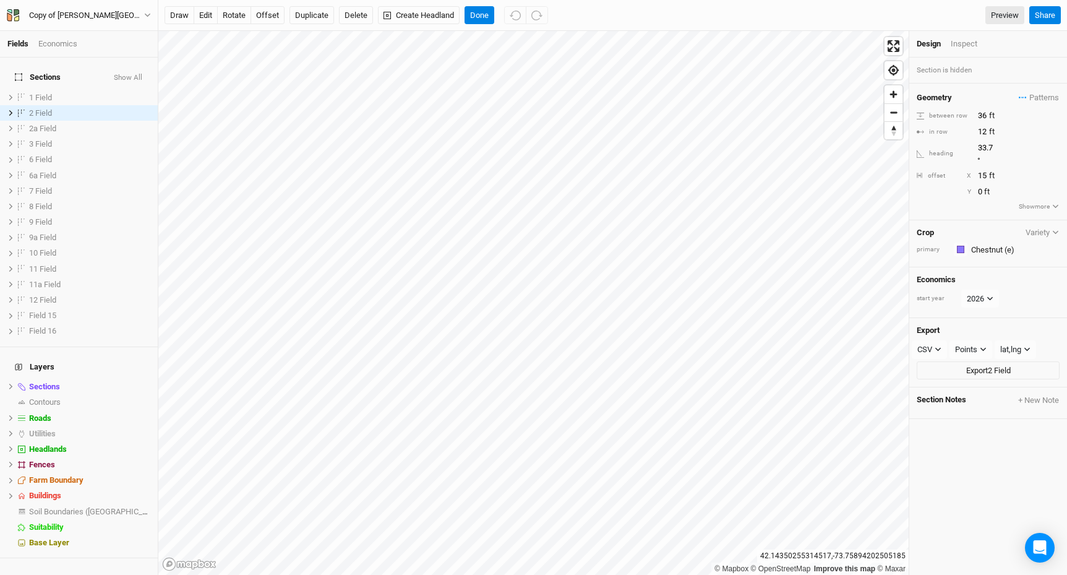
click at [142, 74] on button "Show All" at bounding box center [128, 78] width 30 height 9
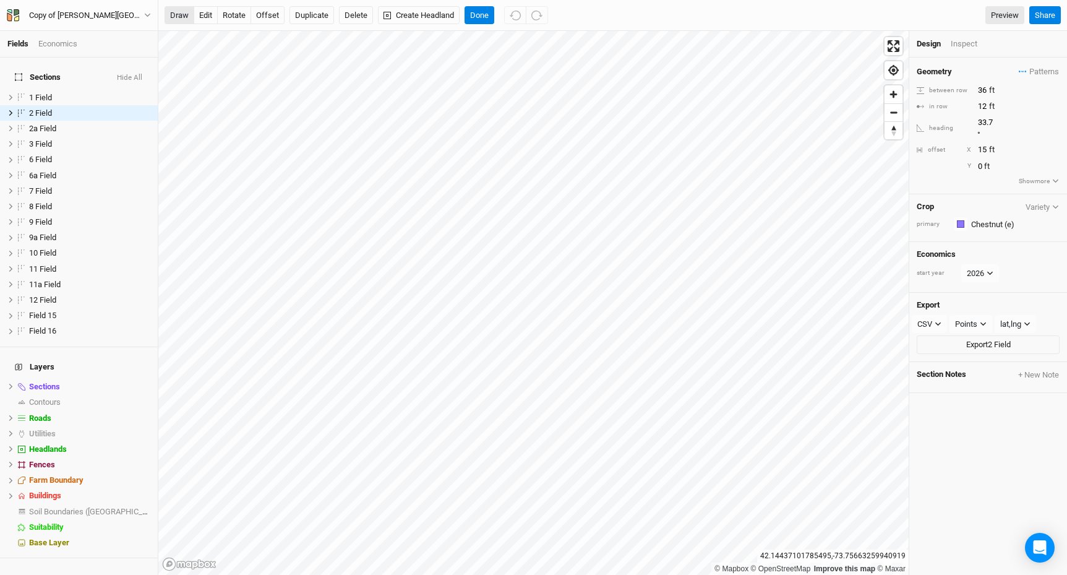
click at [173, 16] on button "draw" at bounding box center [180, 15] width 30 height 19
click at [482, 26] on div "draw edit rotate offset Duplicate Delete Create Headland Cancel Preview Share" at bounding box center [612, 15] width 909 height 31
click at [484, 14] on button "Cancel" at bounding box center [482, 15] width 35 height 19
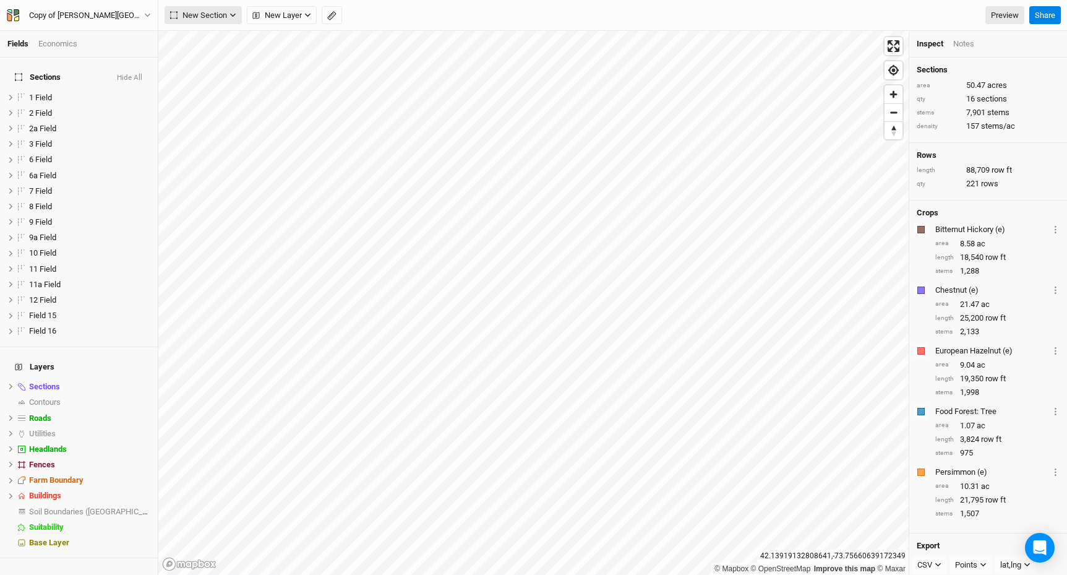
click at [216, 14] on span "New Section" at bounding box center [198, 15] width 57 height 12
click at [211, 40] on button "Grid" at bounding box center [214, 40] width 98 height 19
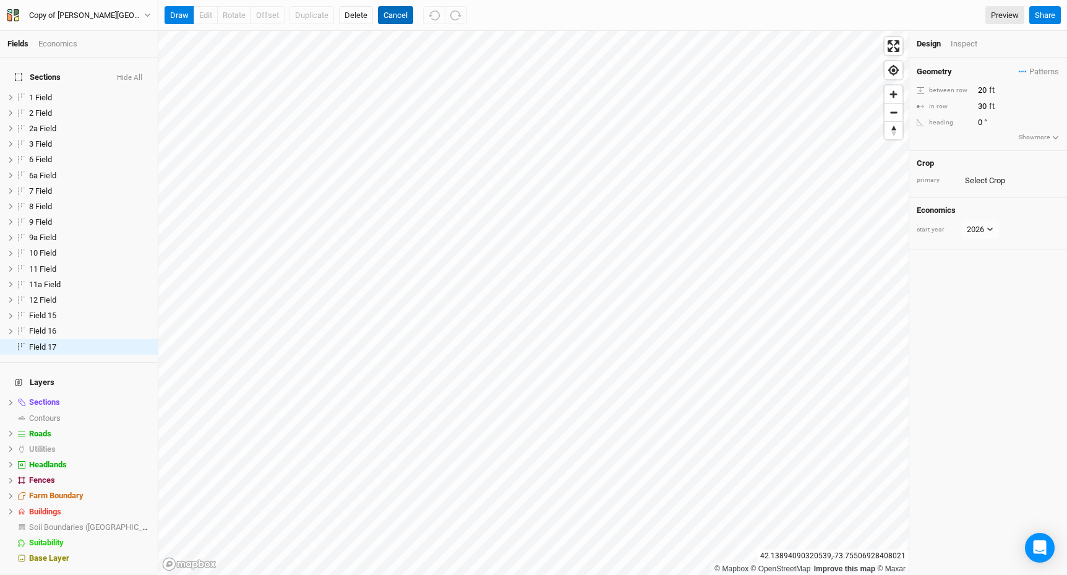
click at [401, 11] on button "Cancel" at bounding box center [395, 15] width 35 height 19
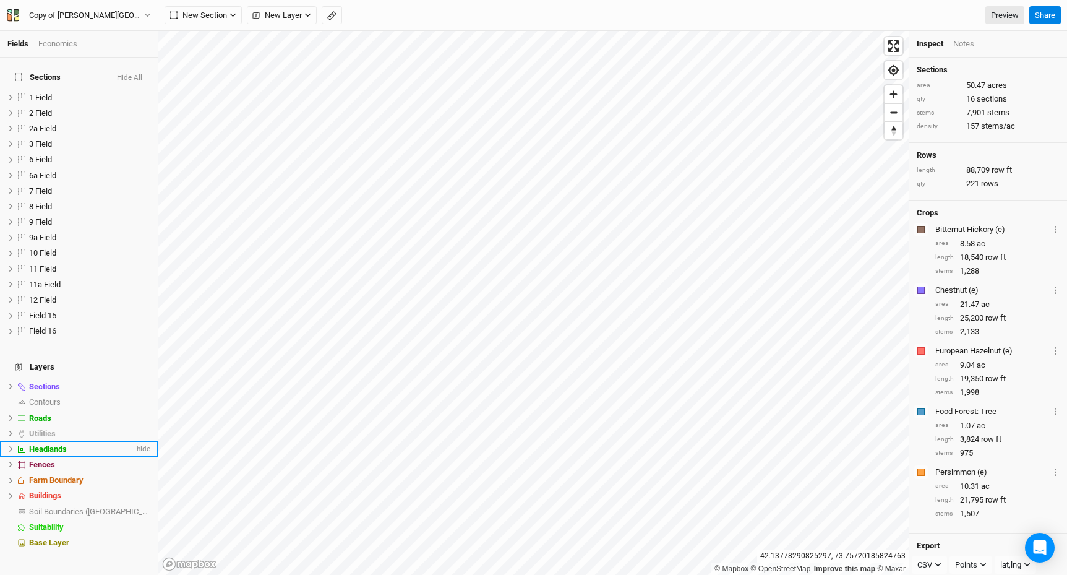
click at [45, 444] on span "Headlands" at bounding box center [48, 448] width 38 height 9
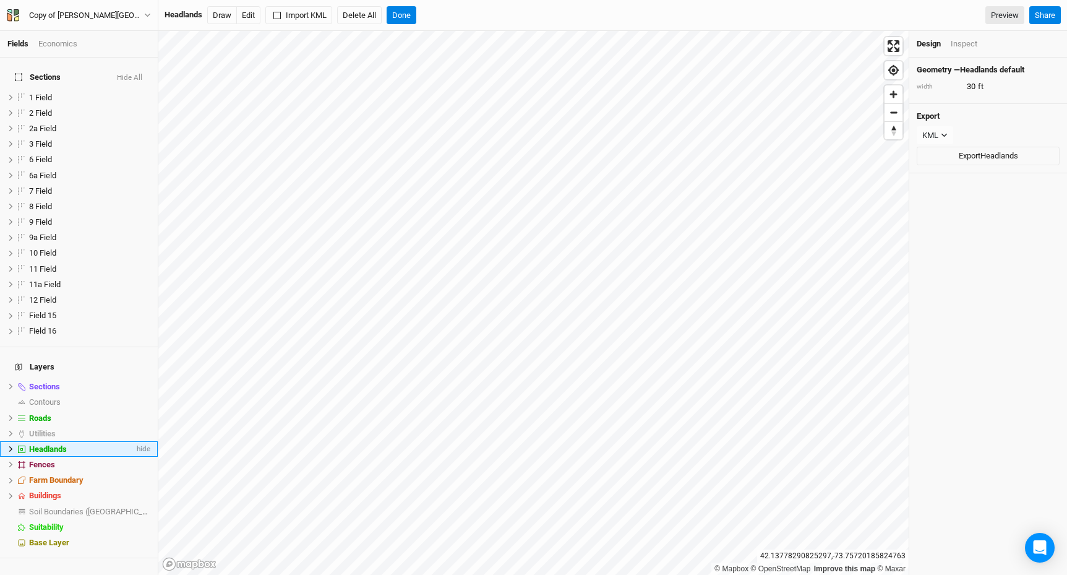
click at [54, 444] on span "Headlands" at bounding box center [48, 448] width 38 height 9
click at [12, 445] on icon at bounding box center [10, 448] width 7 height 7
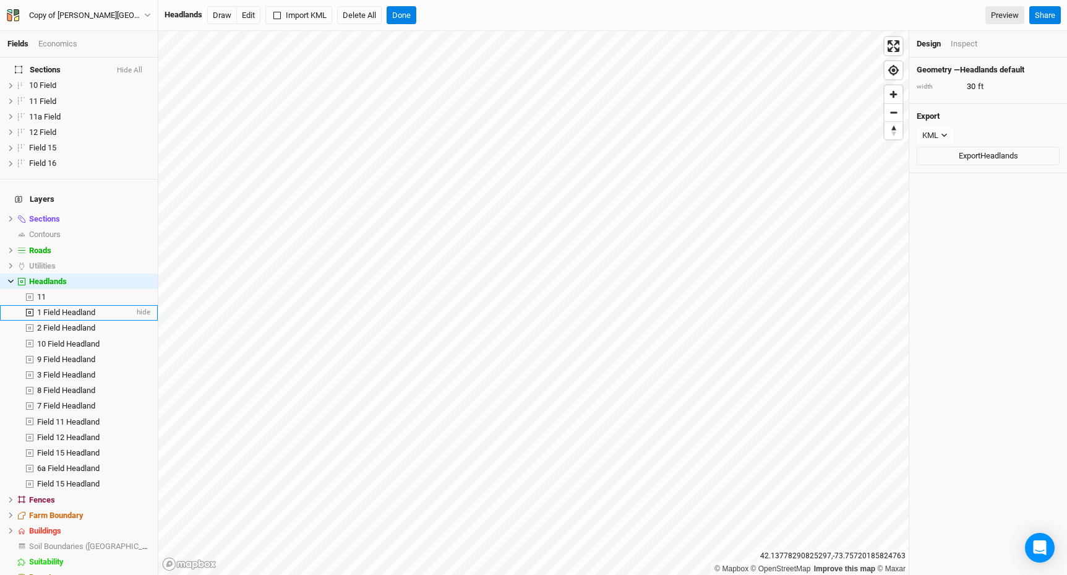
scroll to position [171, 0]
click at [74, 319] on span "2 Field Headland" at bounding box center [66, 323] width 58 height 9
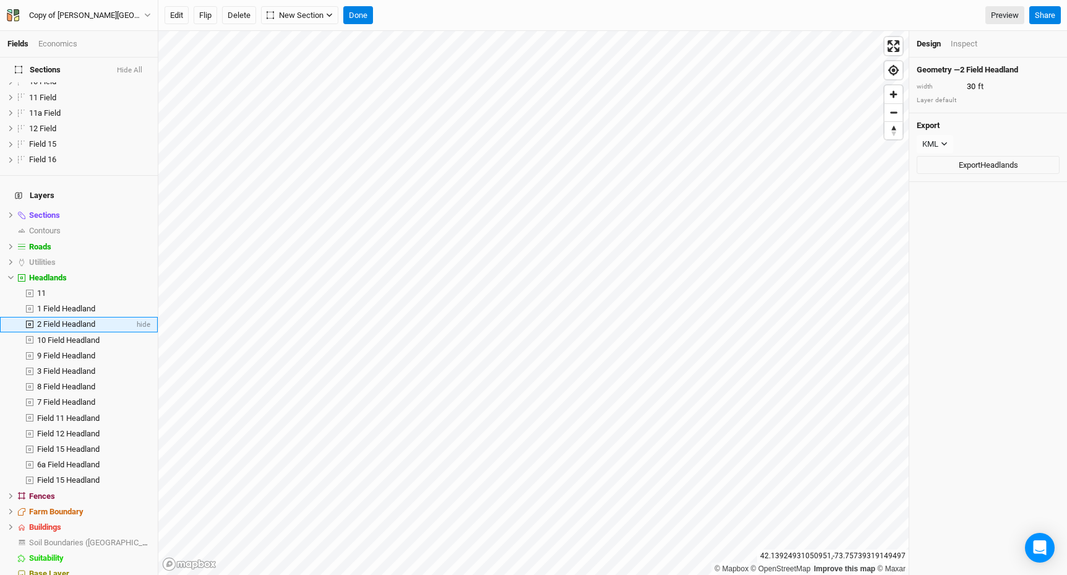
click at [75, 319] on span "2 Field Headland" at bounding box center [66, 323] width 58 height 9
click at [182, 18] on button "Edit" at bounding box center [177, 15] width 24 height 19
click at [58, 319] on span "2 Field Headland" at bounding box center [66, 323] width 58 height 9
click at [233, 12] on button "Delete" at bounding box center [239, 15] width 34 height 19
click at [409, 14] on button "Confirm" at bounding box center [399, 15] width 38 height 19
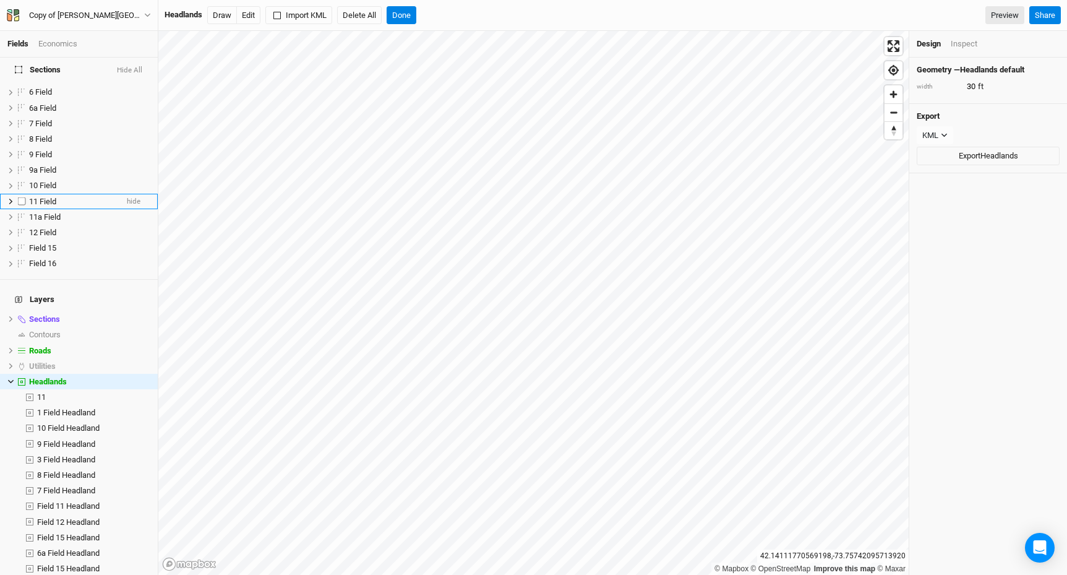
scroll to position [0, 0]
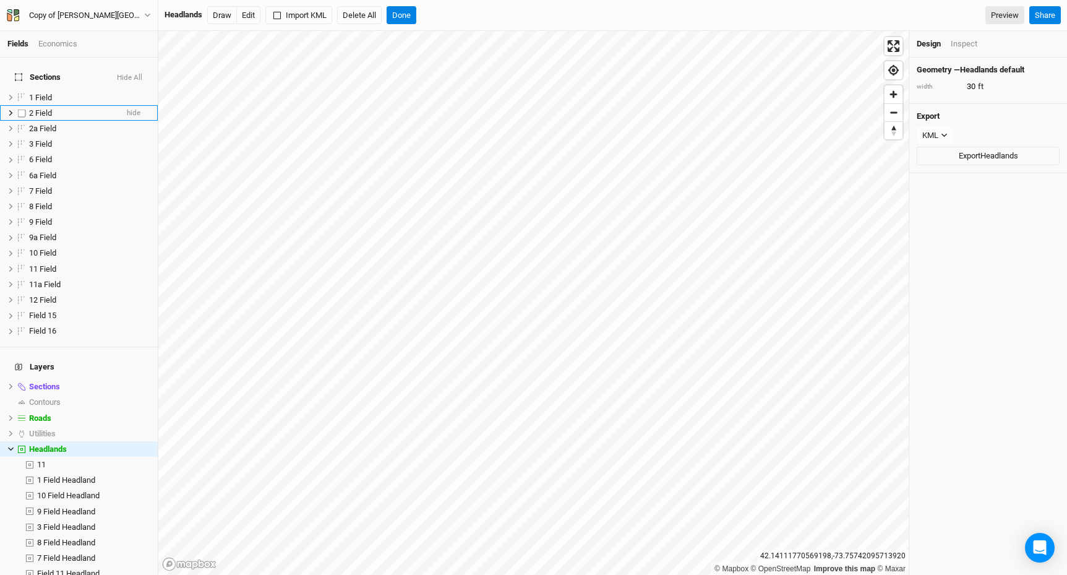
click at [48, 108] on span "2 Field" at bounding box center [40, 112] width 23 height 9
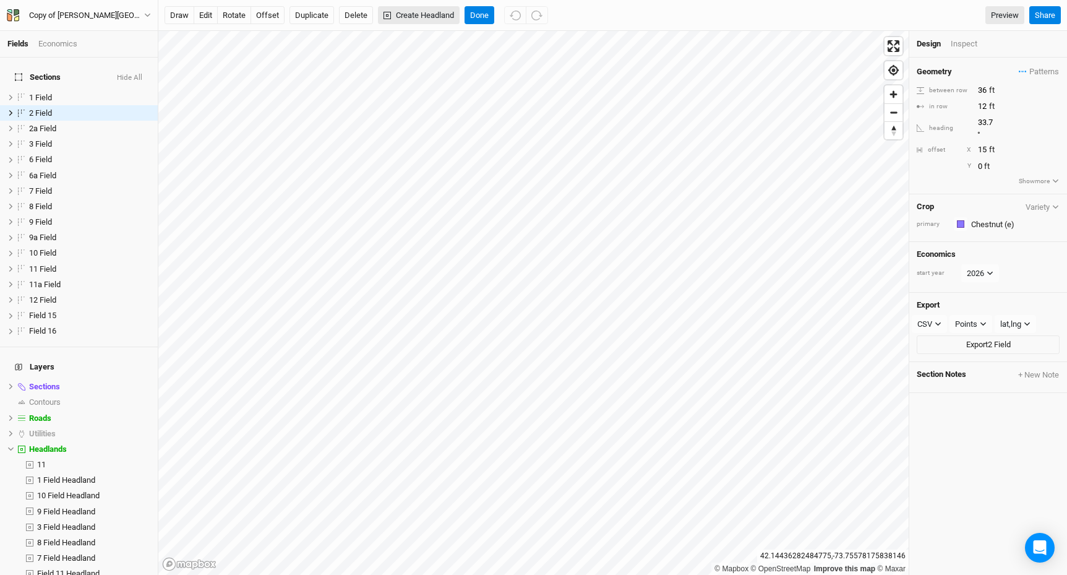
click at [436, 15] on button "Create Headland" at bounding box center [419, 15] width 82 height 19
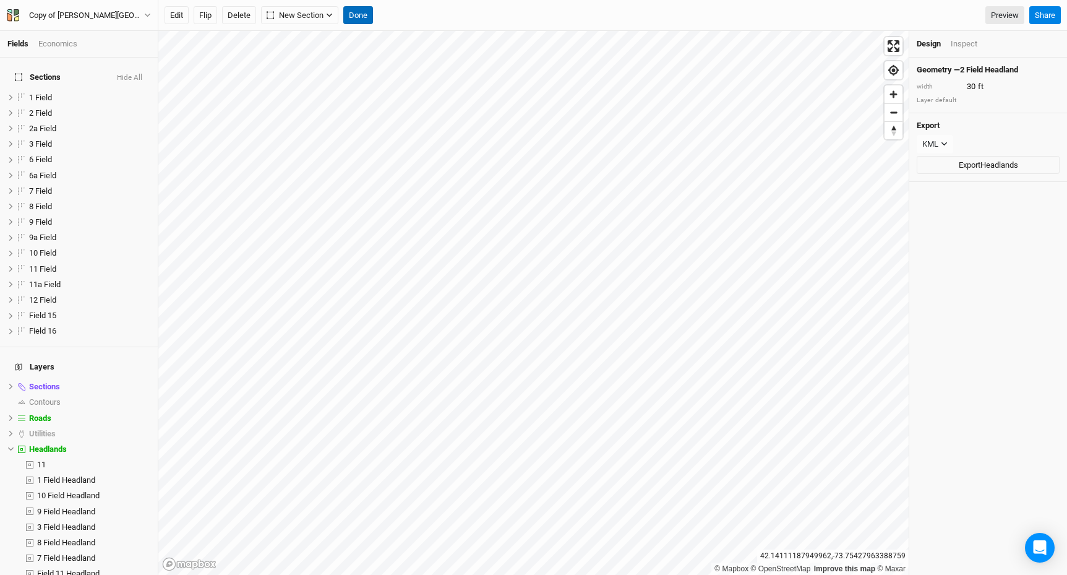
click at [367, 17] on button "Done" at bounding box center [358, 15] width 30 height 19
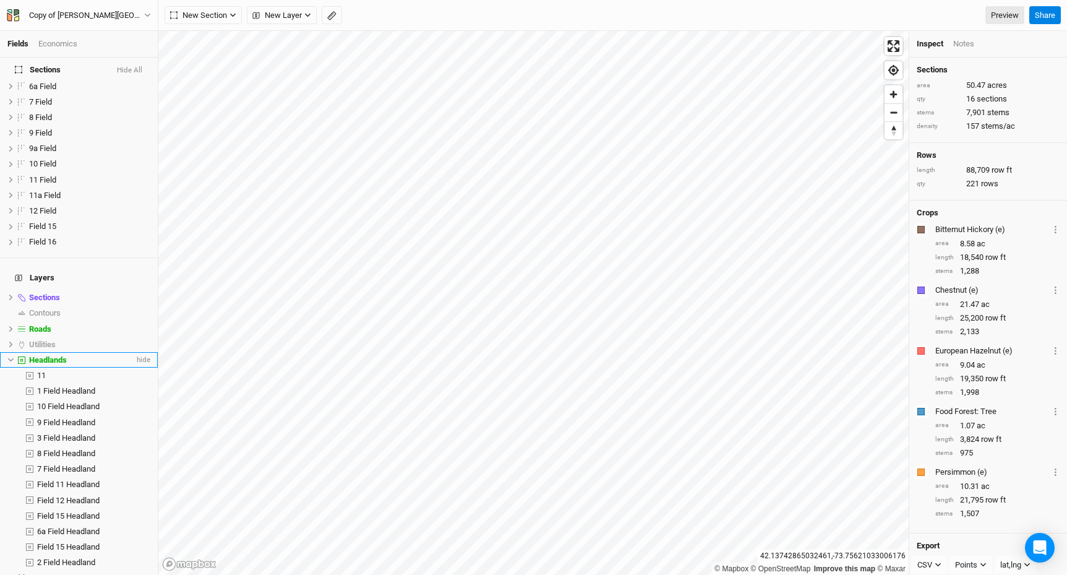
scroll to position [171, 0]
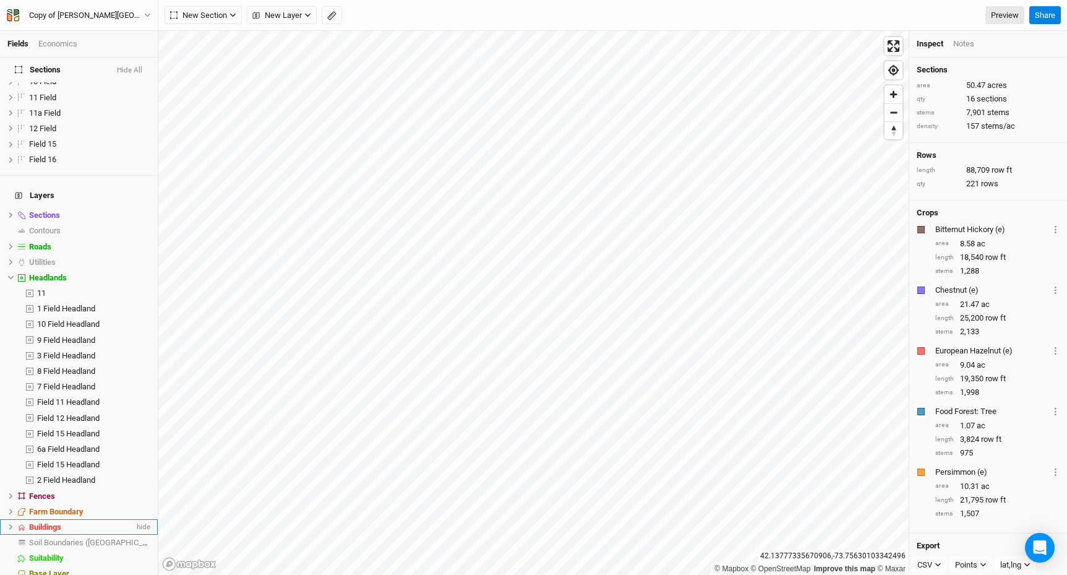
click at [57, 522] on span "Buildings" at bounding box center [45, 526] width 32 height 9
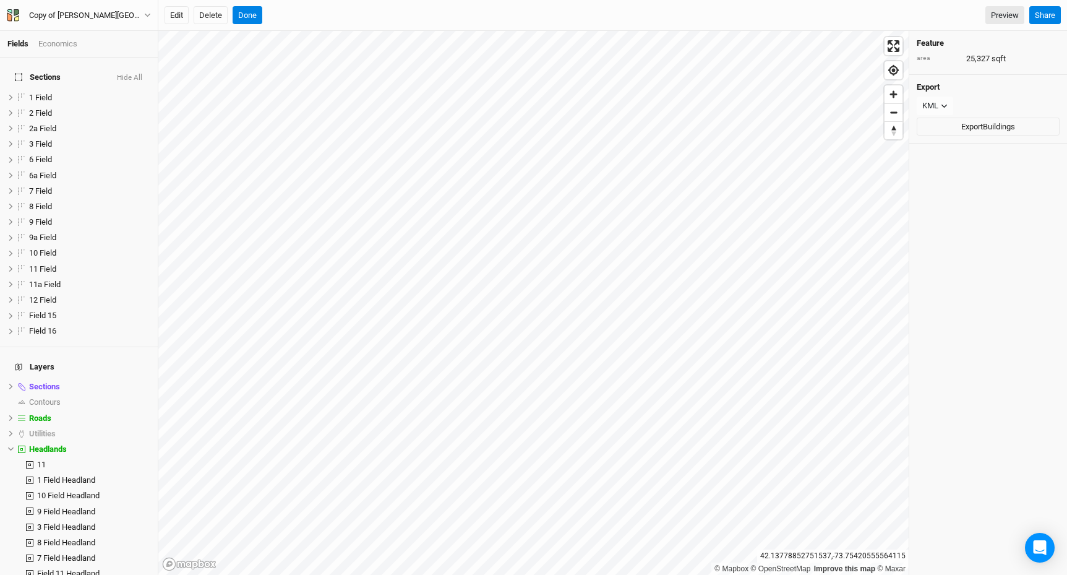
scroll to position [171, 0]
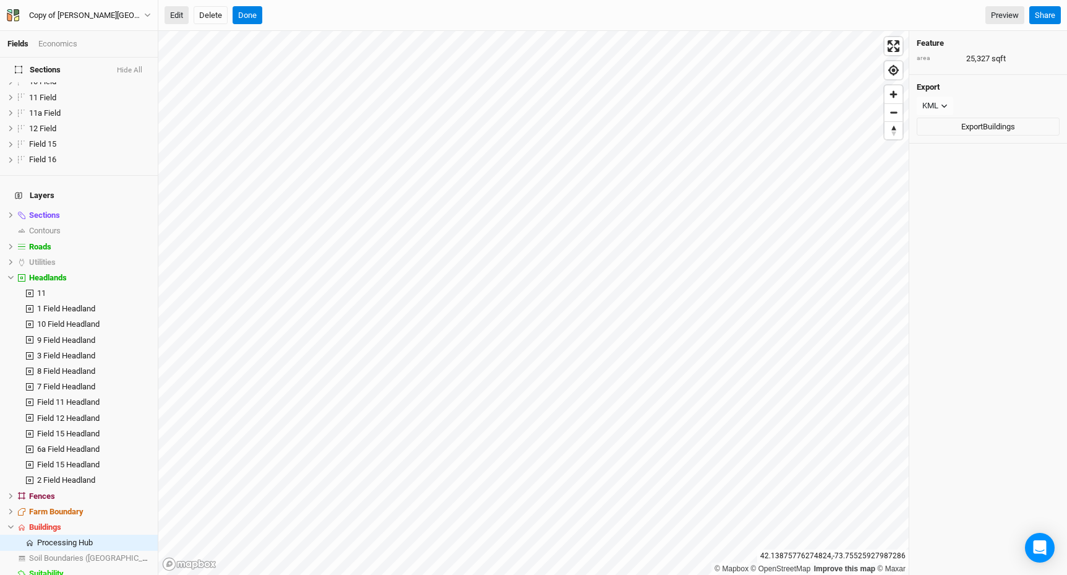
click at [182, 17] on button "Edit" at bounding box center [177, 15] width 24 height 19
click at [247, 12] on button "Done" at bounding box center [248, 15] width 30 height 19
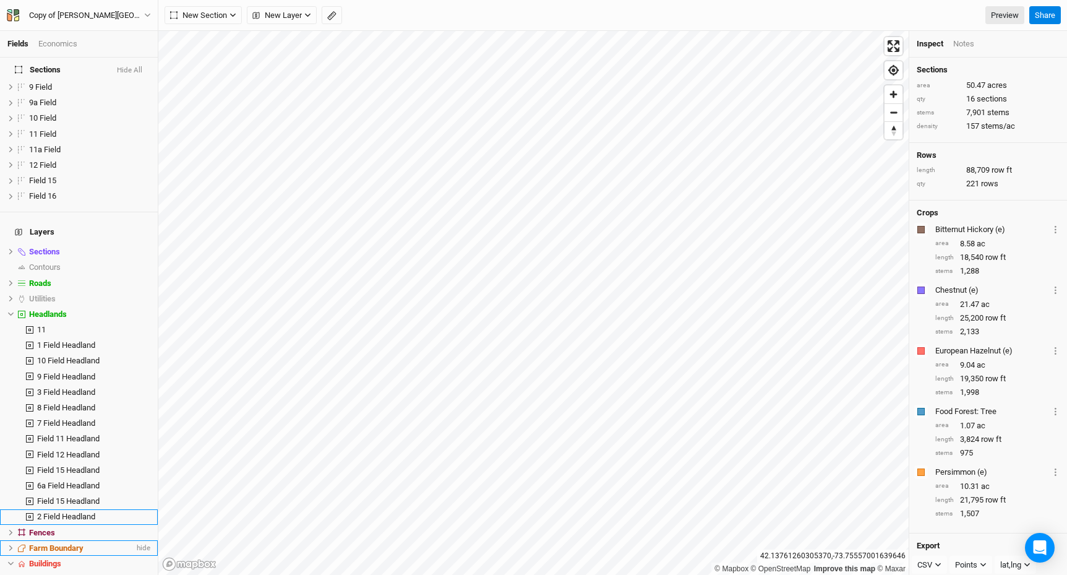
scroll to position [0, 0]
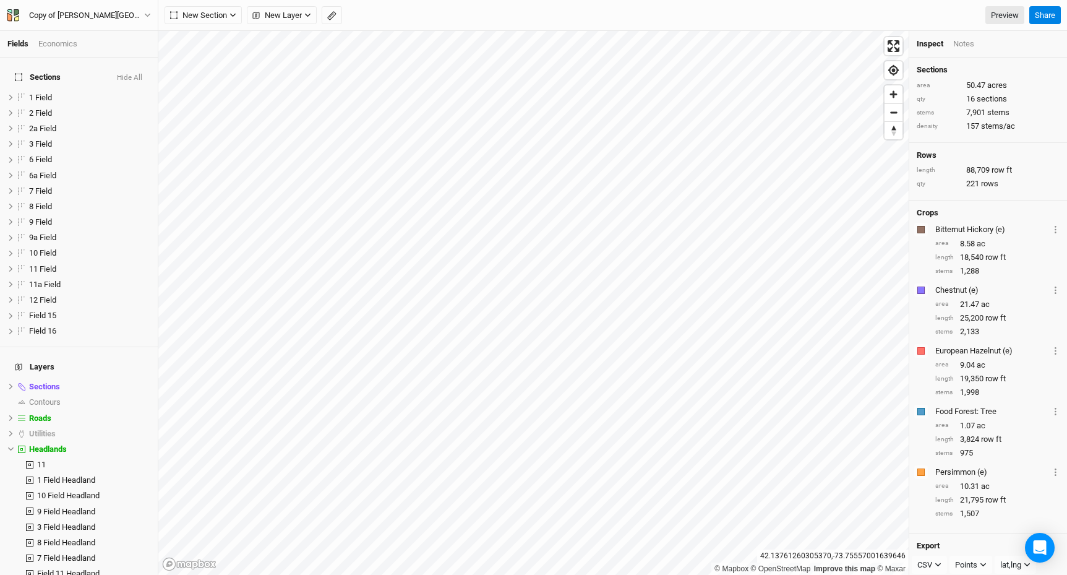
click at [27, 72] on span "Sections" at bounding box center [38, 77] width 46 height 10
click at [15, 73] on icon at bounding box center [18, 77] width 7 height 8
click at [17, 91] on label at bounding box center [21, 97] width 15 height 15
click at [18, 93] on input "checkbox" at bounding box center [22, 97] width 8 height 8
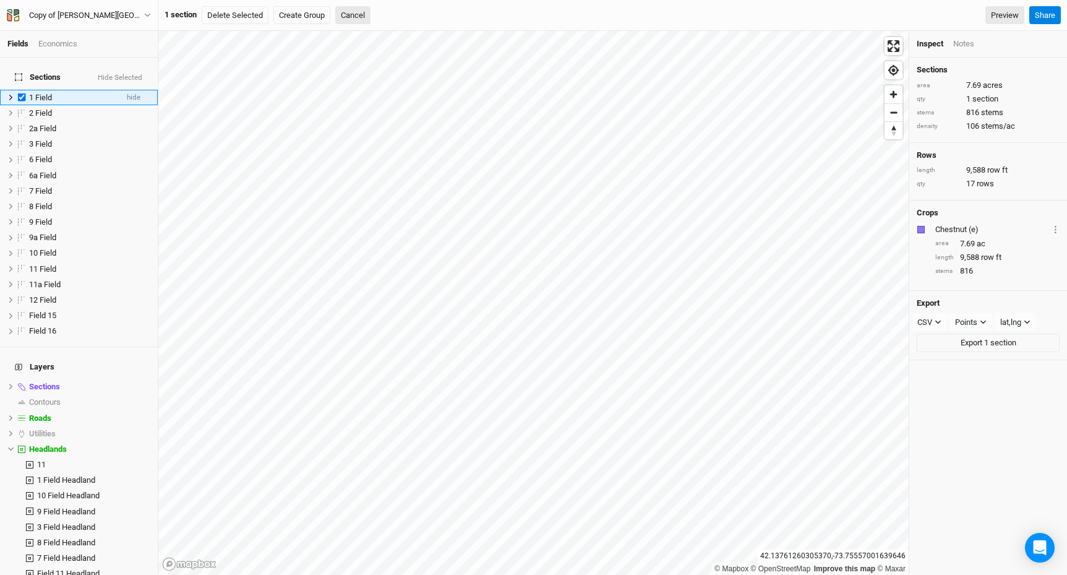
click at [20, 90] on label at bounding box center [21, 97] width 15 height 15
click at [20, 93] on input "checkbox" at bounding box center [22, 97] width 8 height 8
checkbox input "false"
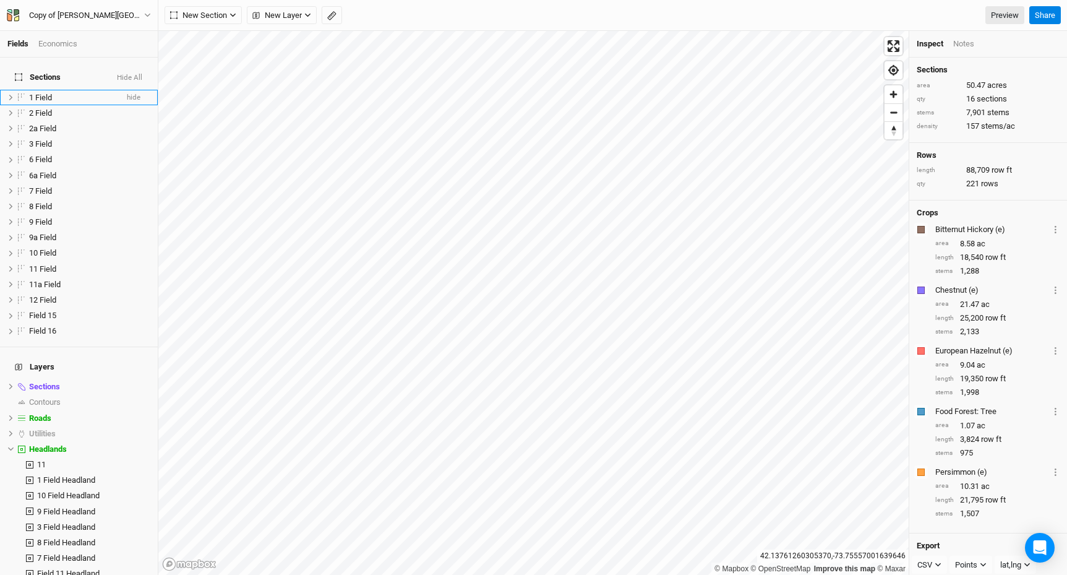
click at [15, 73] on icon at bounding box center [18, 77] width 7 height 8
click at [210, 15] on span "New Section" at bounding box center [198, 15] width 57 height 12
click at [218, 40] on button "Grid" at bounding box center [214, 40] width 98 height 19
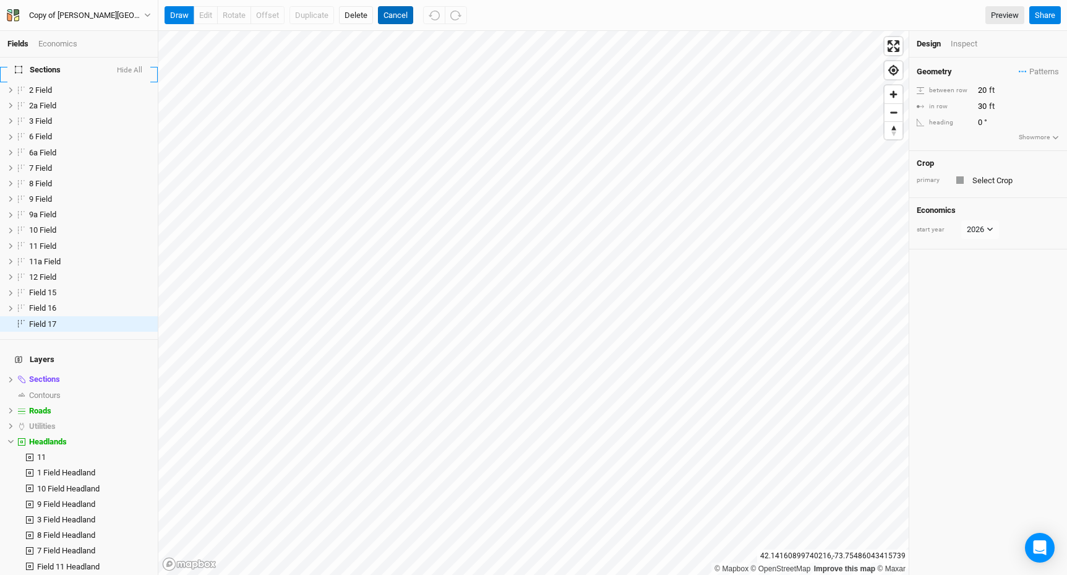
click at [404, 14] on button "Cancel" at bounding box center [395, 15] width 35 height 19
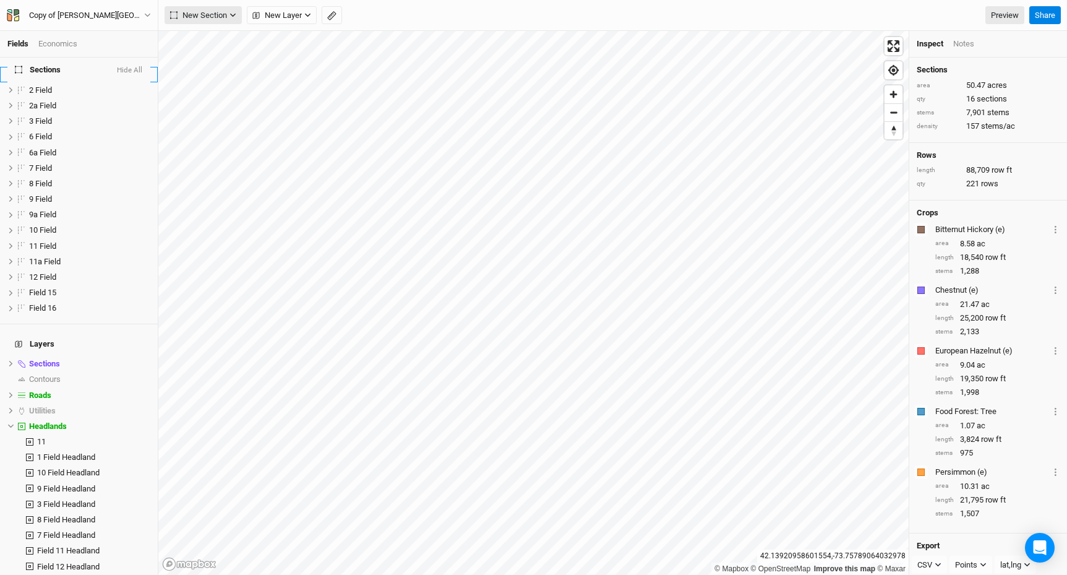
click at [198, 21] on button "New Section" at bounding box center [203, 15] width 77 height 19
click at [198, 54] on div "Line" at bounding box center [200, 60] width 19 height 14
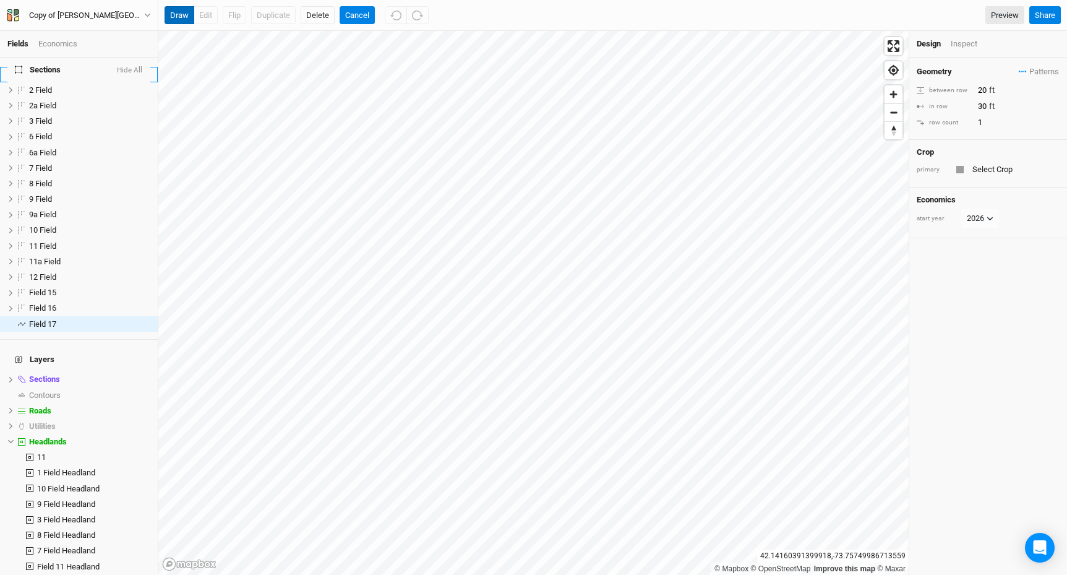
click at [189, 12] on button "draw" at bounding box center [180, 15] width 30 height 19
click at [372, 4] on div "draw edit Flip Duplicate Delete Cancel Preview Share" at bounding box center [612, 15] width 909 height 31
click at [362, 13] on button "Cancel" at bounding box center [357, 15] width 35 height 19
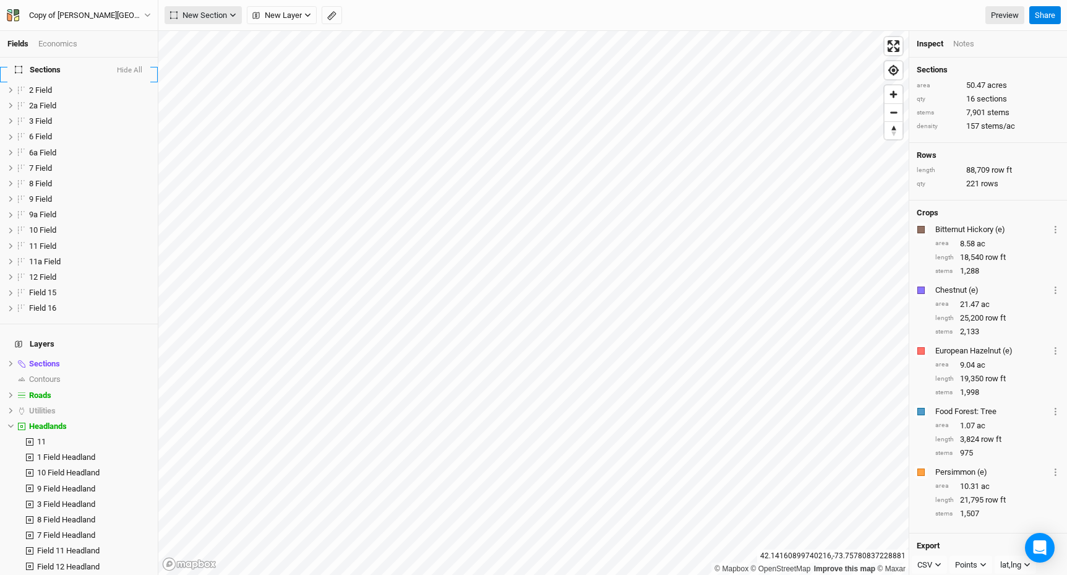
click at [192, 19] on span "New Section" at bounding box center [198, 15] width 57 height 12
click at [189, 41] on span "Grid" at bounding box center [192, 40] width 35 height 14
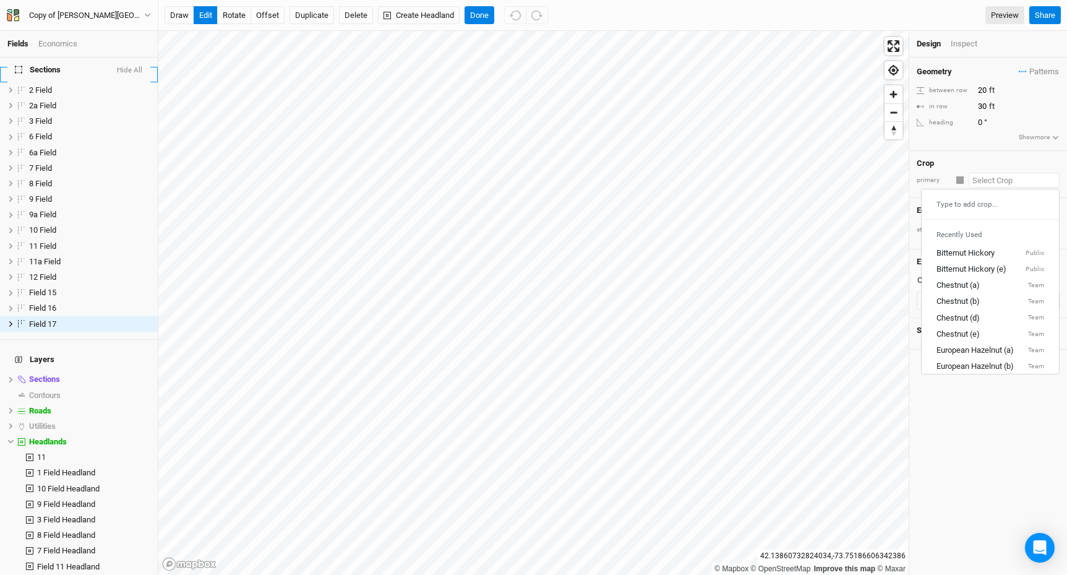
click at [985, 179] on input "text" at bounding box center [1014, 180] width 91 height 15
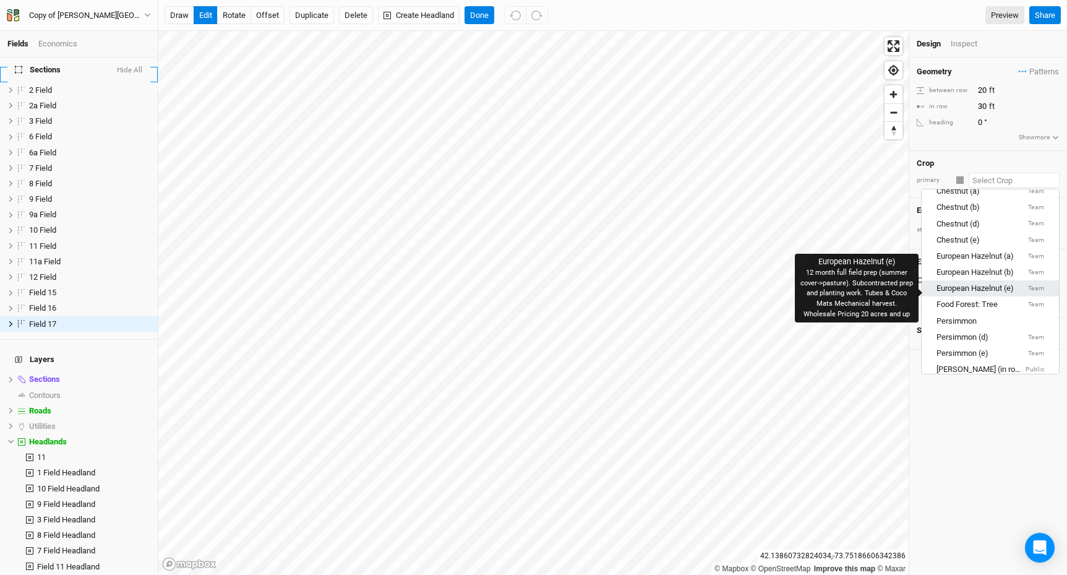
click at [983, 285] on div "European Hazelnut (e)" at bounding box center [974, 288] width 77 height 11
type input "10"
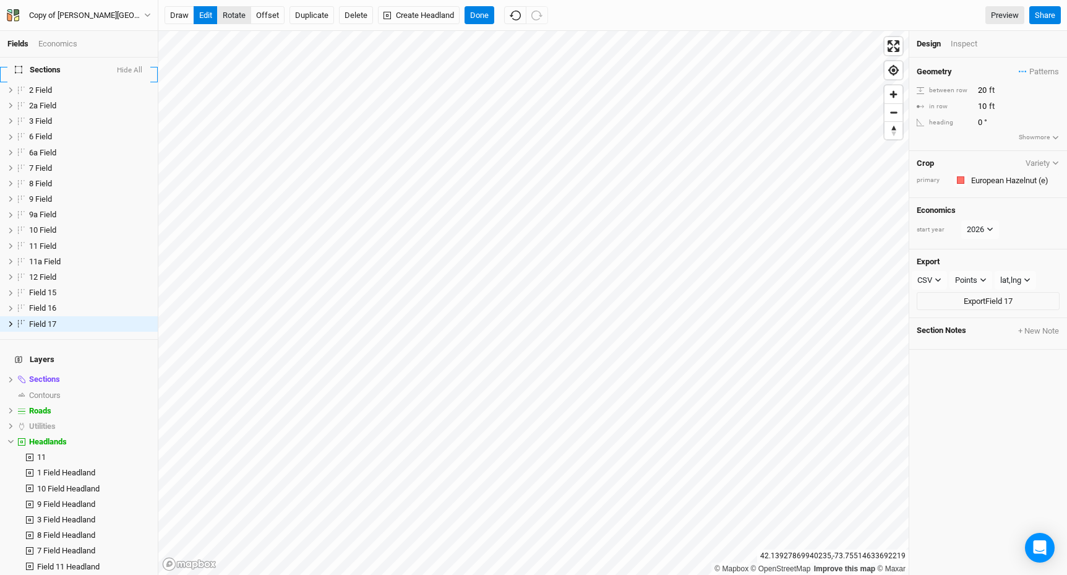
click at [234, 17] on button "rotate" at bounding box center [234, 15] width 34 height 19
type input "33.8"
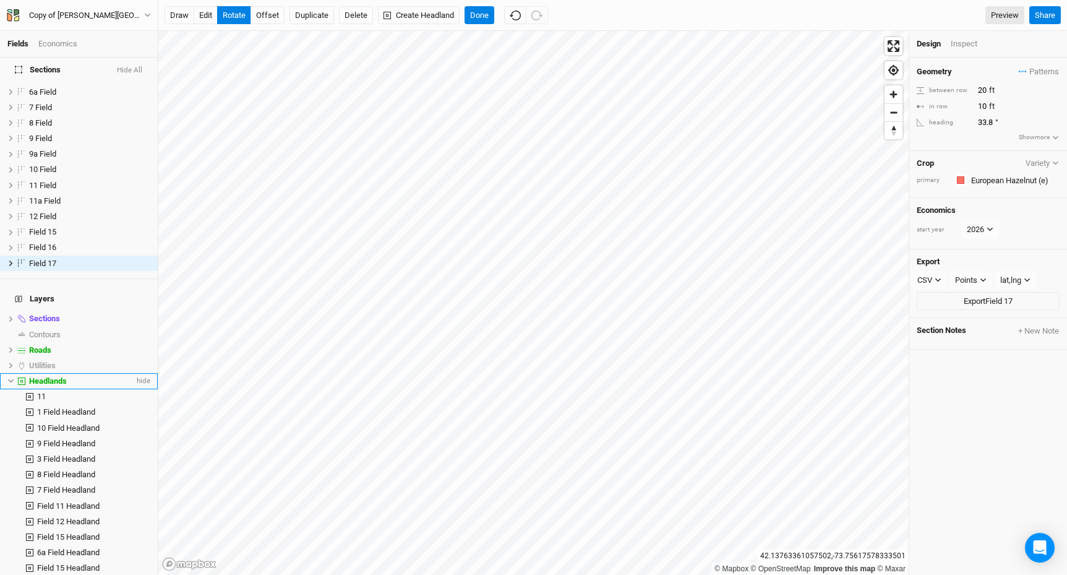
scroll to position [202, 0]
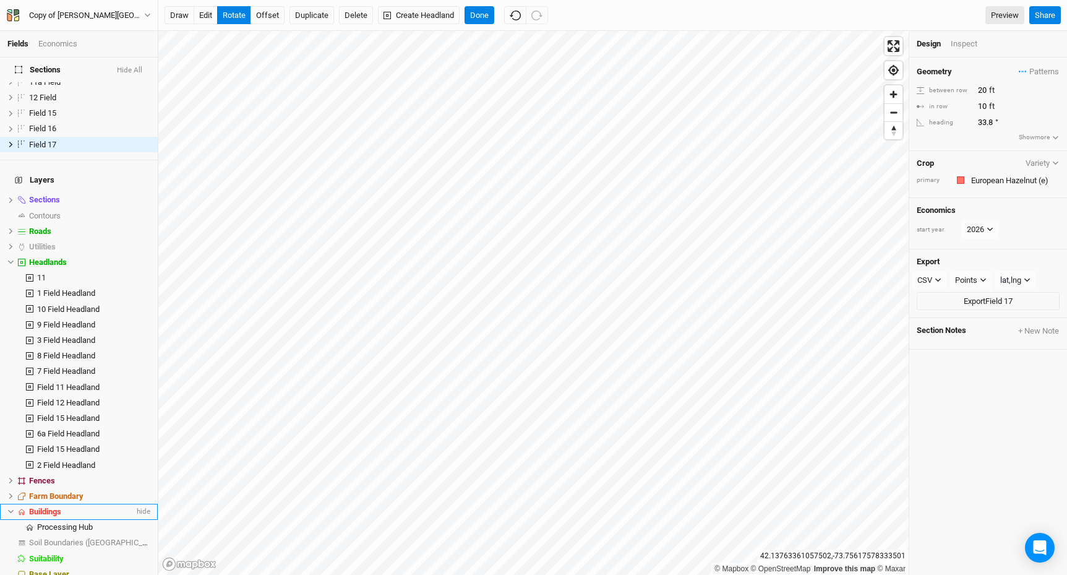
click at [32, 507] on span "Buildings" at bounding box center [45, 511] width 32 height 9
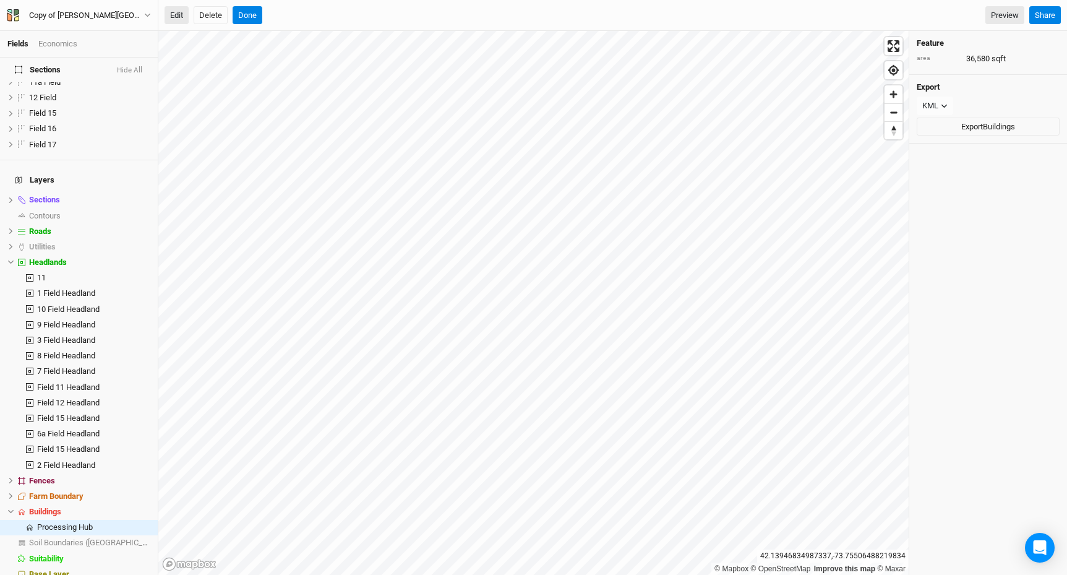
click at [175, 19] on button "Edit" at bounding box center [177, 15] width 24 height 19
click at [251, 19] on button "Done" at bounding box center [248, 15] width 30 height 19
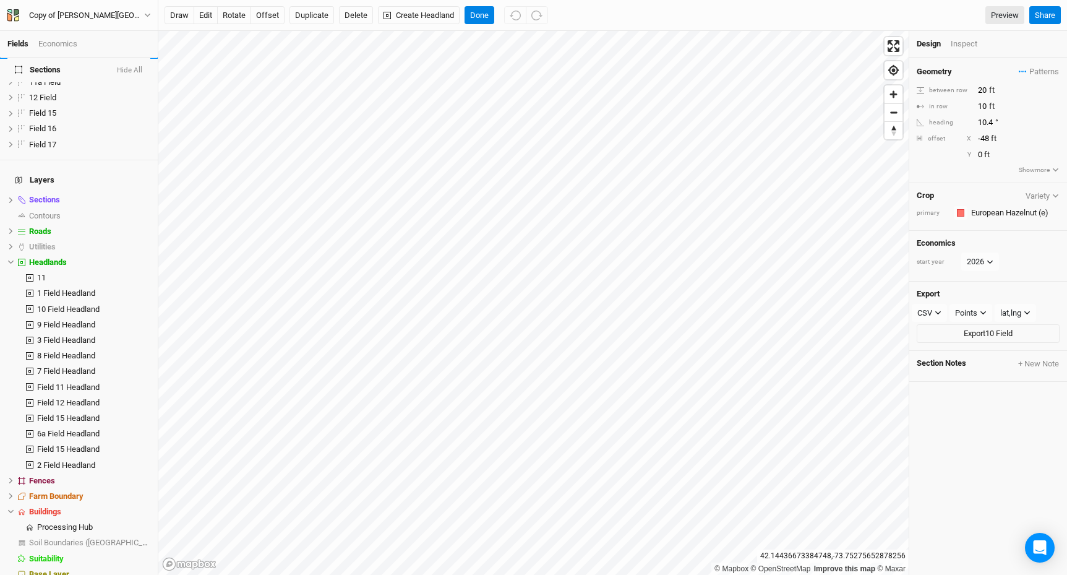
scroll to position [0, 0]
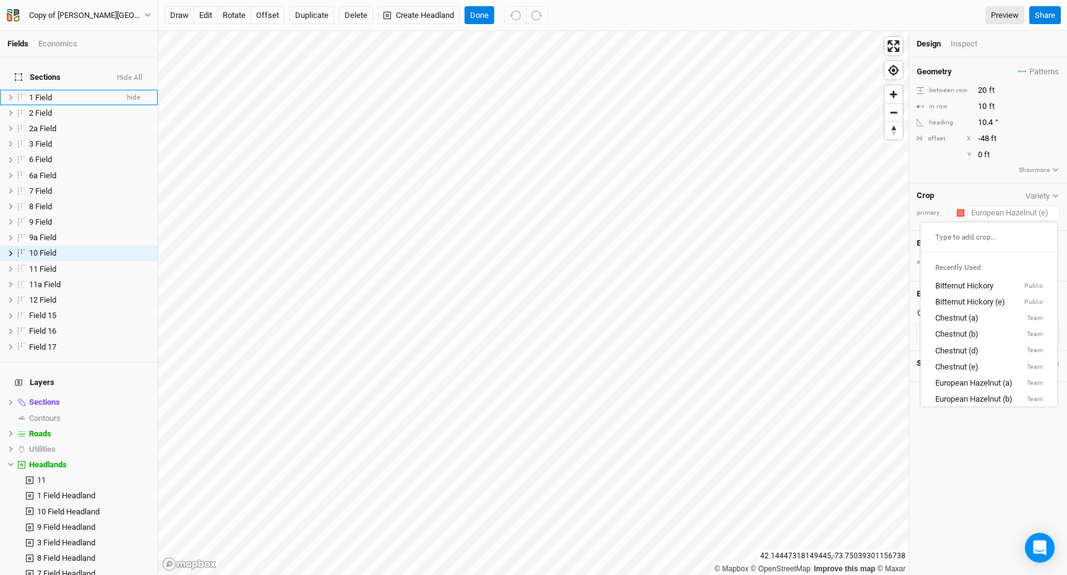
click at [1004, 212] on input "text" at bounding box center [1013, 212] width 92 height 15
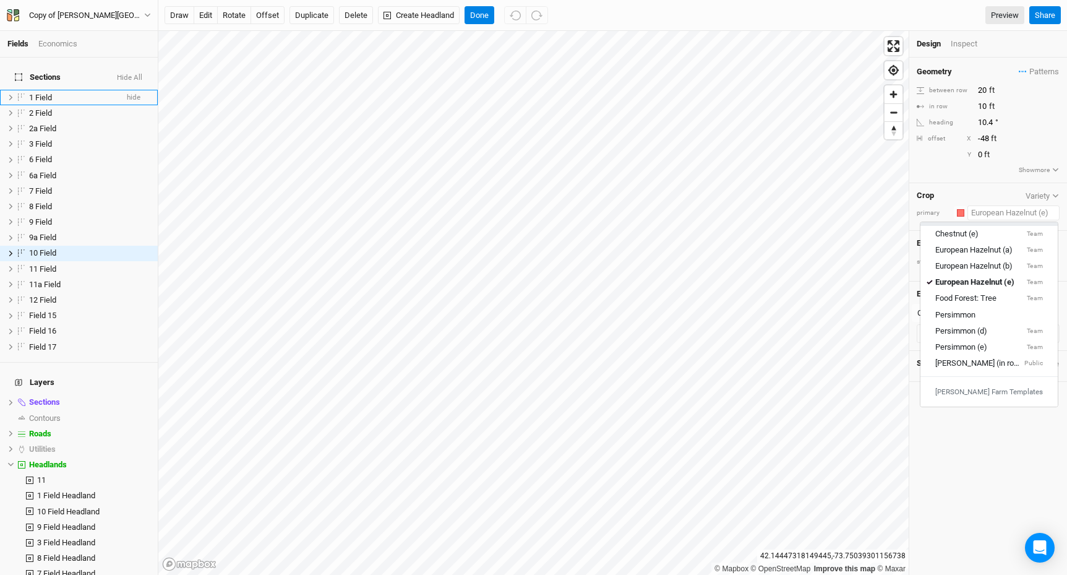
scroll to position [129, 0]
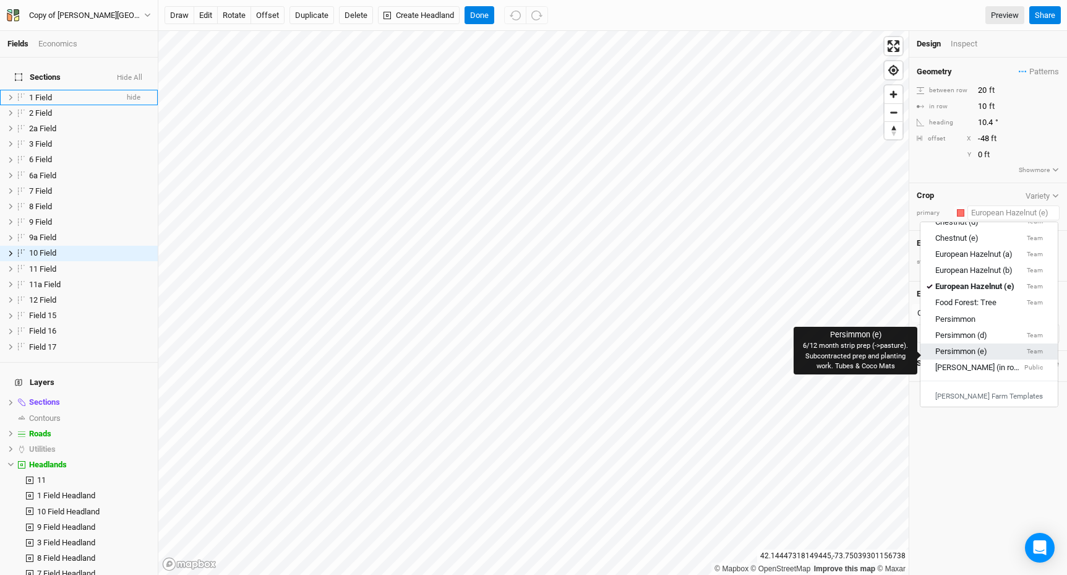
click at [964, 349] on div "Persimmon (e)" at bounding box center [961, 351] width 52 height 11
type input "15"
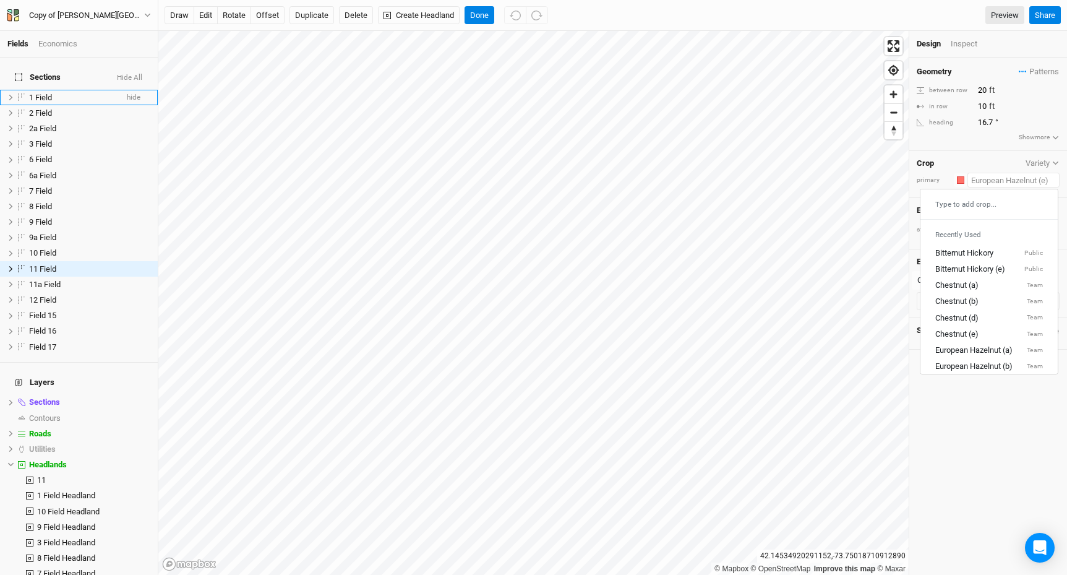
click at [1011, 178] on input "text" at bounding box center [1013, 180] width 92 height 15
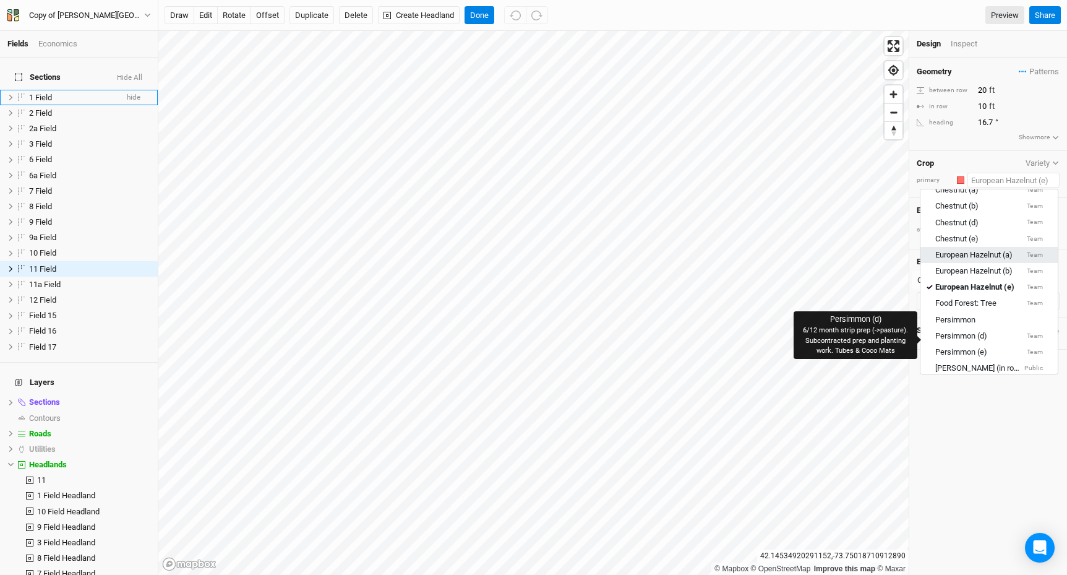
scroll to position [96, 0]
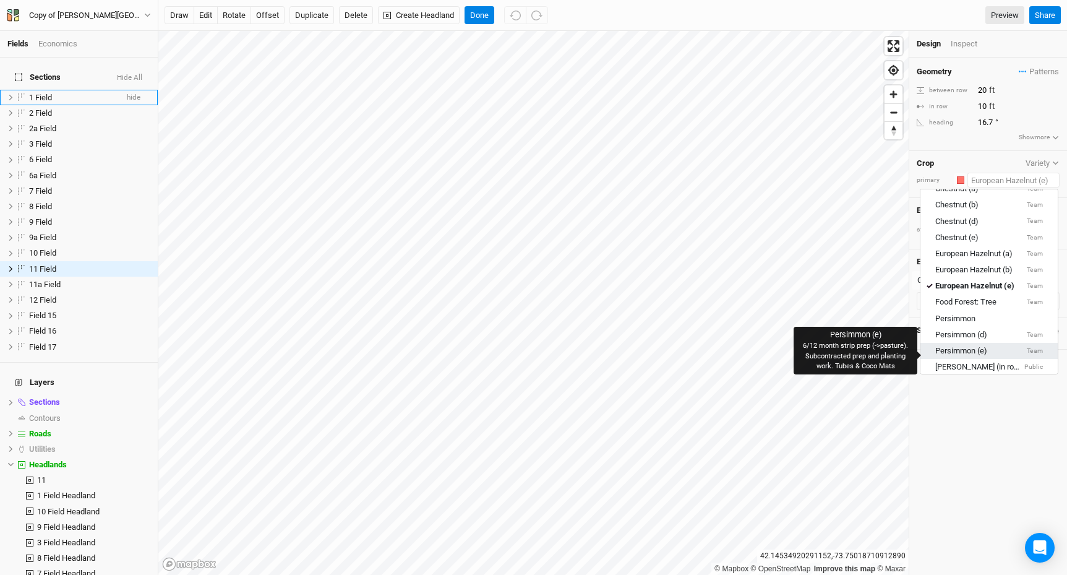
click at [968, 350] on div "Persimmon (e)" at bounding box center [961, 350] width 52 height 11
type input "15"
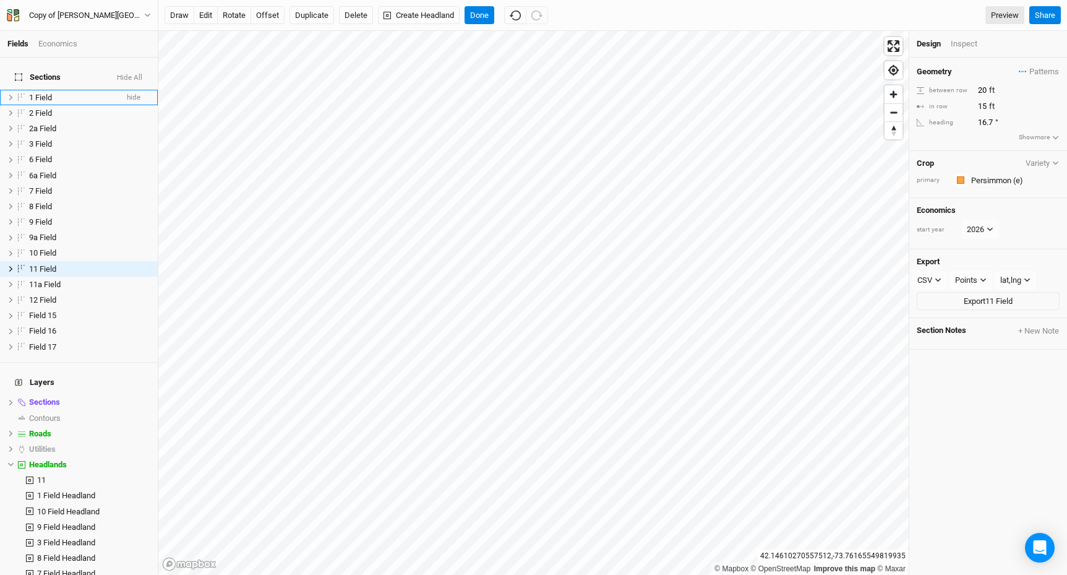
click at [70, 45] on div "Economics" at bounding box center [57, 43] width 39 height 11
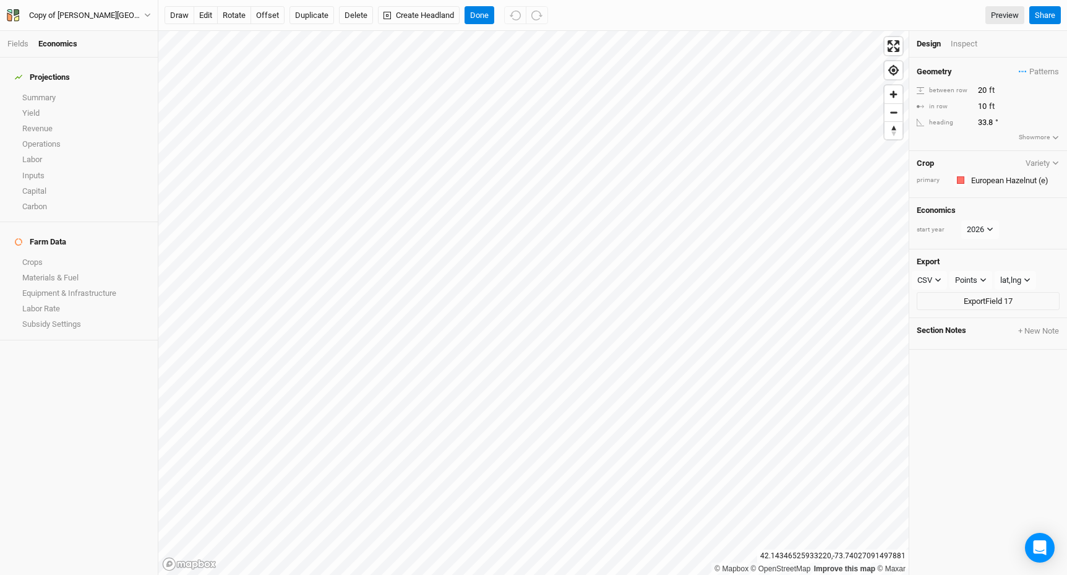
click at [1050, 138] on button "Show more" at bounding box center [1038, 137] width 41 height 11
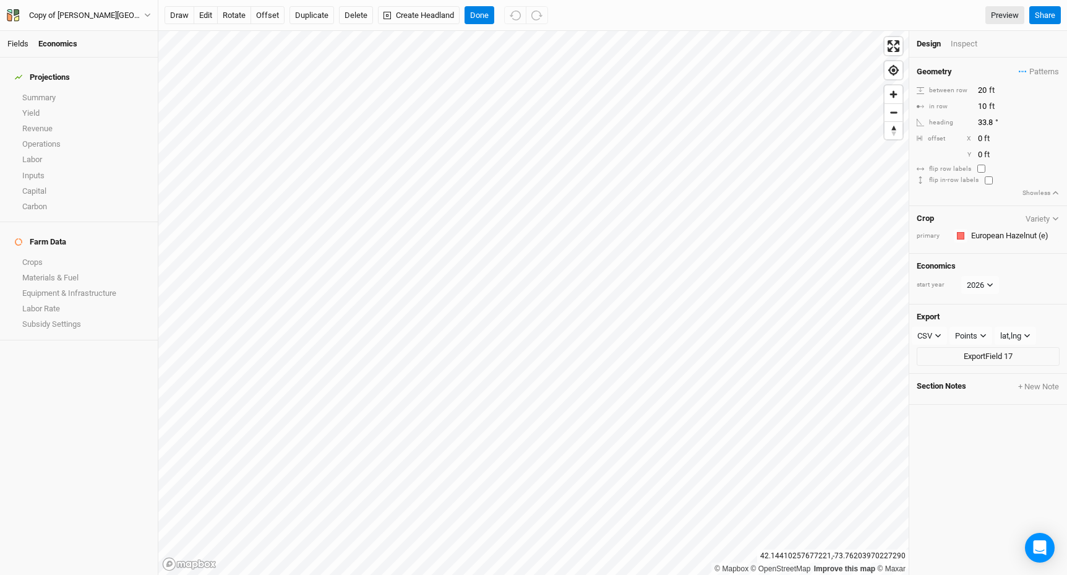
click at [23, 46] on link "Fields" at bounding box center [17, 43] width 21 height 9
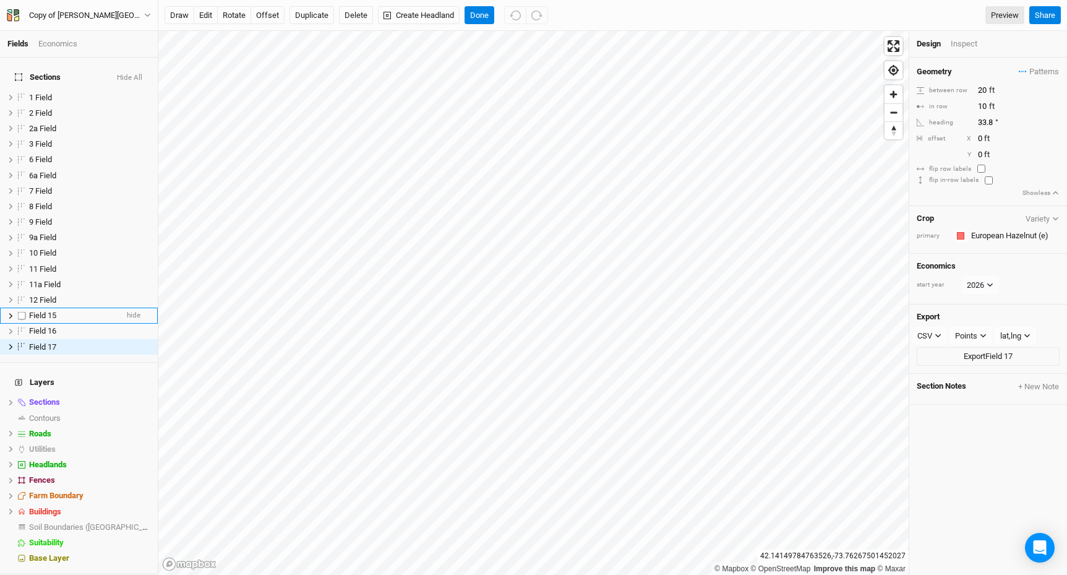
click at [33, 307] on li "Field 15 hide" at bounding box center [79, 314] width 158 height 15
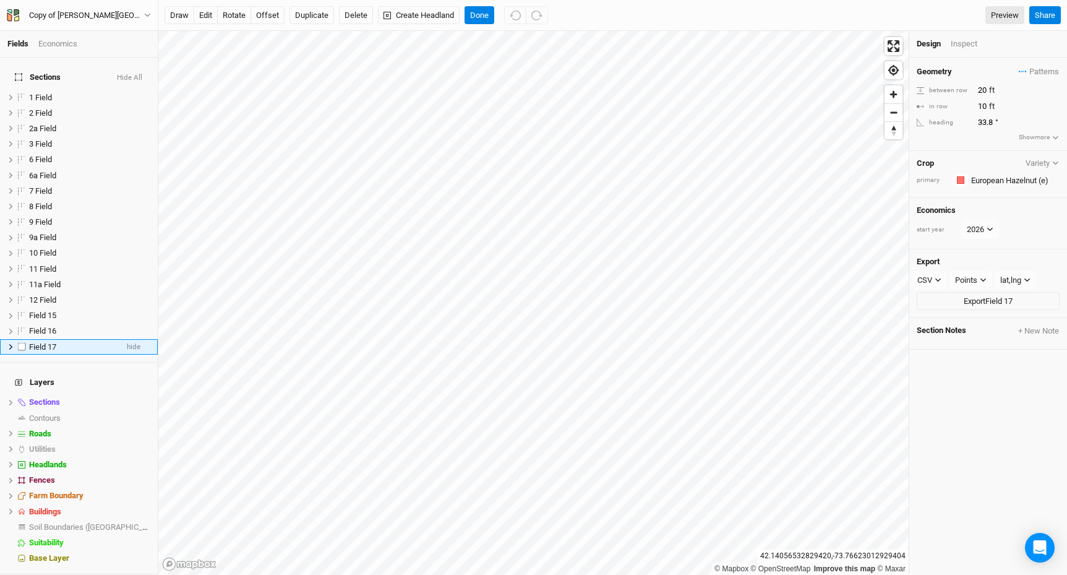
click at [44, 342] on span "Field 17" at bounding box center [42, 346] width 27 height 9
click at [36, 342] on span "Field 17" at bounding box center [42, 346] width 27 height 9
click at [30, 342] on input "Field 17" at bounding box center [71, 349] width 84 height 14
type input "4 Field 17"
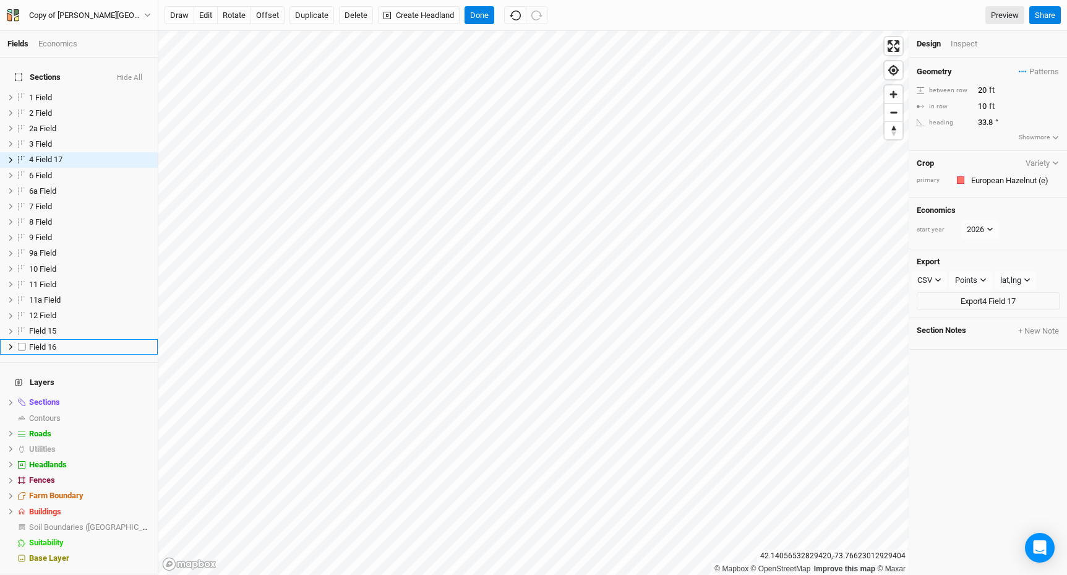
click at [79, 345] on ul "1 Field hide 2 Field hide 2a Field hide 3 Field hide 4 Field 17 hide 6 Field hi…" at bounding box center [79, 222] width 158 height 265
click at [73, 155] on div "4 Field 17" at bounding box center [73, 160] width 88 height 10
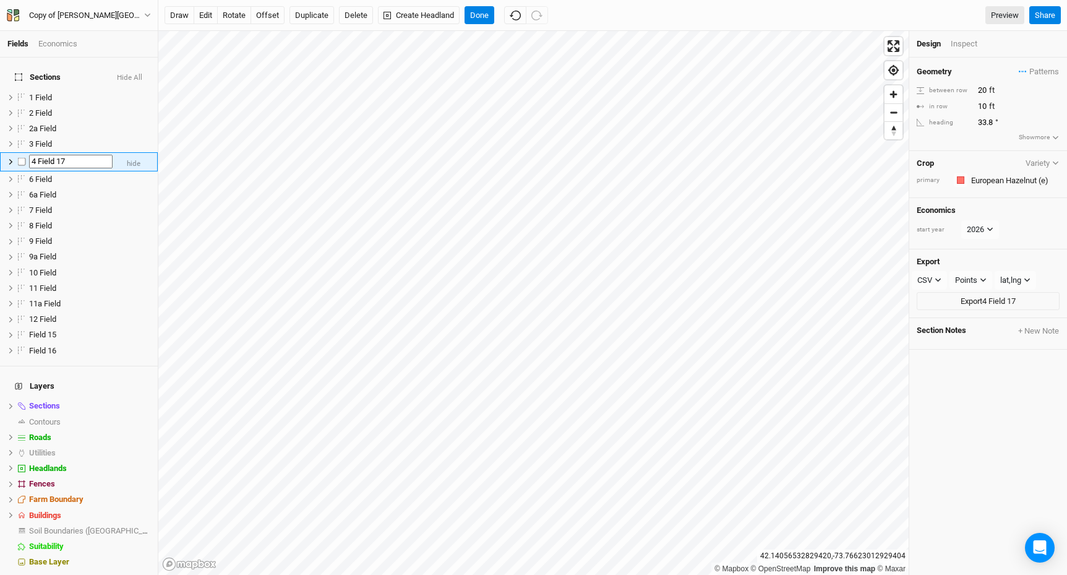
click at [73, 155] on input "4 Field 17" at bounding box center [71, 162] width 84 height 14
type input "4 Field"
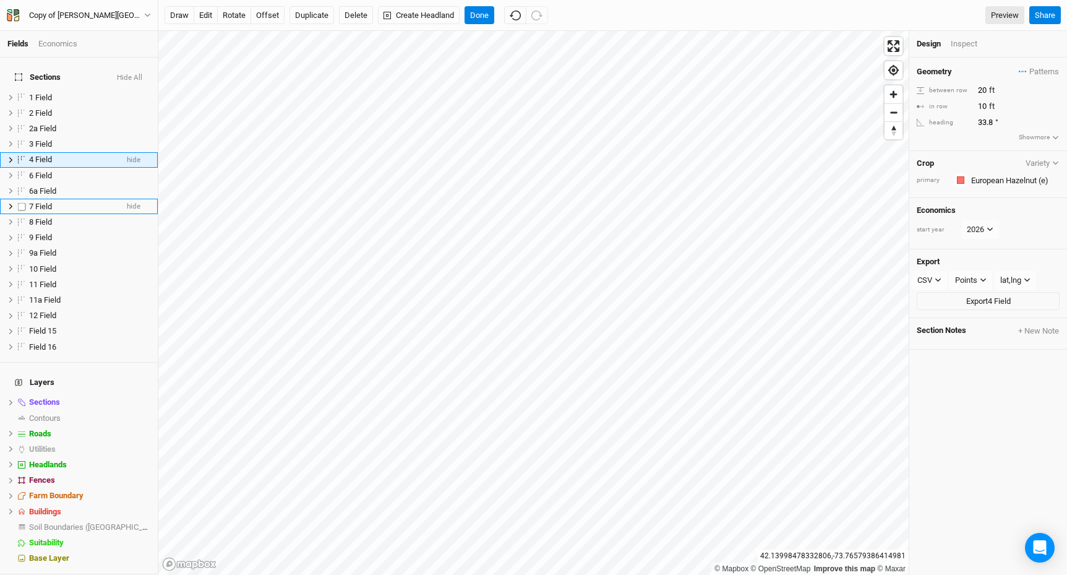
click at [117, 199] on li "7 Field hide" at bounding box center [79, 206] width 158 height 15
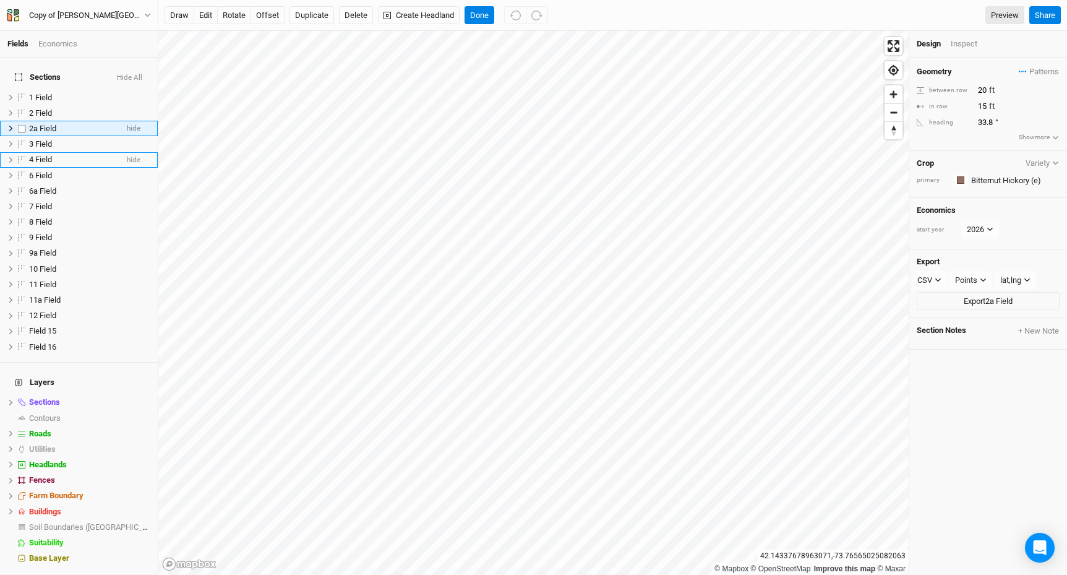
click at [40, 124] on span "2a Field" at bounding box center [42, 128] width 27 height 9
click at [34, 124] on span "2a Field" at bounding box center [42, 128] width 27 height 9
click at [37, 124] on span "2a Field" at bounding box center [42, 128] width 27 height 9
click at [38, 124] on input "2a Field" at bounding box center [71, 131] width 84 height 14
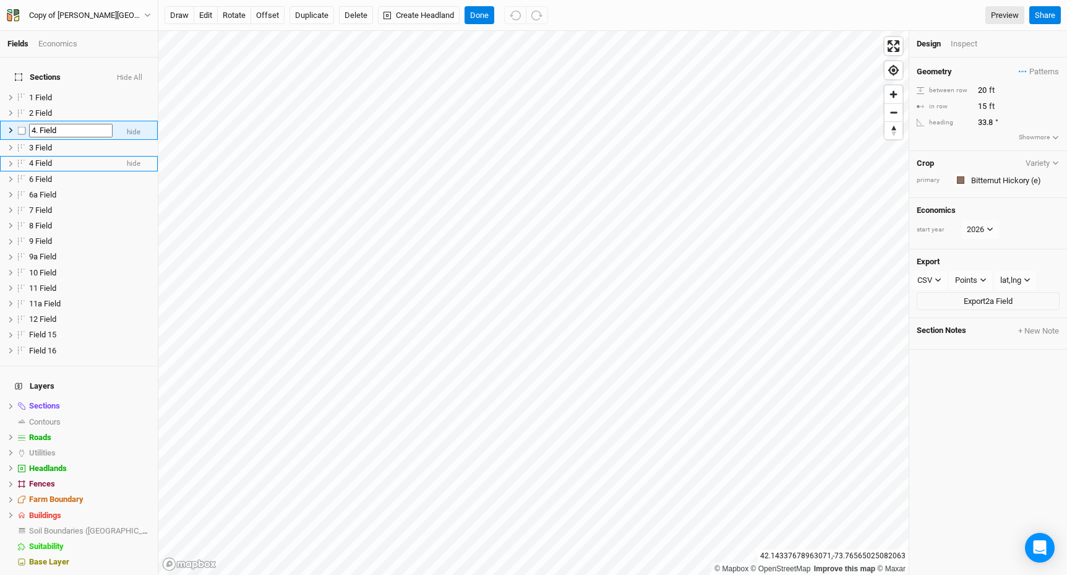
type input "4.5 Field"
click at [95, 143] on ul "1 Field hide 2 Field hide 4.5 Field hide 3 Field hide 4 Field hide 6 Field hide…" at bounding box center [79, 224] width 158 height 268
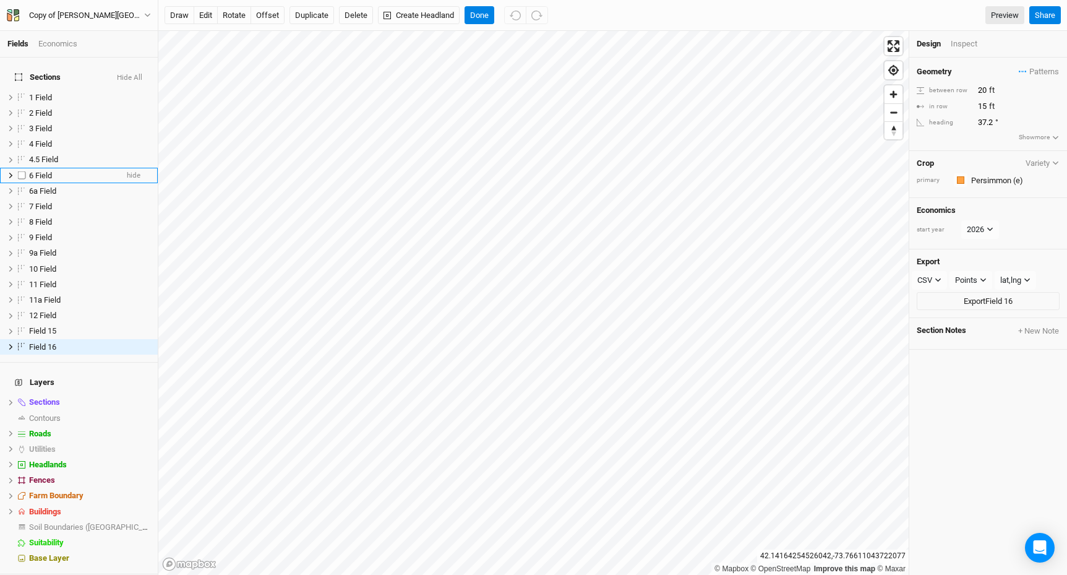
click at [46, 171] on span "6 Field" at bounding box center [40, 175] width 23 height 9
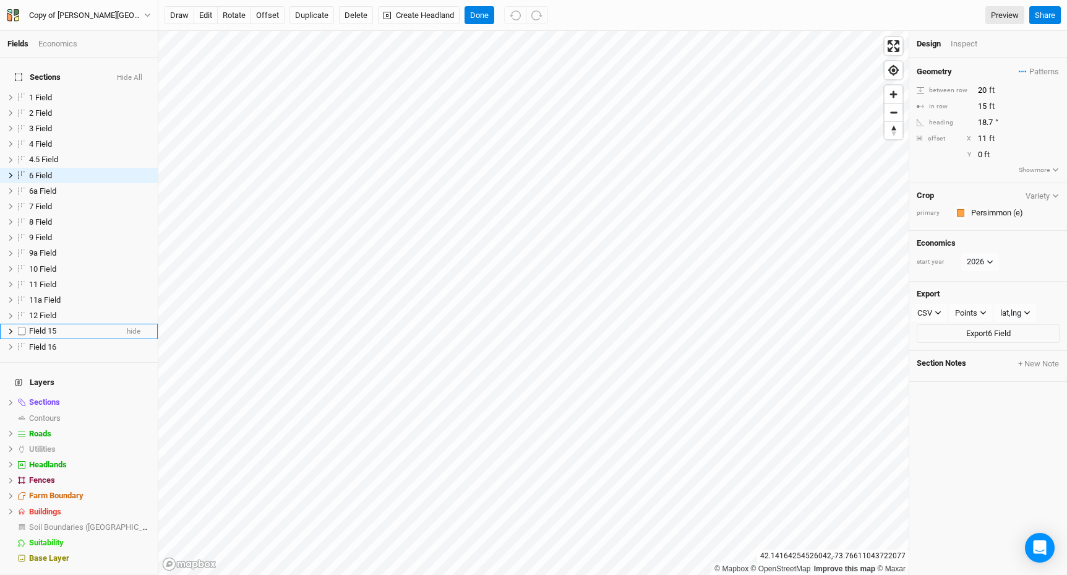
click at [58, 326] on div "Field 15" at bounding box center [73, 331] width 88 height 10
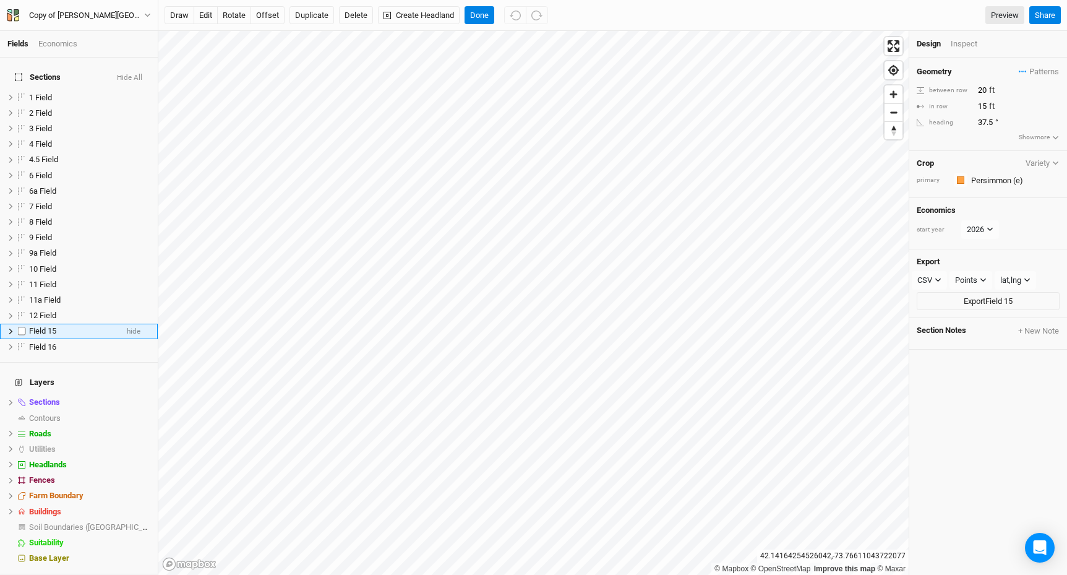
click at [54, 326] on span "Field 15" at bounding box center [42, 330] width 27 height 9
drag, startPoint x: 62, startPoint y: 322, endPoint x: 28, endPoint y: 322, distance: 34.0
click at [28, 323] on li "Field 15 hide" at bounding box center [79, 332] width 158 height 19
type input "5 Field"
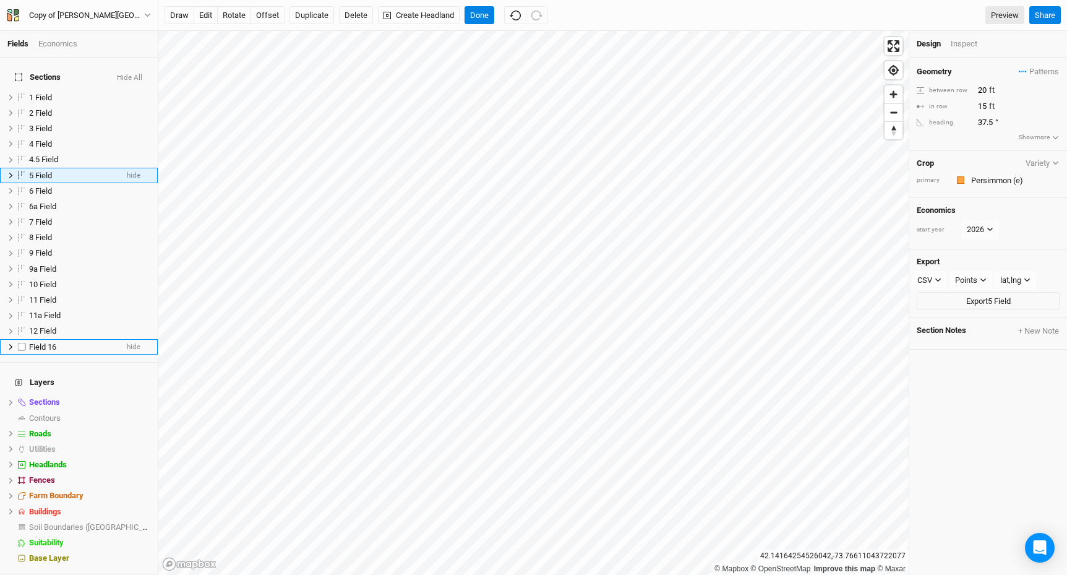
click at [41, 342] on span "Field 16" at bounding box center [42, 346] width 27 height 9
click at [49, 342] on span "Field 16" at bounding box center [42, 346] width 27 height 9
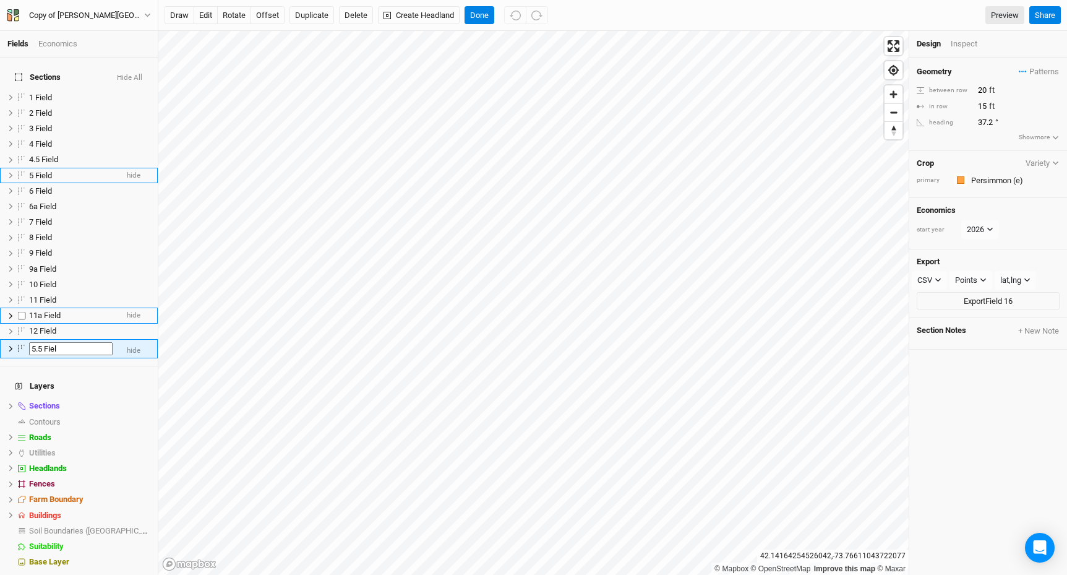
type input "5.5 Field"
click at [111, 348] on div "Sections Hide All 1 Field hide 2 Field hide 3 Field hide 4 Field hide 4.5 Field…" at bounding box center [79, 212] width 158 height 309
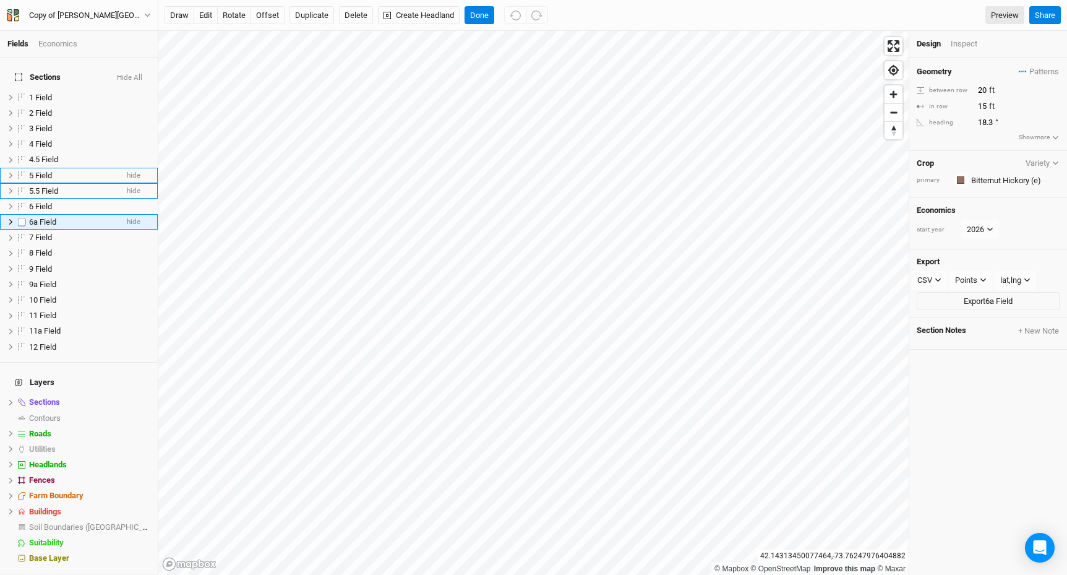
click at [36, 217] on span "6a Field" at bounding box center [42, 221] width 27 height 9
click at [35, 217] on input "6a Field" at bounding box center [71, 224] width 84 height 14
type input "6.5 Field"
click at [89, 264] on div "9 Field" at bounding box center [73, 269] width 88 height 10
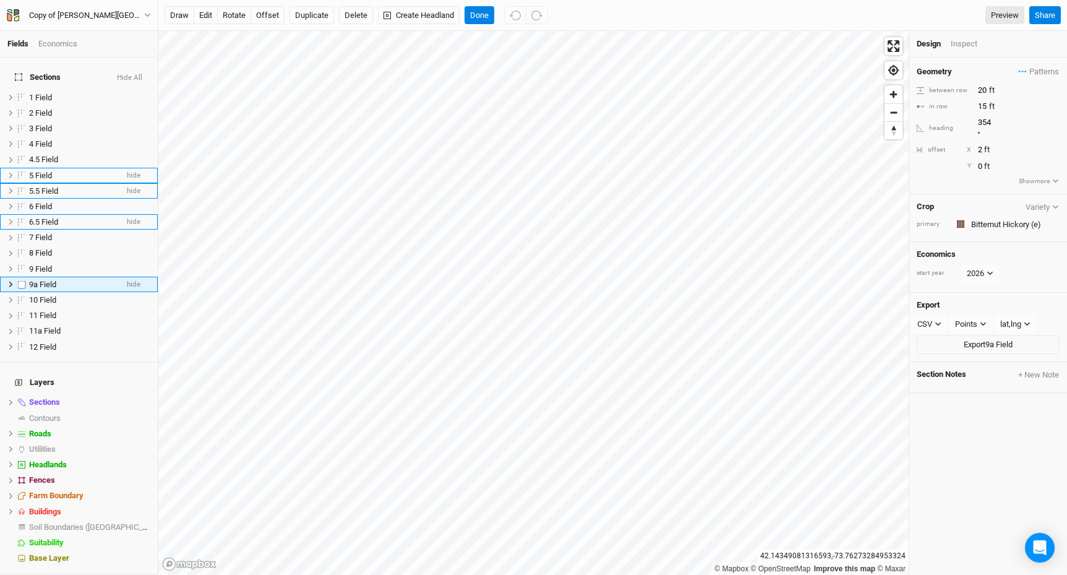
click at [38, 280] on span "9a Field" at bounding box center [42, 284] width 27 height 9
click at [66, 280] on div "9a Field" at bounding box center [73, 285] width 88 height 10
click at [36, 280] on input "9a Field" at bounding box center [71, 287] width 84 height 14
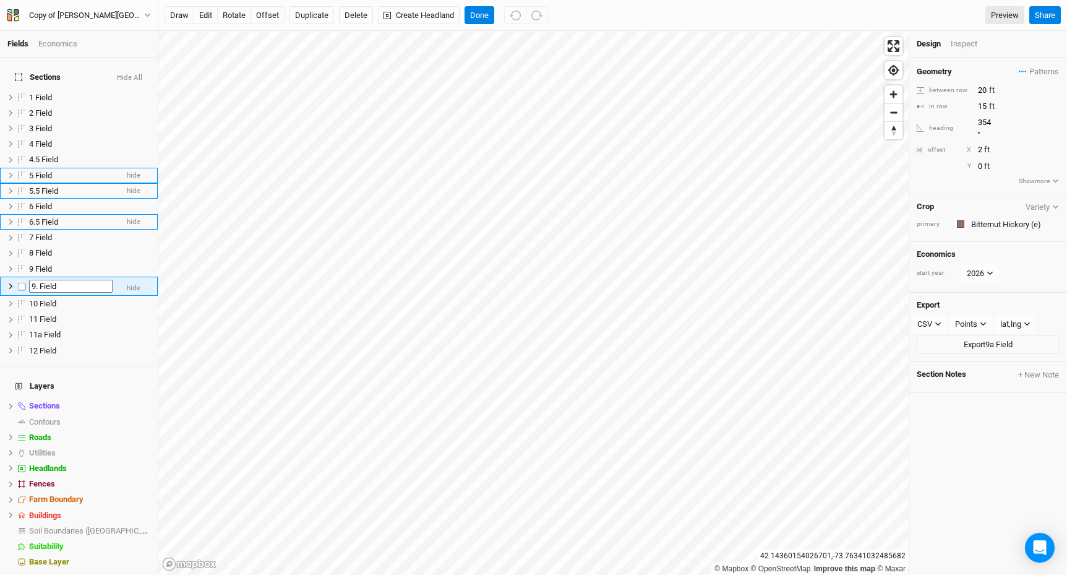
type input "9.5 Field"
click at [78, 314] on div "11 Field" at bounding box center [73, 319] width 88 height 10
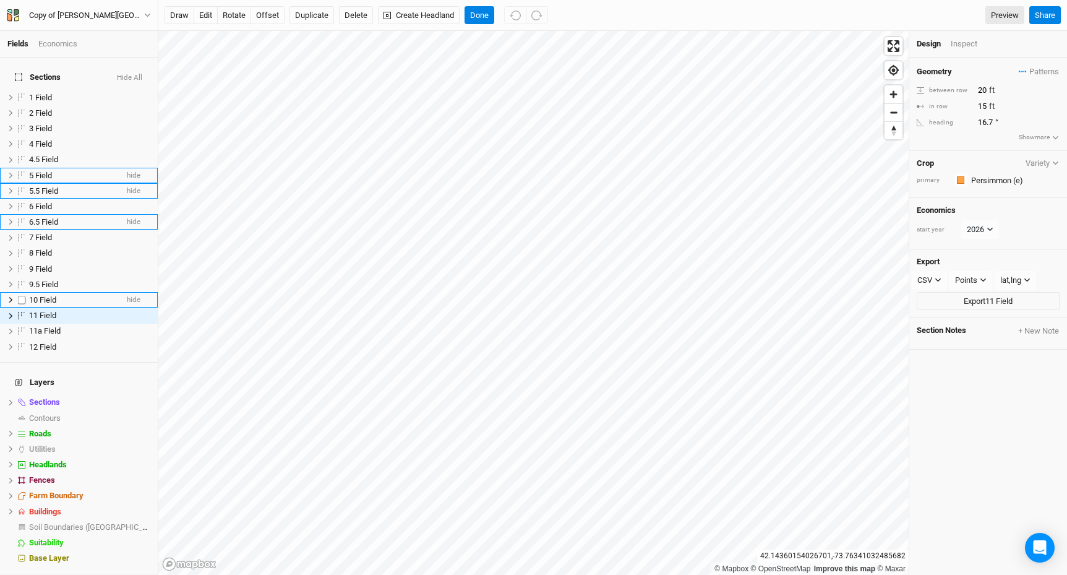
click at [55, 295] on span "10 Field" at bounding box center [42, 299] width 27 height 9
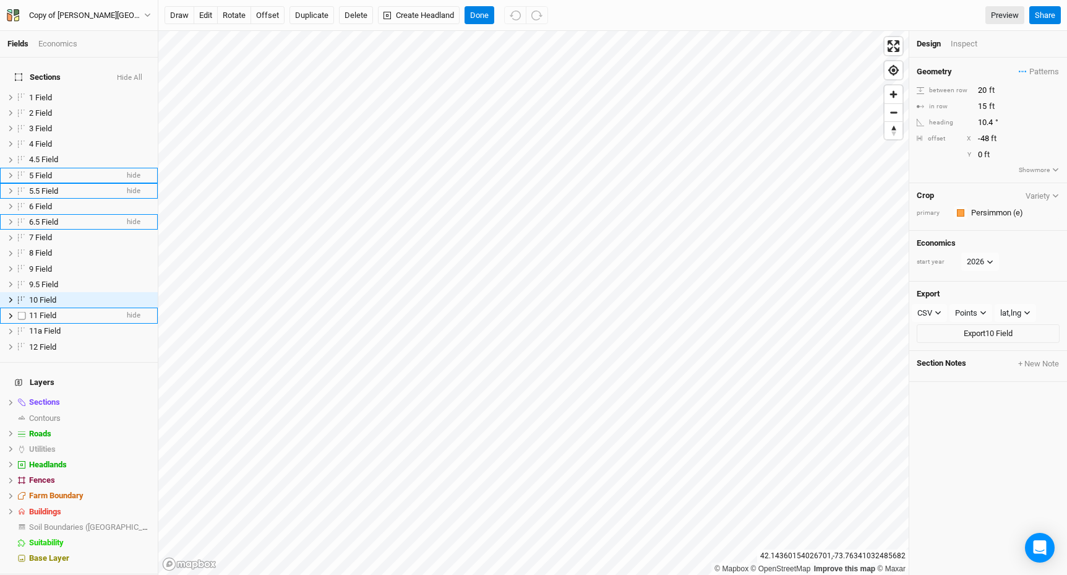
click at [60, 311] on div "11 Field" at bounding box center [73, 316] width 88 height 10
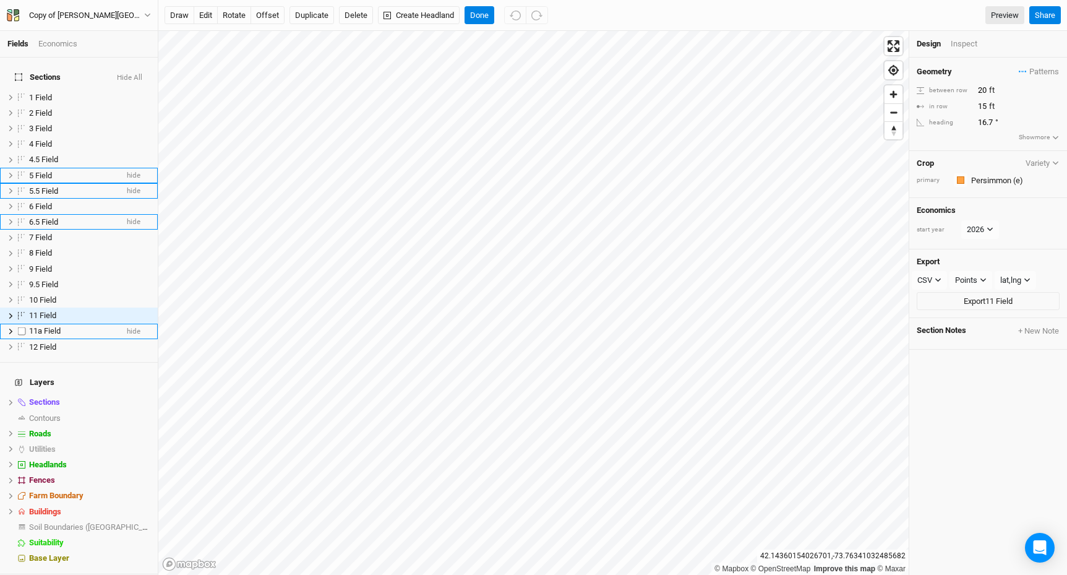
click at [64, 326] on div "11a Field" at bounding box center [73, 331] width 88 height 10
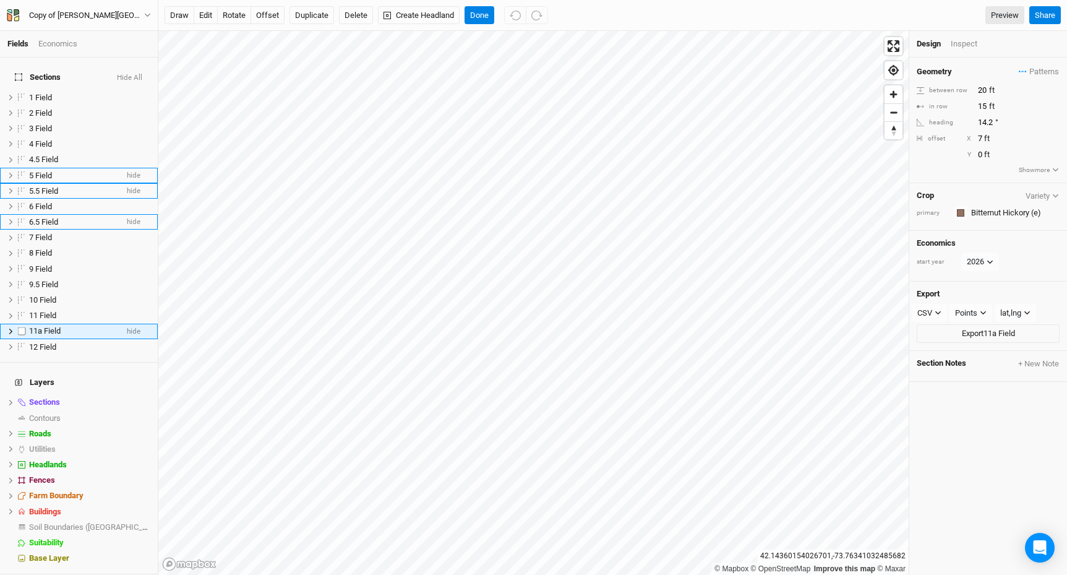
click at [61, 326] on span "11a Field" at bounding box center [45, 330] width 32 height 9
click at [45, 326] on input "11a Field" at bounding box center [71, 333] width 84 height 14
type input "11.5 Field"
click at [111, 375] on h4 "Layers" at bounding box center [78, 386] width 143 height 25
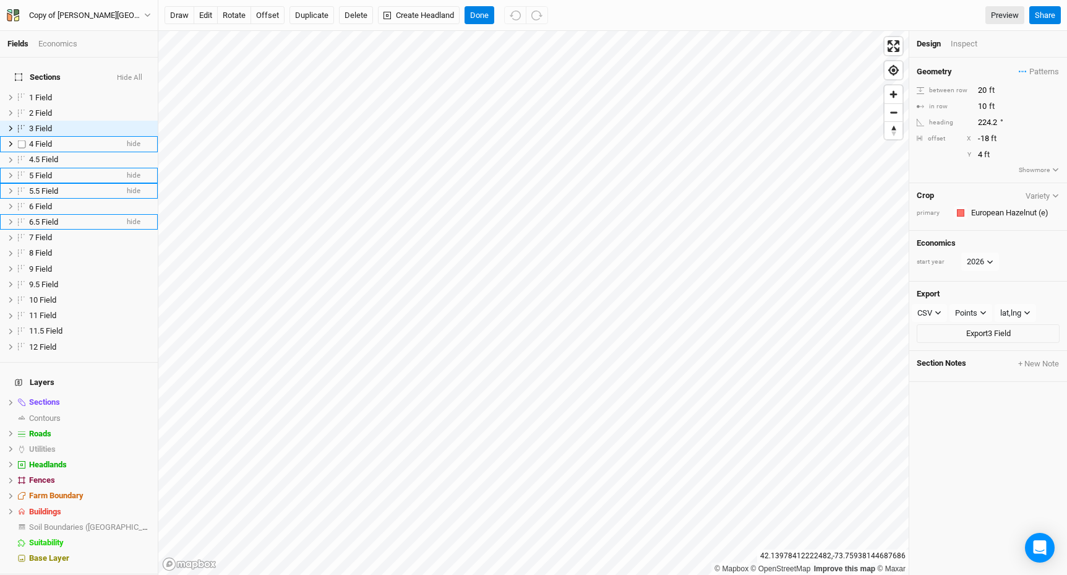
click at [32, 139] on span "4 Field" at bounding box center [40, 143] width 23 height 9
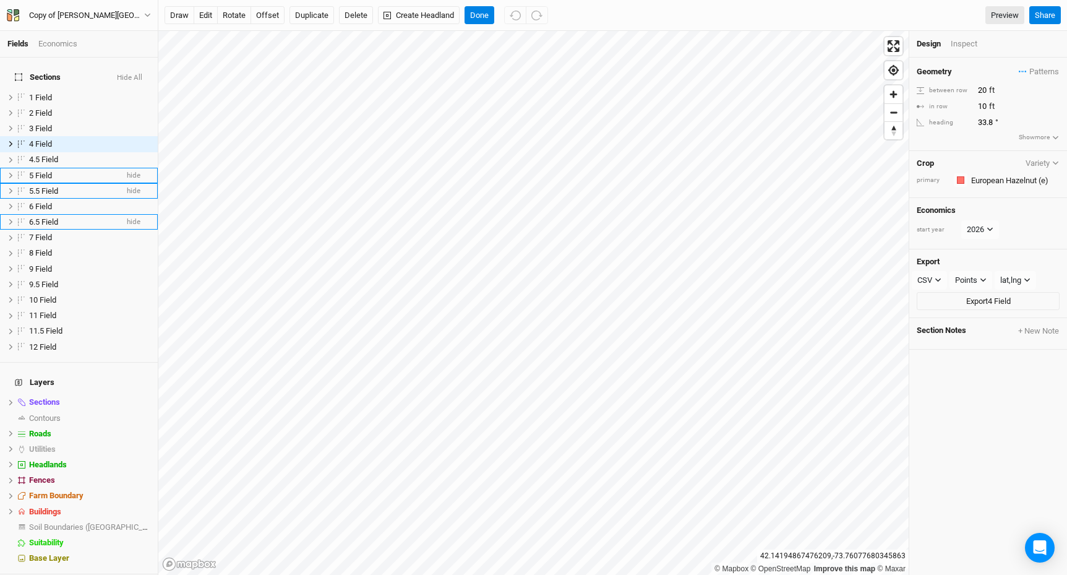
click at [65, 47] on div "Economics" at bounding box center [57, 43] width 39 height 11
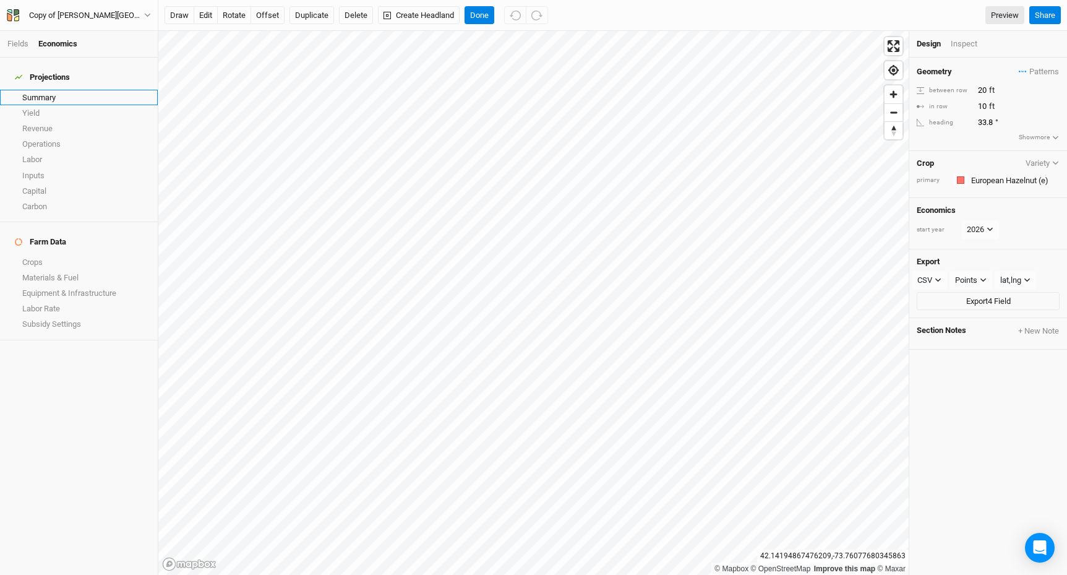
click at [52, 90] on link "Summary" at bounding box center [79, 97] width 158 height 15
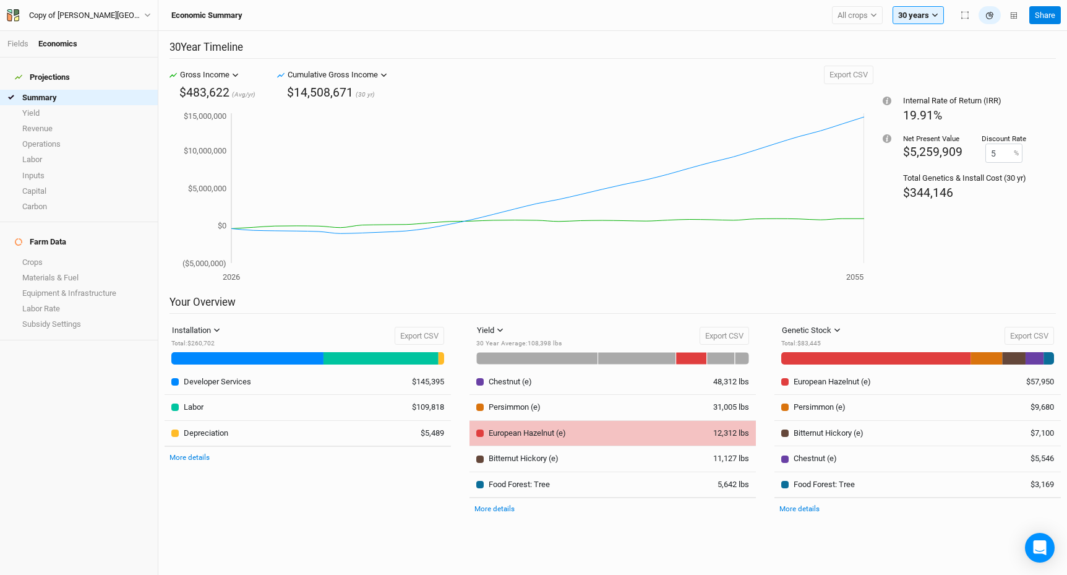
click at [690, 359] on icon at bounding box center [691, 358] width 31 height 12
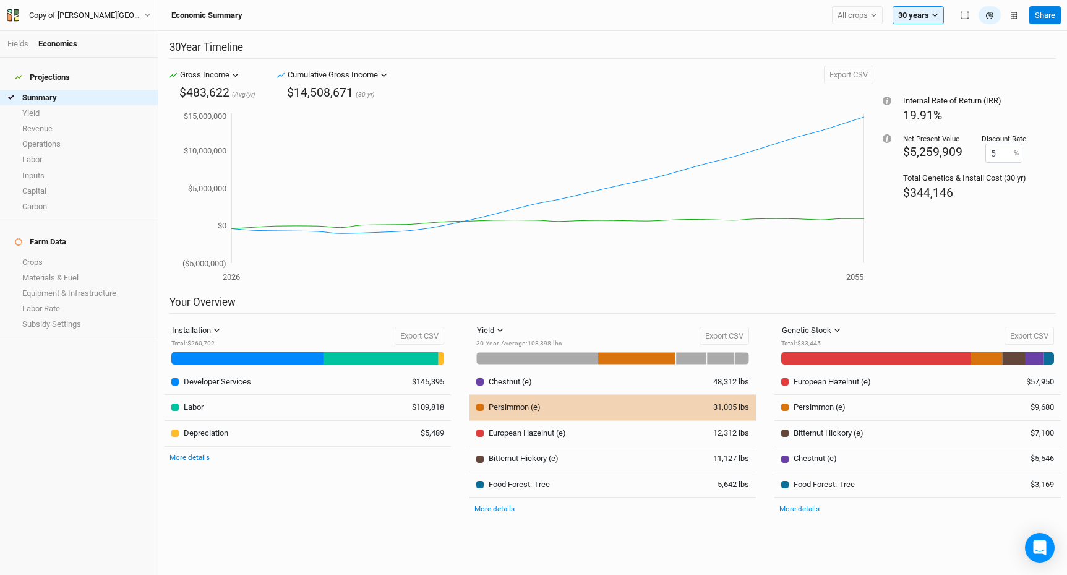
click at [652, 360] on icon at bounding box center [637, 358] width 78 height 12
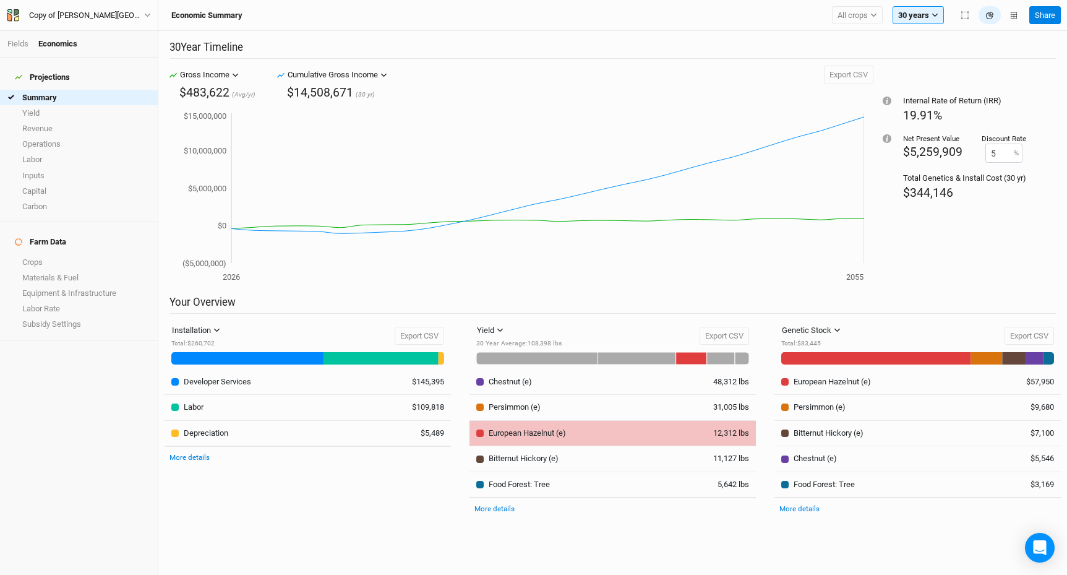
click at [688, 361] on icon at bounding box center [691, 358] width 31 height 12
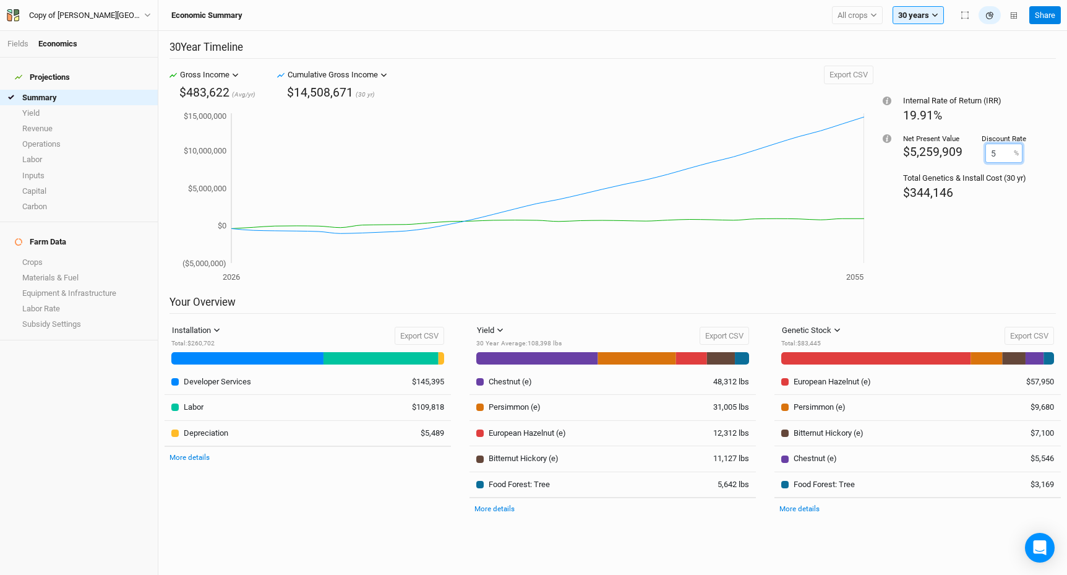
click at [1003, 156] on input "5" at bounding box center [1003, 152] width 37 height 19
type input "8"
click at [988, 226] on div "Internal Rate of Return (IRR) 19.91% Net Present Value $2,902,717 Discount Rate…" at bounding box center [964, 181] width 182 height 230
click at [1001, 147] on input "8" at bounding box center [1003, 152] width 37 height 19
click at [1001, 154] on input "8" at bounding box center [1003, 152] width 37 height 19
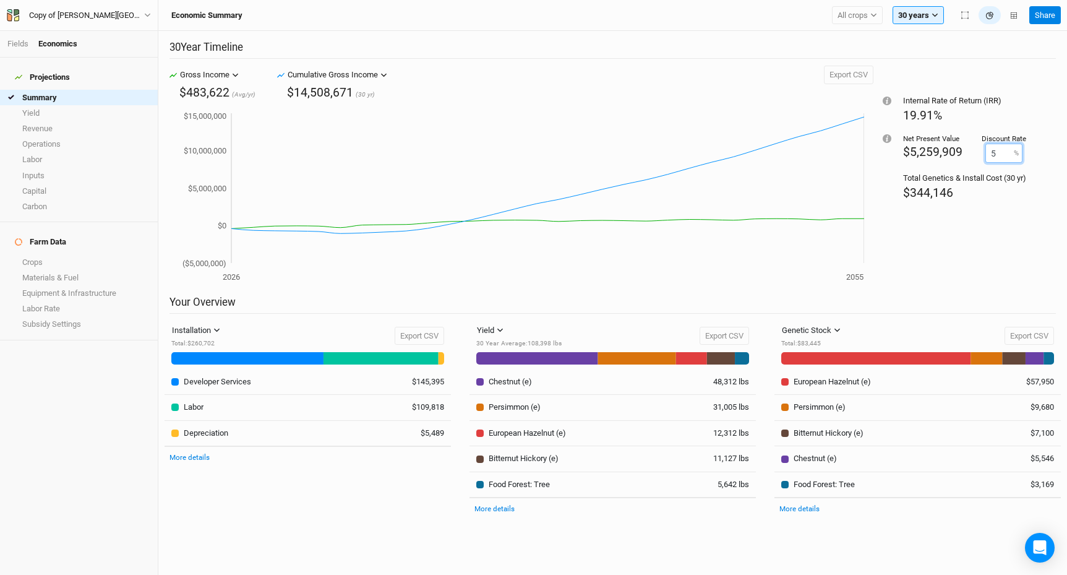
type input "5"
click at [960, 246] on div "Internal Rate of Return (IRR) 19.91% Net Present Value $5,259,909 Discount Rate…" at bounding box center [964, 181] width 182 height 230
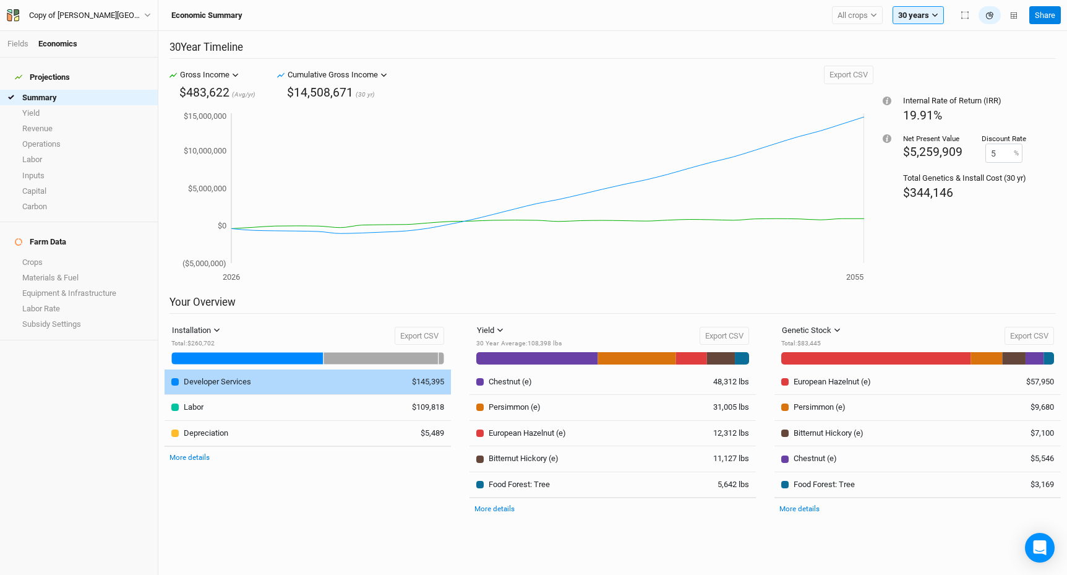
click at [216, 386] on div "Developer Services" at bounding box center [217, 381] width 67 height 11
click at [288, 361] on icon at bounding box center [247, 358] width 152 height 12
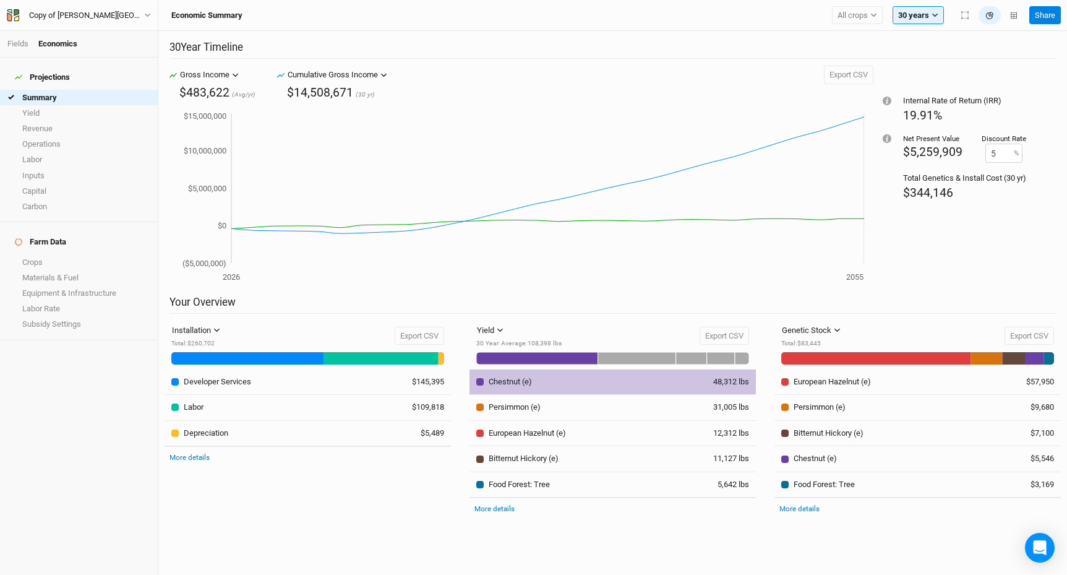
click at [586, 356] on icon at bounding box center [537, 358] width 122 height 12
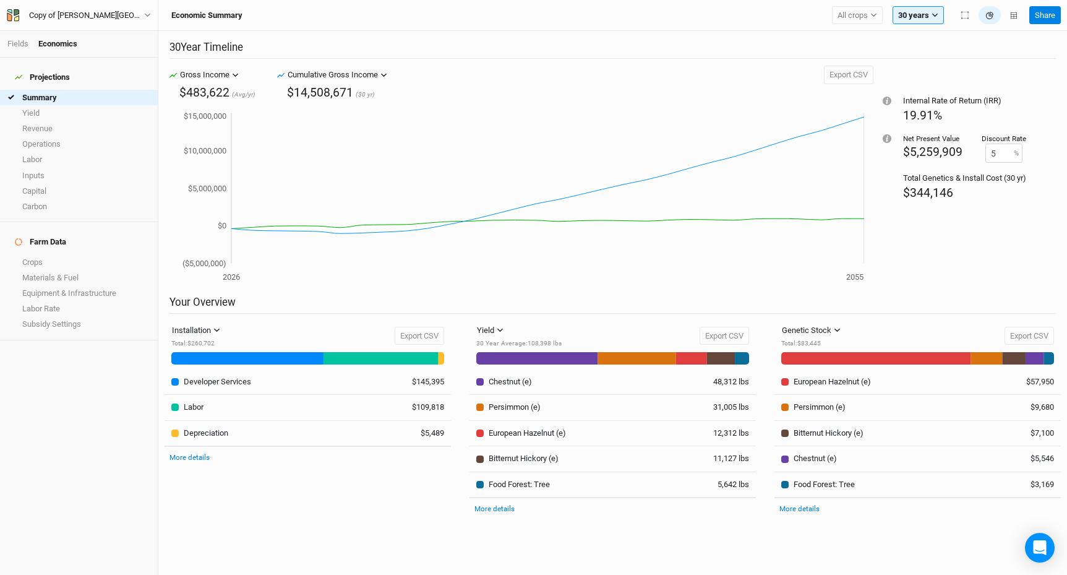
click at [637, 365] on icon at bounding box center [612, 366] width 273 height 31
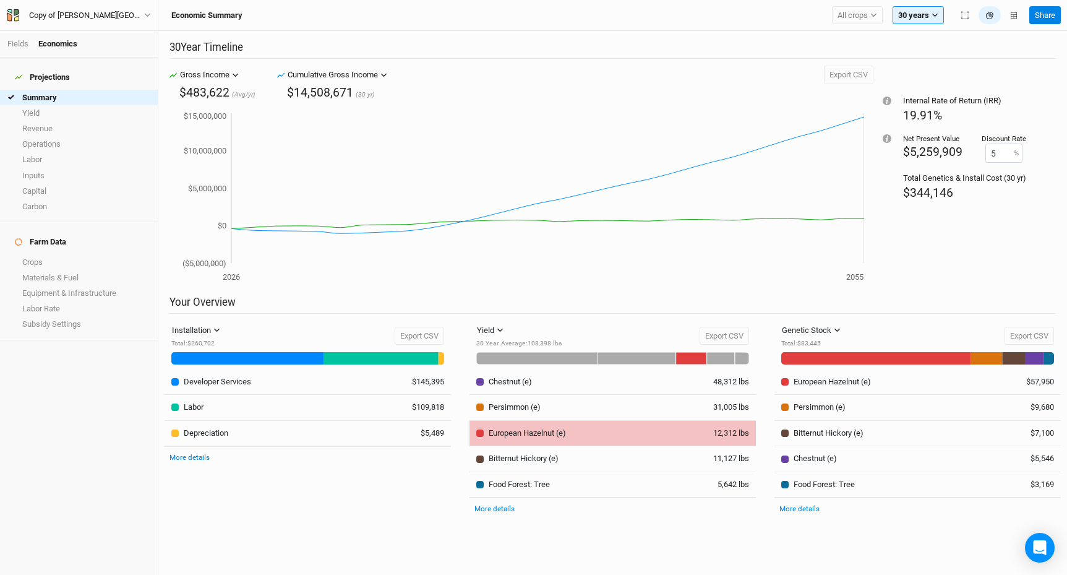
click at [690, 356] on icon at bounding box center [691, 358] width 31 height 12
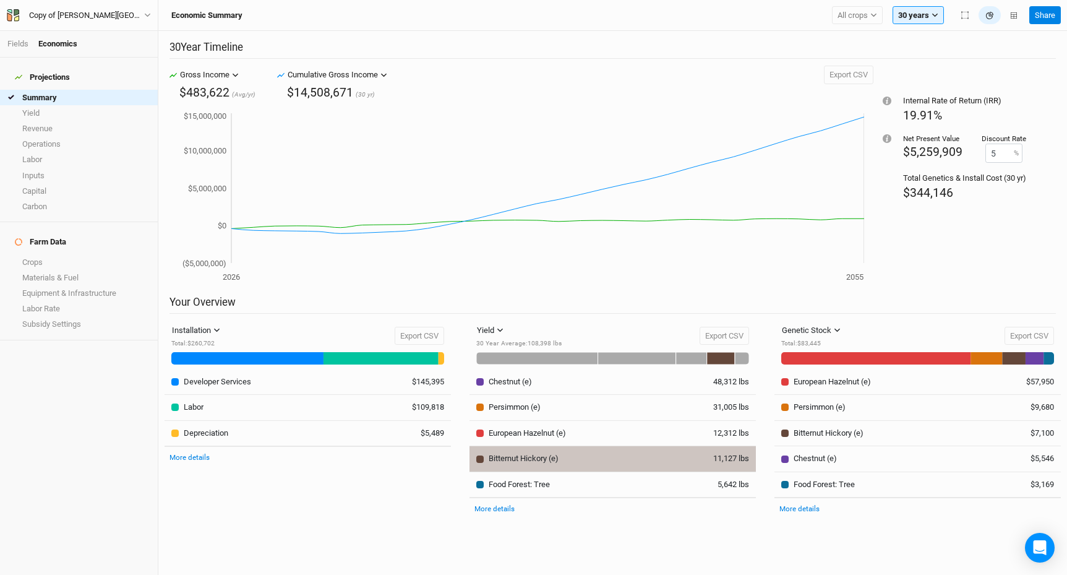
click at [724, 362] on icon at bounding box center [721, 358] width 28 height 12
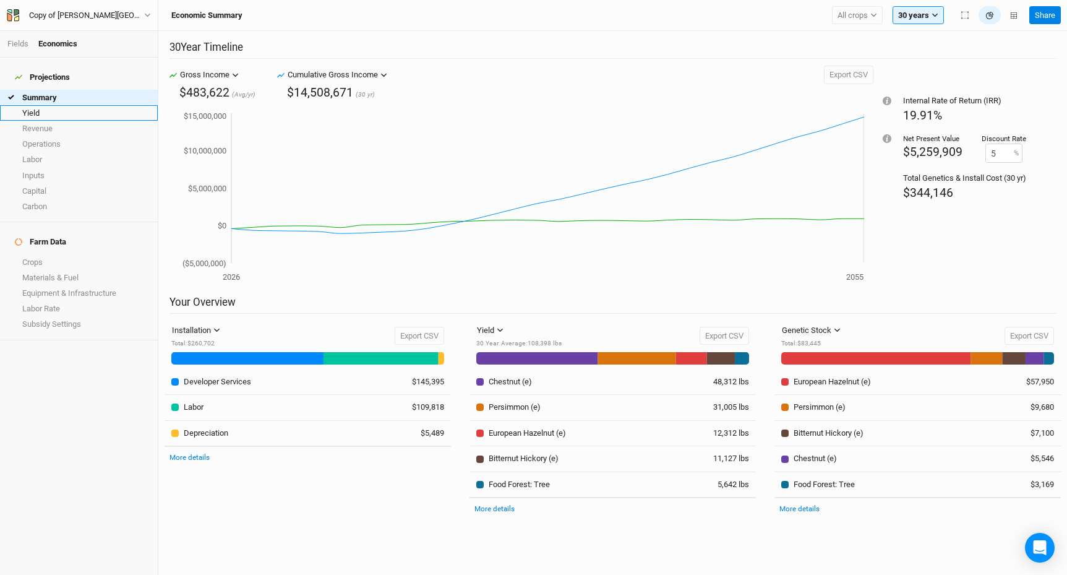
click at [71, 106] on link "Yield" at bounding box center [79, 112] width 158 height 15
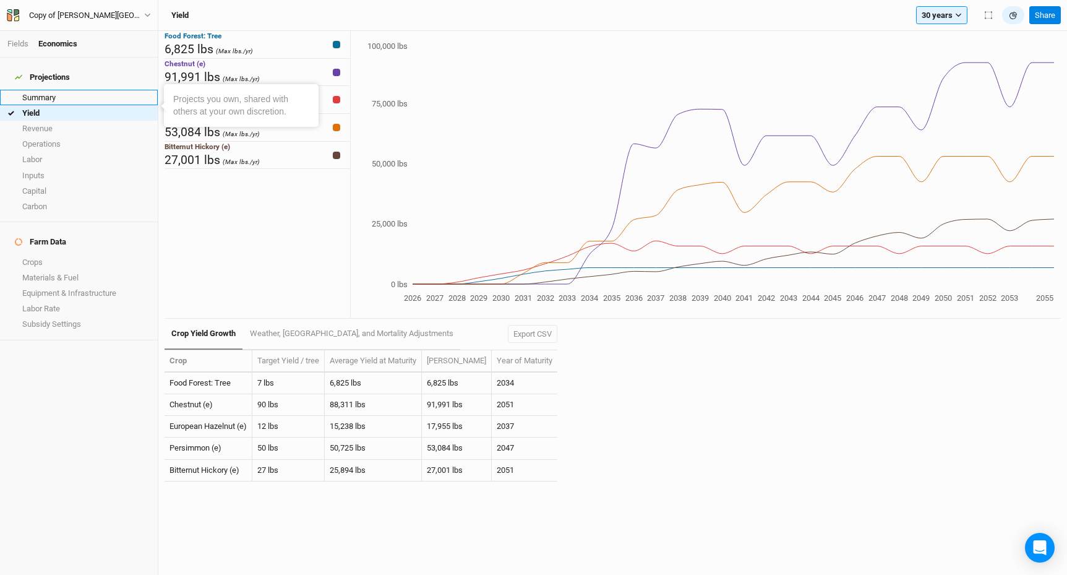
click at [67, 90] on link "Summary" at bounding box center [79, 97] width 158 height 15
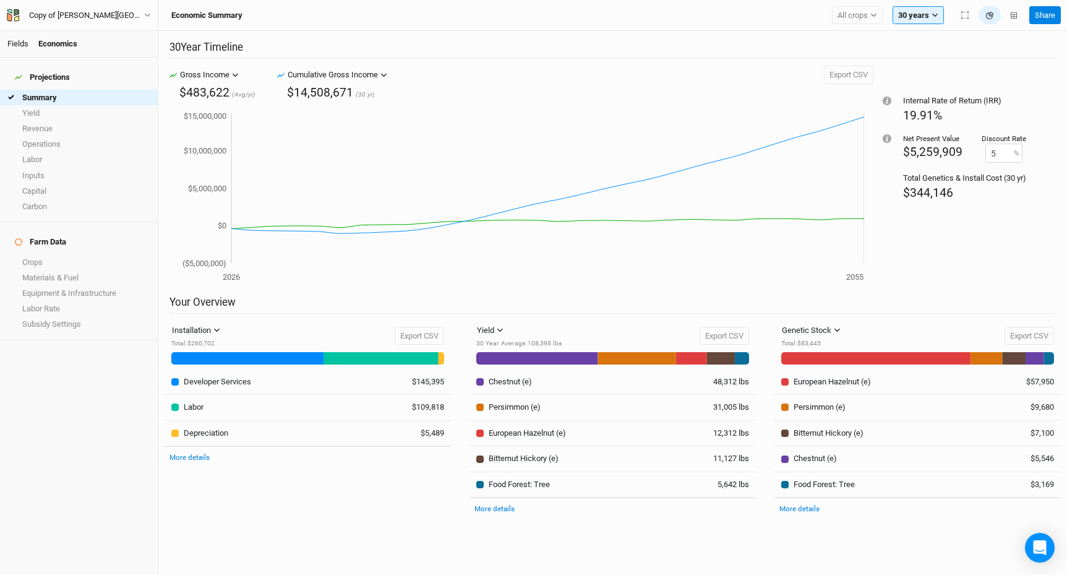
click at [21, 42] on link "Fields" at bounding box center [17, 43] width 21 height 9
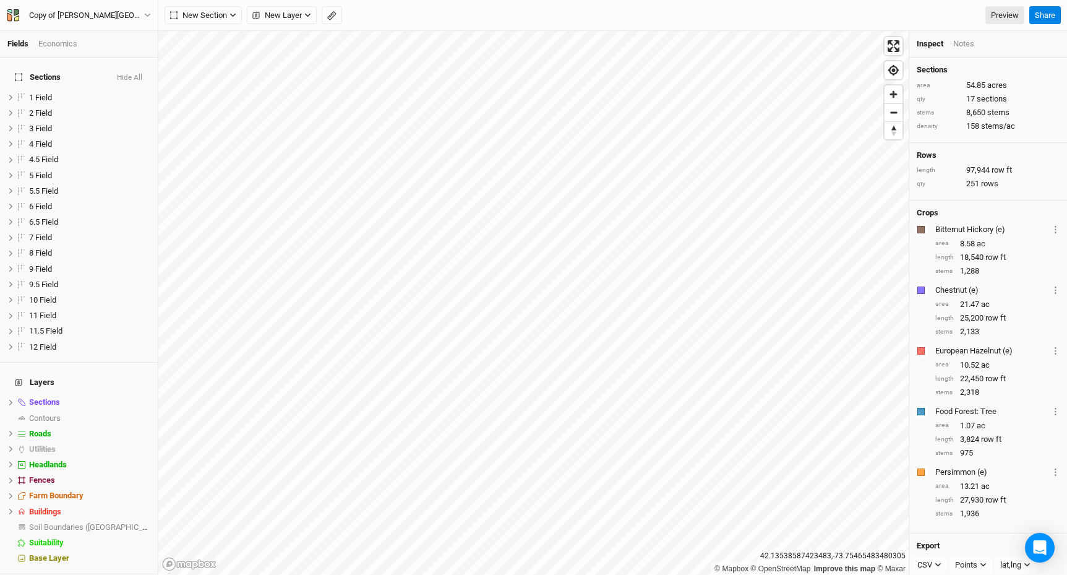
click at [49, 45] on div "Economics" at bounding box center [57, 43] width 39 height 11
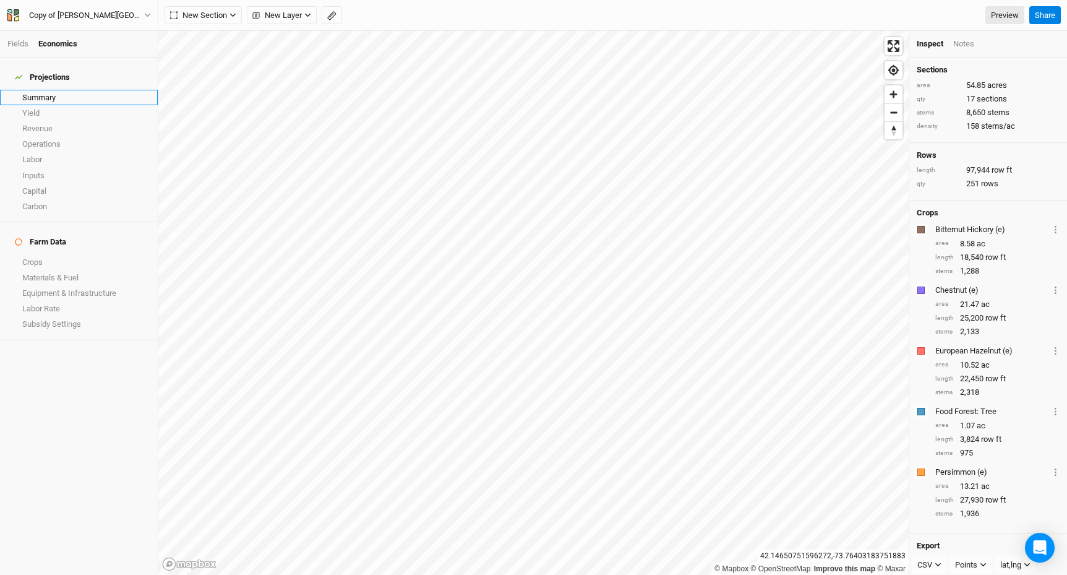
click at [53, 92] on link "Summary" at bounding box center [79, 97] width 158 height 15
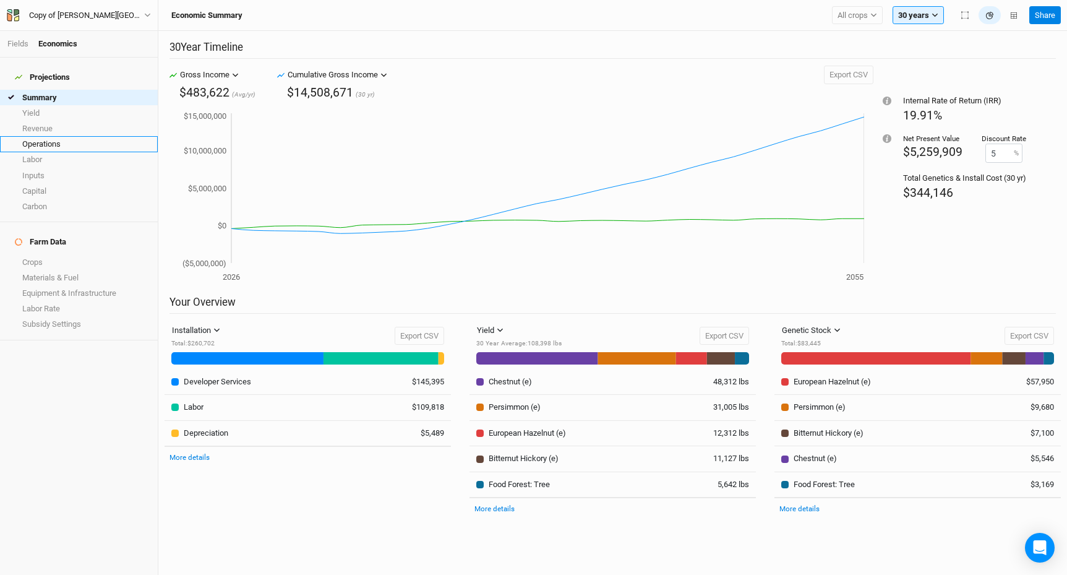
click at [55, 137] on link "Operations" at bounding box center [79, 143] width 158 height 15
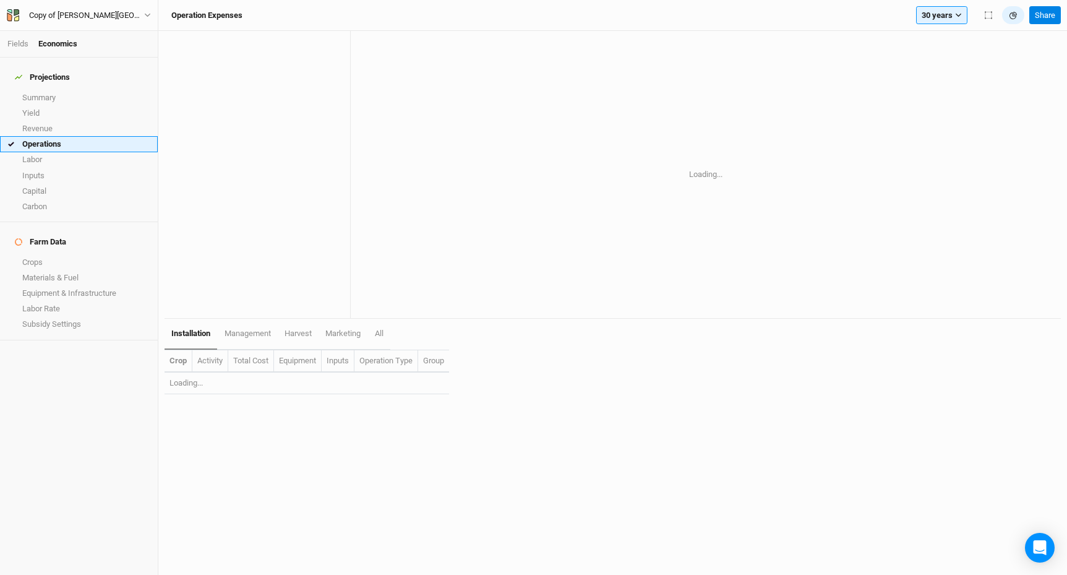
click at [55, 137] on link "Operations" at bounding box center [79, 143] width 158 height 15
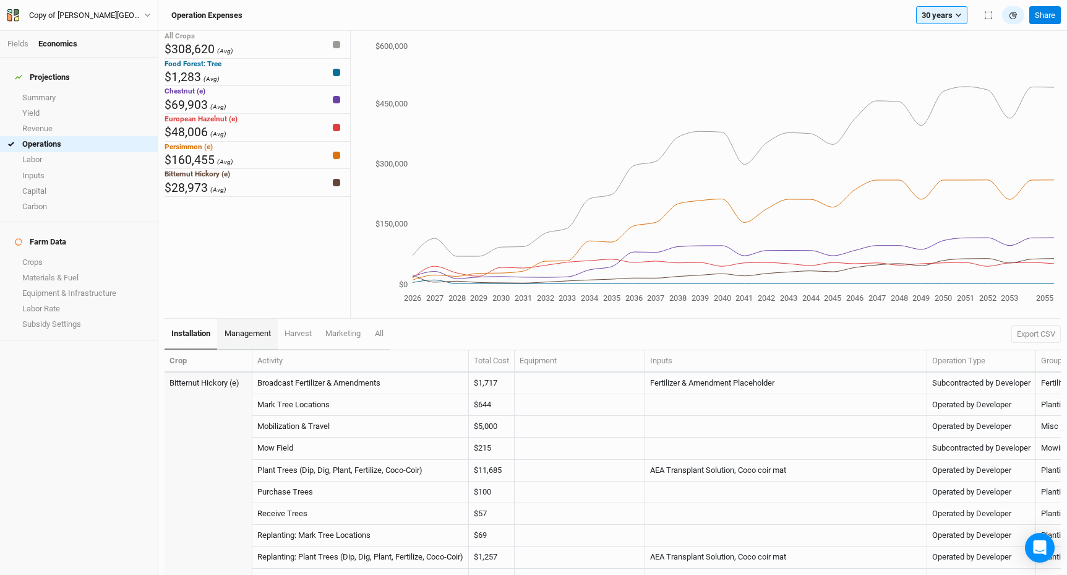
click at [247, 334] on span "management" at bounding box center [248, 332] width 46 height 9
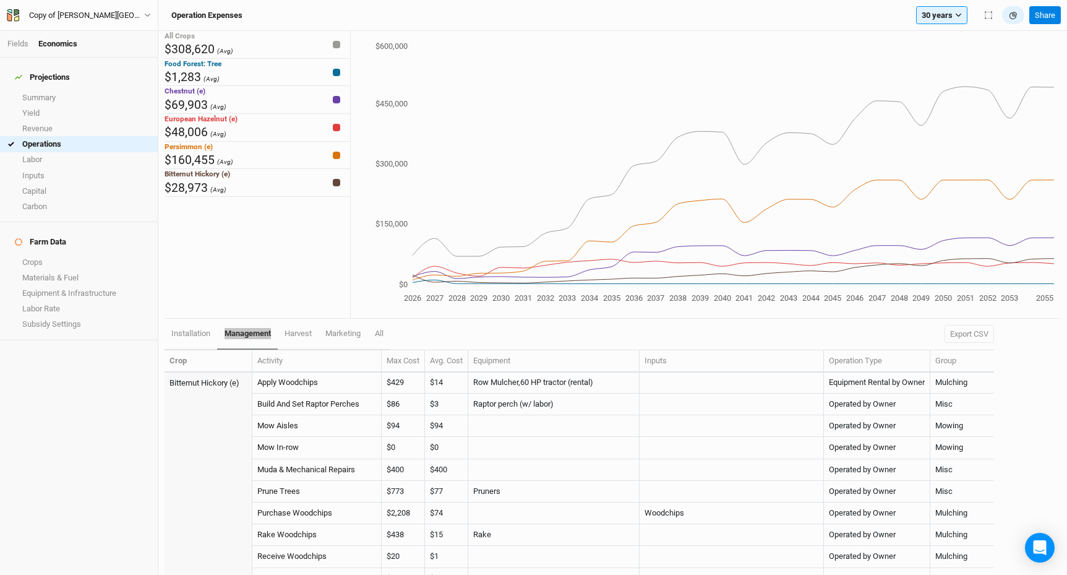
scroll to position [3, 0]
click at [37, 254] on link "Crops" at bounding box center [79, 261] width 158 height 15
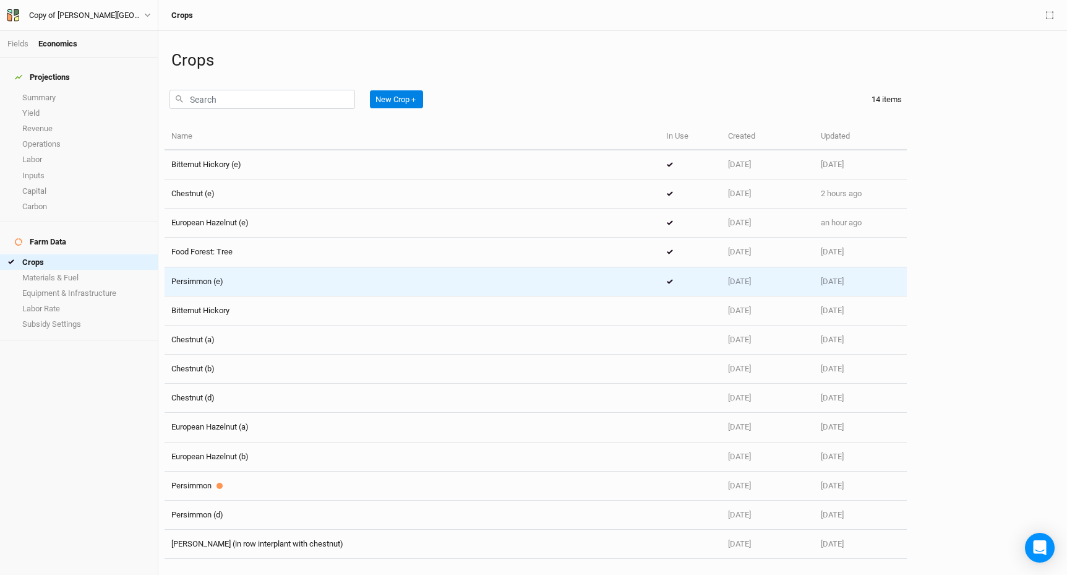
click at [205, 283] on span "Persimmon (e)" at bounding box center [197, 280] width 52 height 9
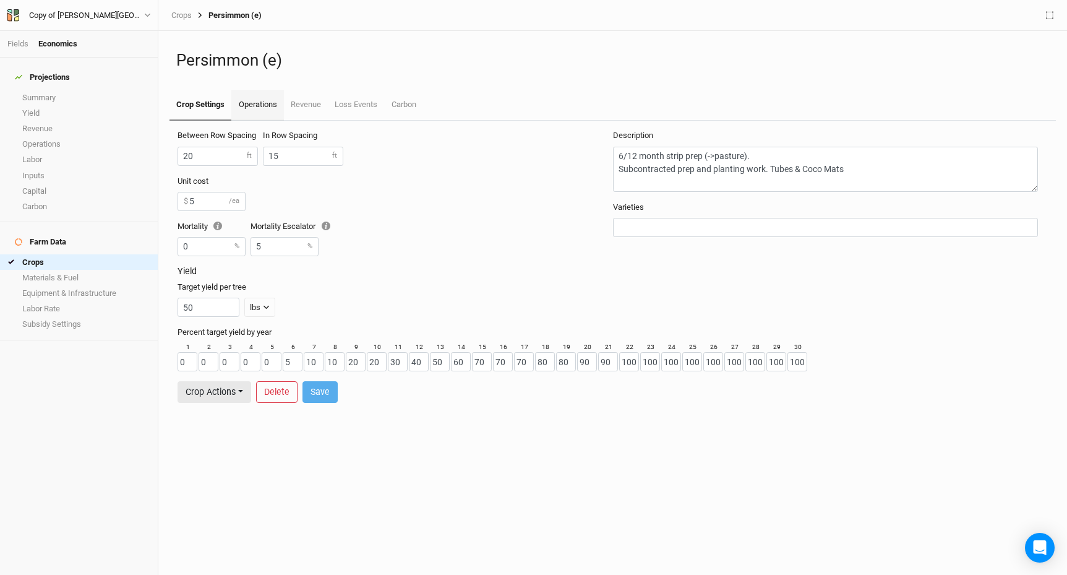
click at [268, 109] on link "Operations" at bounding box center [257, 105] width 52 height 31
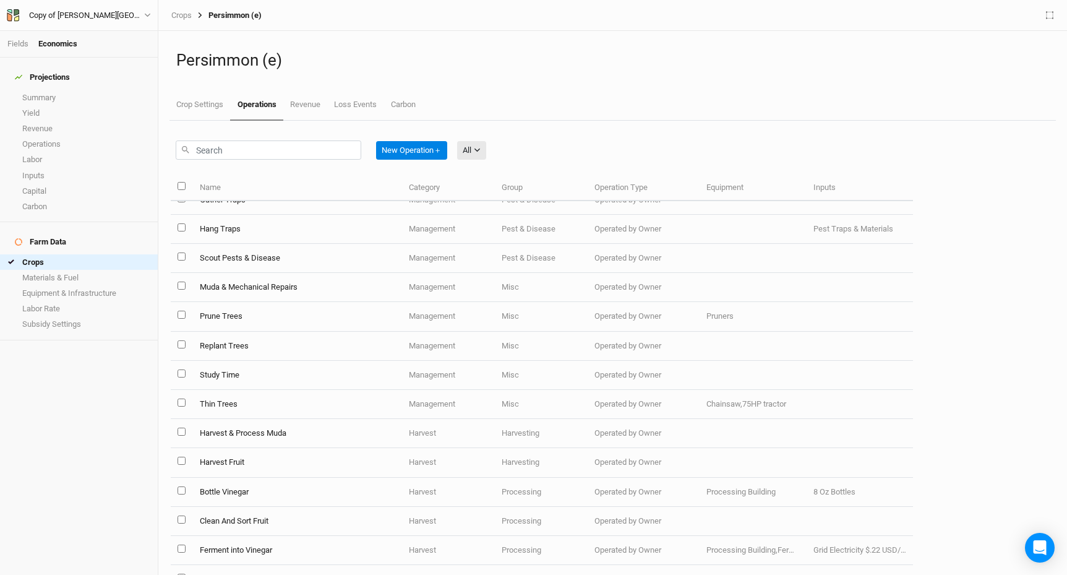
scroll to position [657, 0]
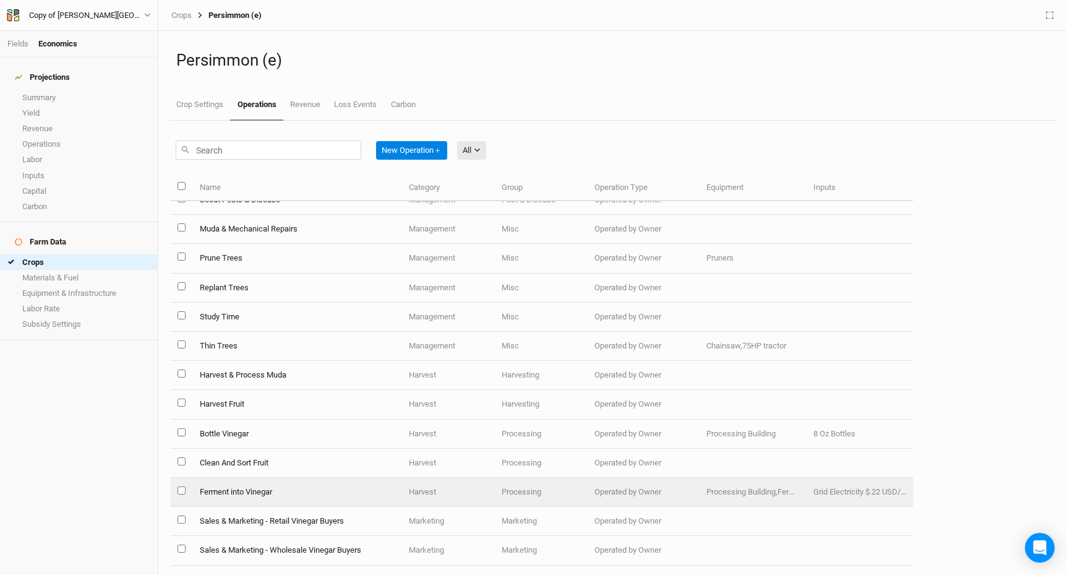
click at [247, 495] on td "Ferment into Vinegar" at bounding box center [297, 492] width 210 height 29
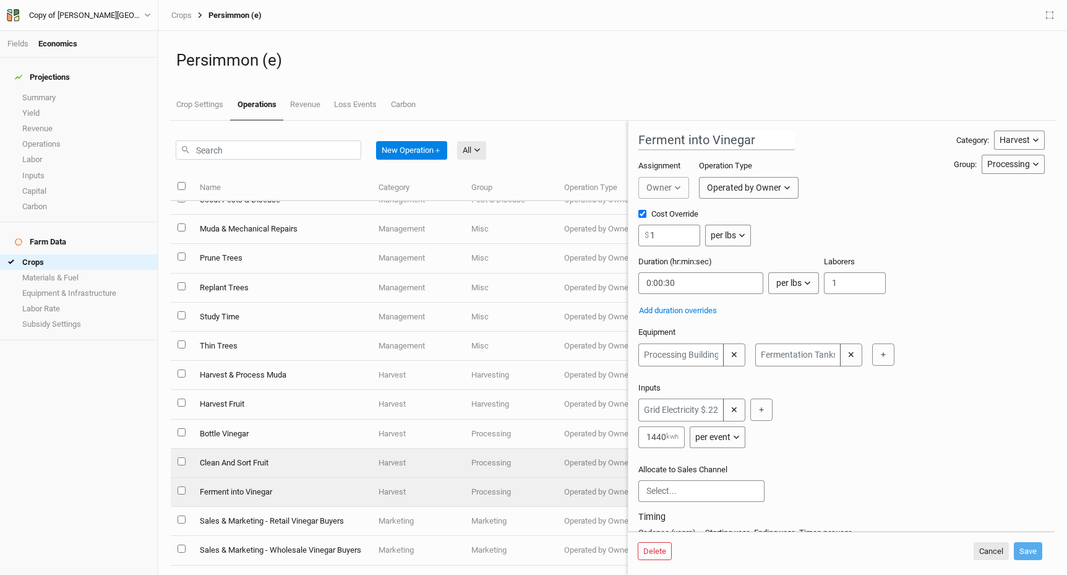
click at [265, 461] on td "Clean And Sort Fruit" at bounding box center [281, 462] width 179 height 29
type input "Clean And Sort Fruit"
checkbox input "false"
type input "0:00:18"
type input "3"
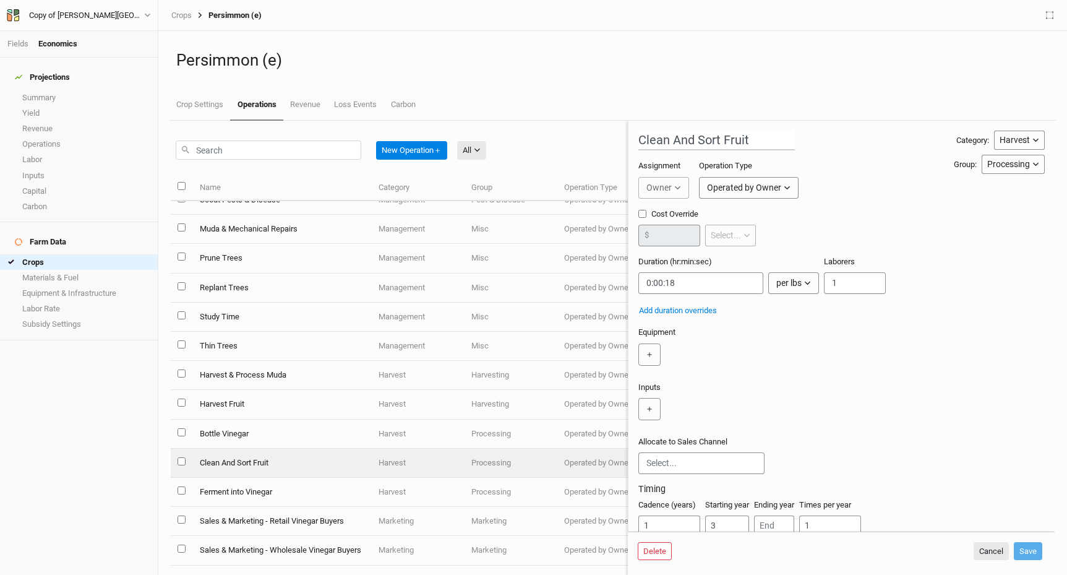
click at [252, 464] on td "Clean And Sort Fruit" at bounding box center [281, 462] width 179 height 29
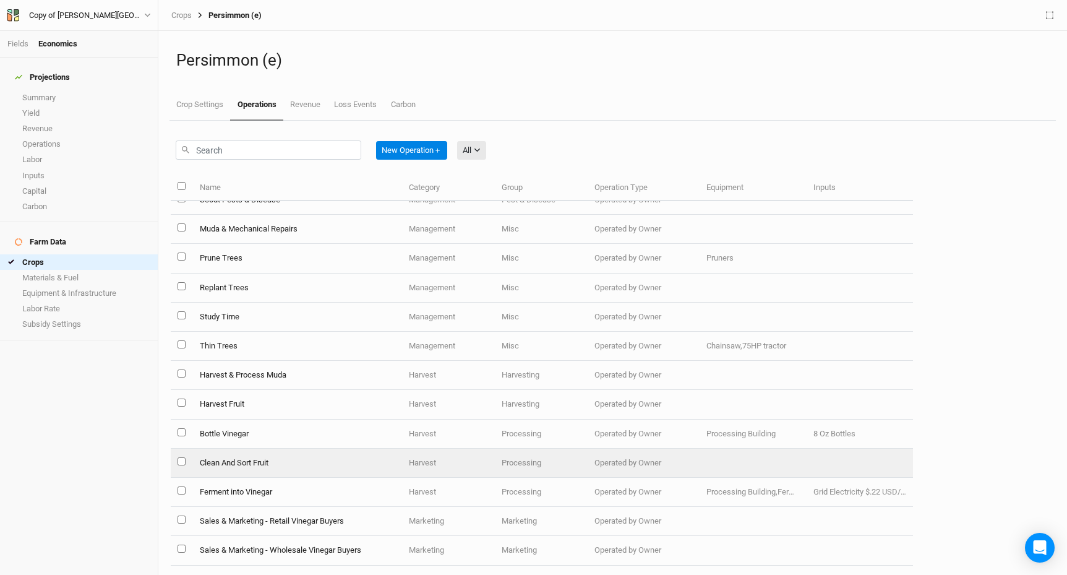
click at [247, 466] on td "Clean And Sort Fruit" at bounding box center [297, 462] width 210 height 29
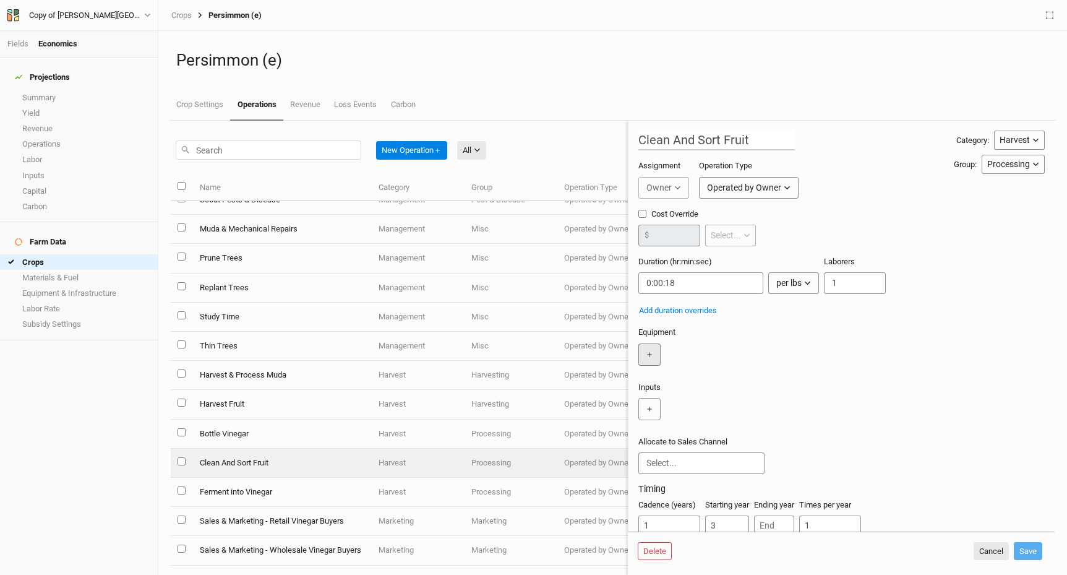
click at [647, 358] on button "＋" at bounding box center [649, 354] width 22 height 22
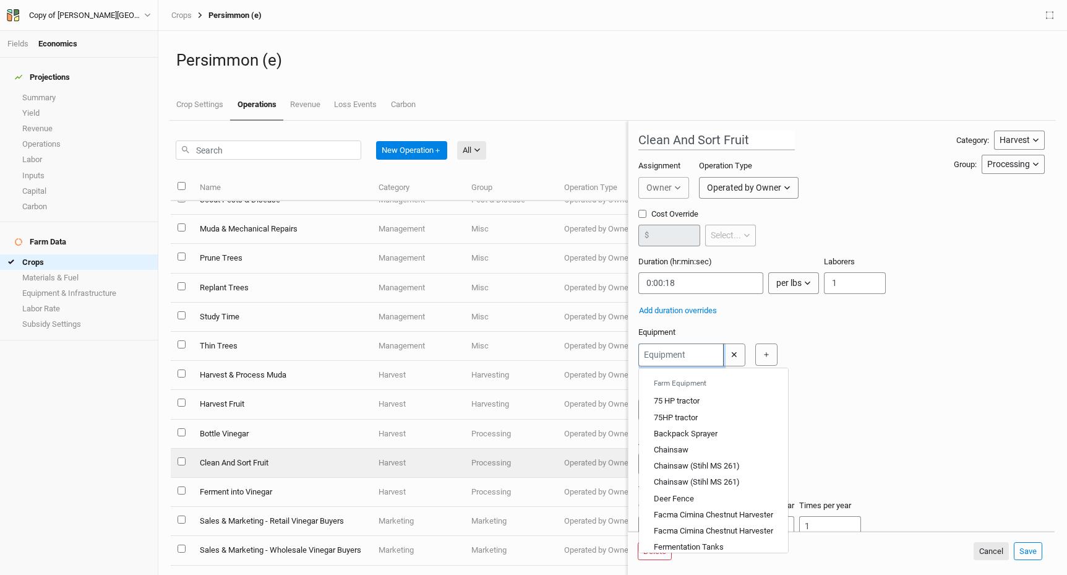
click at [704, 354] on input "text" at bounding box center [680, 354] width 85 height 23
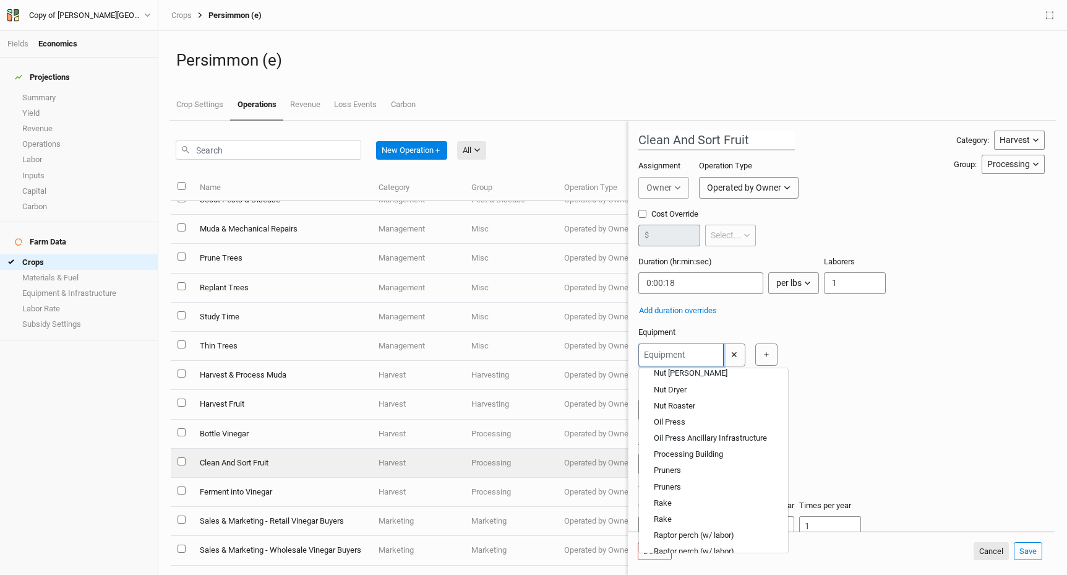
scroll to position [359, 0]
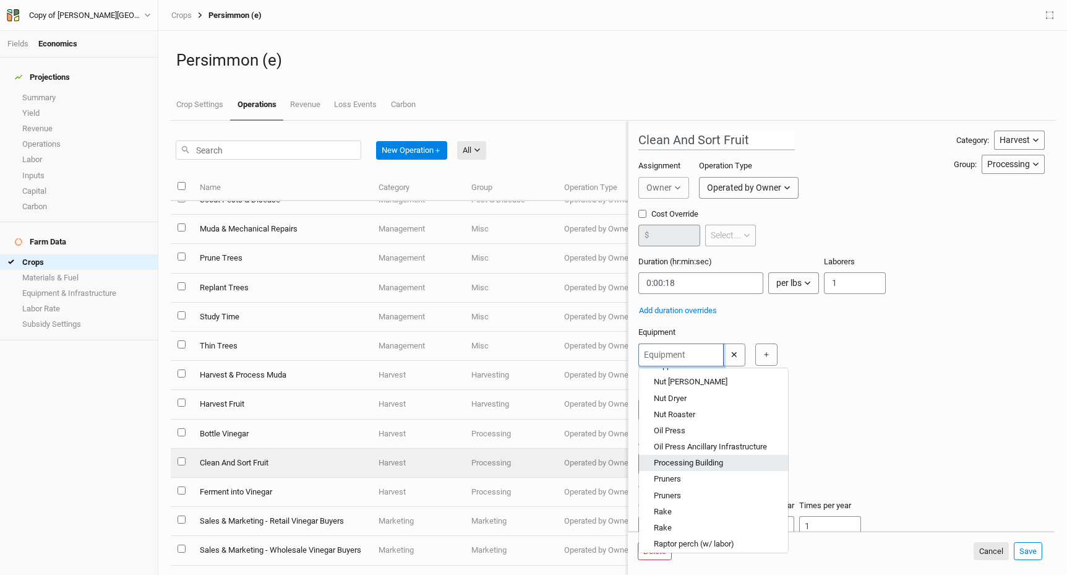
click at [698, 461] on div "Processing Building" at bounding box center [688, 462] width 69 height 11
type input "Processing Building"
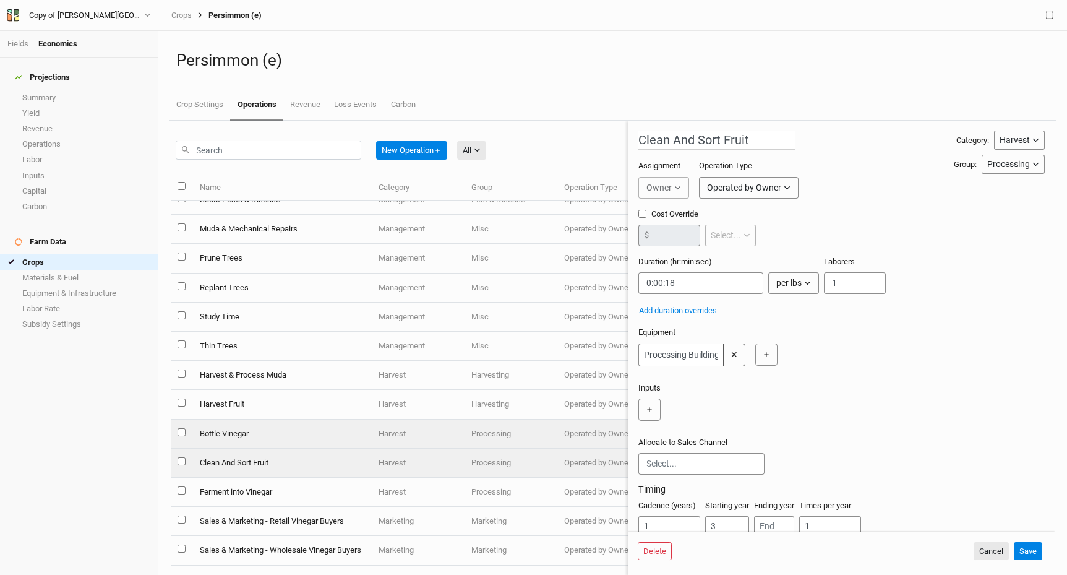
click at [220, 442] on td "Bottle Vinegar" at bounding box center [281, 433] width 179 height 29
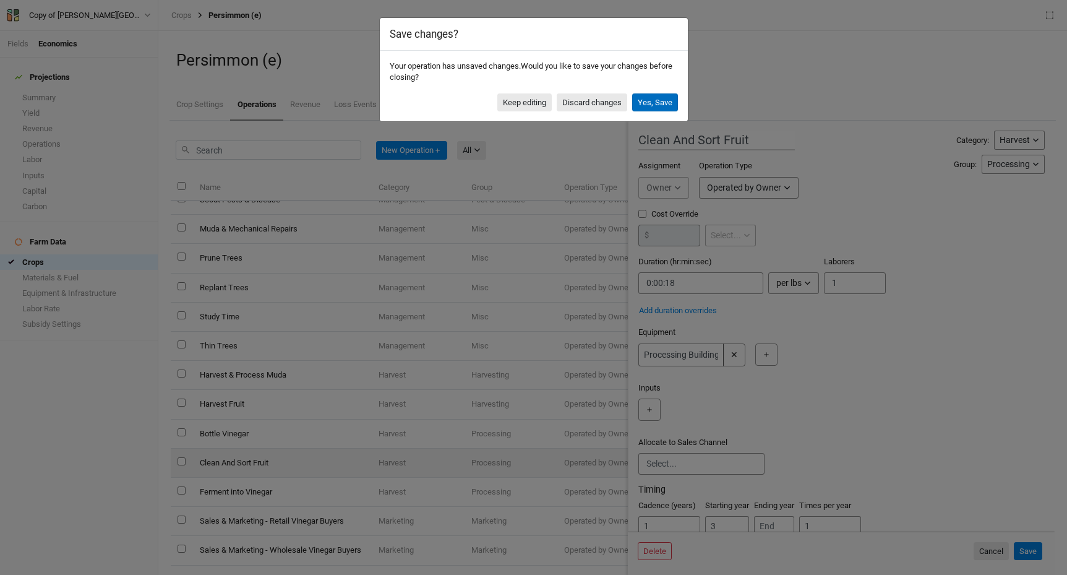
click at [669, 102] on button "Yes, Save" at bounding box center [655, 102] width 46 height 19
type input "Bottle Vinegar"
checkbox input "true"
type input "1"
type input "0:00:30"
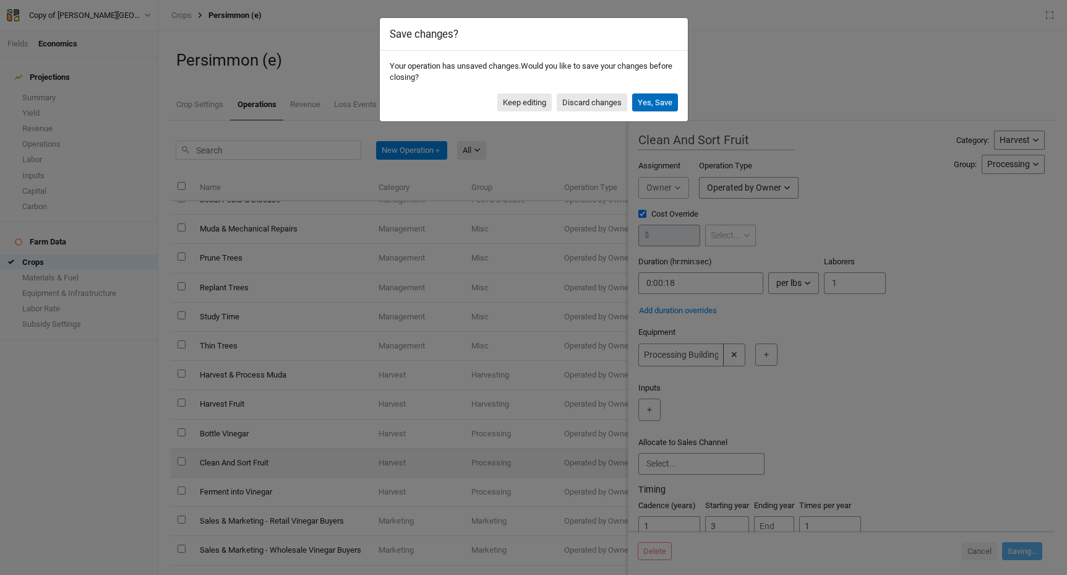
type input "7"
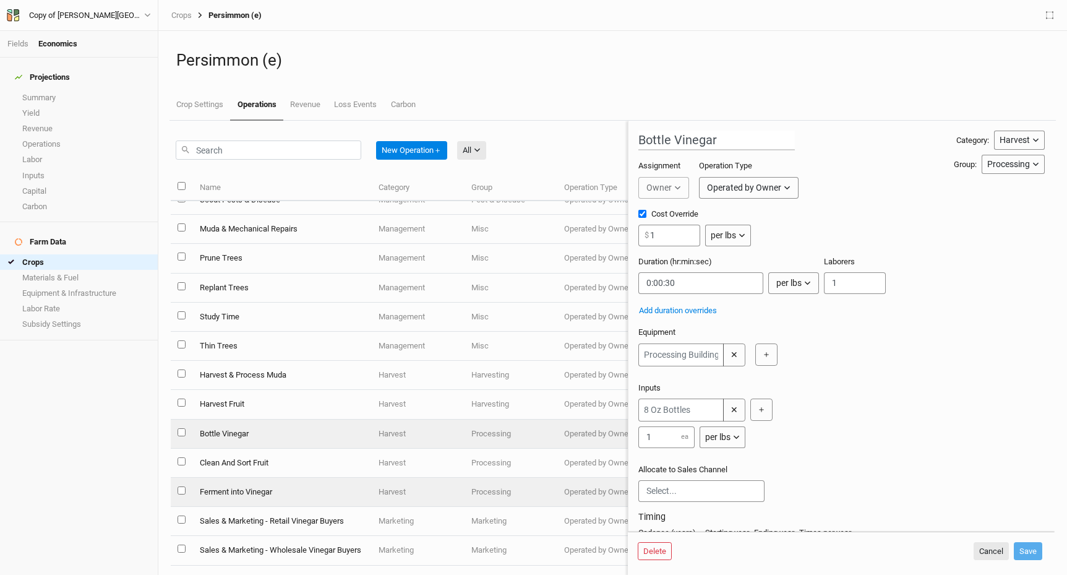
click at [227, 489] on td "Ferment into Vinegar" at bounding box center [281, 492] width 179 height 29
type input "Ferment into Vinegar"
type input "9"
click at [229, 434] on td "Bottle Vinegar" at bounding box center [281, 433] width 179 height 29
type input "Bottle Vinegar"
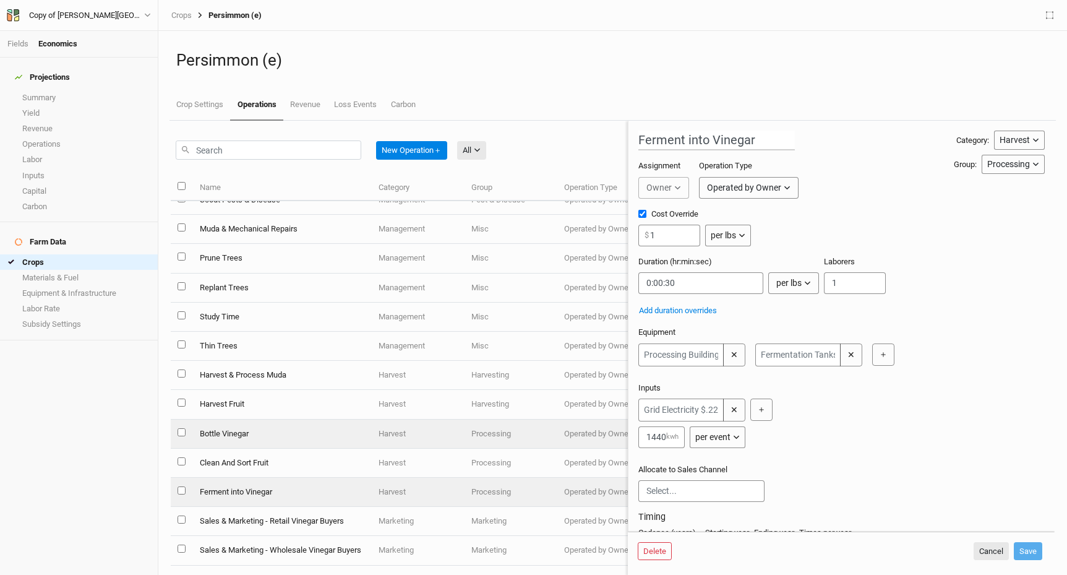
type input "7"
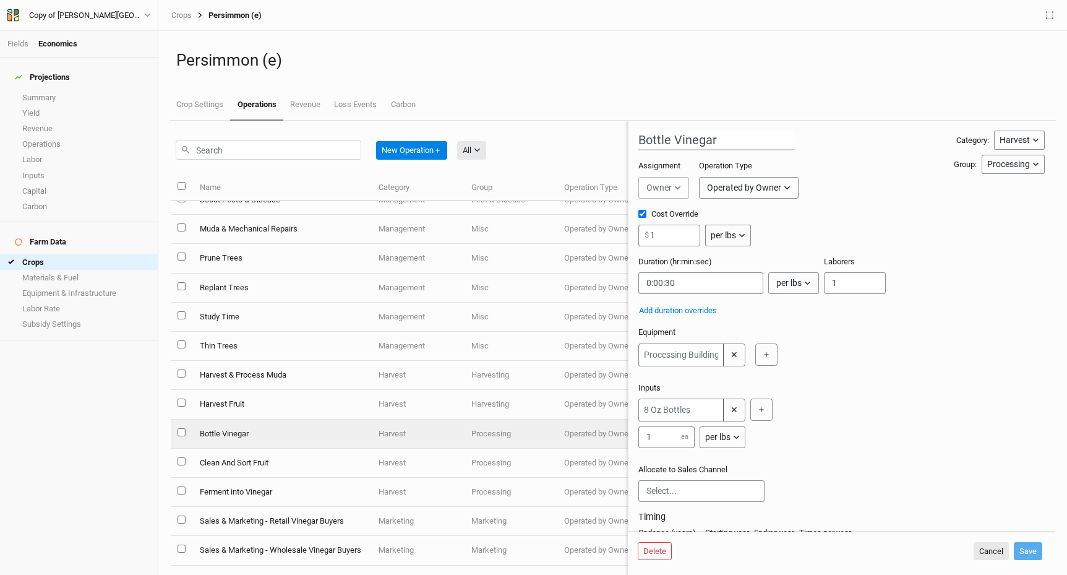
click at [792, 281] on button "per lbs" at bounding box center [793, 283] width 51 height 22
click at [859, 352] on div "✕ ＋" at bounding box center [838, 354] width 401 height 23
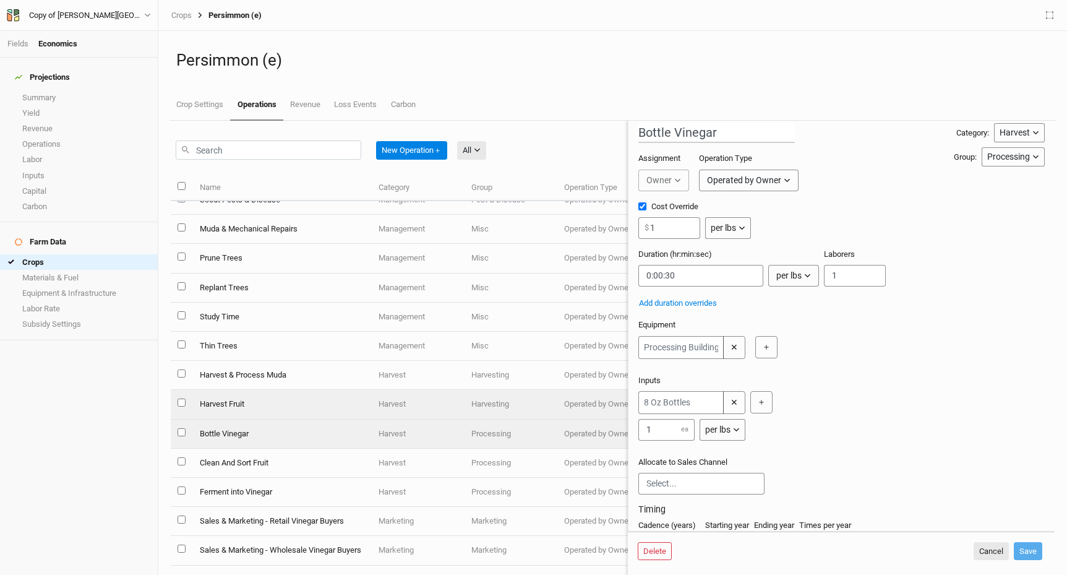
click at [183, 405] on input "select this item" at bounding box center [182, 402] width 8 height 8
click at [182, 403] on input "select this item" at bounding box center [182, 402] width 8 height 8
checkbox input "false"
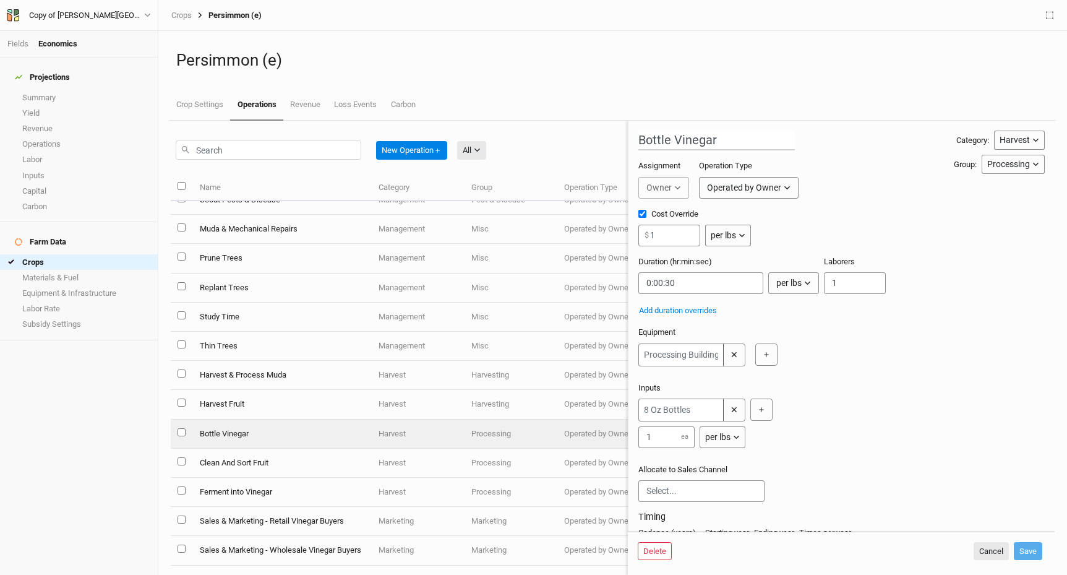
scroll to position [64, 0]
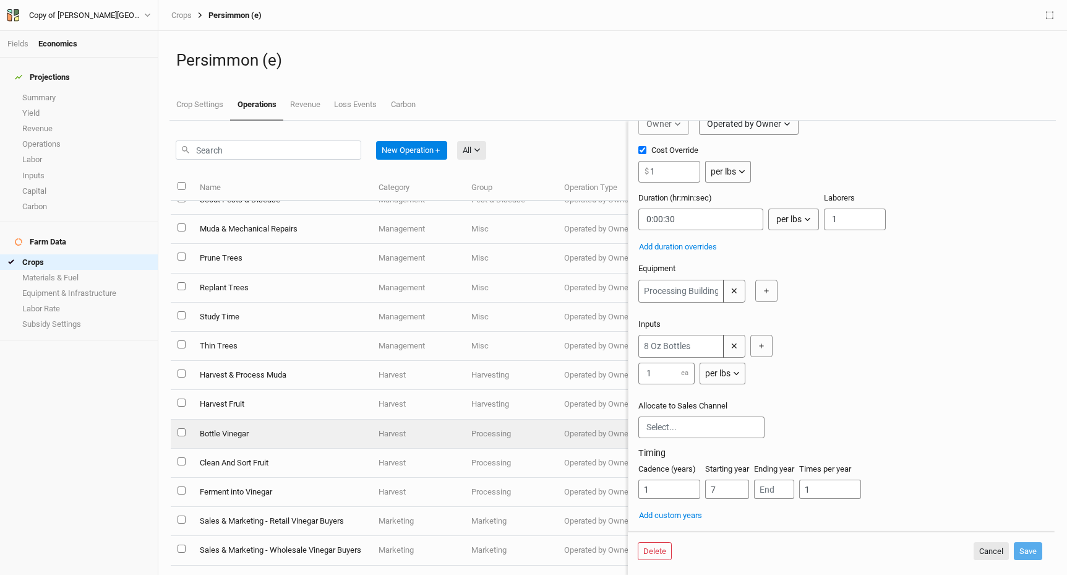
click at [938, 478] on div "Cadence (years) 1 Starting year 7 Ending year Times per year 1" at bounding box center [841, 485] width 406 height 45
click at [771, 283] on button "＋" at bounding box center [766, 291] width 22 height 22
click at [847, 291] on button "✕" at bounding box center [851, 291] width 22 height 23
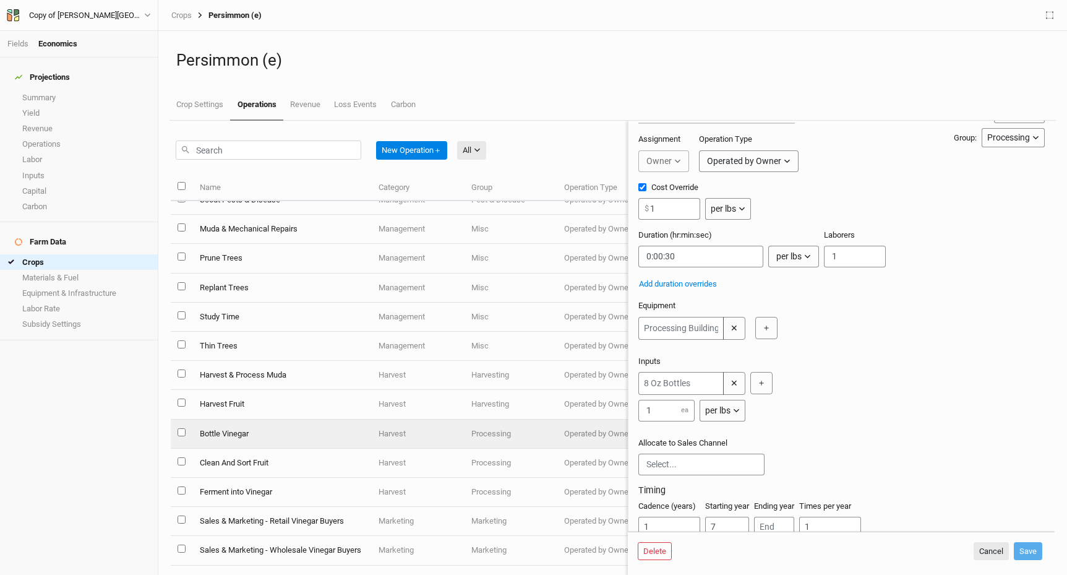
scroll to position [0, 0]
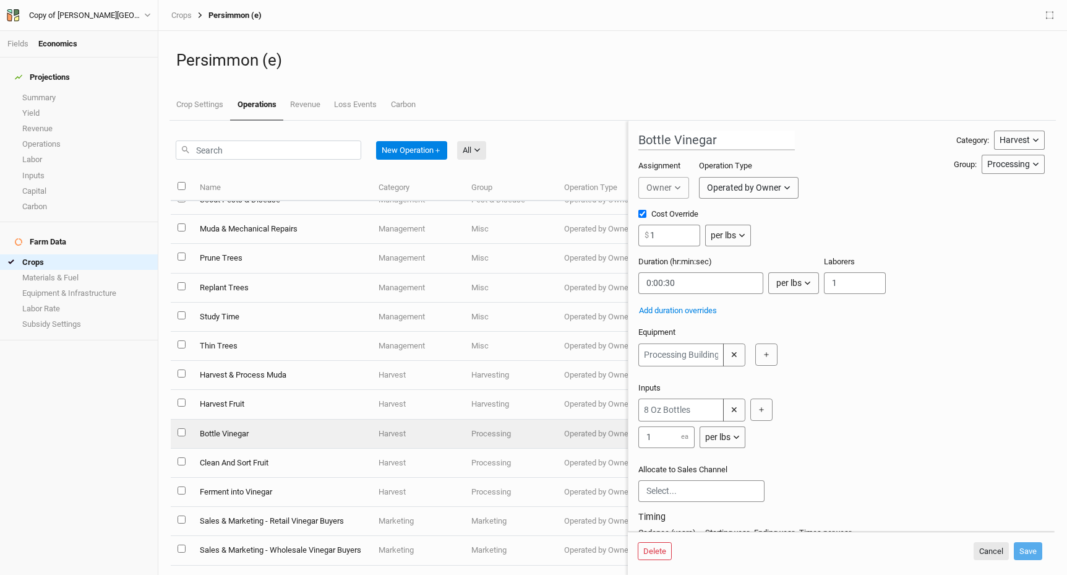
click at [516, 90] on ul "Crop Settings Operations Revenue Loss Events Carbon" at bounding box center [612, 105] width 886 height 31
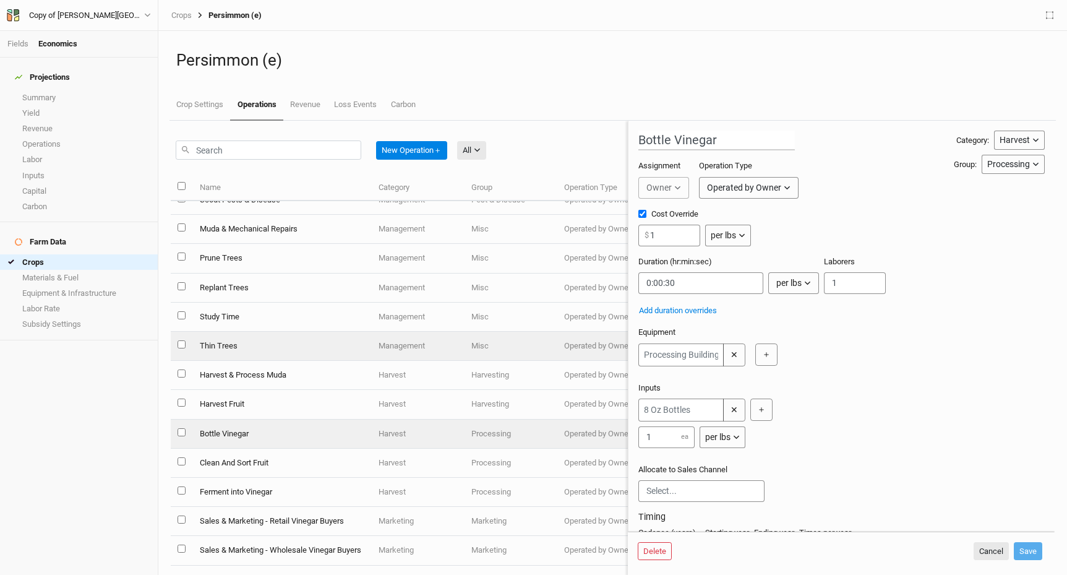
click at [215, 340] on td "Thin Trees" at bounding box center [281, 346] width 179 height 29
type input "Thin Trees"
checkbox input "false"
type input "0:02:23.190"
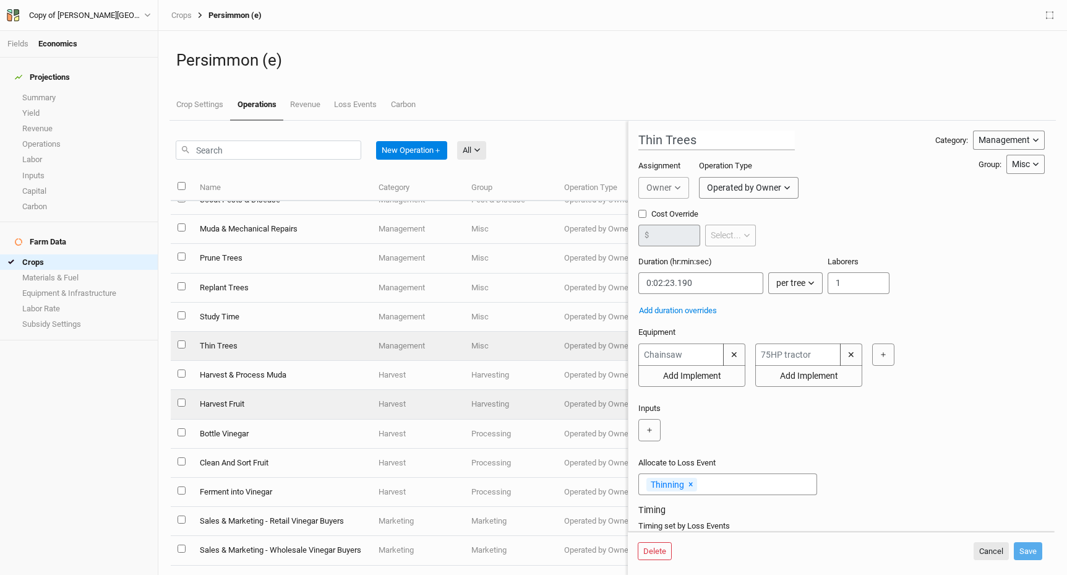
click at [217, 404] on td "Harvest Fruit" at bounding box center [281, 404] width 179 height 29
type input "Harvest Fruit"
type input "0:20:00"
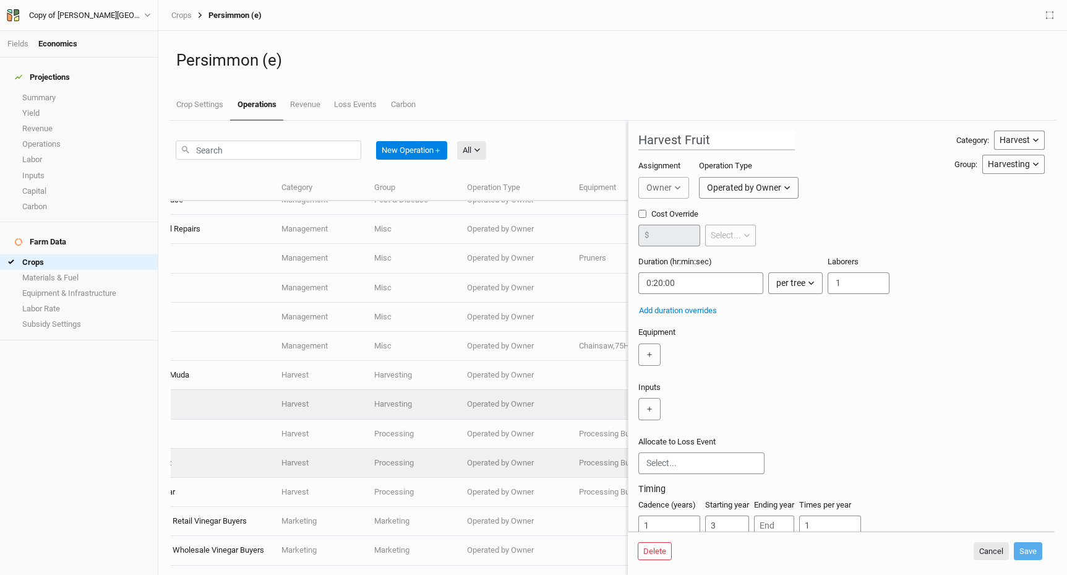
scroll to position [657, 92]
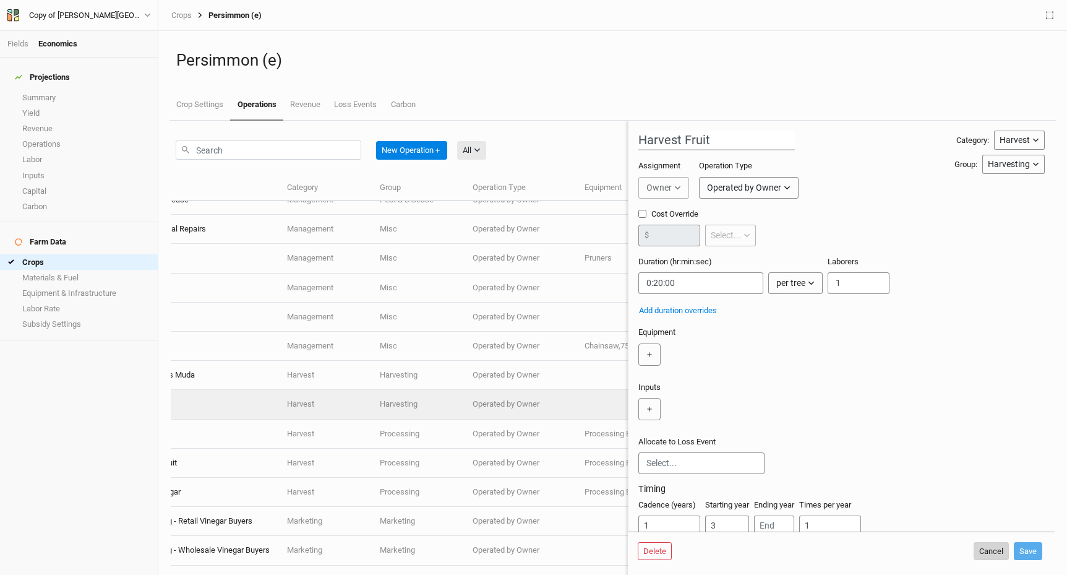
click at [988, 552] on button "Cancel" at bounding box center [991, 551] width 35 height 19
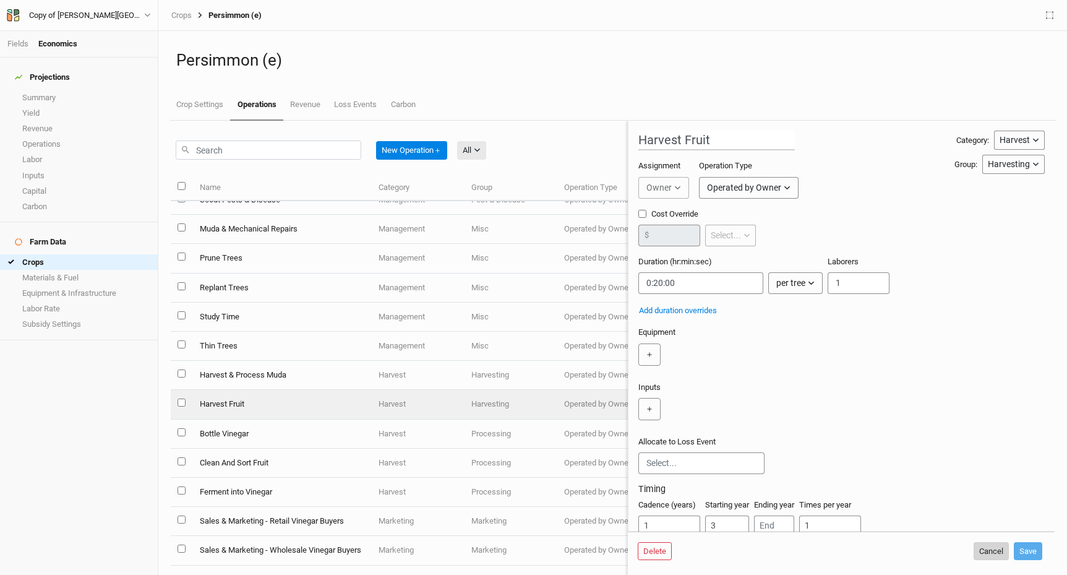
click at [988, 555] on button "Cancel" at bounding box center [991, 551] width 35 height 19
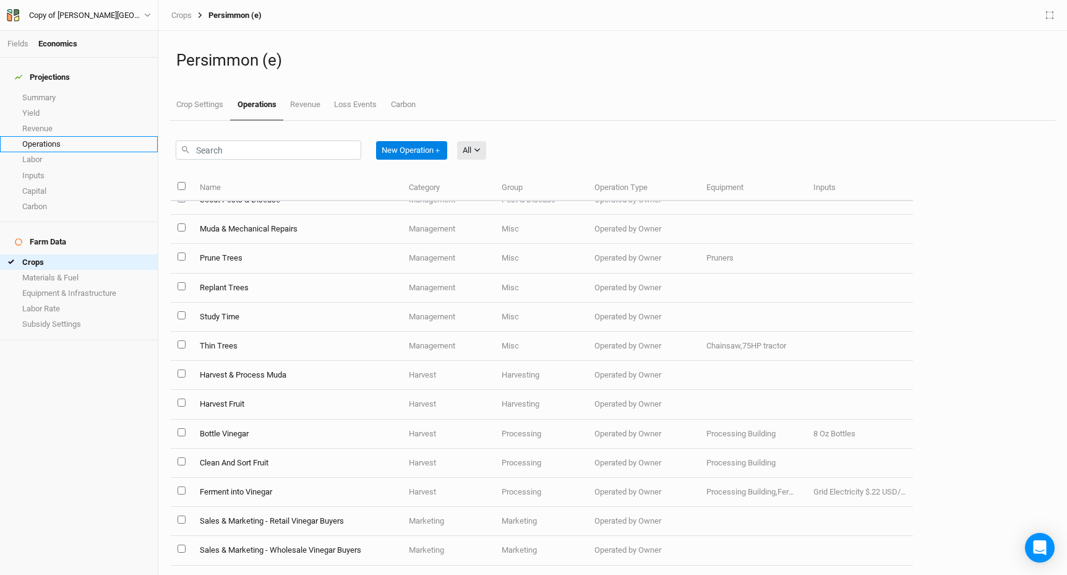
click at [65, 136] on link "Operations" at bounding box center [79, 143] width 158 height 15
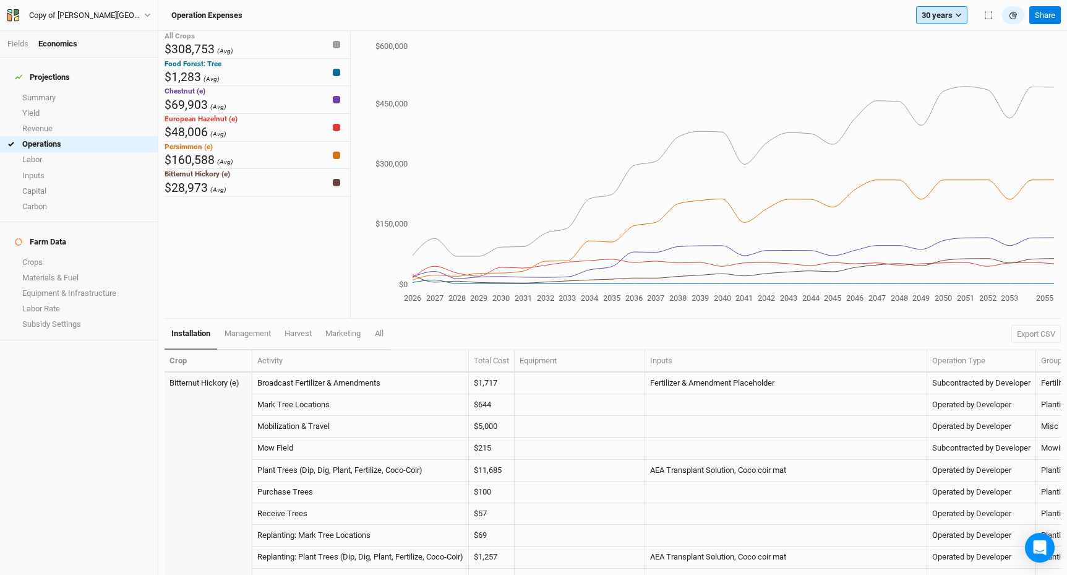
click at [958, 16] on icon "button" at bounding box center [959, 16] width 6 height 4
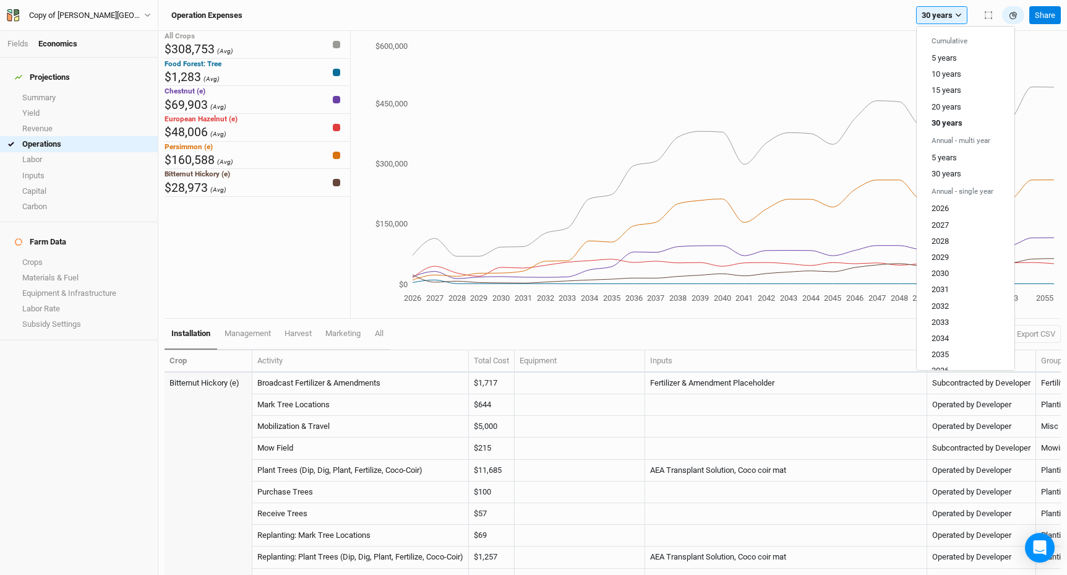
click at [847, 24] on div "Operation Expenses 30 years Cumulative 5 years 10 years 15 years 20 years 30 ye…" at bounding box center [595, 15] width 860 height 19
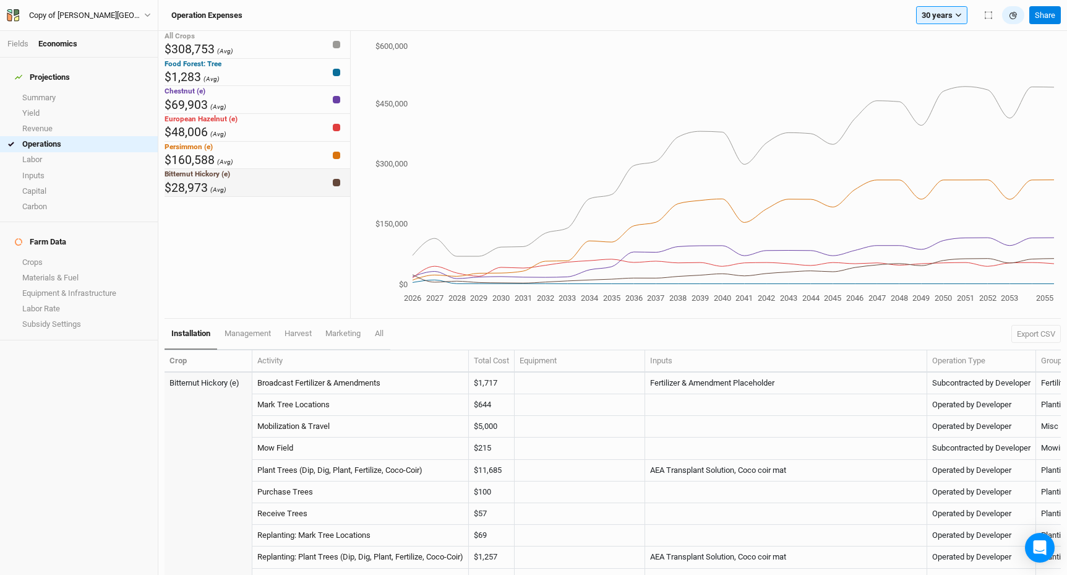
click at [307, 197] on div "Bitternut Hickory (e) $28,973 (Avg)" at bounding box center [258, 183] width 186 height 28
click at [285, 142] on div "European Hazelnut (e) $48,006 (Avg)" at bounding box center [258, 128] width 186 height 28
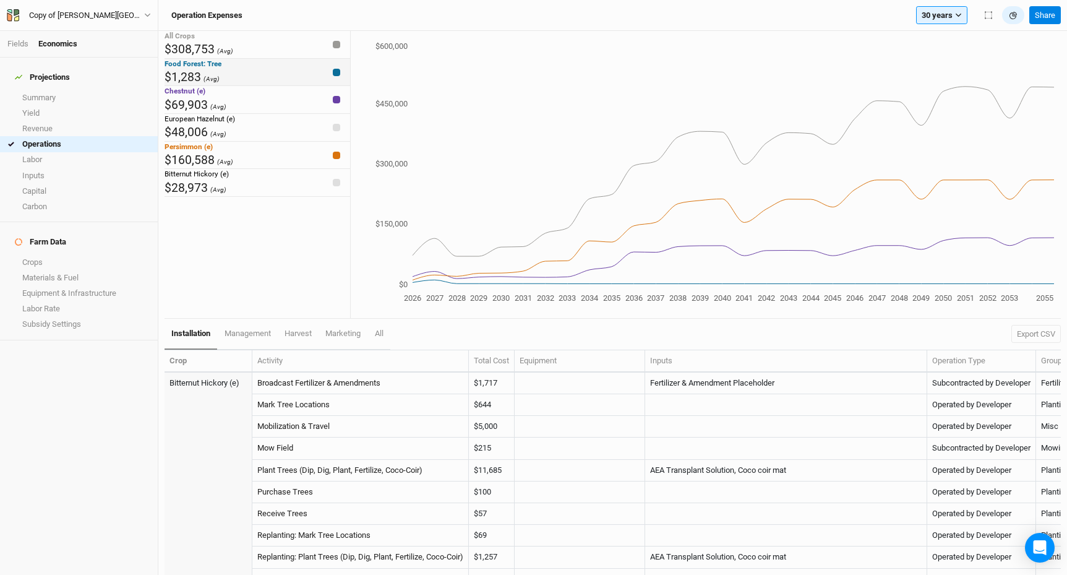
click at [291, 87] on div "Food Forest: Tree $1,283 (Avg)" at bounding box center [258, 73] width 186 height 28
click at [294, 114] on div "Chestnut (e) $69,903 (Avg)" at bounding box center [258, 100] width 186 height 28
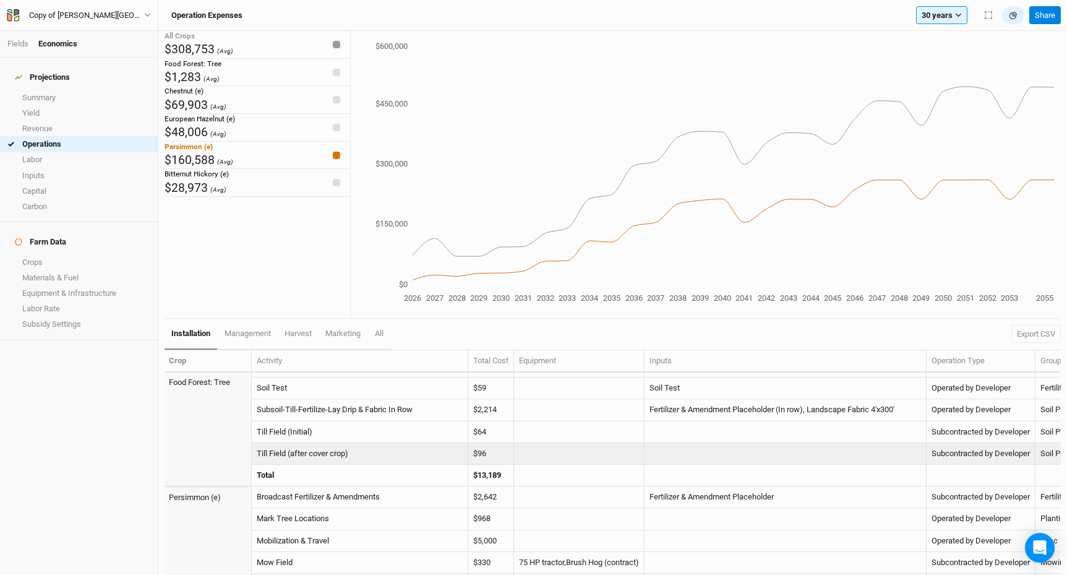
scroll to position [1083, 0]
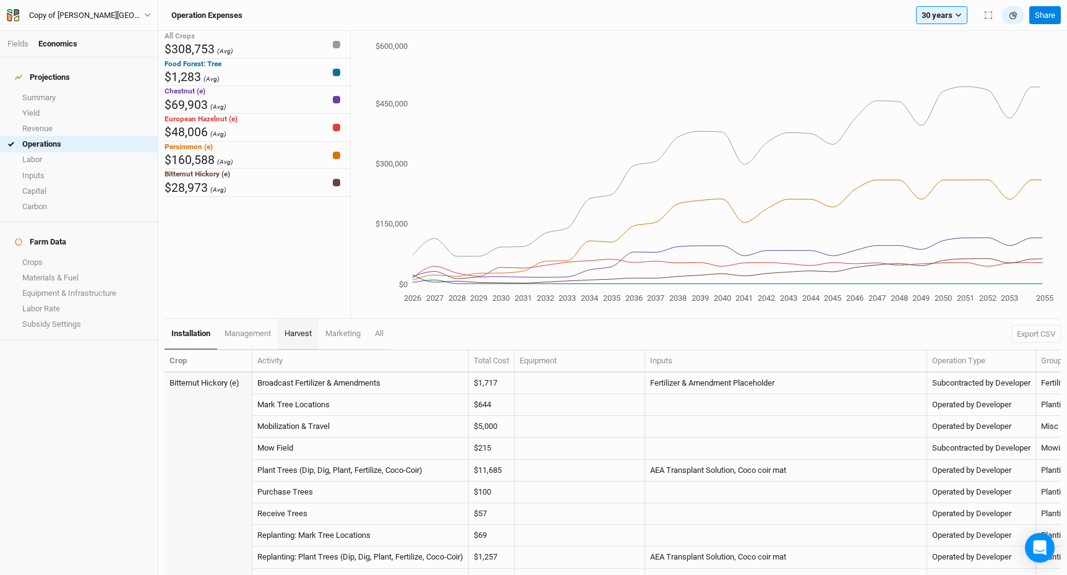
click at [309, 337] on span "harvest" at bounding box center [298, 332] width 27 height 9
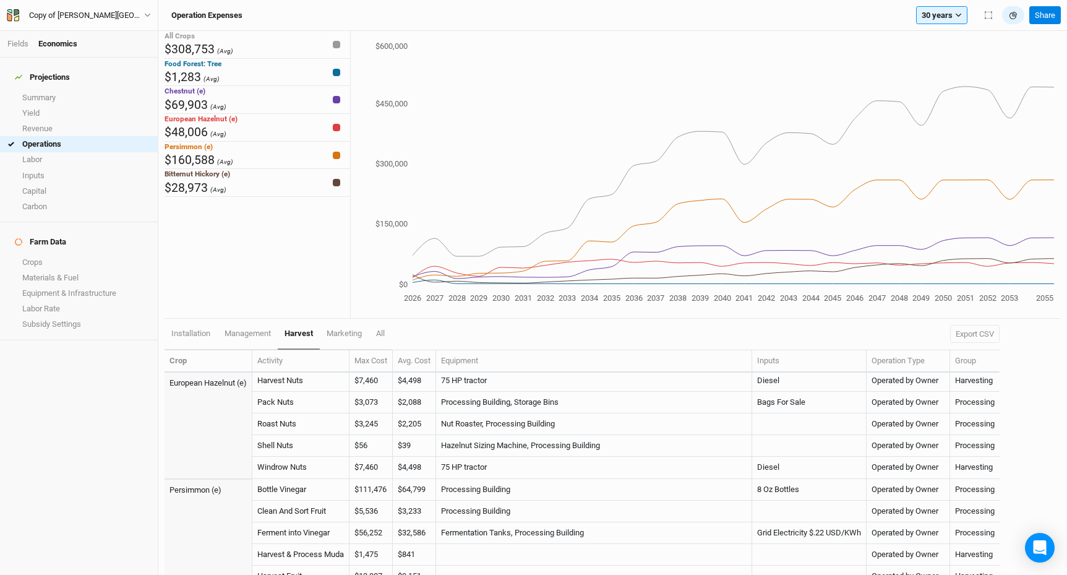
scroll to position [342, 0]
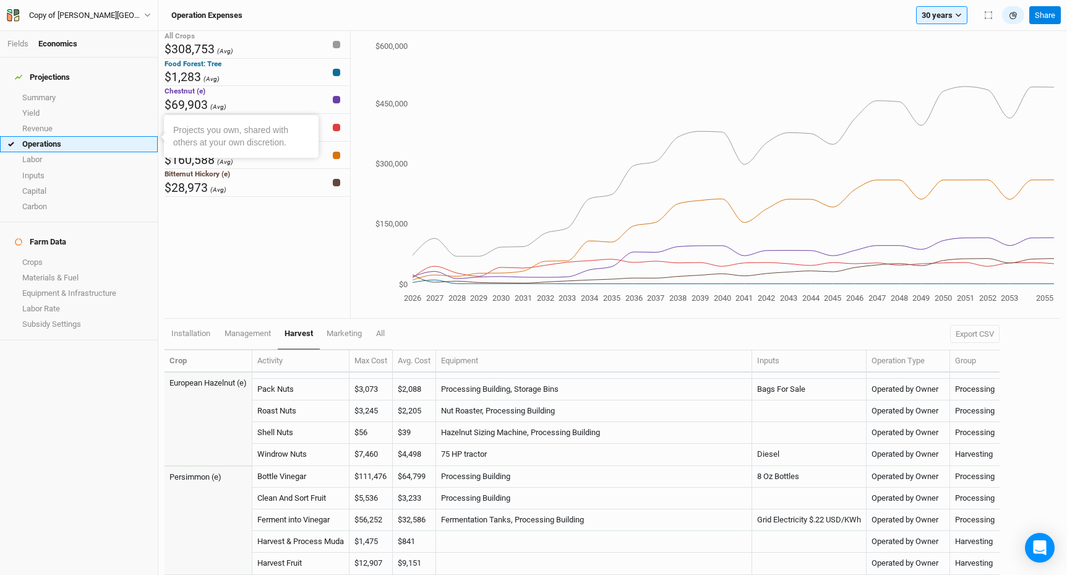
click at [54, 136] on link "Operations" at bounding box center [79, 143] width 158 height 15
click at [42, 137] on link "Operations" at bounding box center [79, 143] width 158 height 15
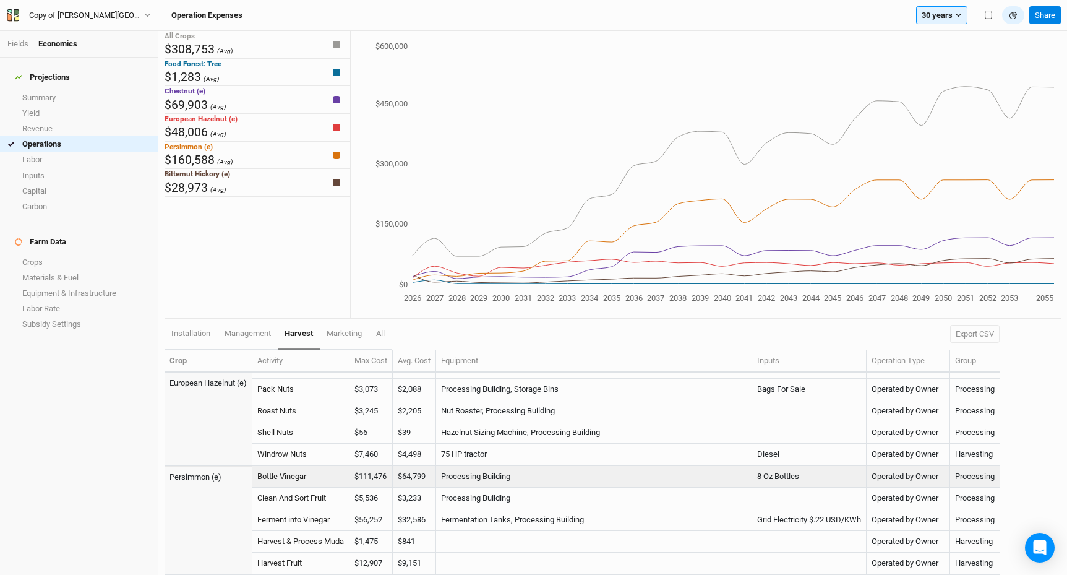
click at [374, 481] on td "$111,476" at bounding box center [370, 477] width 43 height 22
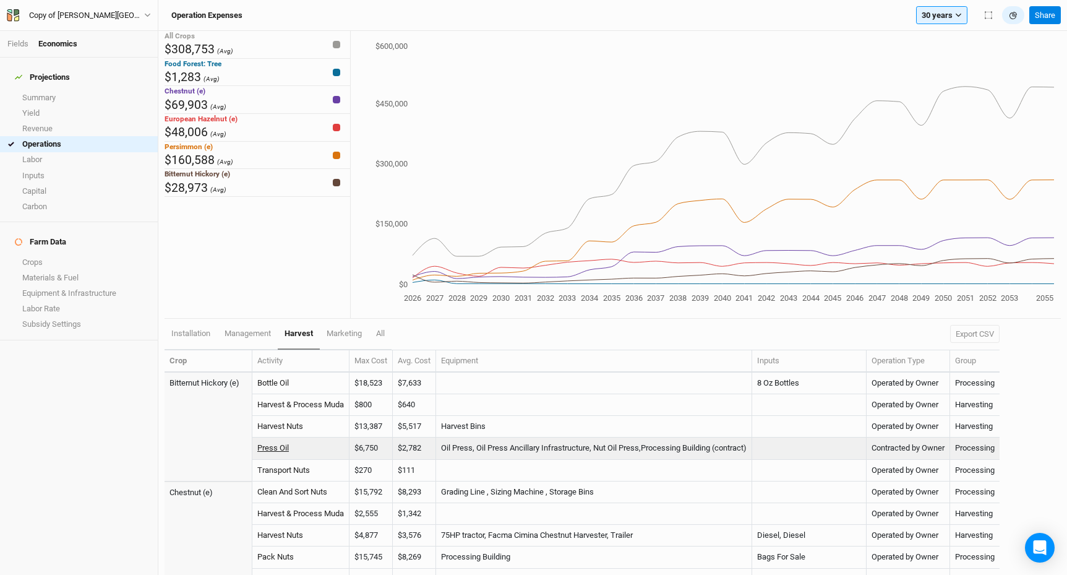
click at [279, 448] on link "Press Oil" at bounding box center [273, 447] width 32 height 9
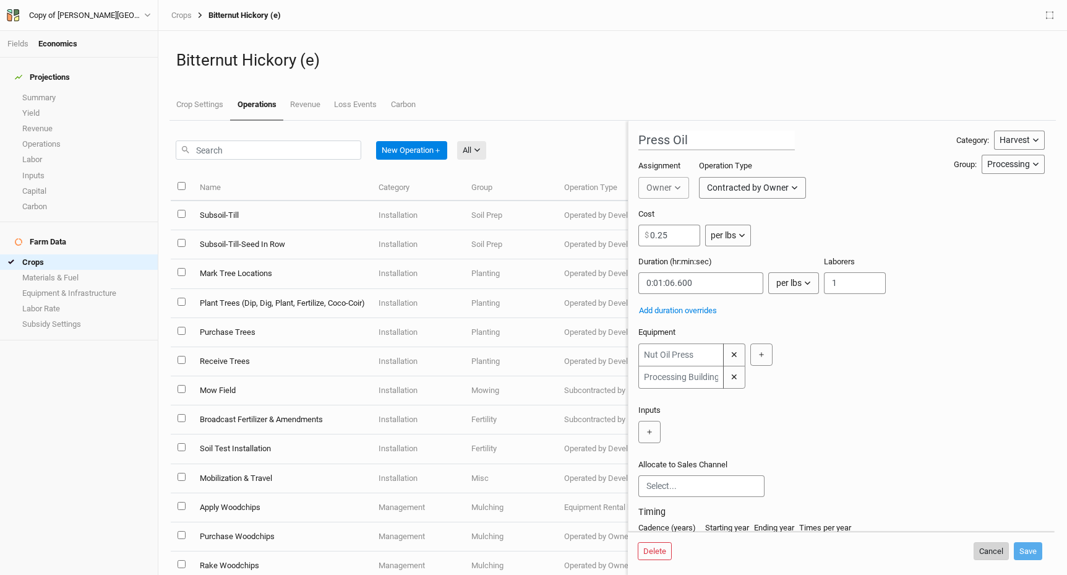
click at [997, 550] on button "Cancel" at bounding box center [991, 551] width 35 height 19
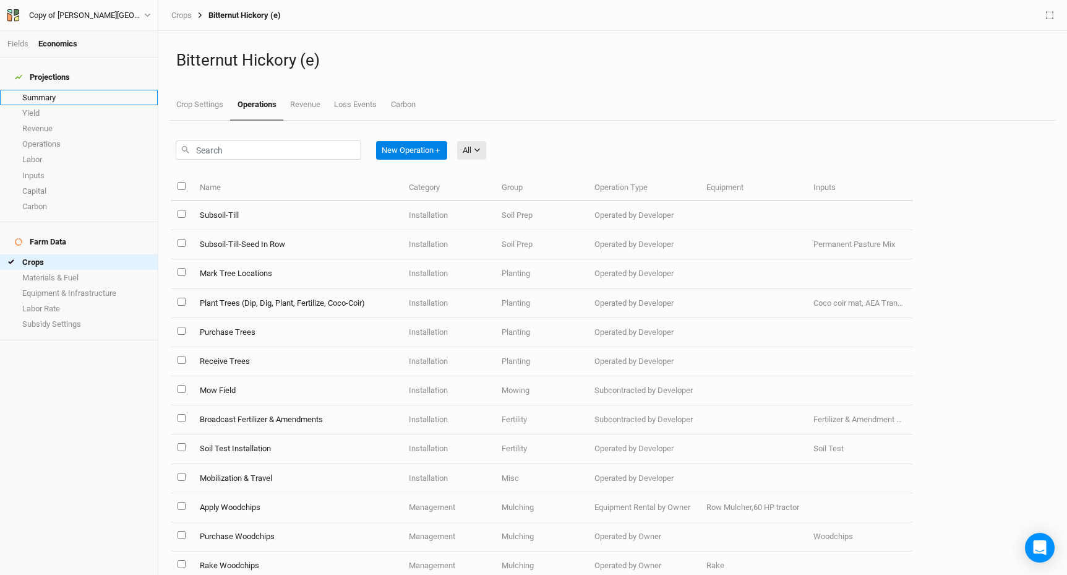
click at [77, 90] on link "Summary" at bounding box center [79, 97] width 158 height 15
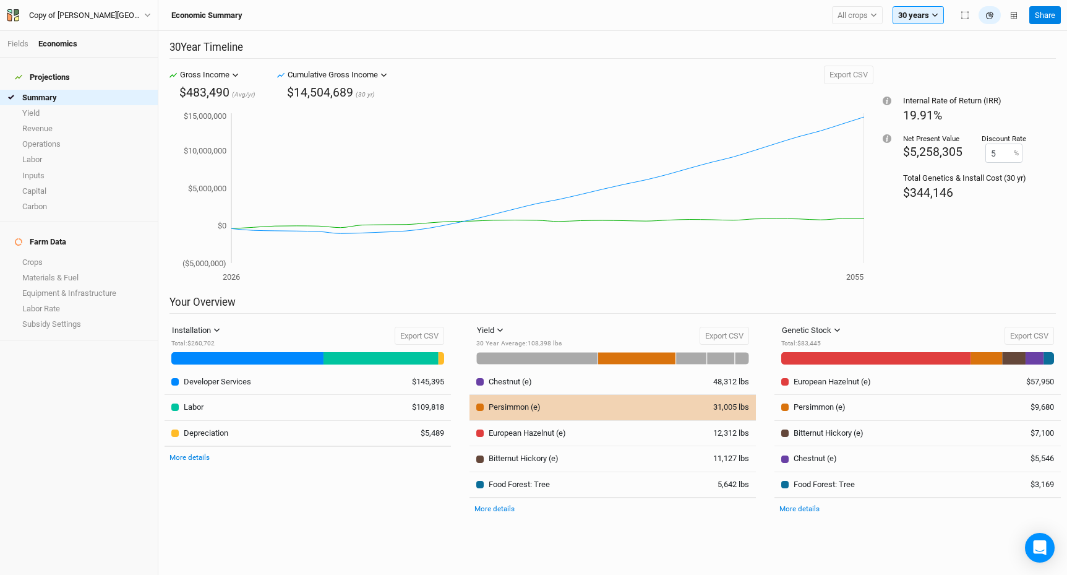
click at [653, 360] on icon at bounding box center [637, 358] width 78 height 12
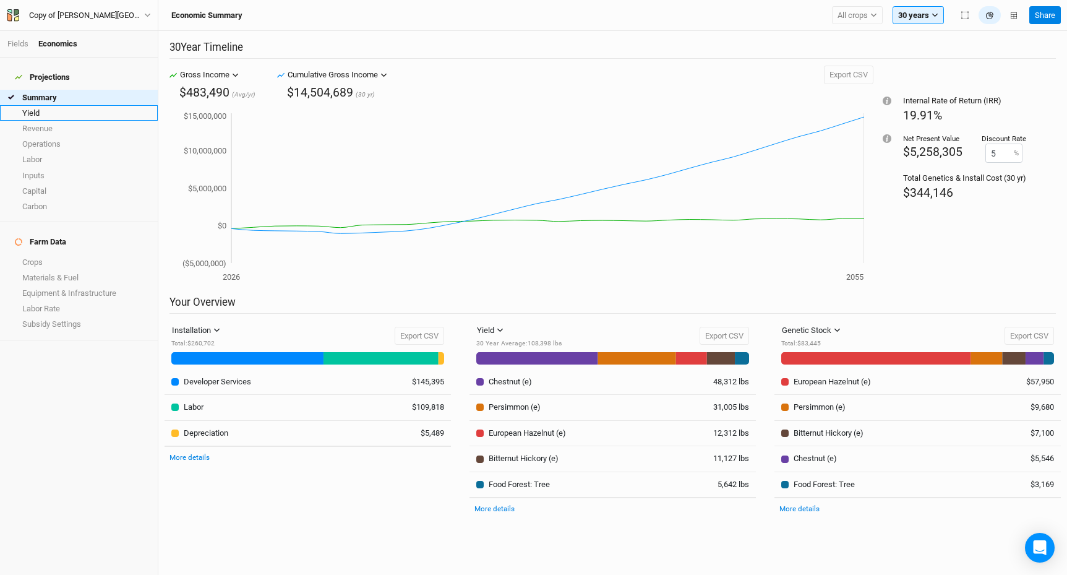
click at [74, 109] on link "Yield" at bounding box center [79, 112] width 158 height 15
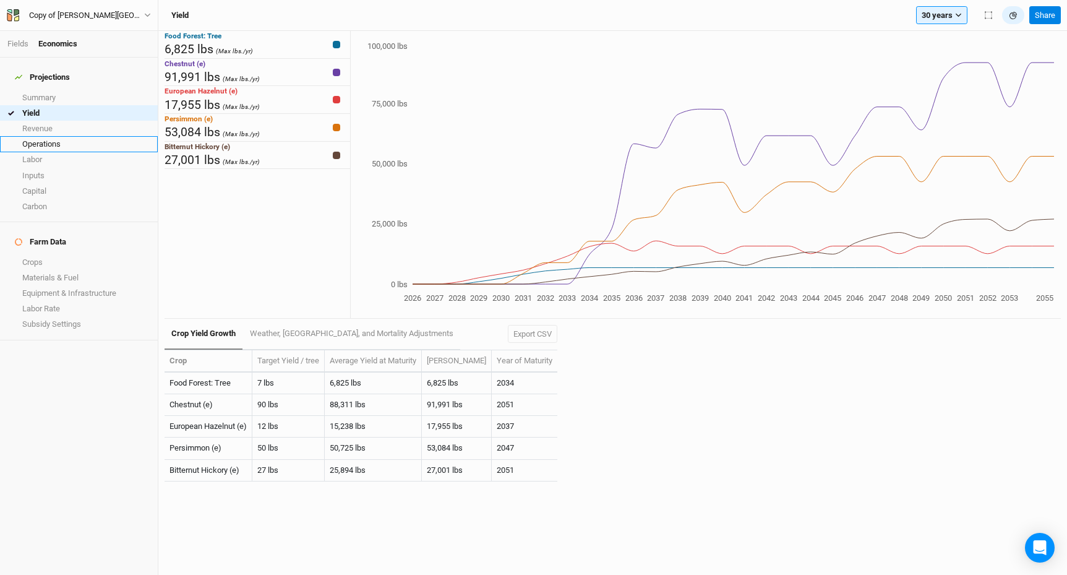
click at [88, 136] on link "Operations" at bounding box center [79, 143] width 158 height 15
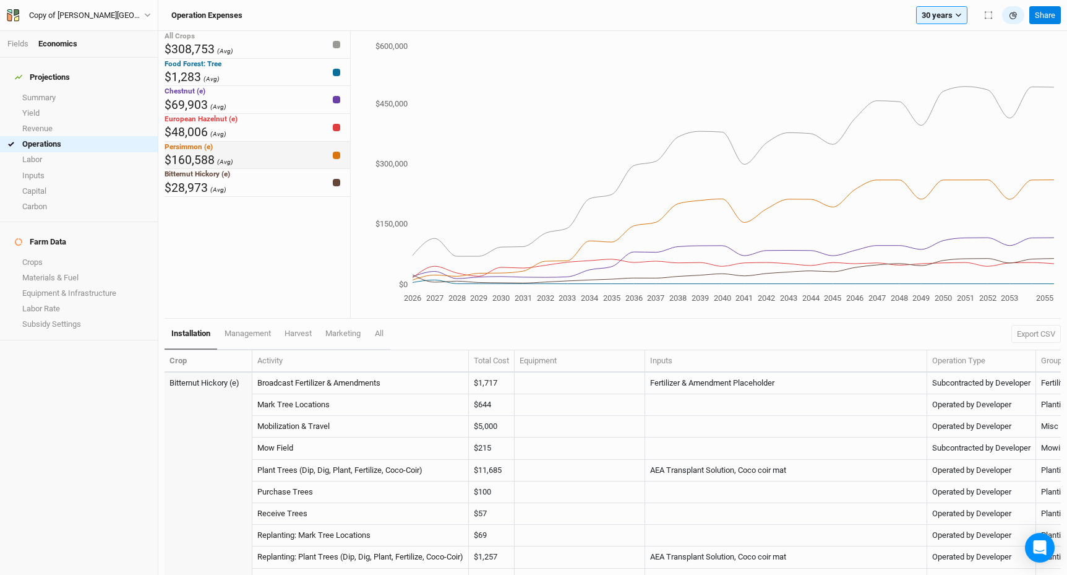
click at [257, 169] on div "Persimmon (e) $160,588 (Avg)" at bounding box center [258, 156] width 186 height 28
click at [297, 169] on div "Persimmon (e) $160,588 (Avg)" at bounding box center [258, 156] width 186 height 28
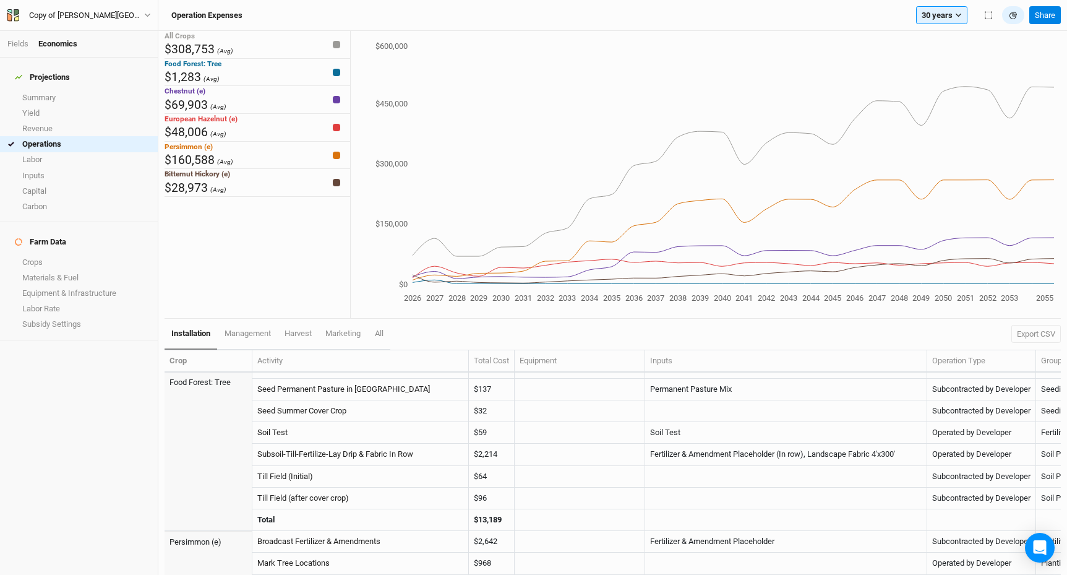
scroll to position [1047, 0]
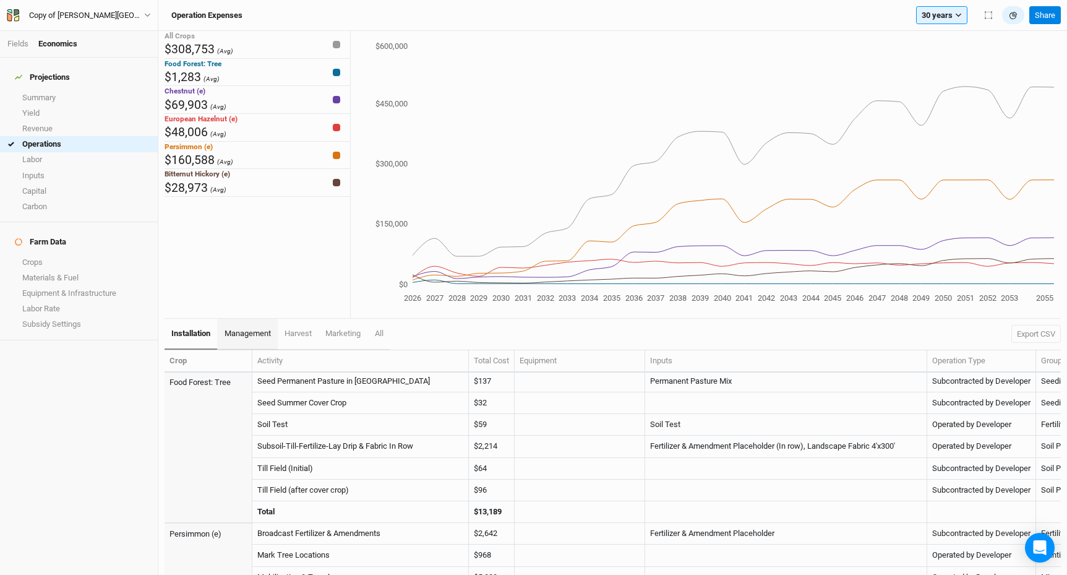
click at [269, 336] on span "management" at bounding box center [248, 332] width 46 height 9
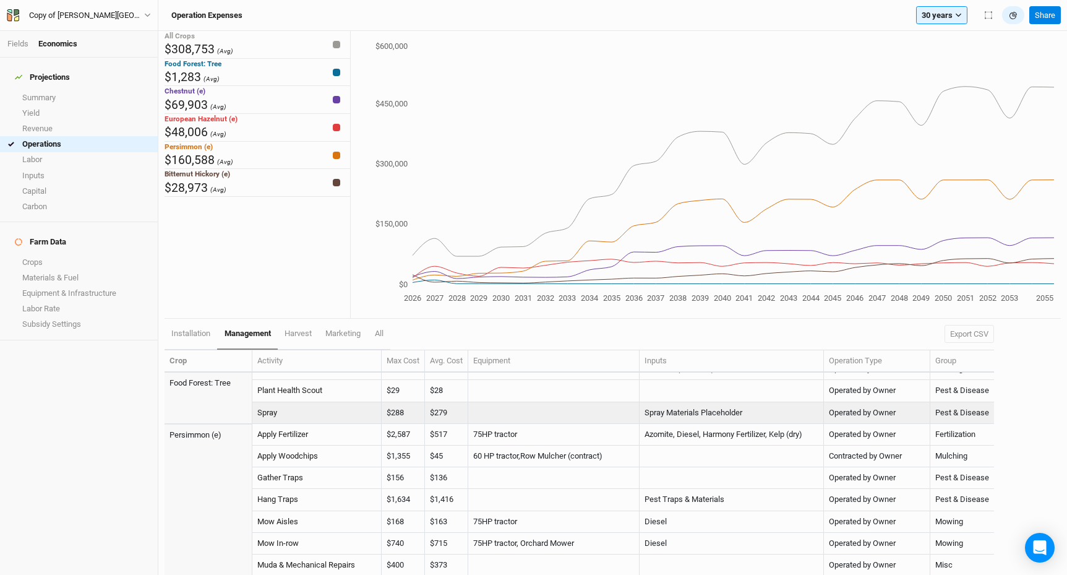
scroll to position [1450, 0]
click at [307, 337] on span "harvest" at bounding box center [298, 332] width 27 height 9
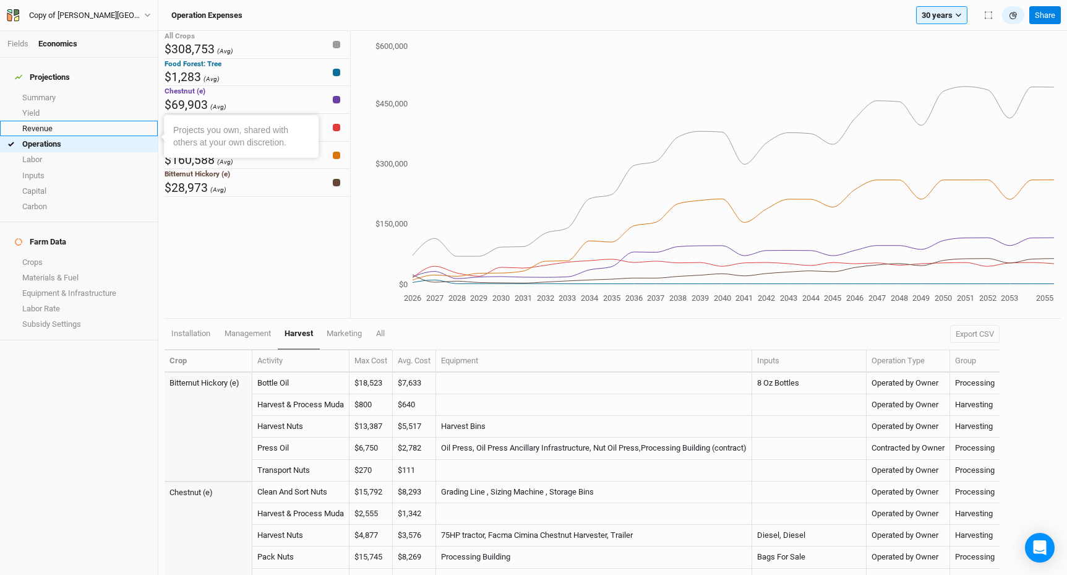
click at [49, 121] on link "Revenue" at bounding box center [79, 128] width 158 height 15
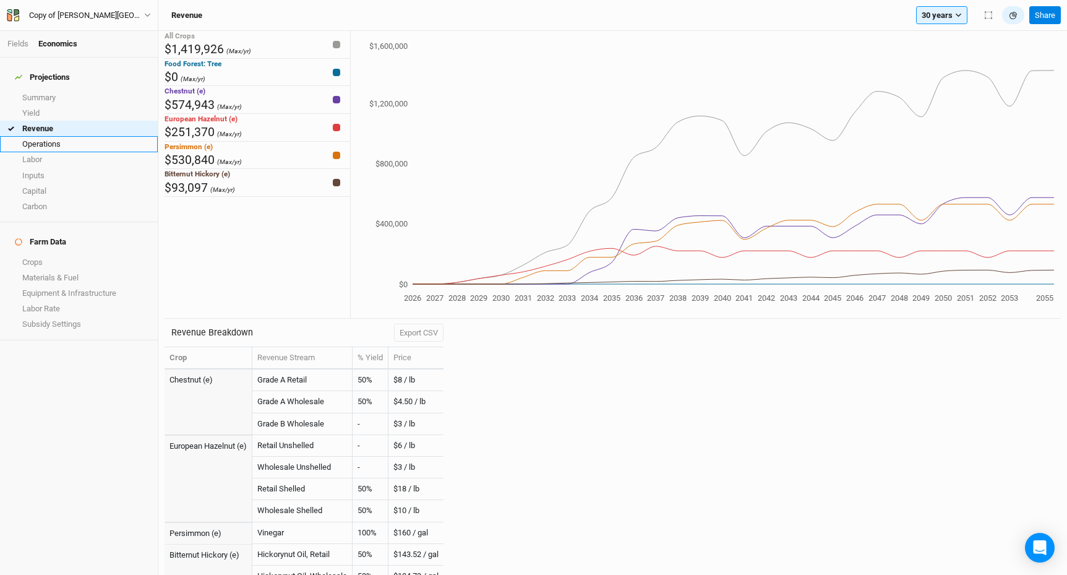
click at [69, 136] on link "Operations" at bounding box center [79, 143] width 158 height 15
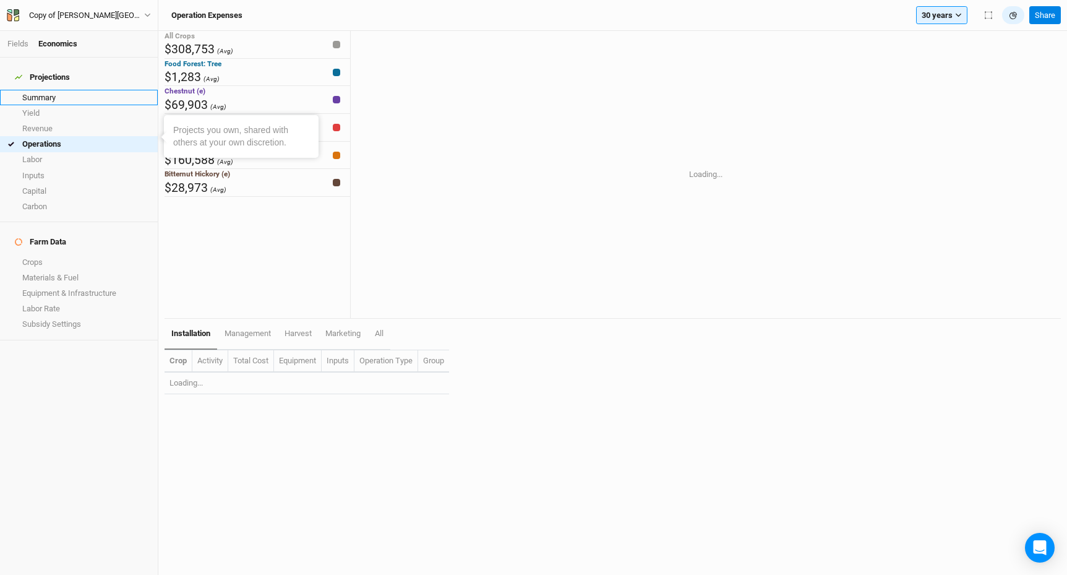
click at [40, 92] on link "Summary" at bounding box center [79, 97] width 158 height 15
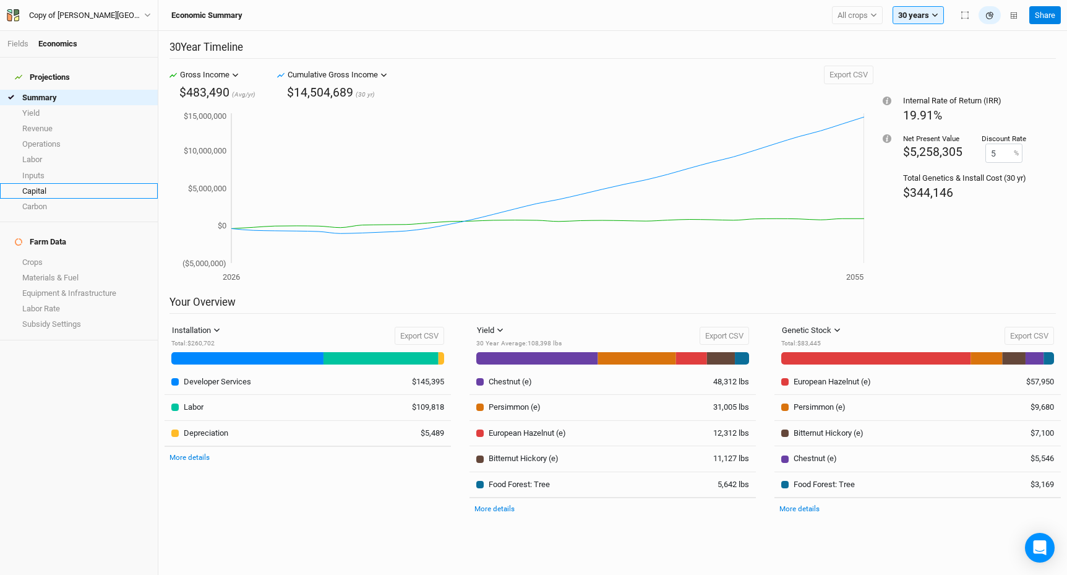
click at [53, 183] on link "Capital" at bounding box center [79, 190] width 158 height 15
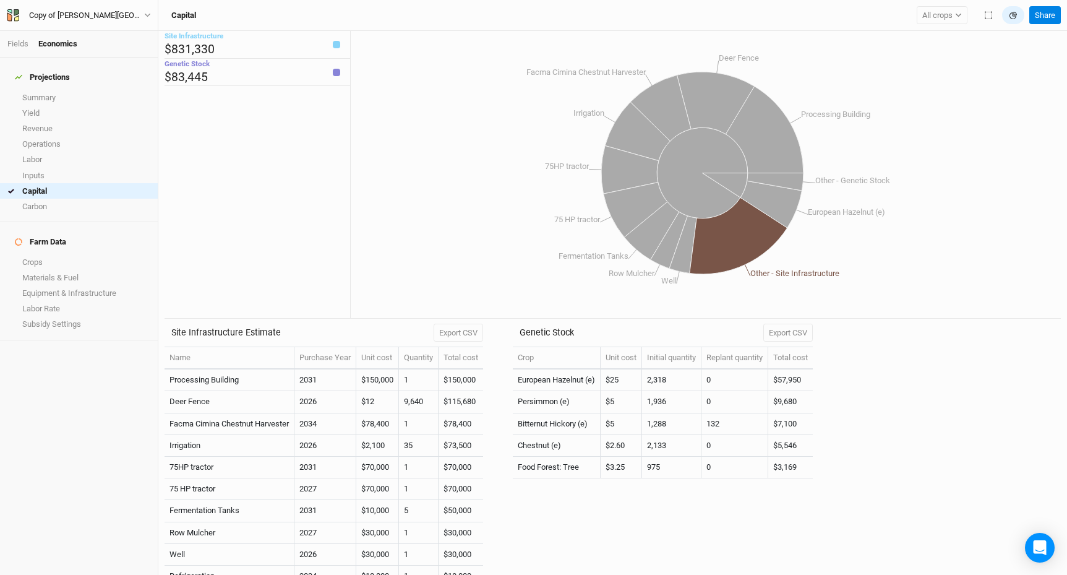
scroll to position [1, 0]
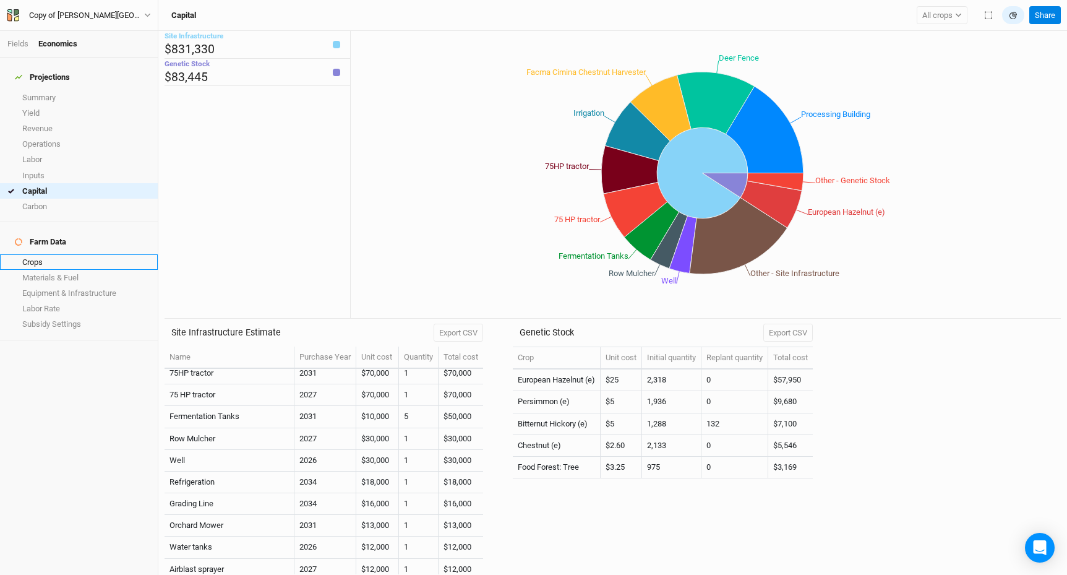
click at [50, 254] on link "Crops" at bounding box center [79, 261] width 158 height 15
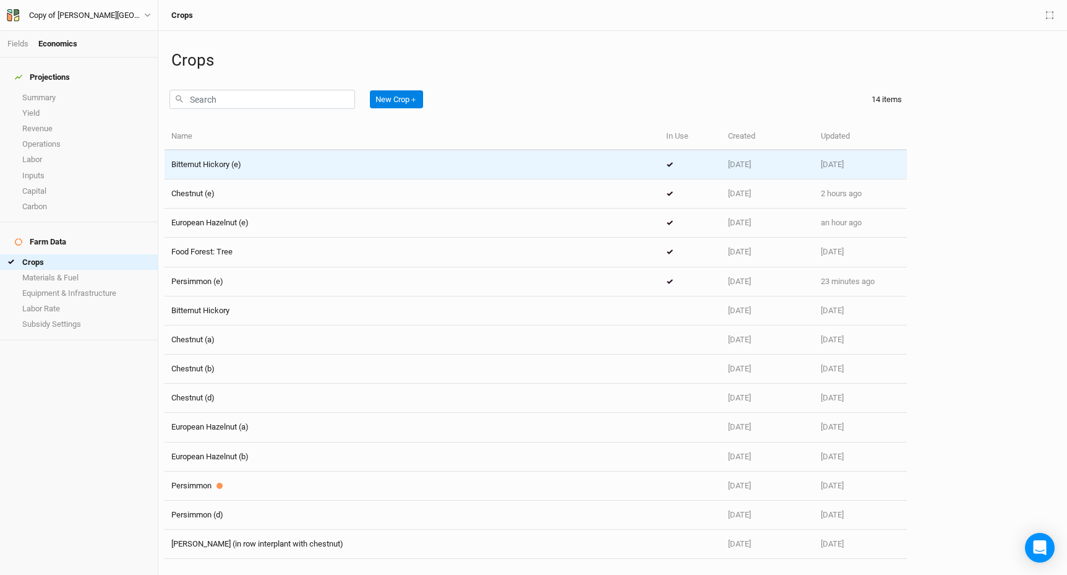
click at [225, 168] on span "Bitternut Hickory (e)" at bounding box center [206, 164] width 70 height 9
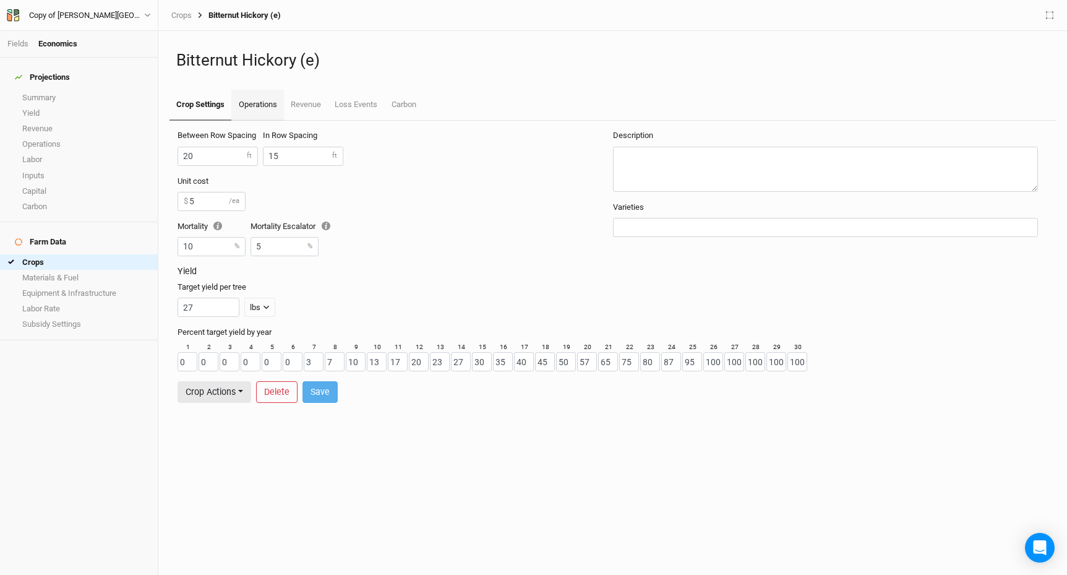
click at [265, 117] on link "Operations" at bounding box center [257, 105] width 52 height 31
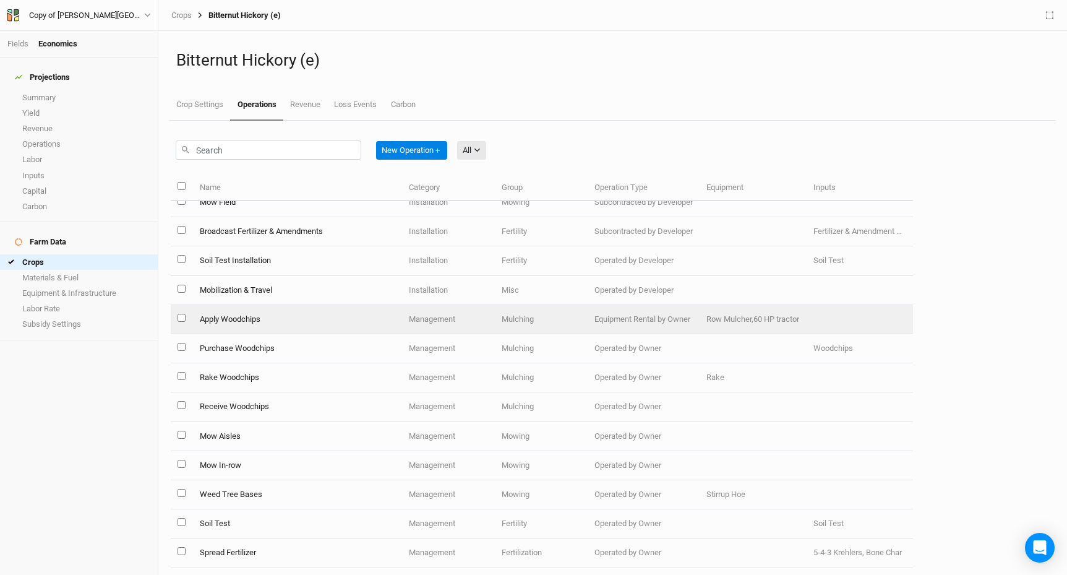
scroll to position [570, 0]
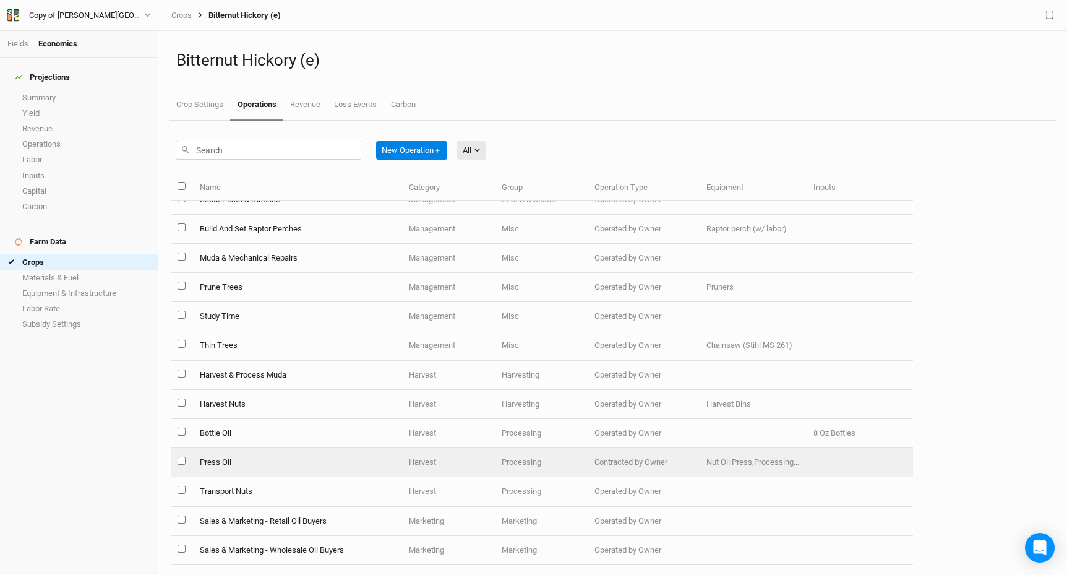
click at [221, 460] on td "Press Oil" at bounding box center [297, 462] width 210 height 29
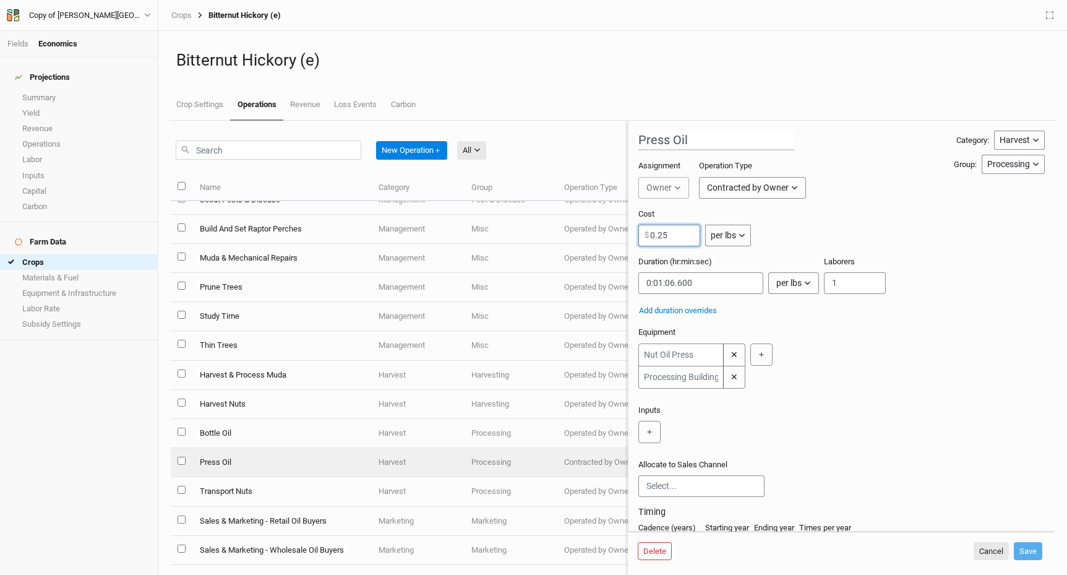
click at [667, 236] on input "0.25" at bounding box center [669, 236] width 62 height 22
type input "0"
type input "1"
click at [962, 343] on div "✕ ✕ ＋" at bounding box center [838, 365] width 401 height 45
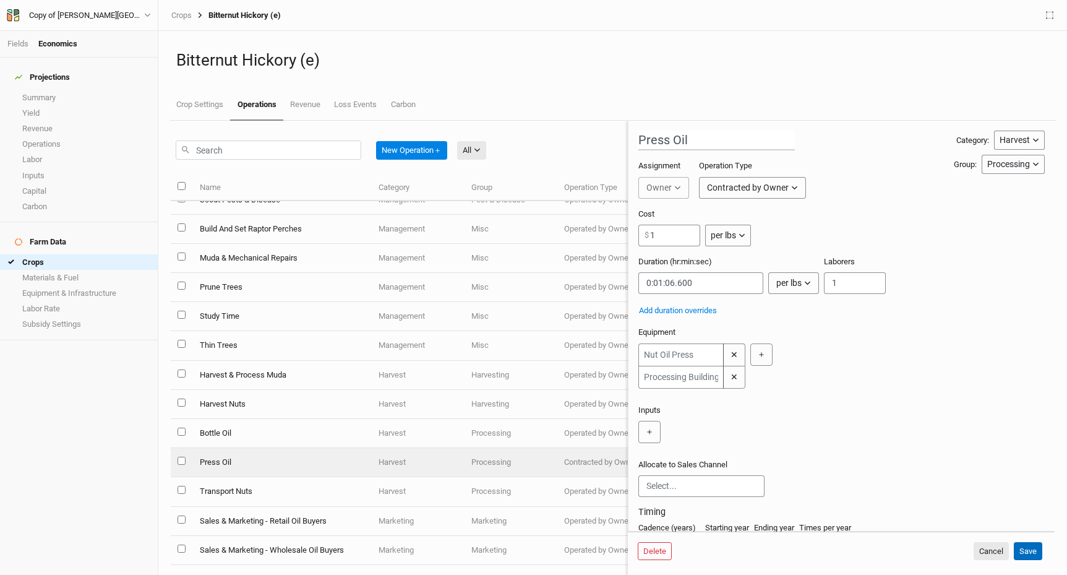
click at [1033, 552] on button "Save" at bounding box center [1028, 551] width 28 height 19
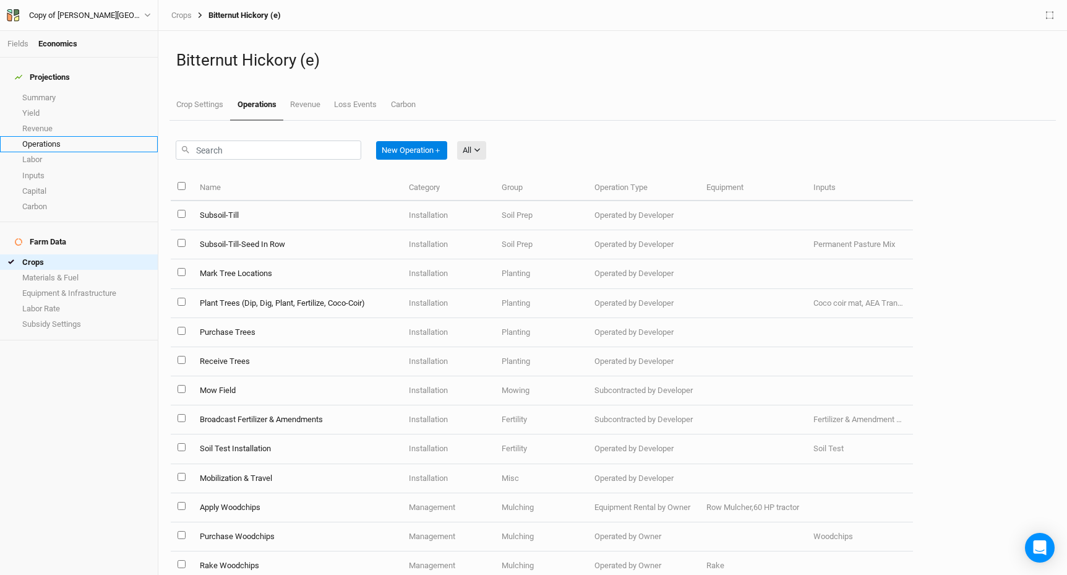
click at [53, 140] on link "Operations" at bounding box center [79, 143] width 158 height 15
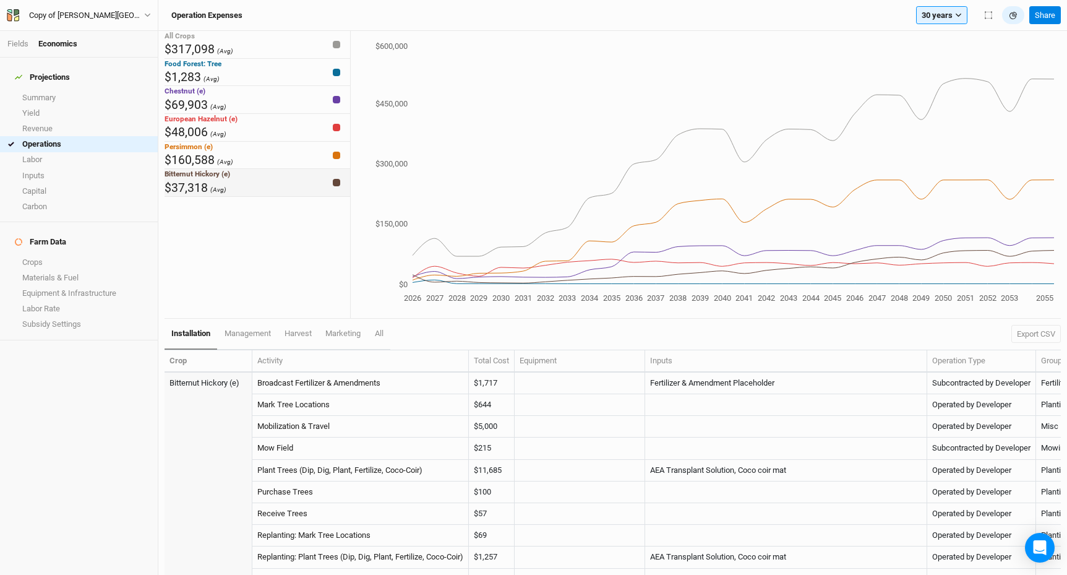
click at [269, 197] on div "Bitternut Hickory (e) $37,318 (Avg)" at bounding box center [258, 183] width 186 height 28
click at [48, 121] on link "Revenue" at bounding box center [79, 128] width 158 height 15
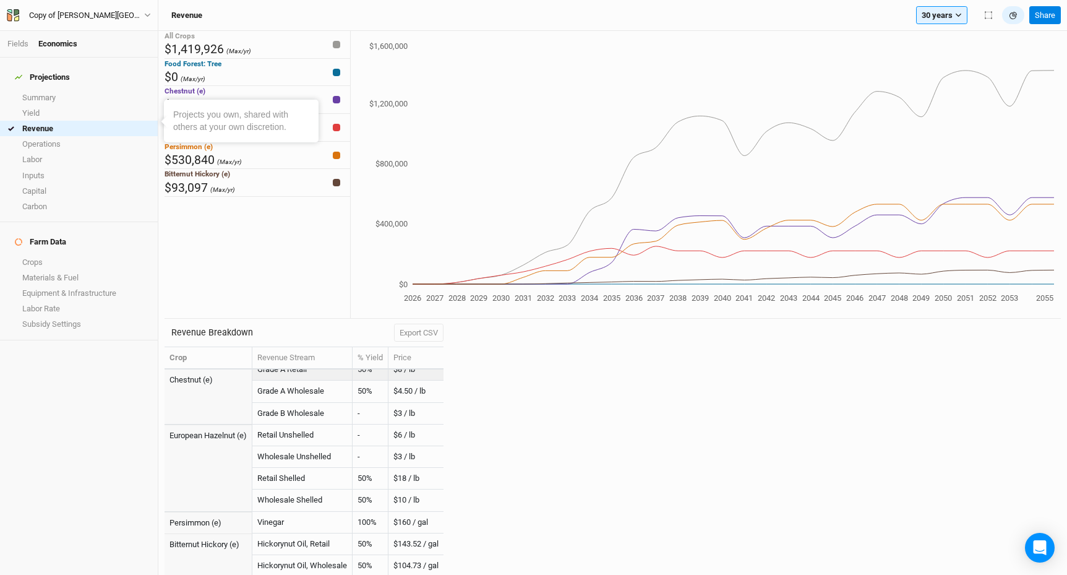
scroll to position [12, 0]
click at [484, 349] on div "Revenue Breakdown Export CSV Crop Revenue Stream % Yield Price Chestnut (e) Gra…" at bounding box center [613, 447] width 896 height 257
click at [334, 48] on div at bounding box center [336, 44] width 7 height 7
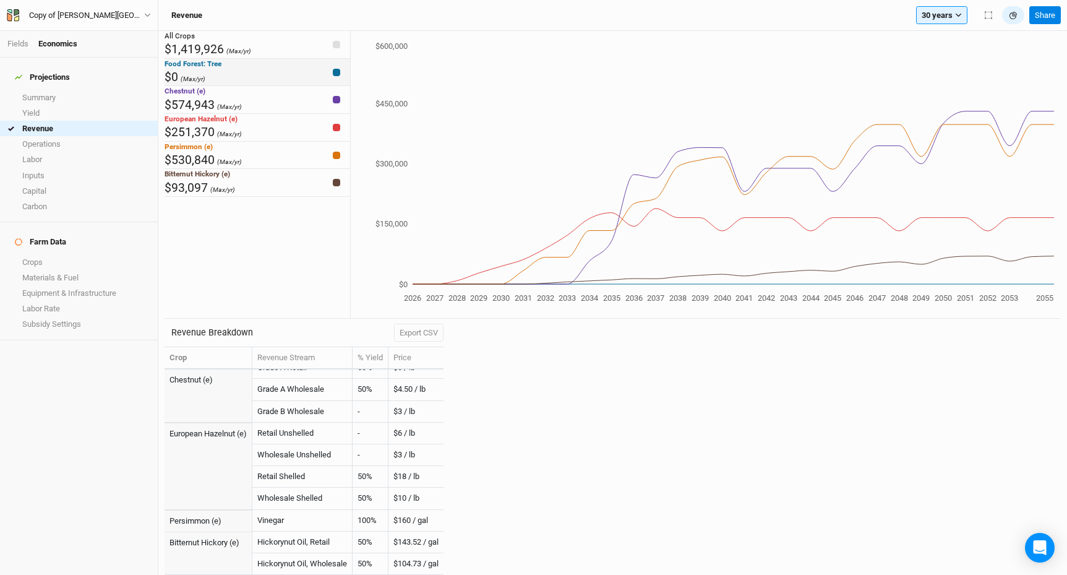
click at [336, 76] on div at bounding box center [336, 72] width 7 height 7
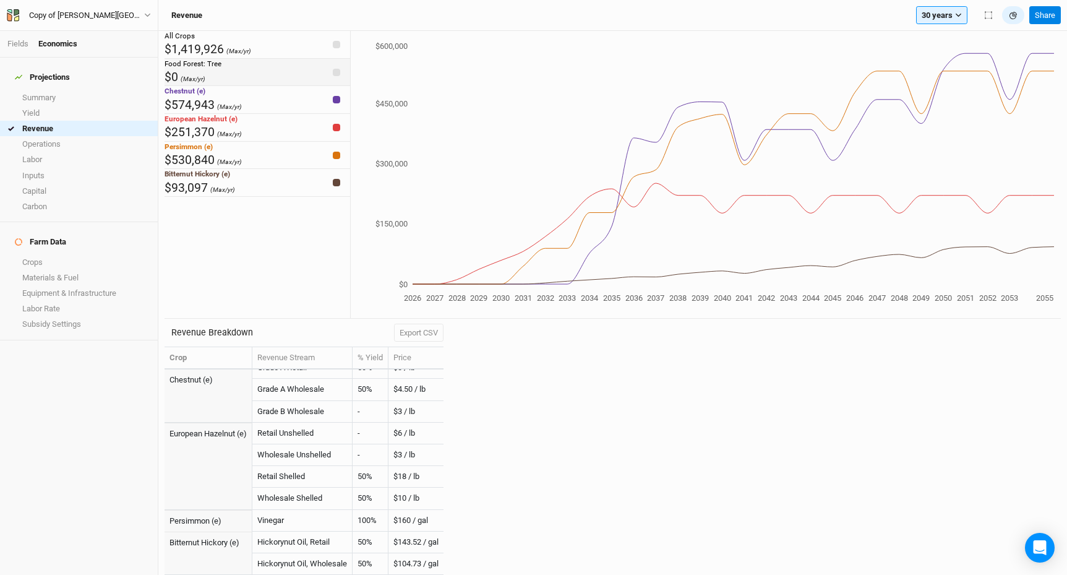
click at [341, 87] on div "Food Forest: Tree $0 (Max/yr)" at bounding box center [258, 73] width 186 height 28
click at [341, 56] on div "All Crops $1,419,926 (Max/yr)" at bounding box center [258, 45] width 186 height 28
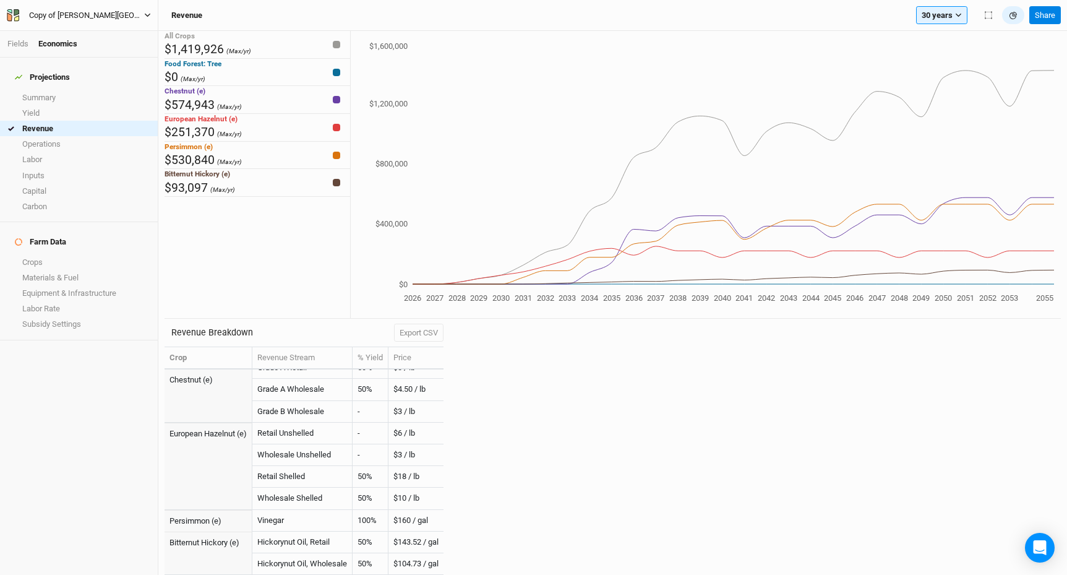
click at [112, 19] on div "Copy of [PERSON_NAME][GEOGRAPHIC_DATA]" at bounding box center [86, 15] width 115 height 12
click at [38, 92] on link "Summary" at bounding box center [79, 97] width 158 height 15
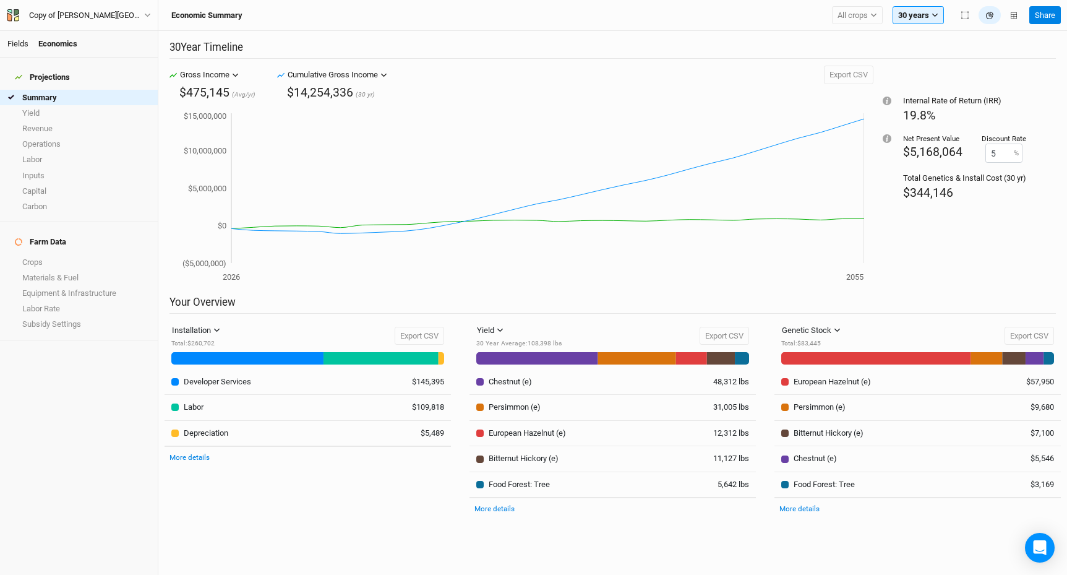
click at [24, 43] on link "Fields" at bounding box center [17, 43] width 21 height 9
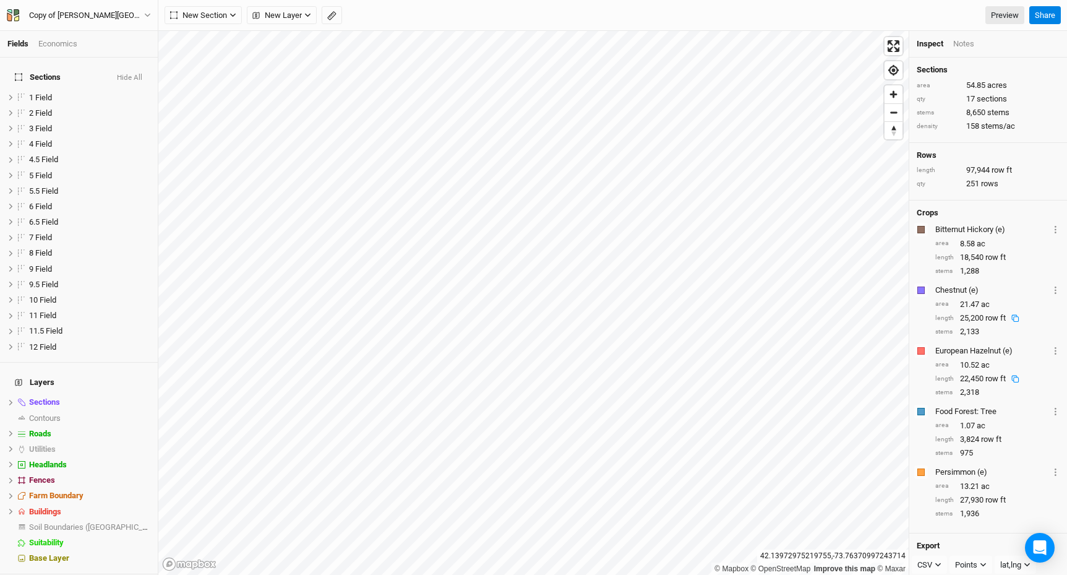
click at [59, 47] on div "Economics" at bounding box center [57, 43] width 39 height 11
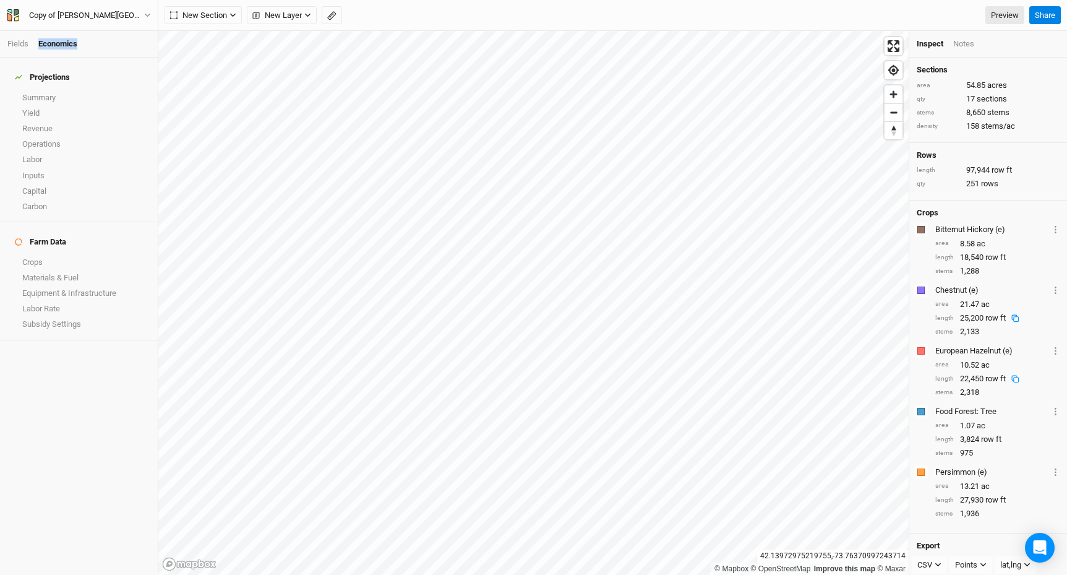
click at [59, 47] on div "Economics" at bounding box center [57, 43] width 39 height 11
click at [72, 136] on link "Operations" at bounding box center [79, 143] width 158 height 15
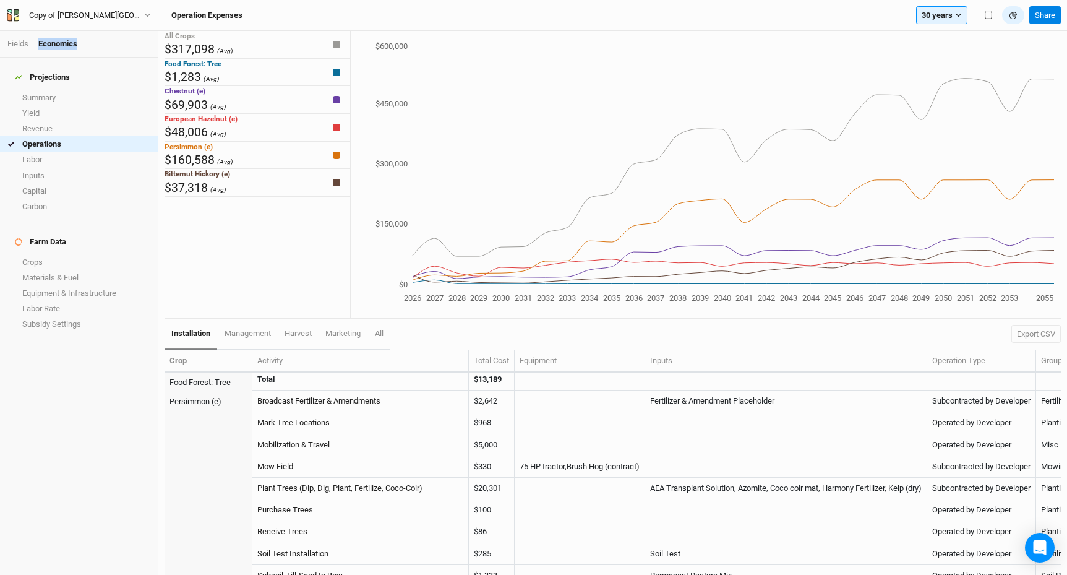
scroll to position [1212, 0]
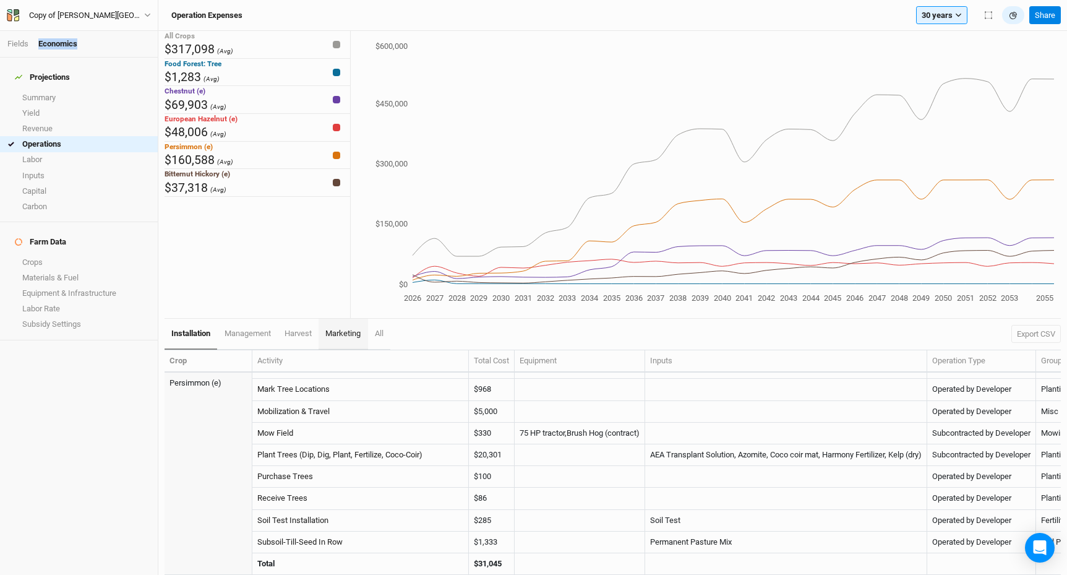
click at [354, 334] on span "marketing" at bounding box center [342, 332] width 35 height 9
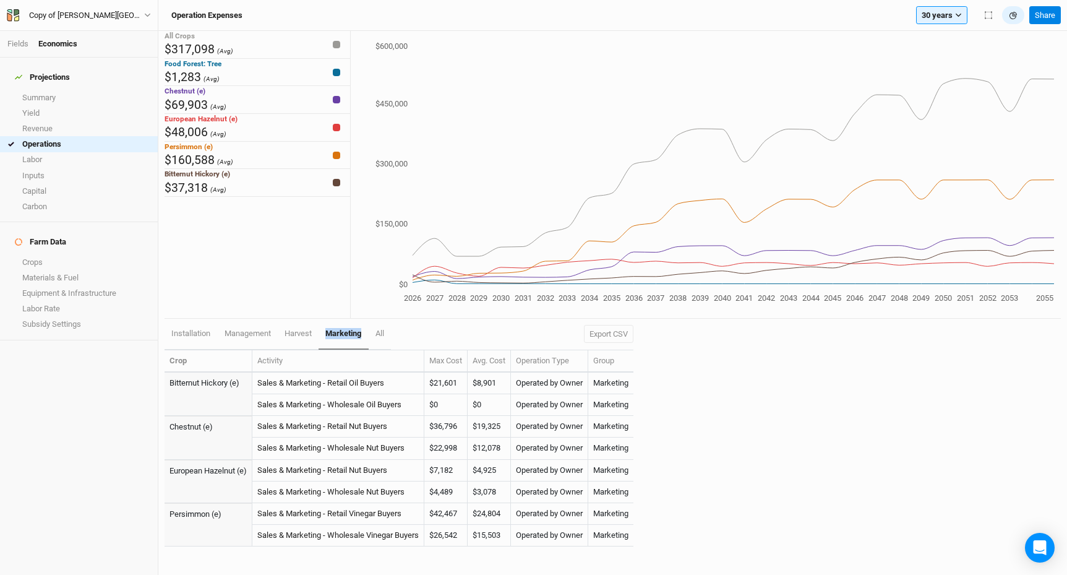
click at [354, 334] on span "marketing" at bounding box center [343, 332] width 36 height 9
click at [129, 407] on div "Projections Summary Yield Revenue Operations Labor Inputs Capital Carbon Farm D…" at bounding box center [79, 316] width 158 height 517
